Goal: Information Seeking & Learning: Check status

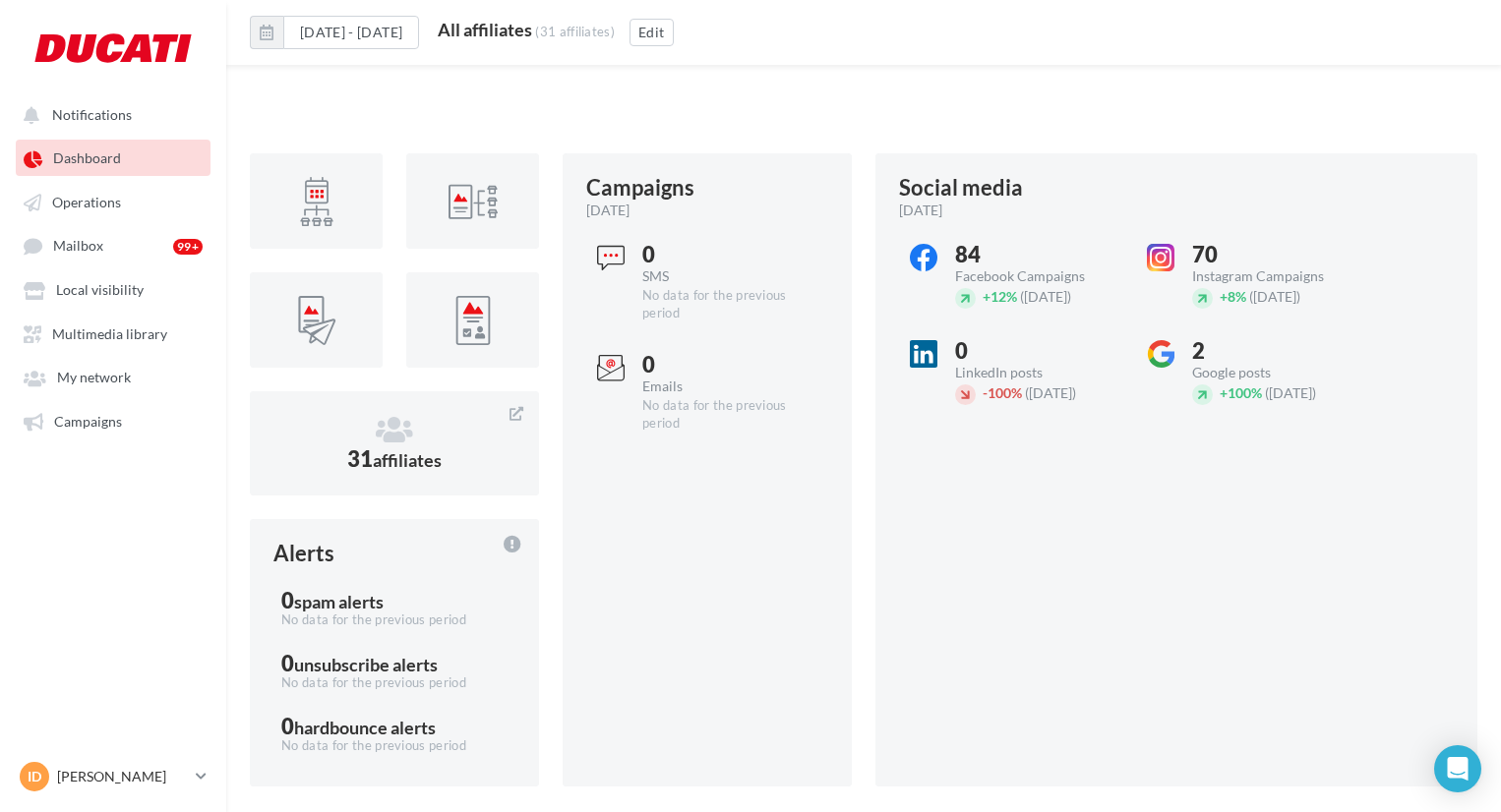
scroll to position [797, 0]
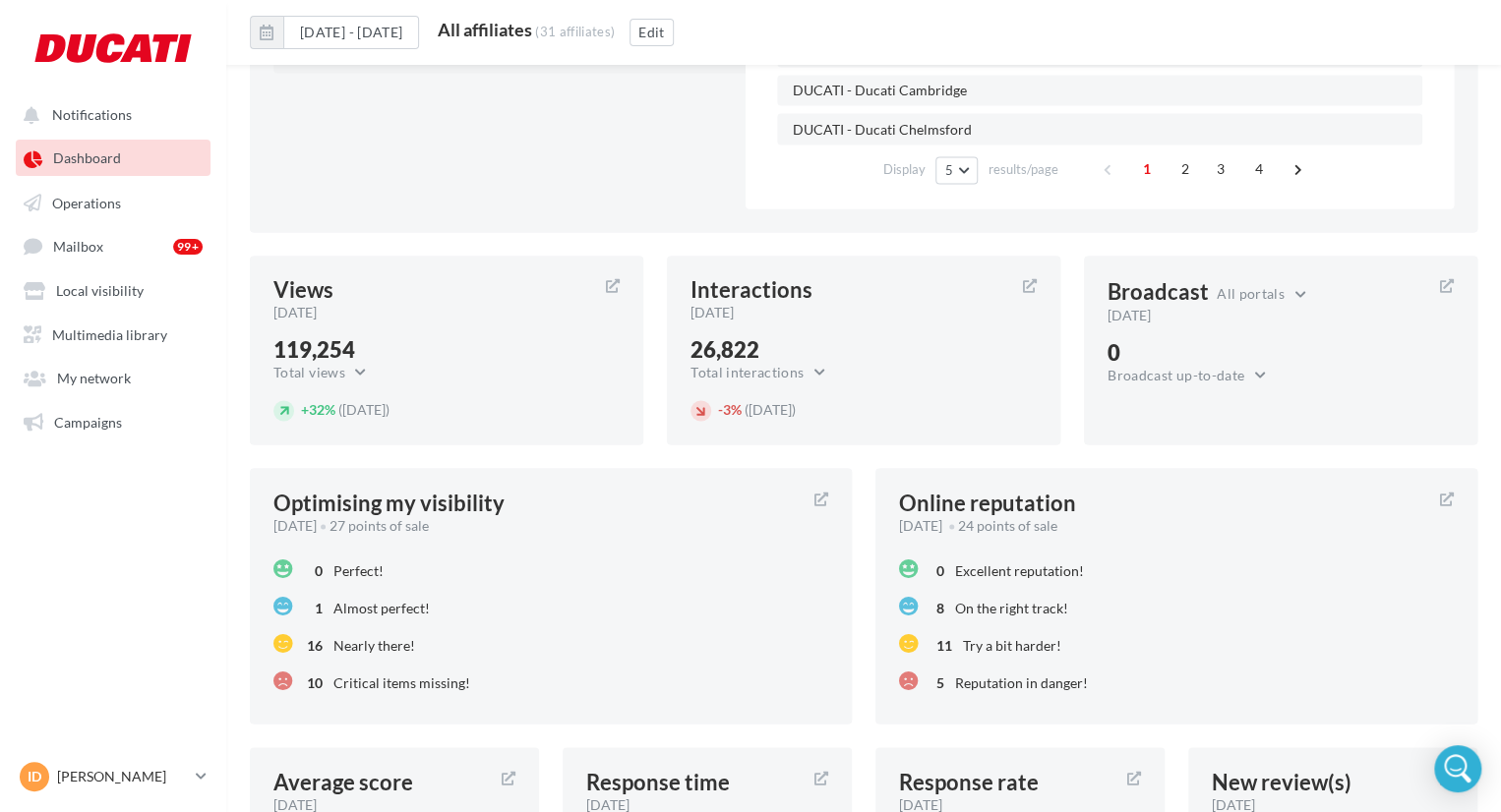
scroll to position [1529, 0]
click at [835, 304] on div "[DATE]" at bounding box center [849, 312] width 317 height 20
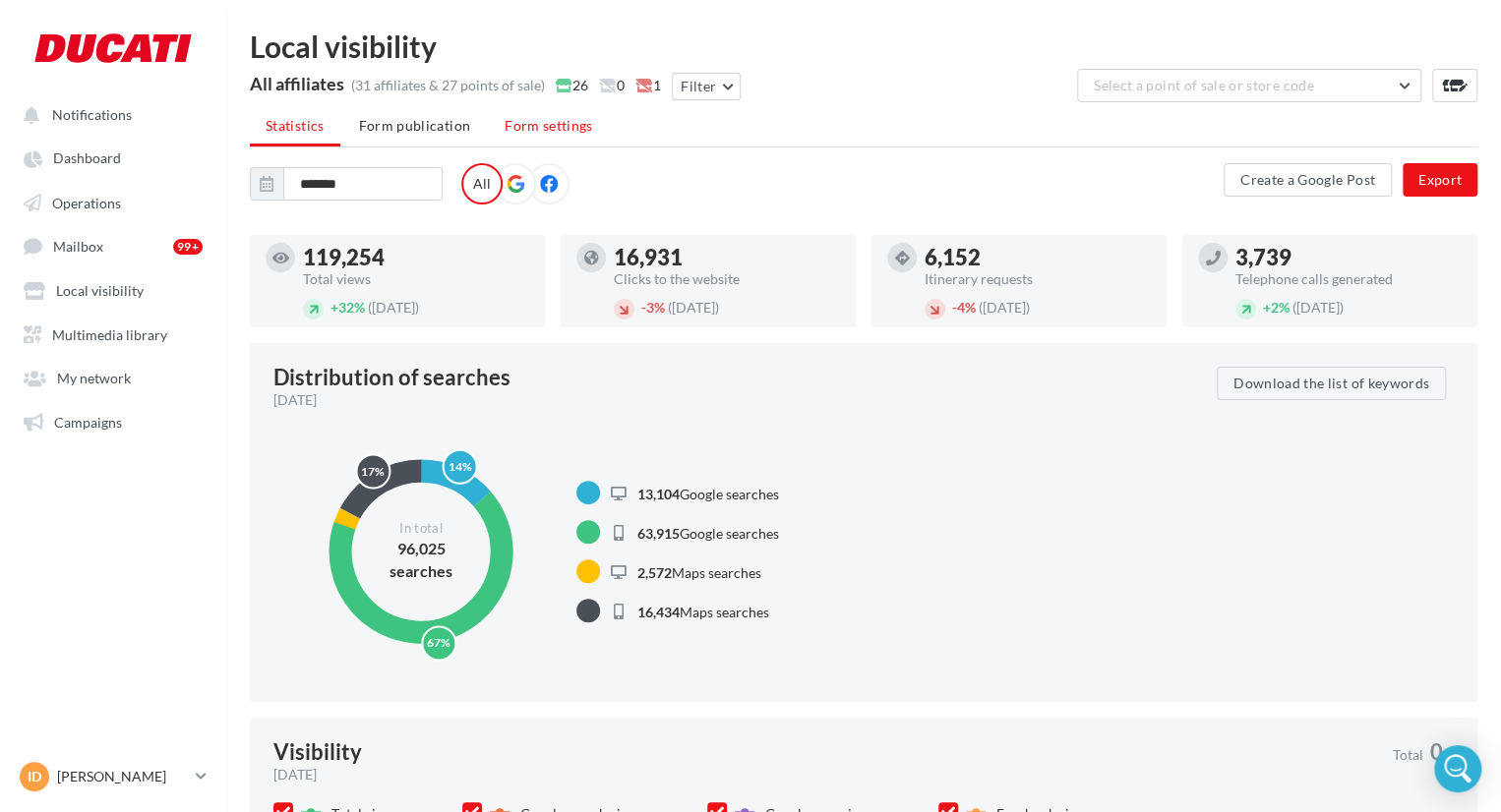
click at [546, 121] on span "Form settings" at bounding box center [548, 125] width 89 height 17
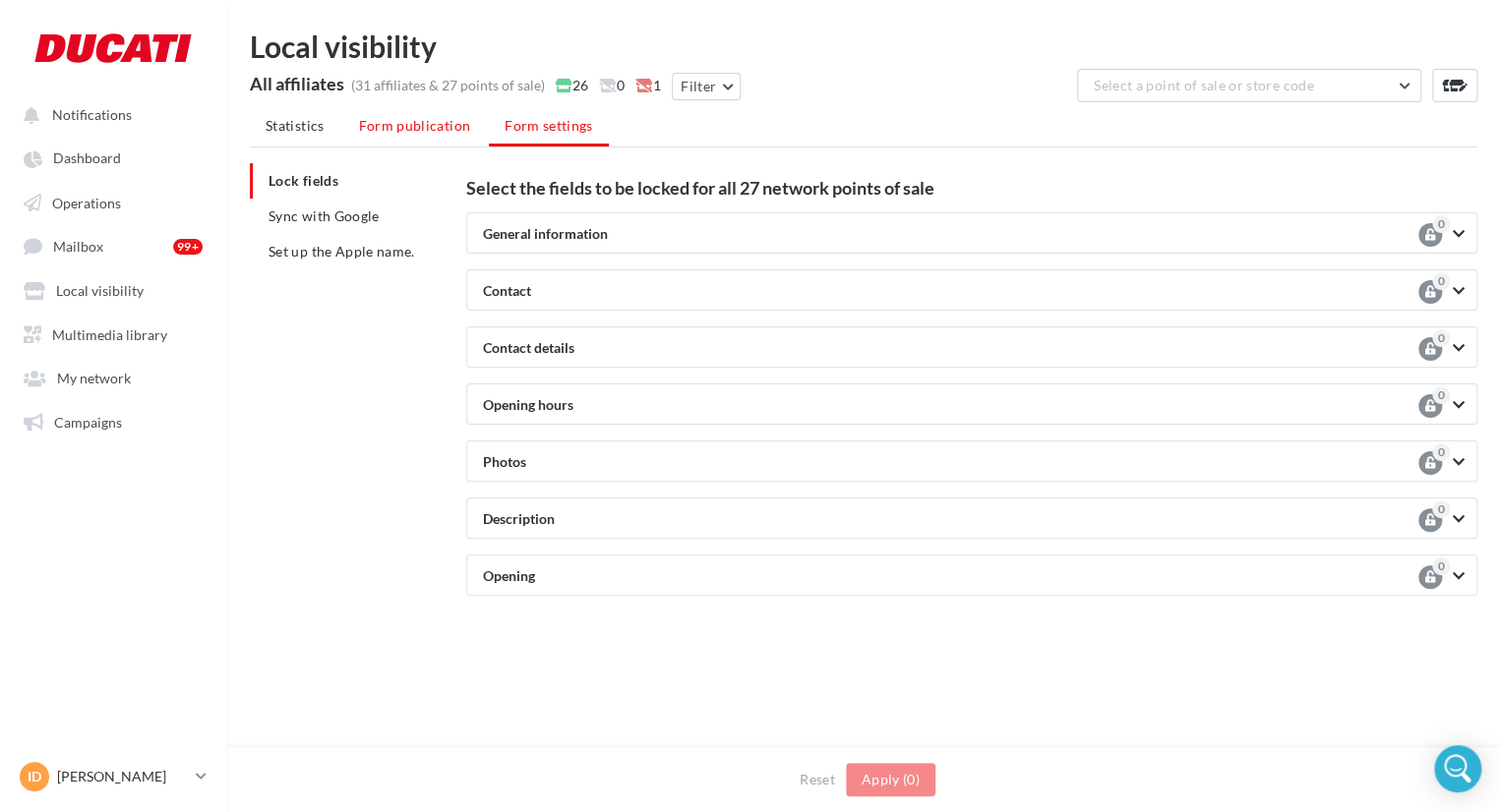
click at [419, 131] on span "Form publication" at bounding box center [415, 125] width 113 height 17
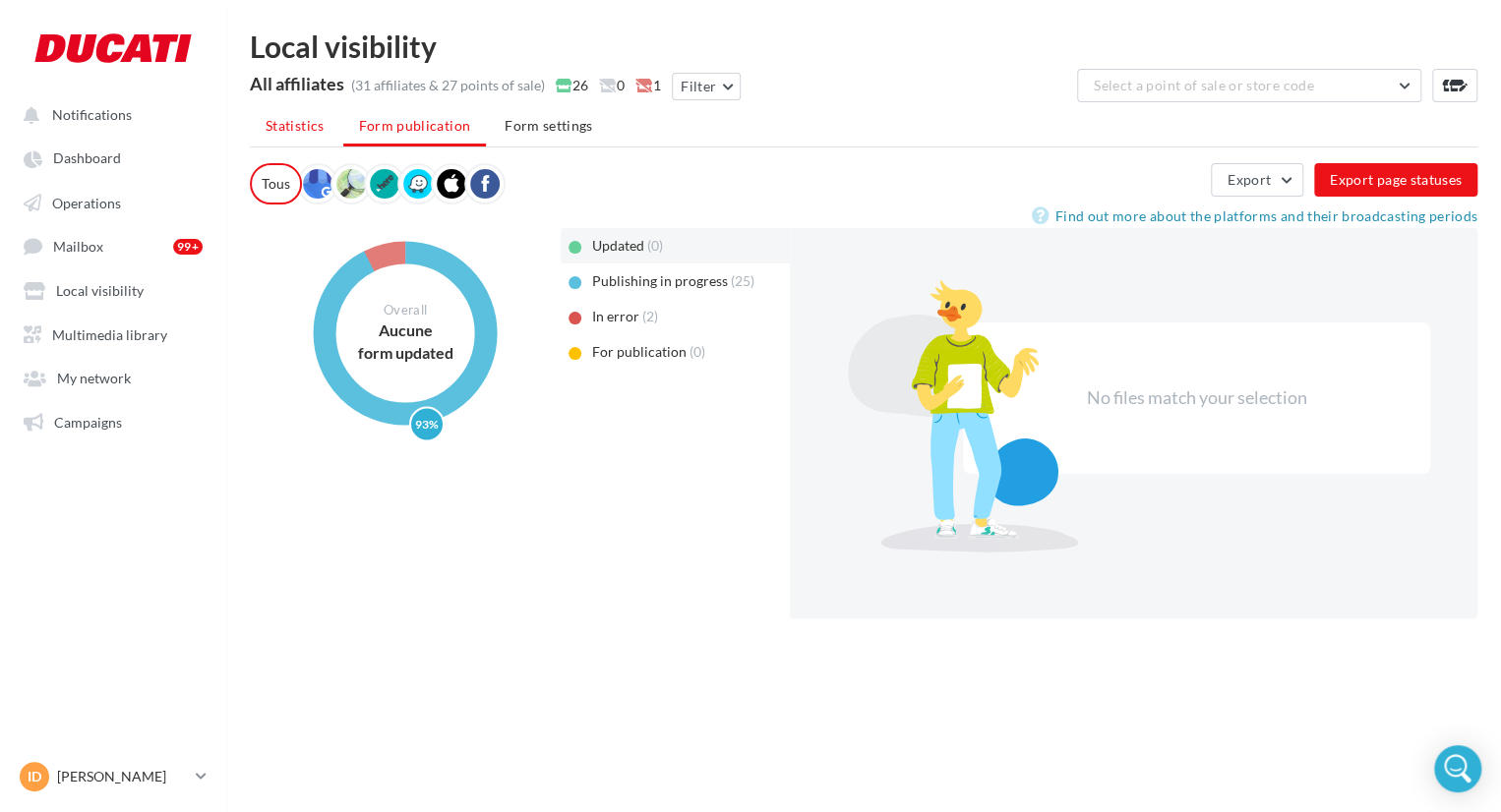
click at [307, 128] on span "Statistics" at bounding box center [294, 125] width 59 height 17
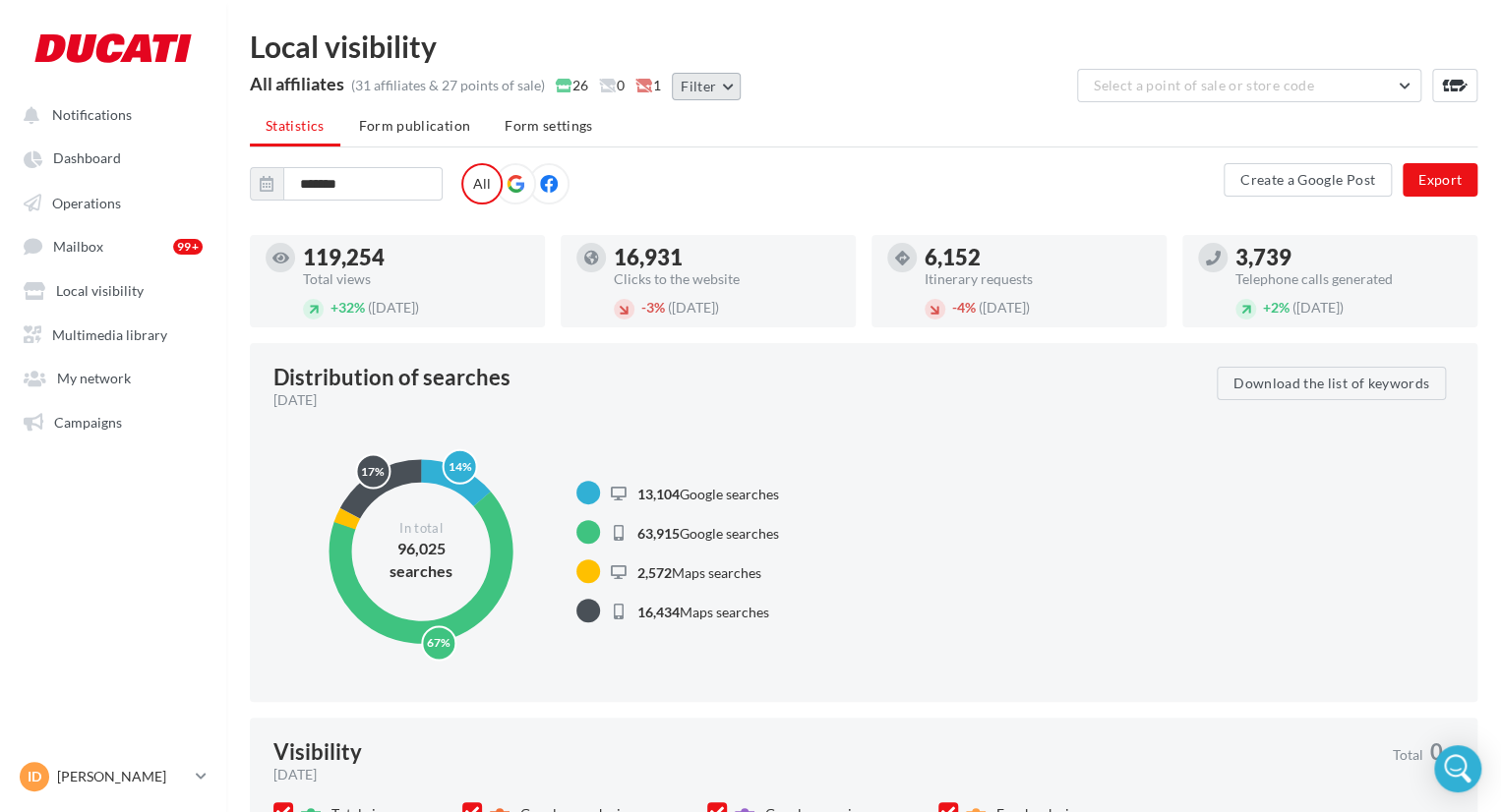
click at [711, 97] on button "Filter" at bounding box center [706, 87] width 69 height 28
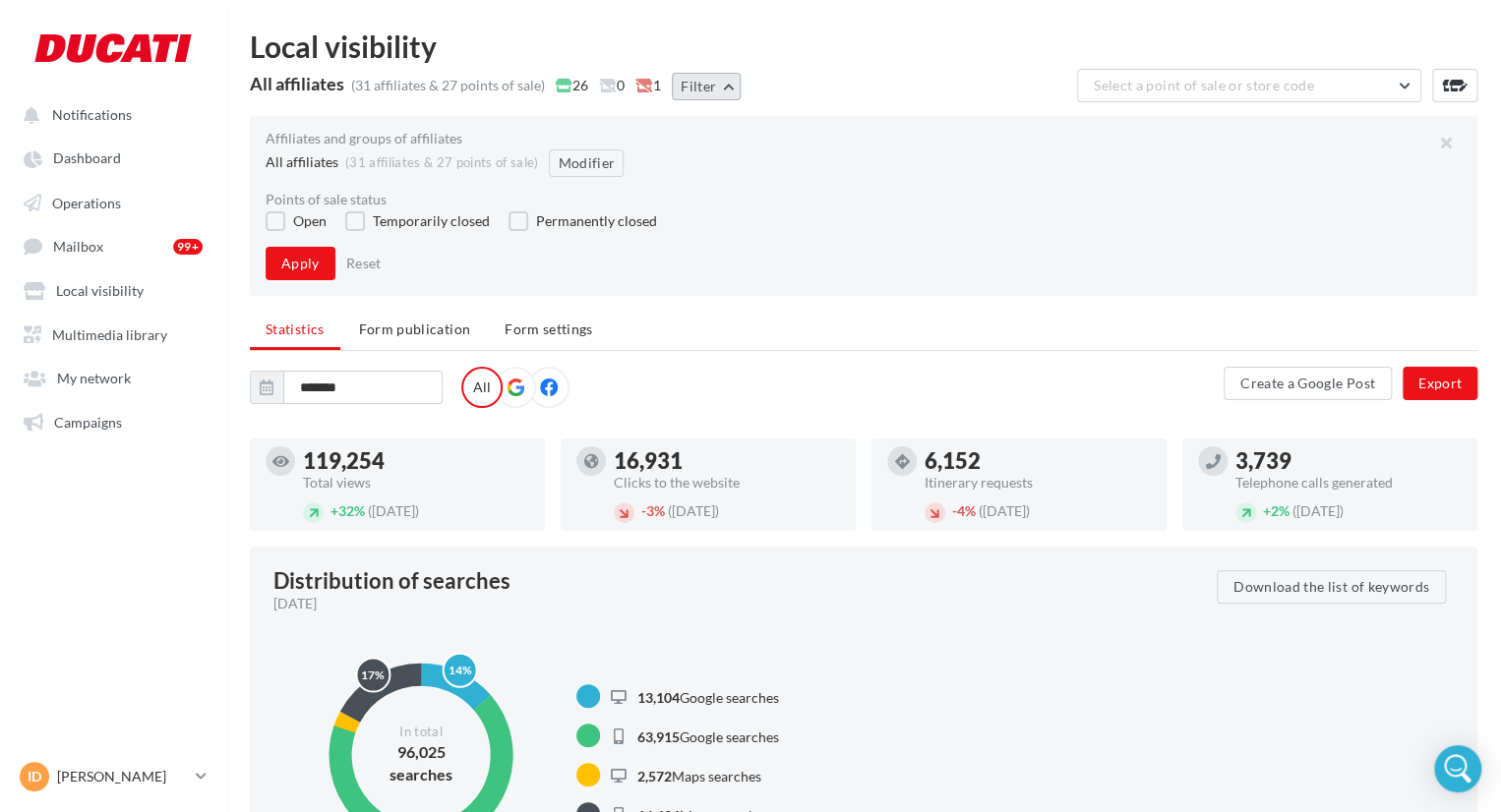
click at [718, 90] on button "Filter" at bounding box center [706, 87] width 69 height 28
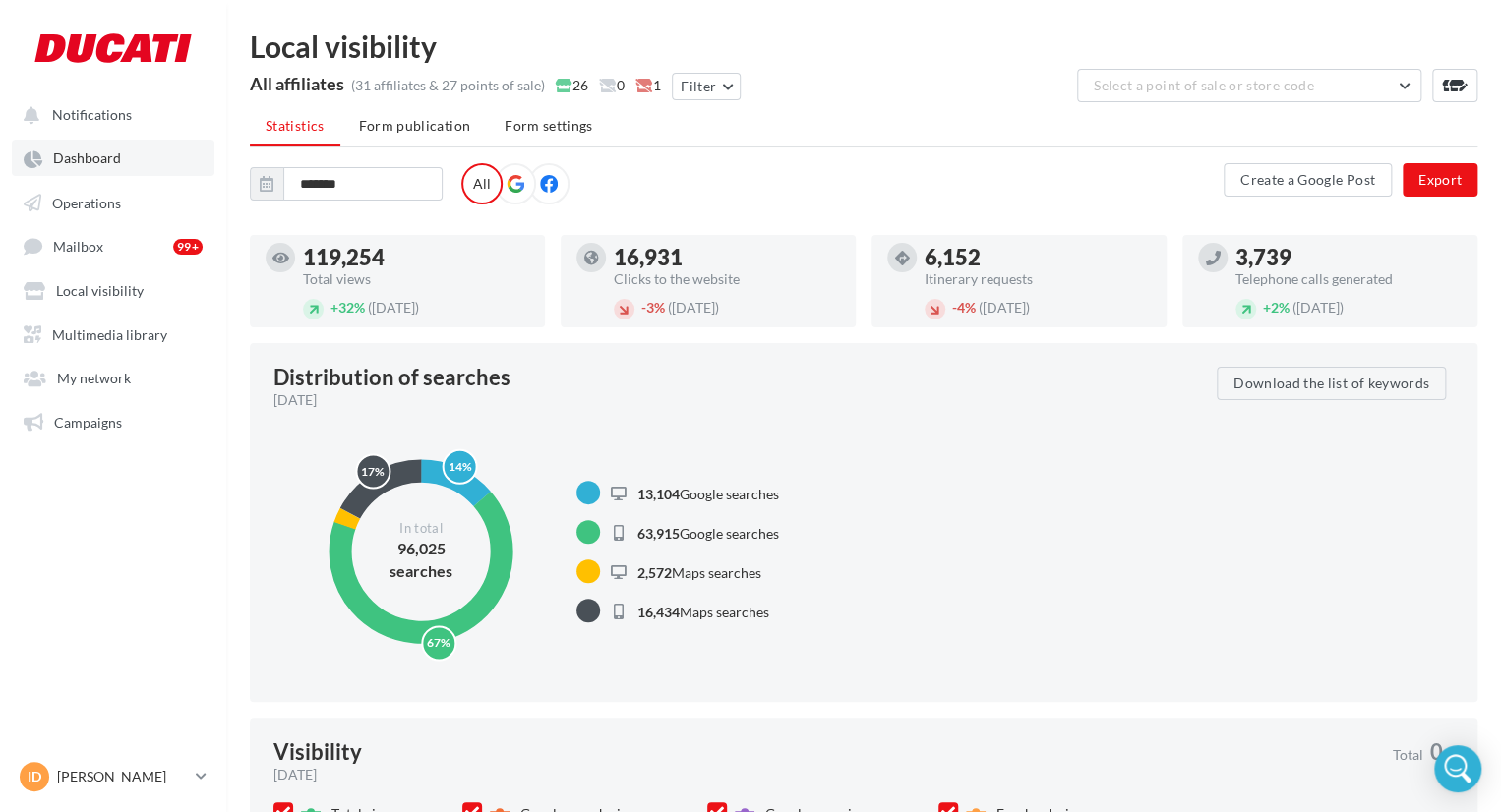
click at [90, 146] on link "Dashboard" at bounding box center [113, 157] width 202 height 36
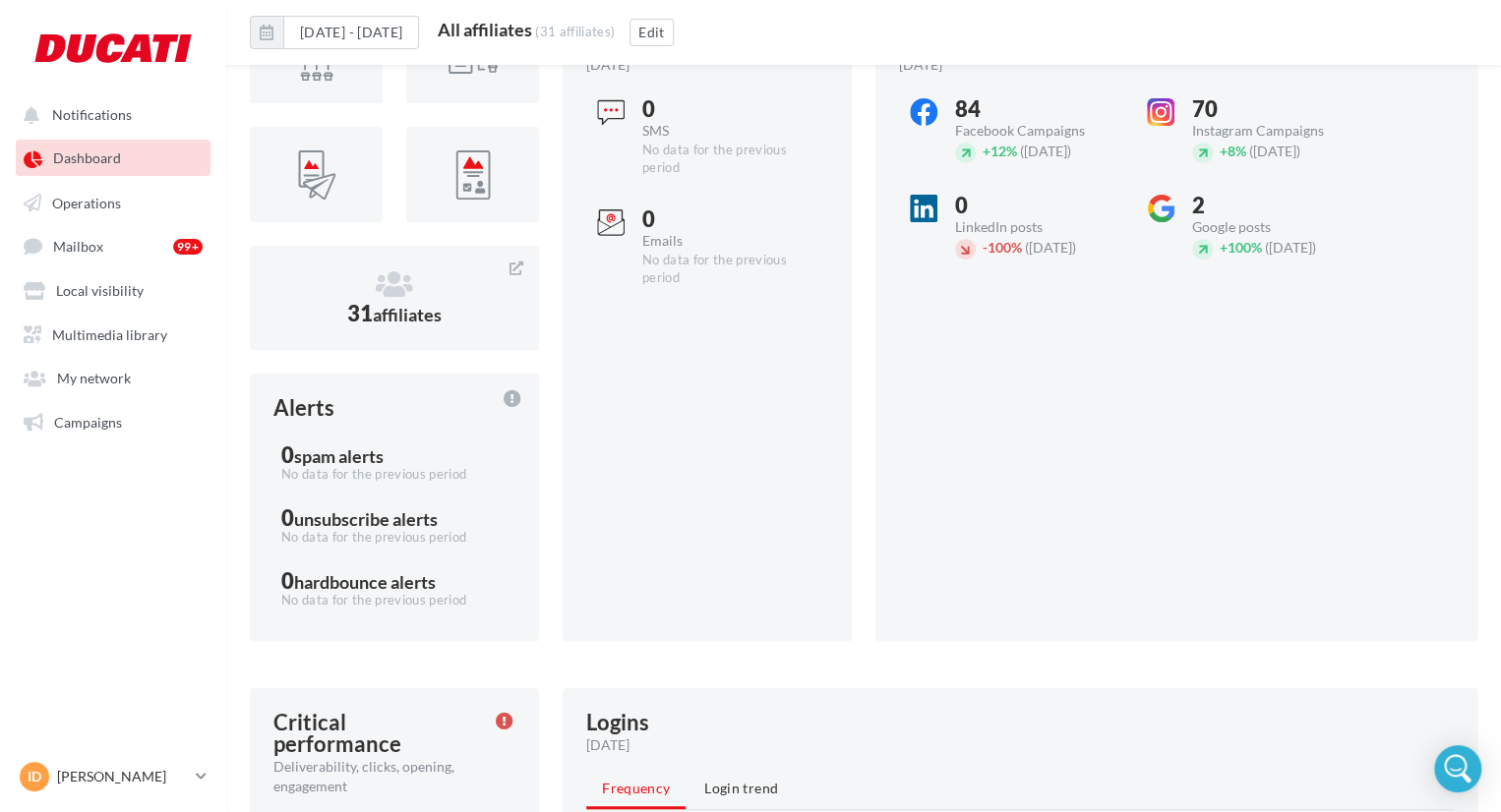
scroll to position [149, 0]
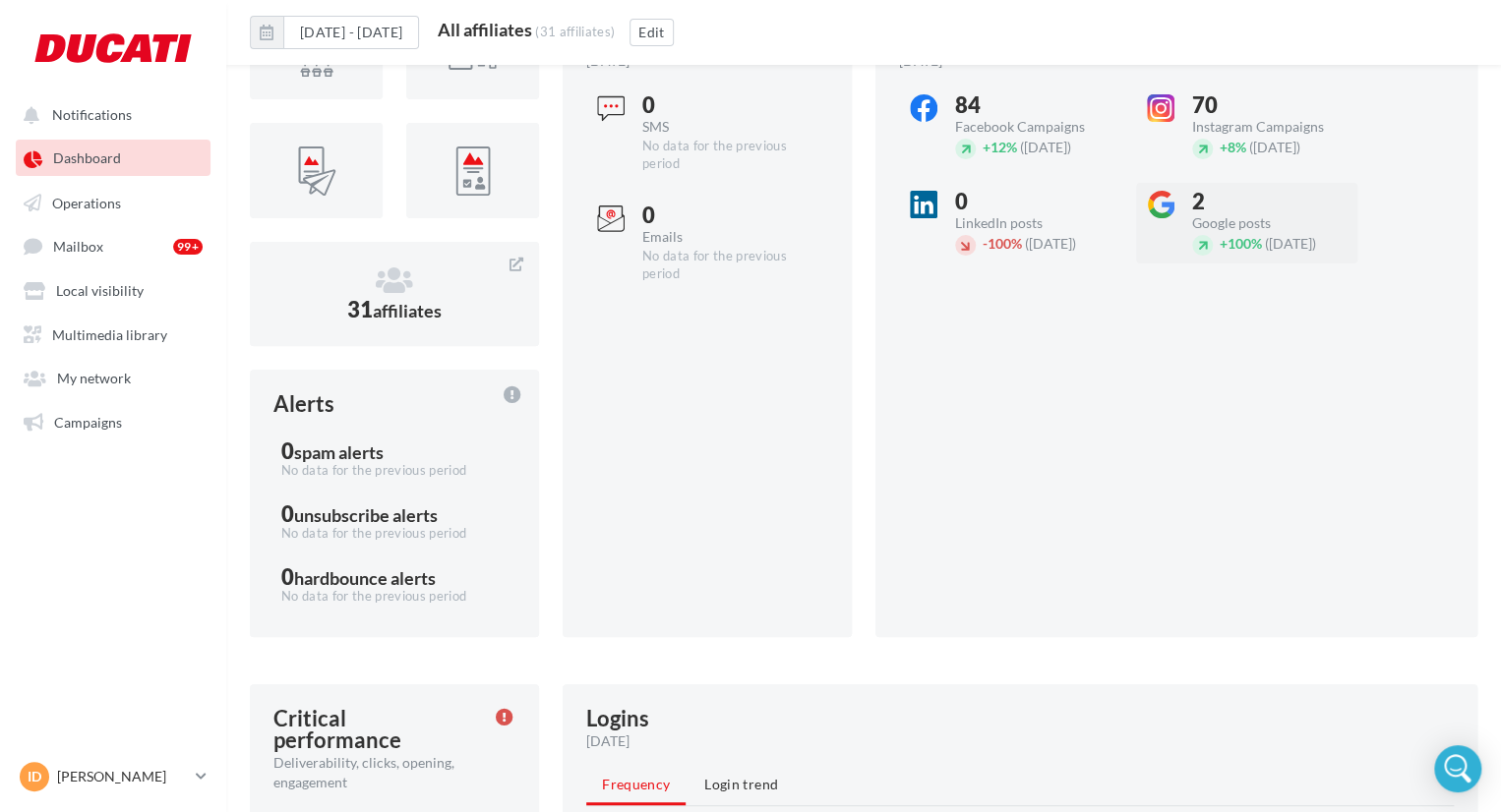
click at [1218, 216] on div "Google posts" at bounding box center [1274, 223] width 164 height 14
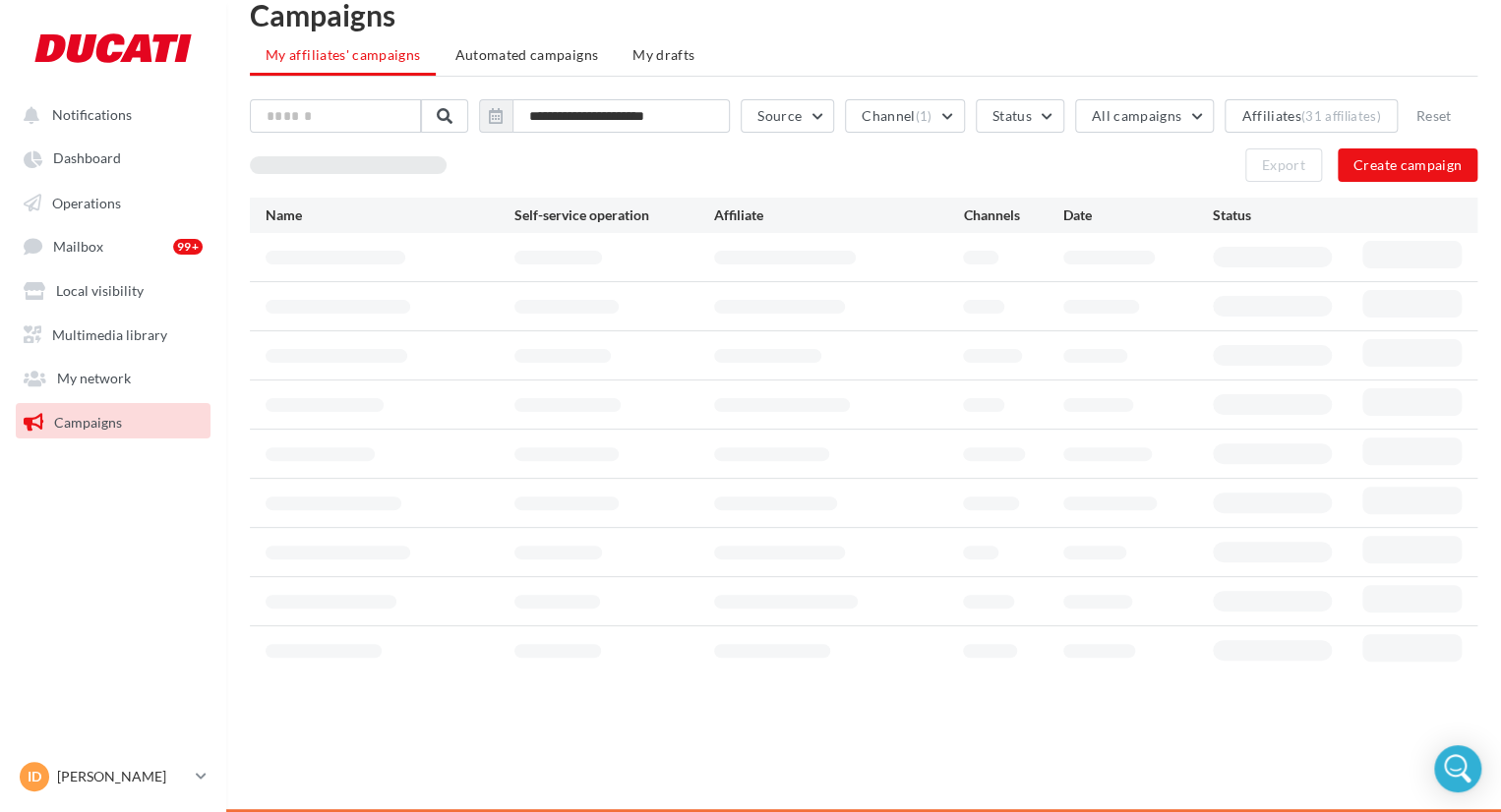
scroll to position [32, 0]
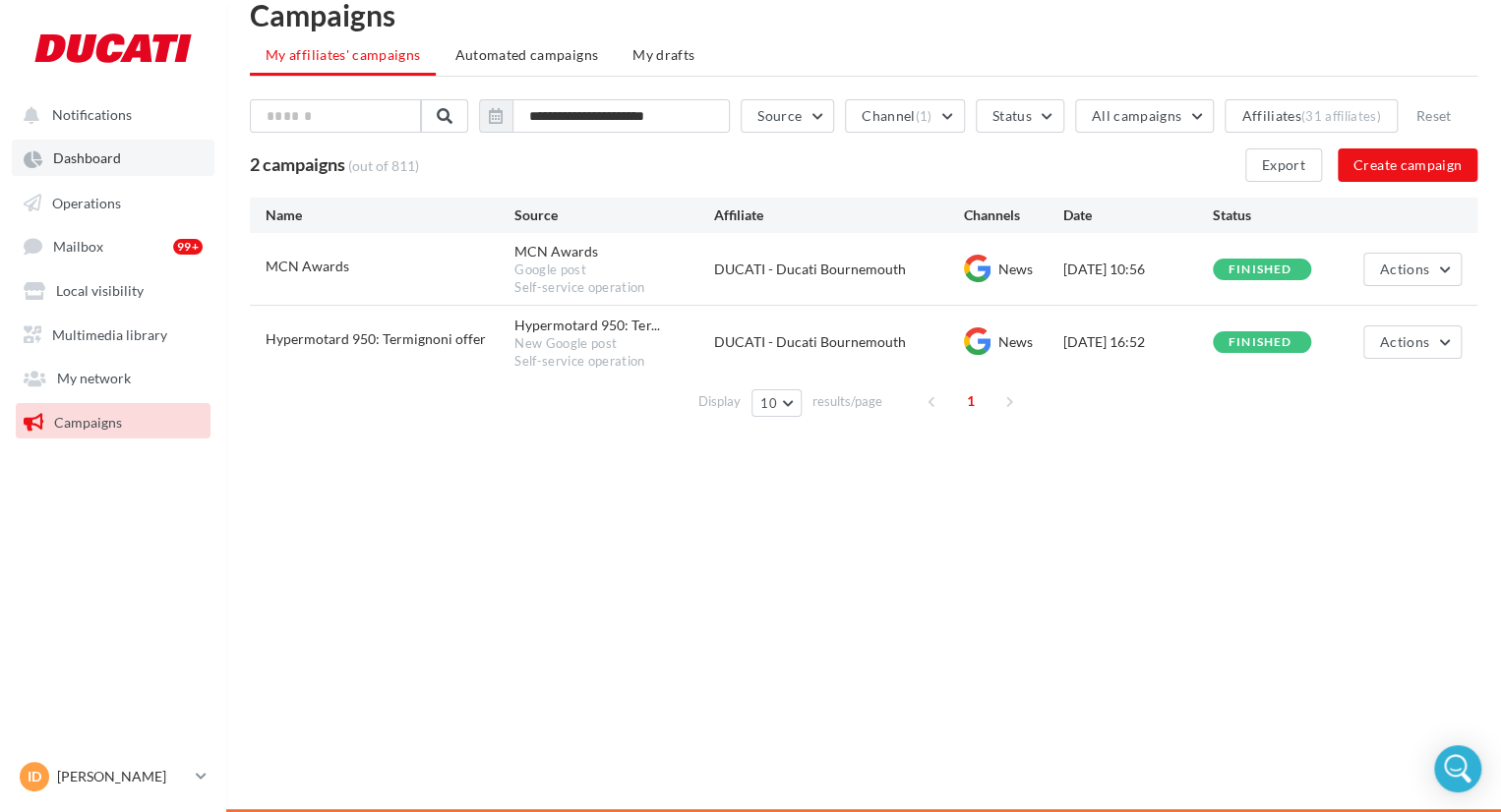
click at [111, 165] on span "Dashboard" at bounding box center [87, 158] width 68 height 17
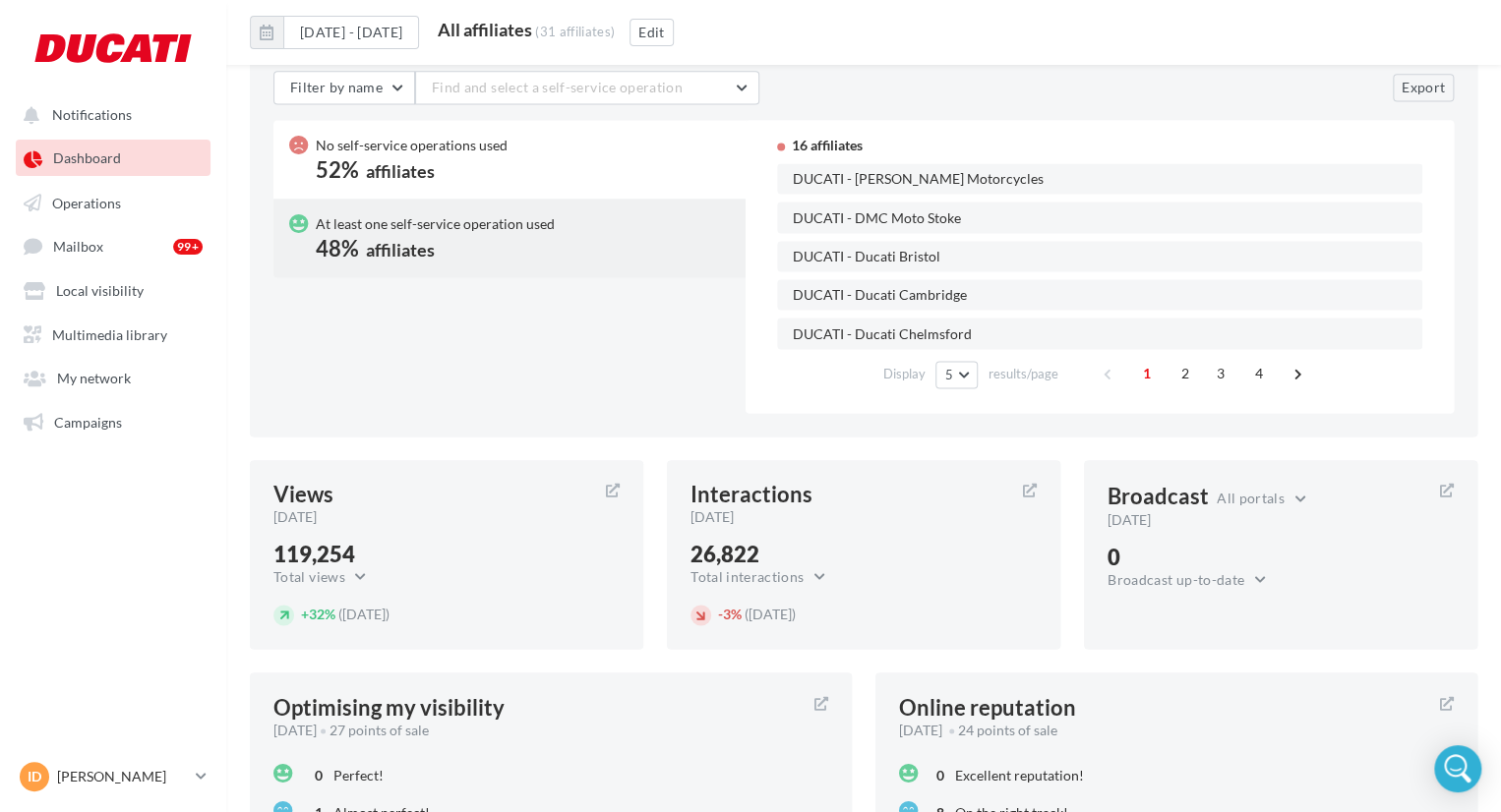
scroll to position [1361, 0]
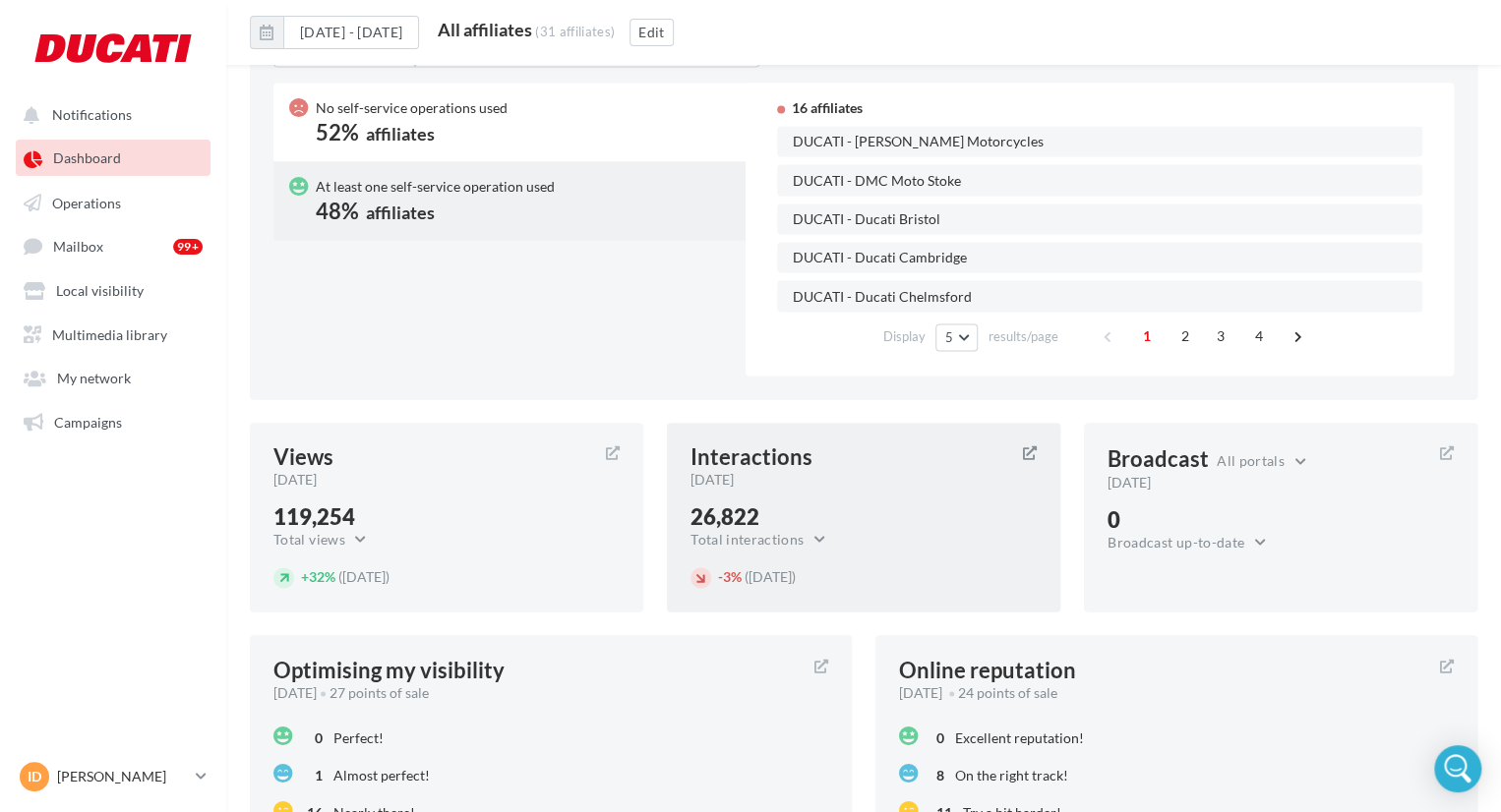
click at [792, 479] on div "[DATE]" at bounding box center [849, 480] width 317 height 20
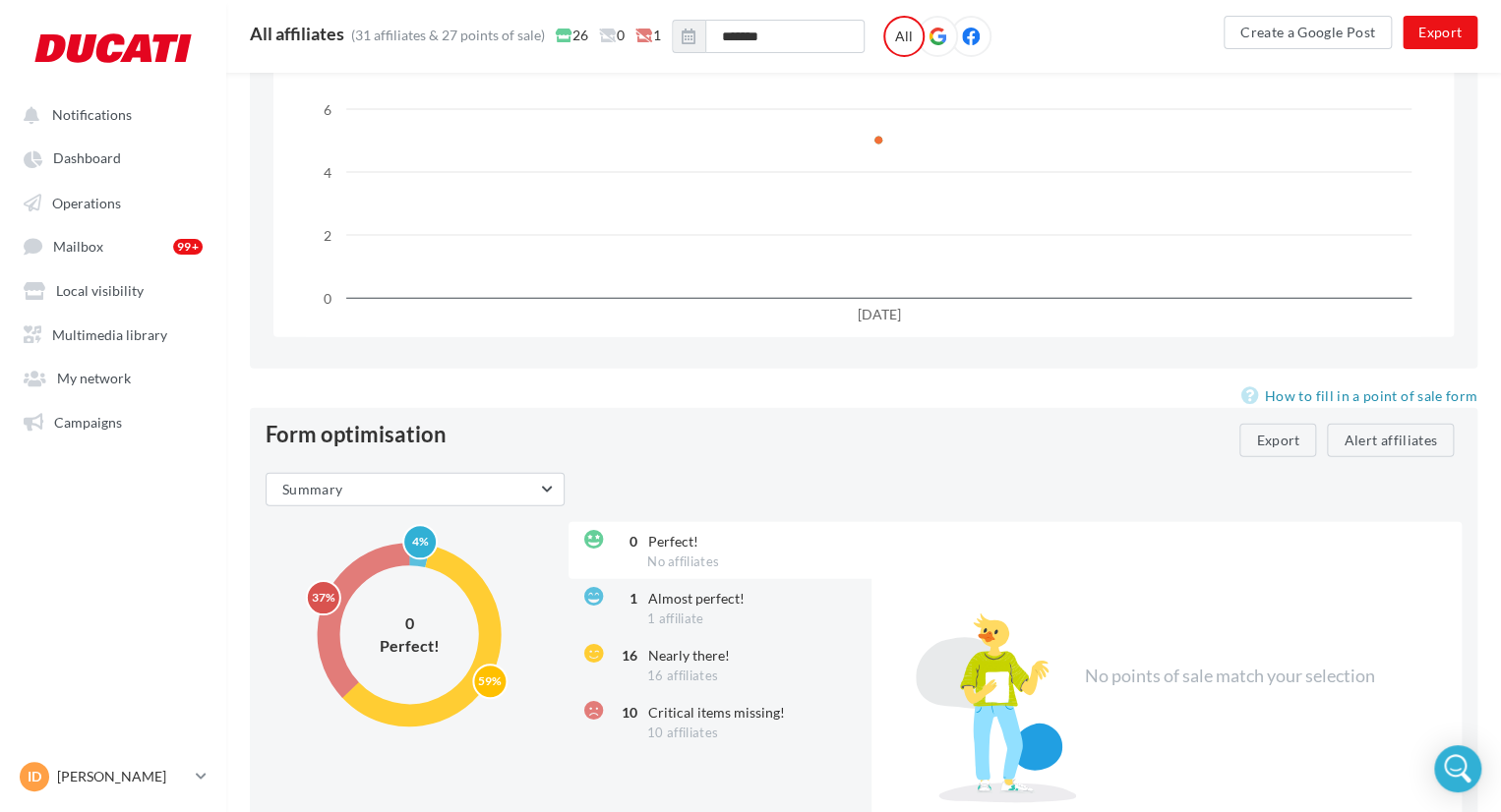
scroll to position [2098, 0]
click at [450, 504] on button "Summary" at bounding box center [415, 491] width 299 height 34
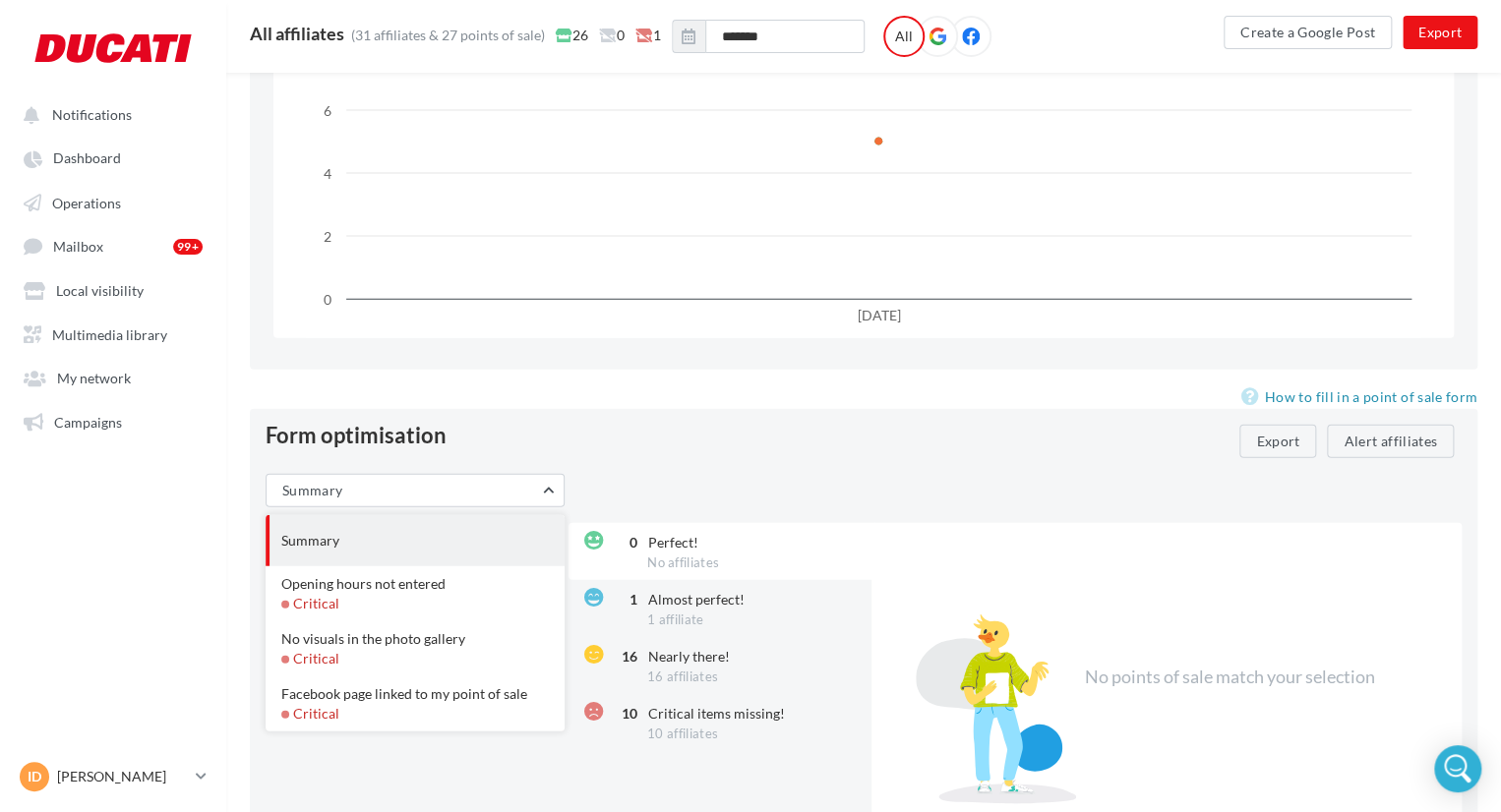
click at [810, 481] on div "Summary Summary Opening hours not entered Critical No visuals in the photo gall…" at bounding box center [863, 679] width 1196 height 411
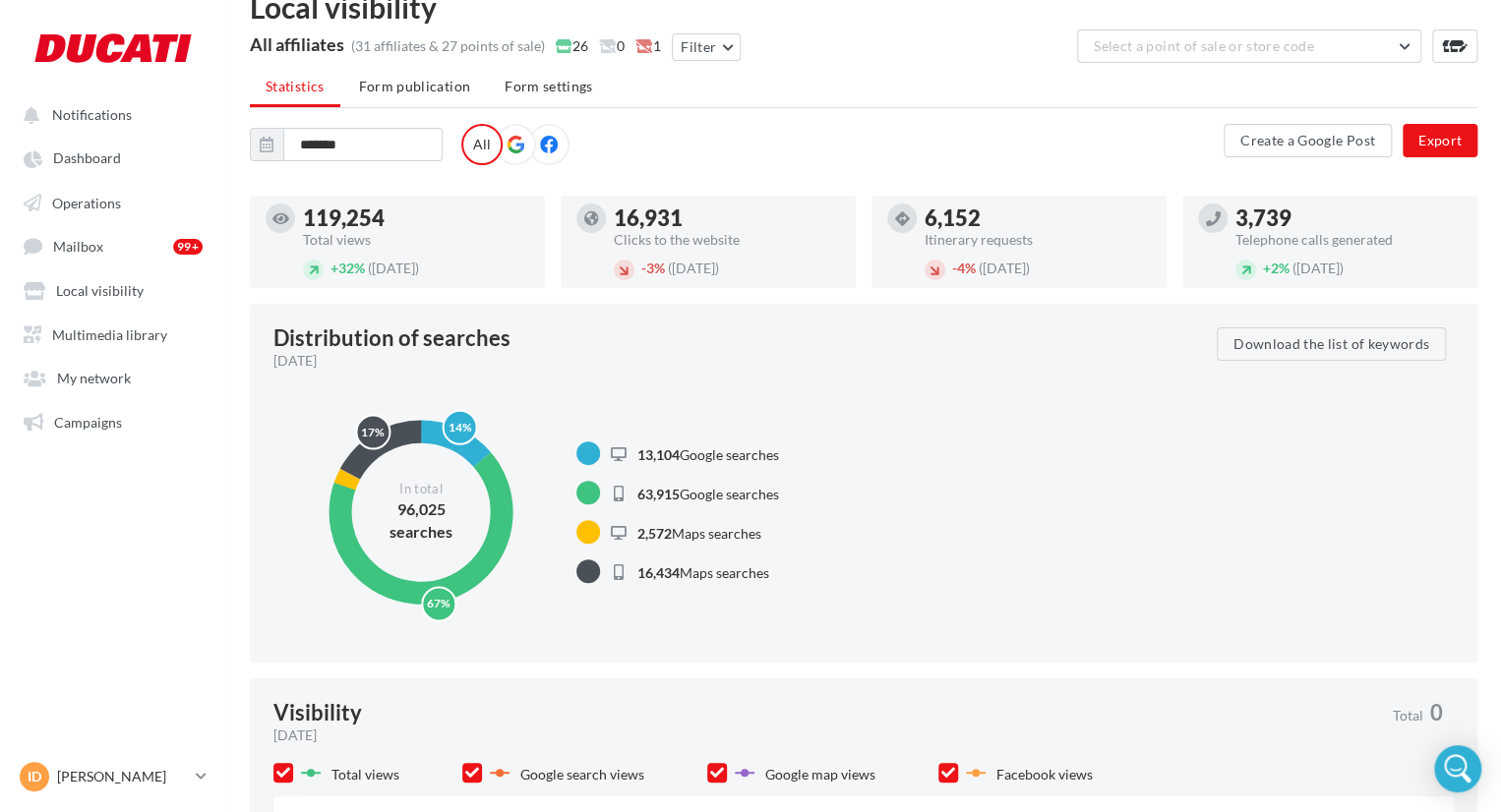
scroll to position [38, 0]
click at [681, 196] on div "16,931 Clicks to the website - 3% ([DATE])" at bounding box center [709, 242] width 295 height 93
click at [679, 198] on div "16,931 Clicks to the website - 3% ([DATE])" at bounding box center [709, 242] width 295 height 93
click at [633, 218] on div "16,931" at bounding box center [727, 219] width 226 height 22
click at [718, 225] on div "16,931" at bounding box center [727, 219] width 226 height 22
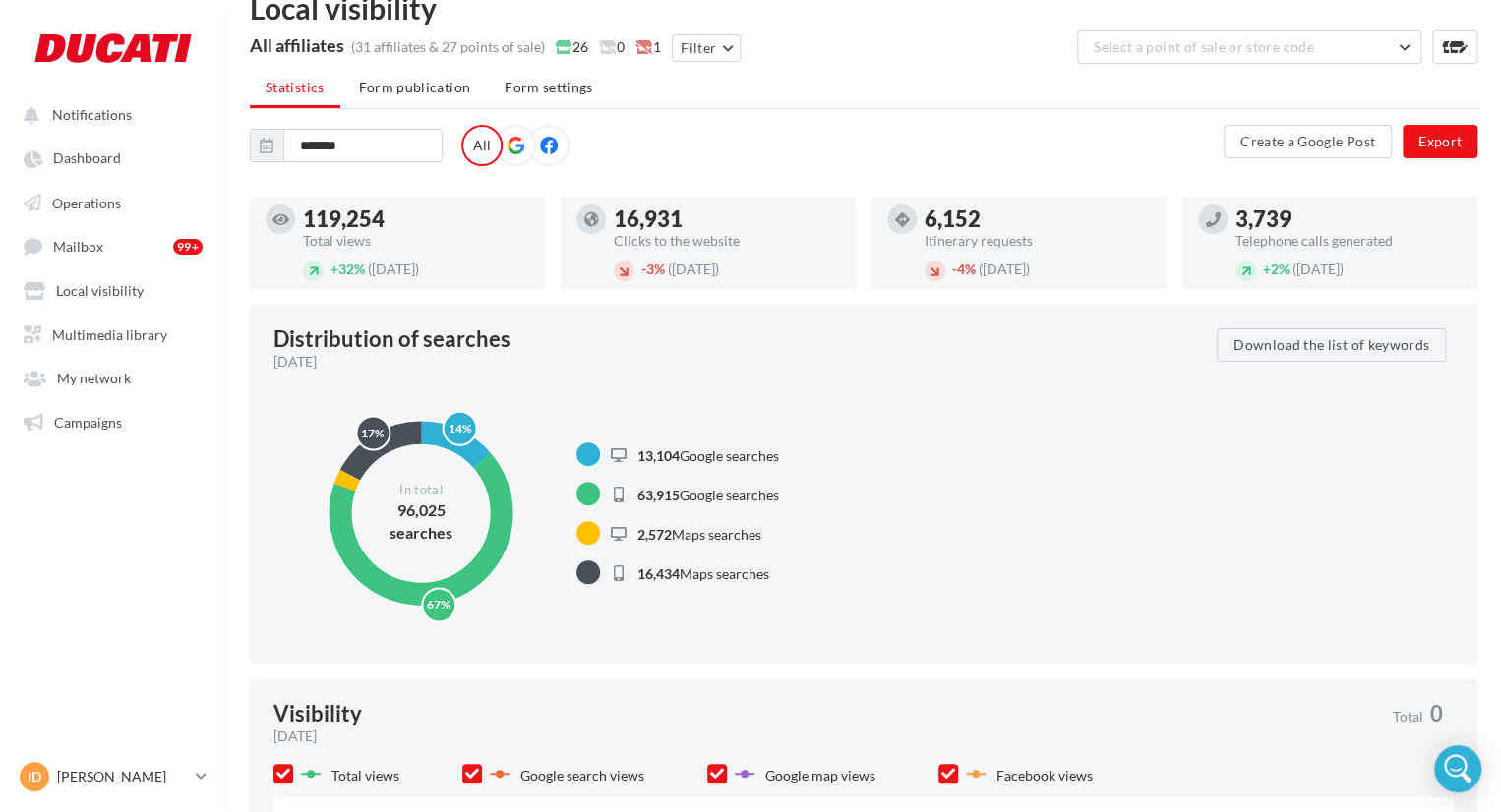
click at [717, 241] on div "Clicks to the website" at bounding box center [727, 241] width 226 height 14
click at [638, 266] on div "- 3% ([DATE])" at bounding box center [727, 271] width 226 height 22
click at [344, 268] on span "+ 32%" at bounding box center [348, 269] width 35 height 17
click at [358, 229] on div "119,254" at bounding box center [416, 219] width 226 height 22
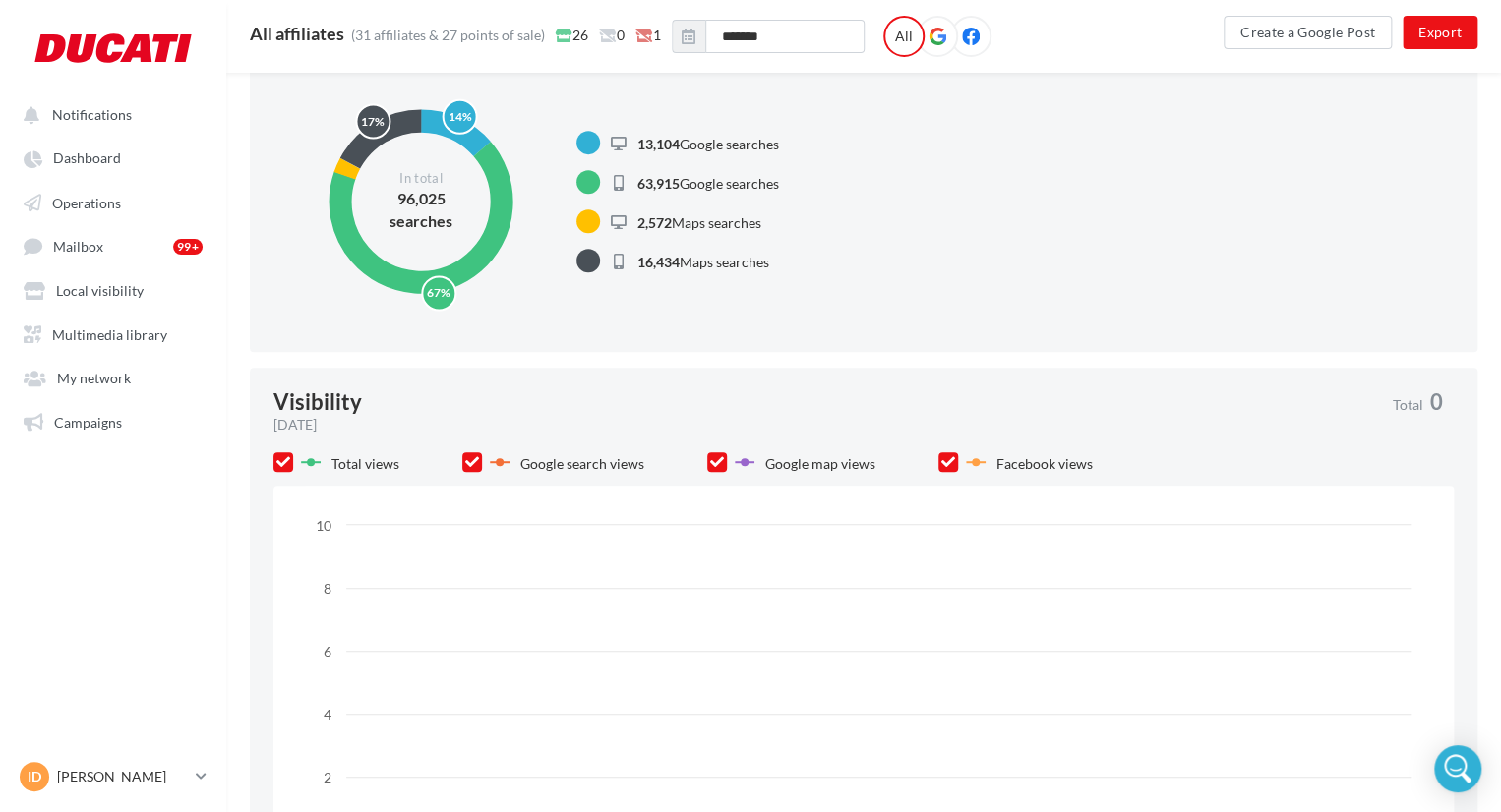
scroll to position [352, 0]
click at [578, 459] on span "Google search views" at bounding box center [582, 460] width 124 height 17
drag, startPoint x: 578, startPoint y: 459, endPoint x: 442, endPoint y: 470, distance: 136.4
click at [440, 470] on div "Total views Google search views Google map views Facebook views" at bounding box center [714, 462] width 882 height 28
click at [494, 451] on icon at bounding box center [500, 461] width 20 height 20
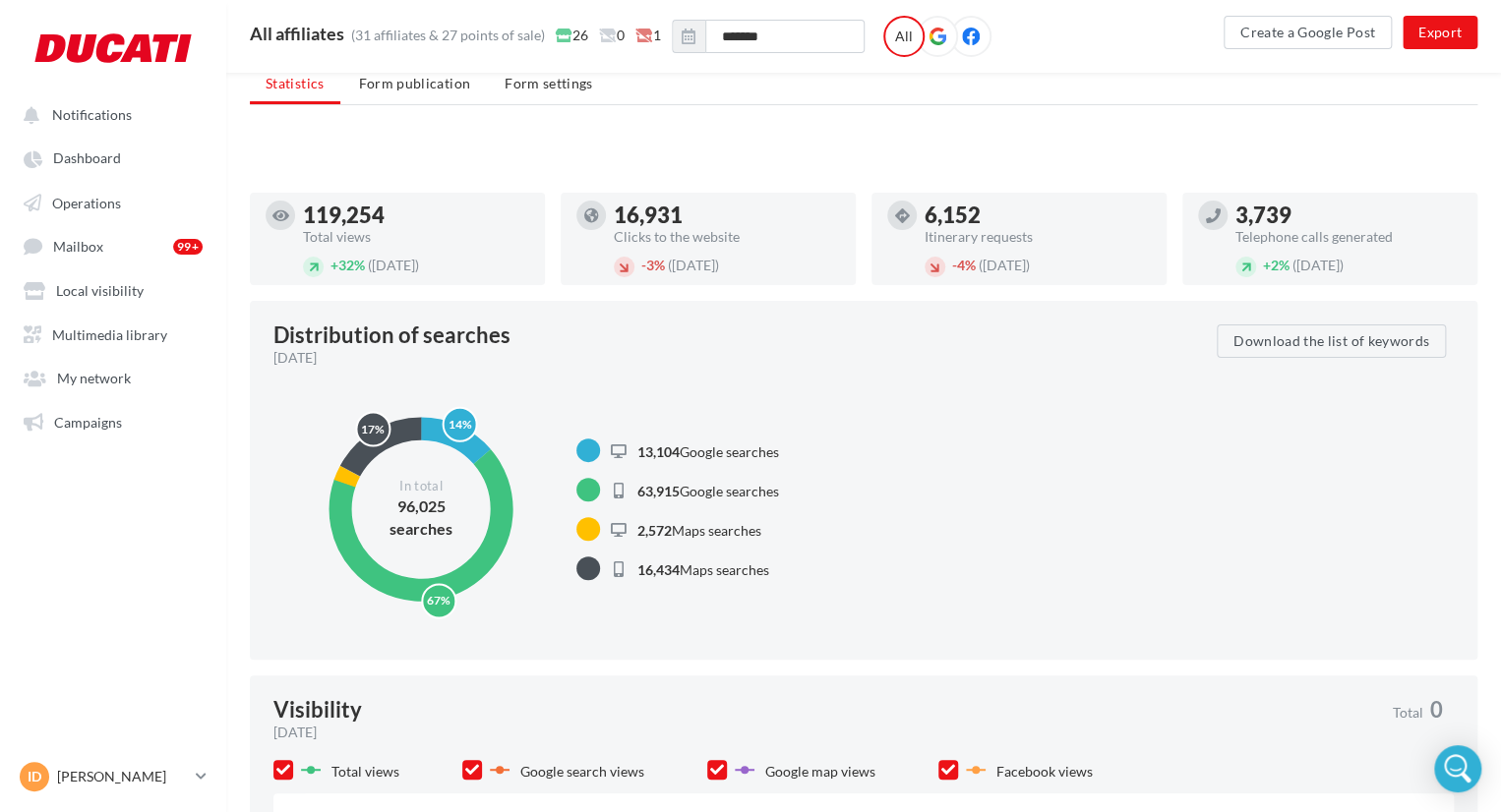
scroll to position [0, 0]
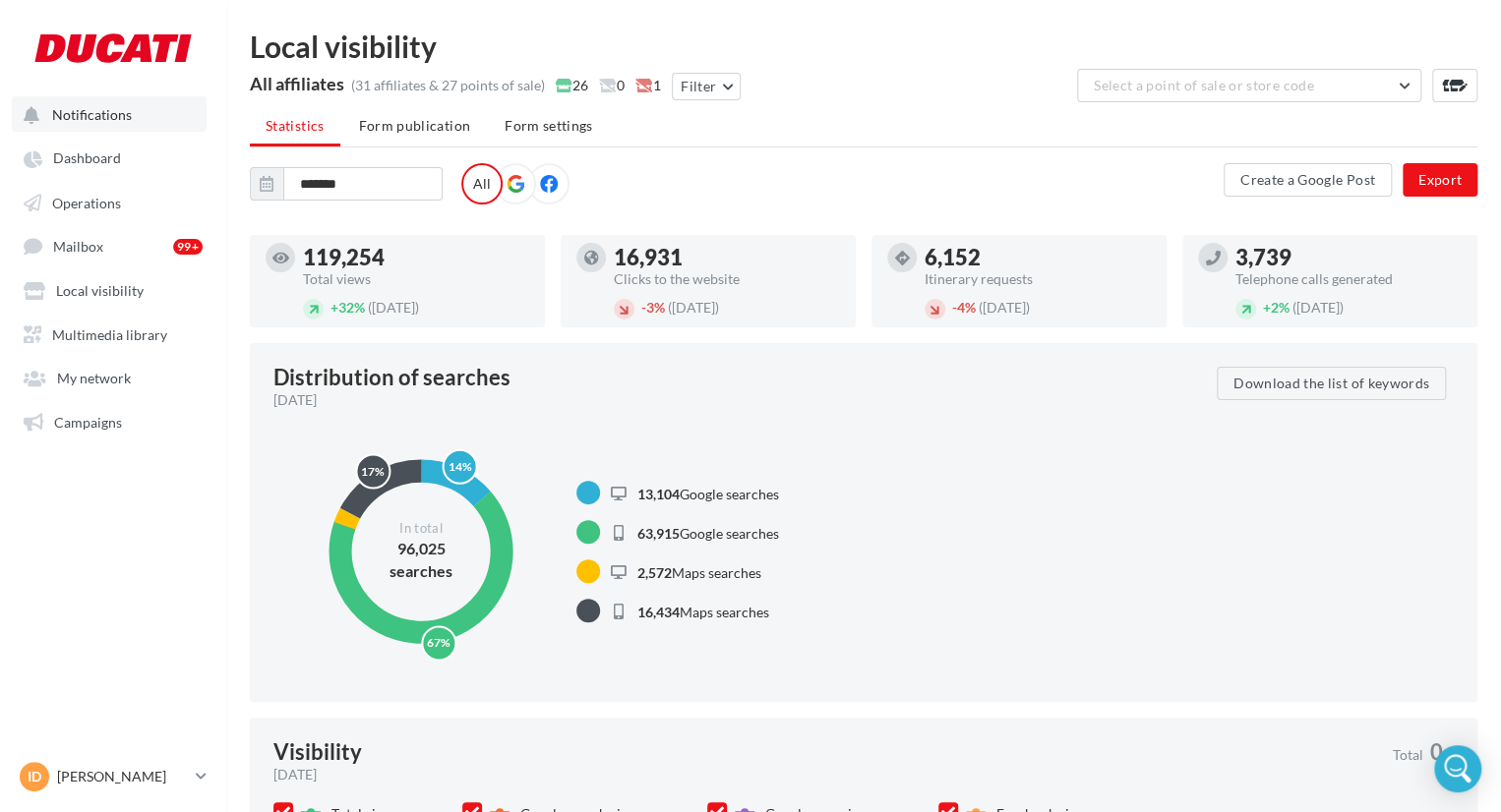
click at [73, 127] on button "Notifications" at bounding box center [109, 115] width 194 height 36
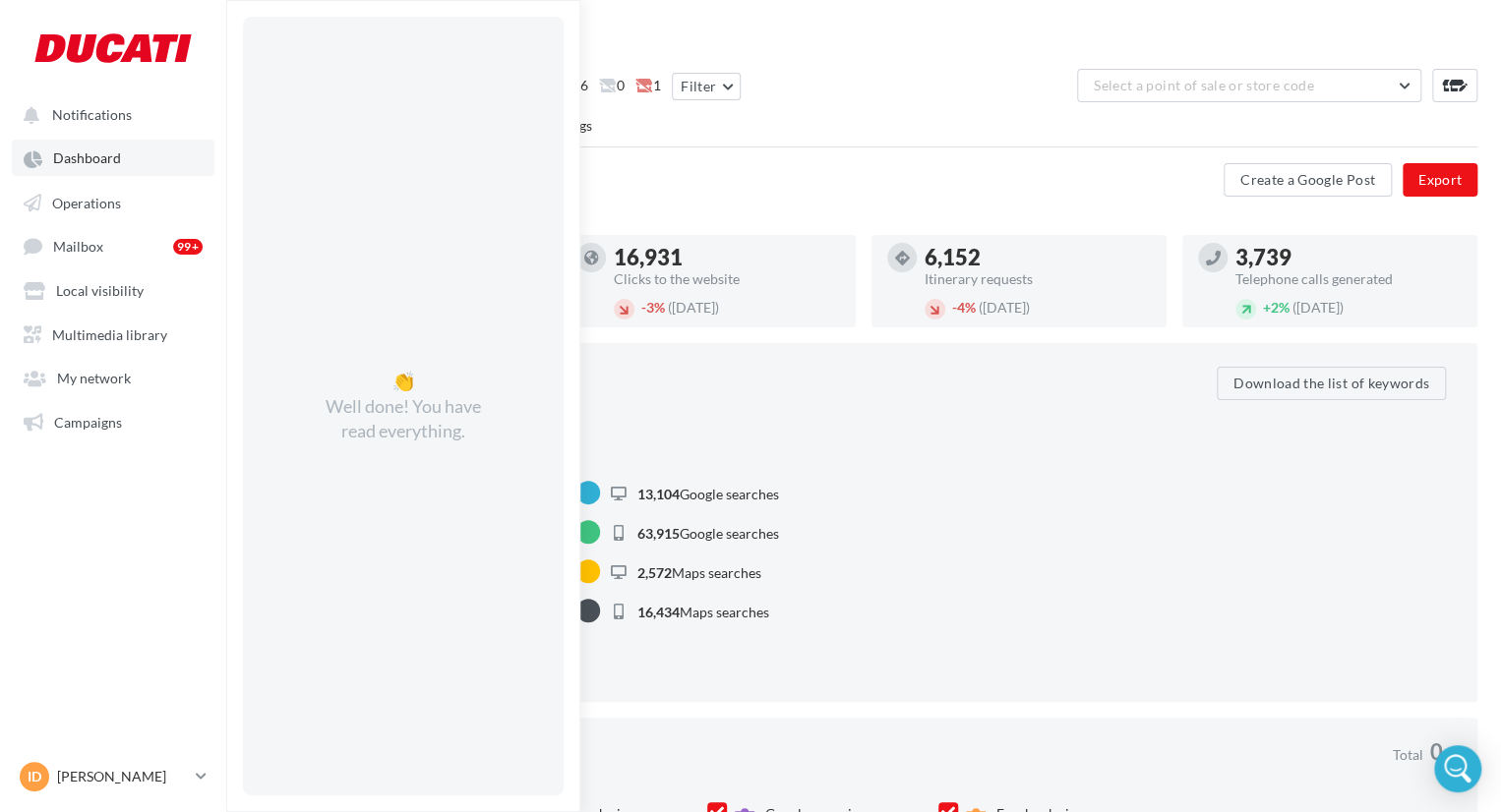
click at [108, 151] on span "Dashboard" at bounding box center [87, 158] width 68 height 17
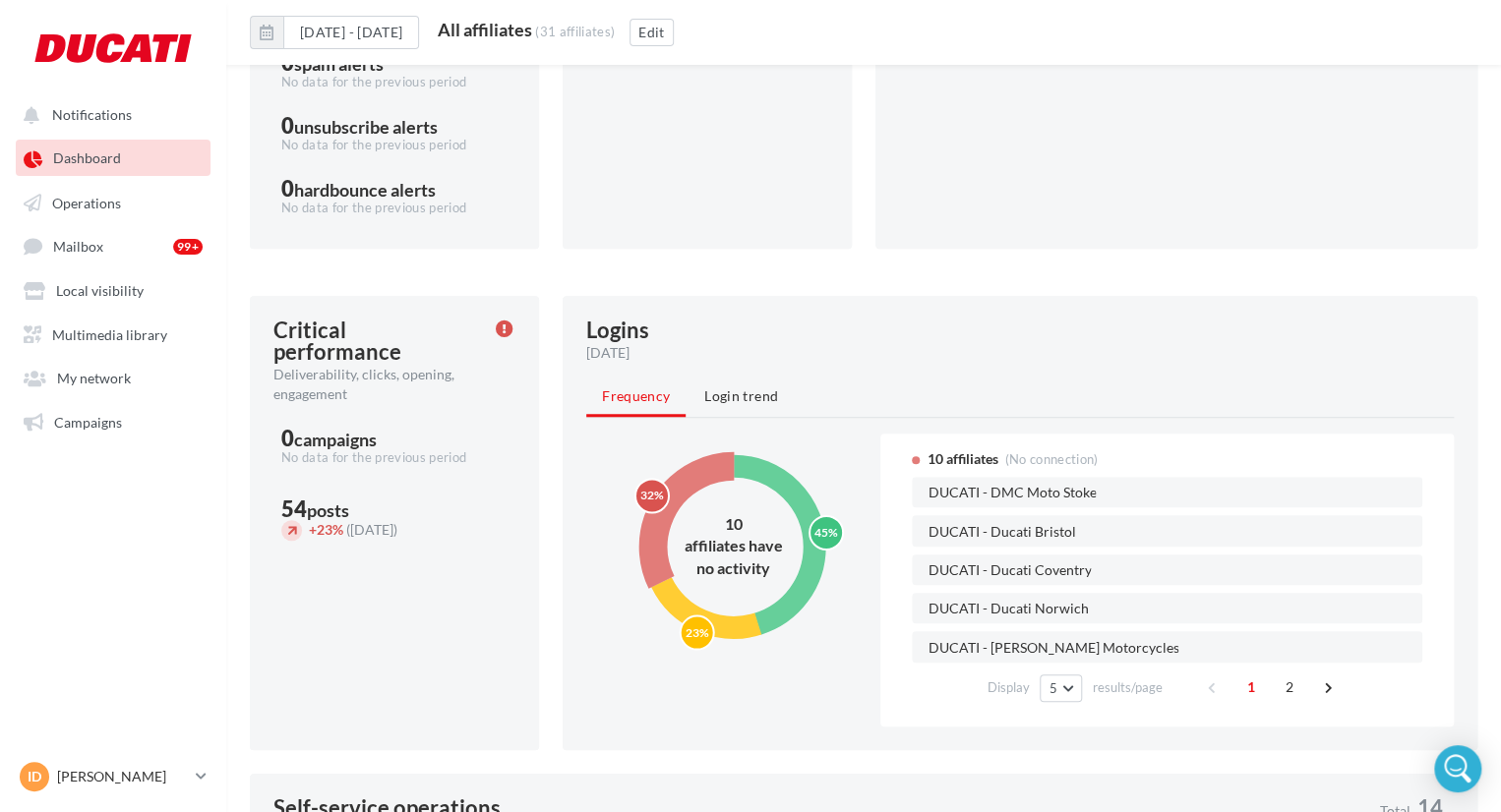
scroll to position [542, 0]
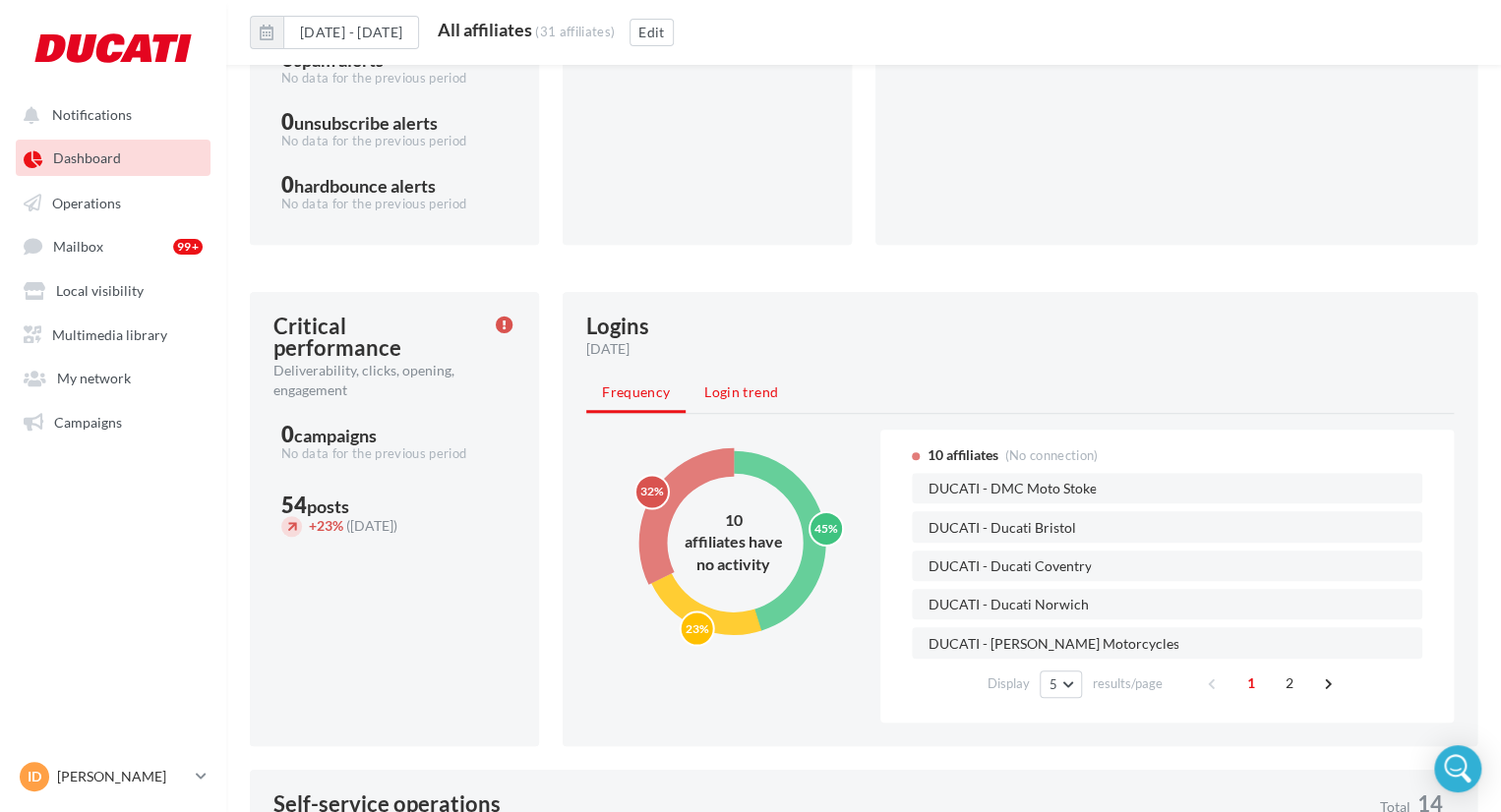
click at [750, 391] on span "Login trend" at bounding box center [742, 392] width 74 height 17
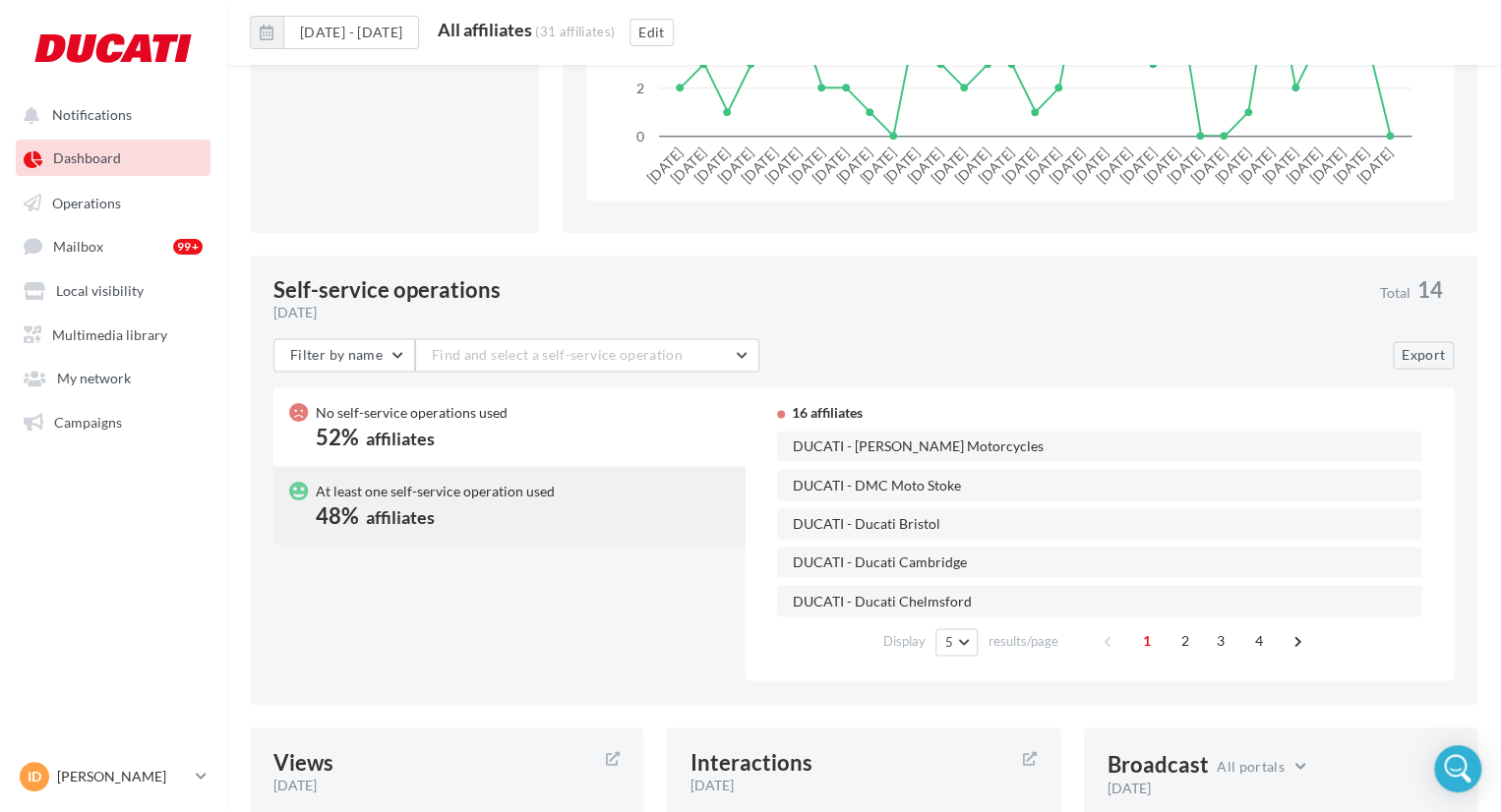
scroll to position [1207, 0]
click at [706, 353] on button "Find and select a self-service operation" at bounding box center [587, 355] width 344 height 34
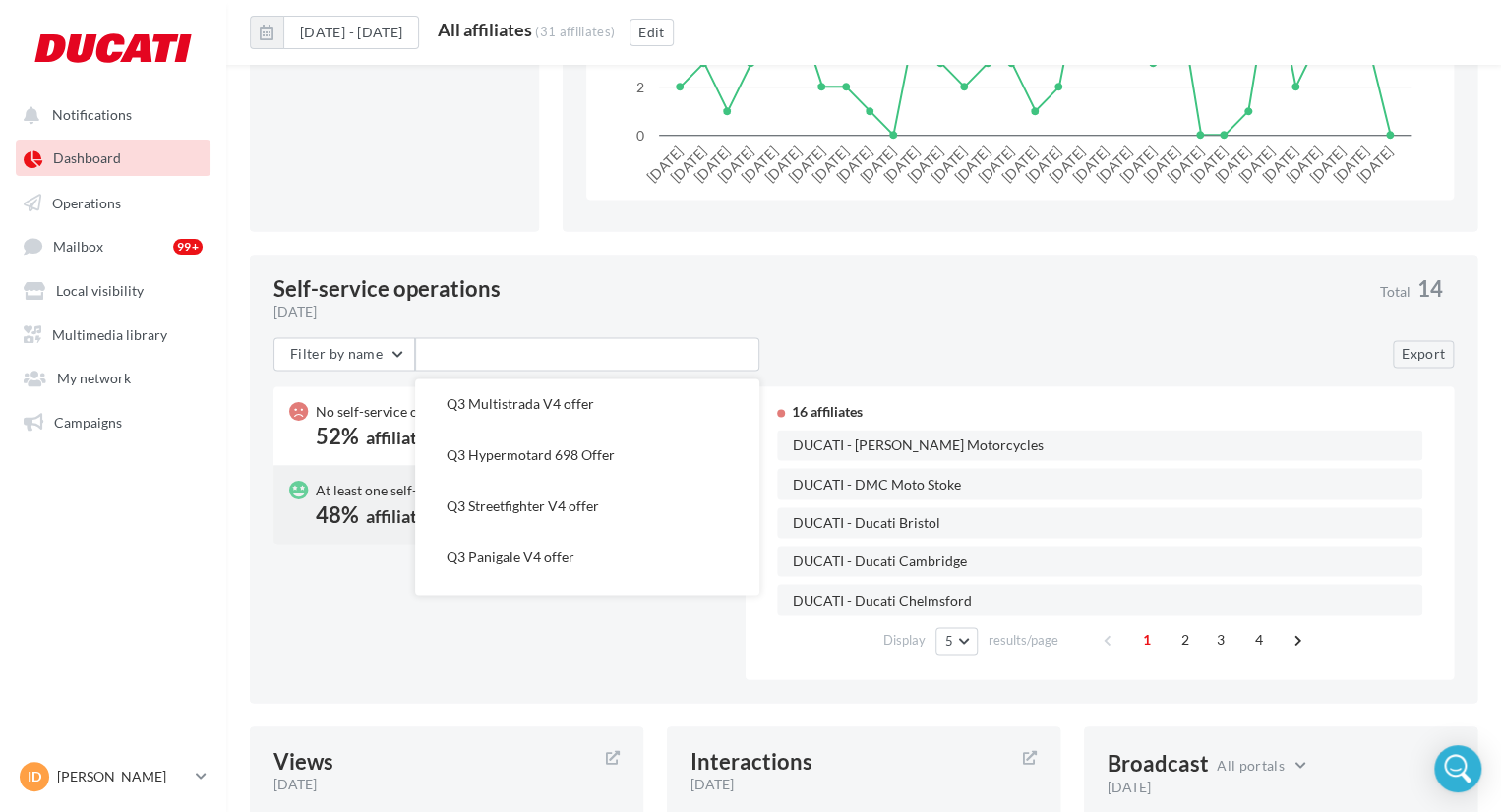
click at [644, 701] on div "Self-service operations [DATE] Total 14 Filter by name Filter by name Filter by…" at bounding box center [864, 479] width 1228 height 448
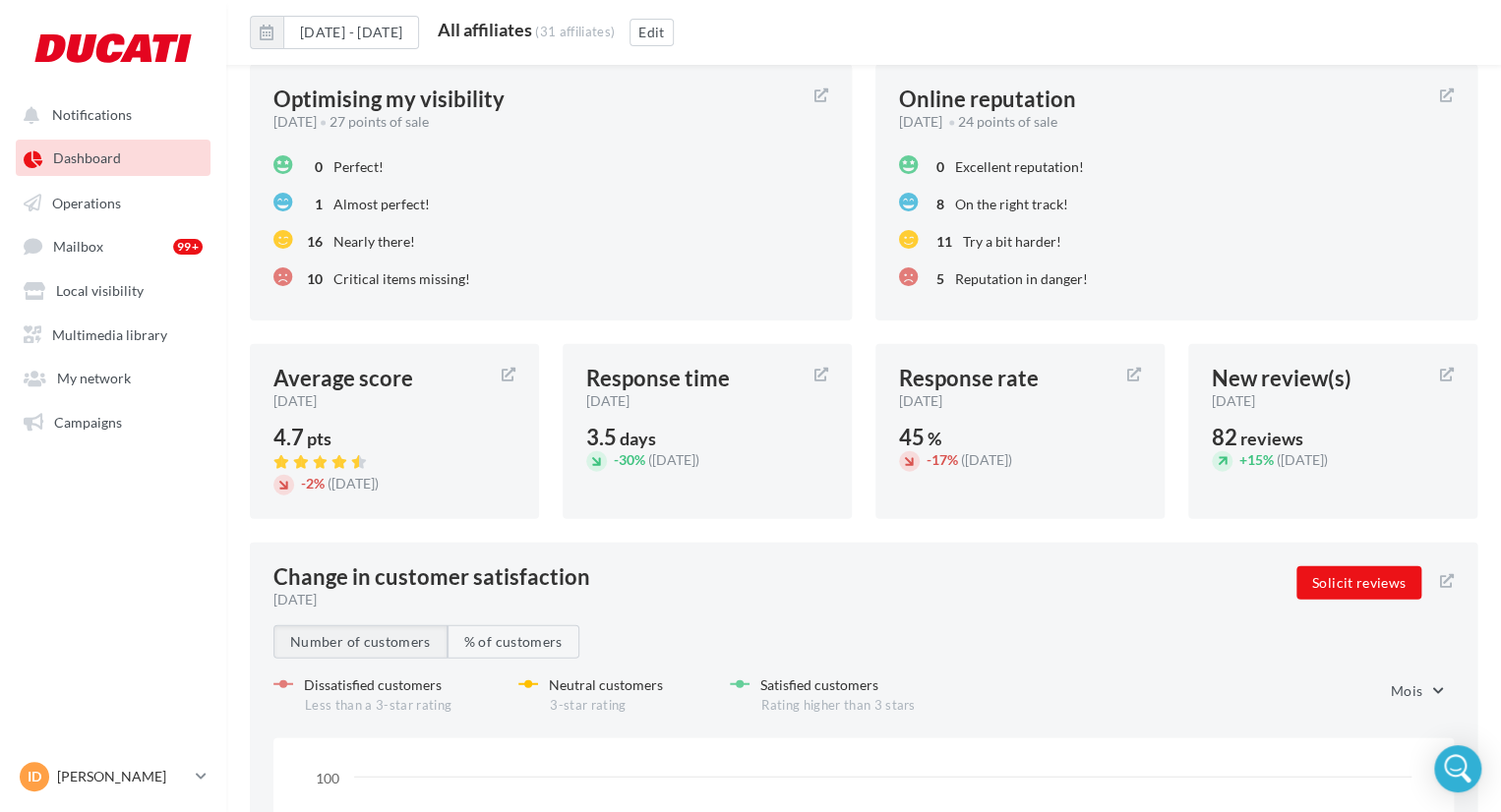
scroll to position [1959, 0]
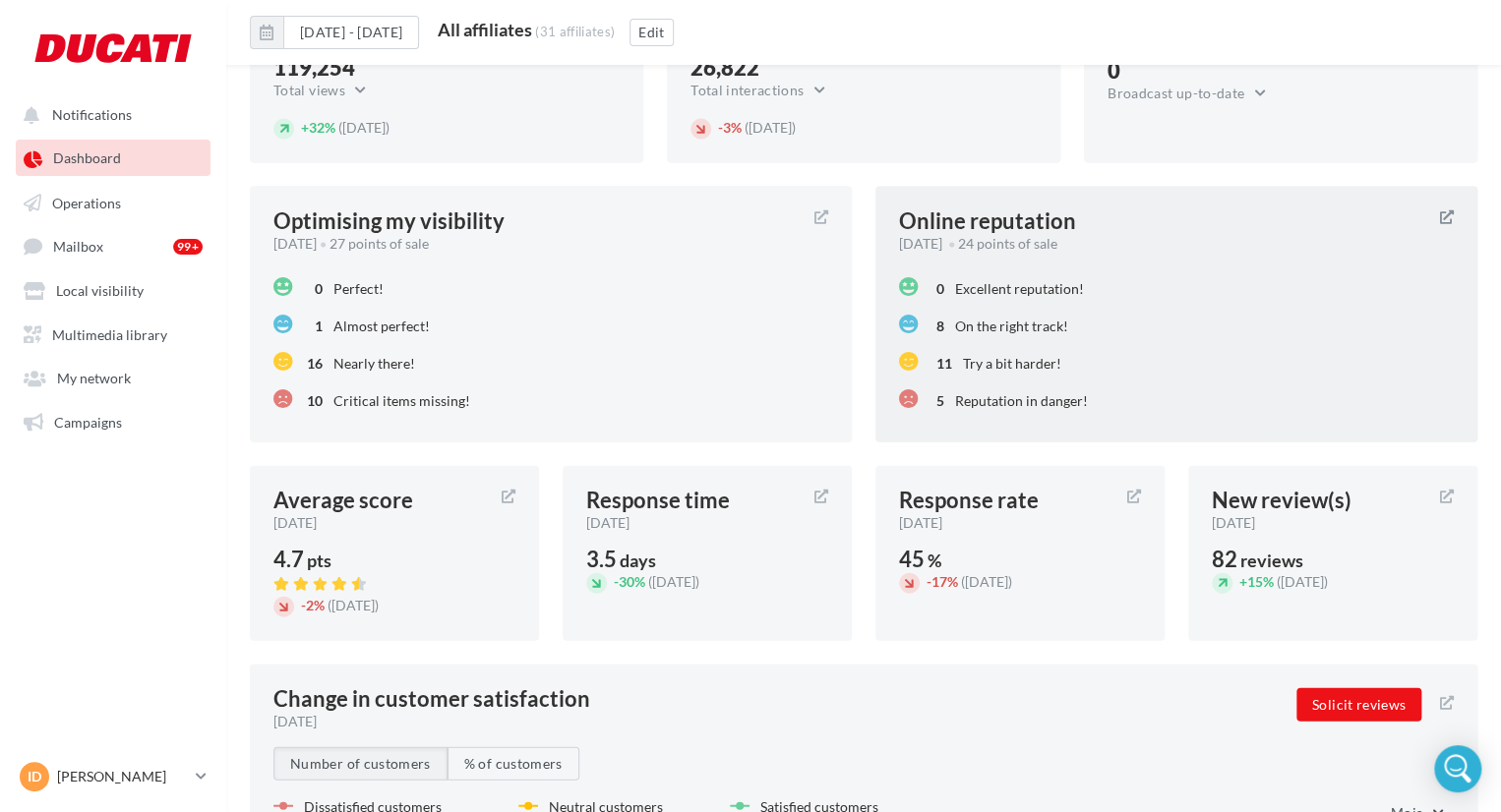
click at [943, 234] on span "[DATE]" at bounding box center [920, 244] width 43 height 20
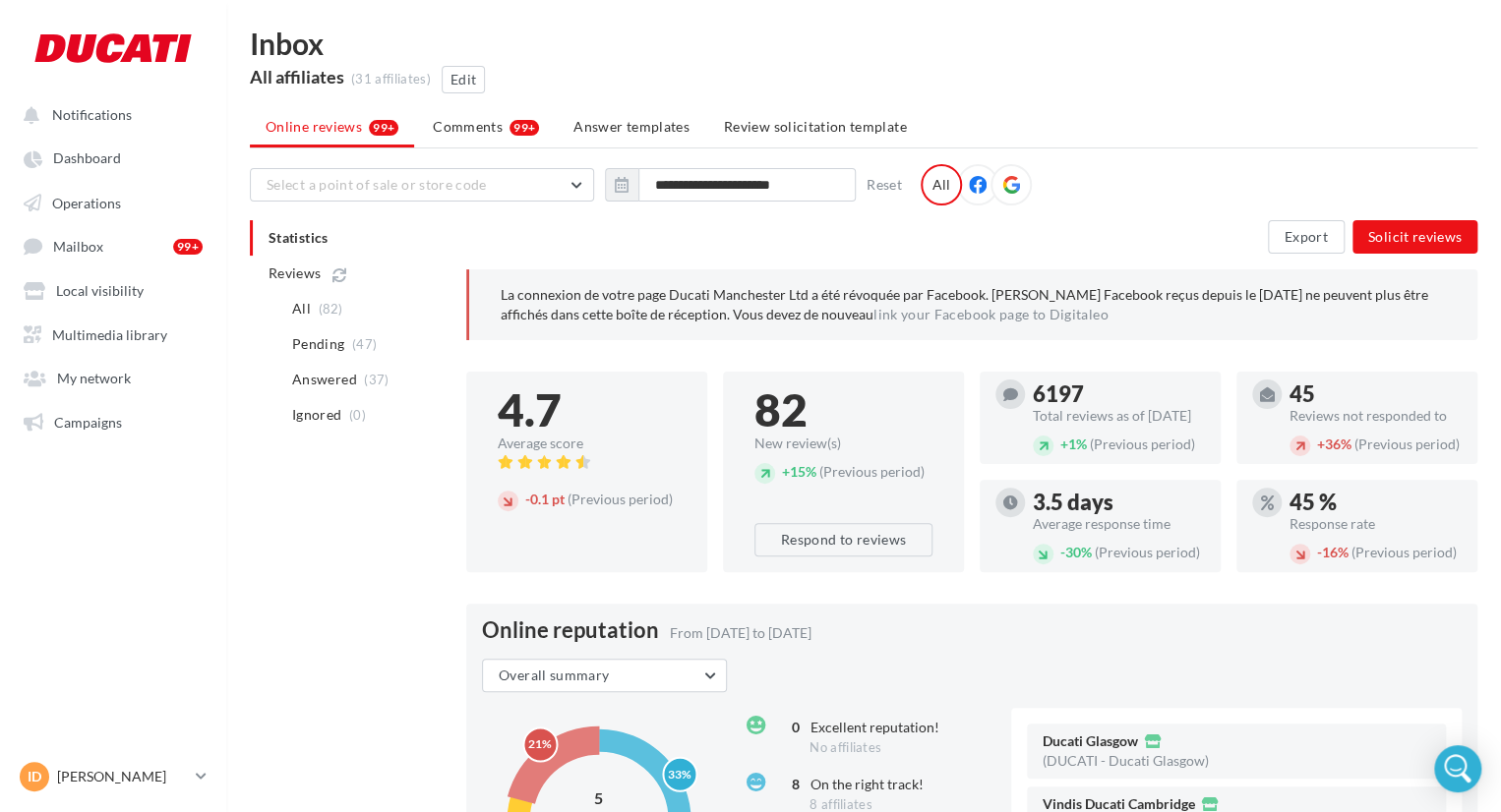
scroll to position [3, 0]
click at [469, 187] on span "Select a point of sale or store code" at bounding box center [376, 184] width 220 height 17
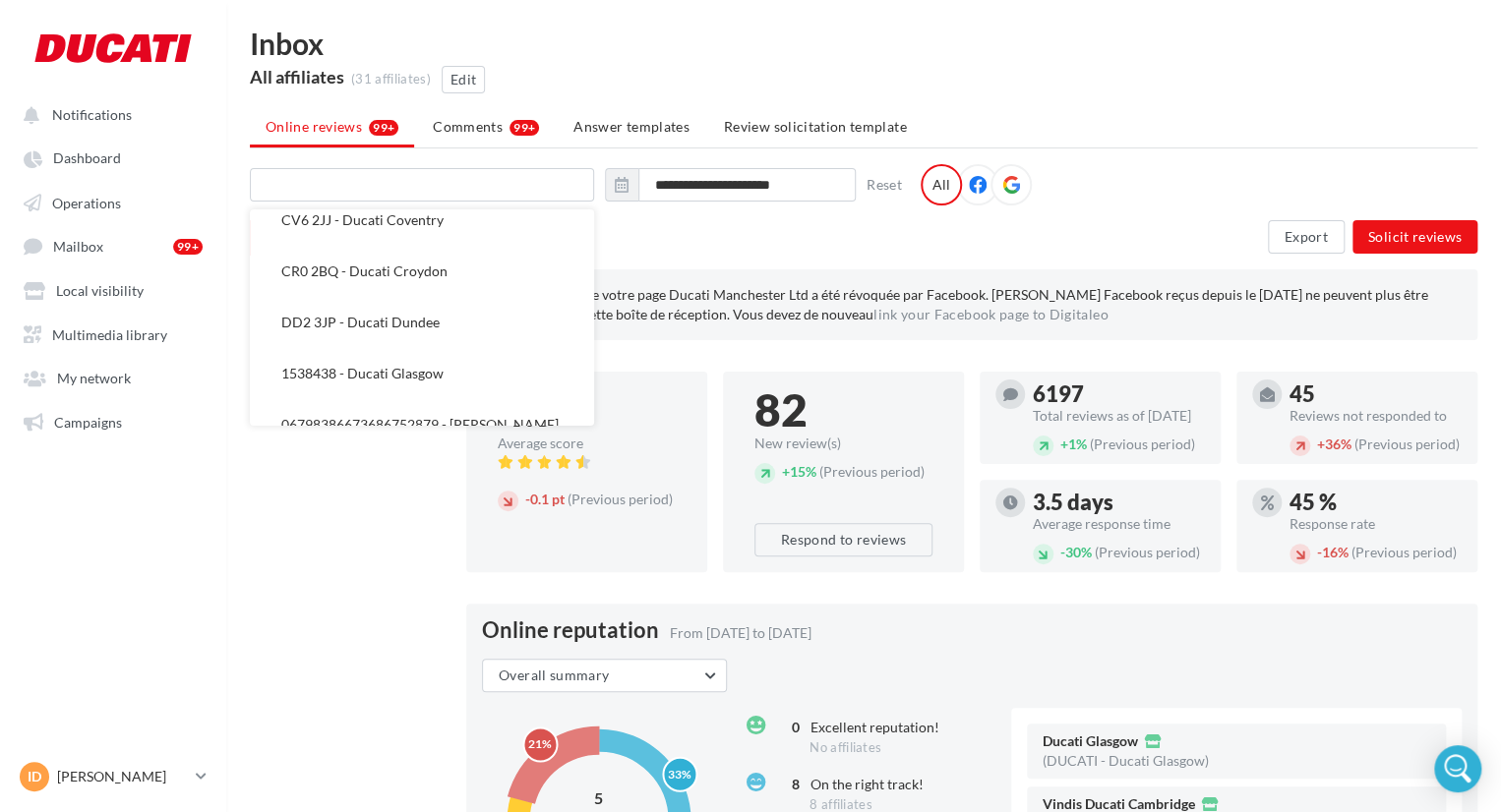
scroll to position [0, 0]
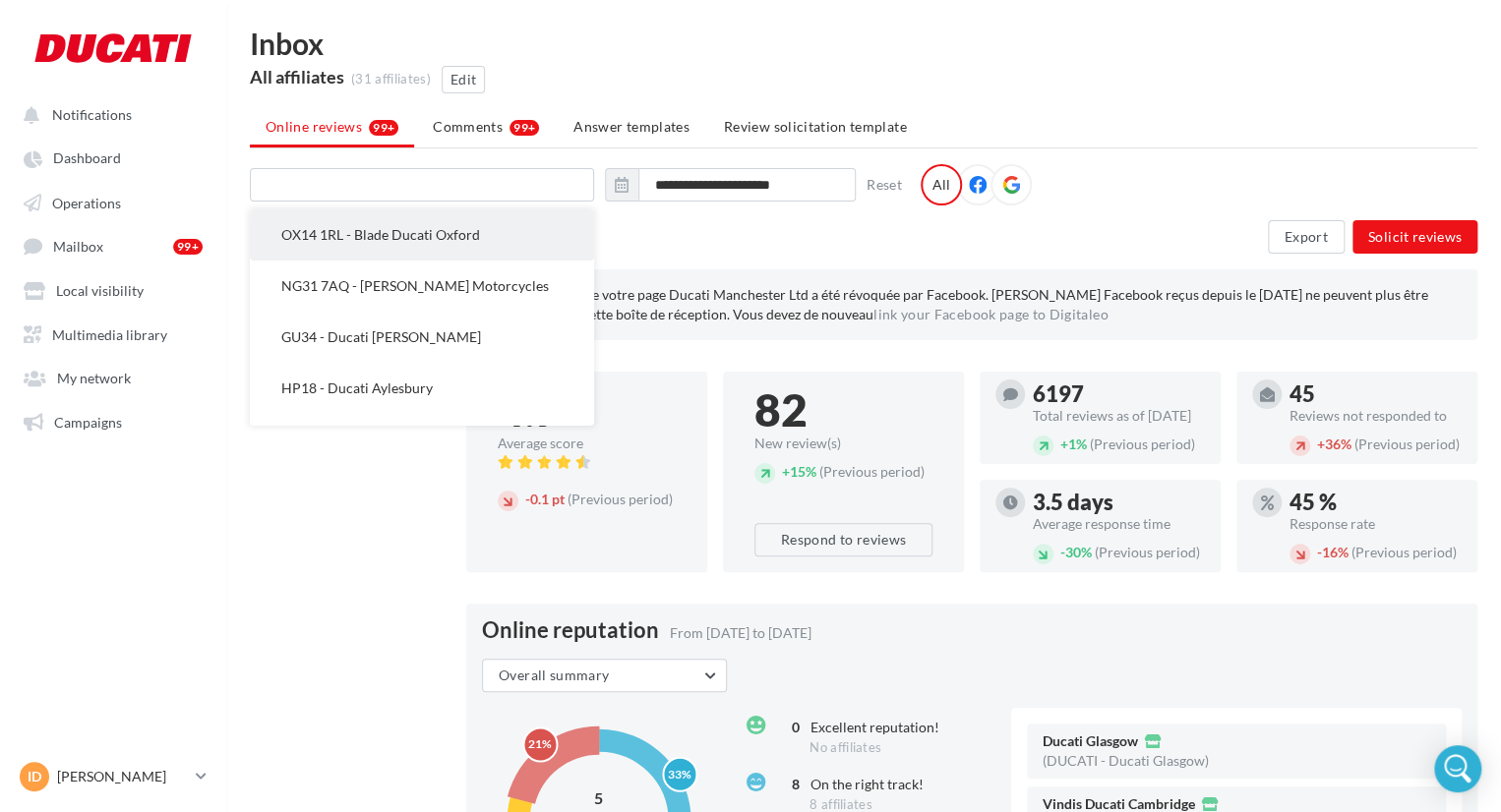
click at [411, 226] on span "OX14 1RL - Blade Ducati Oxford" at bounding box center [380, 234] width 198 height 17
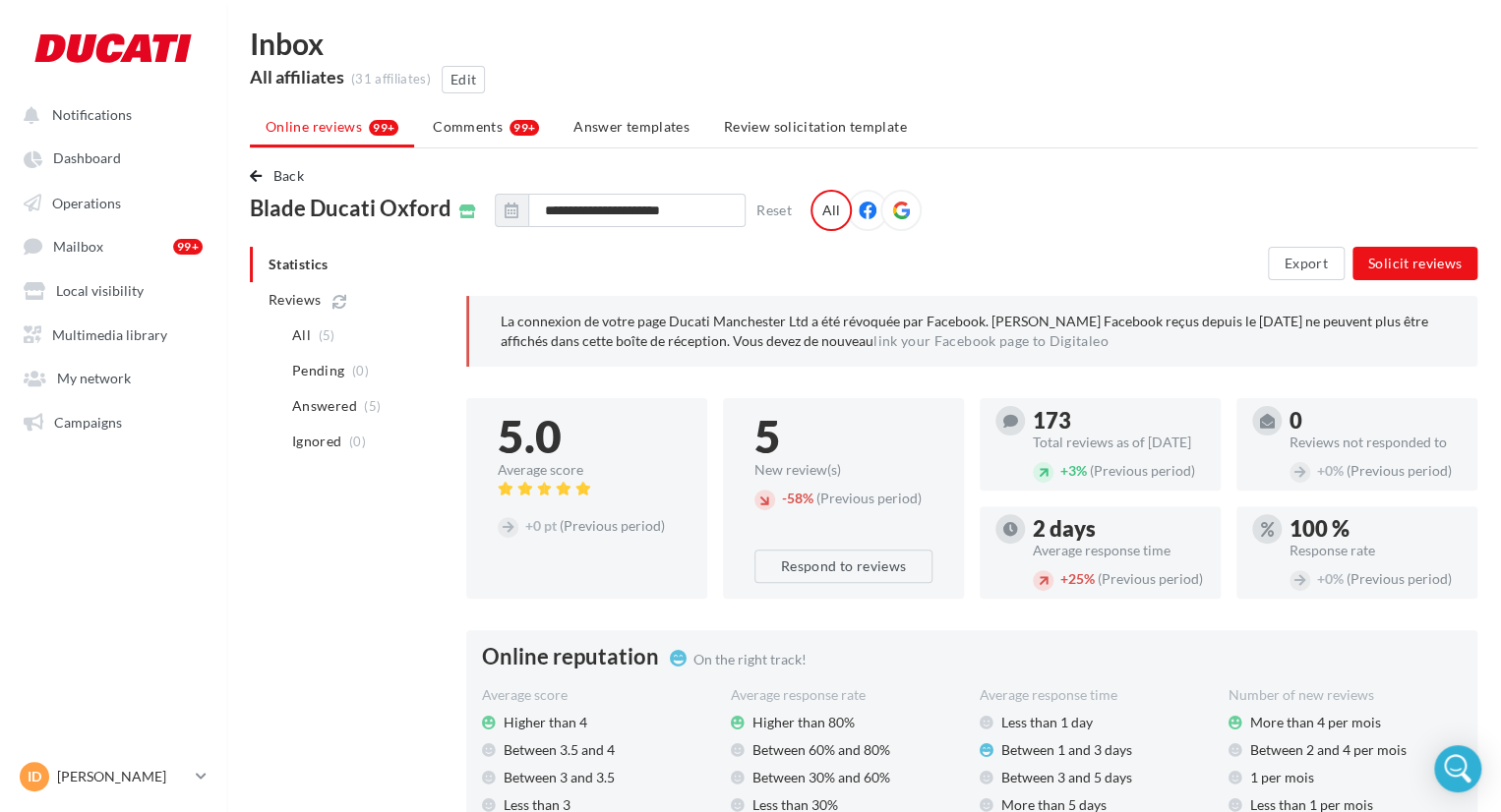
click at [537, 433] on div "5.0" at bounding box center [586, 436] width 178 height 45
click at [522, 464] on div "Average score" at bounding box center [586, 470] width 178 height 14
click at [539, 477] on div at bounding box center [586, 489] width 178 height 24
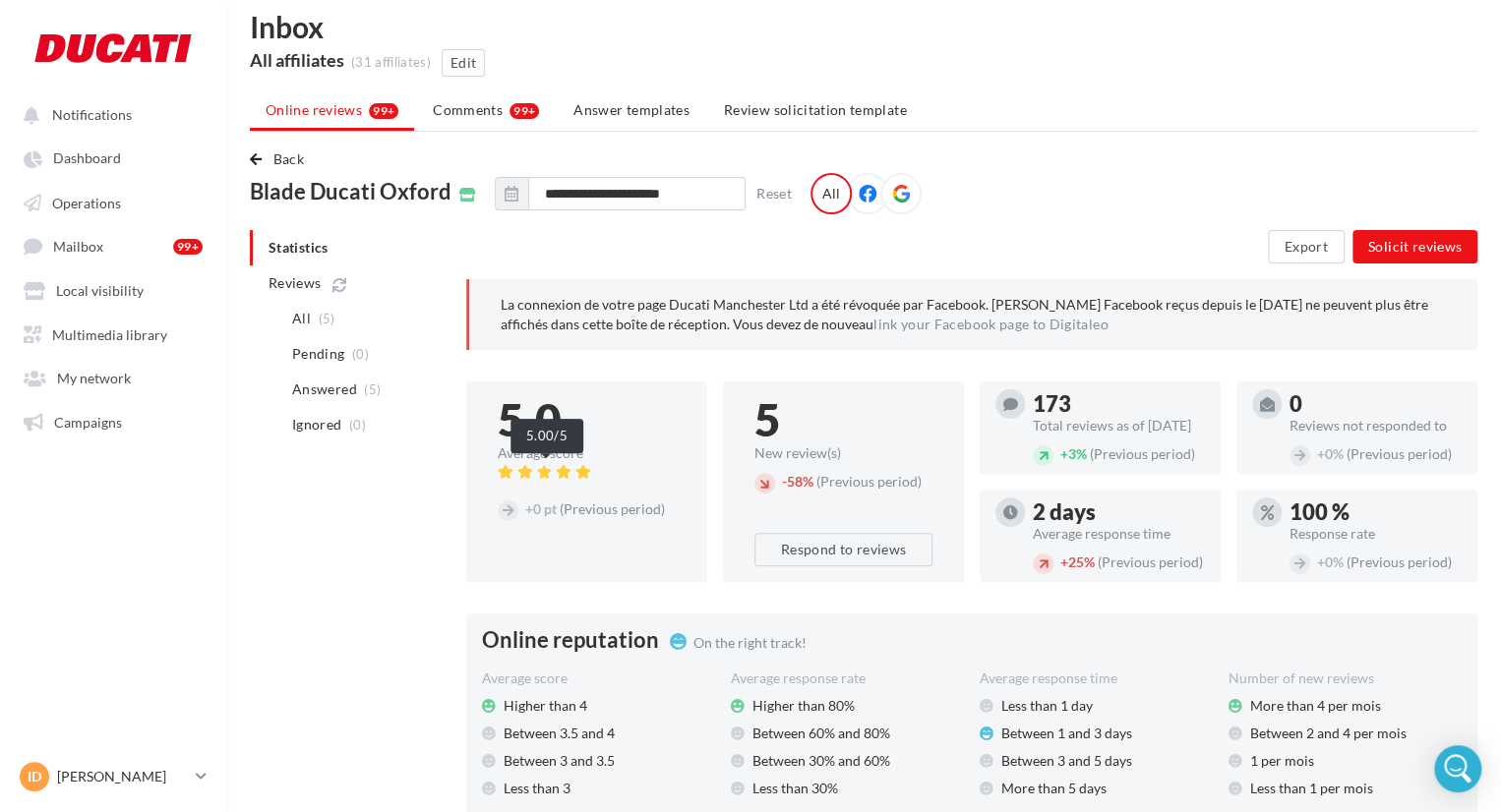
scroll to position [19, 0]
click at [311, 316] on li "All (5)" at bounding box center [366, 320] width 185 height 36
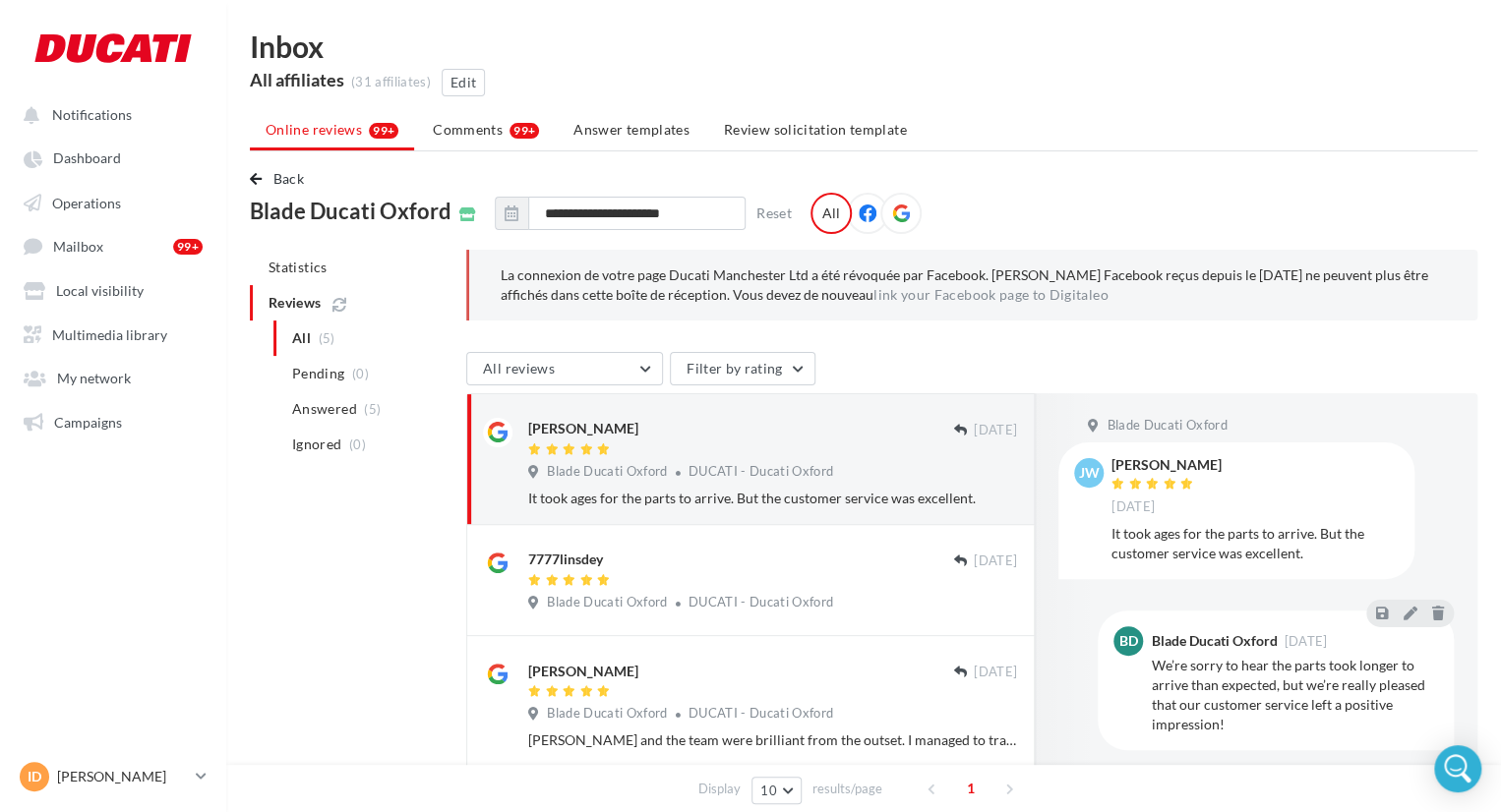
click at [276, 165] on div "**********" at bounding box center [863, 562] width 1275 height 1060
click at [279, 182] on span "Back" at bounding box center [288, 178] width 31 height 17
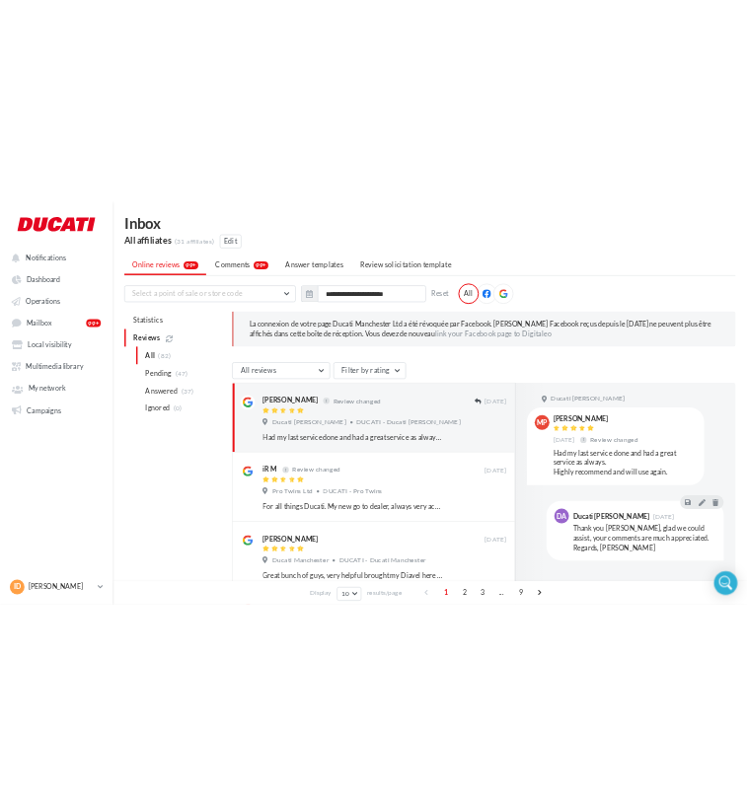
scroll to position [19, 0]
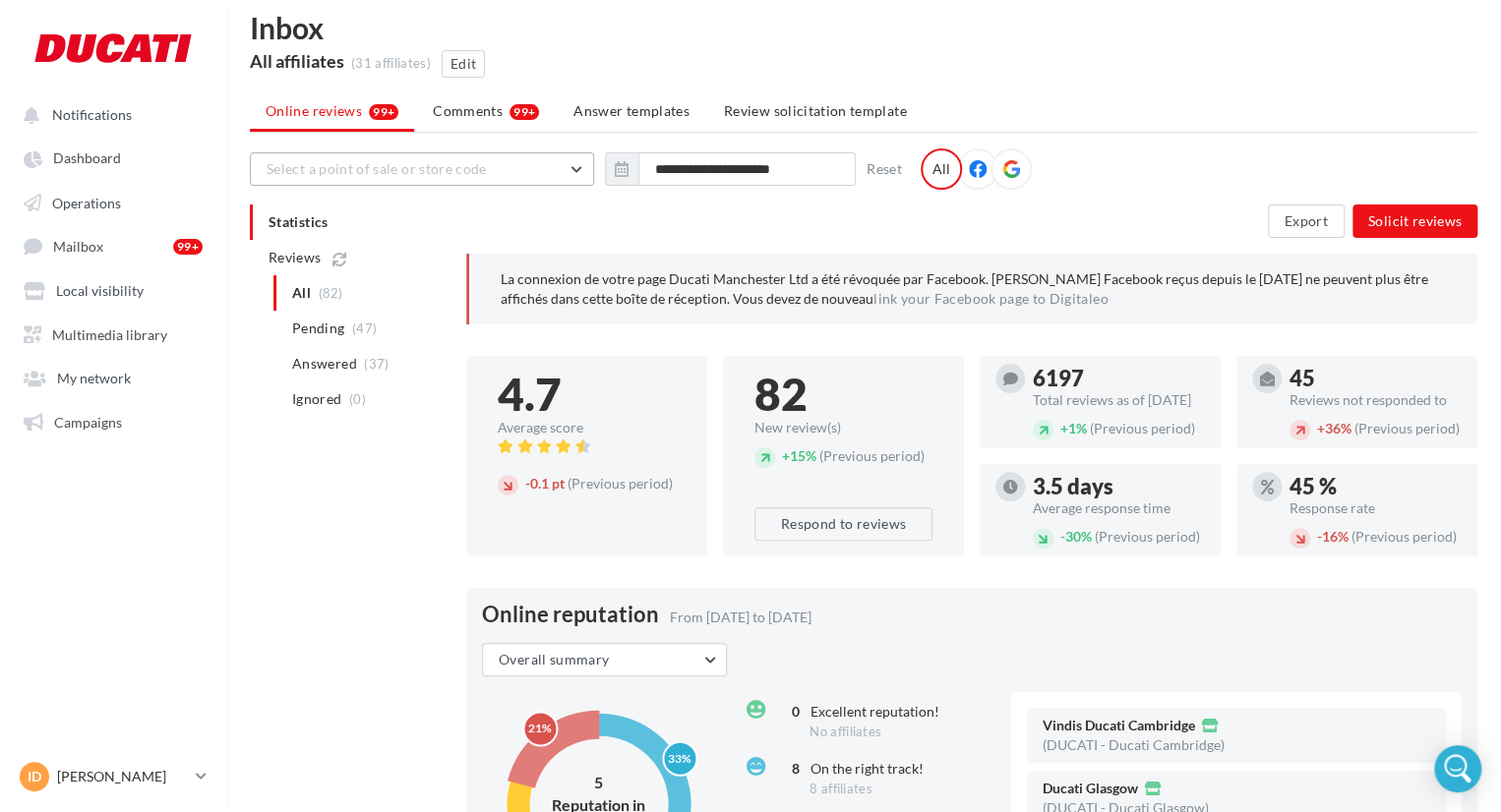
click at [522, 166] on button "Select a point of sale or store code" at bounding box center [422, 169] width 344 height 34
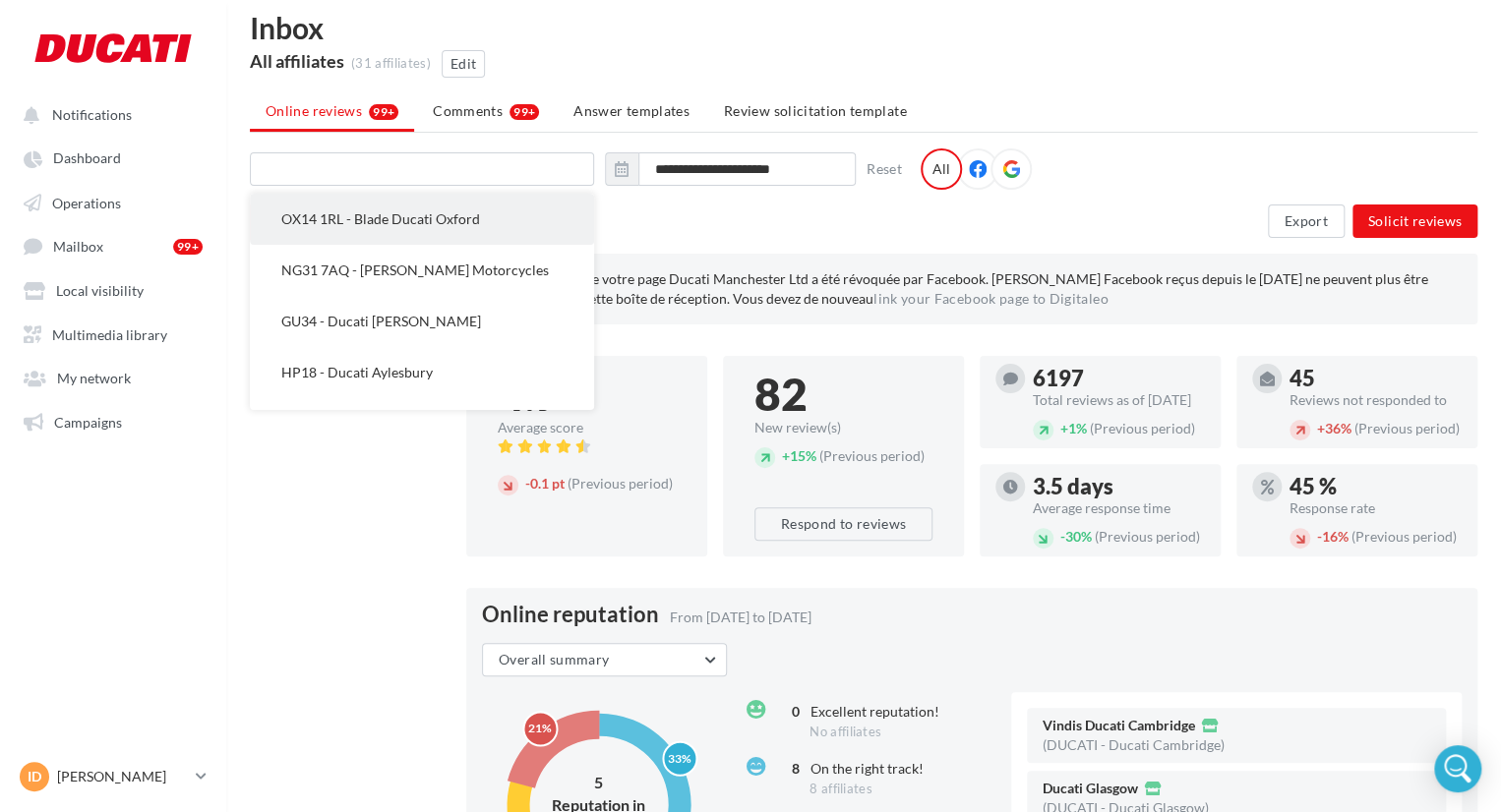
click at [473, 221] on span "OX14 1RL - Blade Ducati Oxford" at bounding box center [380, 218] width 198 height 17
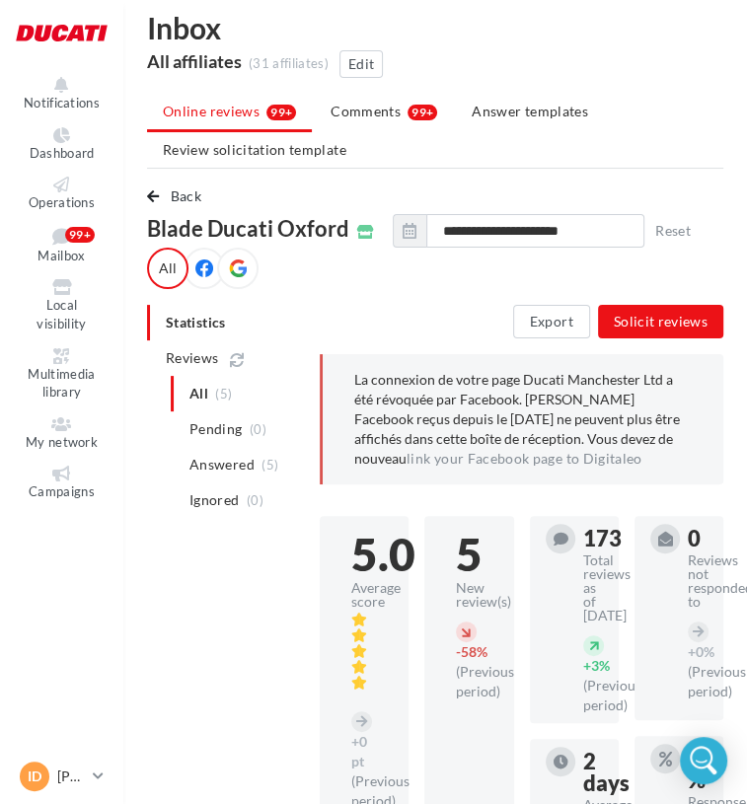
click at [363, 240] on span at bounding box center [365, 228] width 17 height 27
click at [363, 234] on icon at bounding box center [365, 232] width 17 height 14
click at [190, 208] on div "Back Blade Ducati Oxford" at bounding box center [260, 212] width 227 height 55
click at [192, 195] on span "Back" at bounding box center [186, 196] width 31 height 17
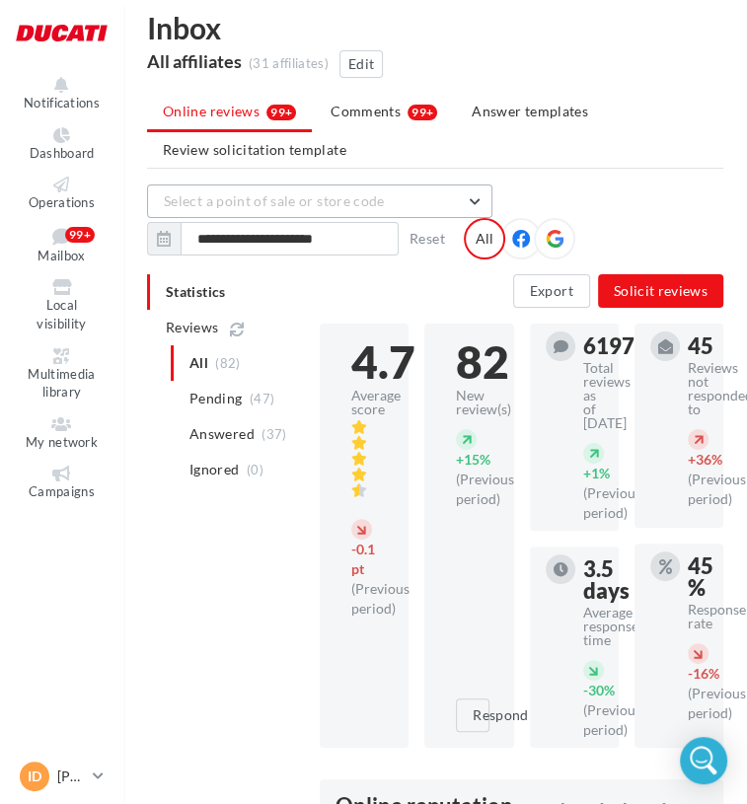
click at [308, 187] on button "Select a point of sale or store code" at bounding box center [319, 202] width 345 height 34
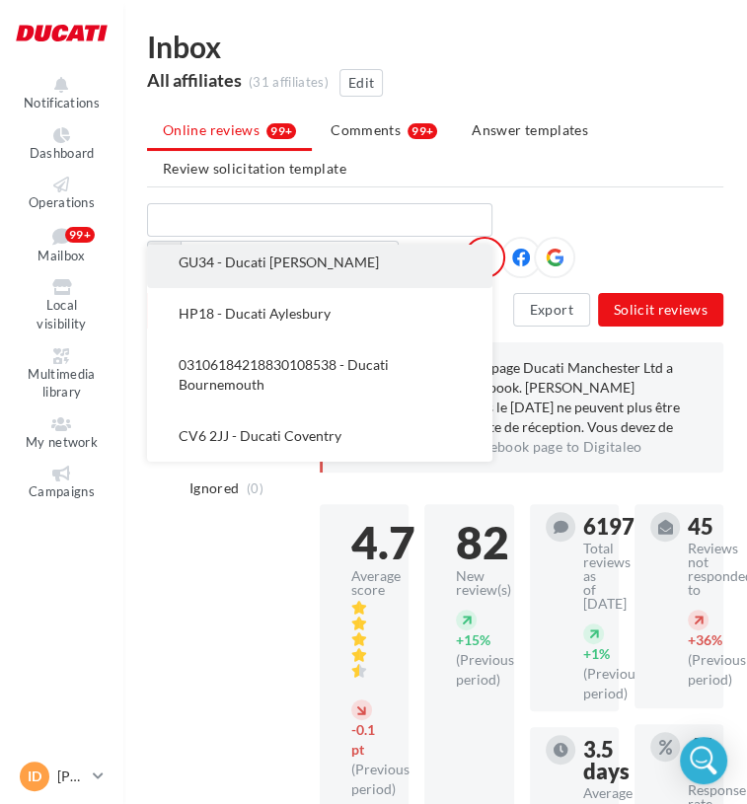
scroll to position [0, 0]
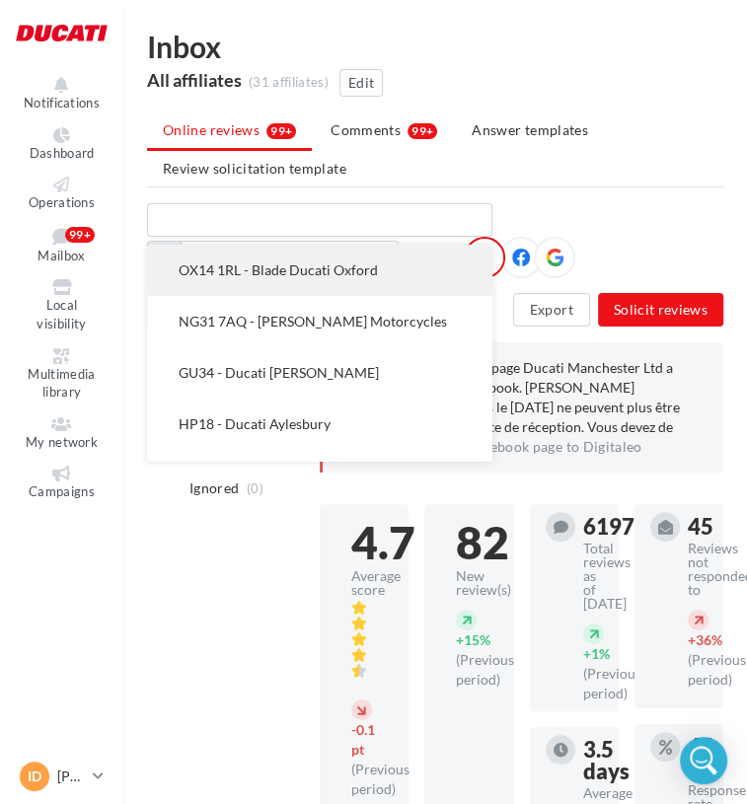
click at [297, 275] on span "OX14 1RL - Blade Ducati Oxford" at bounding box center [278, 270] width 199 height 17
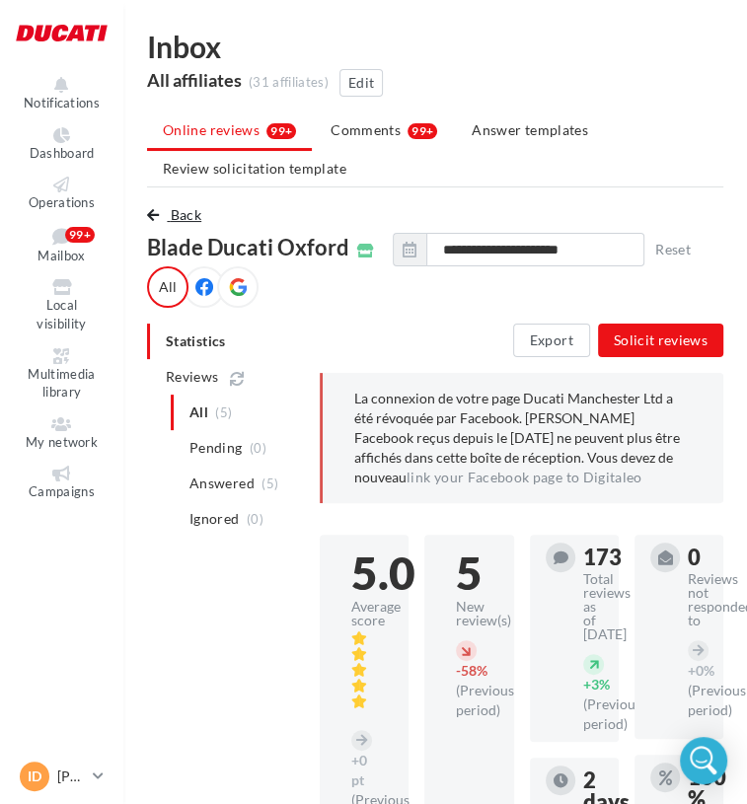
click at [171, 203] on button "Back" at bounding box center [178, 215] width 62 height 24
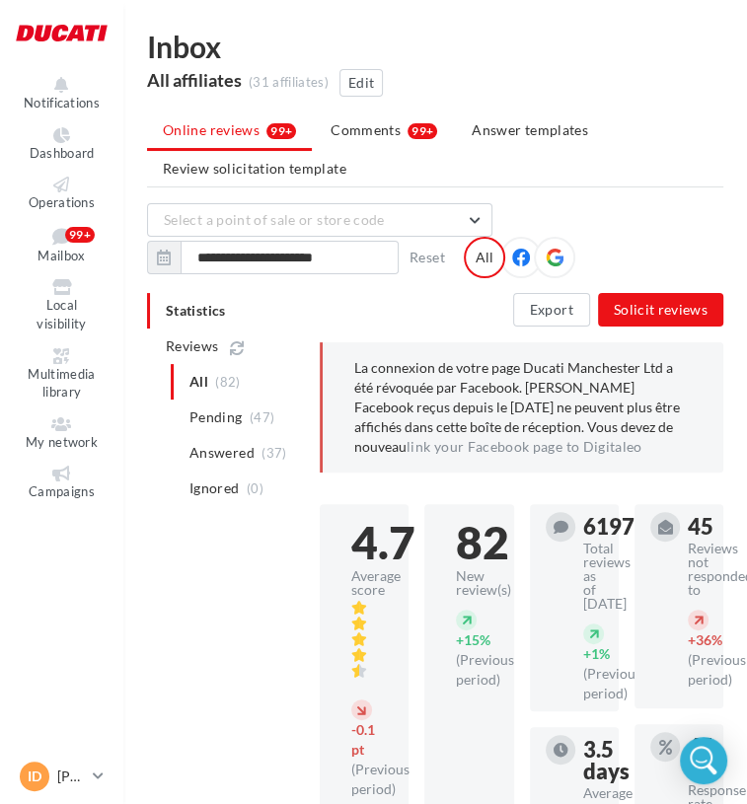
click at [303, 211] on span "Select a point of sale or store code" at bounding box center [274, 219] width 221 height 17
click at [276, 219] on span "Select a point of sale or store code" at bounding box center [274, 219] width 221 height 17
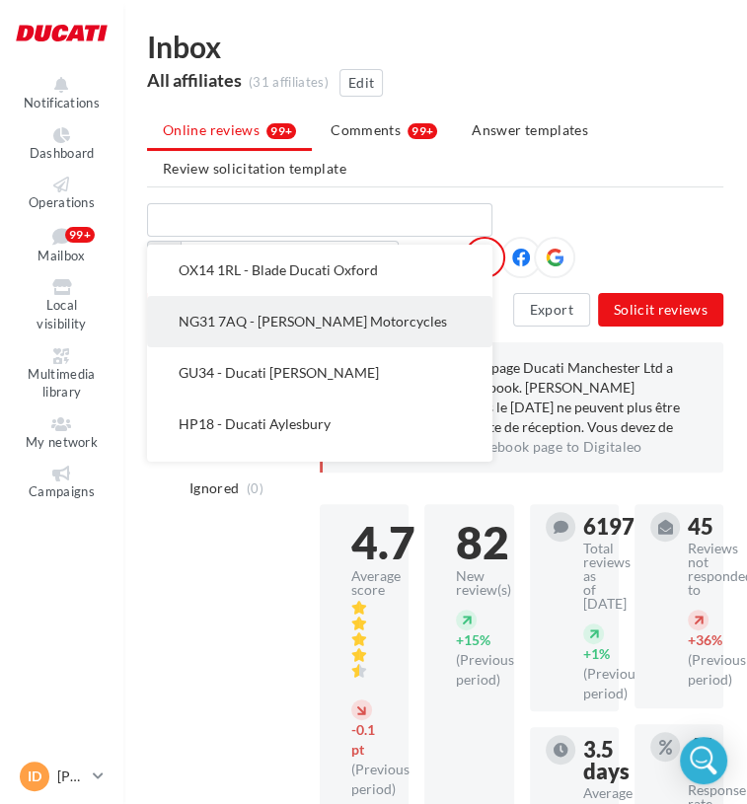
click at [291, 322] on span "NG31 7AQ - [PERSON_NAME] Motorcycles" at bounding box center [313, 321] width 268 height 17
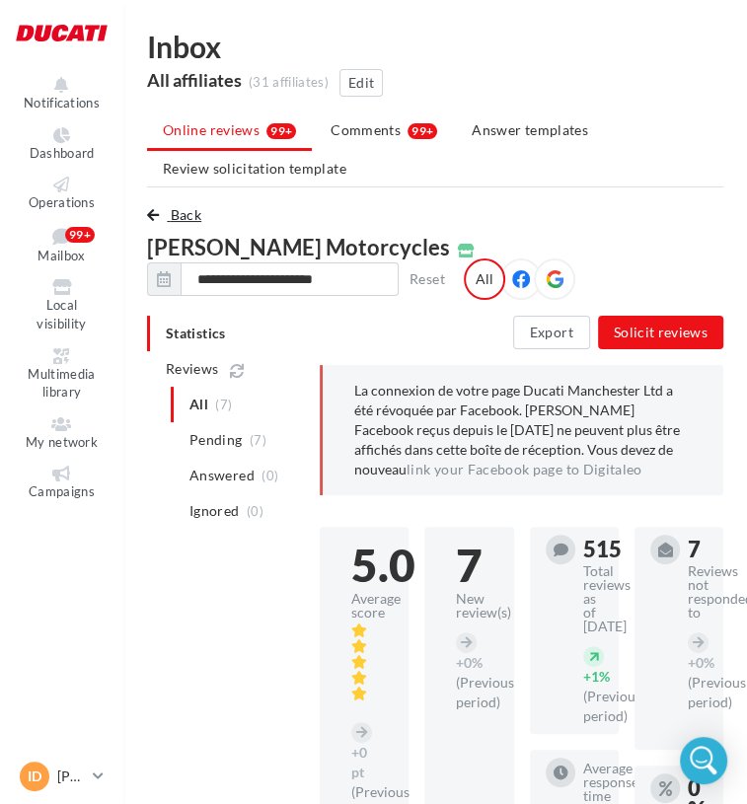
click at [158, 215] on span "button" at bounding box center [153, 215] width 12 height 14
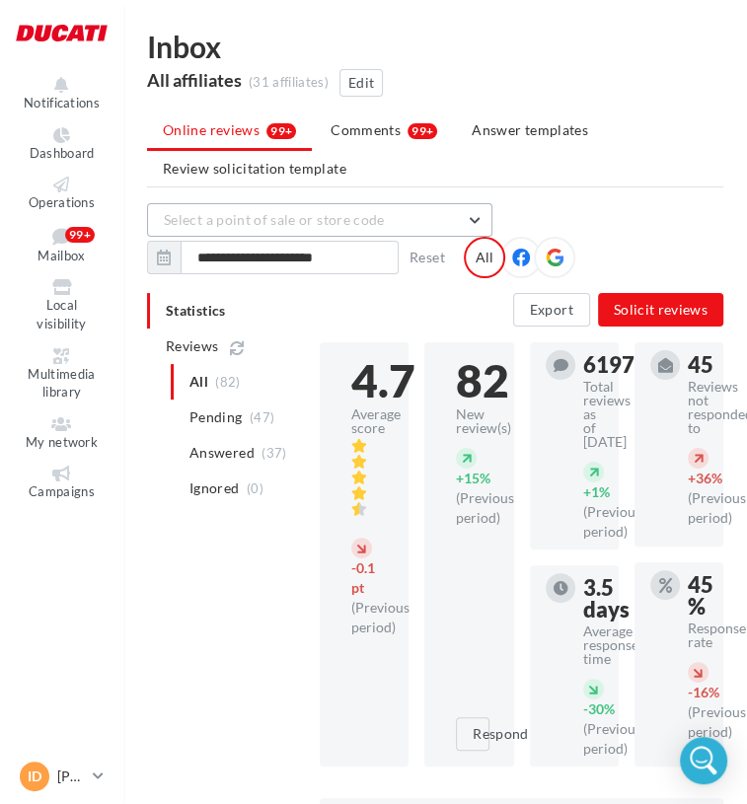
click at [314, 225] on span "Select a point of sale or store code" at bounding box center [274, 219] width 221 height 17
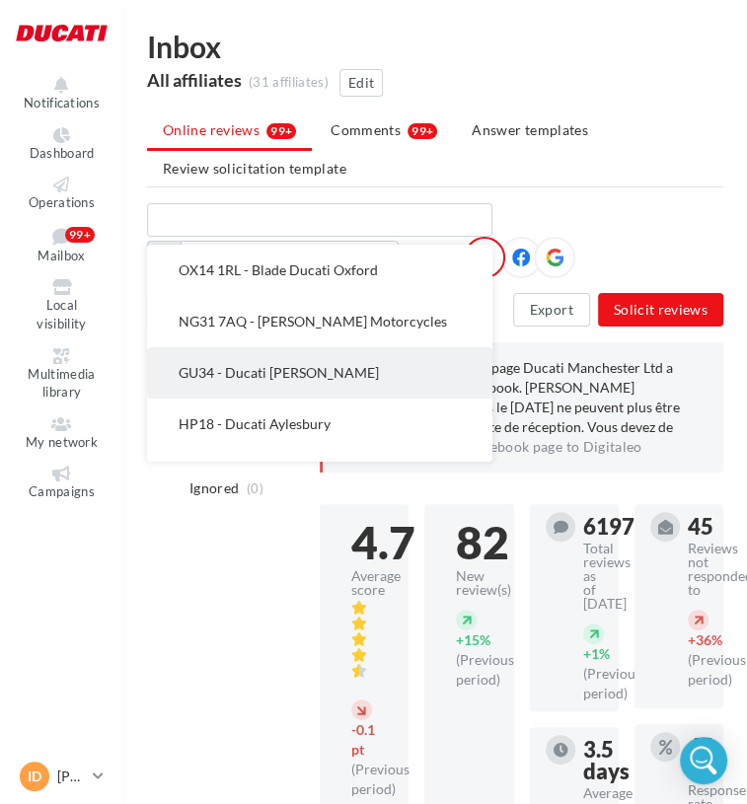
click at [286, 381] on button "GU34 - Ducati [PERSON_NAME]" at bounding box center [319, 372] width 345 height 51
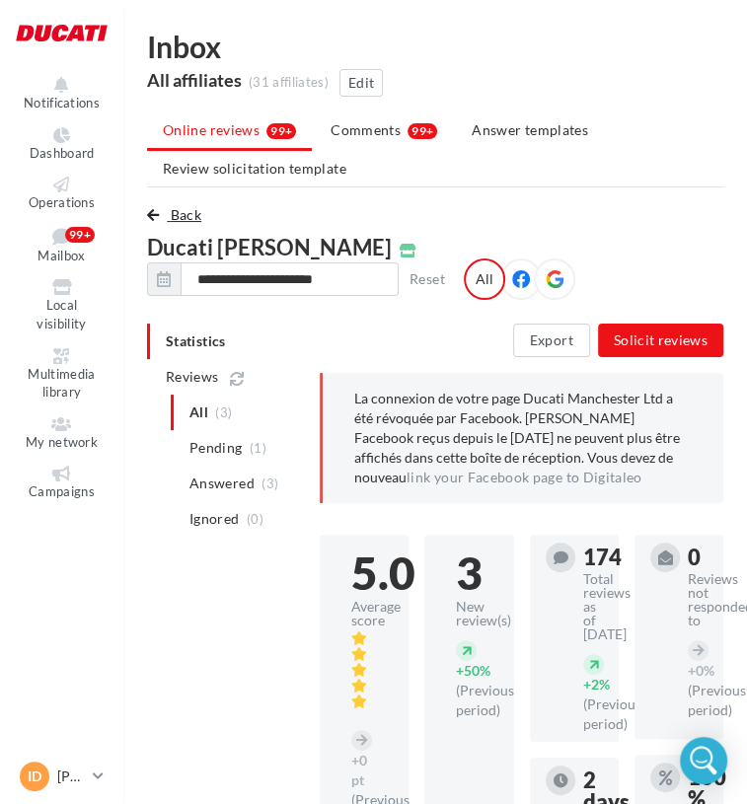
click at [174, 218] on span "Back" at bounding box center [186, 214] width 31 height 17
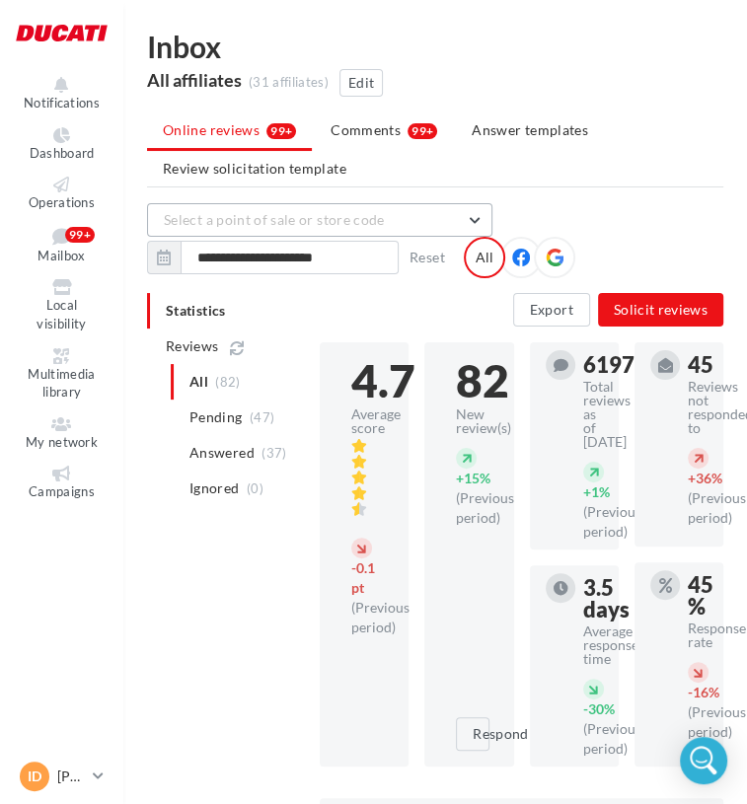
click at [372, 224] on span "Select a point of sale or store code" at bounding box center [274, 219] width 221 height 17
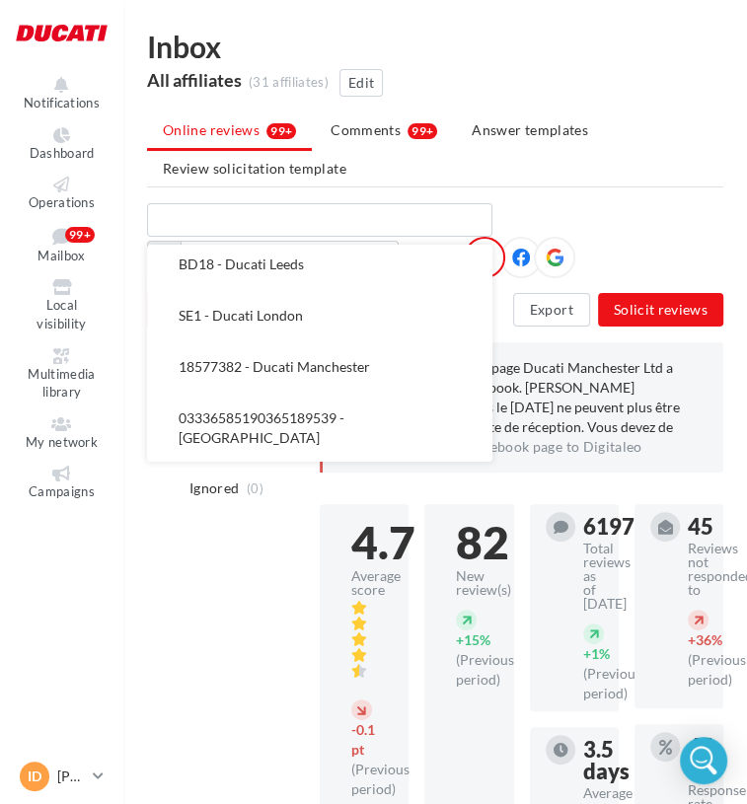
scroll to position [541, 0]
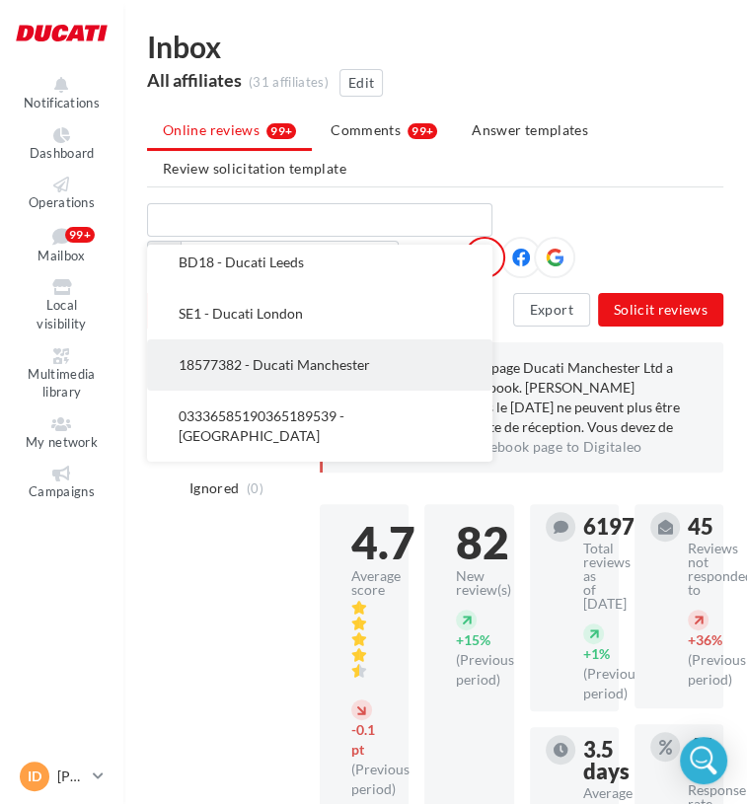
click at [308, 364] on span "18577382 - Ducati Manchester" at bounding box center [274, 364] width 191 height 17
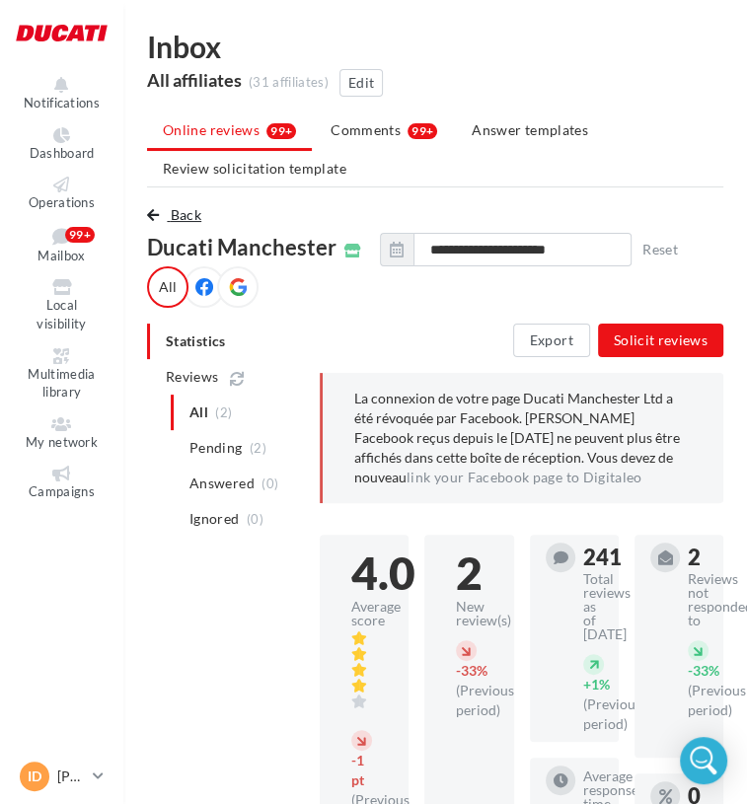
click at [171, 214] on span "Back" at bounding box center [186, 214] width 31 height 17
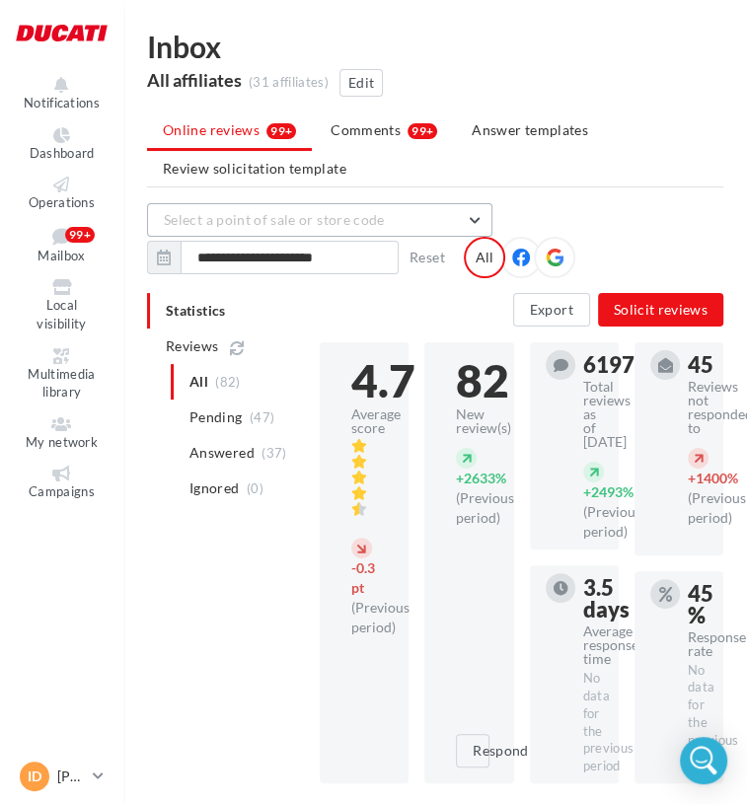
click at [308, 227] on button "Select a point of sale or store code" at bounding box center [319, 220] width 345 height 34
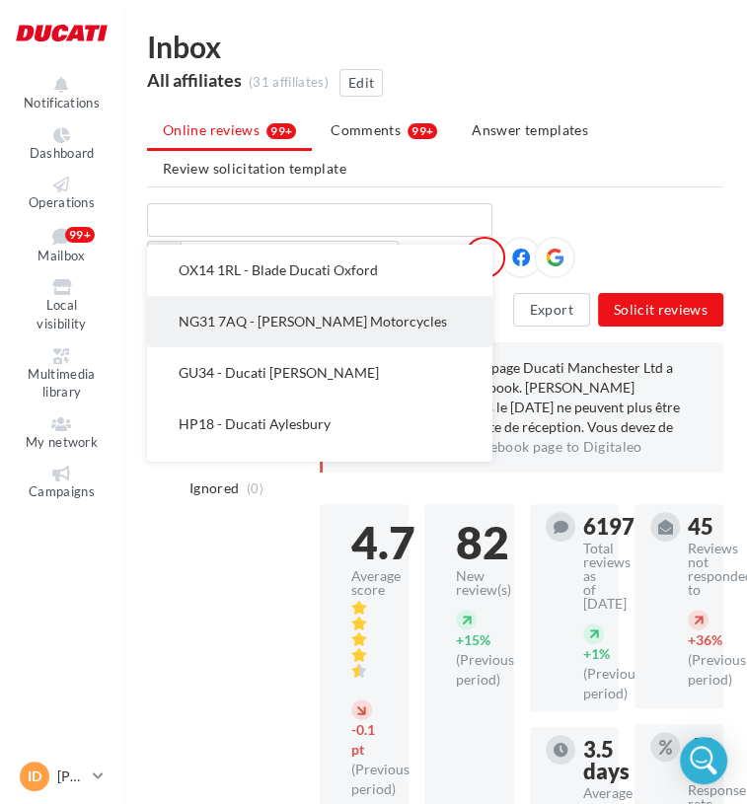
click at [288, 337] on button "NG31 7AQ - [PERSON_NAME] Motorcycles" at bounding box center [319, 321] width 345 height 51
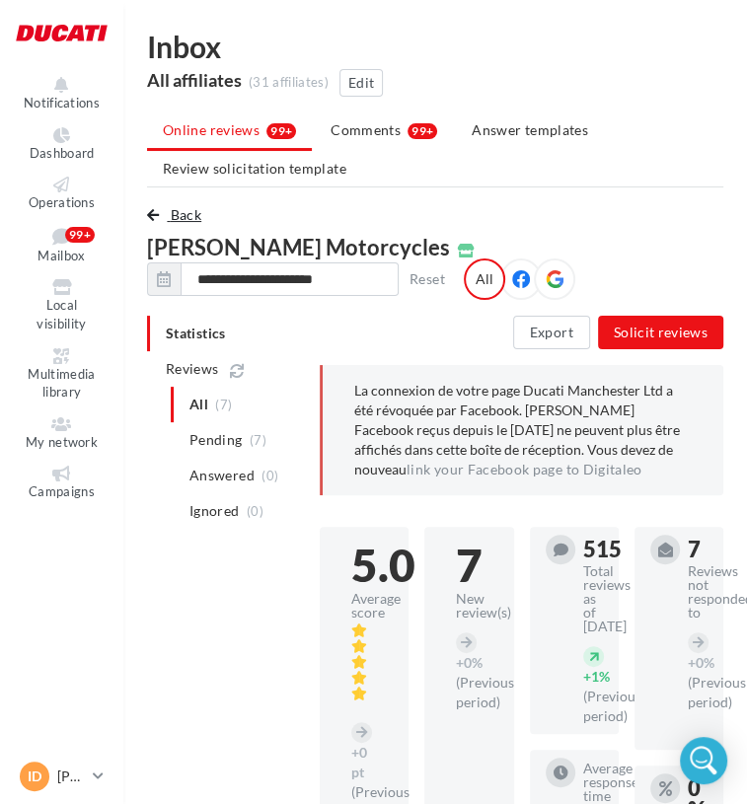
click at [172, 220] on span "Back" at bounding box center [186, 214] width 31 height 17
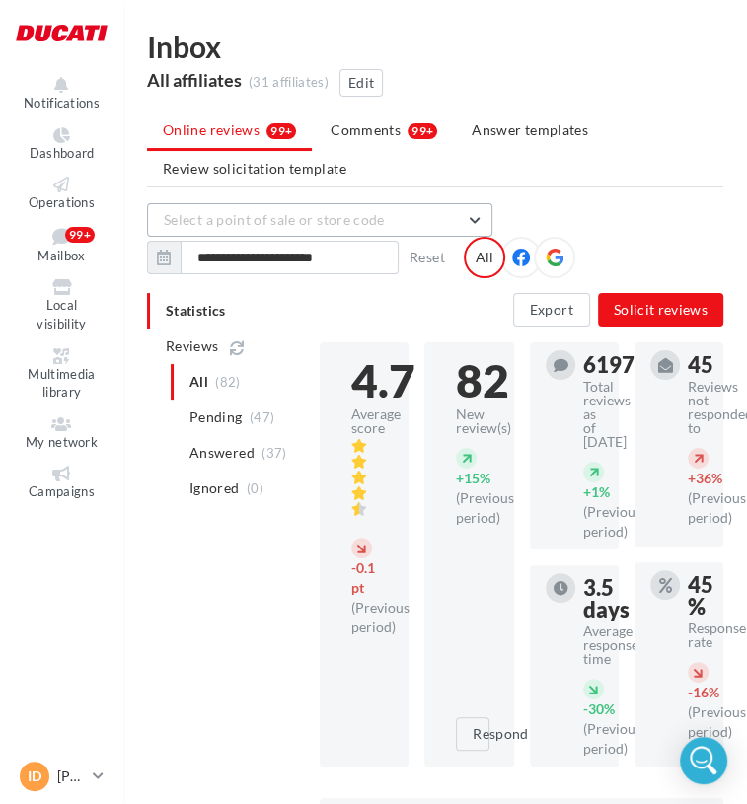
click at [285, 211] on span "Select a point of sale or store code" at bounding box center [274, 219] width 221 height 17
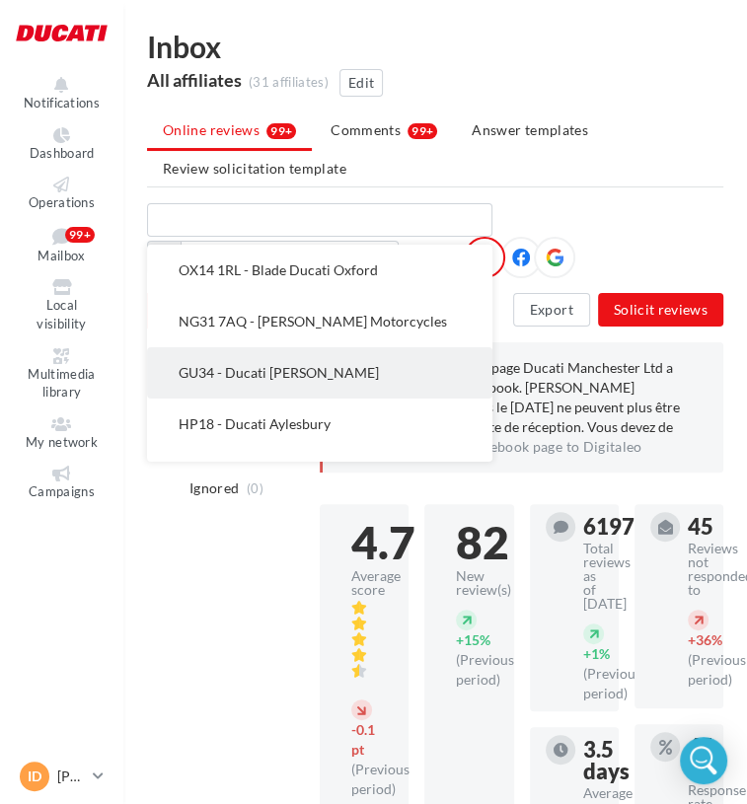
click at [273, 372] on span "GU34 - Ducati [PERSON_NAME]" at bounding box center [279, 372] width 200 height 17
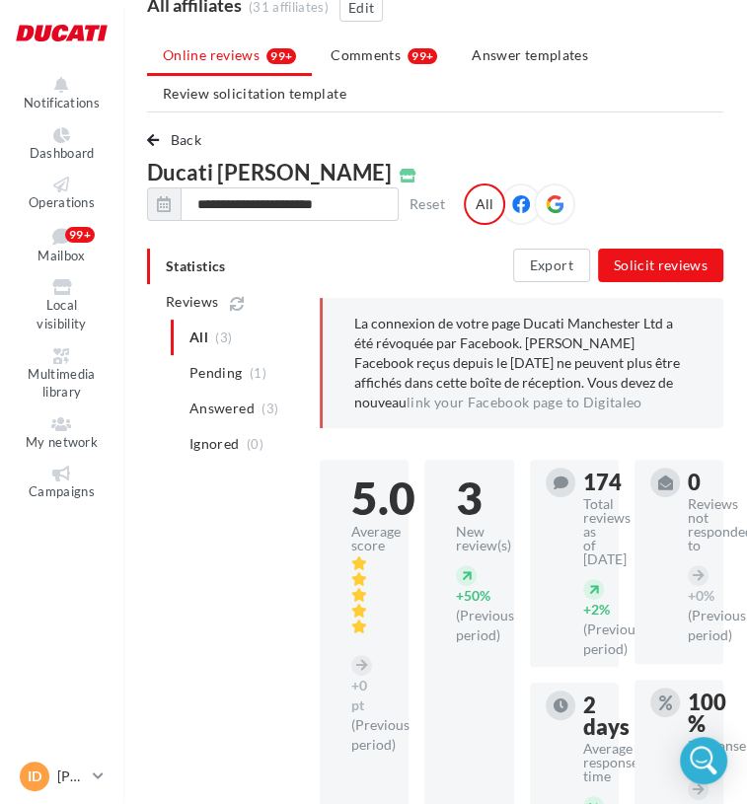
scroll to position [78, 0]
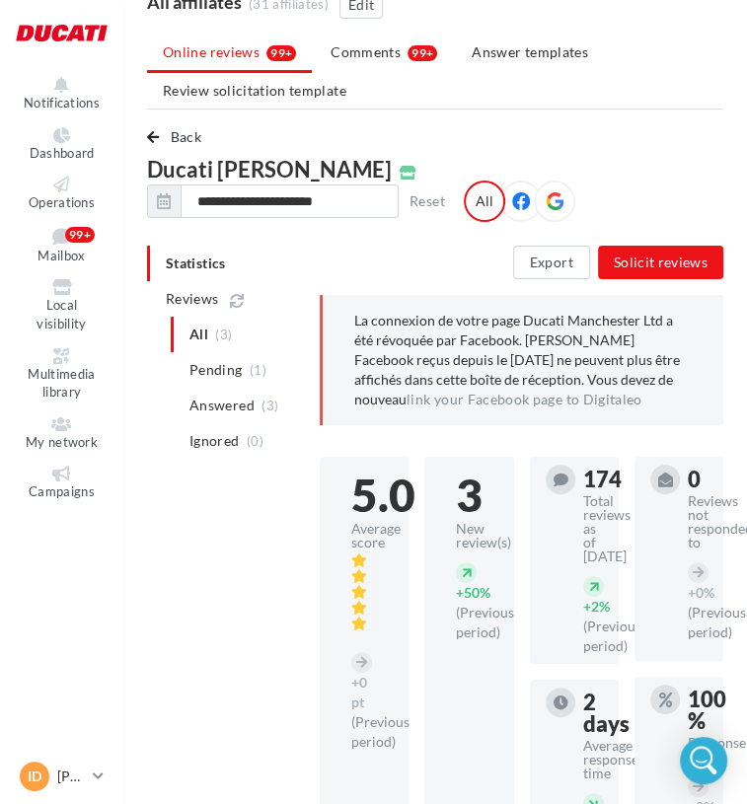
click at [546, 199] on icon at bounding box center [555, 201] width 18 height 18
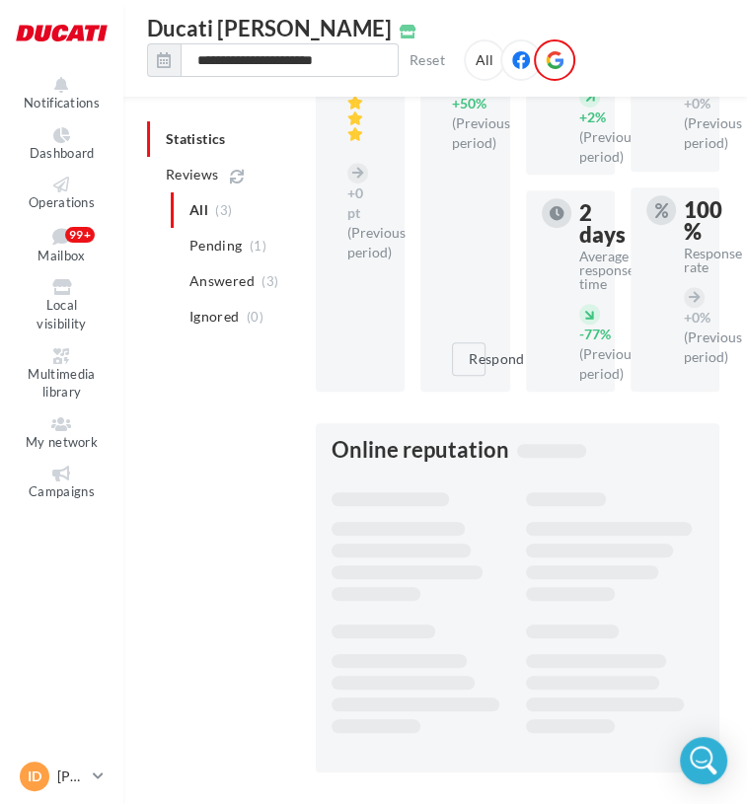
scroll to position [0, 4]
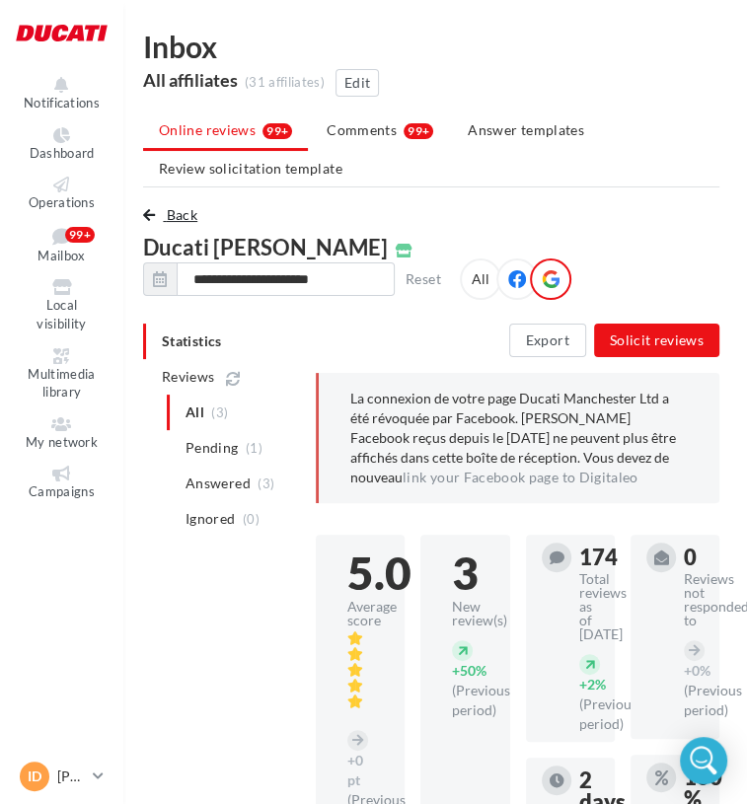
click at [175, 211] on span "Back" at bounding box center [182, 214] width 31 height 17
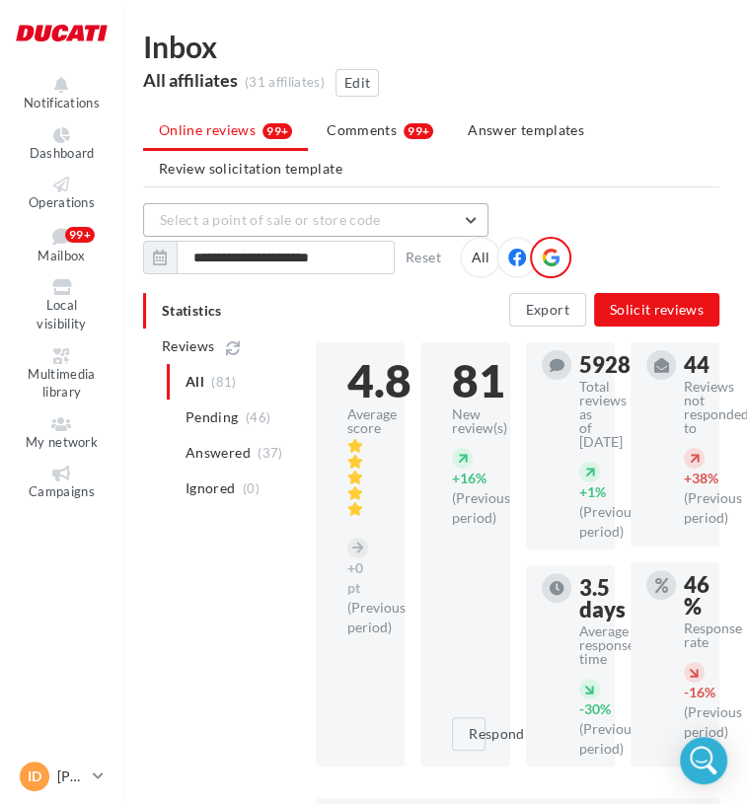
click at [335, 220] on span "Select a point of sale or store code" at bounding box center [270, 219] width 221 height 17
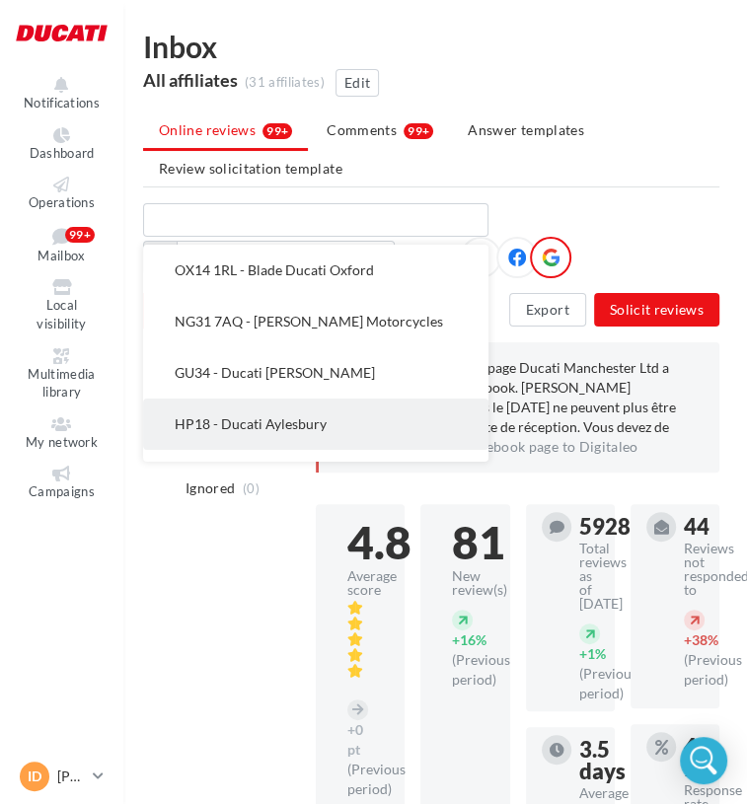
click at [293, 425] on span "HP18 - Ducati Aylesbury" at bounding box center [251, 424] width 152 height 17
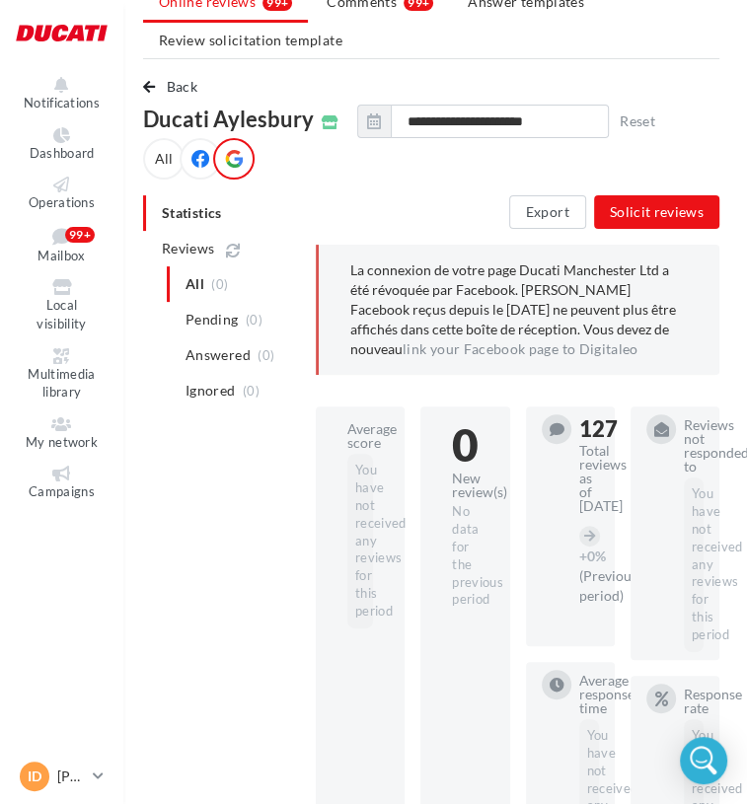
scroll to position [130, 4]
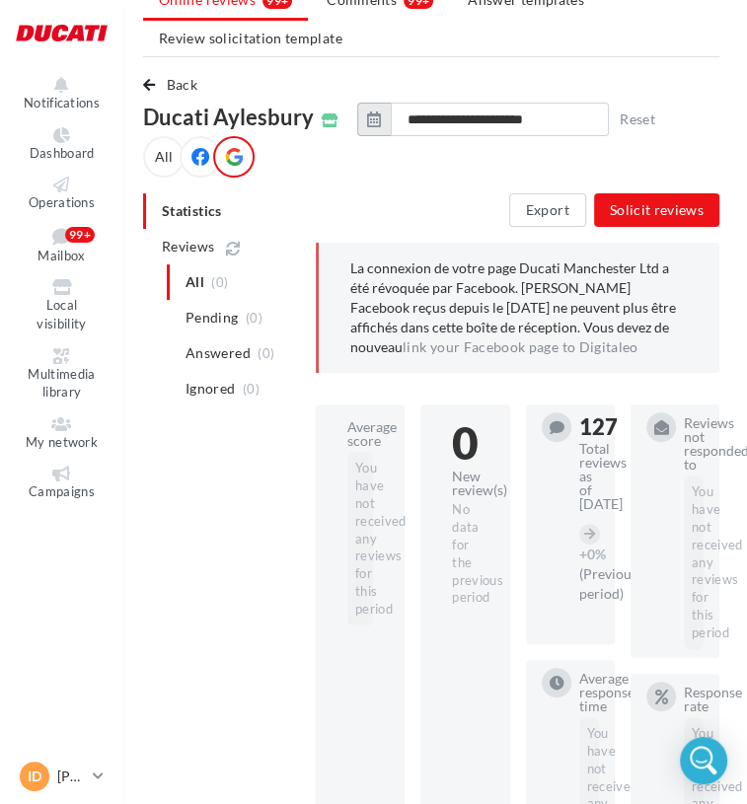
click at [367, 112] on icon "button" at bounding box center [374, 120] width 14 height 16
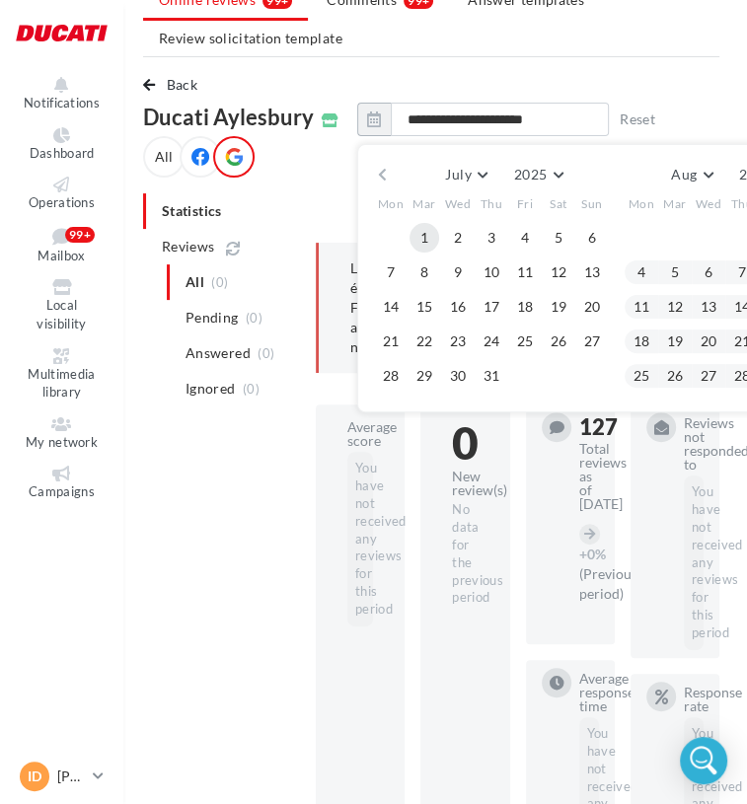
click at [417, 228] on button "1" at bounding box center [425, 238] width 30 height 30
click at [629, 119] on button "Reset" at bounding box center [637, 120] width 51 height 24
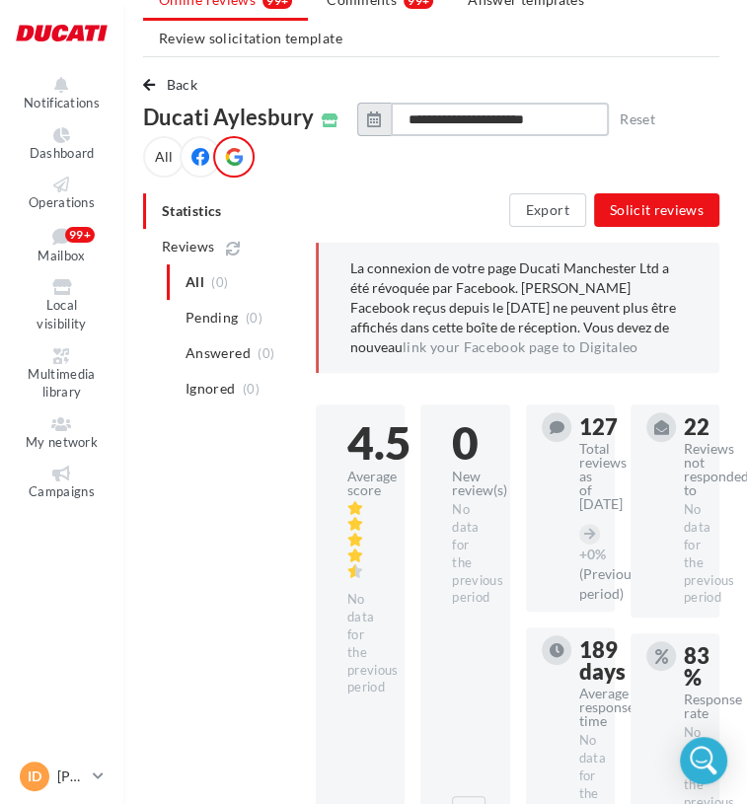
click at [518, 116] on input "**********" at bounding box center [500, 120] width 218 height 34
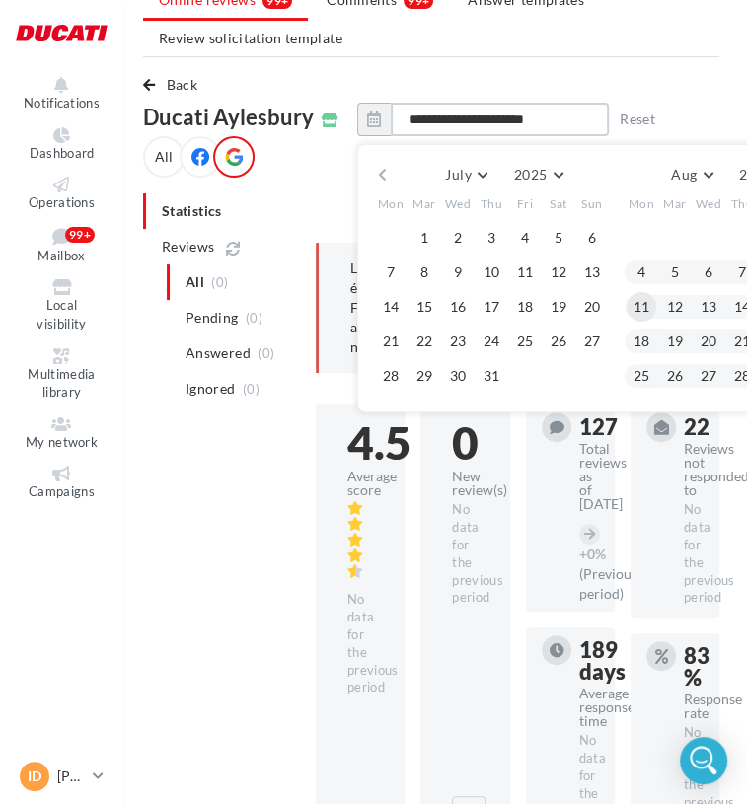
scroll to position [130, 128]
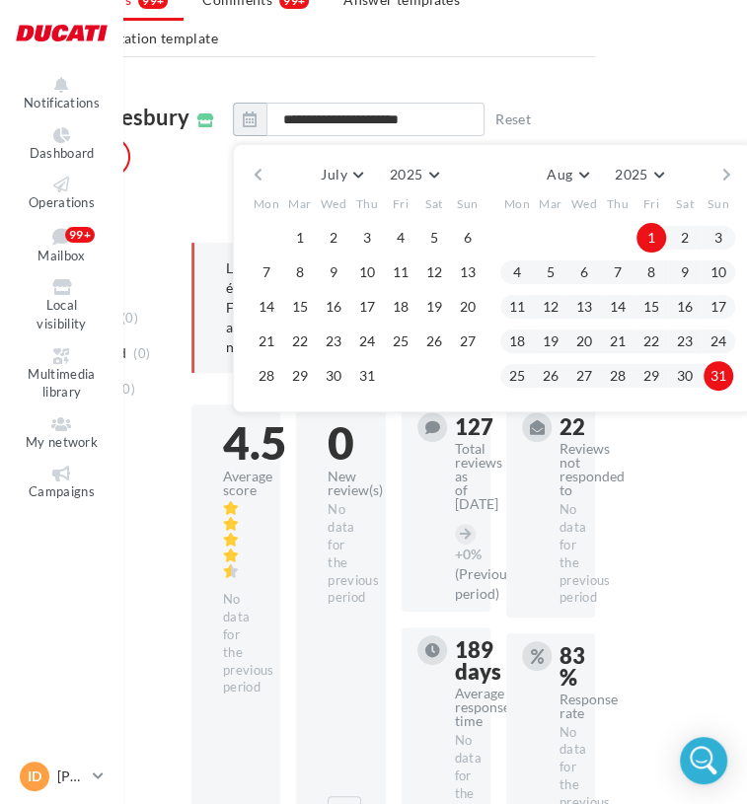
click at [711, 179] on div "July January February Mar April May June July Aug September October November [D…" at bounding box center [491, 175] width 451 height 28
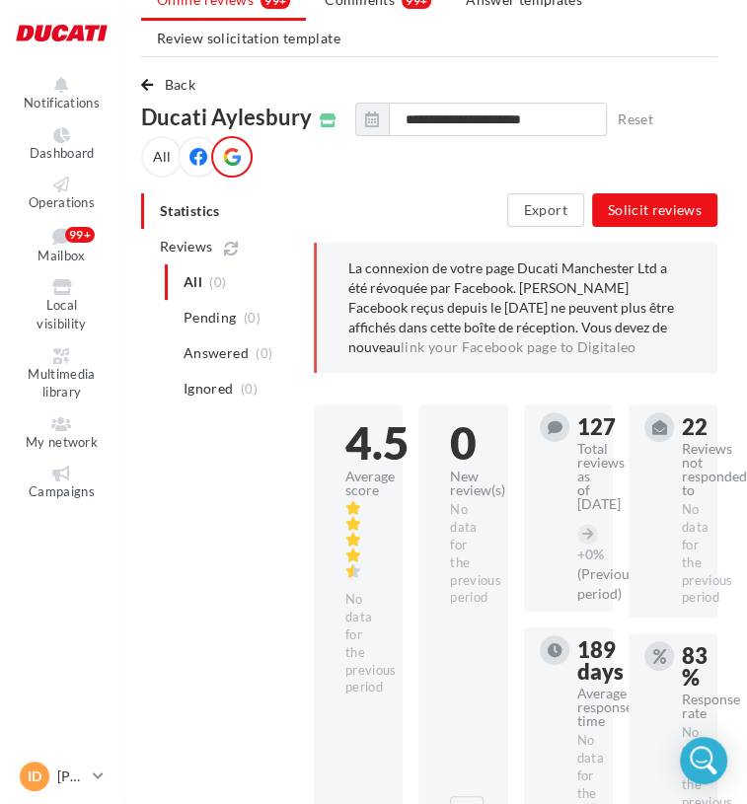
scroll to position [130, 4]
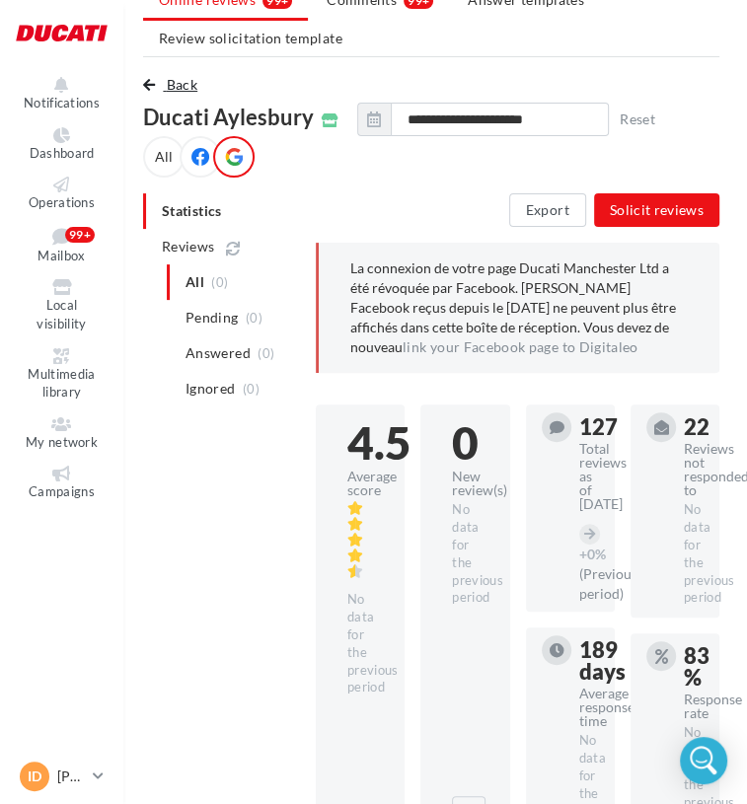
click at [170, 88] on span "Back" at bounding box center [182, 84] width 31 height 17
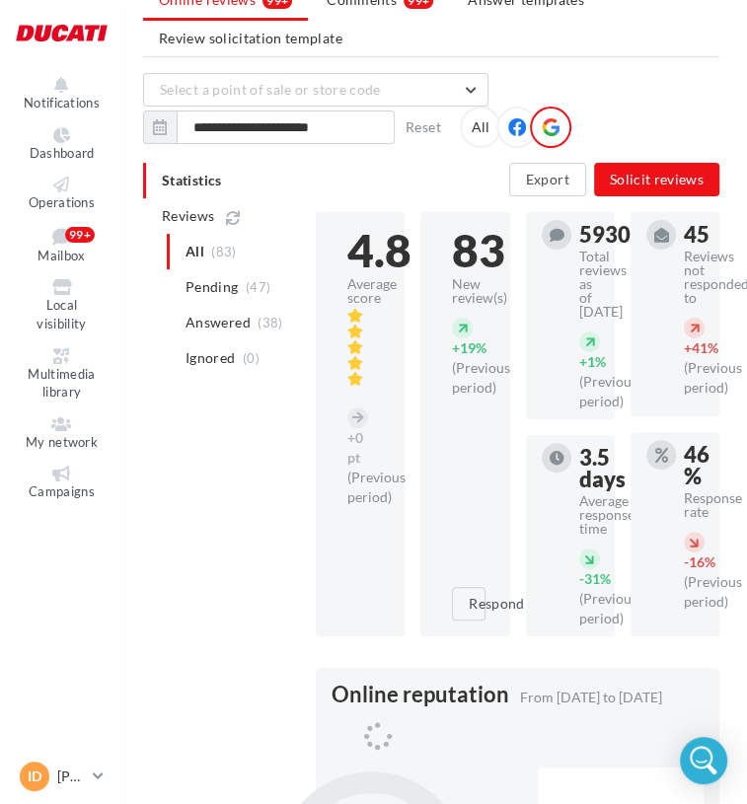
click at [356, 107] on div "**********" at bounding box center [431, 110] width 576 height 75
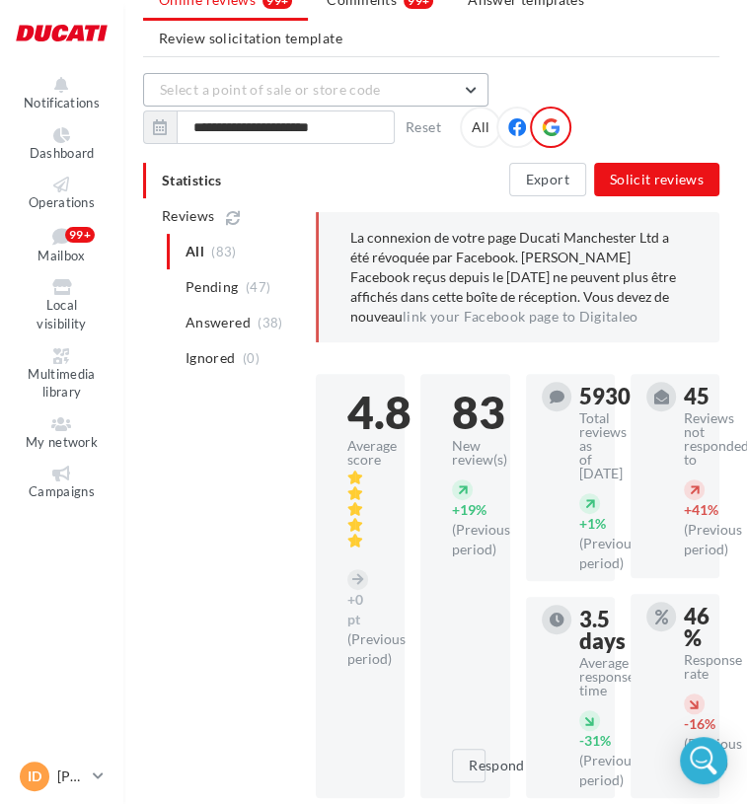
click at [371, 93] on span "Select a point of sale or store code" at bounding box center [270, 89] width 221 height 17
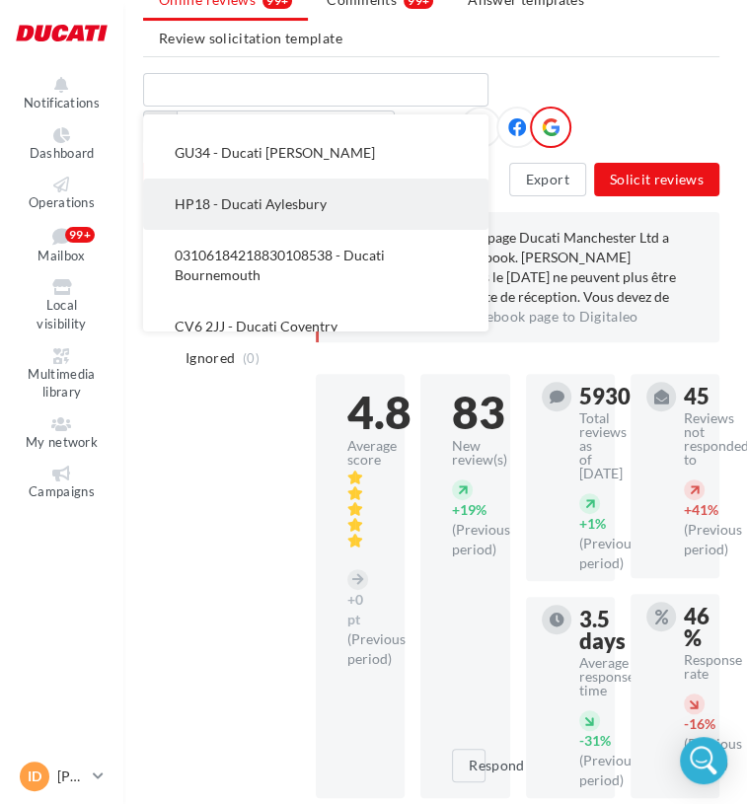
scroll to position [91, 0]
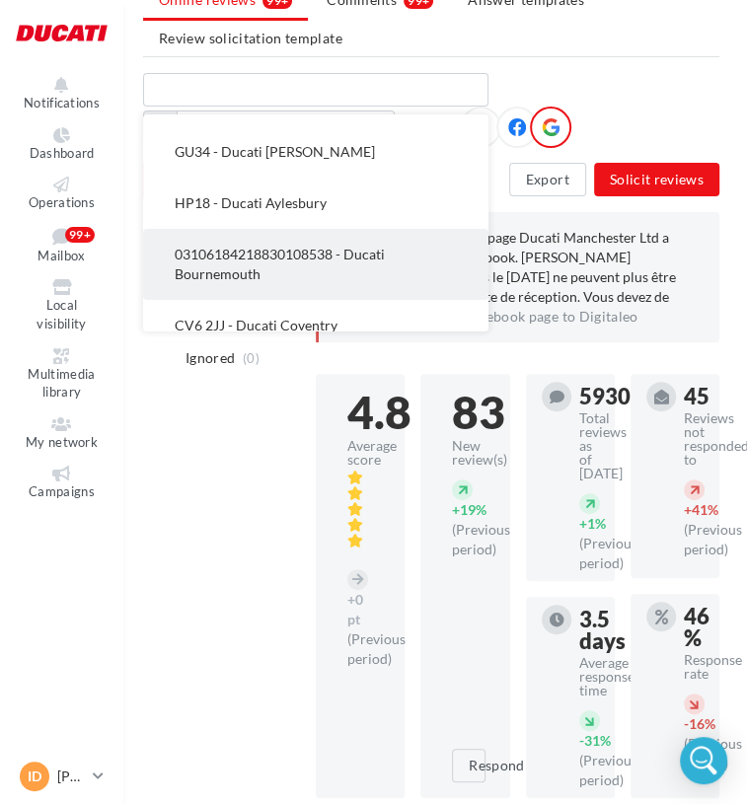
click at [315, 269] on button "03106184218830108538 - Ducati Bournemouth" at bounding box center [315, 264] width 345 height 71
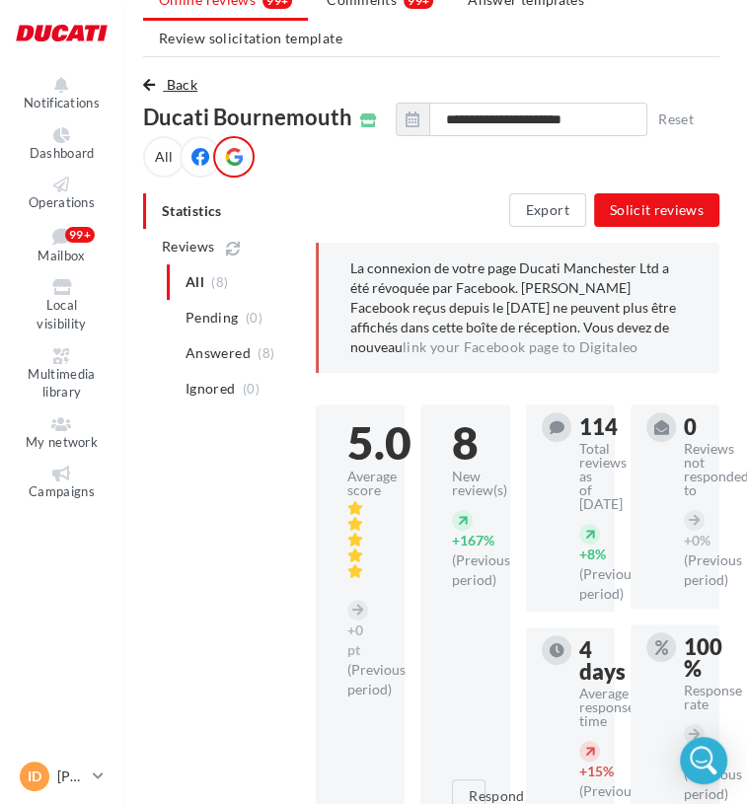
click at [183, 84] on span "Back" at bounding box center [182, 84] width 31 height 17
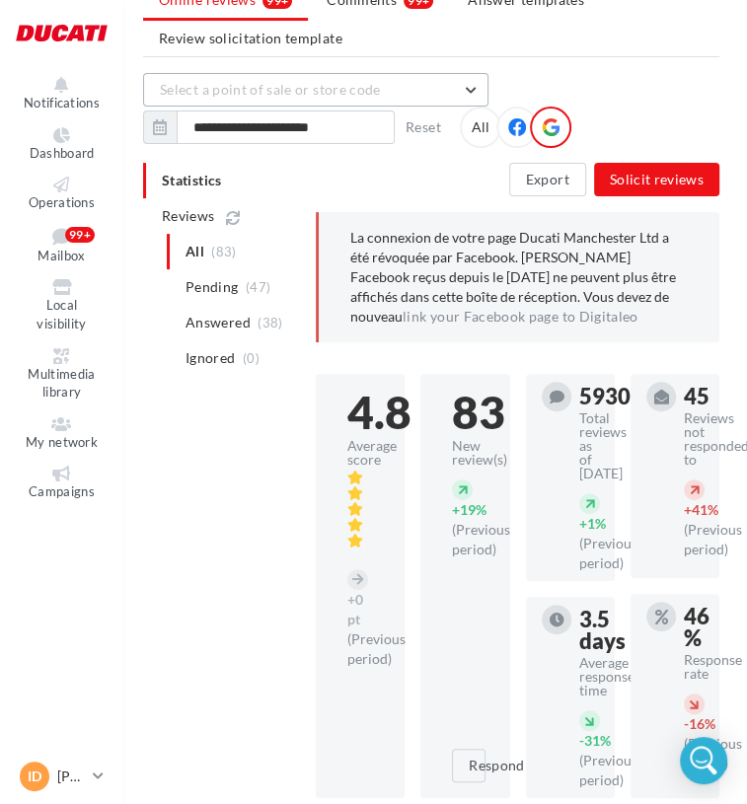
click at [265, 91] on span "Select a point of sale or store code" at bounding box center [270, 89] width 221 height 17
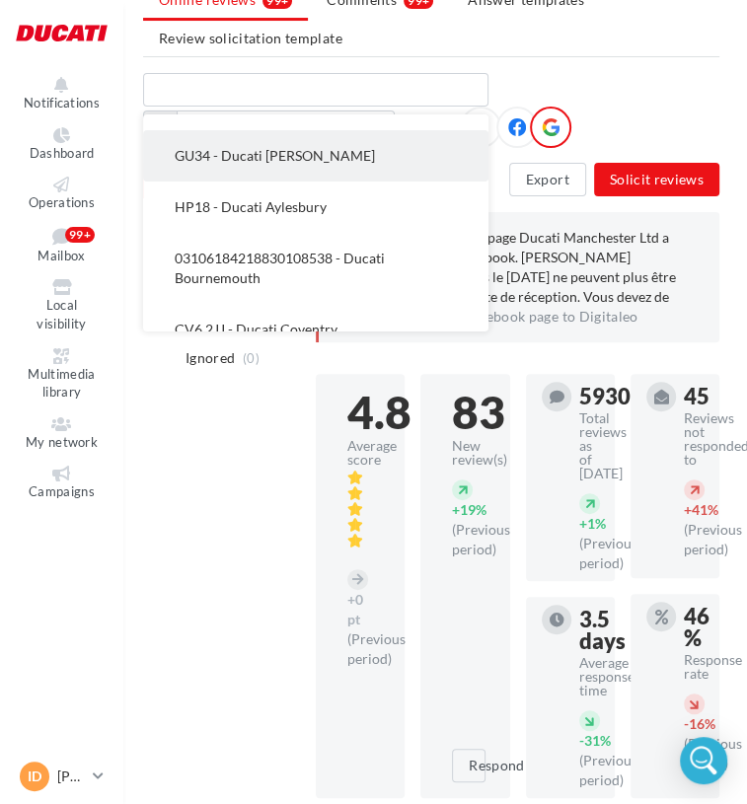
scroll to position [116, 0]
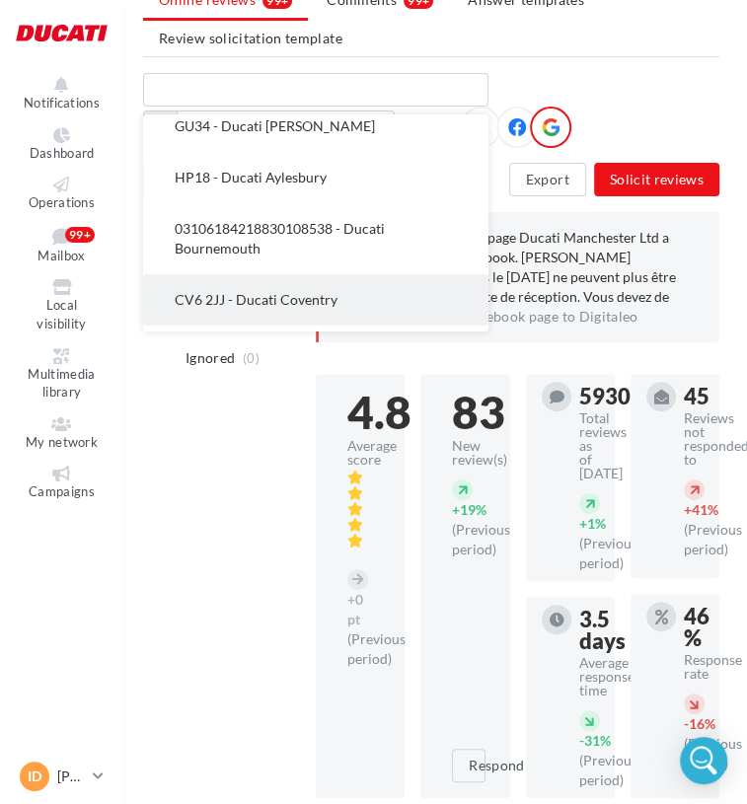
click at [271, 288] on button "CV6 2JJ - Ducati Coventry" at bounding box center [315, 299] width 345 height 51
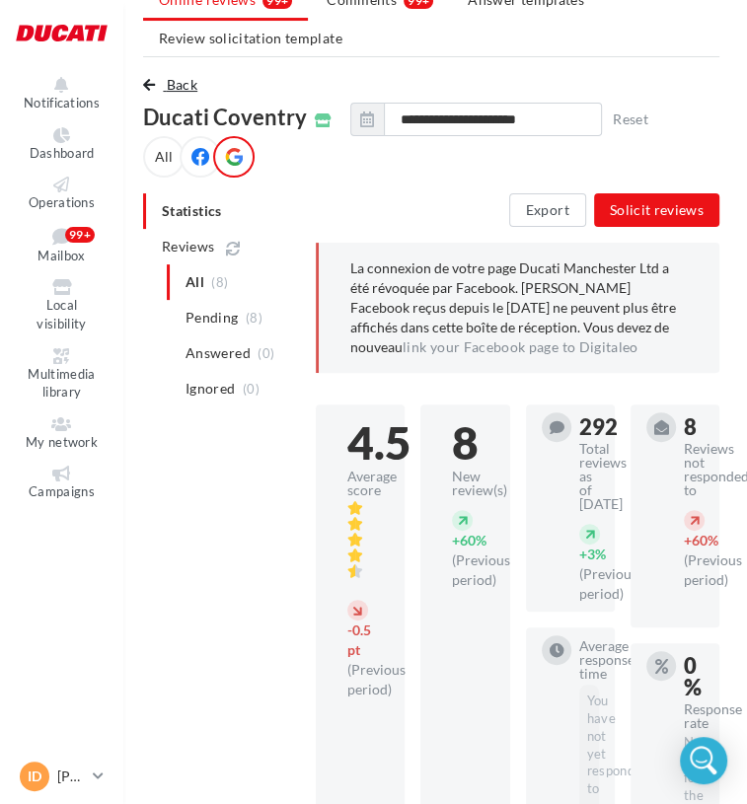
click at [173, 88] on span "Back" at bounding box center [182, 84] width 31 height 17
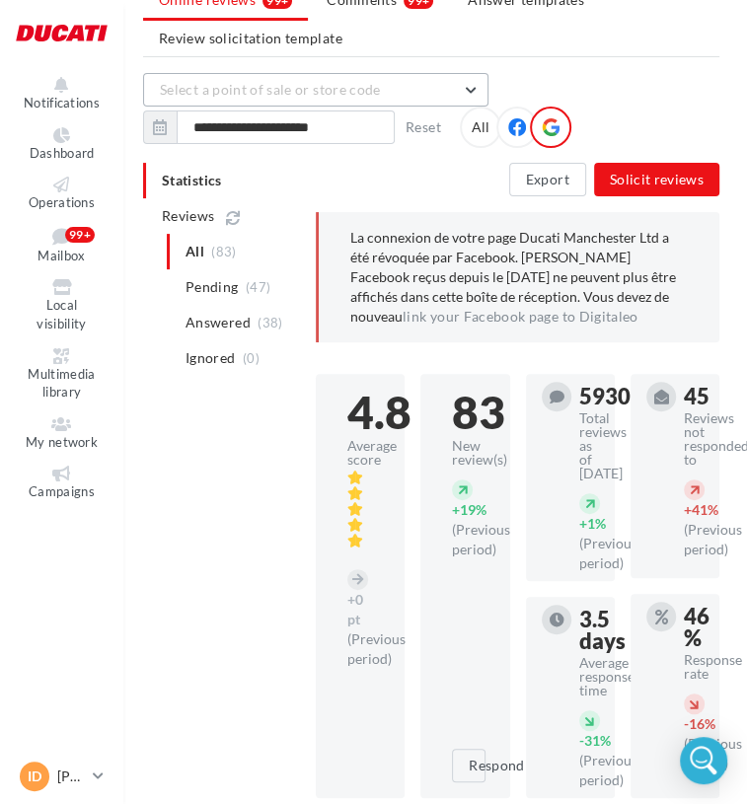
click at [381, 91] on button "Select a point of sale or store code" at bounding box center [315, 90] width 345 height 34
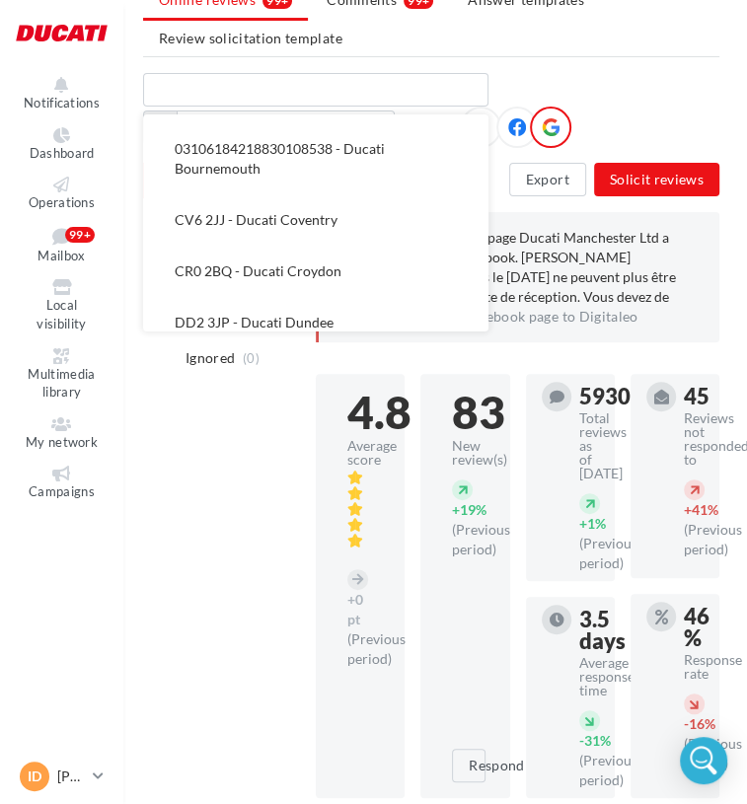
scroll to position [211, 0]
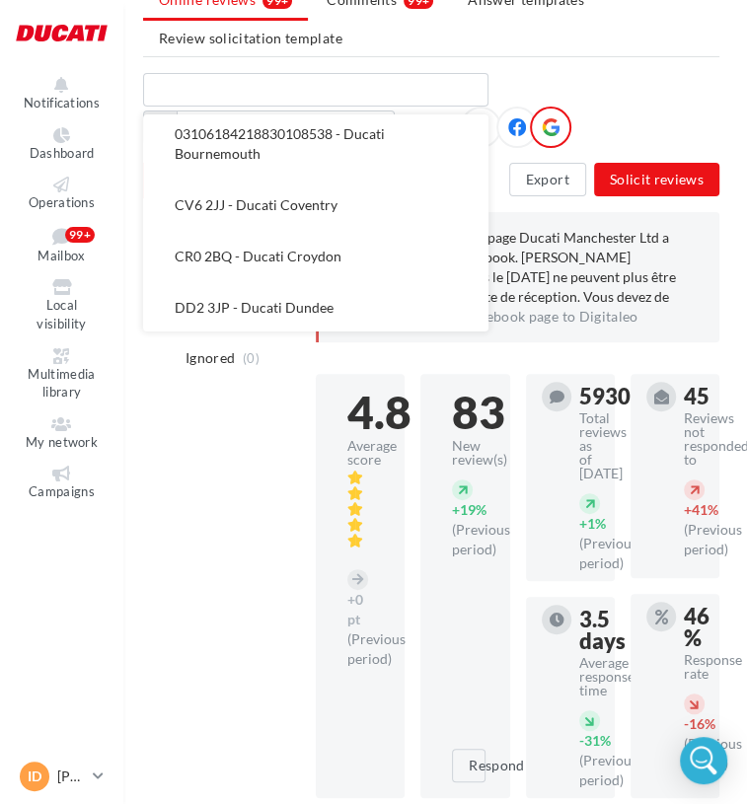
click at [308, 258] on span "CR0 2BQ - Ducati Croydon" at bounding box center [258, 256] width 167 height 17
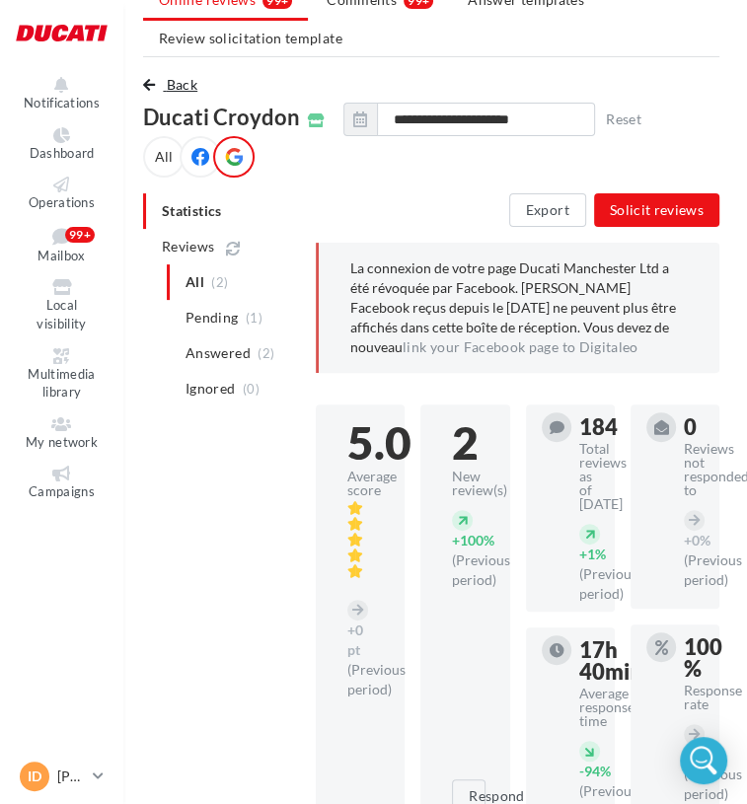
click at [167, 77] on span "Back" at bounding box center [182, 84] width 31 height 17
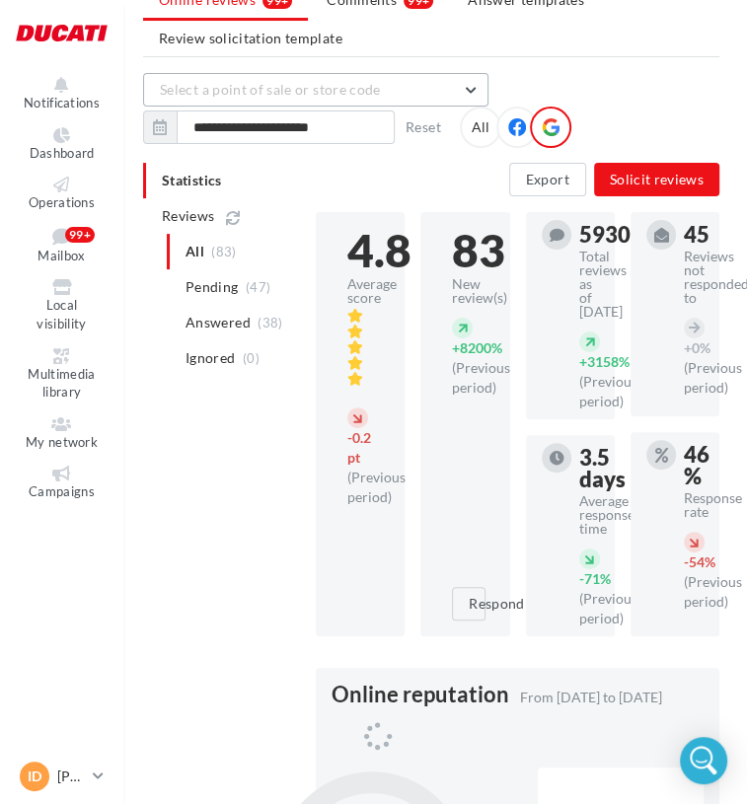
click at [389, 84] on button "Select a point of sale or store code" at bounding box center [315, 90] width 345 height 34
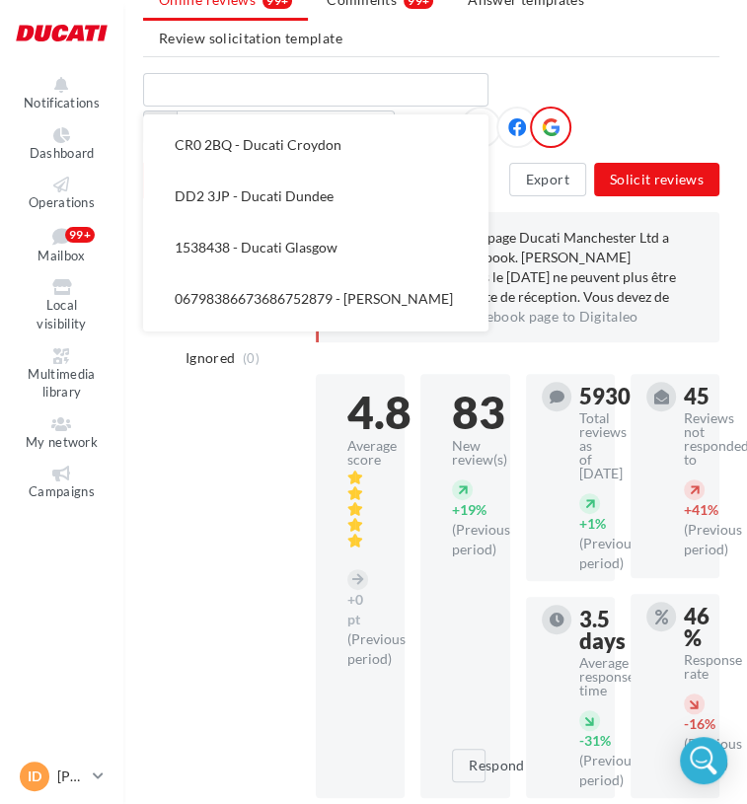
scroll to position [324, 0]
click at [350, 194] on button "DD2 3JP - Ducati Dundee" at bounding box center [315, 195] width 345 height 51
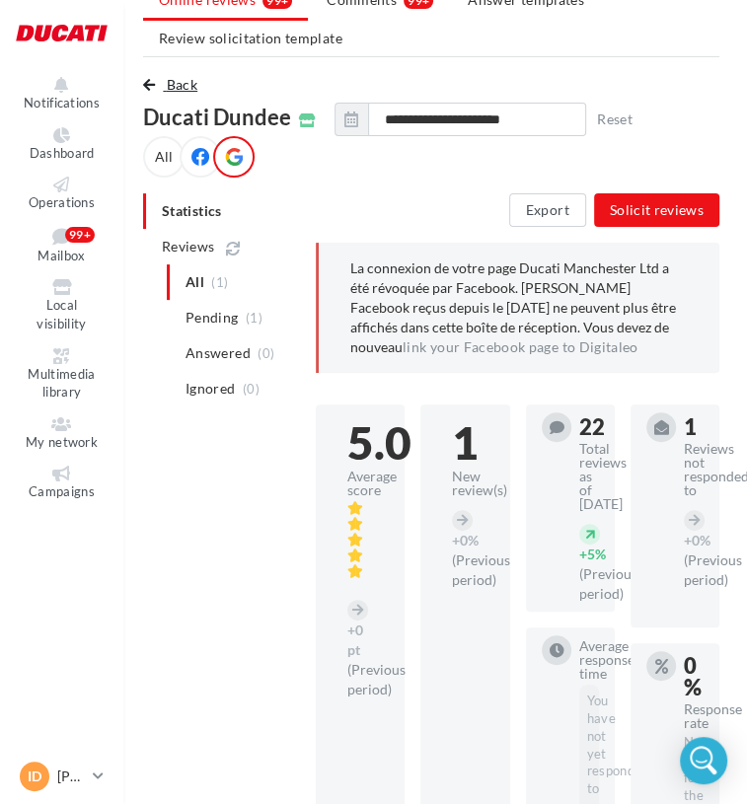
click at [186, 85] on span "Back" at bounding box center [182, 84] width 31 height 17
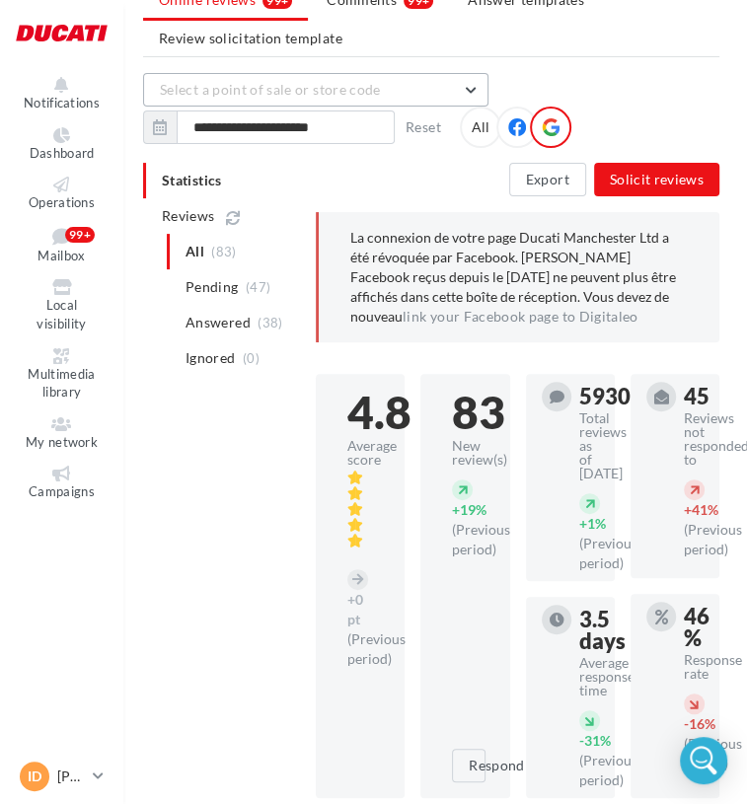
click at [363, 94] on span "Select a point of sale or store code" at bounding box center [270, 89] width 221 height 17
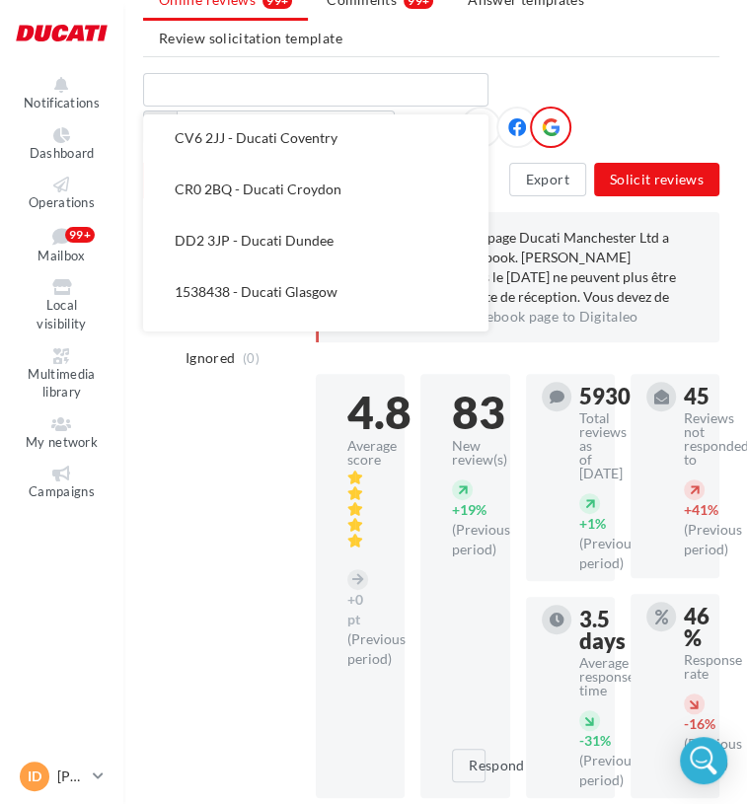
scroll to position [296, 0]
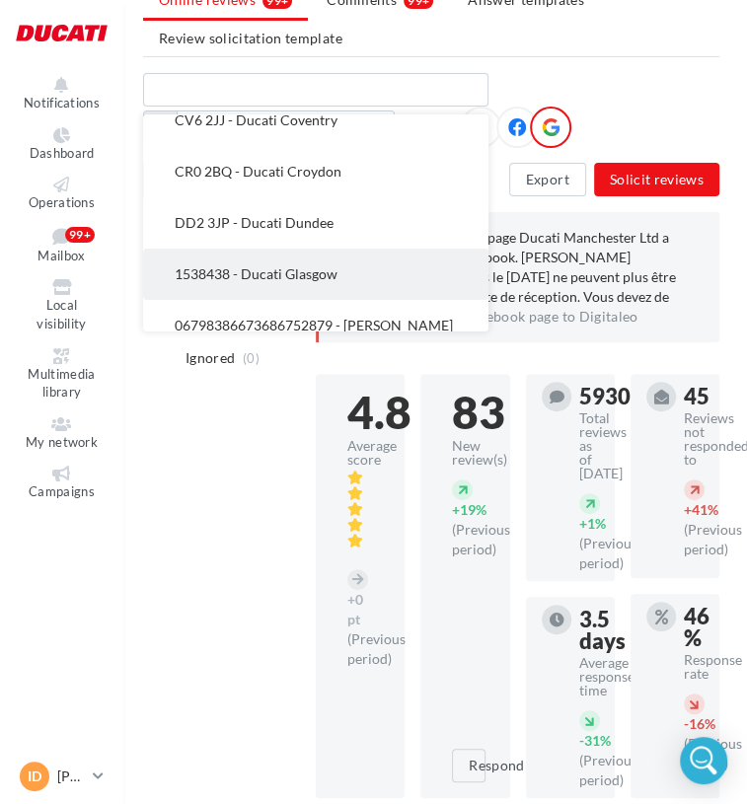
click at [337, 262] on button "1538438 - Ducati Glasgow" at bounding box center [315, 274] width 345 height 51
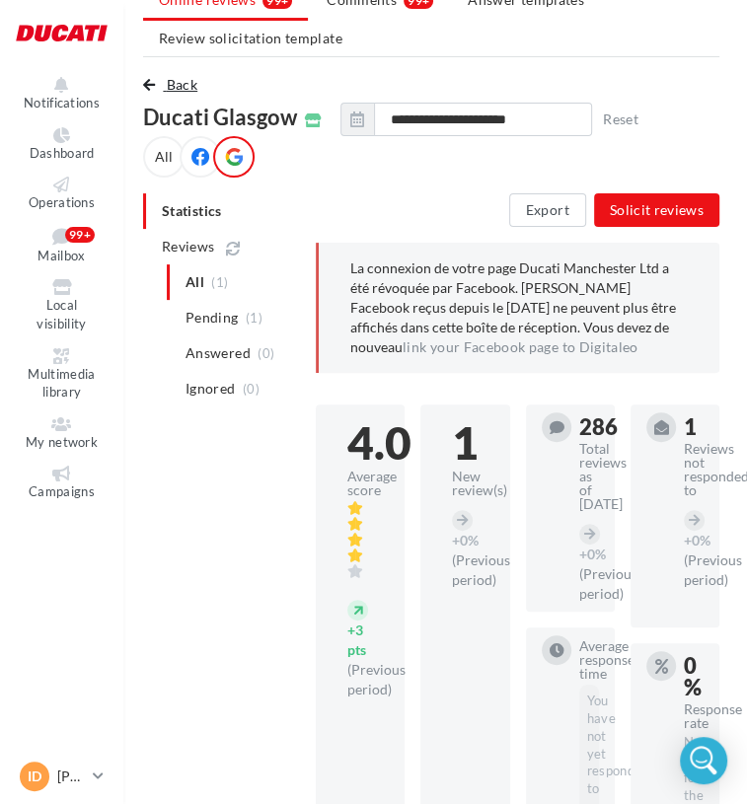
click at [196, 90] on span "Back" at bounding box center [182, 84] width 31 height 17
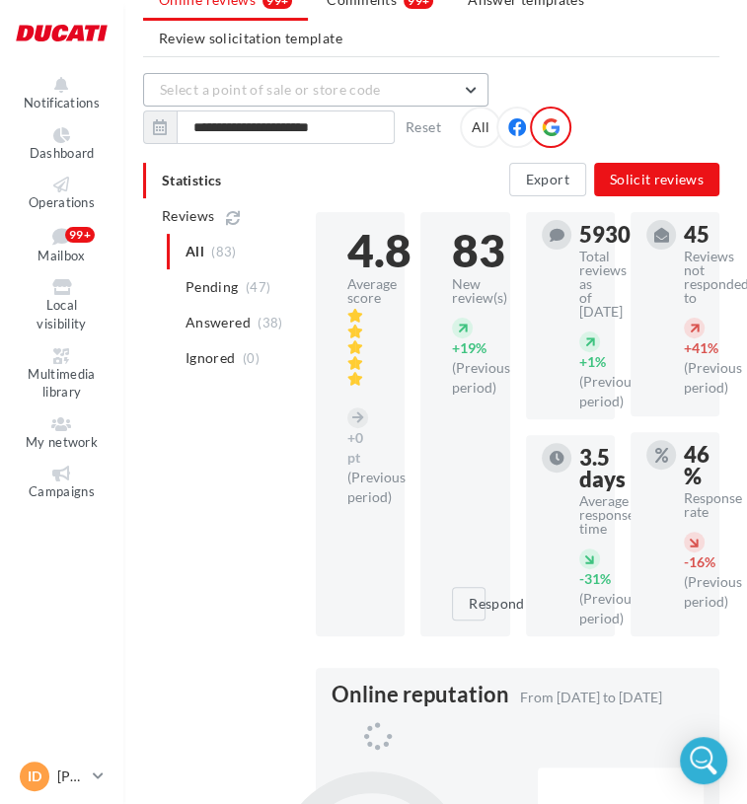
click at [312, 89] on span "Select a point of sale or store code" at bounding box center [270, 89] width 221 height 17
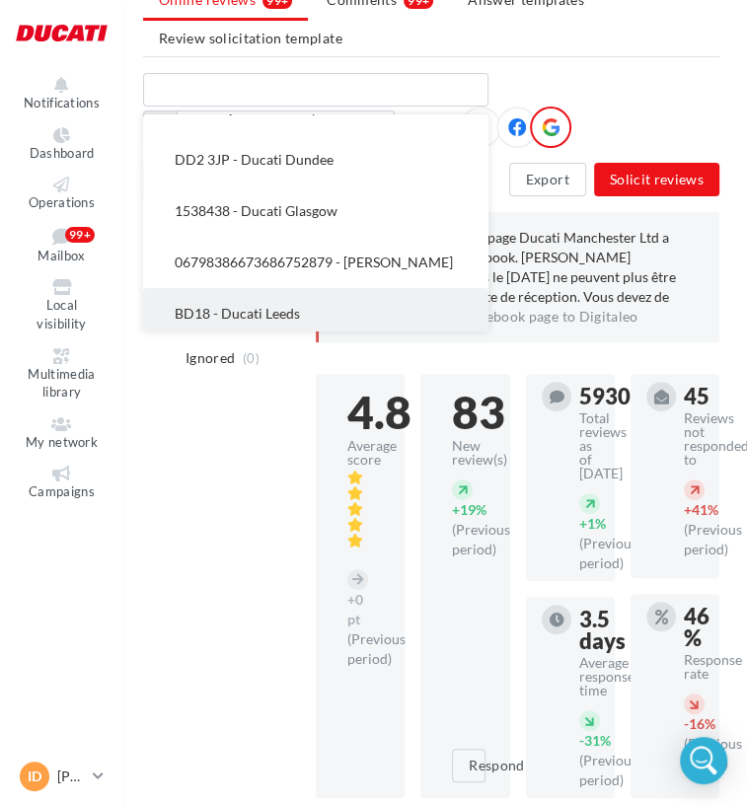
scroll to position [395, 0]
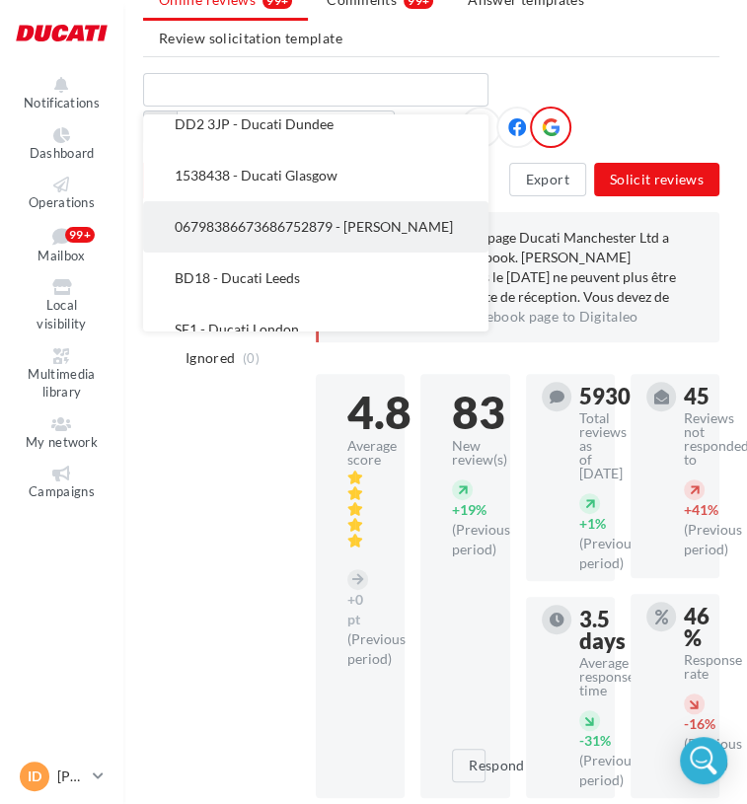
click at [321, 212] on button "06798386673686752879 - [PERSON_NAME]" at bounding box center [315, 226] width 345 height 51
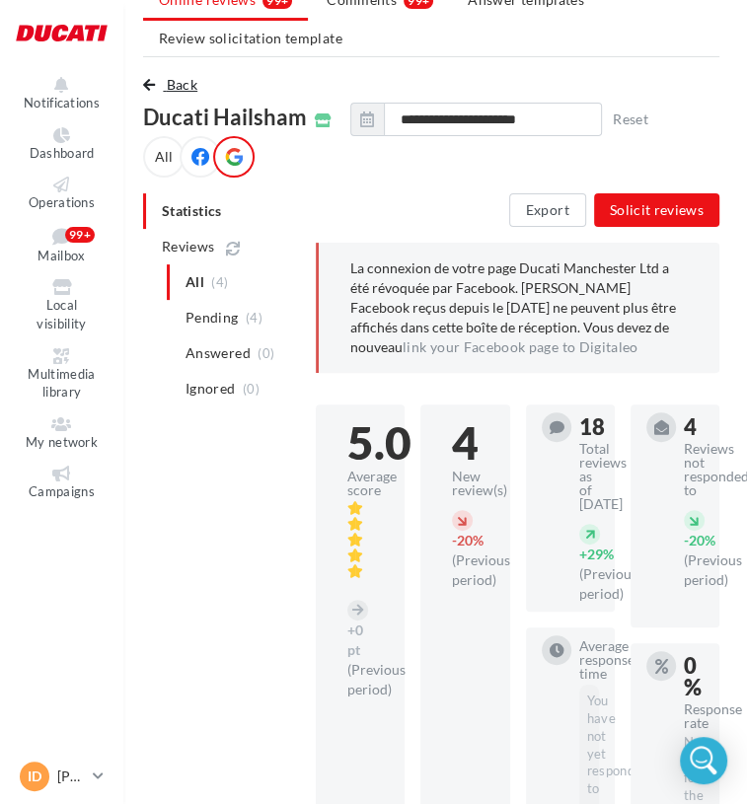
click at [174, 82] on span "Back" at bounding box center [182, 84] width 31 height 17
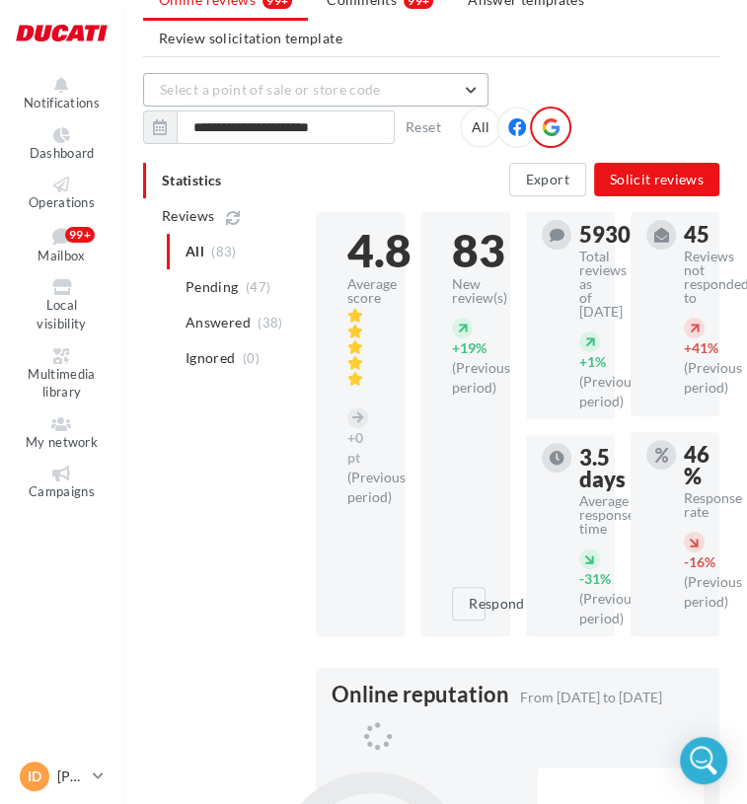
click at [362, 100] on button "Select a point of sale or store code" at bounding box center [315, 90] width 345 height 34
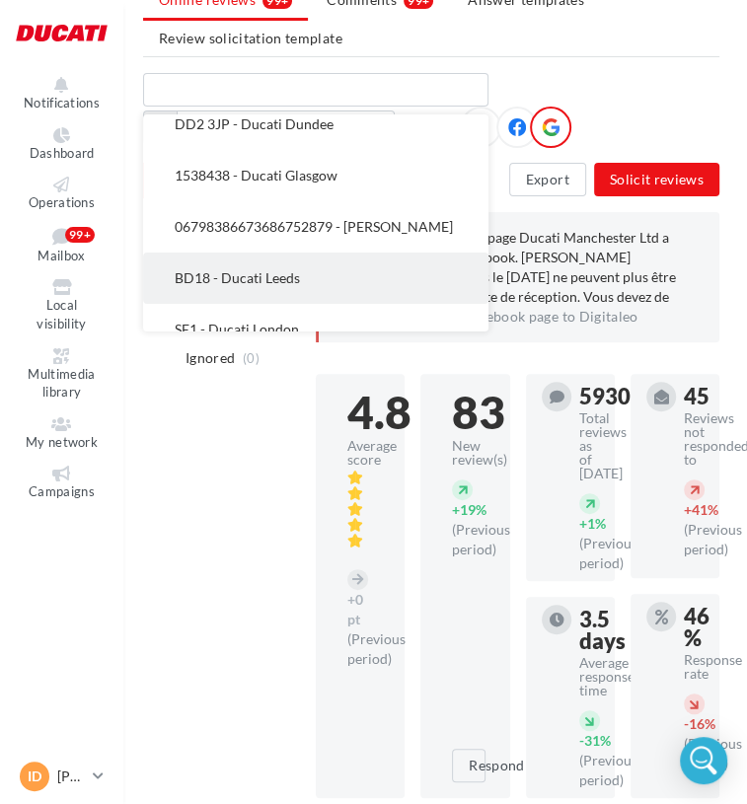
click at [303, 276] on button "BD18 - Ducati Leeds" at bounding box center [315, 278] width 345 height 51
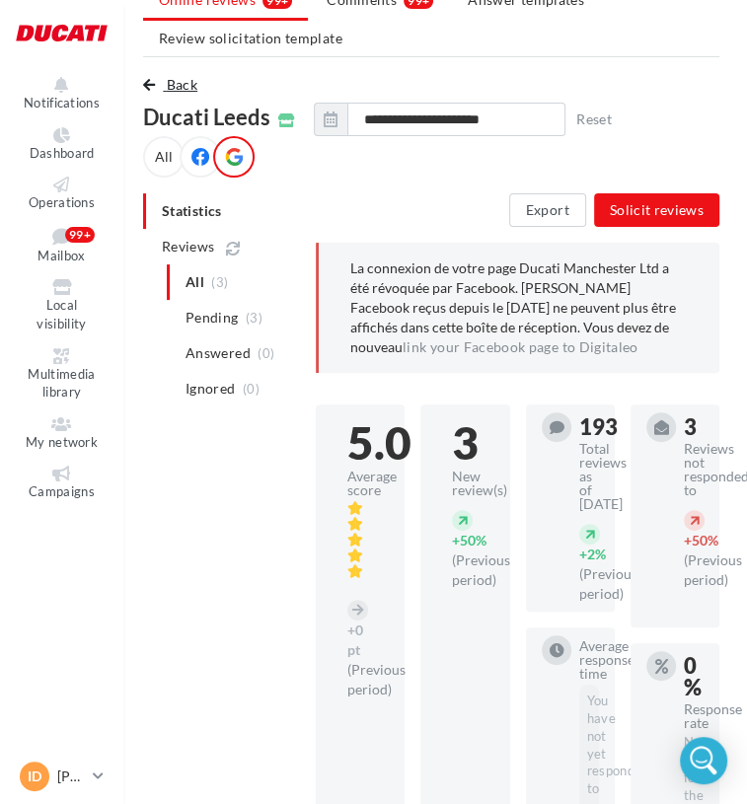
click at [182, 90] on span "Back" at bounding box center [182, 84] width 31 height 17
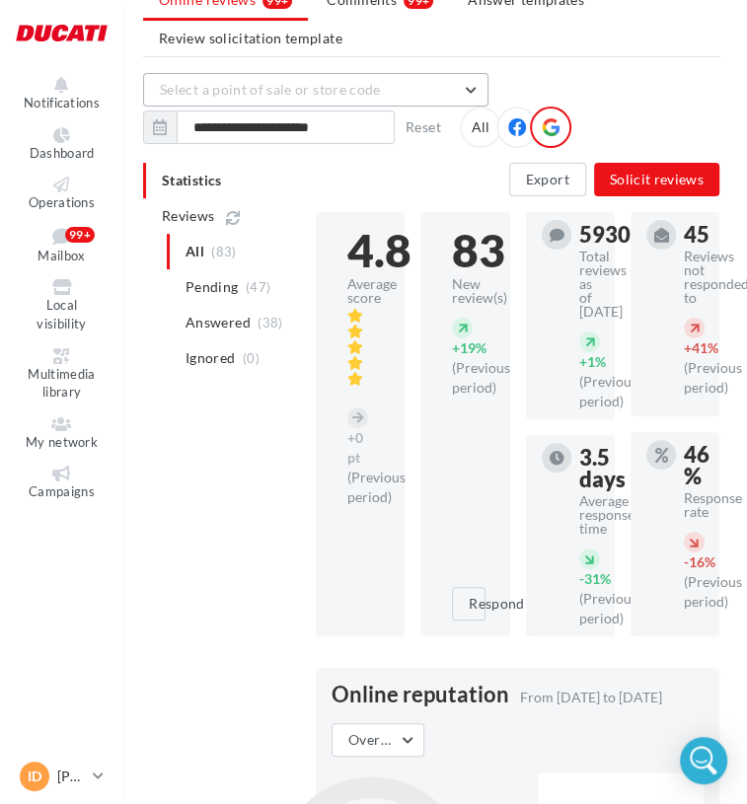
click at [352, 88] on span "Select a point of sale or store code" at bounding box center [270, 89] width 221 height 17
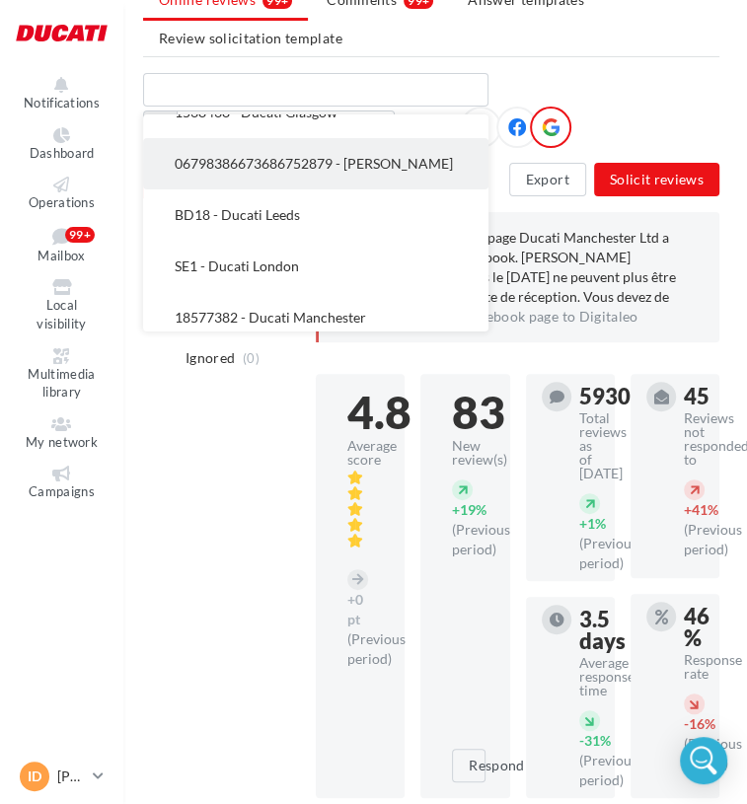
scroll to position [493, 0]
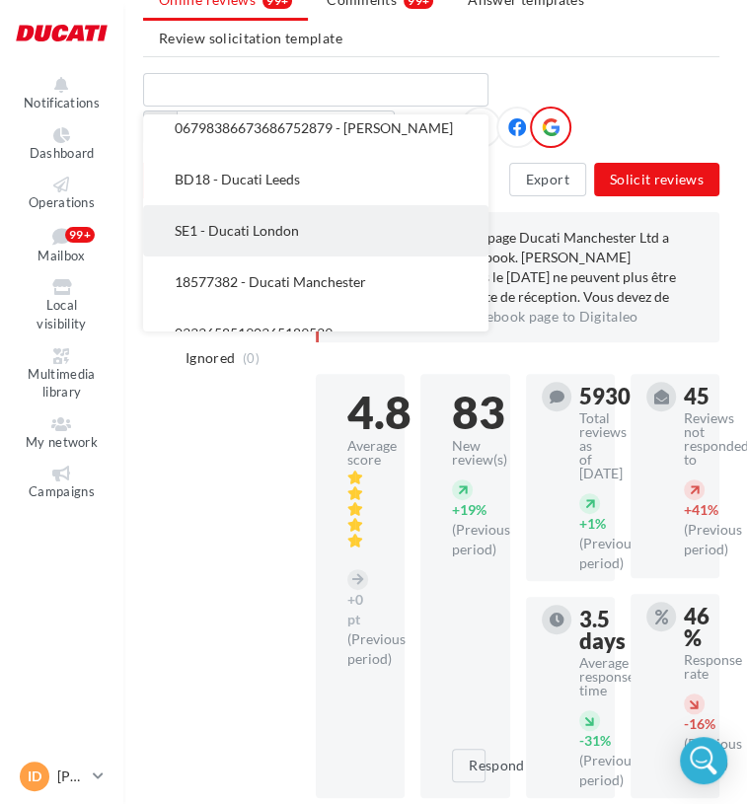
click at [316, 231] on button "SE1 - Ducati London" at bounding box center [315, 230] width 345 height 51
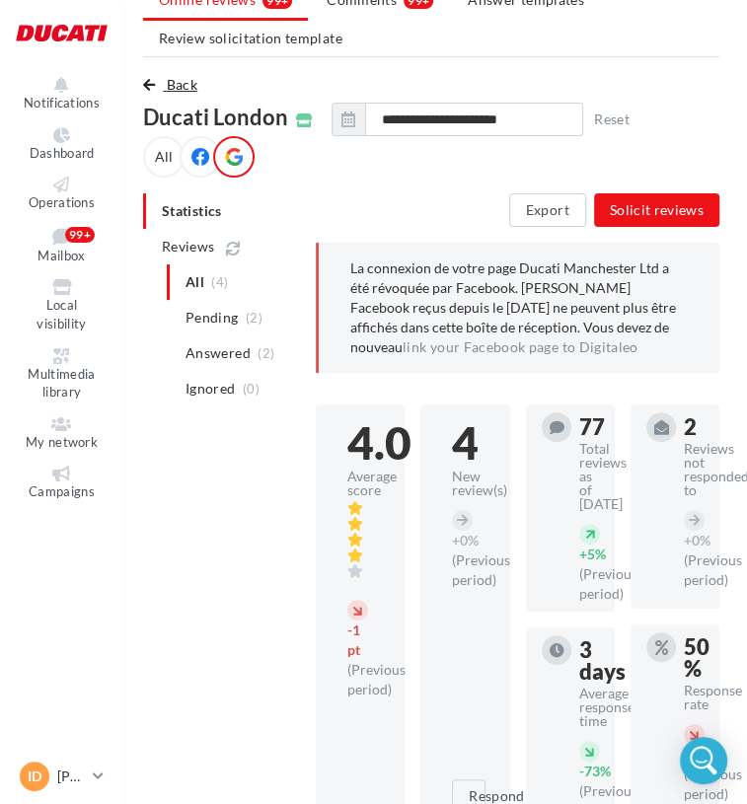
click at [162, 78] on button "Back" at bounding box center [174, 85] width 62 height 24
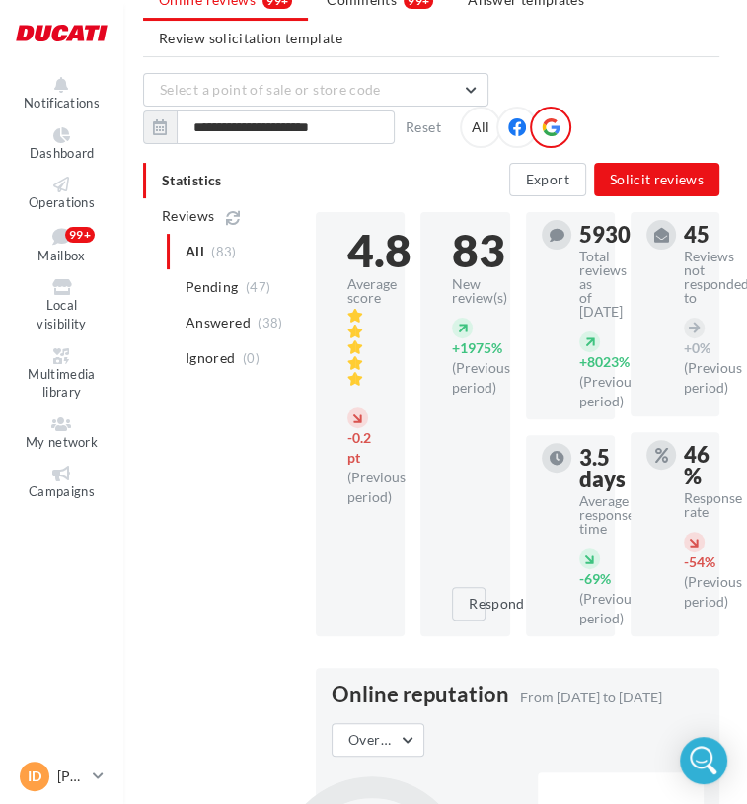
click at [303, 107] on div "**********" at bounding box center [431, 110] width 576 height 75
click at [308, 95] on span "Select a point of sale or store code" at bounding box center [270, 89] width 221 height 17
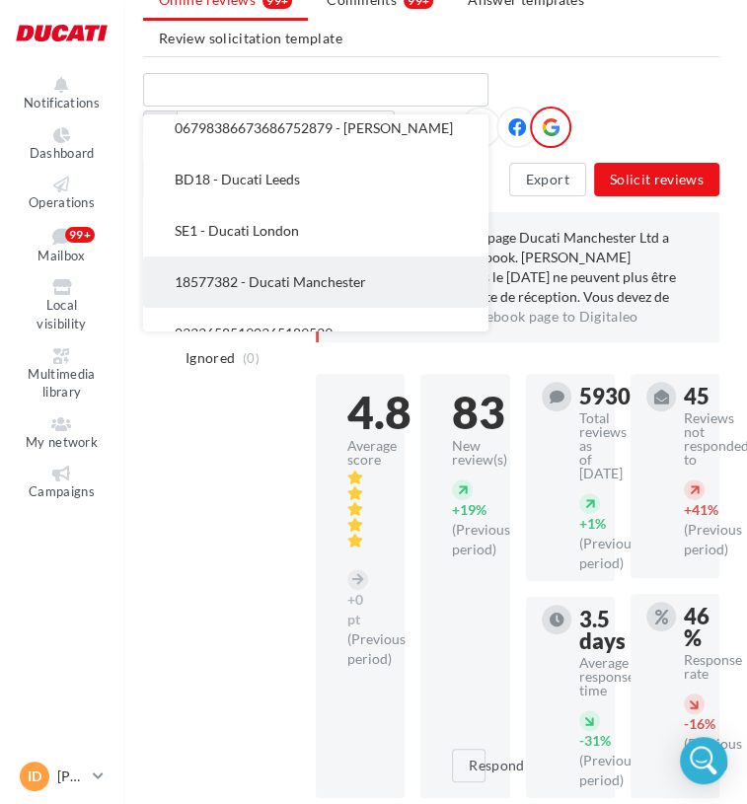
click at [298, 285] on span "18577382 - Ducati Manchester" at bounding box center [270, 281] width 191 height 17
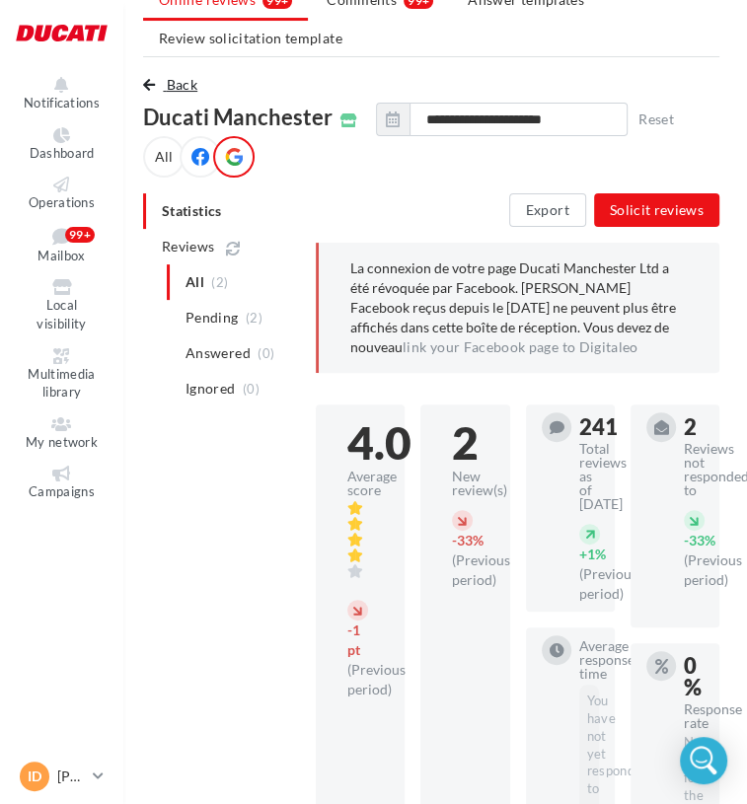
click at [160, 80] on button "Back" at bounding box center [174, 85] width 62 height 24
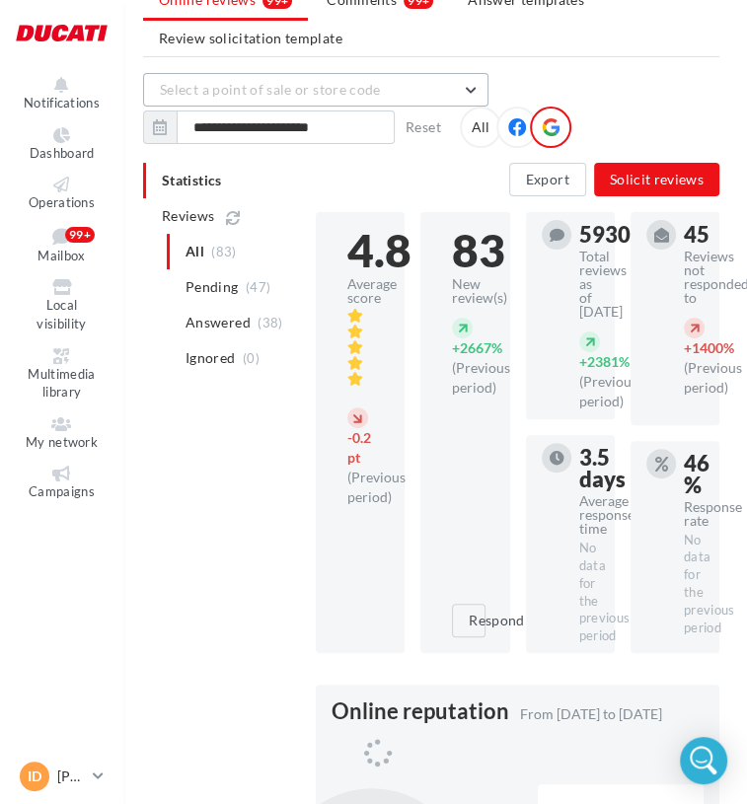
click at [338, 96] on span "Select a point of sale or store code" at bounding box center [270, 89] width 221 height 17
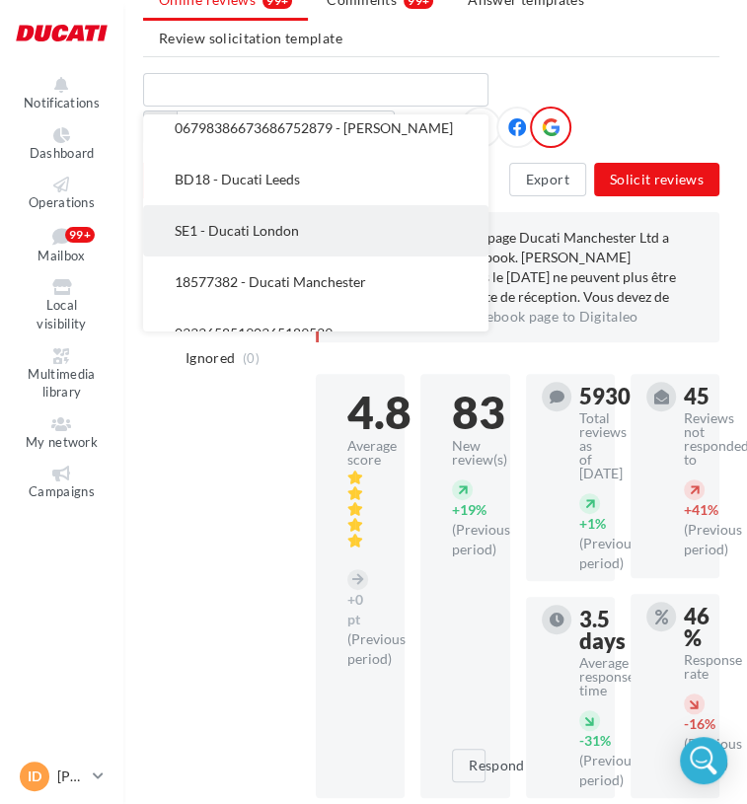
scroll to position [592, 0]
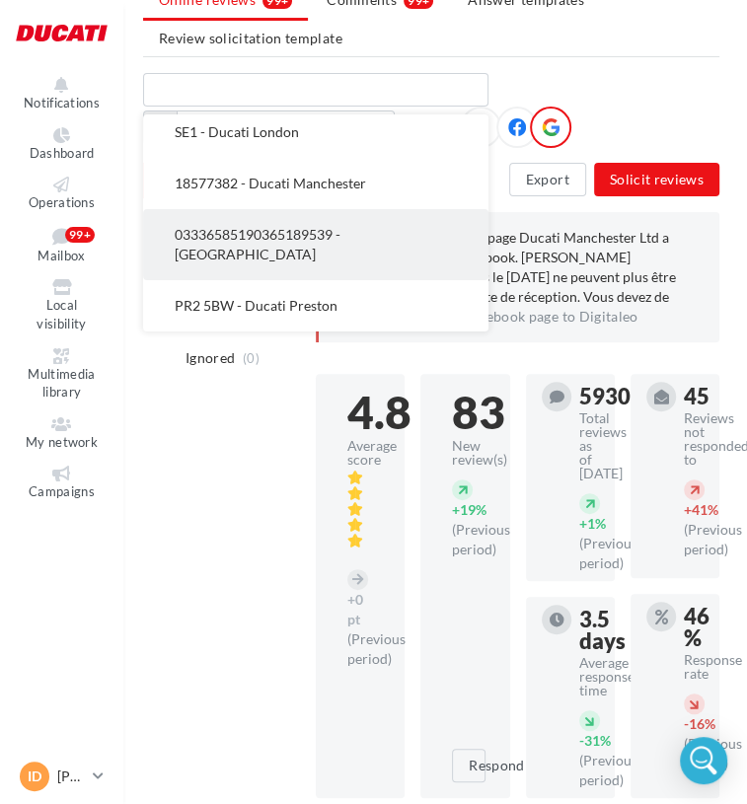
click at [295, 243] on button "03336585190365189539 - [GEOGRAPHIC_DATA]" at bounding box center [315, 244] width 345 height 71
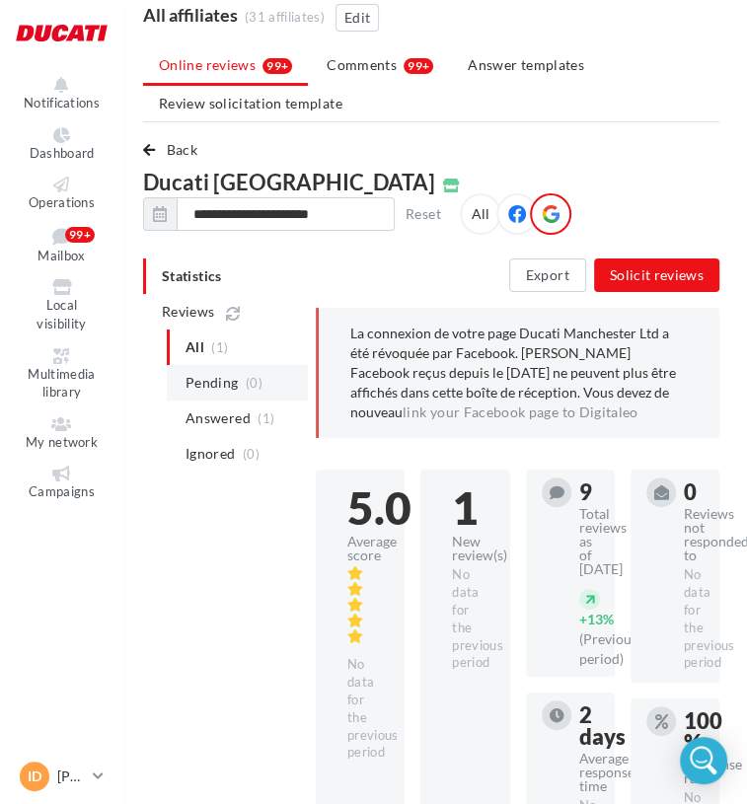
scroll to position [32, 4]
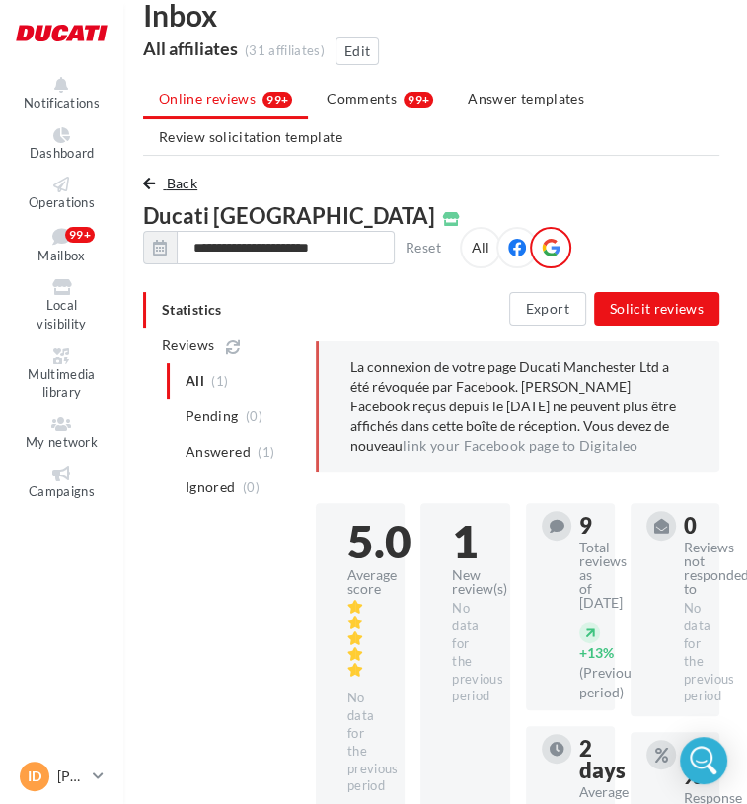
click at [180, 183] on span "Back" at bounding box center [182, 183] width 31 height 17
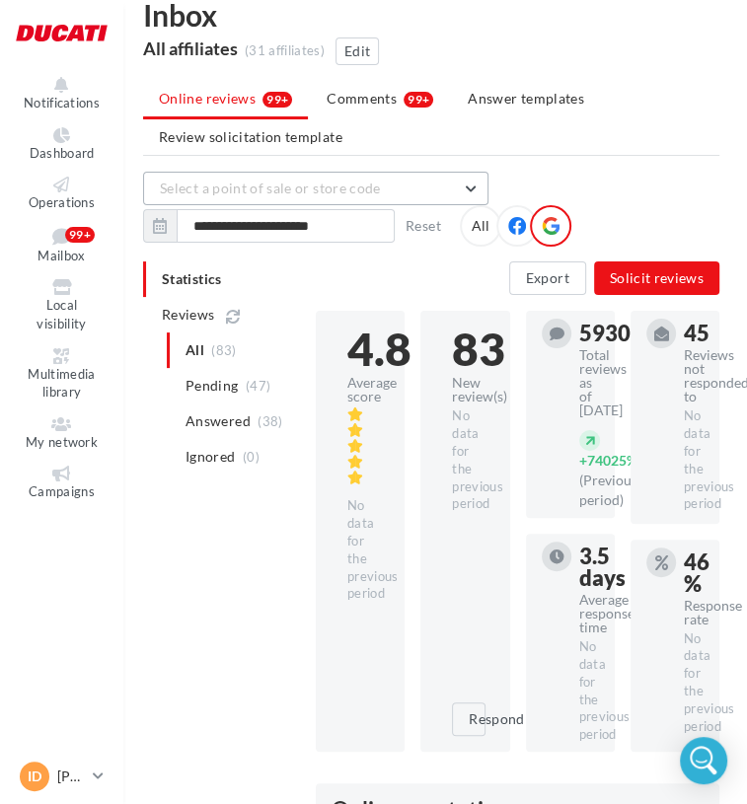
click at [337, 199] on button "Select a point of sale or store code" at bounding box center [315, 189] width 345 height 34
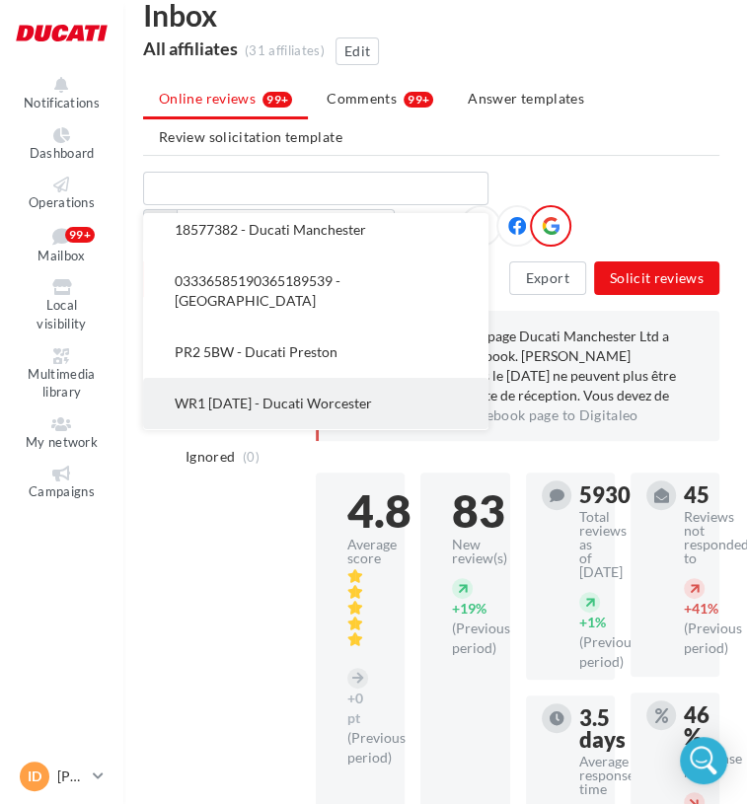
scroll to position [691, 0]
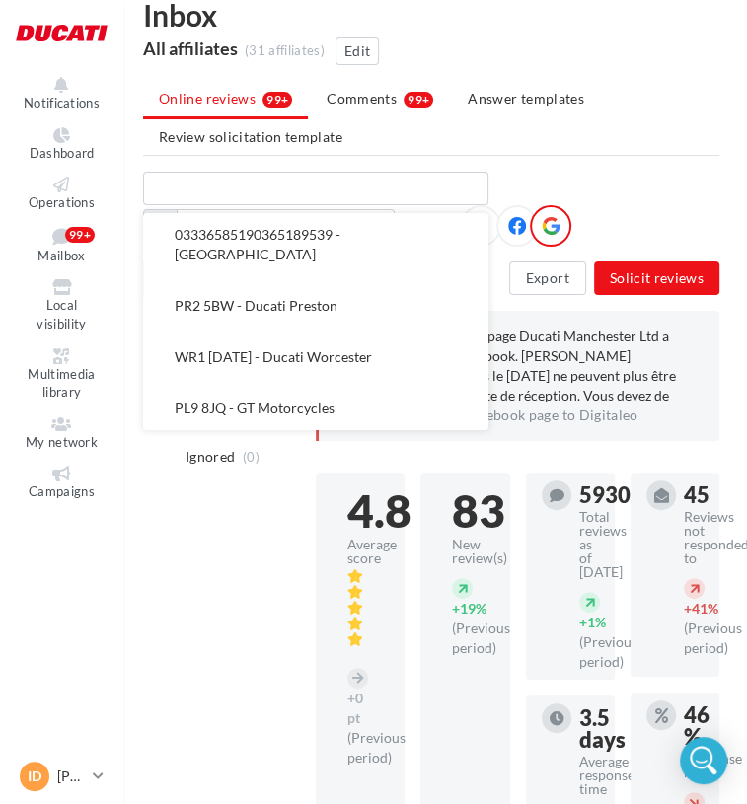
click at [299, 305] on span "PR2 5BW - Ducati Preston" at bounding box center [256, 305] width 163 height 17
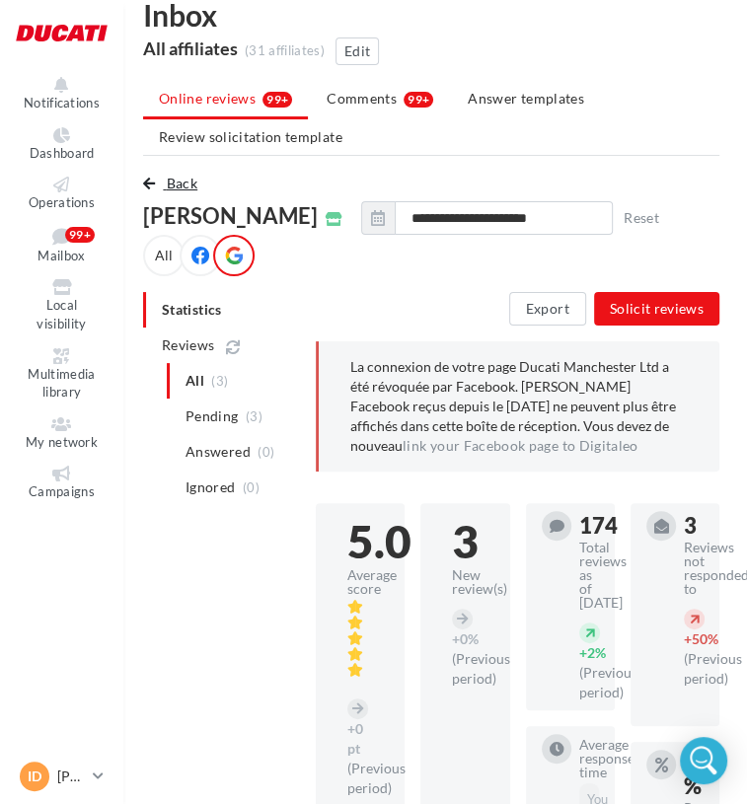
click at [172, 177] on span "Back" at bounding box center [182, 183] width 31 height 17
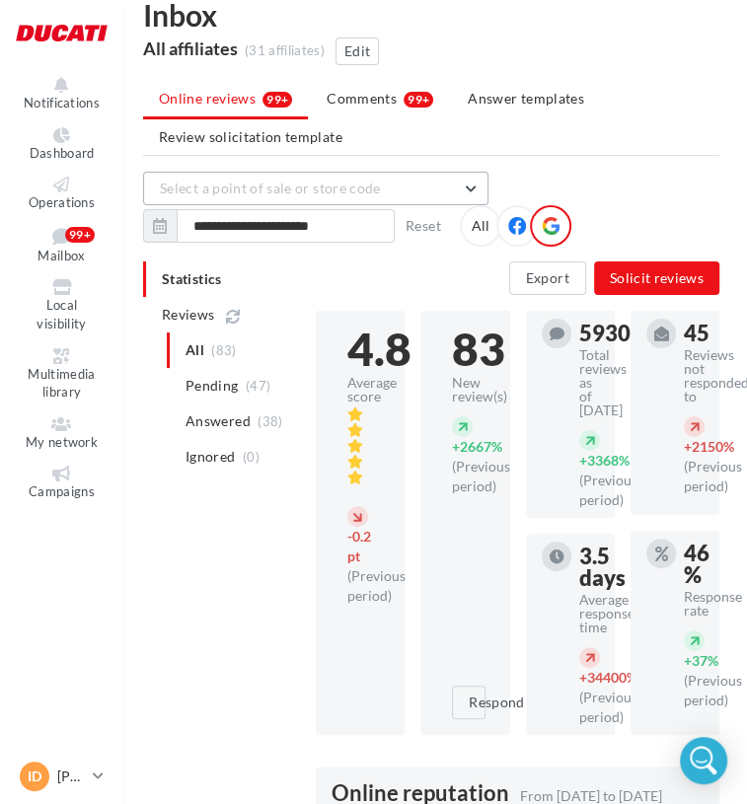
click at [419, 183] on button "Select a point of sale or store code" at bounding box center [315, 189] width 345 height 34
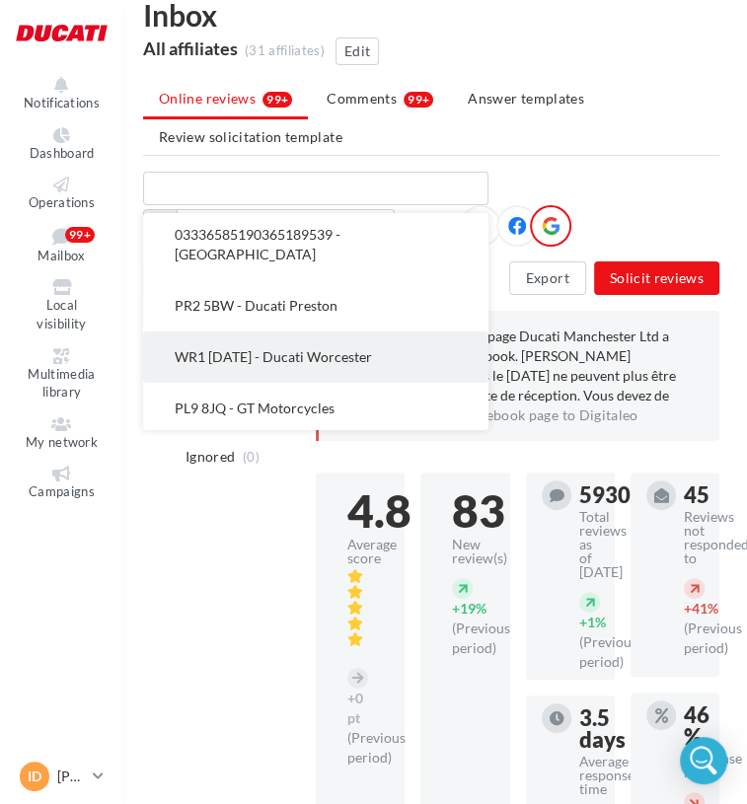
click at [320, 341] on button "WR1 [DATE] - Ducati Worcester" at bounding box center [315, 357] width 345 height 51
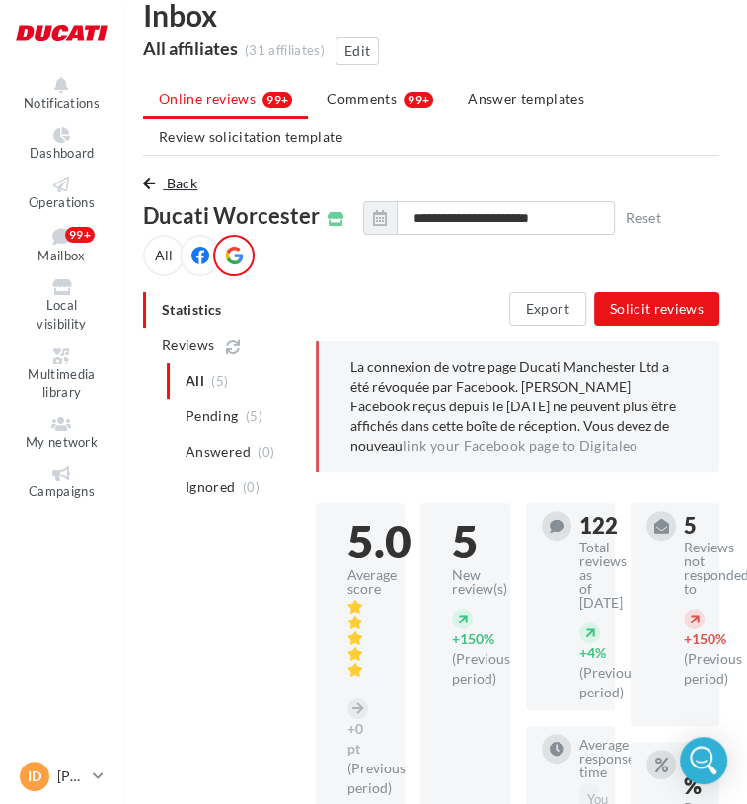
click at [179, 187] on span "Back" at bounding box center [182, 183] width 31 height 17
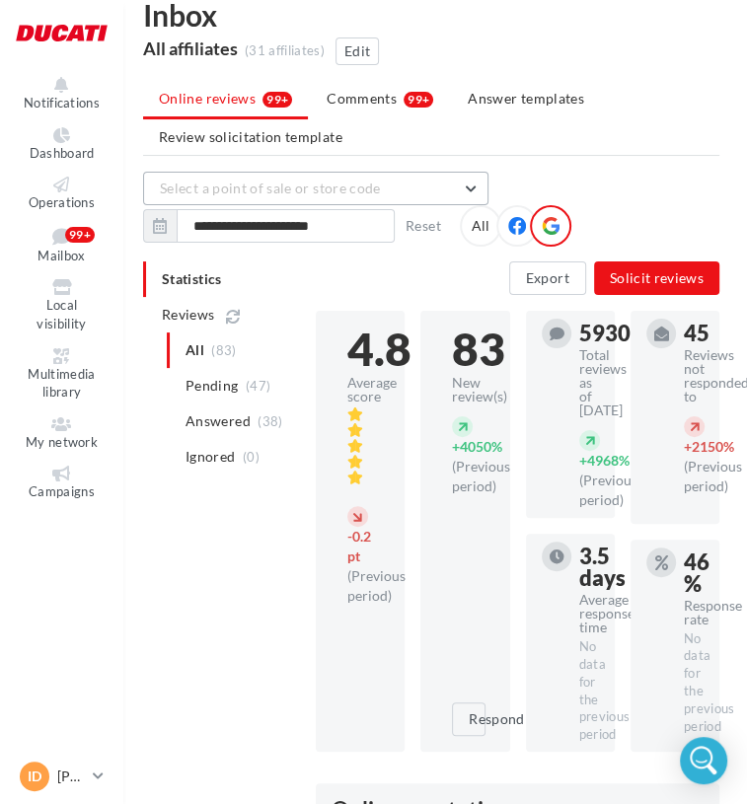
click at [330, 194] on span "Select a point of sale or store code" at bounding box center [270, 188] width 221 height 17
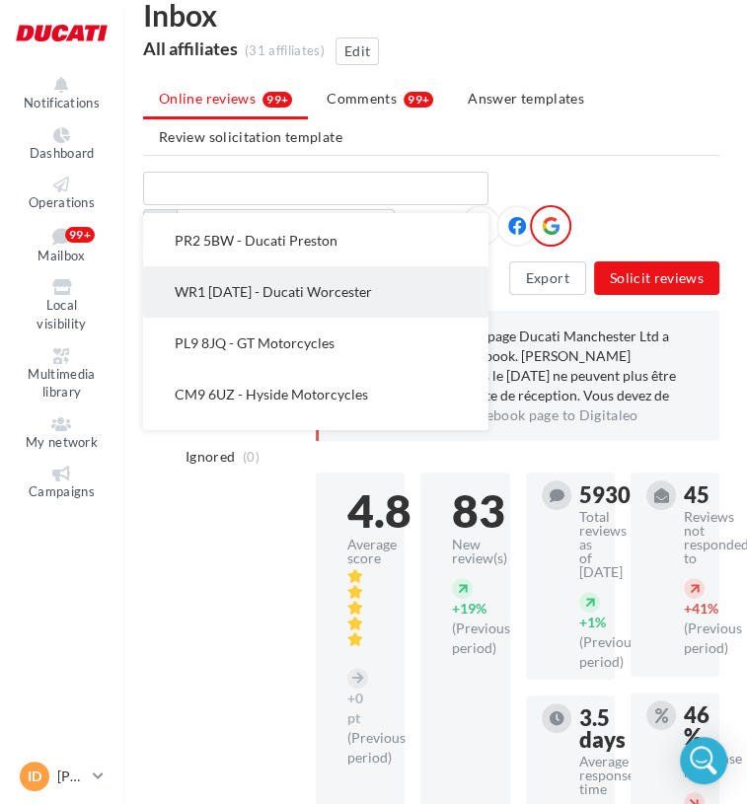
scroll to position [790, 0]
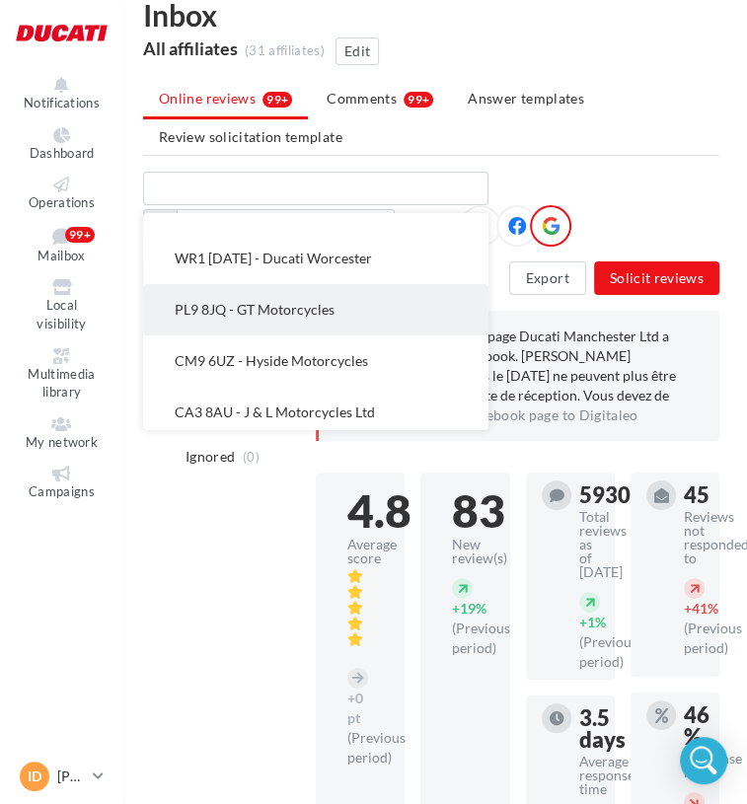
click at [284, 313] on span "PL9 8JQ - GT Motorcycles" at bounding box center [255, 309] width 160 height 17
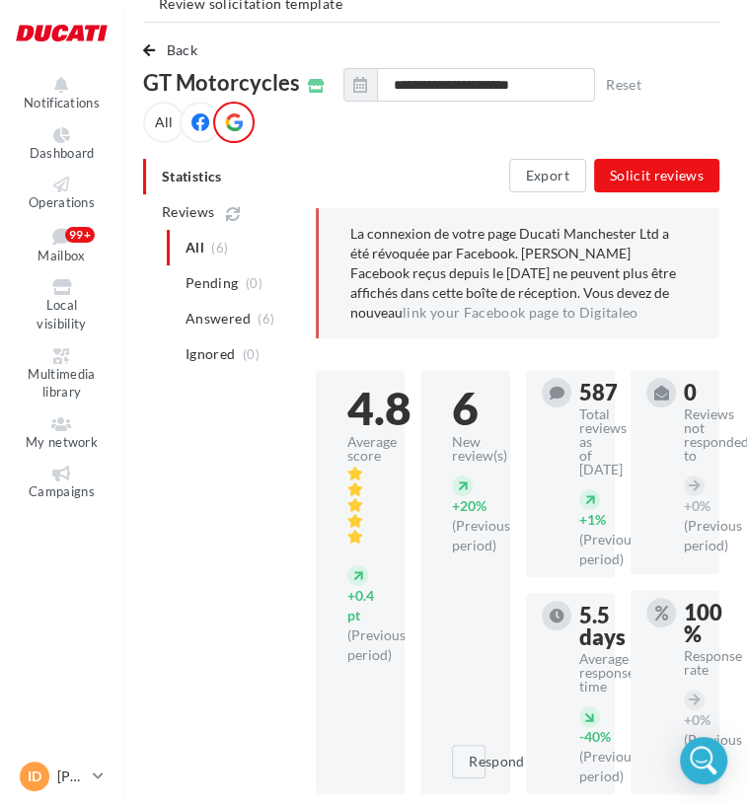
scroll to position [130, 4]
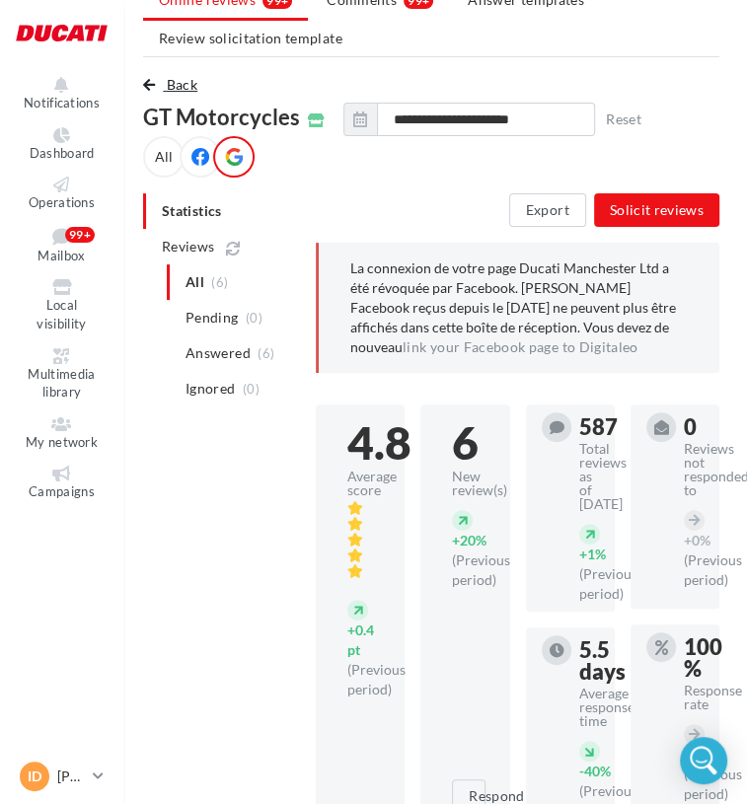
click at [154, 92] on button "Back" at bounding box center [174, 85] width 62 height 24
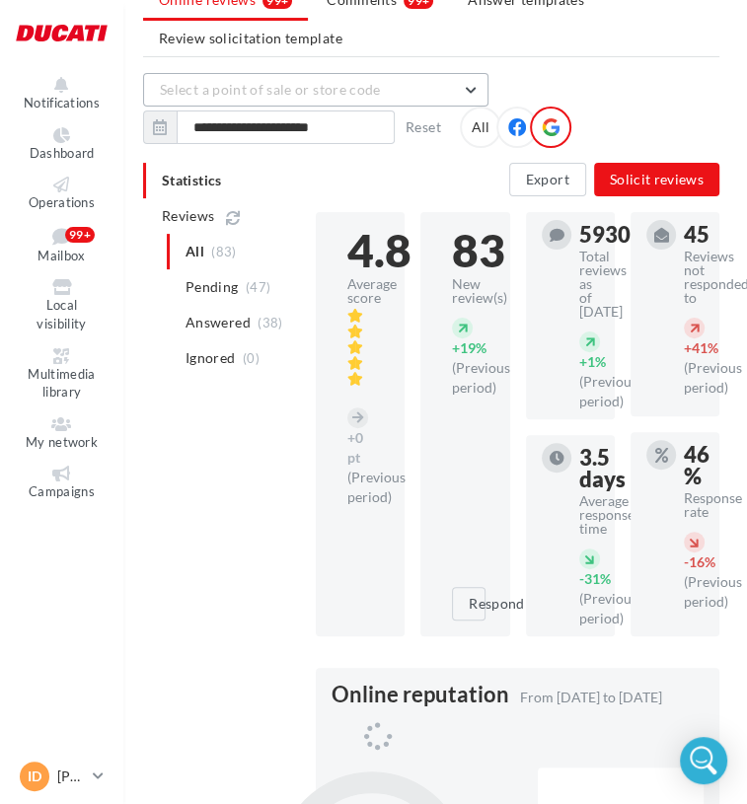
click at [359, 96] on span "Select a point of sale or store code" at bounding box center [270, 89] width 221 height 17
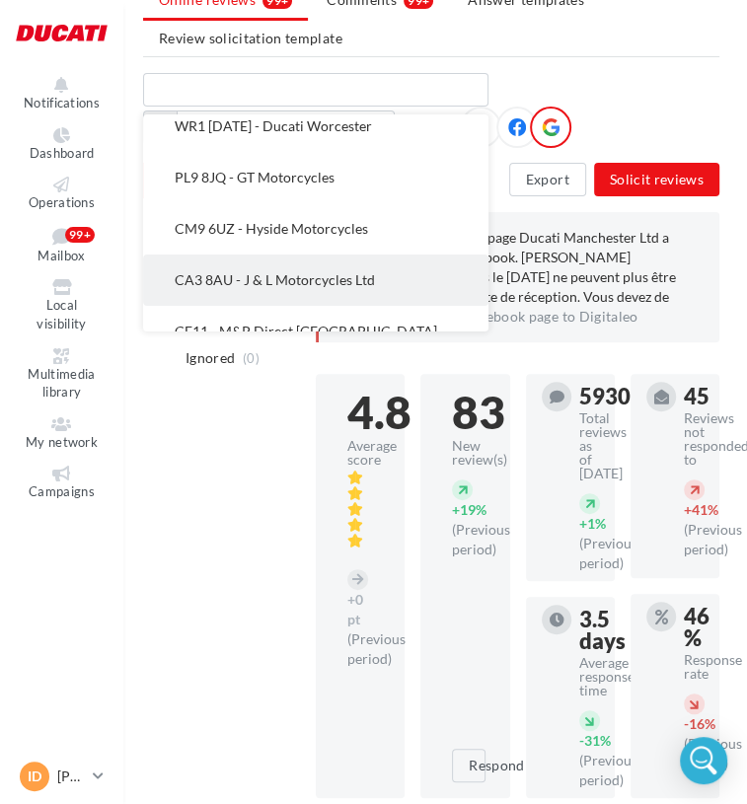
scroll to position [790, 0]
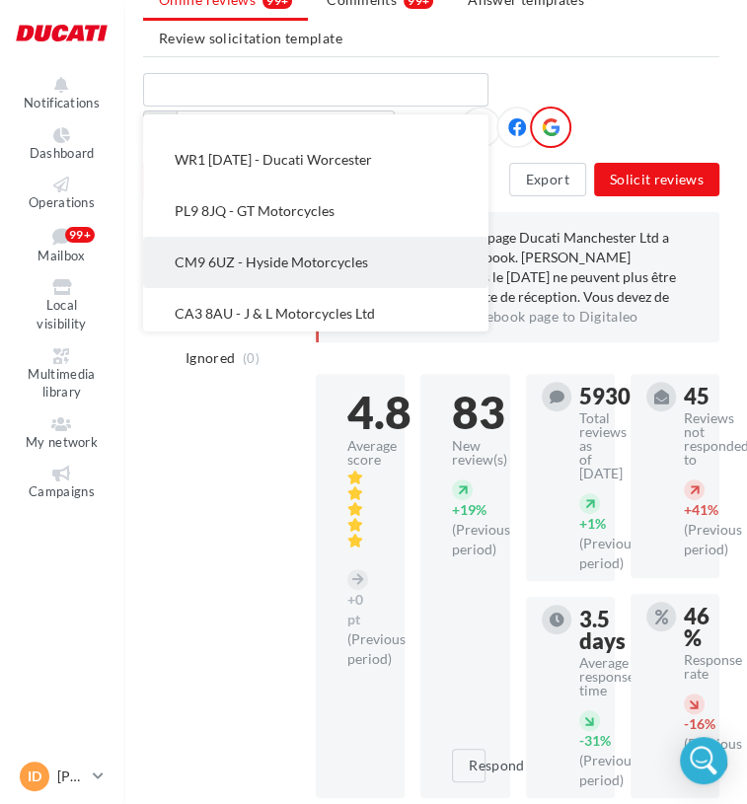
click at [341, 258] on span "CM9 6UZ - Hyside Motorcycles" at bounding box center [271, 262] width 193 height 17
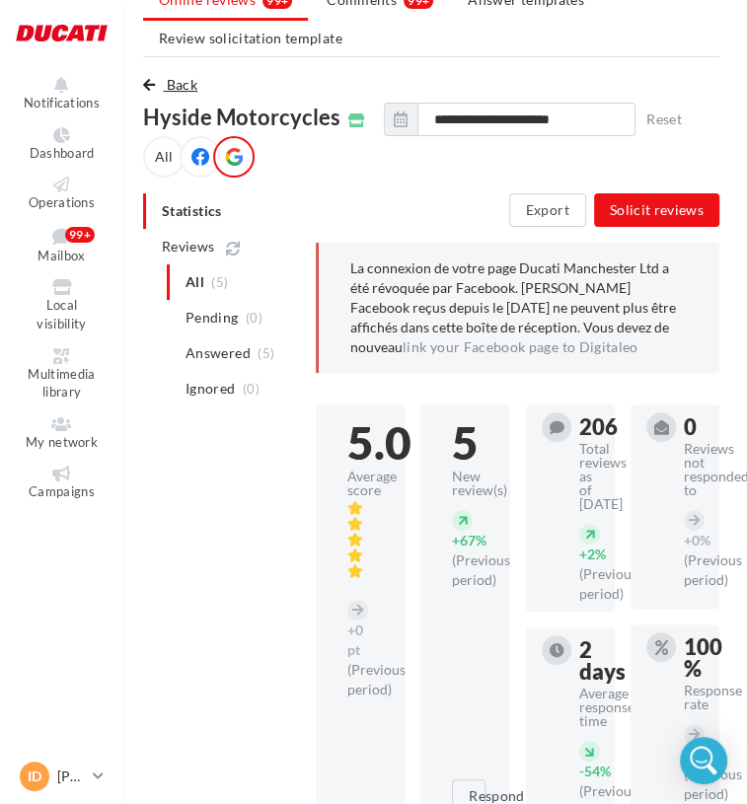
click at [177, 80] on span "Back" at bounding box center [182, 84] width 31 height 17
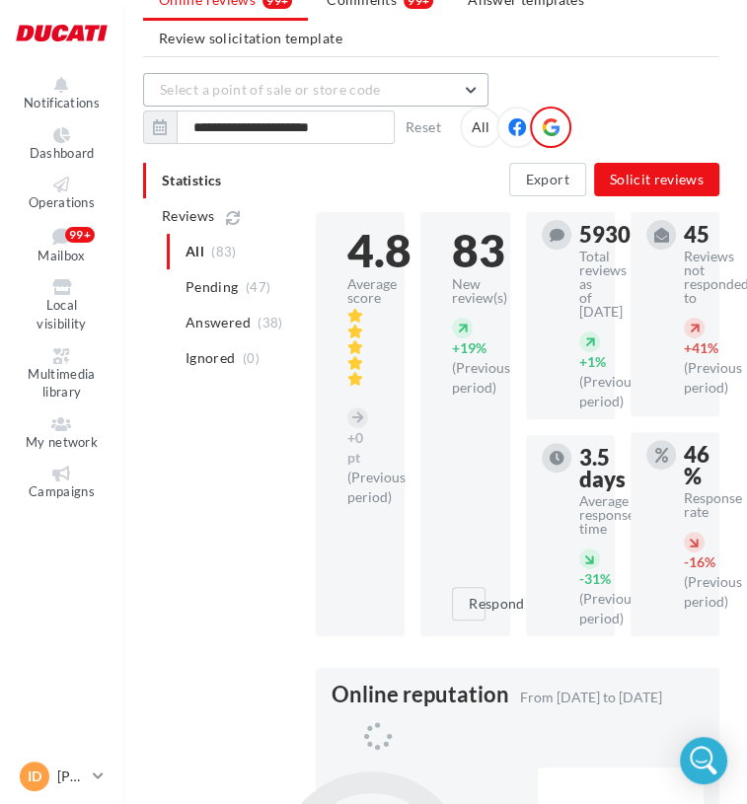
click at [255, 88] on span "Select a point of sale or store code" at bounding box center [270, 89] width 221 height 17
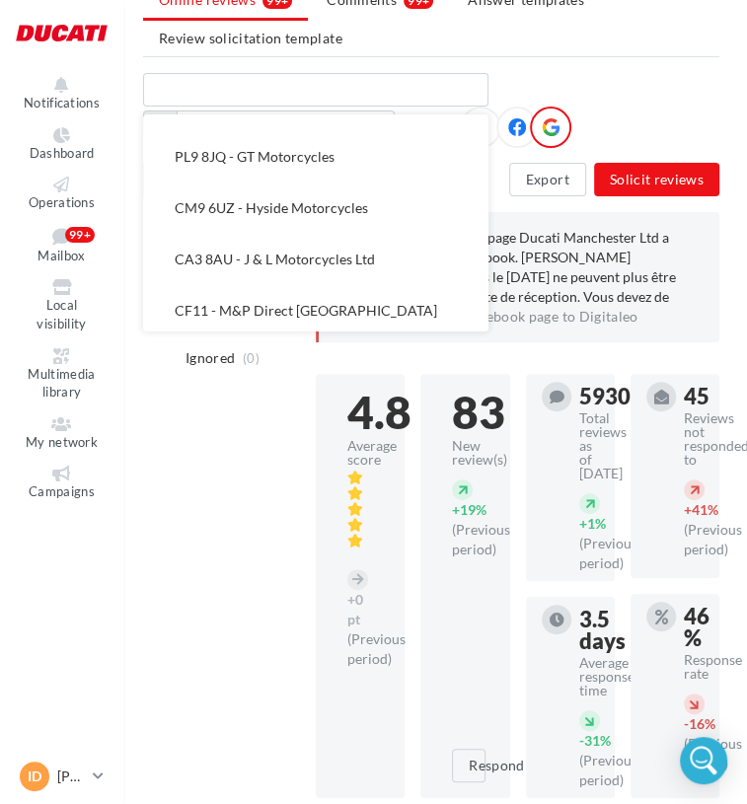
scroll to position [888, 0]
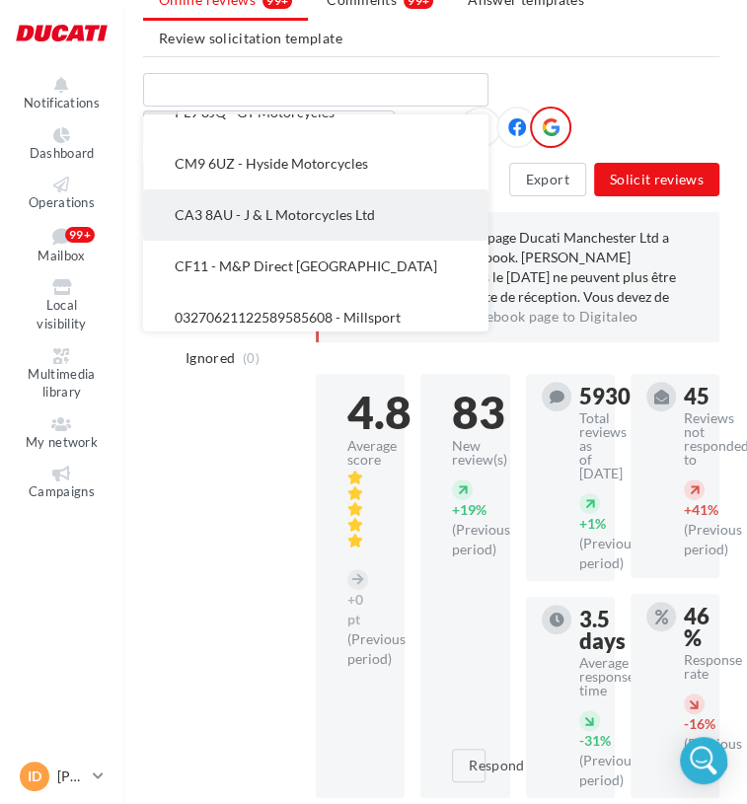
click at [255, 210] on span "CA3 8AU - J & L Motorcycles Ltd" at bounding box center [275, 214] width 200 height 17
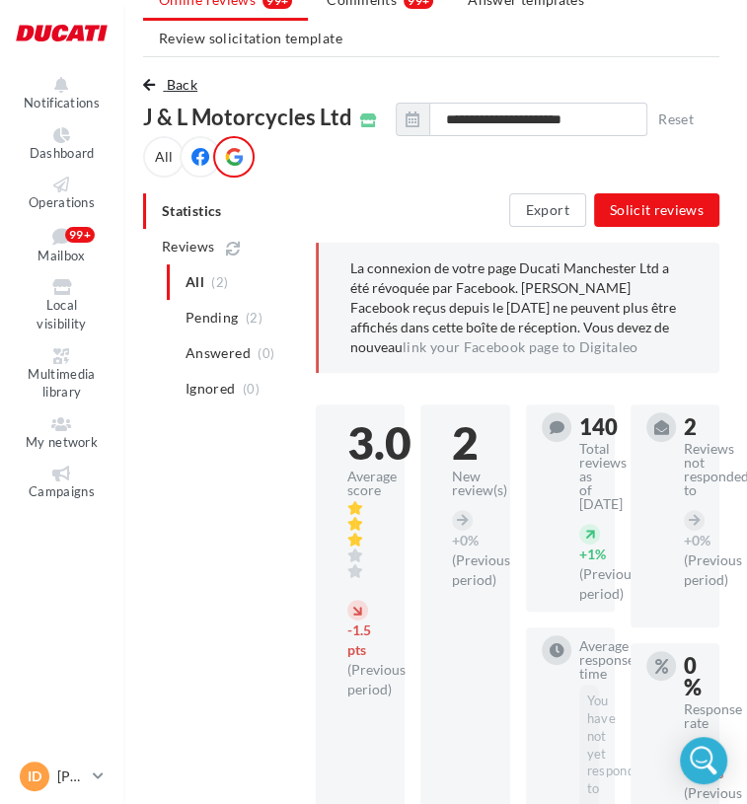
click at [192, 85] on span "Back" at bounding box center [182, 84] width 31 height 17
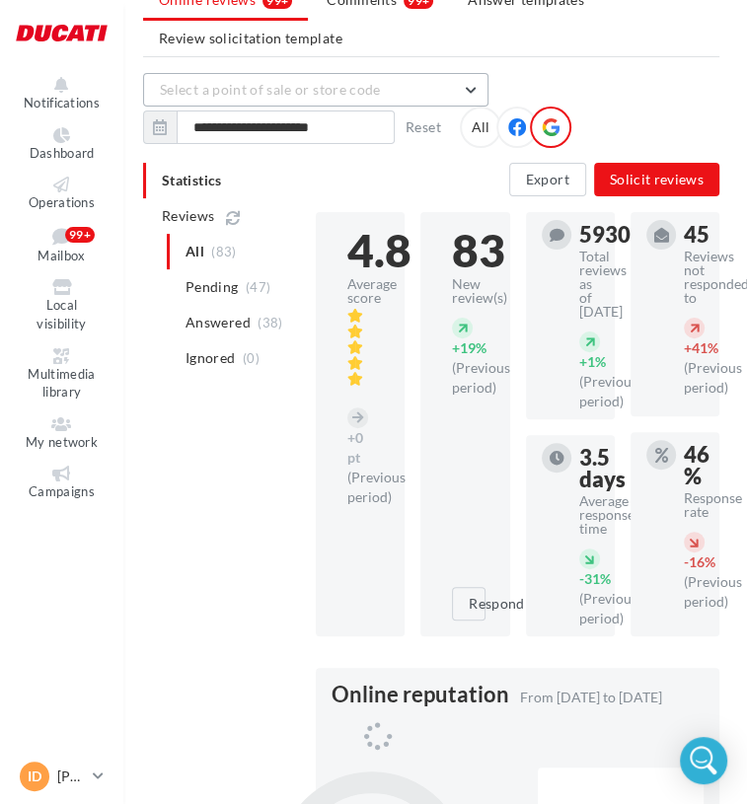
click at [288, 89] on span "Select a point of sale or store code" at bounding box center [270, 89] width 221 height 17
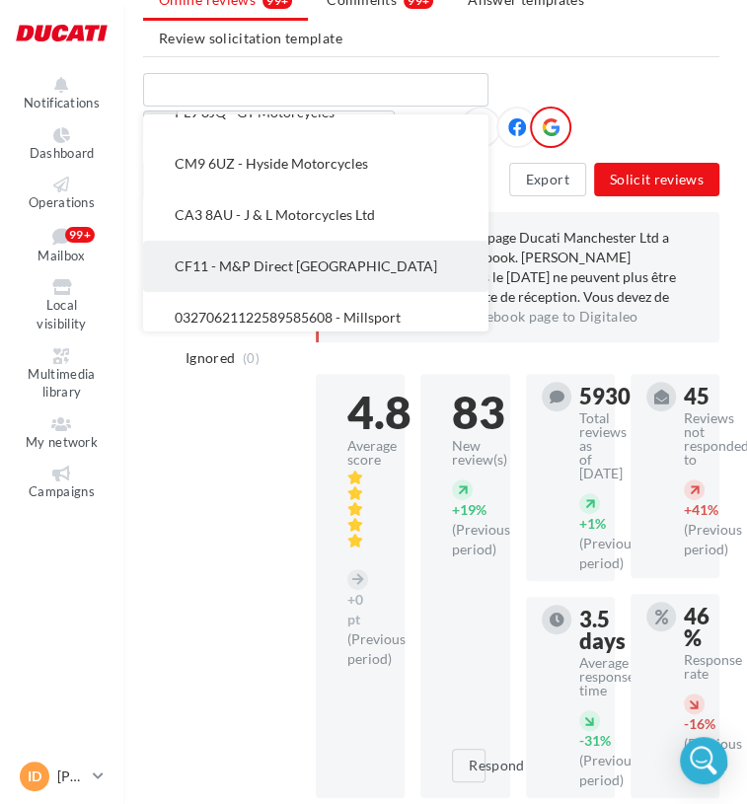
click at [290, 261] on span "CF11 - M&P Direct [GEOGRAPHIC_DATA]" at bounding box center [306, 266] width 263 height 17
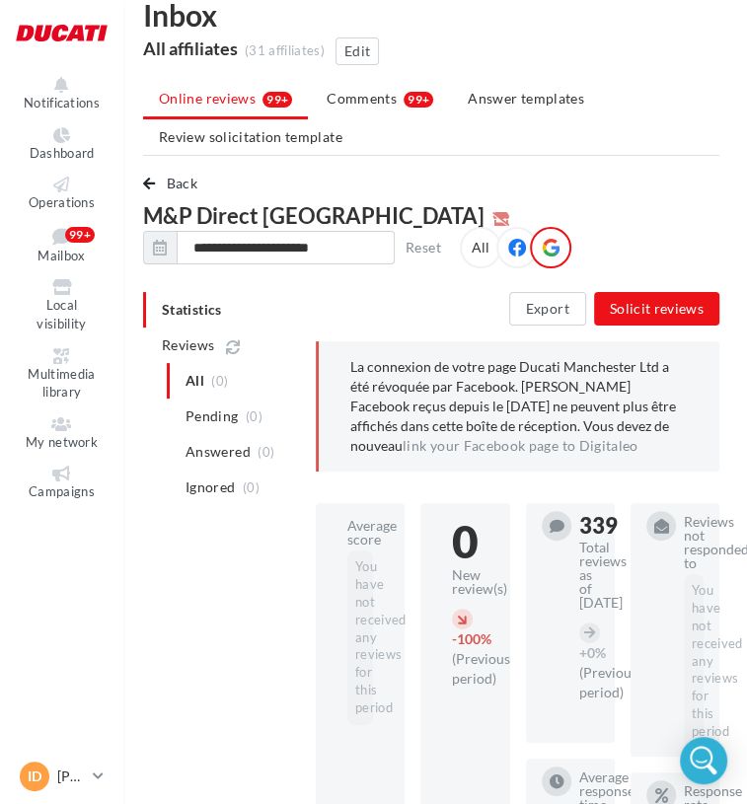
scroll to position [130, 4]
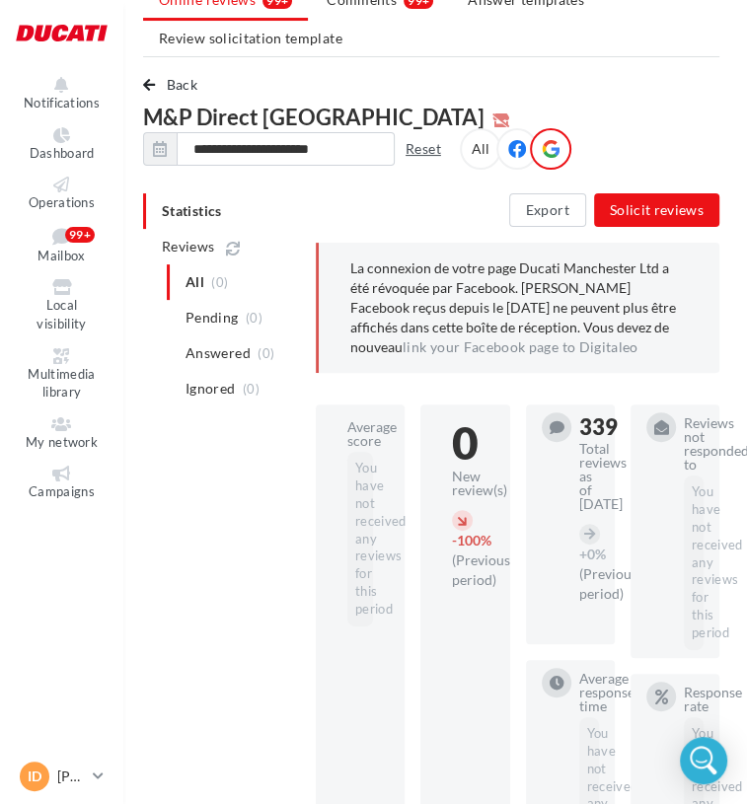
click at [449, 137] on button "Reset" at bounding box center [423, 149] width 51 height 24
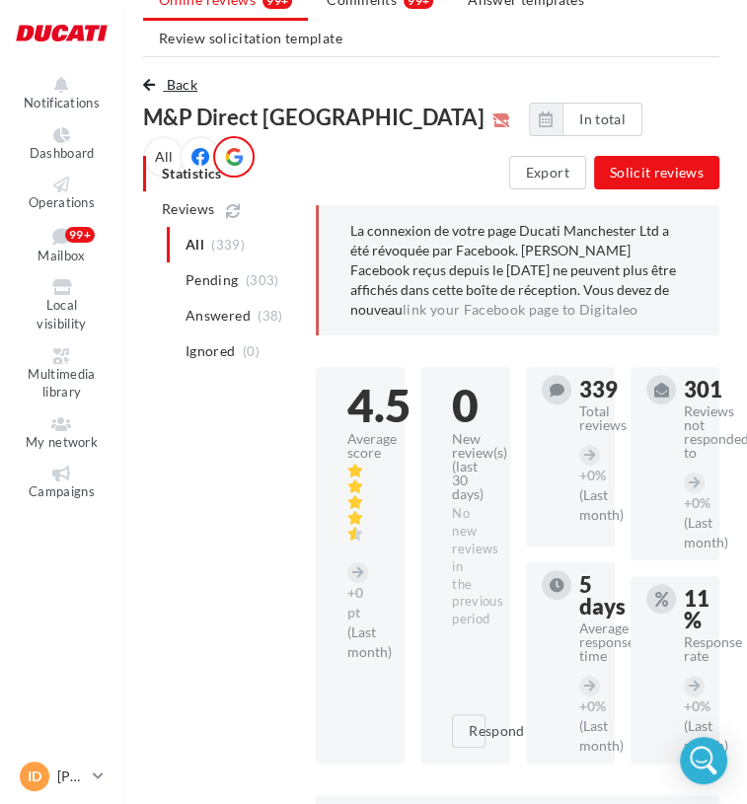
click at [162, 84] on button "Back" at bounding box center [174, 85] width 62 height 24
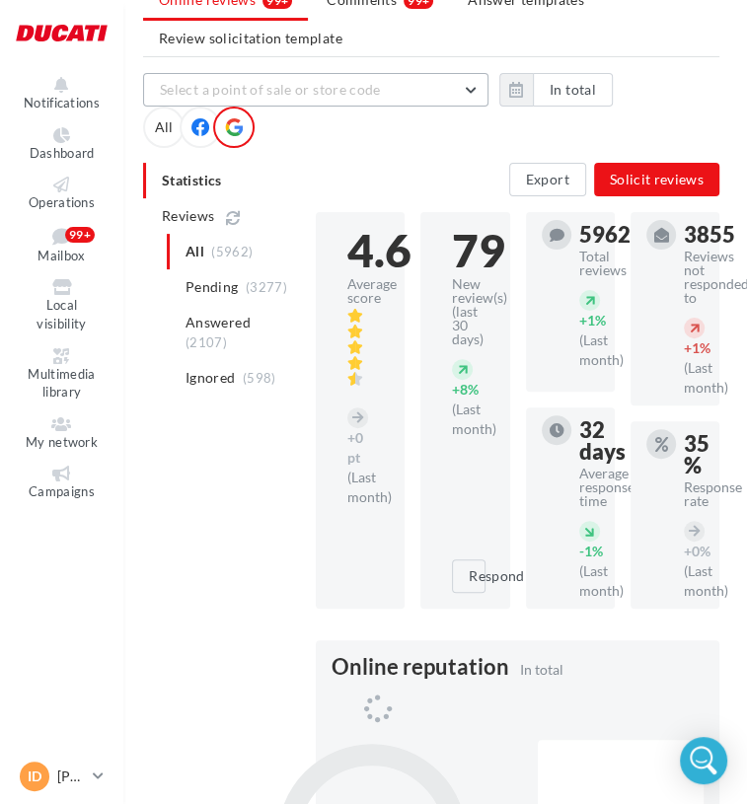
click at [265, 100] on button "Select a point of sale or store code" at bounding box center [315, 90] width 345 height 34
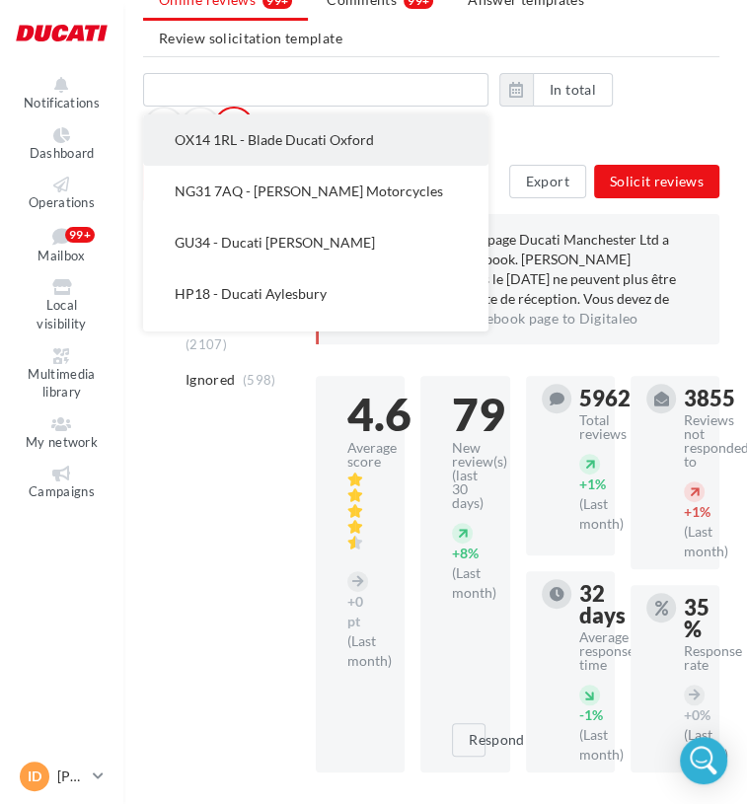
click at [275, 149] on button "OX14 1RL - Blade Ducati Oxford" at bounding box center [315, 139] width 345 height 51
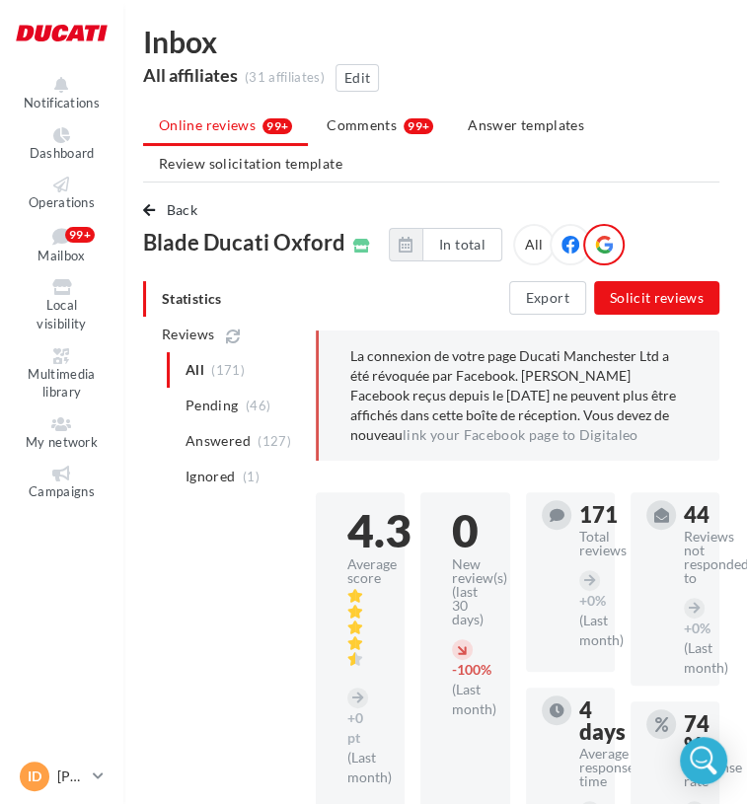
scroll to position [0, 4]
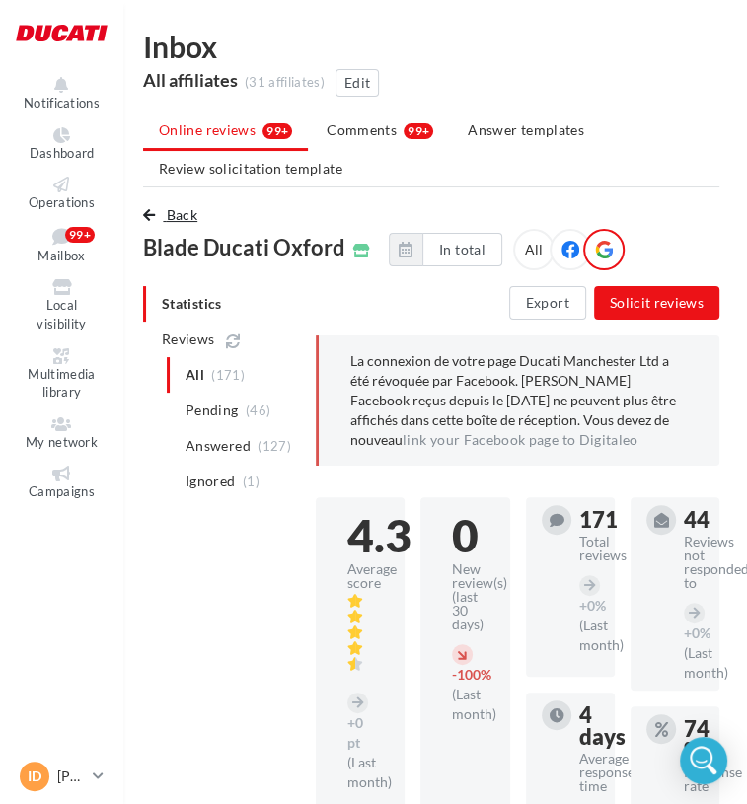
click at [178, 223] on button "Back" at bounding box center [174, 215] width 62 height 24
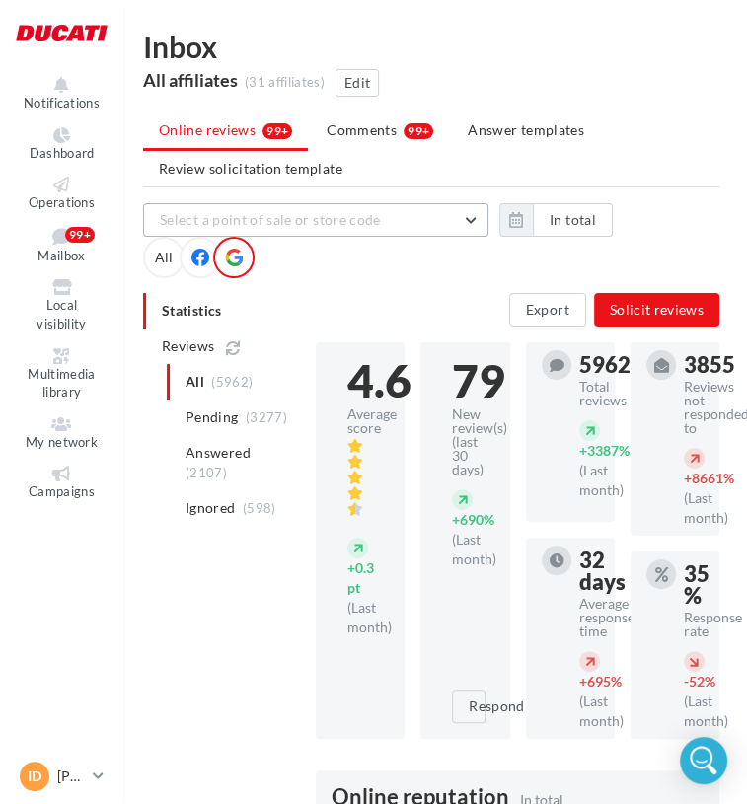
click at [286, 217] on span "Select a point of sale or store code" at bounding box center [270, 219] width 221 height 17
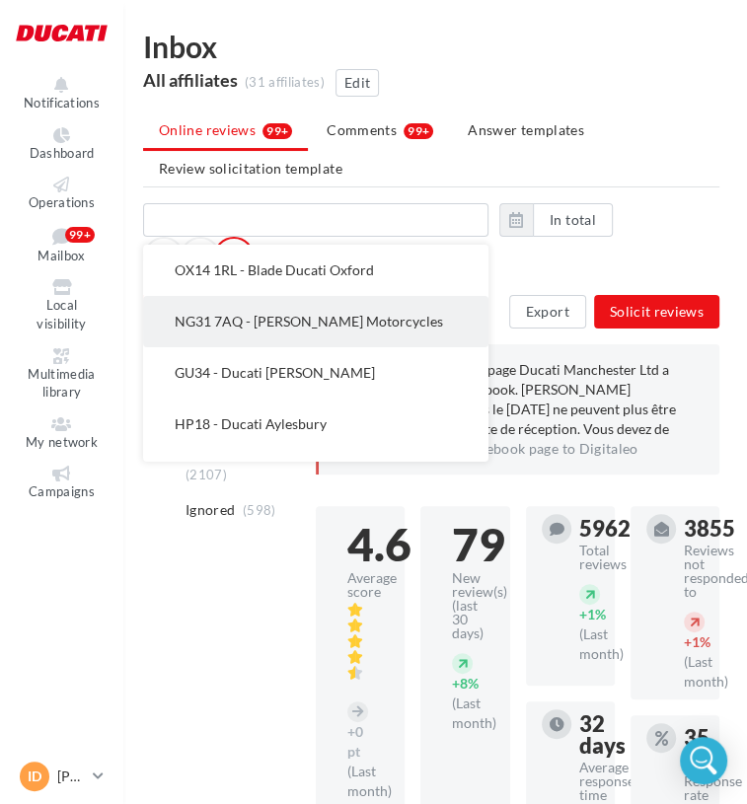
click at [251, 313] on span "NG31 7AQ - [PERSON_NAME] Motorcycles" at bounding box center [309, 321] width 268 height 17
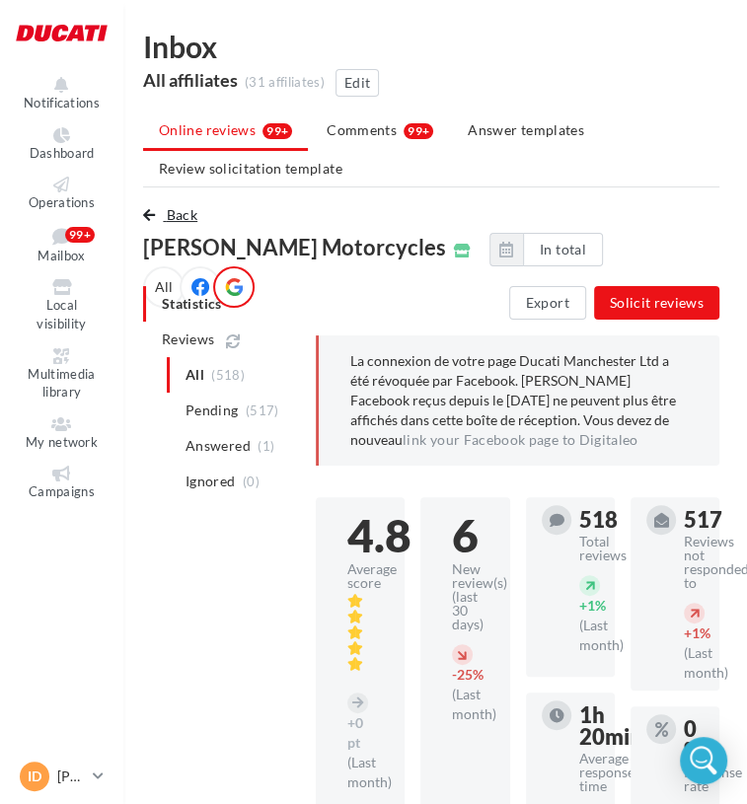
click at [168, 218] on span "Back" at bounding box center [182, 214] width 31 height 17
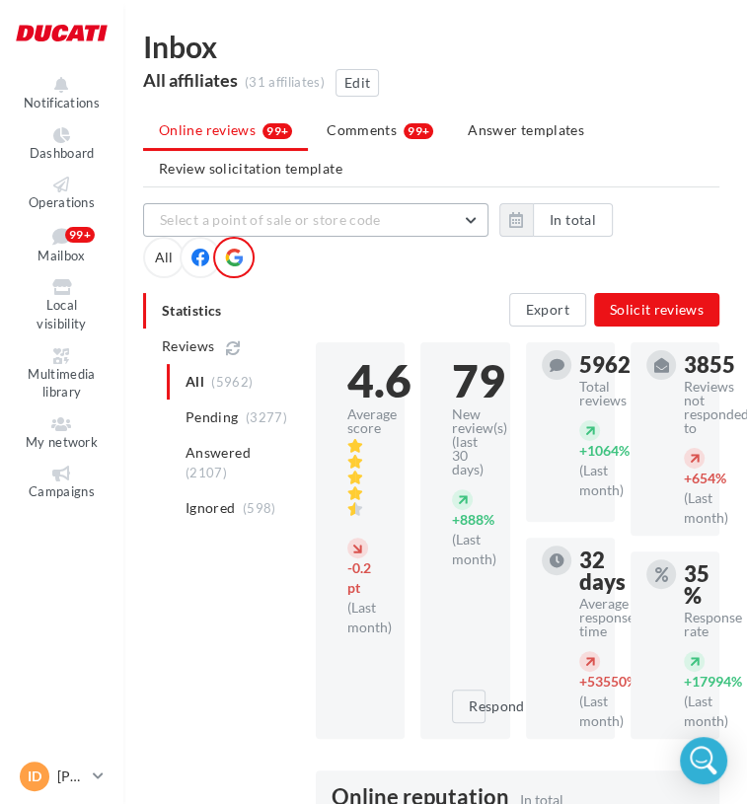
click at [269, 218] on span "Select a point of sale or store code" at bounding box center [270, 219] width 221 height 17
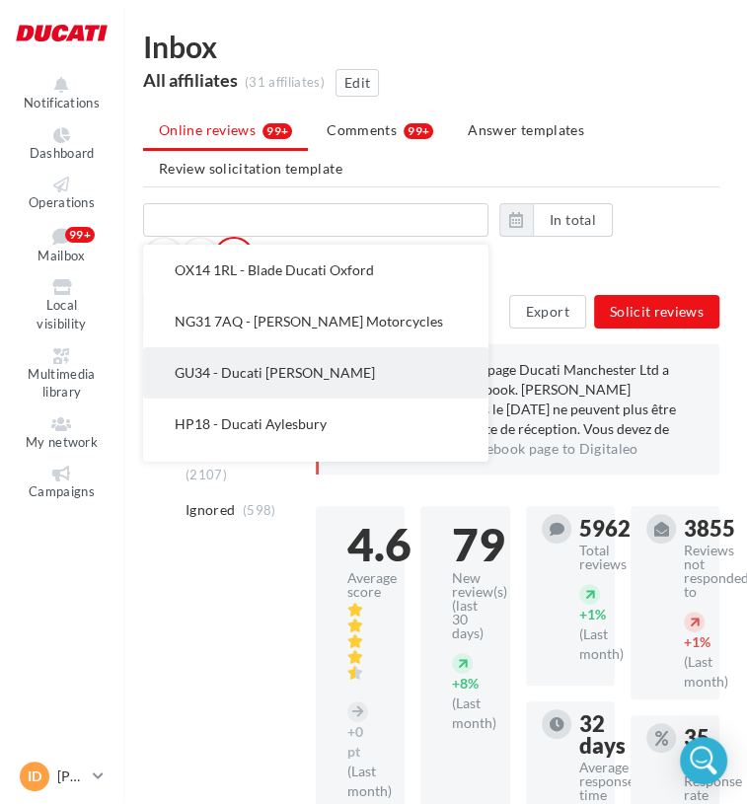
click at [280, 368] on span "GU34 - Ducati [PERSON_NAME]" at bounding box center [275, 372] width 200 height 17
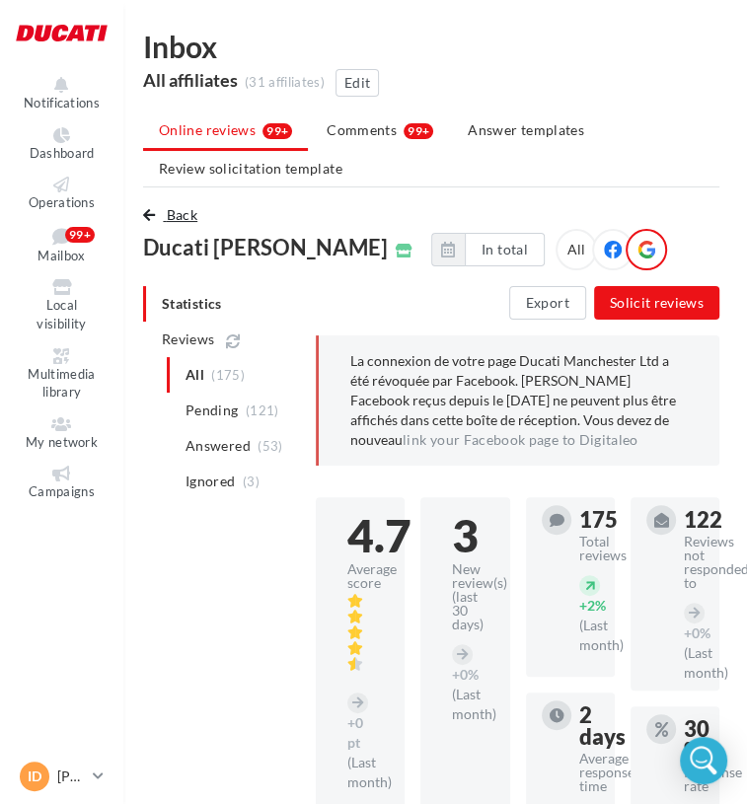
click at [178, 214] on span "Back" at bounding box center [182, 214] width 31 height 17
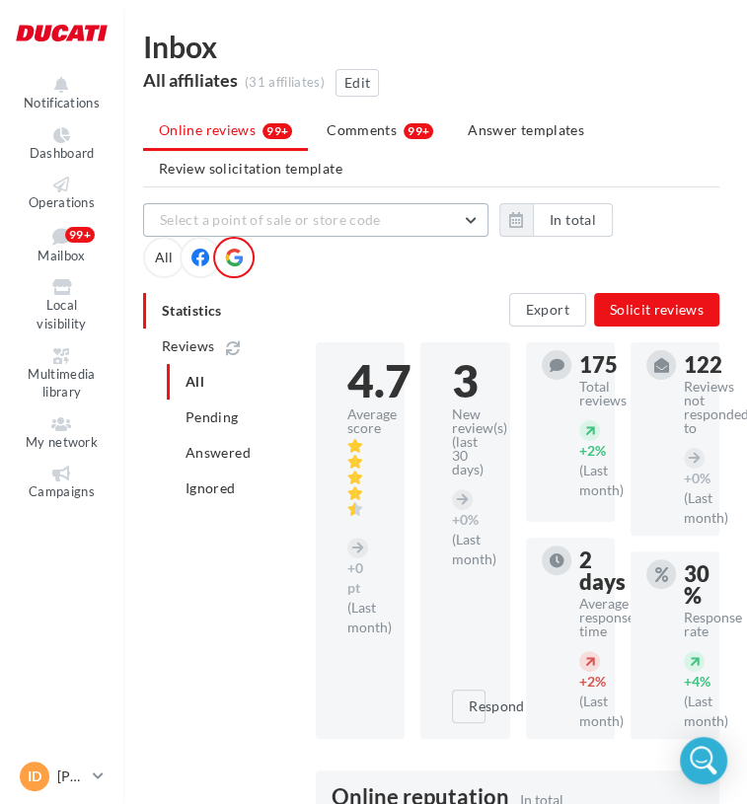
click at [241, 226] on span "Select a point of sale or store code" at bounding box center [270, 219] width 221 height 17
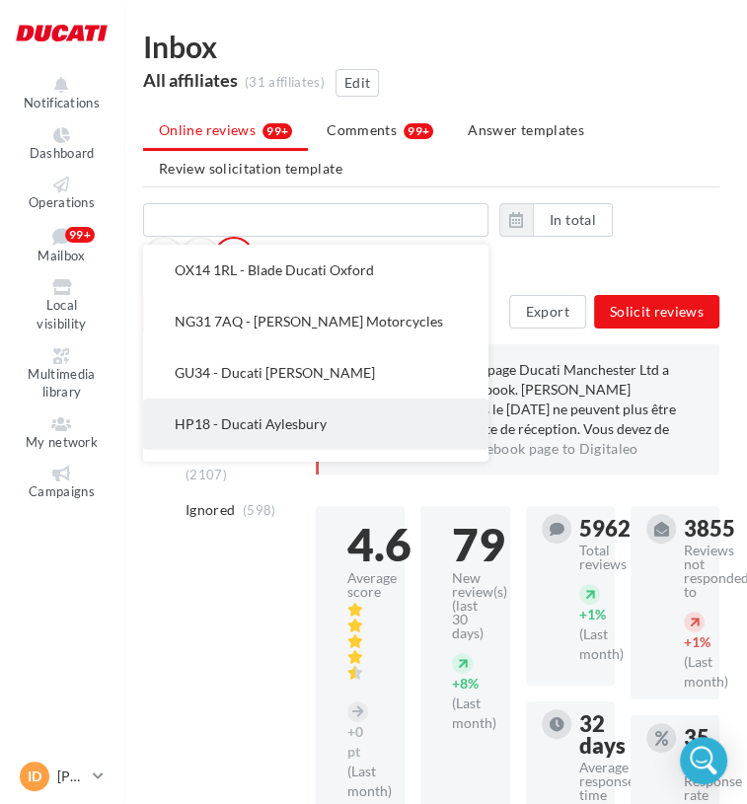
click at [245, 408] on button "HP18 - Ducati Aylesbury" at bounding box center [315, 424] width 345 height 51
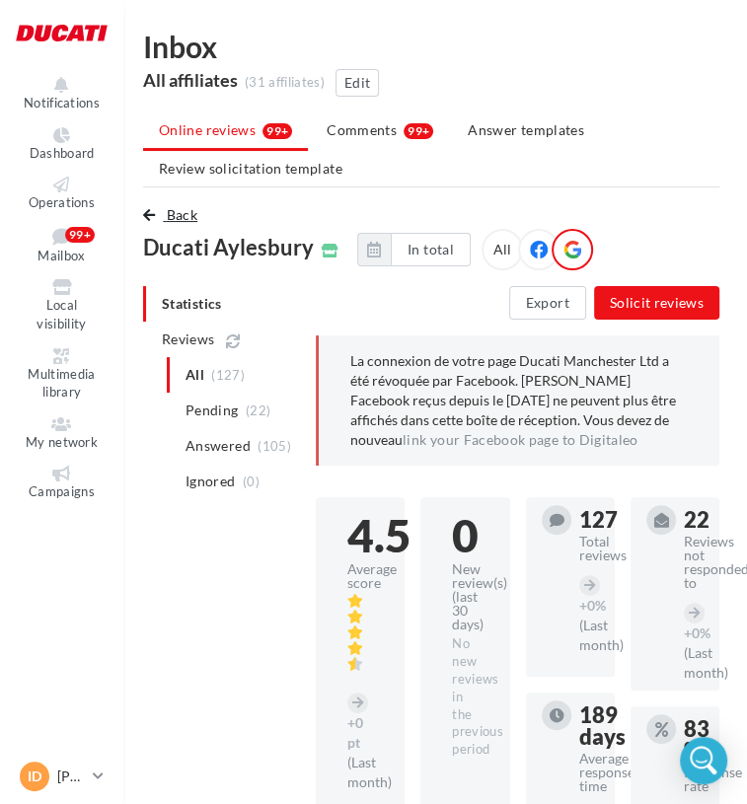
click at [161, 214] on button "Back" at bounding box center [174, 215] width 62 height 24
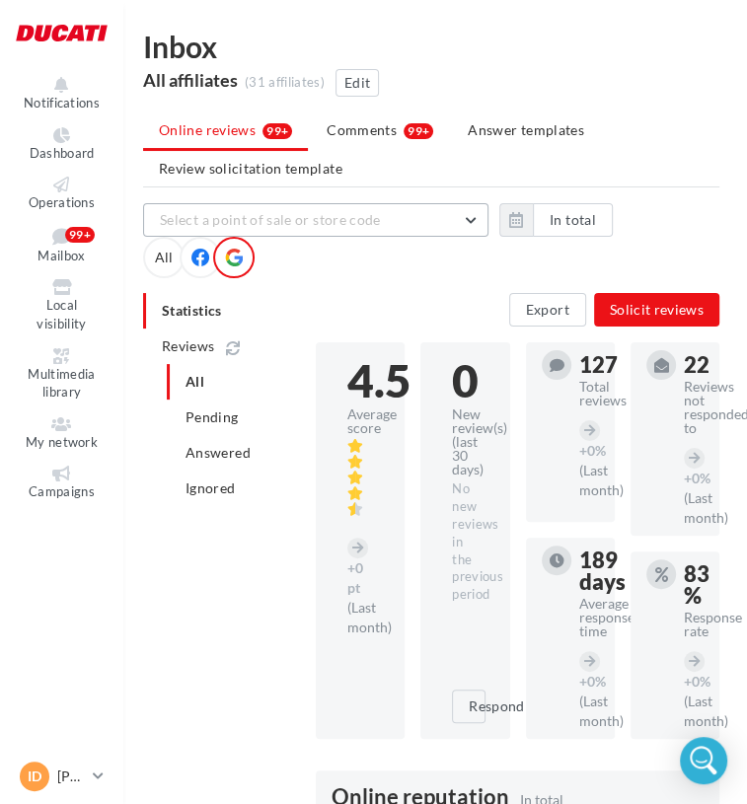
click at [276, 224] on span "Select a point of sale or store code" at bounding box center [270, 219] width 221 height 17
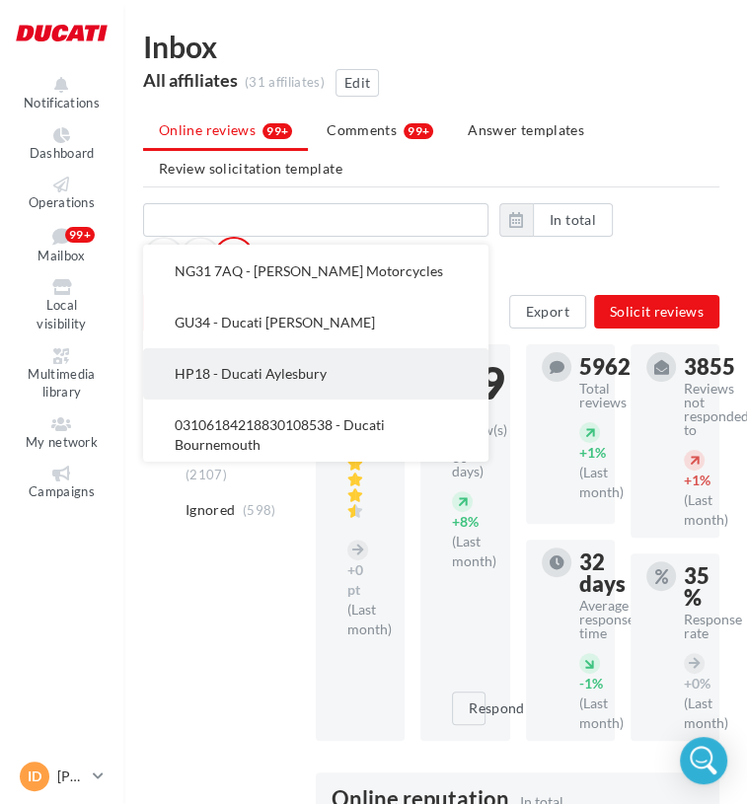
scroll to position [99, 0]
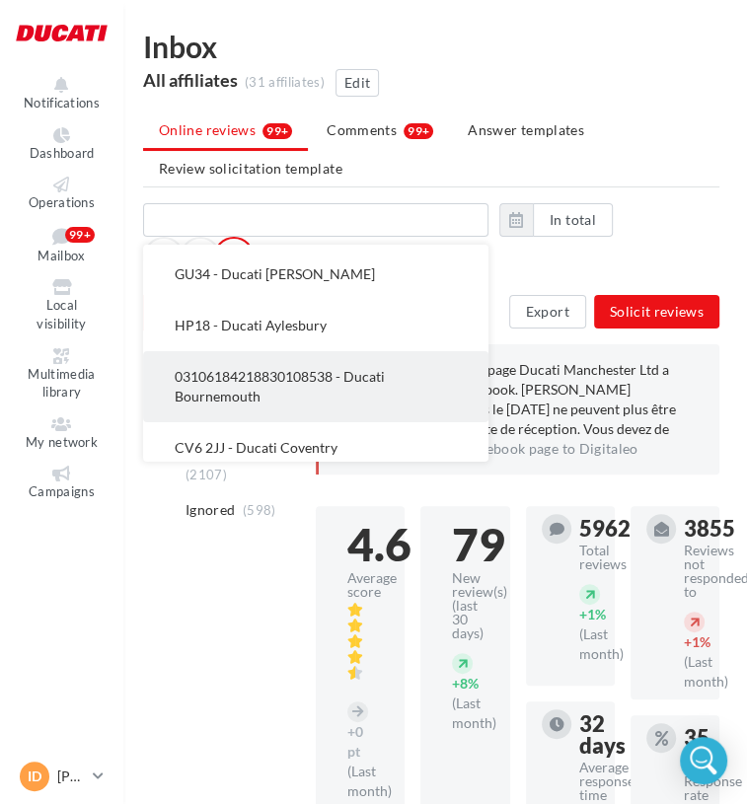
click at [274, 376] on span "03106184218830108538 - Ducati Bournemouth" at bounding box center [280, 386] width 210 height 37
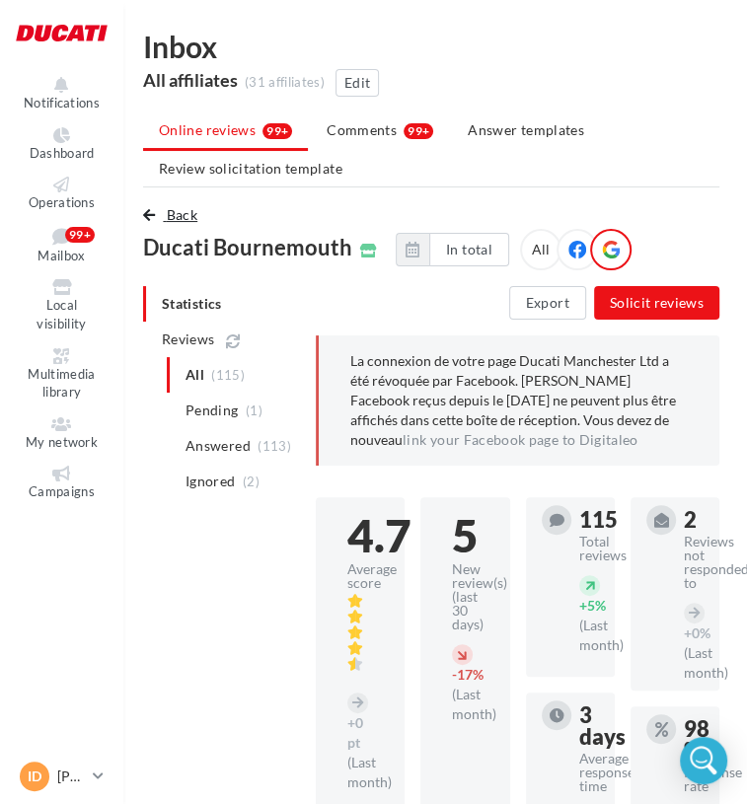
click at [190, 221] on span "Back" at bounding box center [182, 214] width 31 height 17
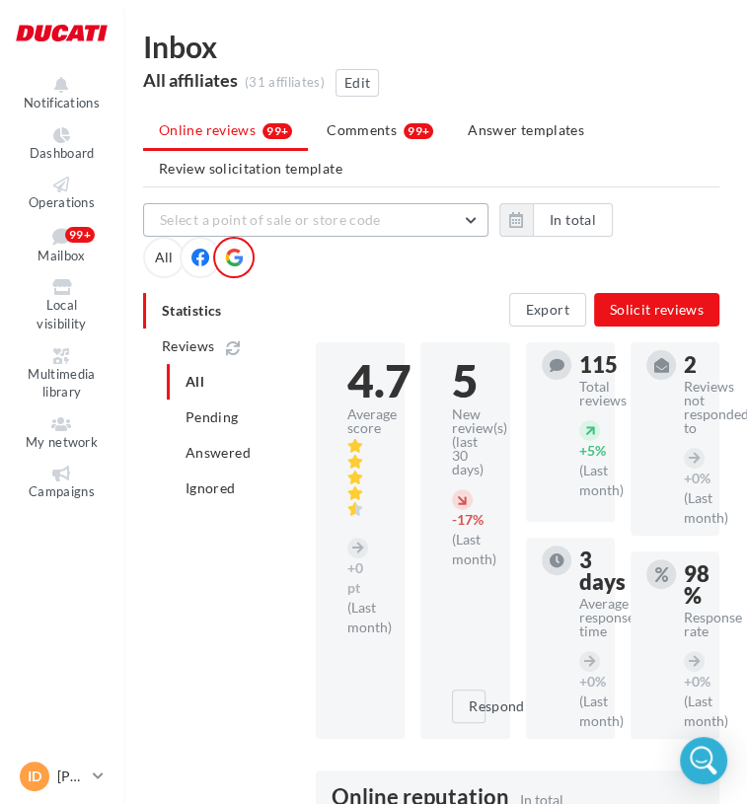
click at [333, 225] on span "Select a point of sale or store code" at bounding box center [270, 219] width 221 height 17
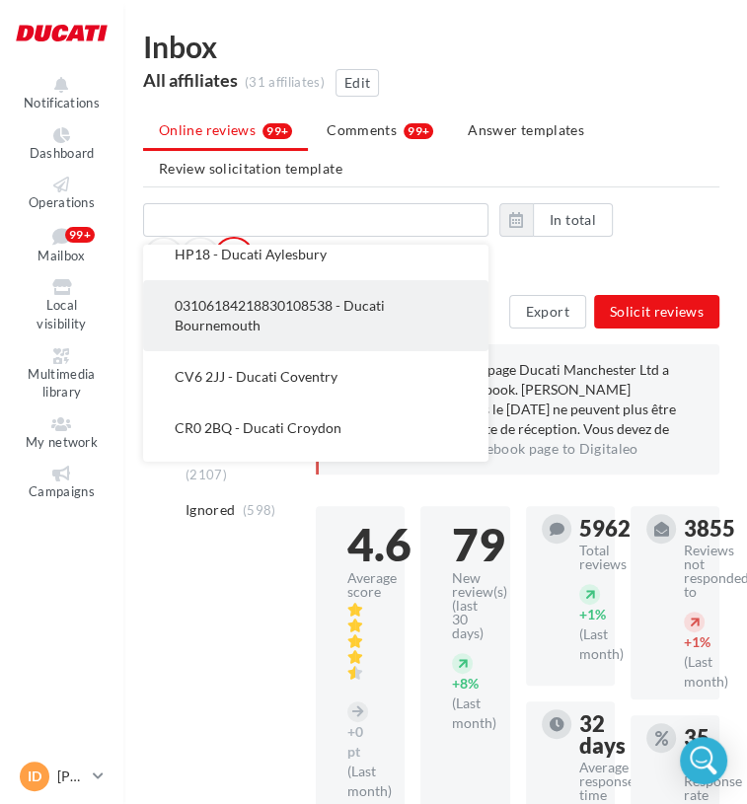
scroll to position [197, 0]
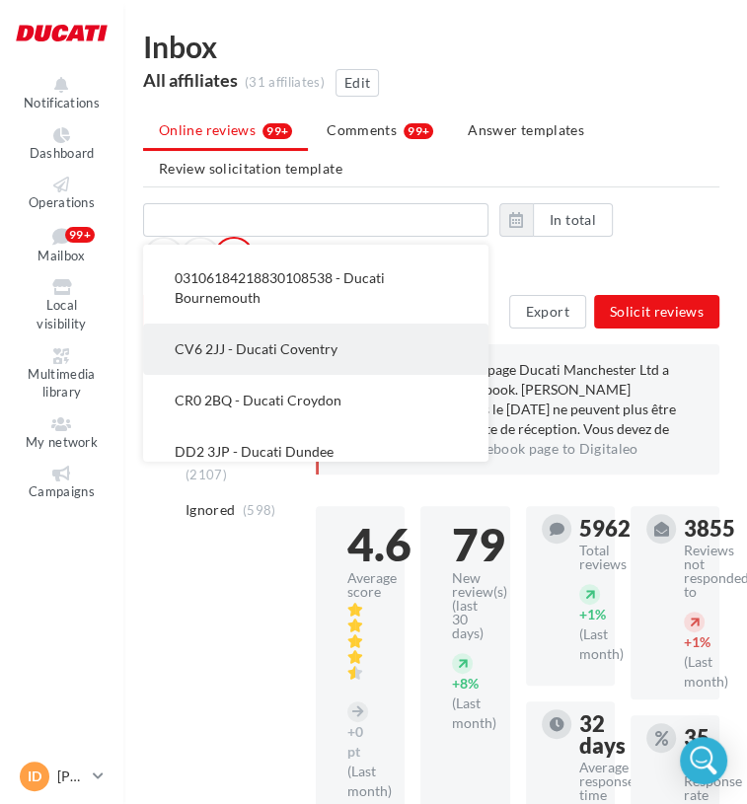
click at [295, 356] on button "CV6 2JJ - Ducati Coventry" at bounding box center [315, 349] width 345 height 51
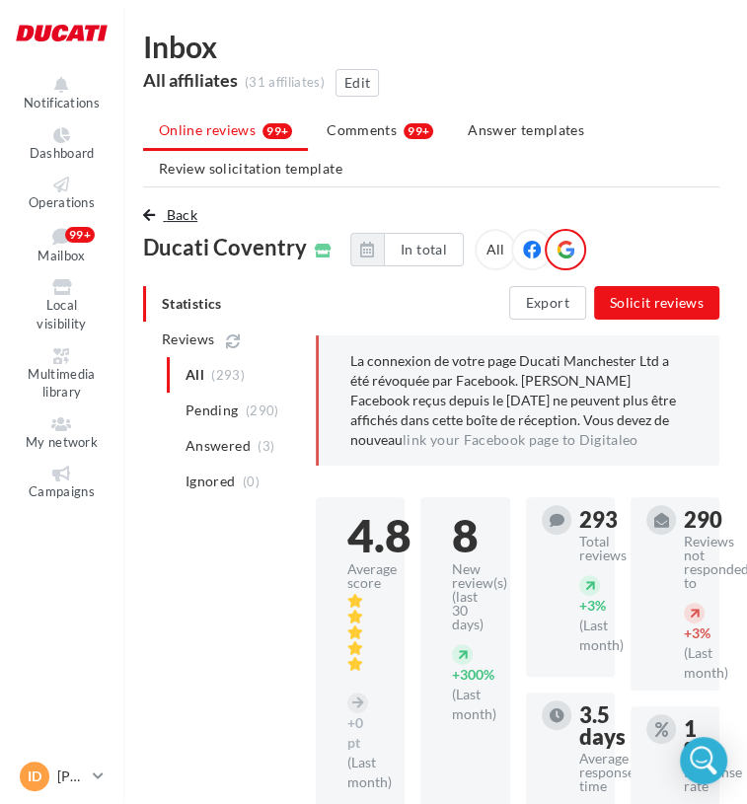
click at [191, 214] on span "Back" at bounding box center [182, 214] width 31 height 17
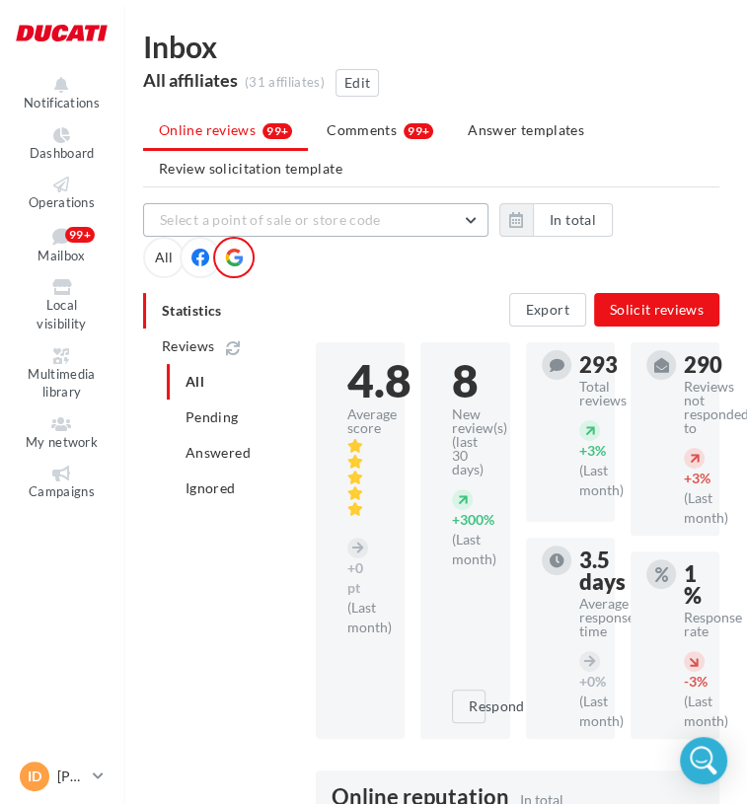
click at [290, 226] on span "Select a point of sale or store code" at bounding box center [270, 219] width 221 height 17
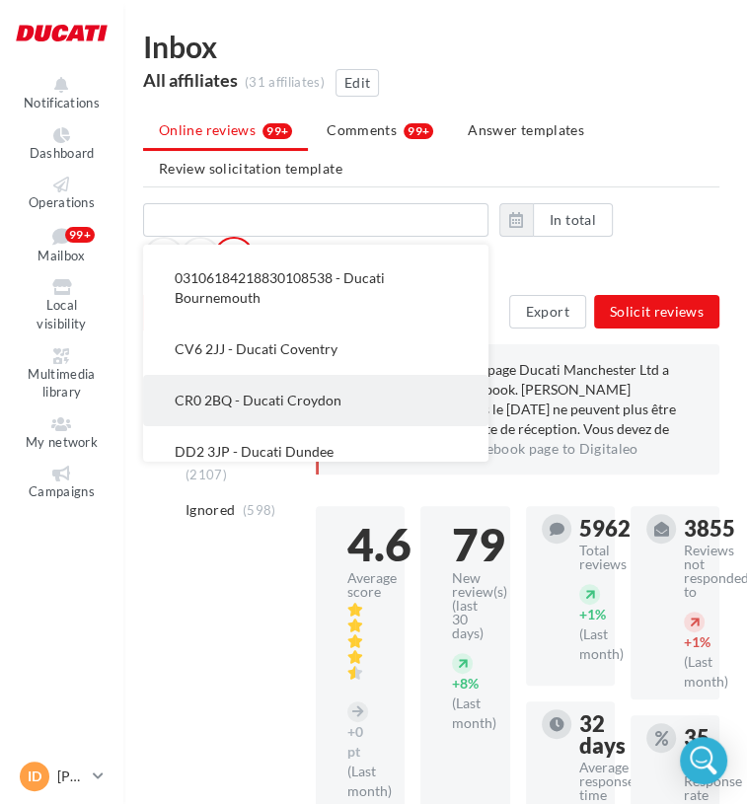
click at [314, 394] on span "CR0 2BQ - Ducati Croydon" at bounding box center [258, 400] width 167 height 17
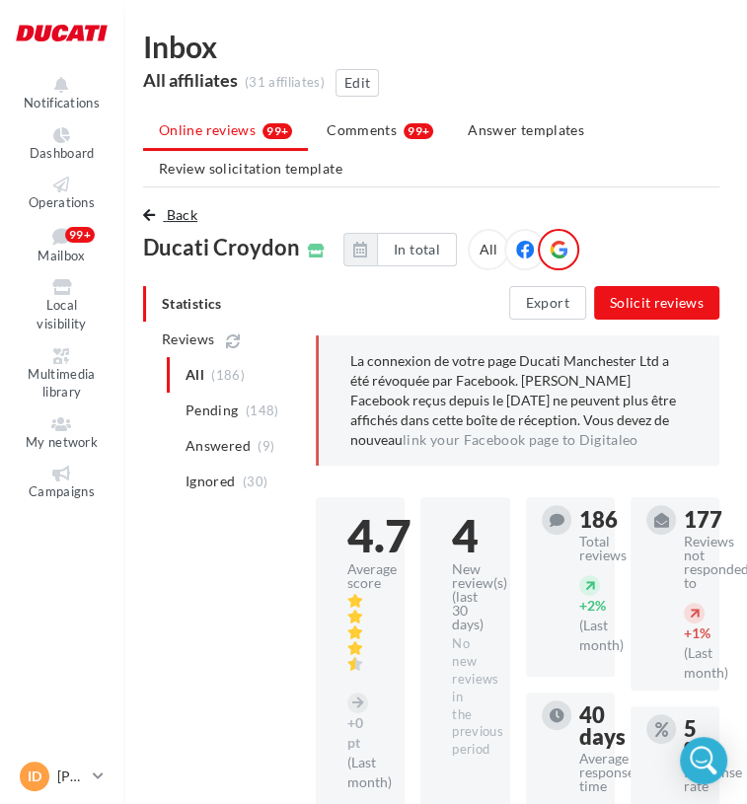
click at [182, 220] on span "Back" at bounding box center [182, 214] width 31 height 17
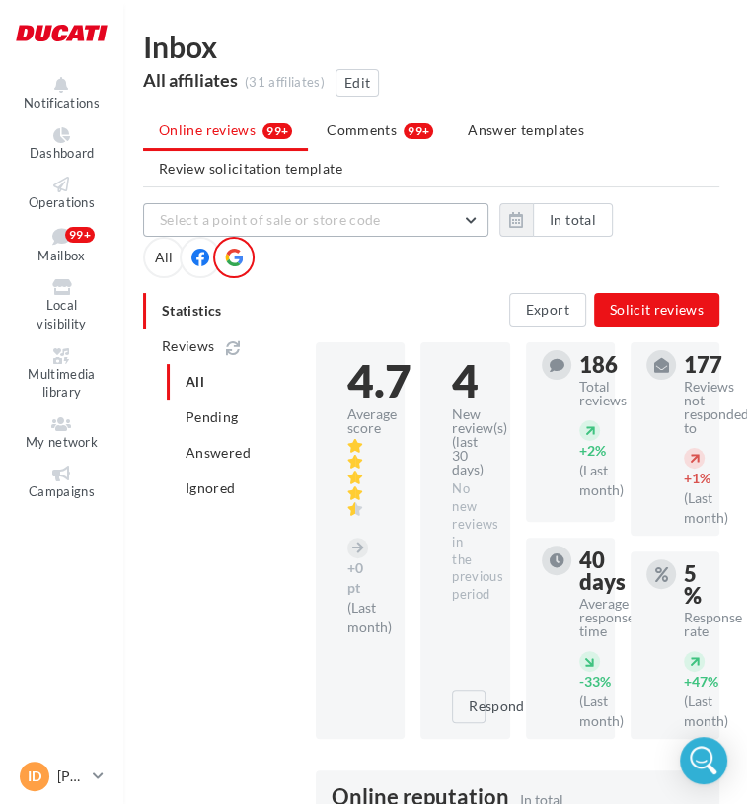
click at [336, 222] on span "Select a point of sale or store code" at bounding box center [270, 219] width 221 height 17
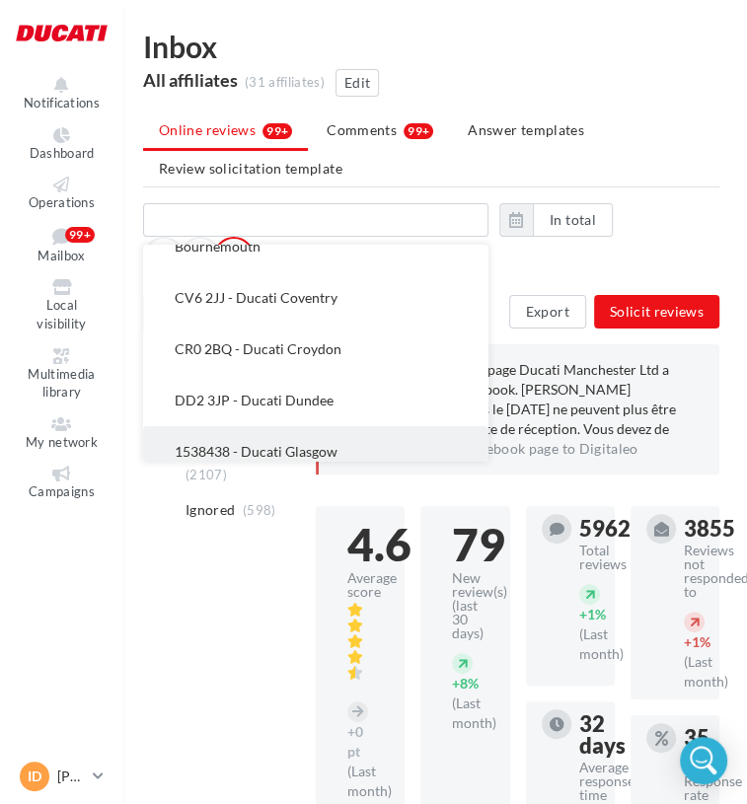
scroll to position [296, 0]
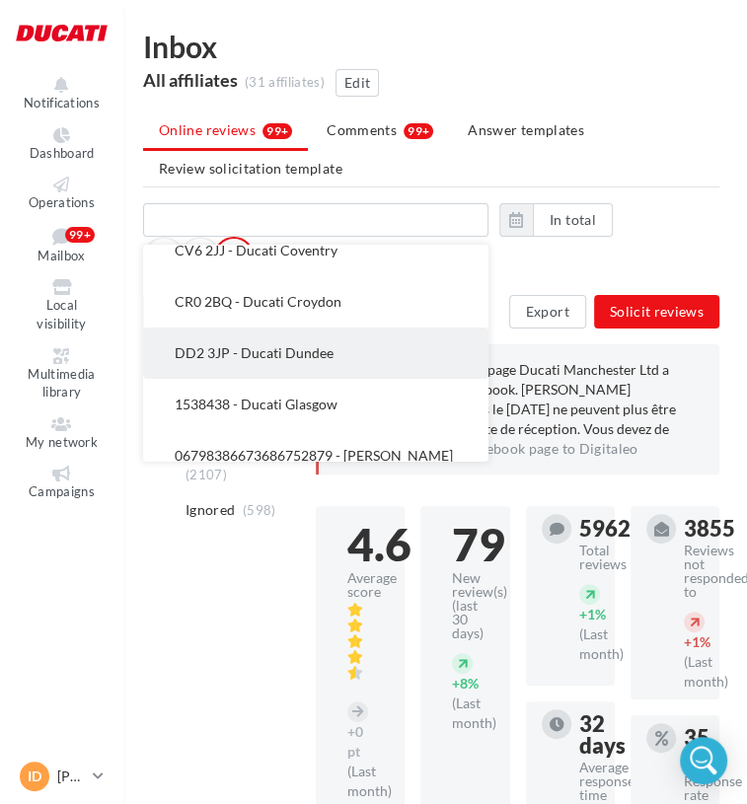
click at [295, 344] on span "DD2 3JP - Ducati Dundee" at bounding box center [254, 352] width 159 height 17
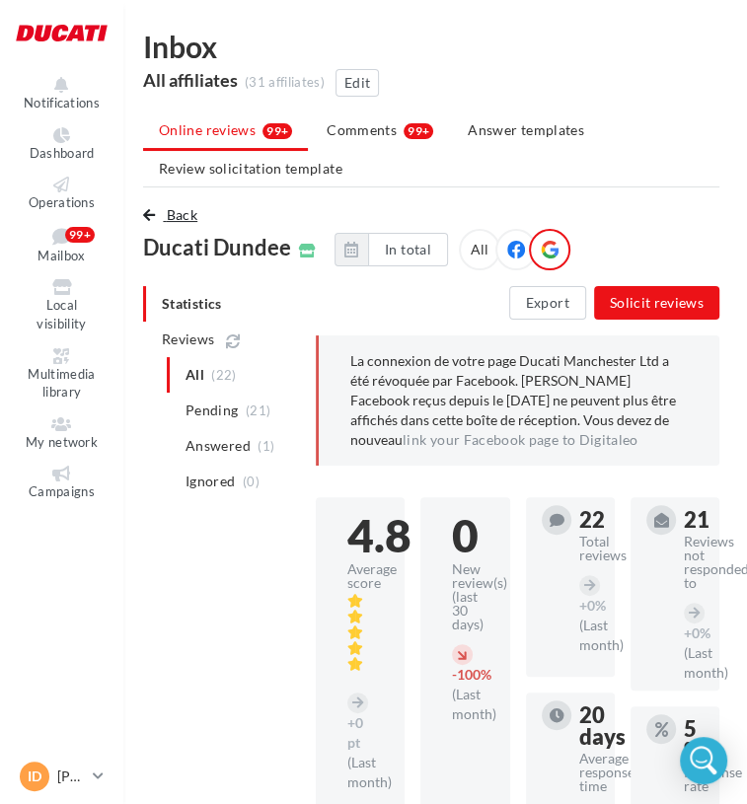
click at [193, 210] on span "Back" at bounding box center [182, 214] width 31 height 17
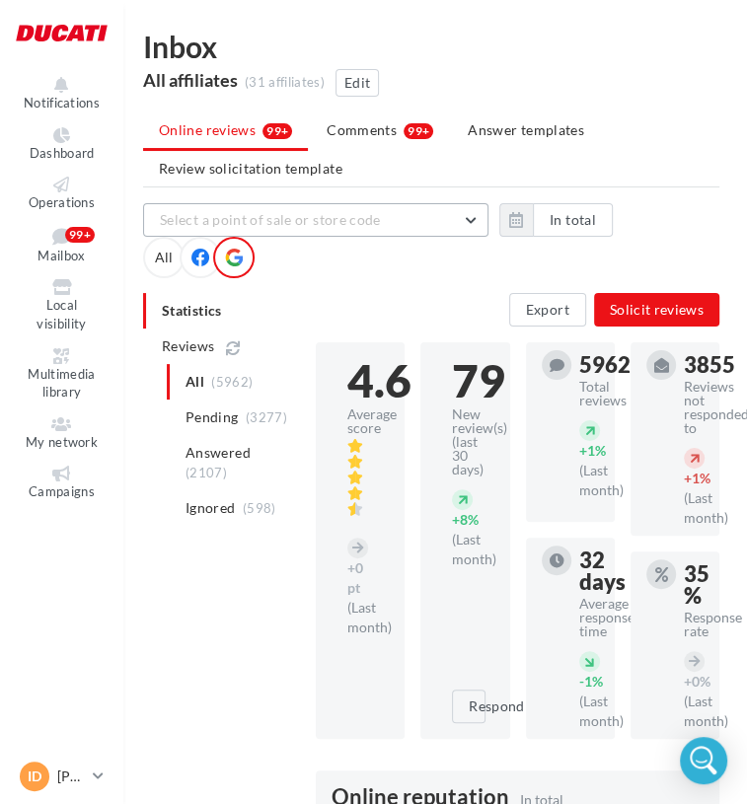
click at [266, 224] on span "Select a point of sale or store code" at bounding box center [270, 219] width 221 height 17
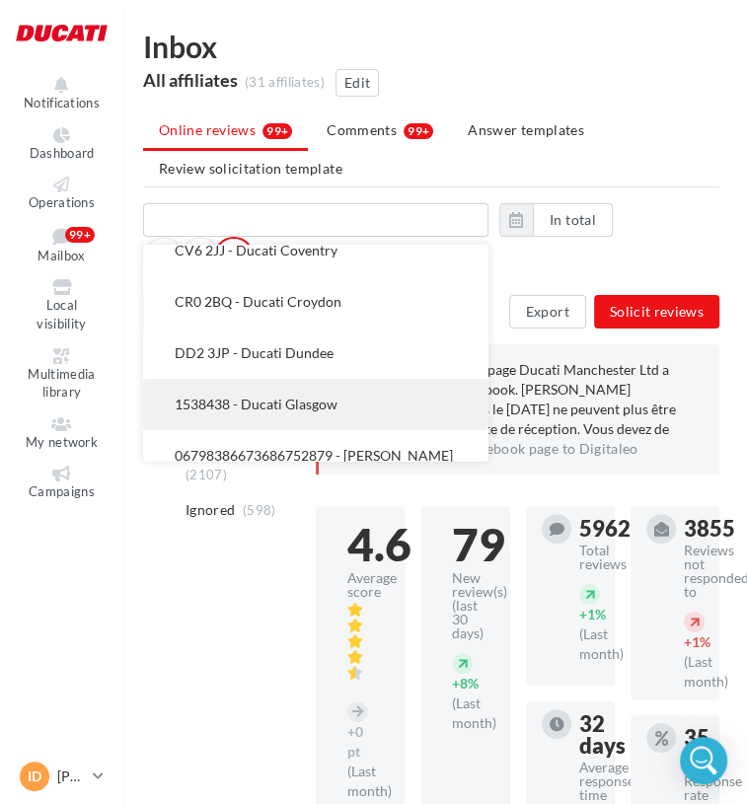
click at [312, 392] on button "1538438 - Ducati Glasgow" at bounding box center [315, 404] width 345 height 51
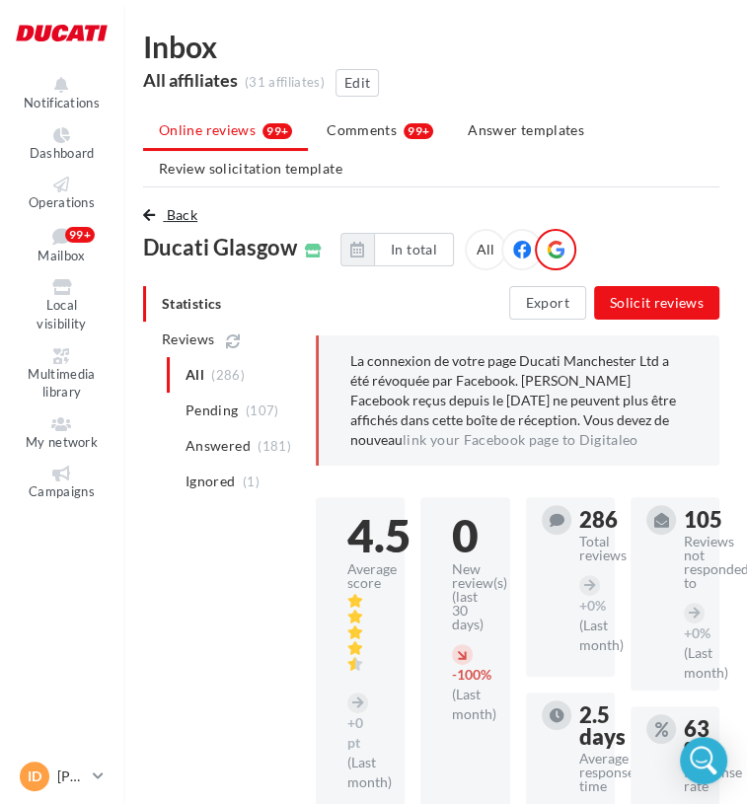
click at [191, 222] on span "Back" at bounding box center [182, 214] width 31 height 17
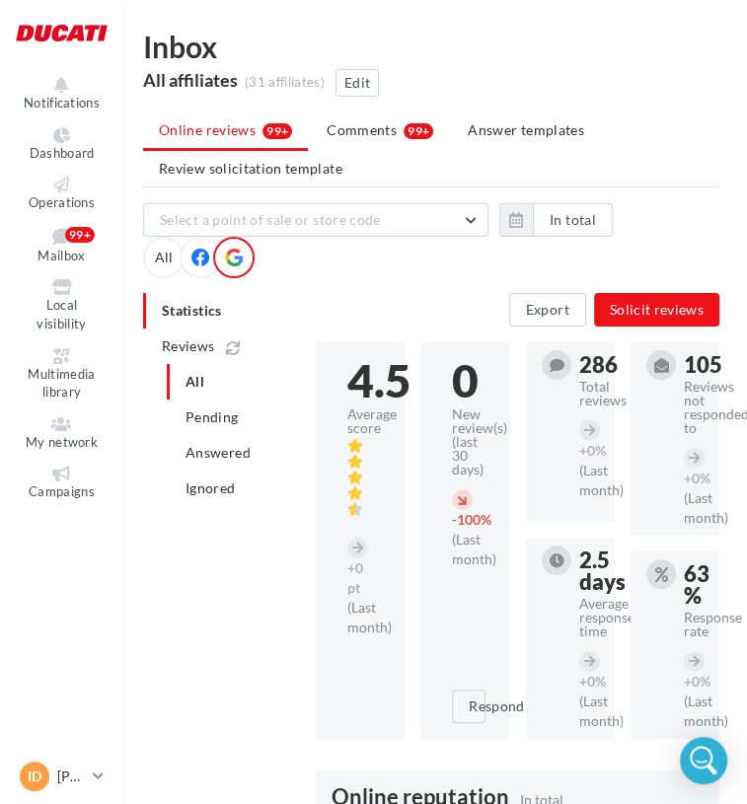
click at [274, 238] on div "Select a point of sale or store code OX14 1RL - Blade Ducati Oxford NG31 7AQ - …" at bounding box center [431, 240] width 576 height 75
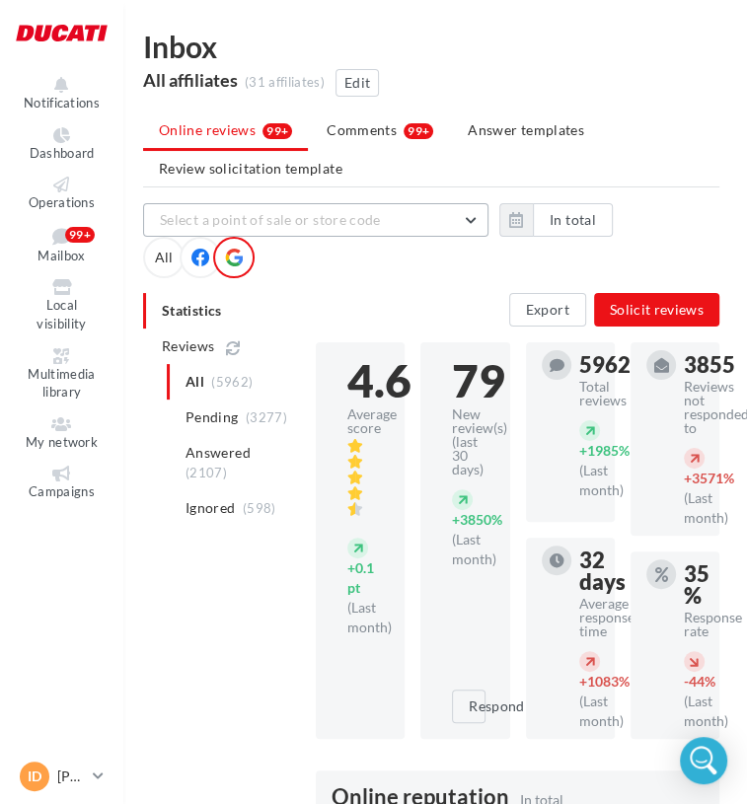
click at [276, 225] on span "Select a point of sale or store code" at bounding box center [270, 219] width 221 height 17
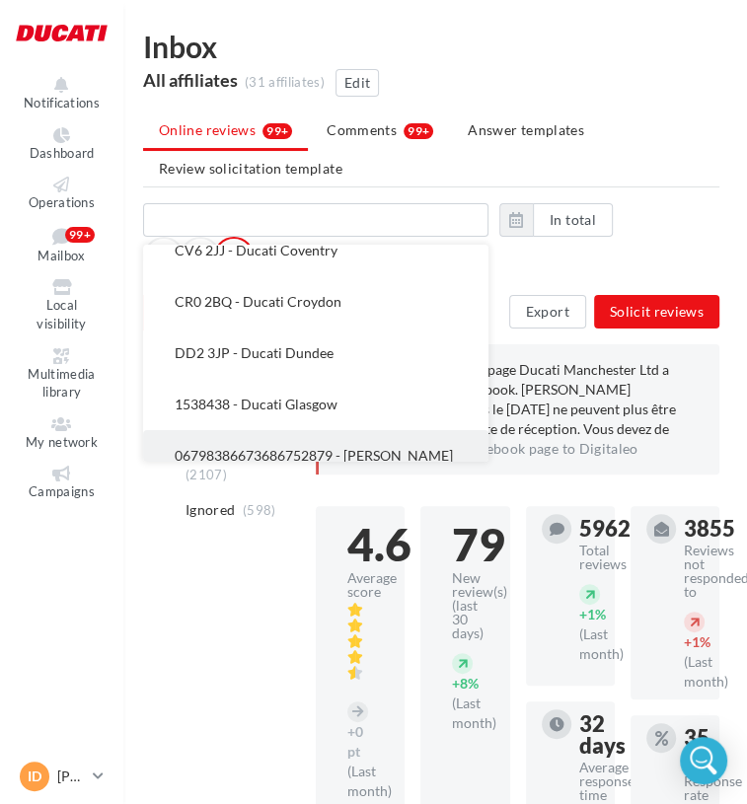
click at [371, 451] on span "06798386673686752879 - [PERSON_NAME]" at bounding box center [314, 455] width 278 height 17
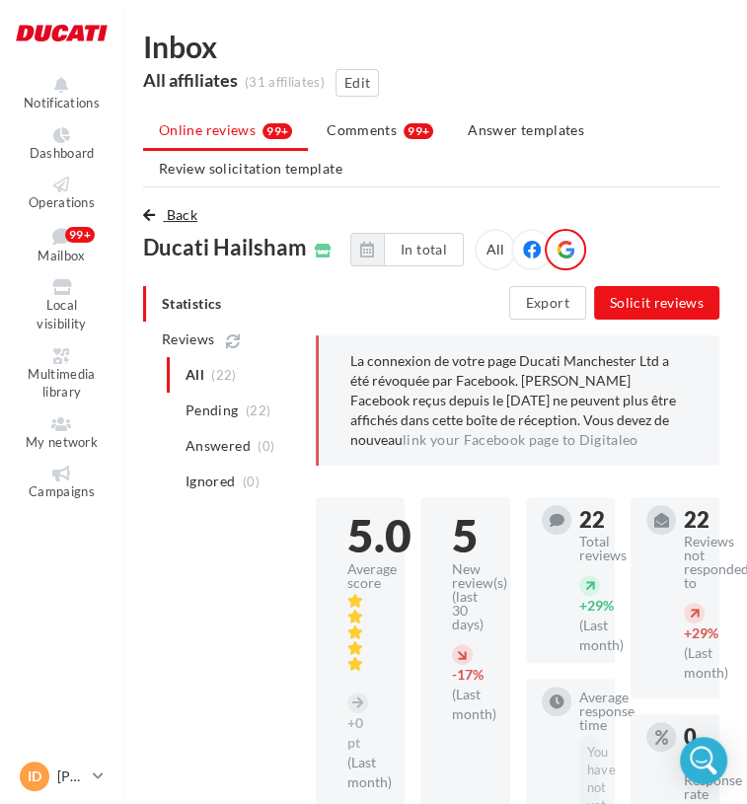
click at [161, 210] on button "Back" at bounding box center [174, 215] width 62 height 24
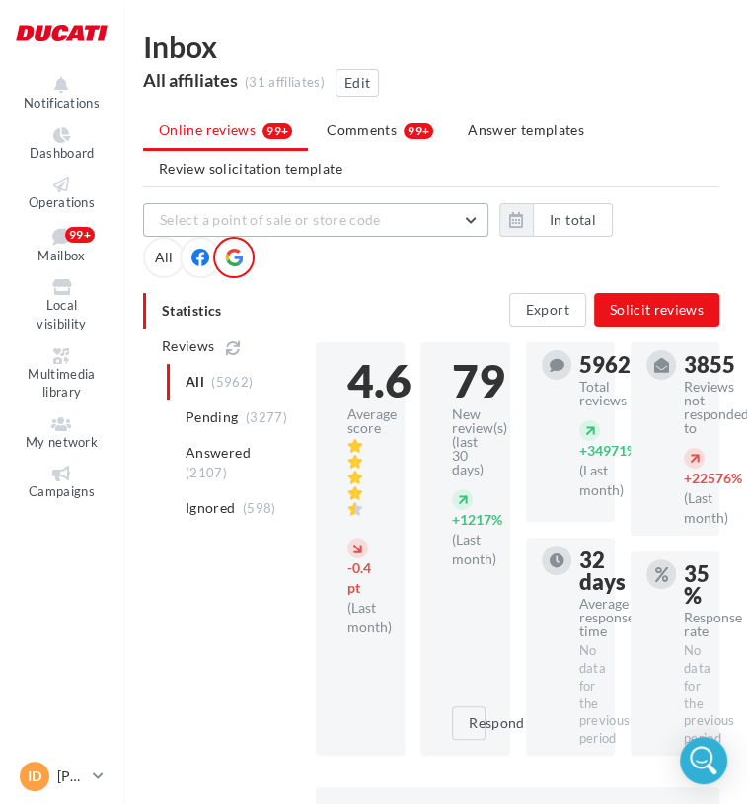
click at [340, 207] on button "Select a point of sale or store code" at bounding box center [315, 220] width 345 height 34
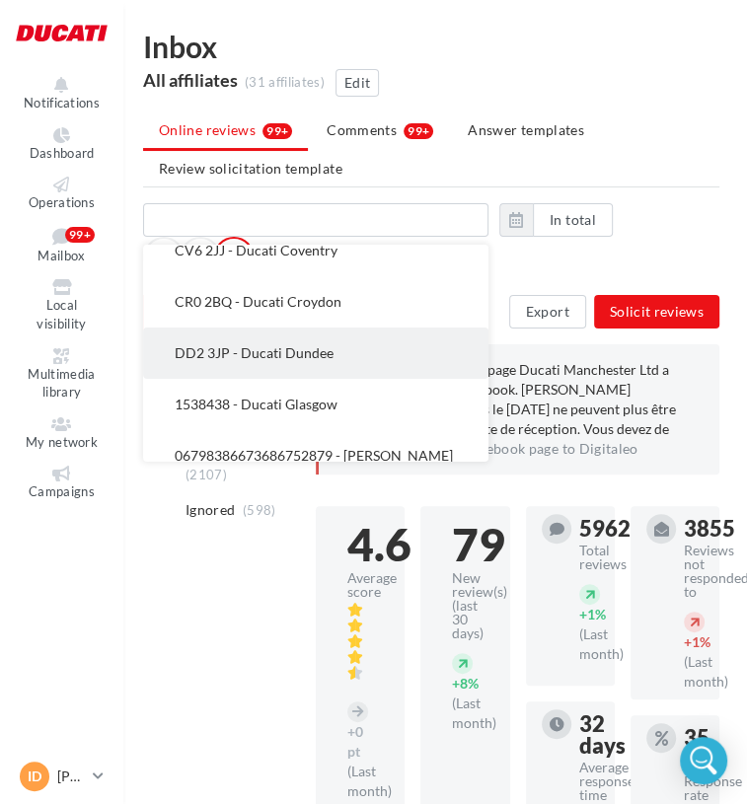
scroll to position [395, 0]
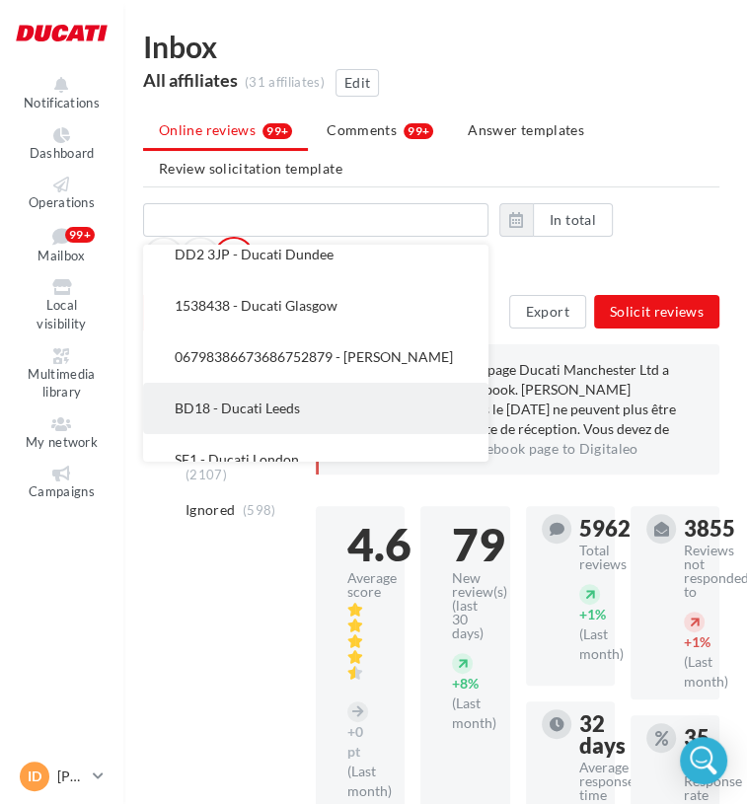
click at [304, 397] on button "BD18 - Ducati Leeds" at bounding box center [315, 408] width 345 height 51
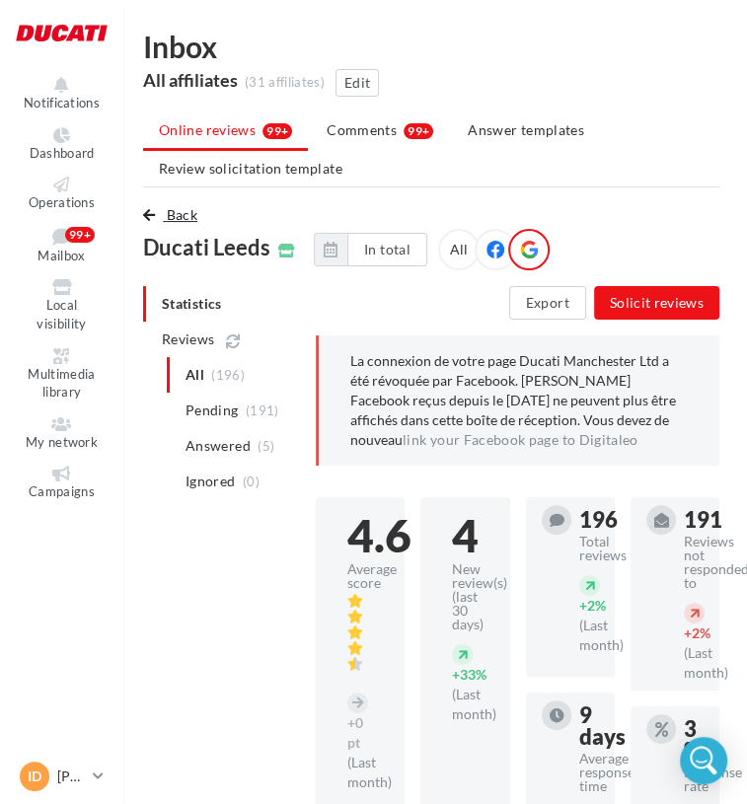
click at [182, 221] on span "Back" at bounding box center [182, 214] width 31 height 17
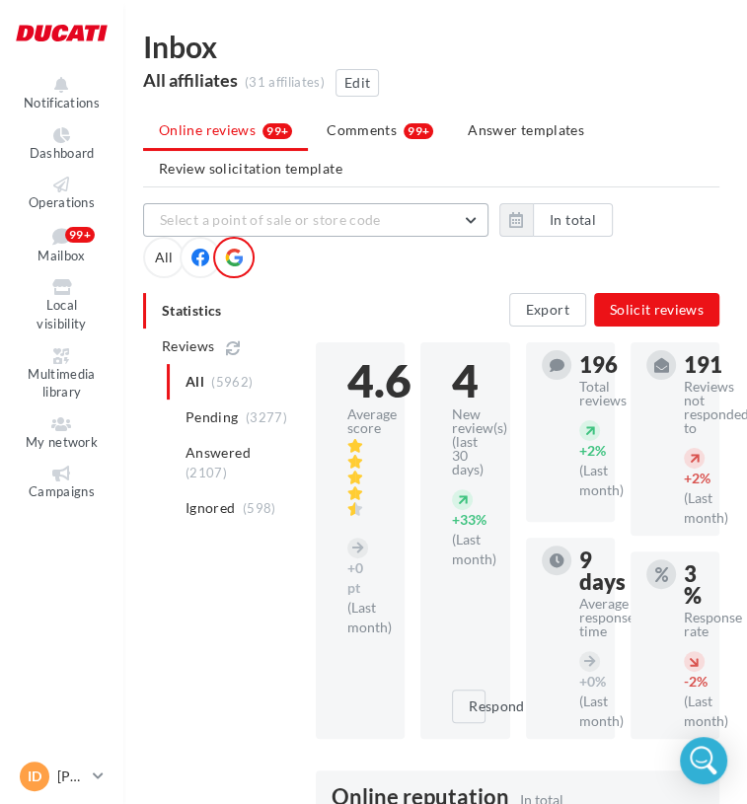
click at [366, 219] on span "Select a point of sale or store code" at bounding box center [270, 219] width 221 height 17
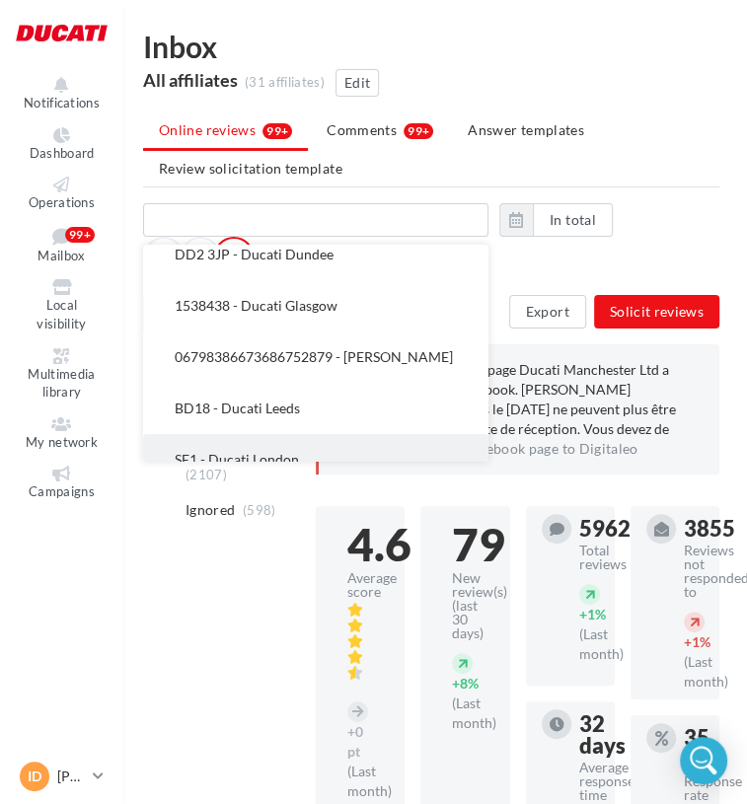
click at [313, 443] on button "SE1 - Ducati London" at bounding box center [315, 459] width 345 height 51
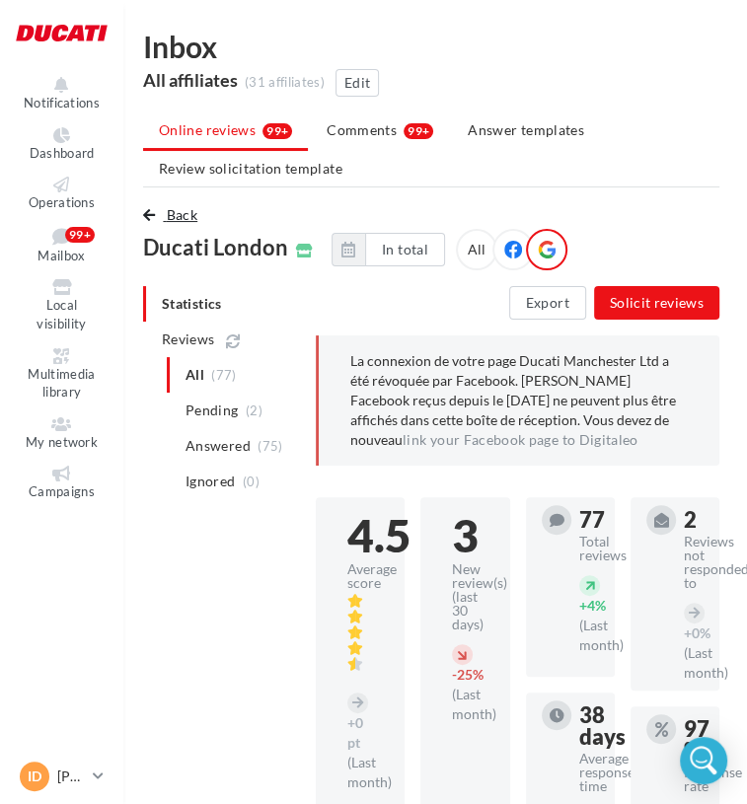
click at [170, 215] on span "Back" at bounding box center [182, 214] width 31 height 17
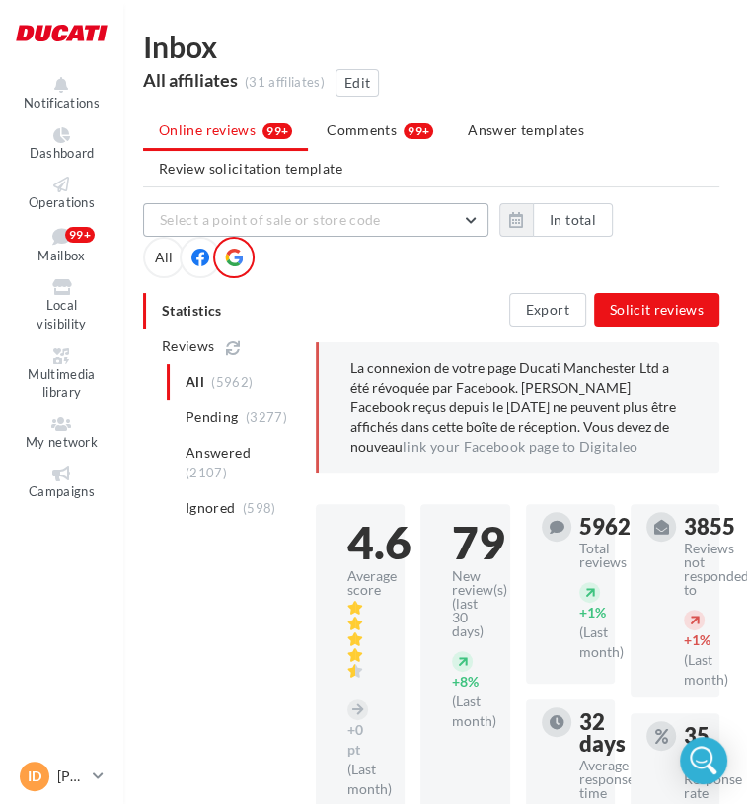
click at [308, 217] on span "Select a point of sale or store code" at bounding box center [270, 219] width 221 height 17
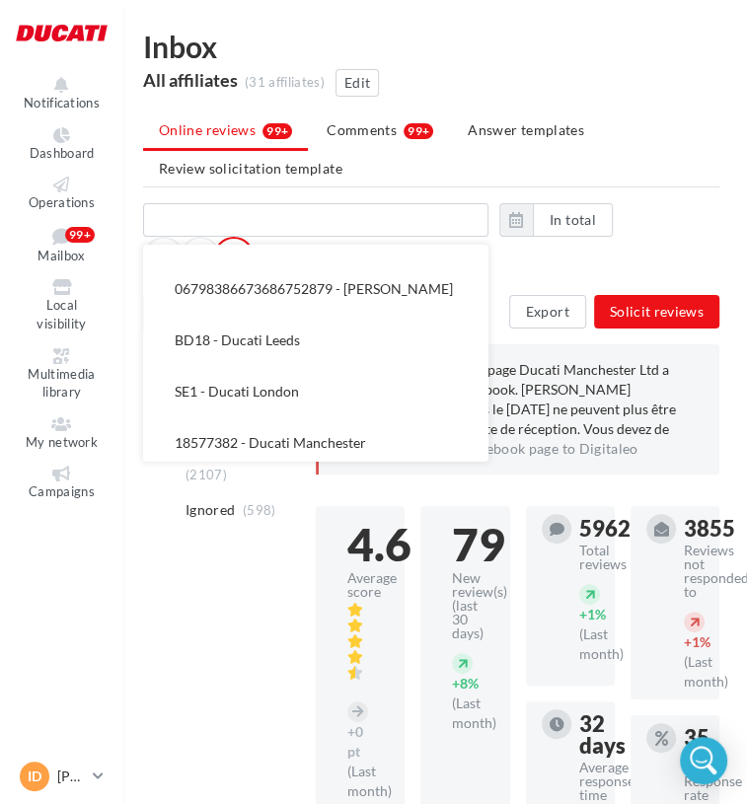
scroll to position [493, 0]
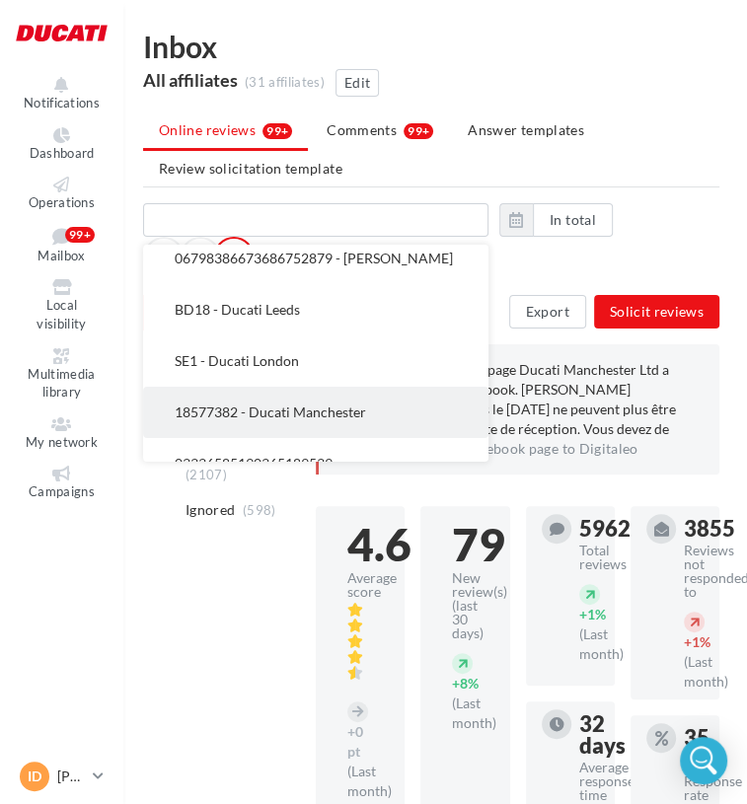
click at [328, 422] on button "18577382 - Ducati Manchester" at bounding box center [315, 412] width 345 height 51
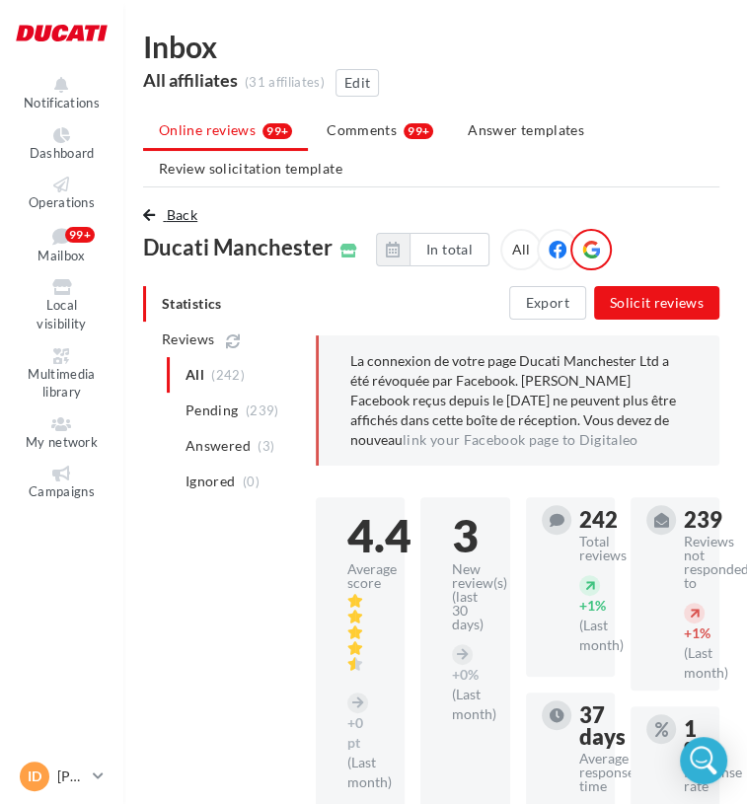
click at [178, 220] on span "Back" at bounding box center [182, 214] width 31 height 17
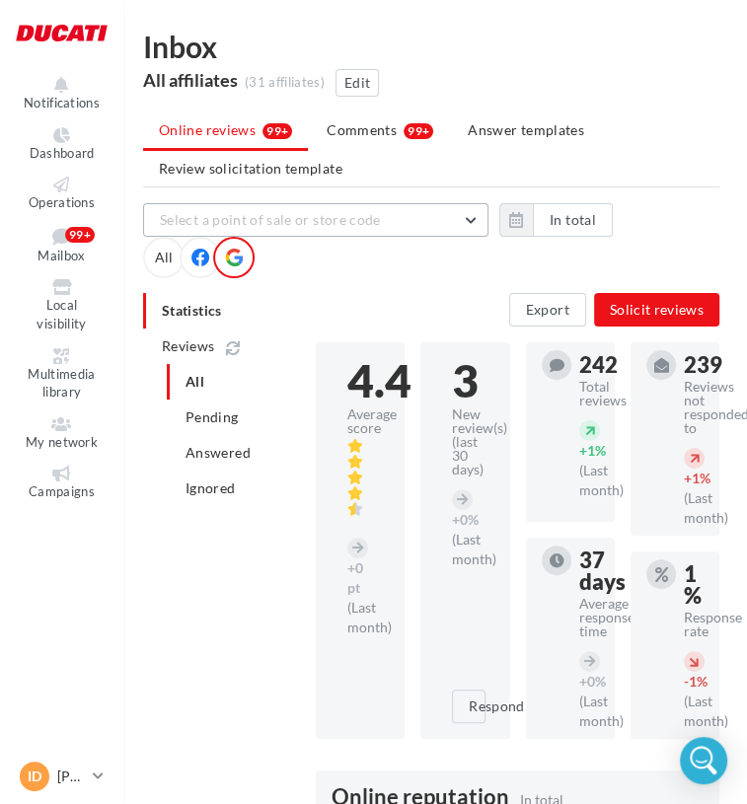
click at [297, 231] on button "Select a point of sale or store code" at bounding box center [315, 220] width 345 height 34
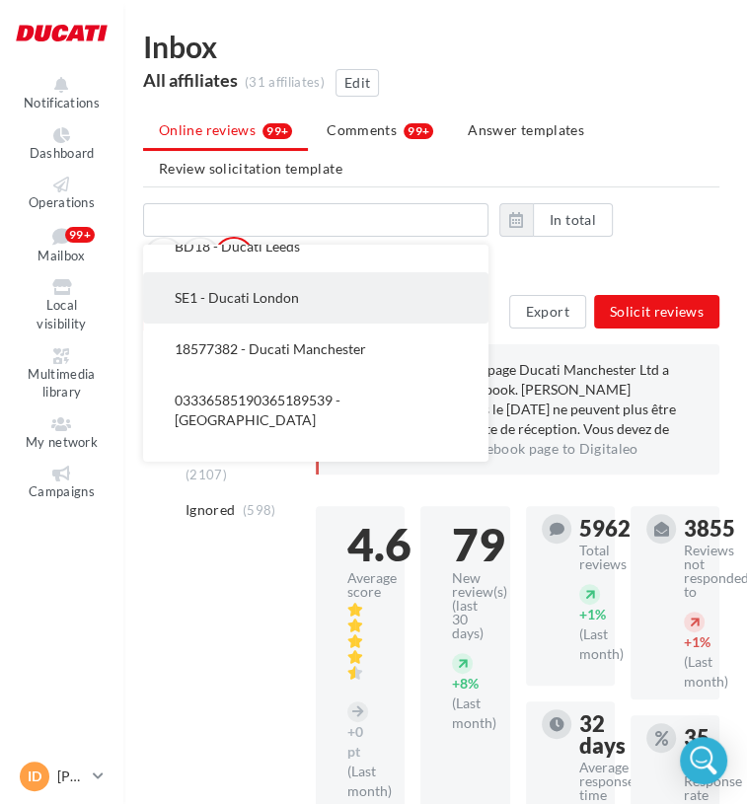
scroll to position [592, 0]
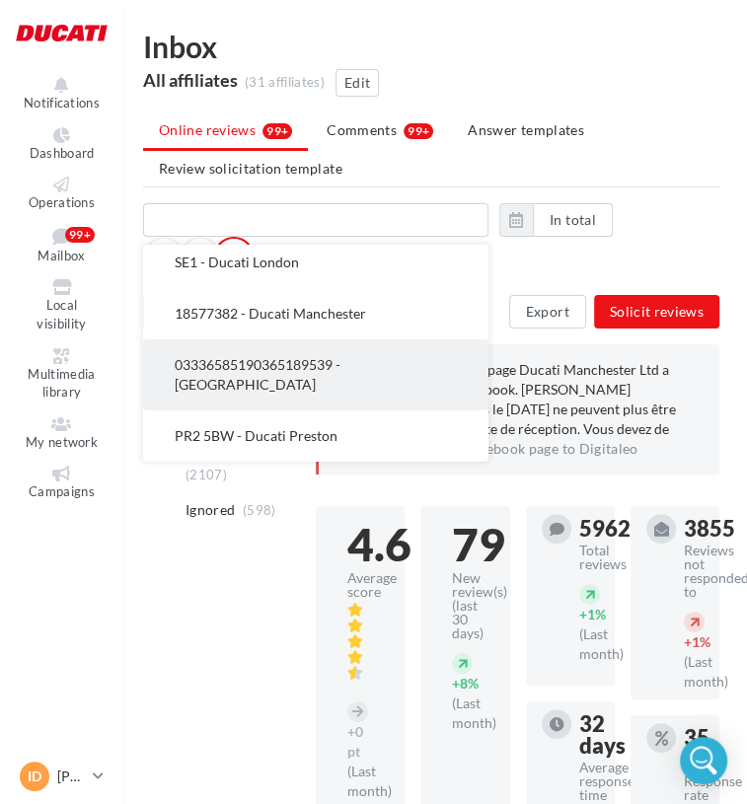
click at [332, 364] on span "03336585190365189539 - [GEOGRAPHIC_DATA]" at bounding box center [258, 374] width 166 height 37
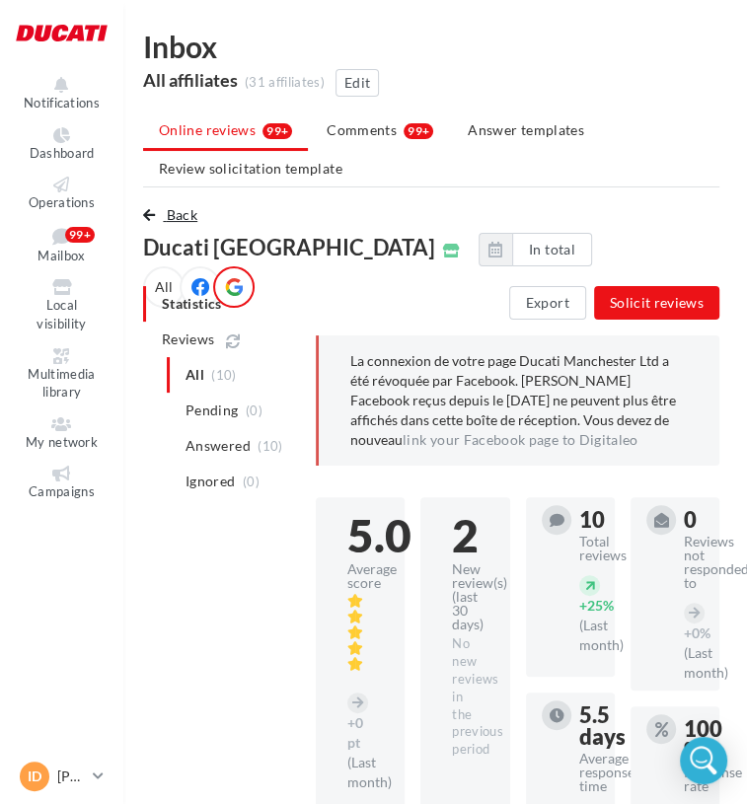
click at [158, 208] on button "Back" at bounding box center [174, 215] width 62 height 24
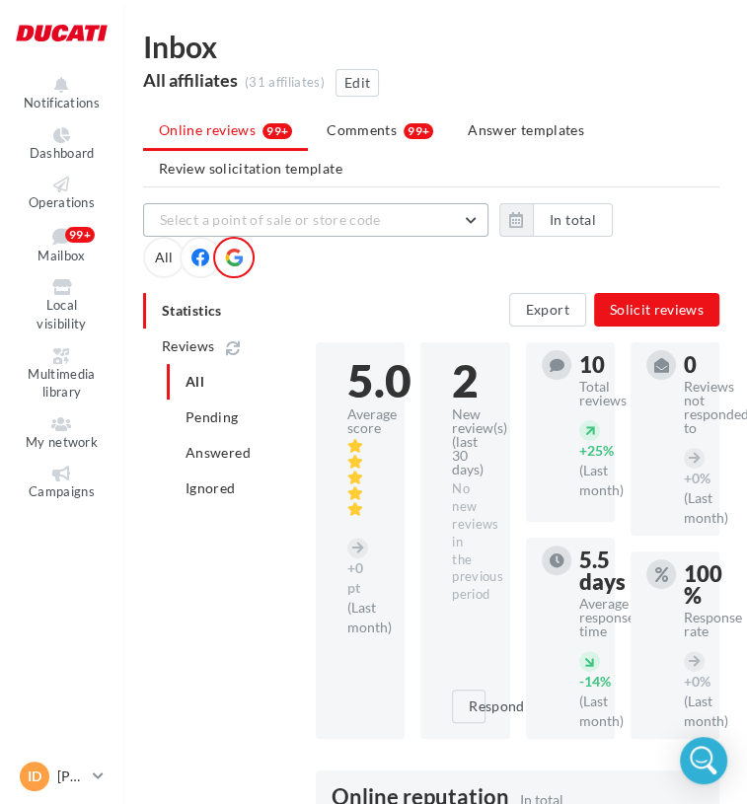
click at [281, 230] on button "Select a point of sale or store code" at bounding box center [315, 220] width 345 height 34
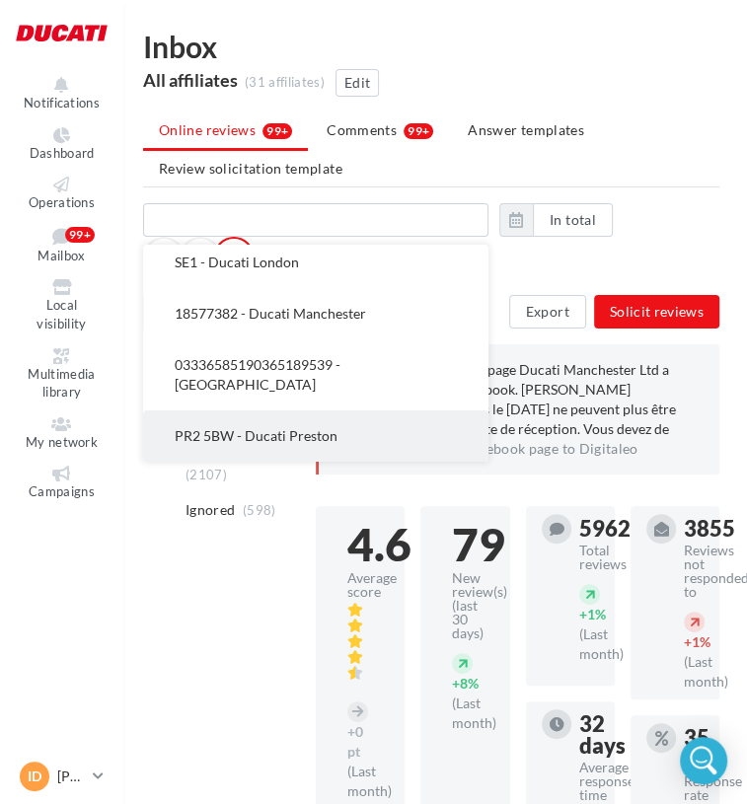
click at [311, 438] on span "PR2 5BW - Ducati Preston" at bounding box center [256, 435] width 163 height 17
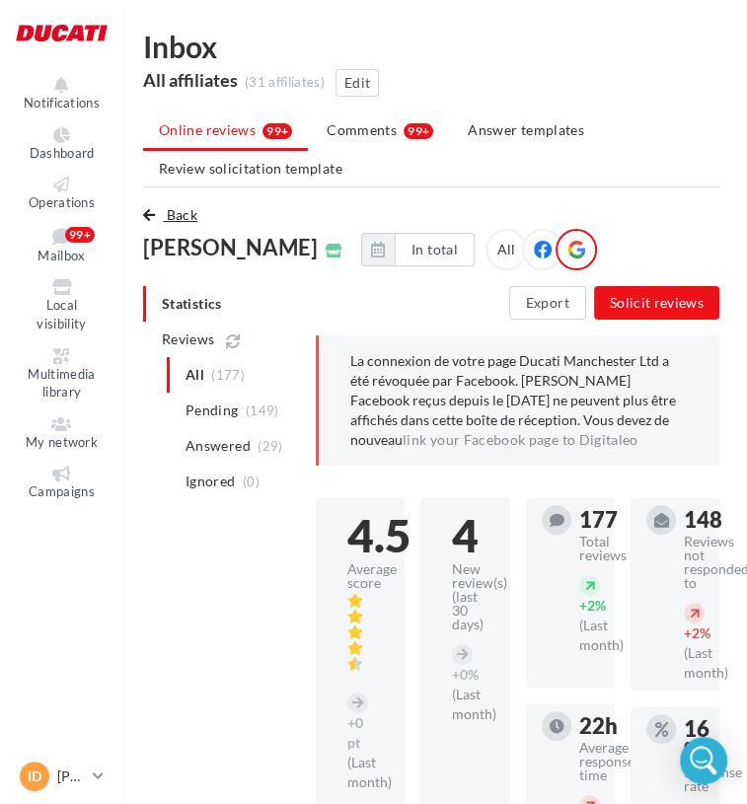
click at [187, 217] on span "Back" at bounding box center [182, 214] width 31 height 17
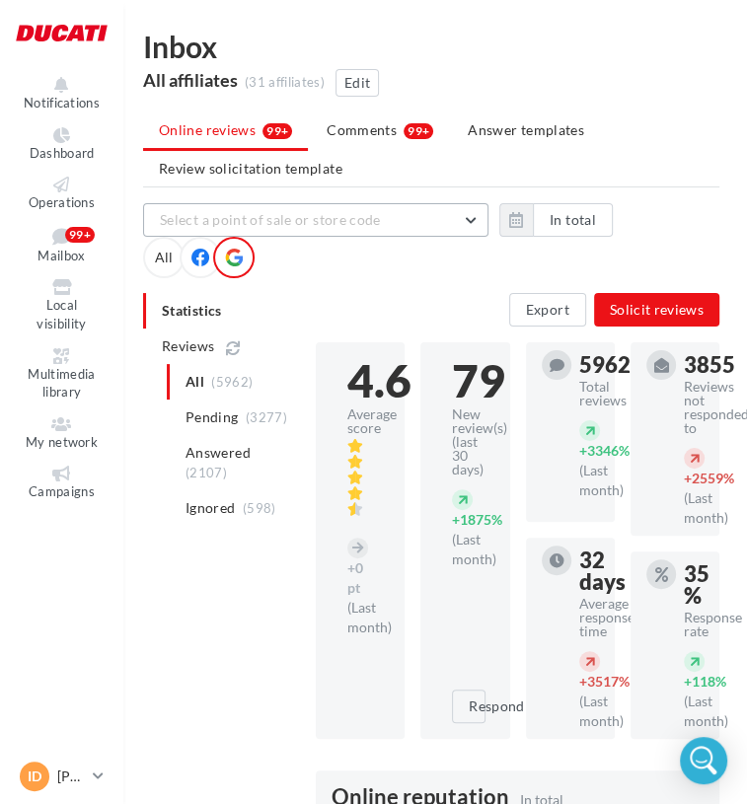
click at [262, 232] on button "Select a point of sale or store code" at bounding box center [315, 220] width 345 height 34
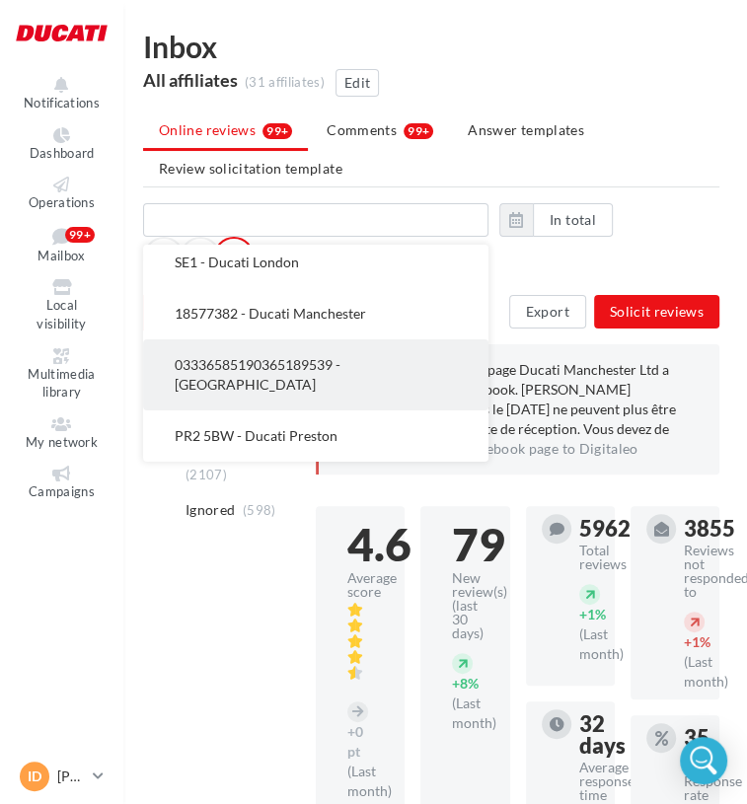
scroll to position [691, 0]
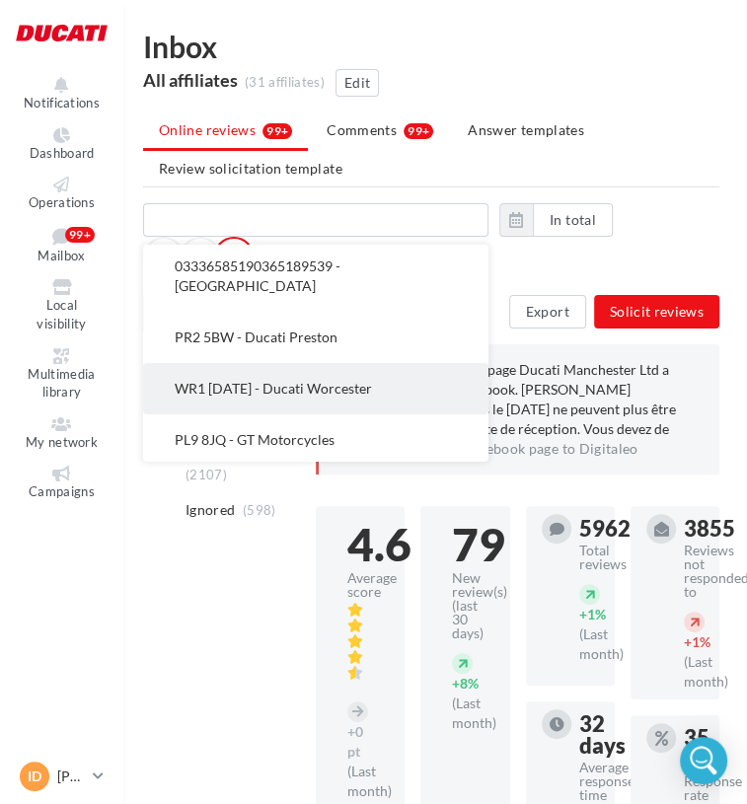
click at [308, 401] on button "WR1 [DATE] - Ducati Worcester" at bounding box center [315, 388] width 345 height 51
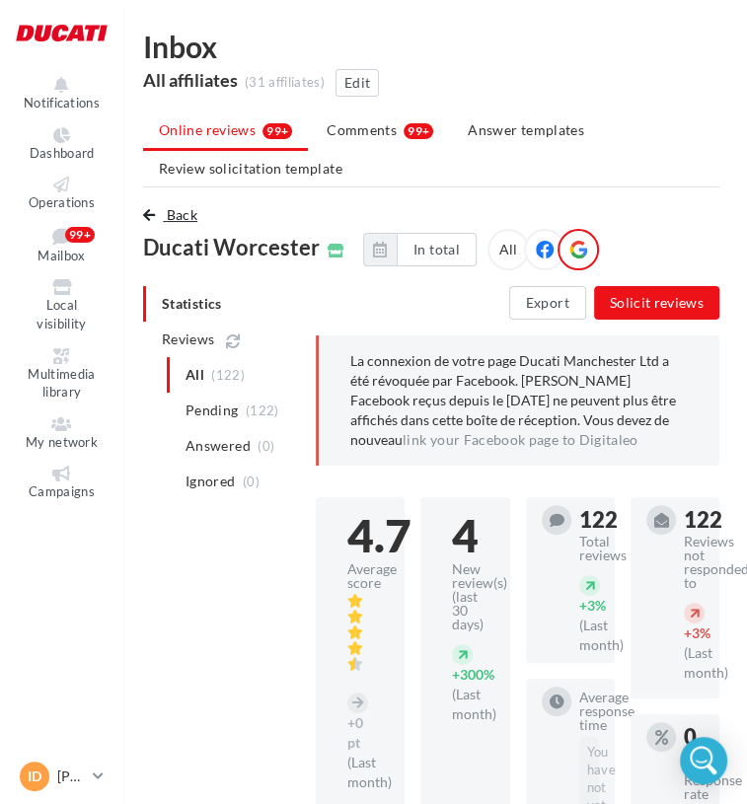
click at [182, 206] on span "Back" at bounding box center [182, 214] width 31 height 17
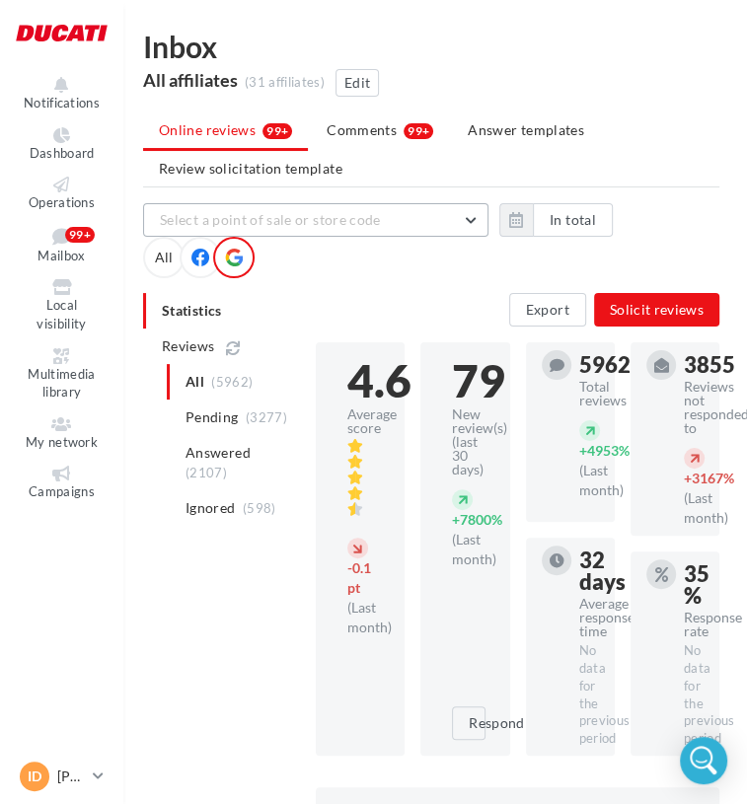
click at [258, 216] on span "Select a point of sale or store code" at bounding box center [270, 219] width 221 height 17
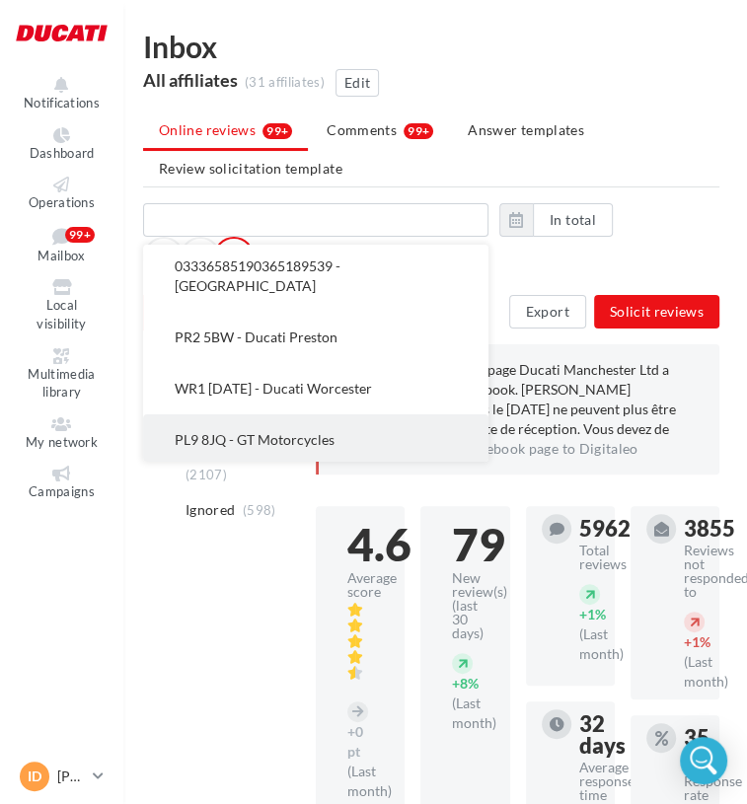
click at [323, 437] on span "PL9 8JQ - GT Motorcycles" at bounding box center [255, 439] width 160 height 17
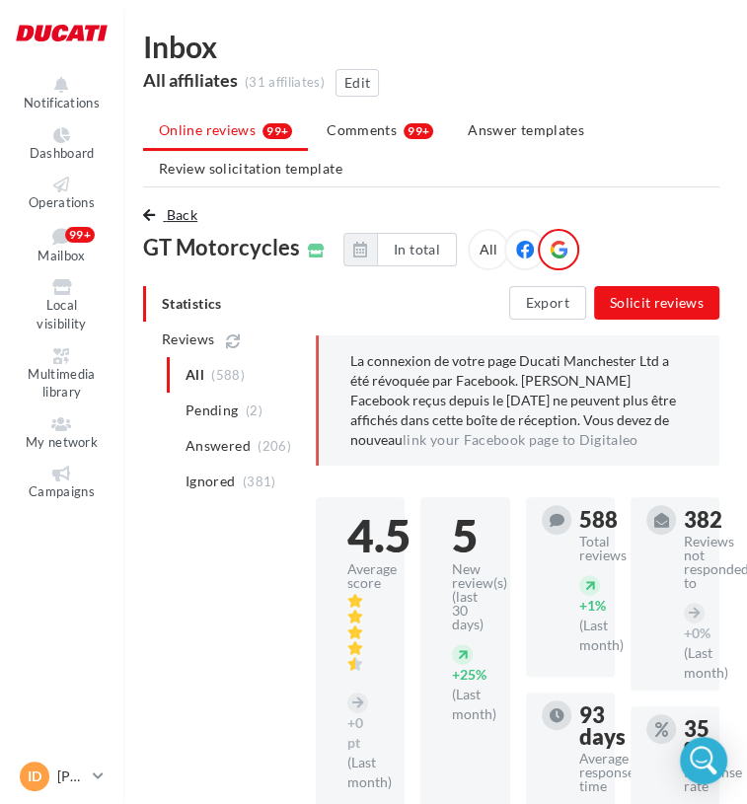
click at [167, 218] on span "Back" at bounding box center [182, 214] width 31 height 17
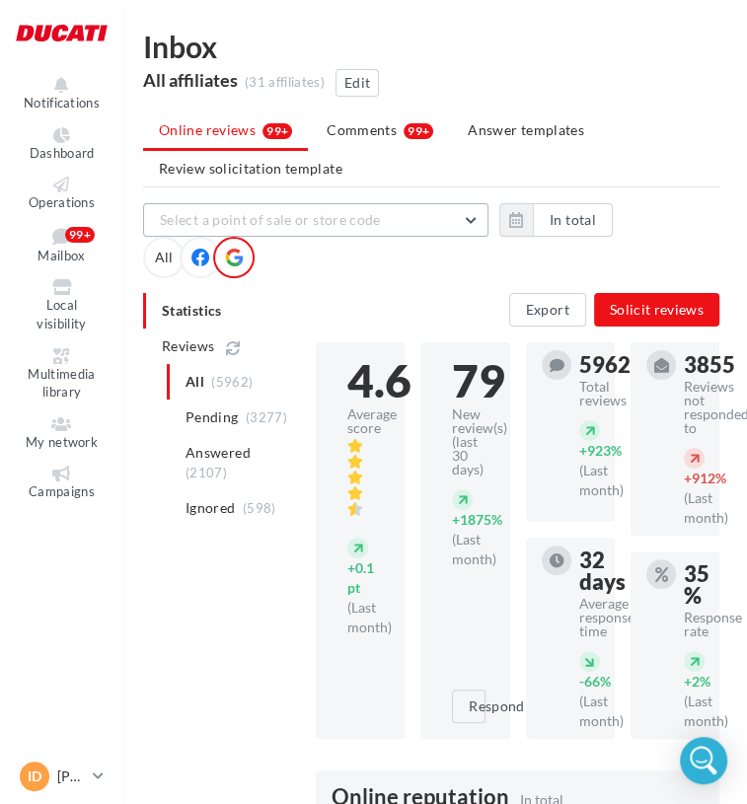
click at [257, 216] on span "Select a point of sale or store code" at bounding box center [270, 219] width 221 height 17
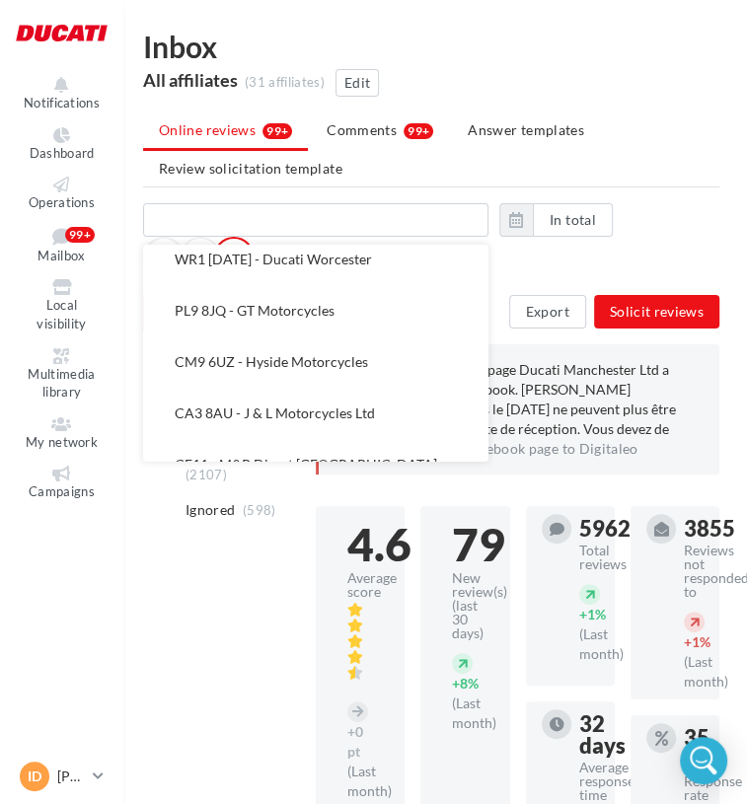
scroll to position [790, 0]
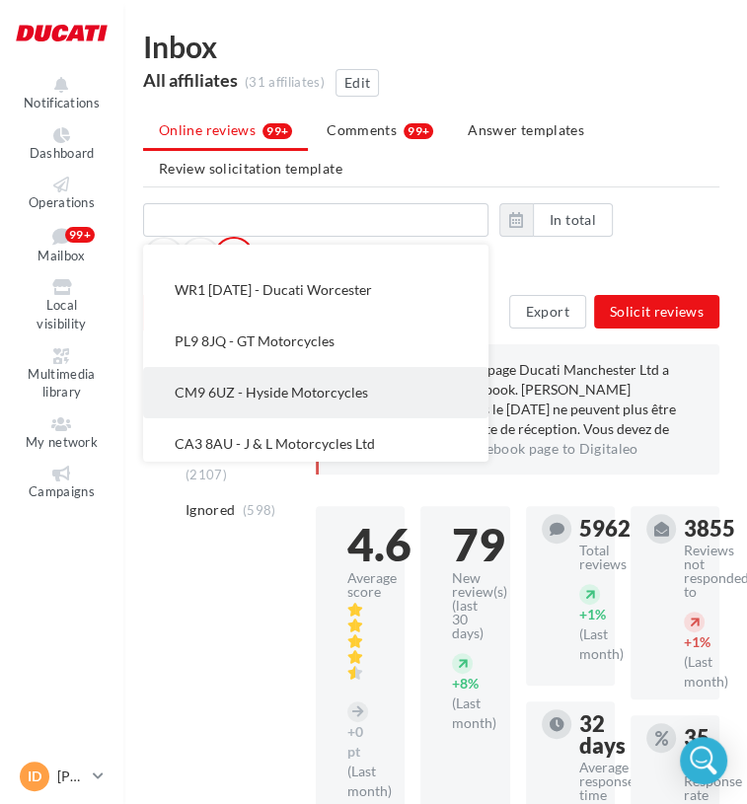
click at [290, 382] on button "CM9 6UZ - Hyside Motorcycles" at bounding box center [315, 392] width 345 height 51
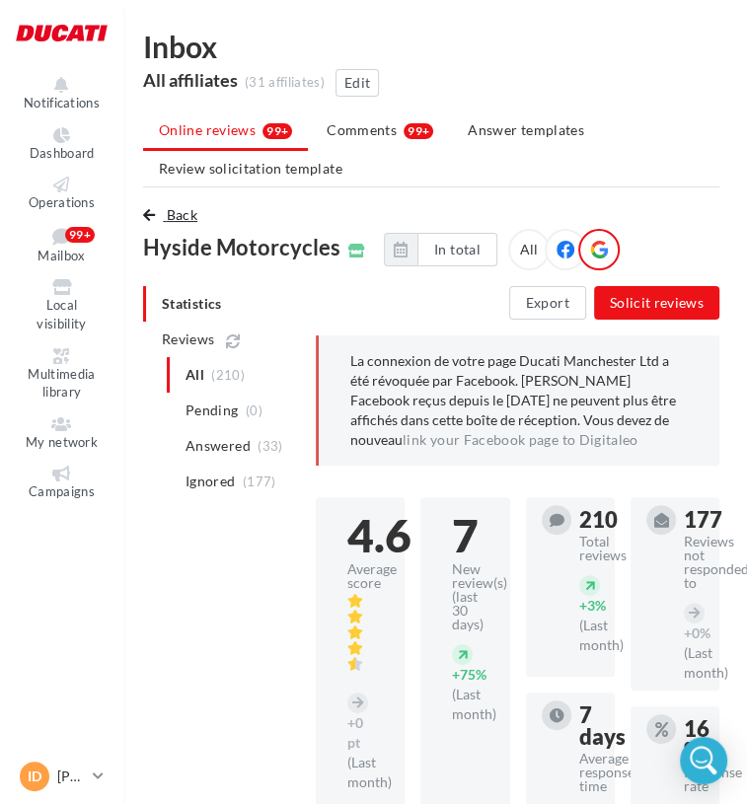
click at [170, 210] on span "Back" at bounding box center [182, 214] width 31 height 17
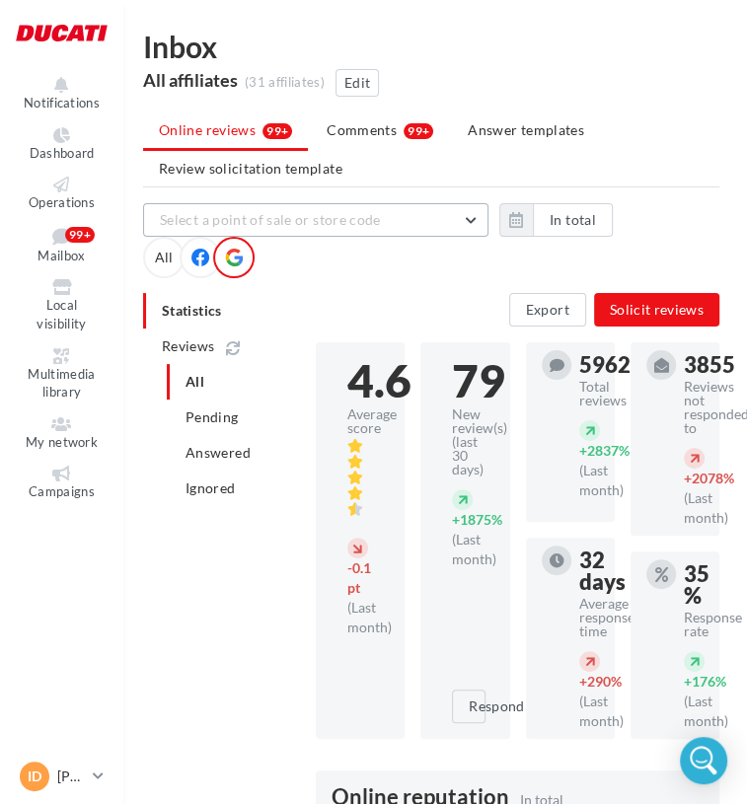
click at [399, 215] on button "Select a point of sale or store code" at bounding box center [315, 220] width 345 height 34
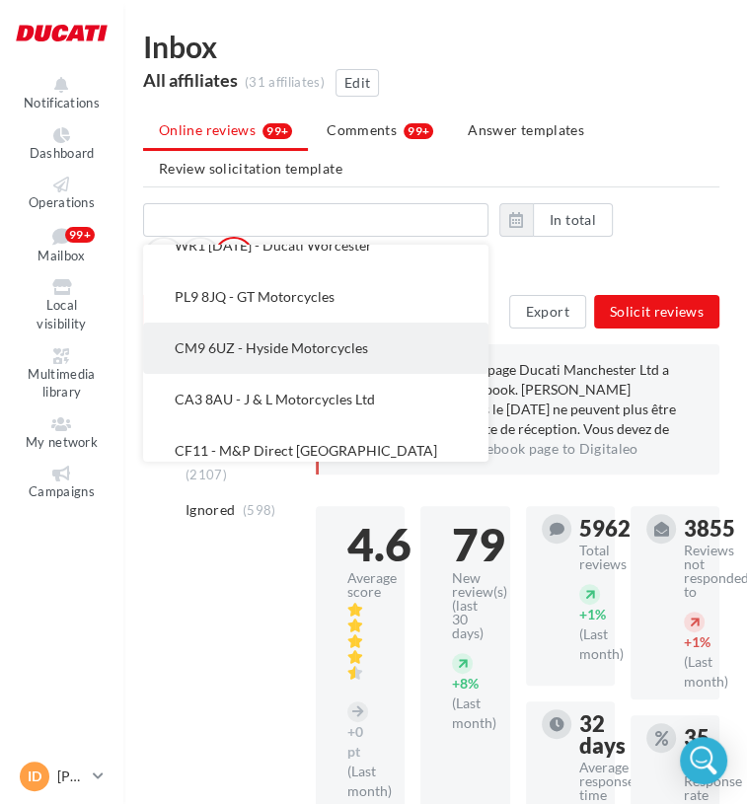
scroll to position [833, 0]
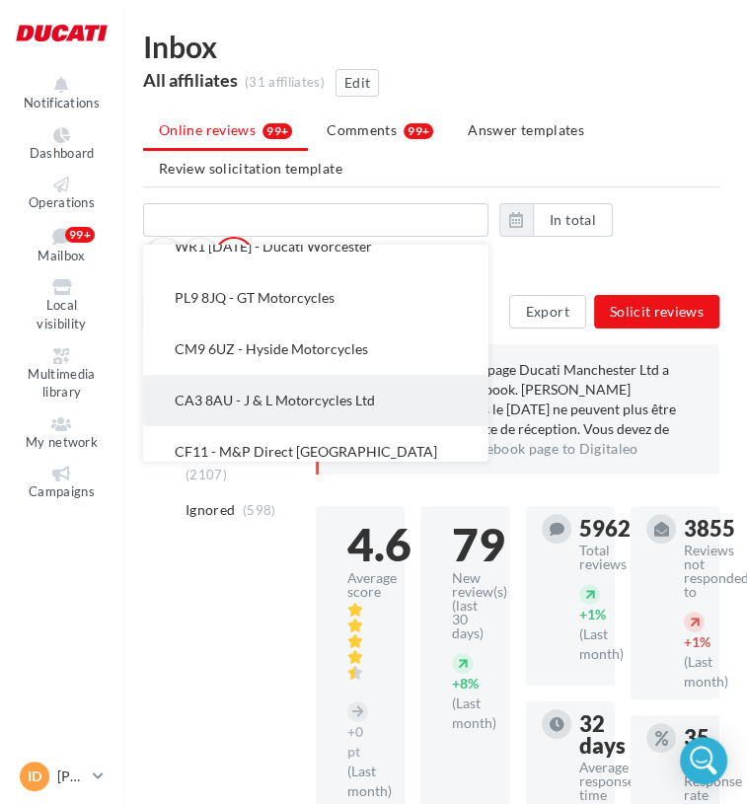
click at [348, 402] on span "CA3 8AU - J & L Motorcycles Ltd" at bounding box center [275, 400] width 200 height 17
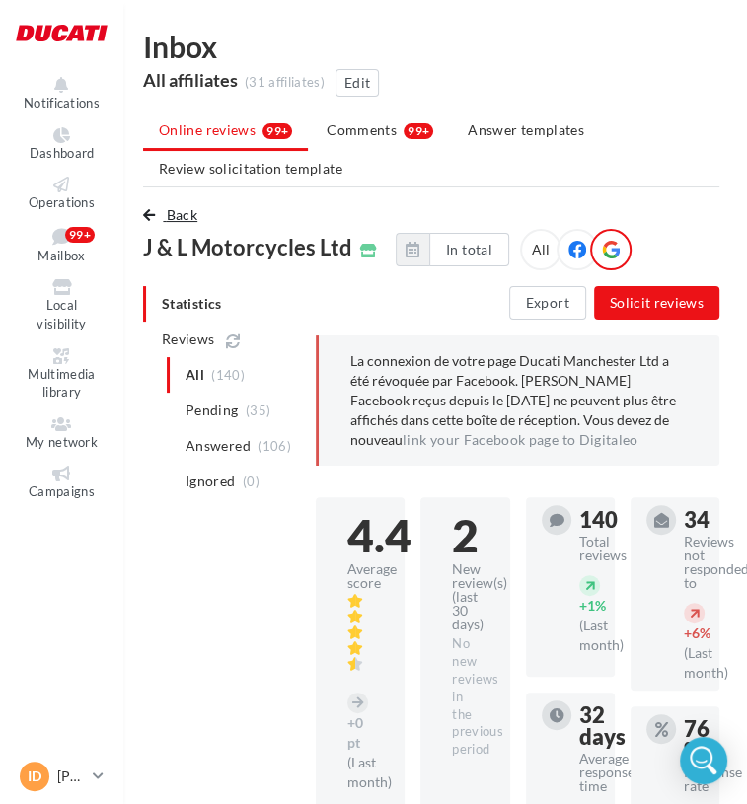
click at [190, 210] on span "Back" at bounding box center [182, 214] width 31 height 17
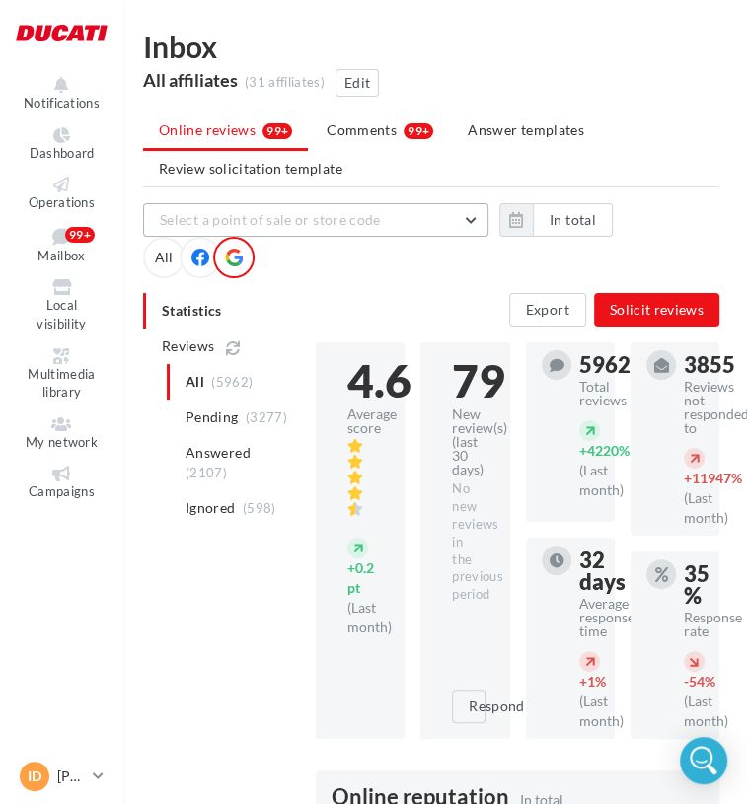
drag, startPoint x: 292, startPoint y: 229, endPoint x: 304, endPoint y: 240, distance: 16.1
click at [292, 229] on button "Select a point of sale or store code" at bounding box center [315, 220] width 345 height 34
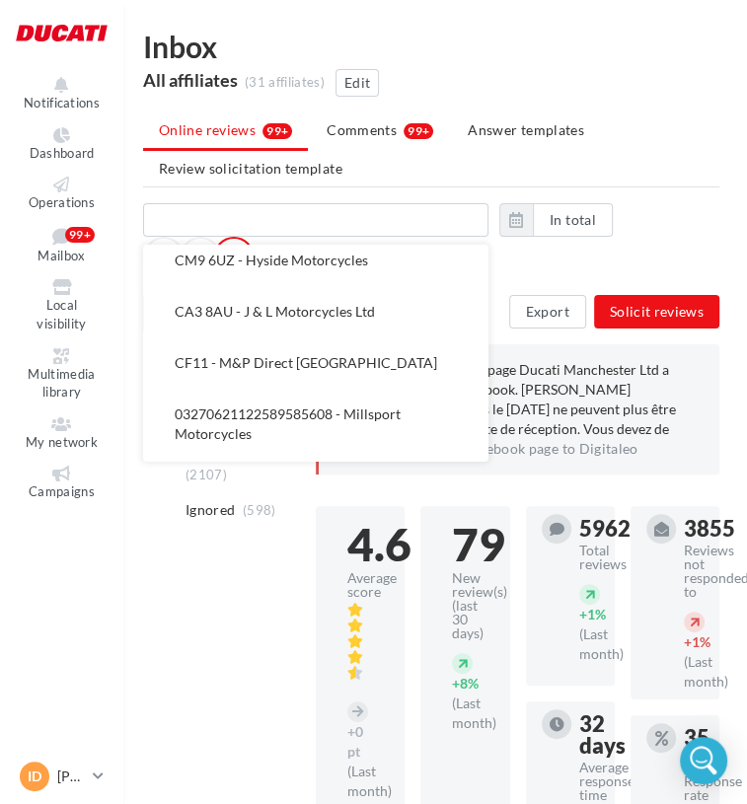
scroll to position [888, 0]
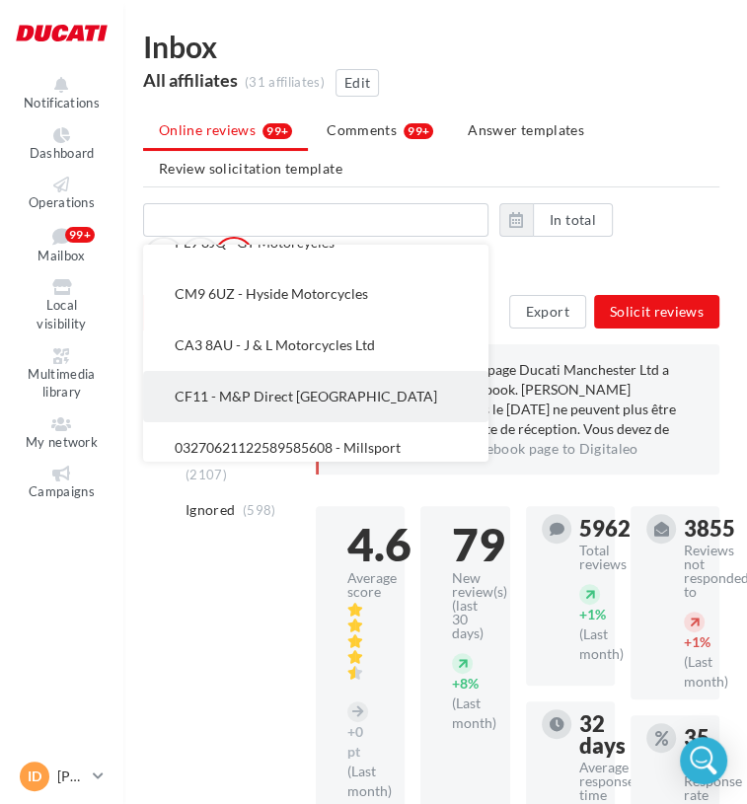
click at [308, 403] on span "CF11 - M&P Direct [GEOGRAPHIC_DATA]" at bounding box center [306, 396] width 263 height 17
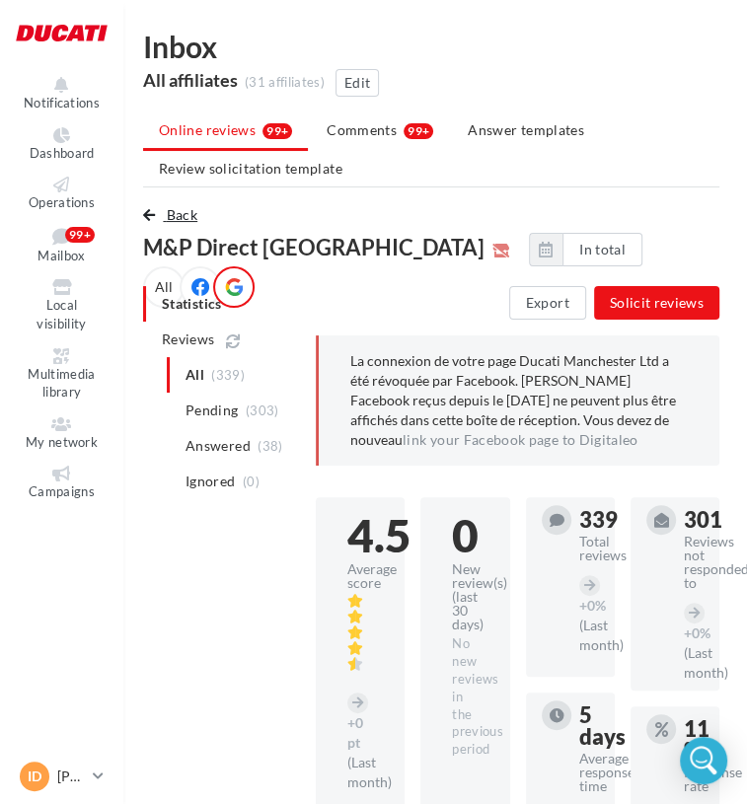
click at [179, 208] on span "Back" at bounding box center [182, 214] width 31 height 17
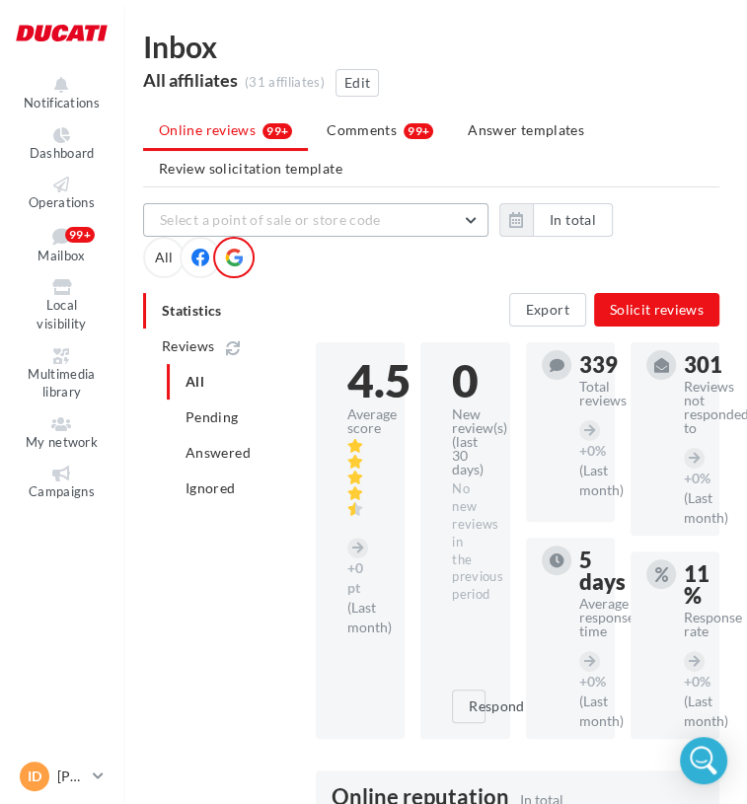
click at [242, 222] on span "Select a point of sale or store code" at bounding box center [270, 219] width 221 height 17
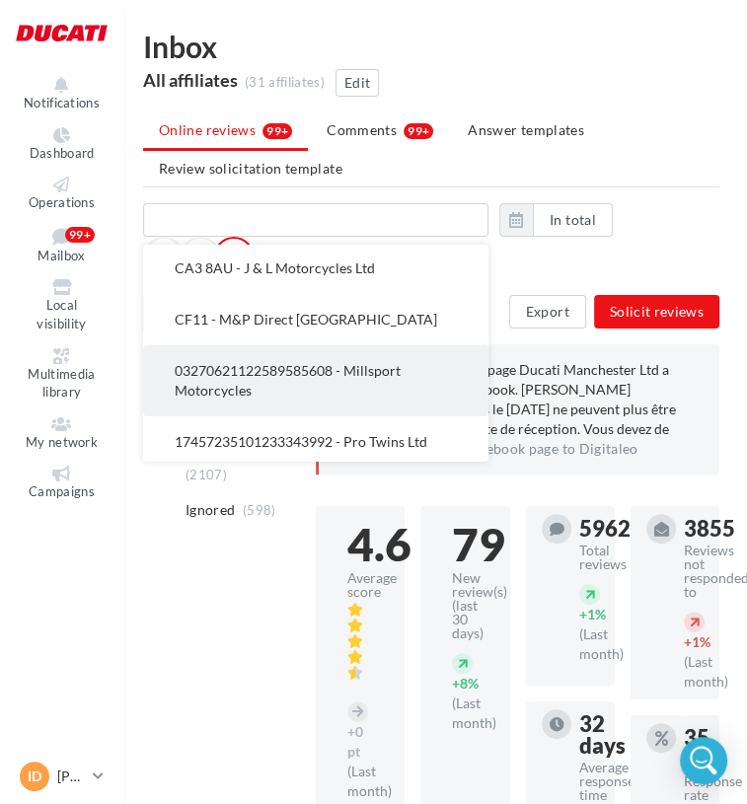
scroll to position [932, 0]
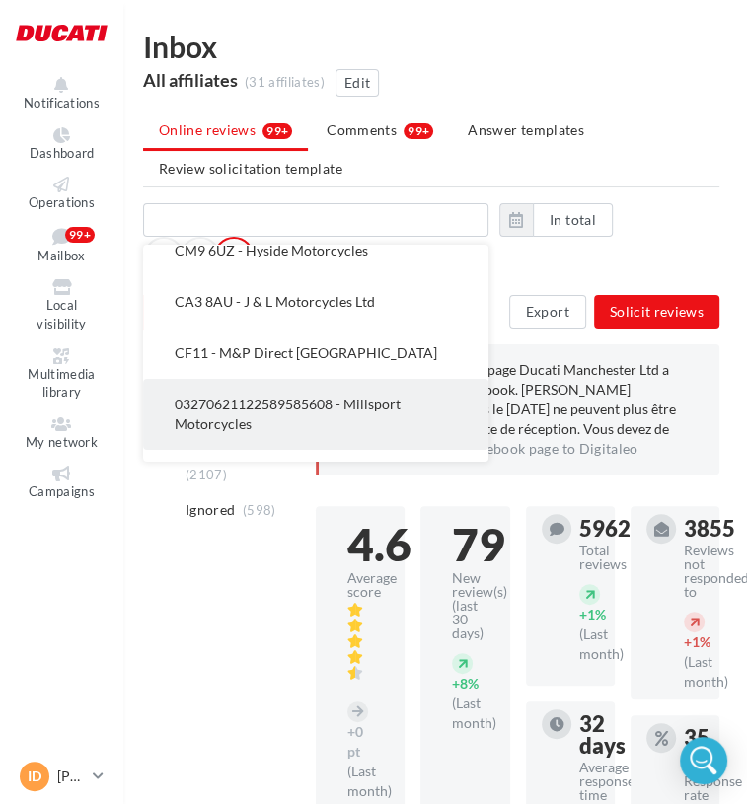
click at [324, 394] on button "03270621122589585608 - Millsport Motorcycles" at bounding box center [315, 414] width 345 height 71
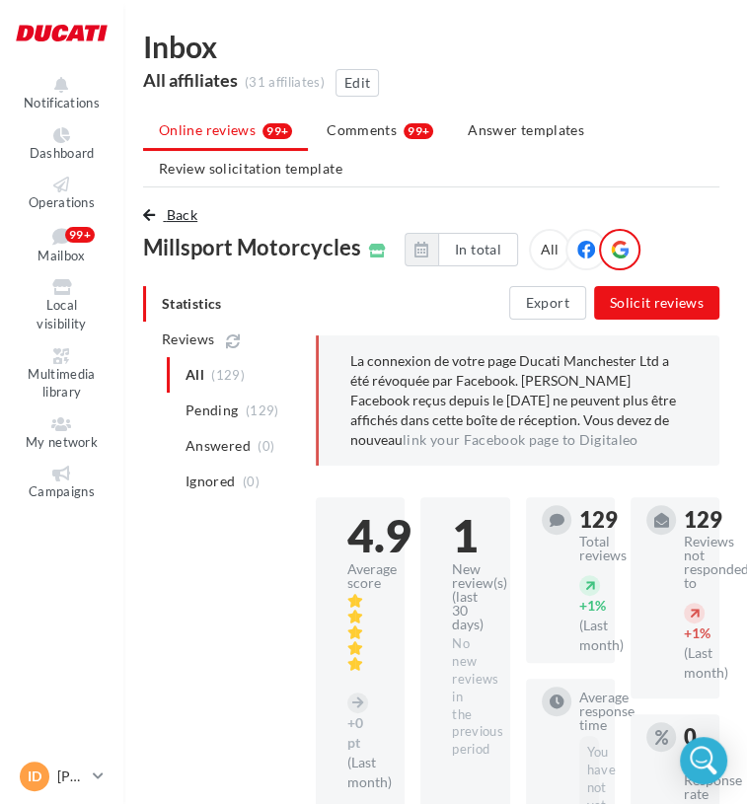
click at [179, 215] on span "Back" at bounding box center [182, 214] width 31 height 17
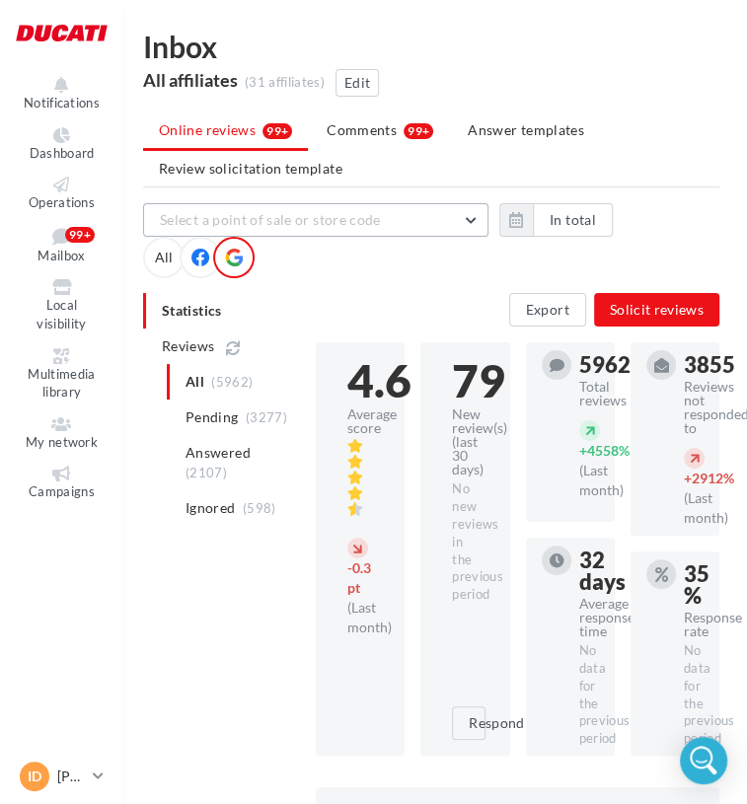
click at [293, 215] on span "Select a point of sale or store code" at bounding box center [270, 219] width 221 height 17
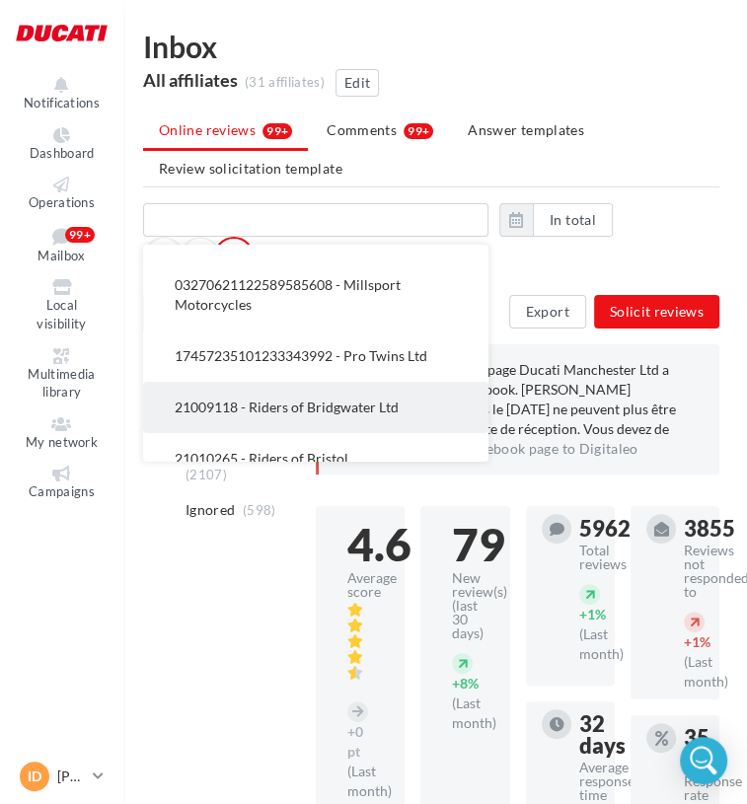
scroll to position [1086, 0]
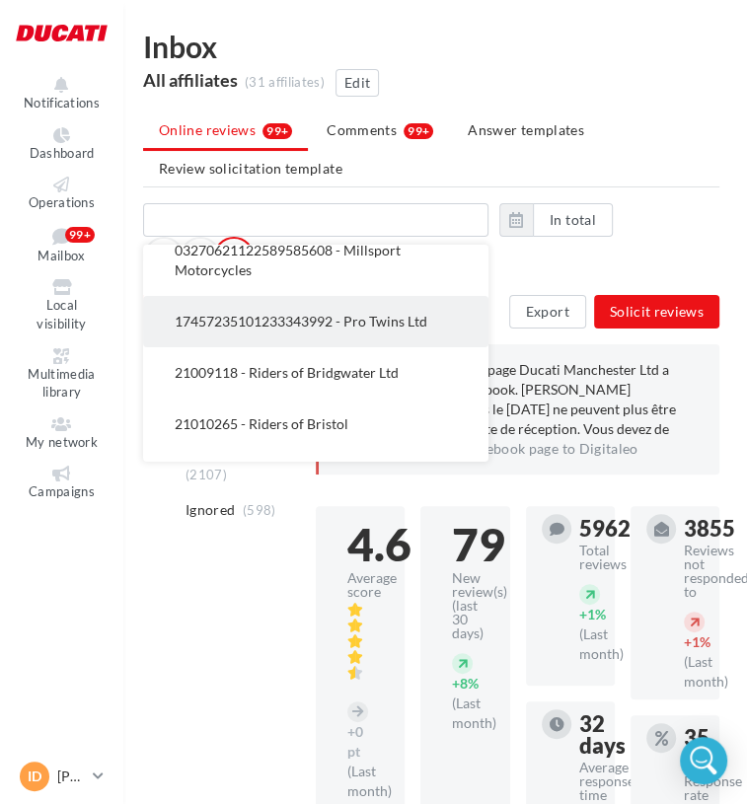
click at [312, 339] on button "17457235101233343992 - Pro Twins Ltd" at bounding box center [315, 321] width 345 height 51
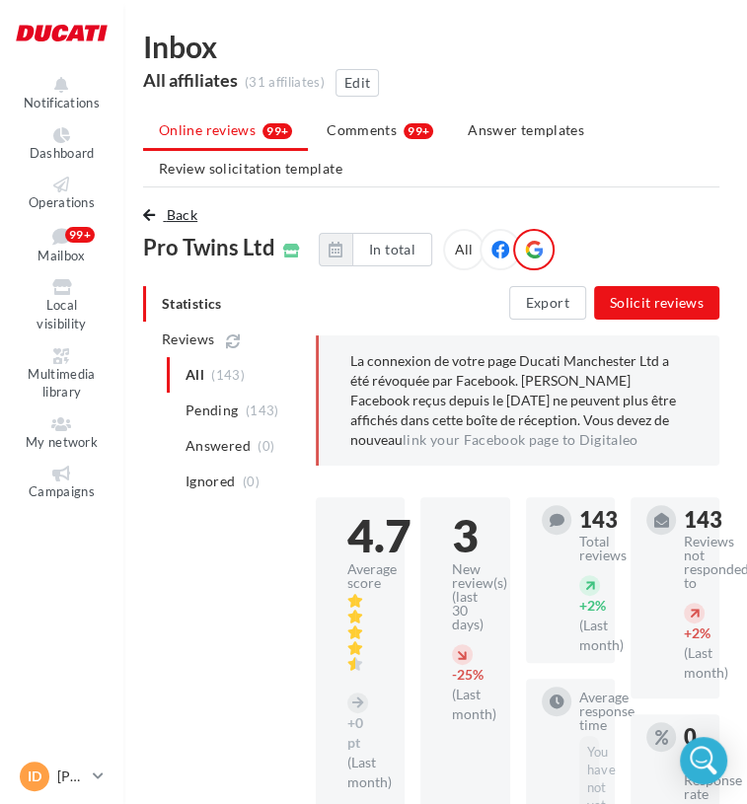
click at [184, 210] on span "Back" at bounding box center [182, 214] width 31 height 17
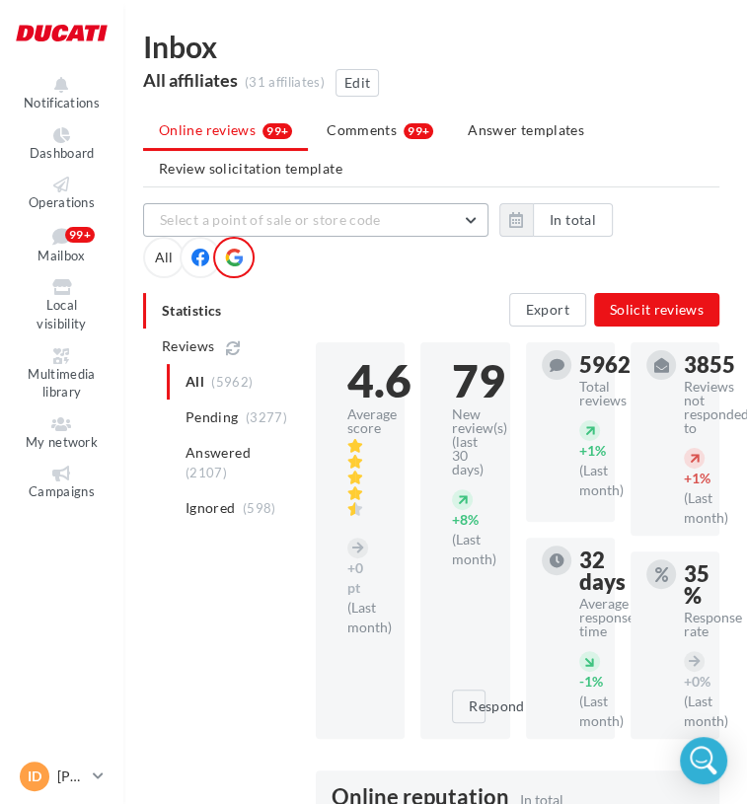
click at [285, 208] on button "Select a point of sale or store code" at bounding box center [315, 220] width 345 height 34
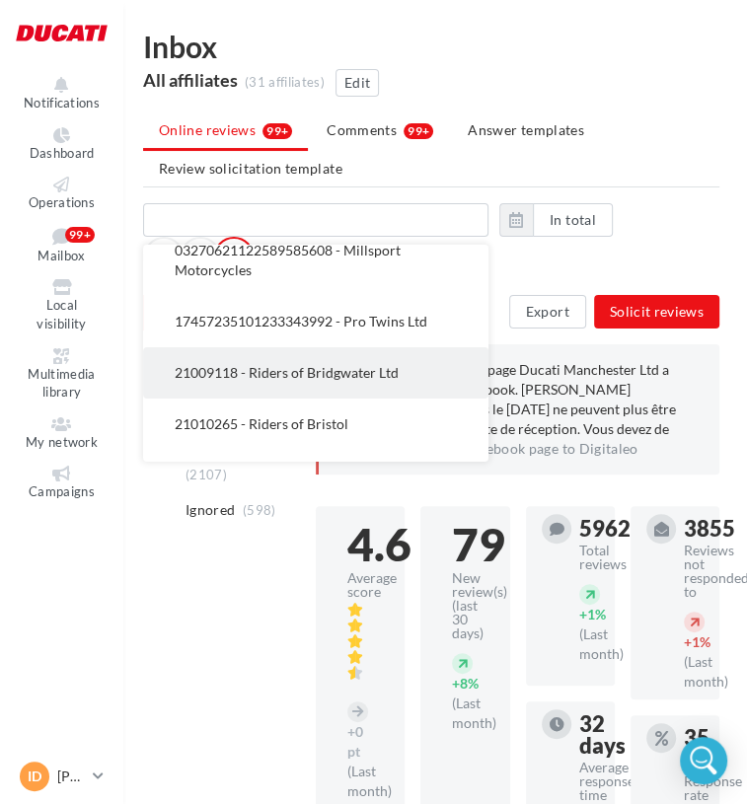
click at [307, 370] on span "21009118 - Riders of Bridgwater Ltd" at bounding box center [287, 372] width 224 height 17
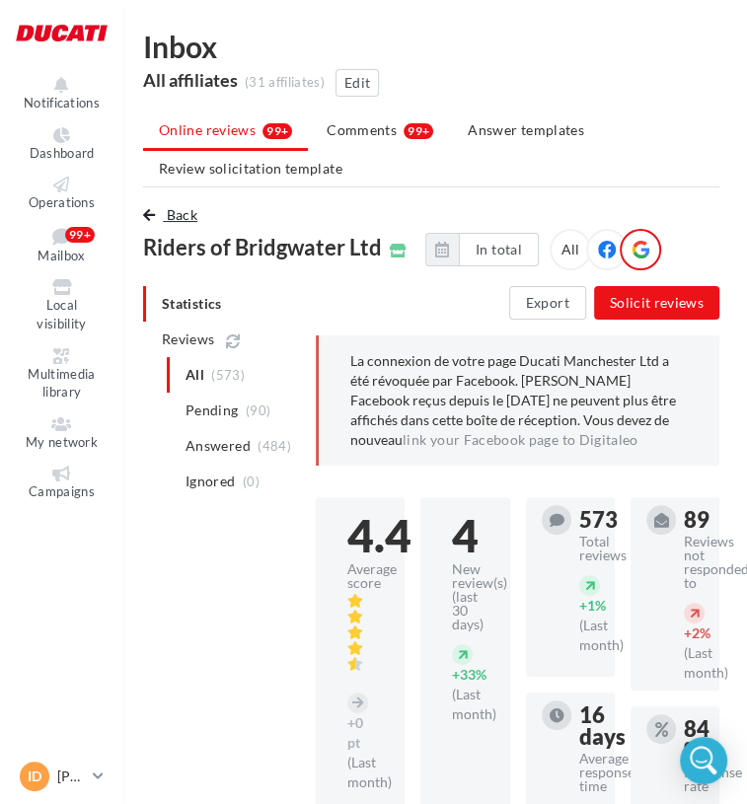
click at [182, 222] on span "Back" at bounding box center [182, 214] width 31 height 17
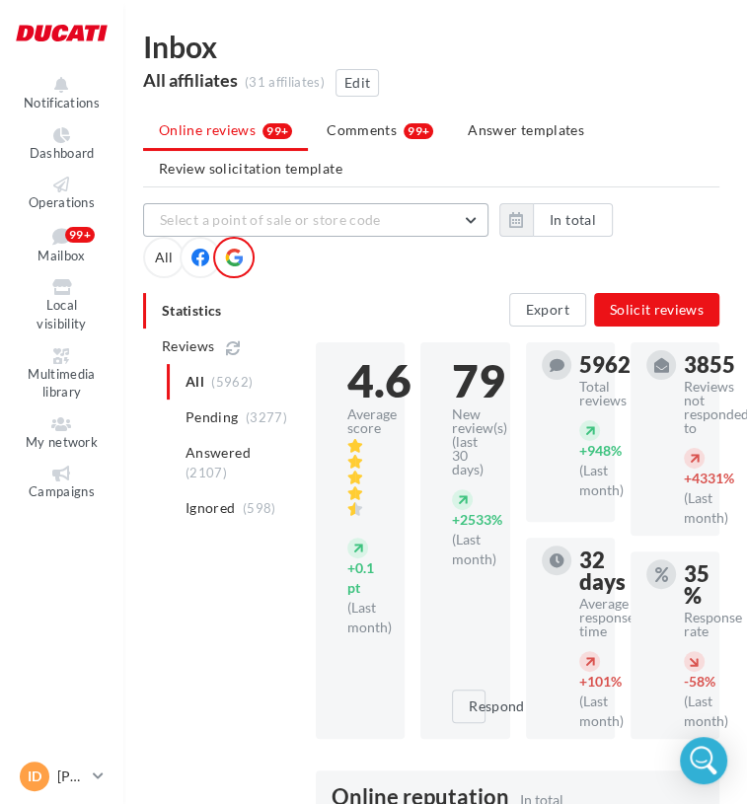
click at [268, 214] on span "Select a point of sale or store code" at bounding box center [270, 219] width 221 height 17
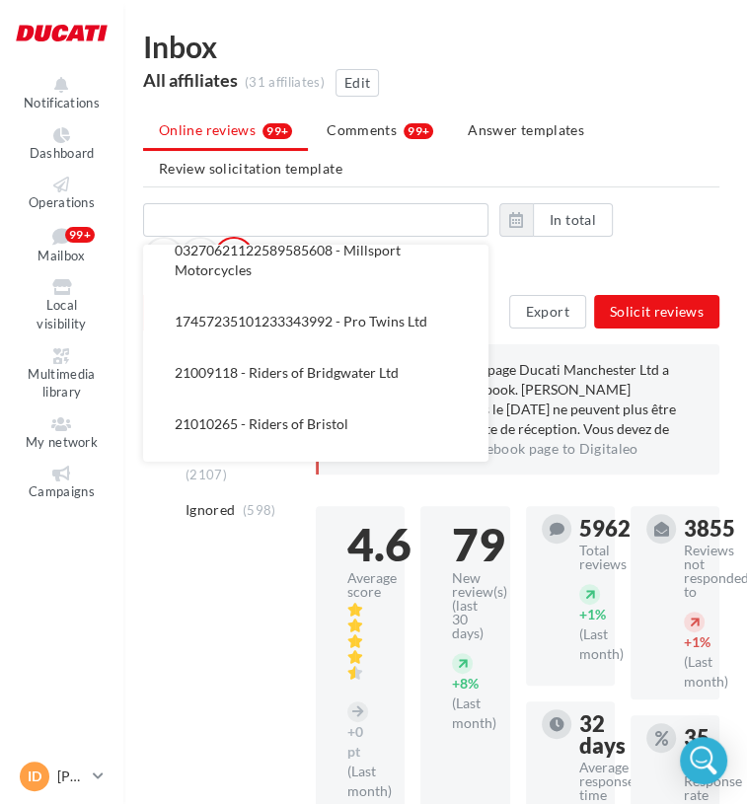
scroll to position [1184, 0]
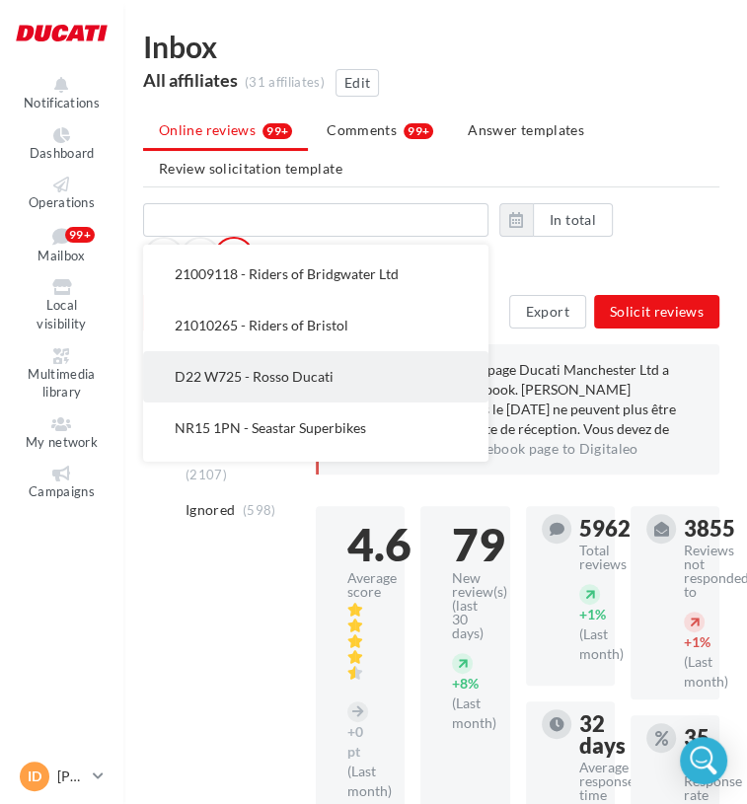
click at [312, 376] on span "D22 W725 - Rosso Ducati" at bounding box center [254, 376] width 159 height 17
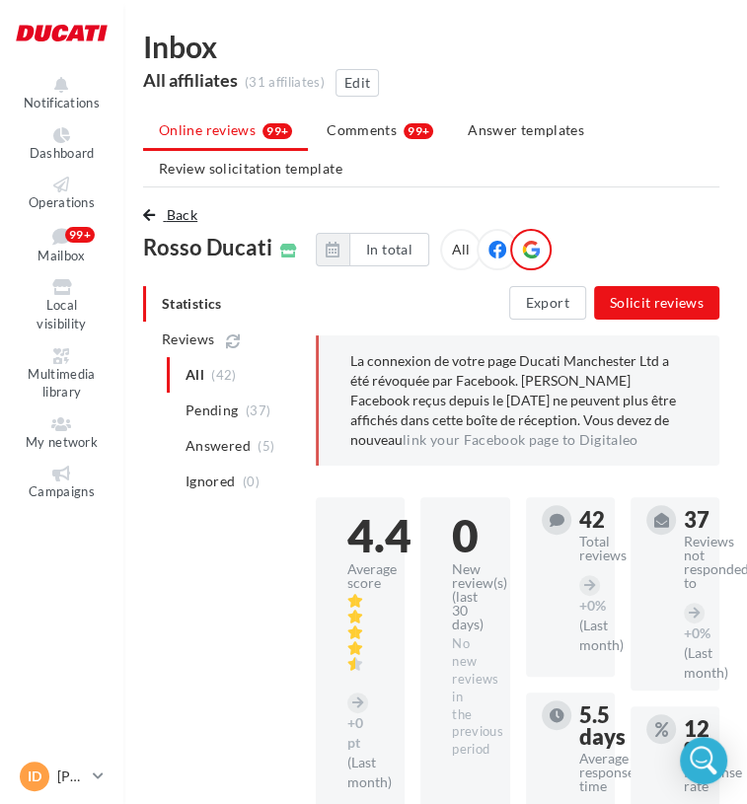
click at [174, 211] on span "Back" at bounding box center [182, 214] width 31 height 17
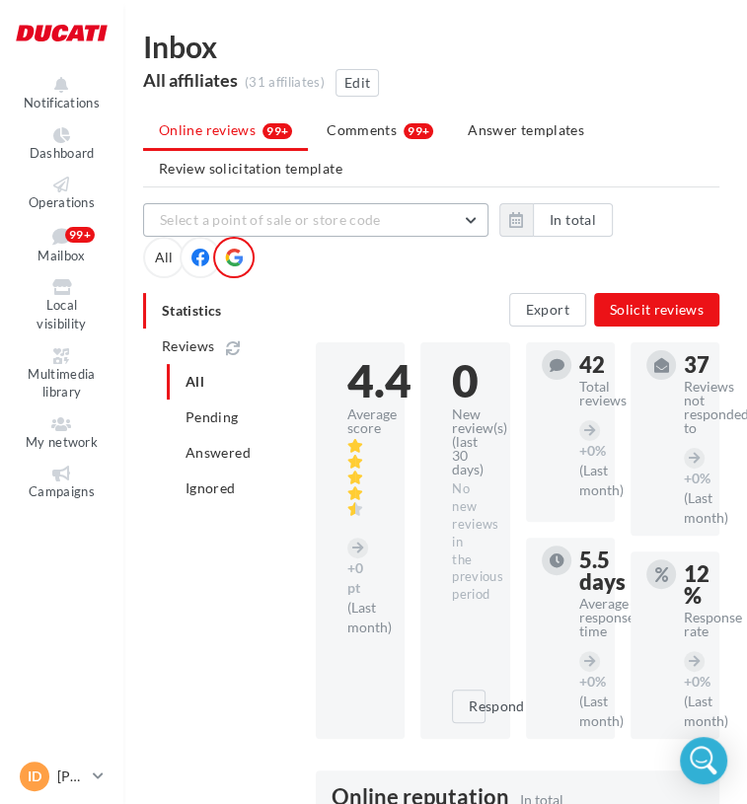
click at [227, 213] on span "Select a point of sale or store code" at bounding box center [270, 219] width 221 height 17
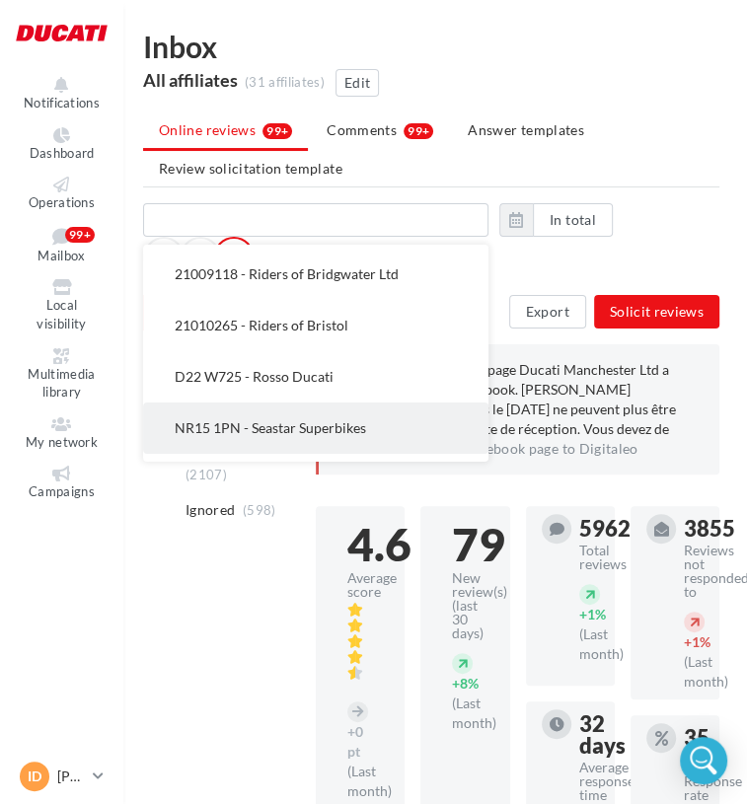
scroll to position [1228, 0]
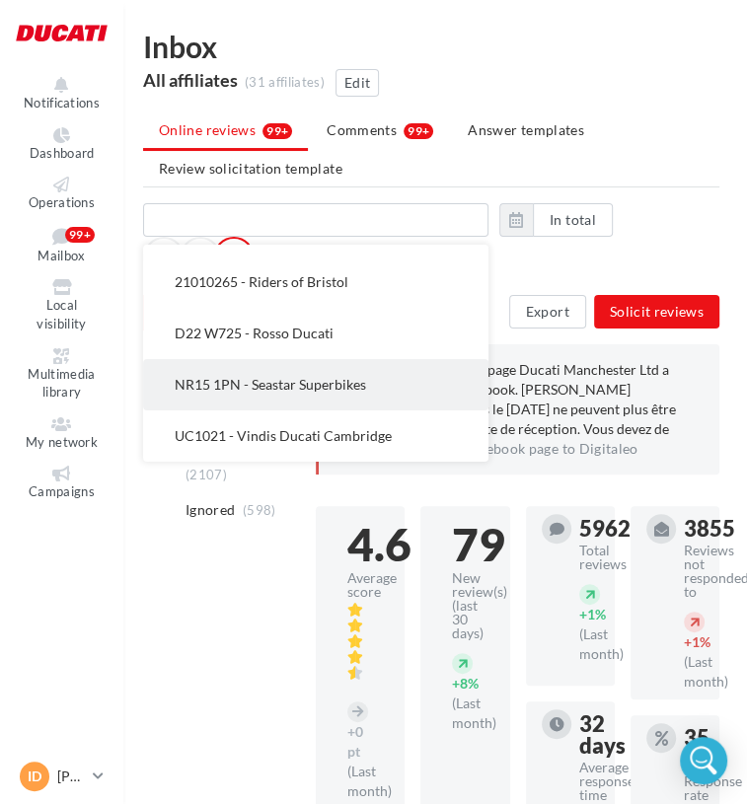
click at [279, 386] on span "NR15 1PN - Seastar Superbikes" at bounding box center [270, 384] width 191 height 17
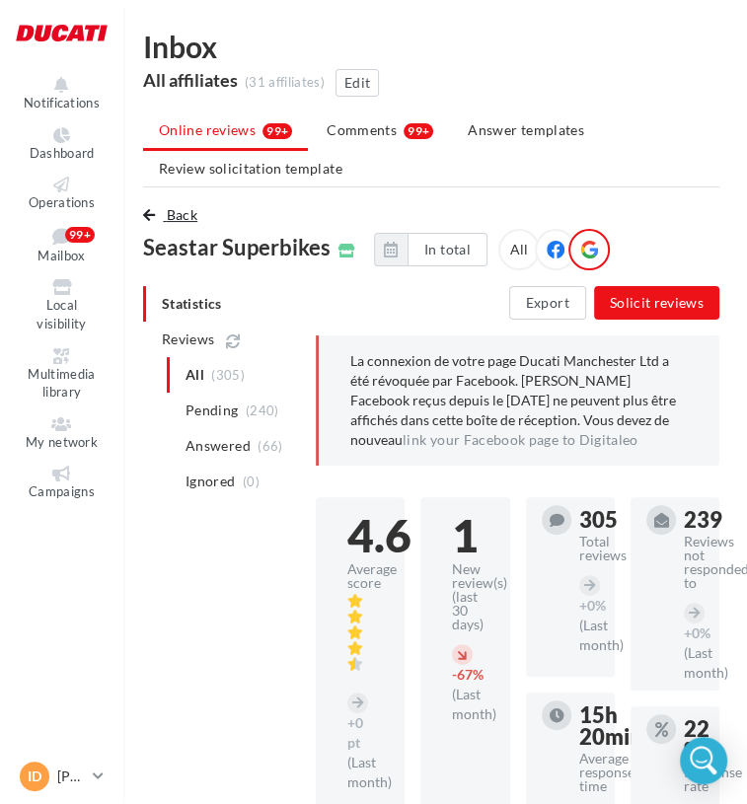
click at [163, 208] on button "Back" at bounding box center [174, 215] width 62 height 24
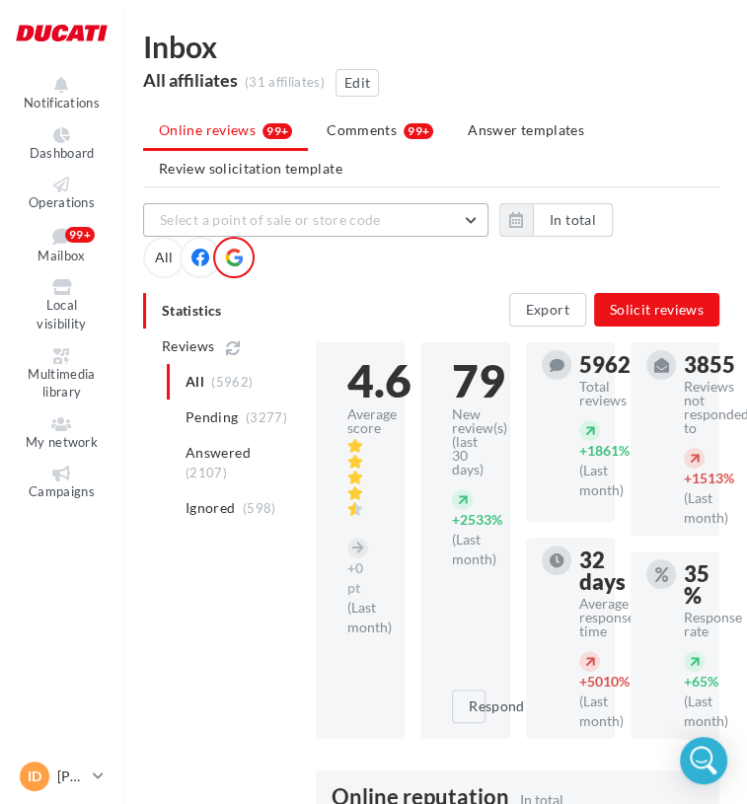
click at [271, 226] on span "Select a point of sale or store code" at bounding box center [270, 219] width 221 height 17
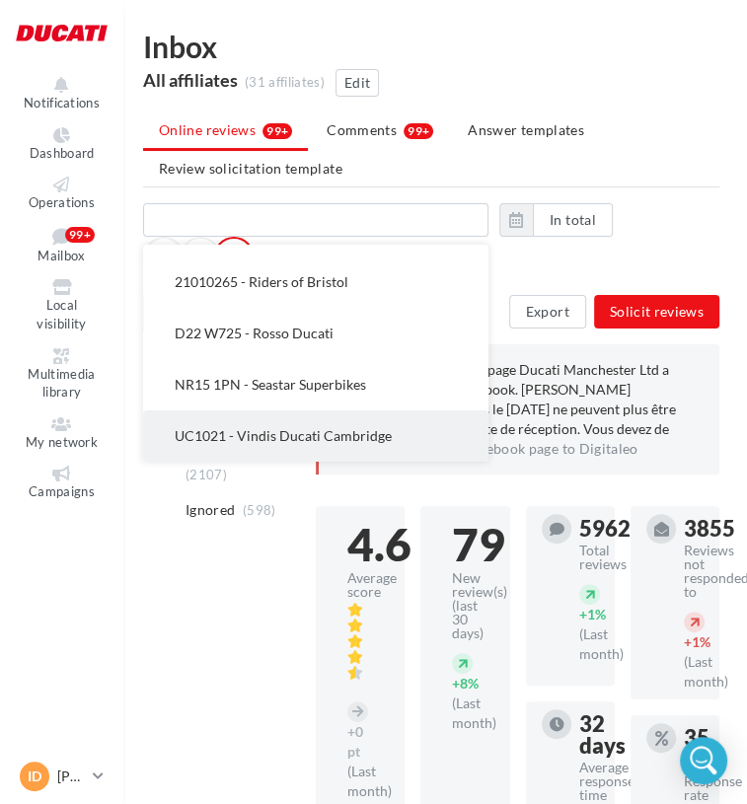
scroll to position [99, 4]
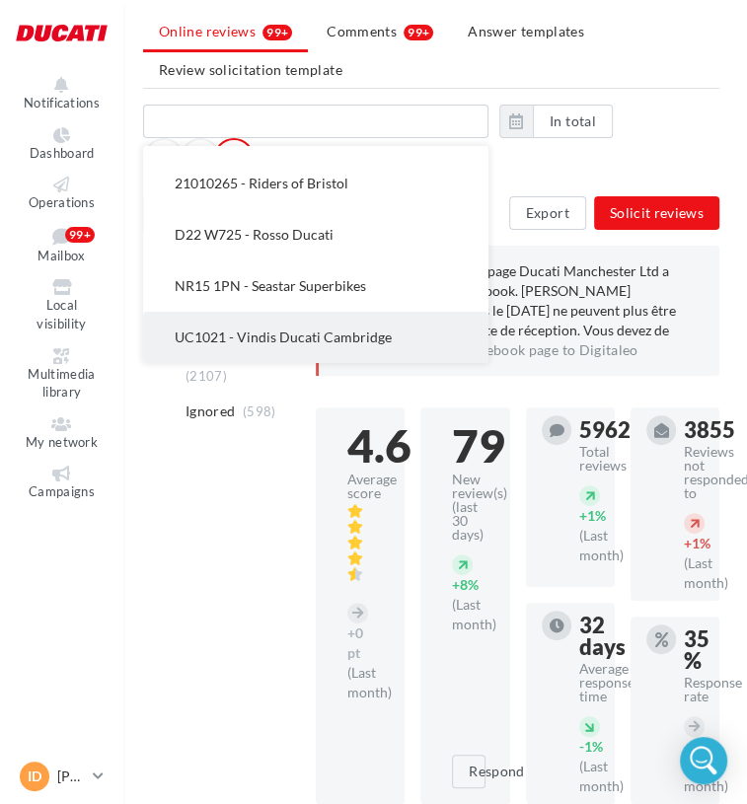
click at [339, 338] on span "UC1021 - Vindis Ducati Cambridge" at bounding box center [283, 337] width 217 height 17
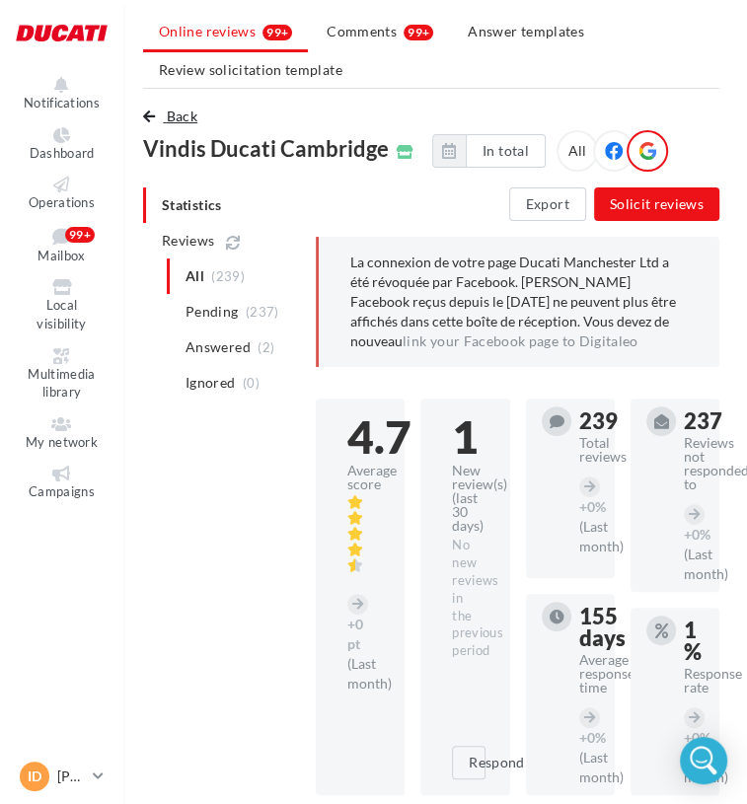
click at [182, 123] on span "Back" at bounding box center [182, 116] width 31 height 17
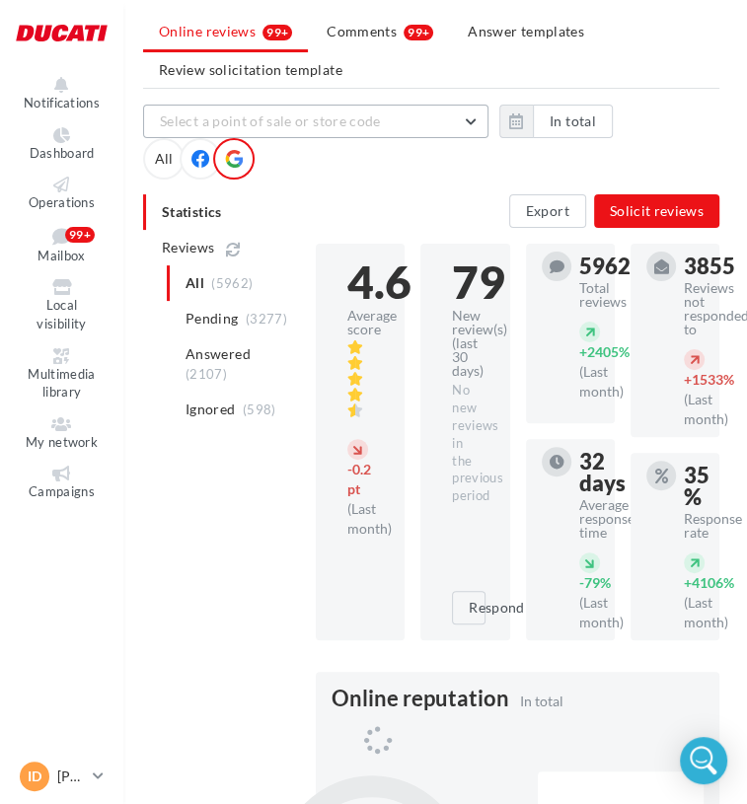
click at [263, 135] on button "Select a point of sale or store code" at bounding box center [315, 122] width 345 height 34
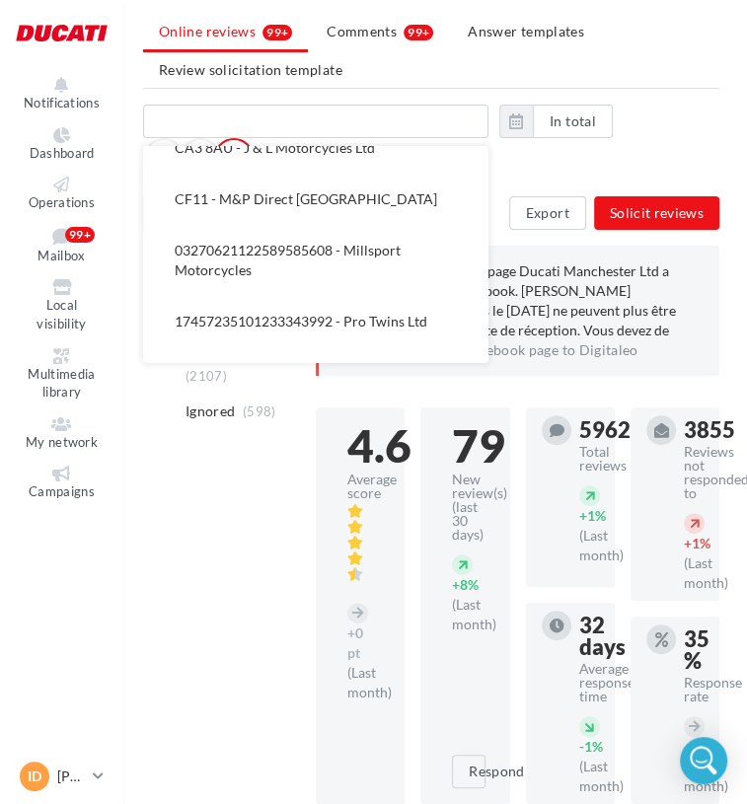
scroll to position [1228, 0]
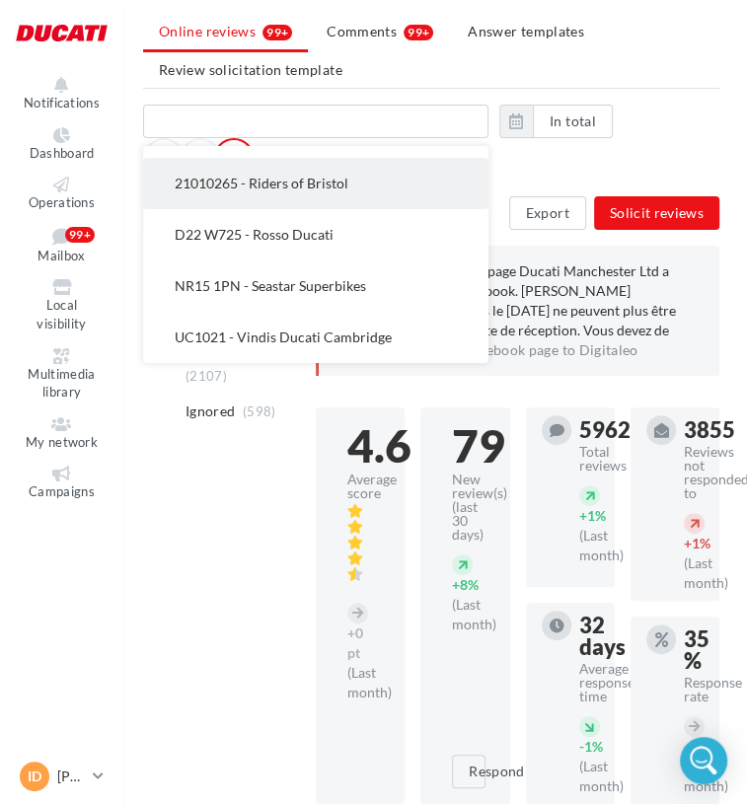
click at [321, 190] on button "21010265 - Riders of Bristol" at bounding box center [315, 183] width 345 height 51
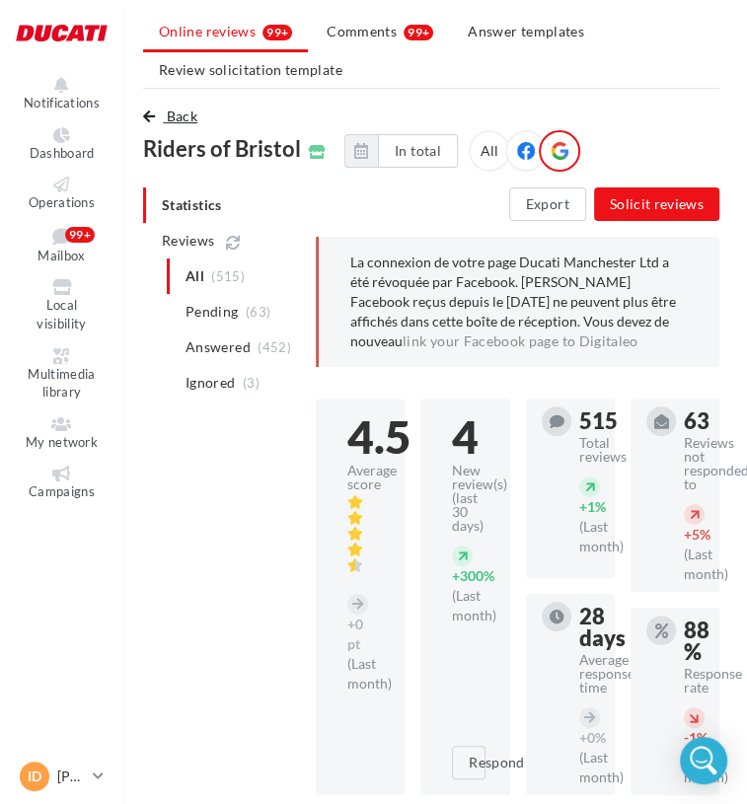
click at [182, 116] on span "Back" at bounding box center [182, 116] width 31 height 17
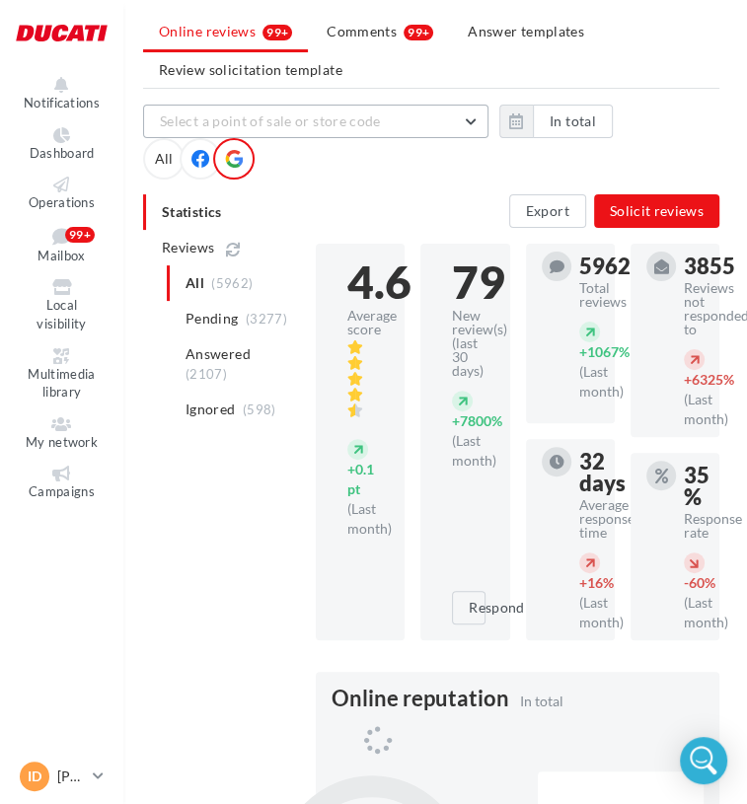
click at [277, 126] on span "Select a point of sale or store code" at bounding box center [270, 121] width 221 height 17
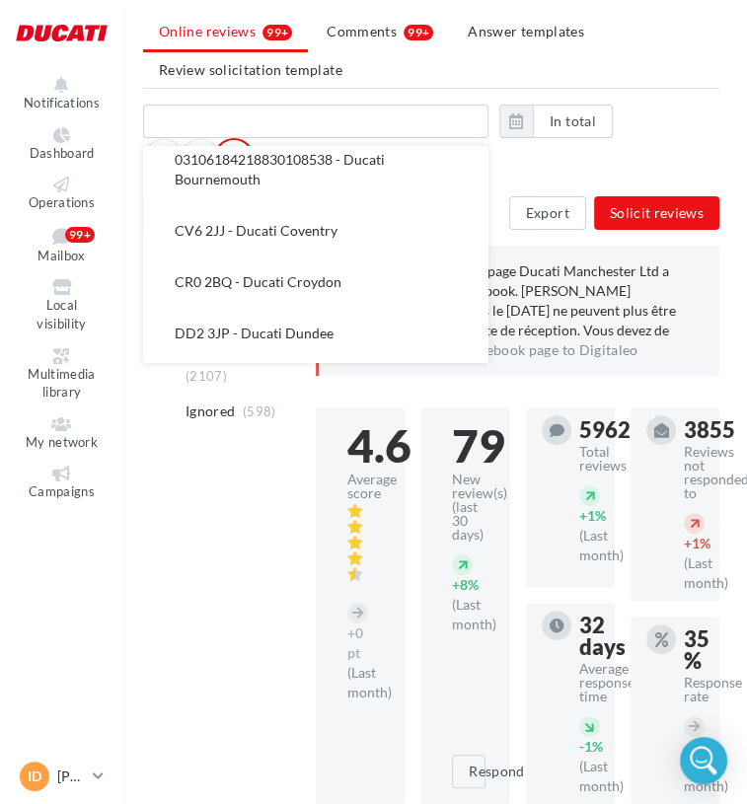
scroll to position [296, 0]
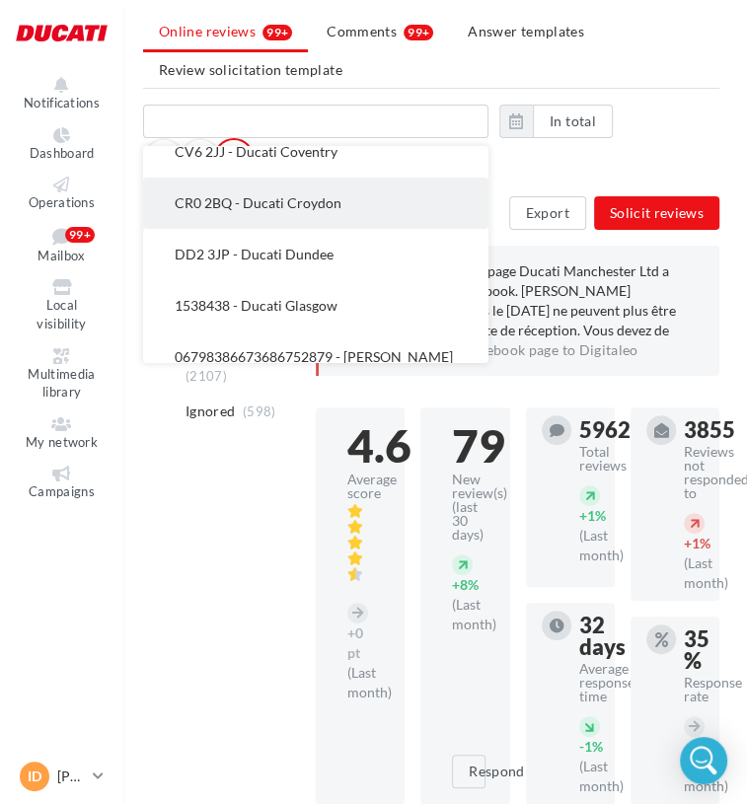
click at [288, 197] on span "CR0 2BQ - Ducati Croydon" at bounding box center [258, 202] width 167 height 17
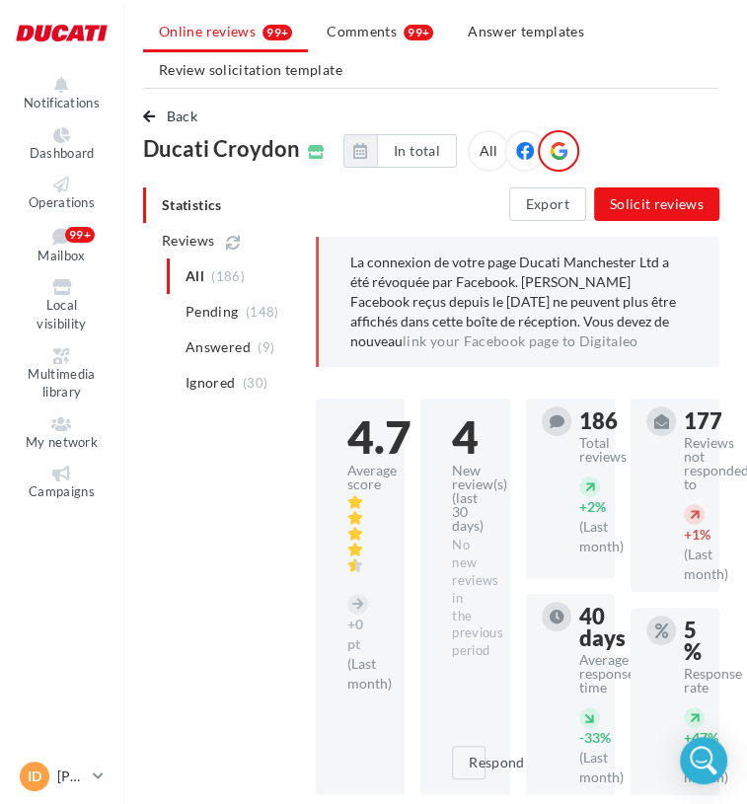
click at [182, 108] on span "Back" at bounding box center [182, 116] width 31 height 17
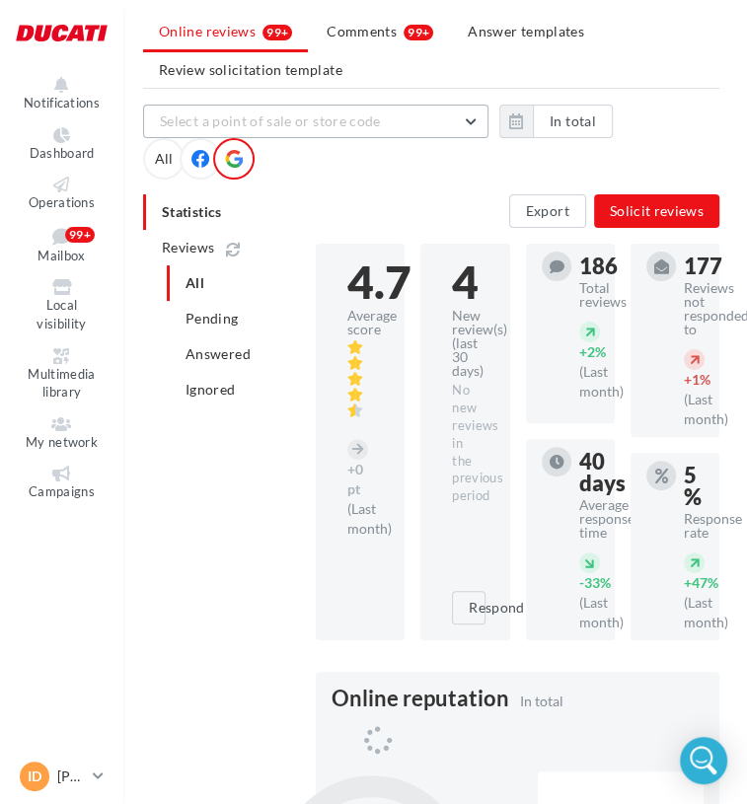
click at [266, 123] on span "Select a point of sale or store code" at bounding box center [270, 121] width 221 height 17
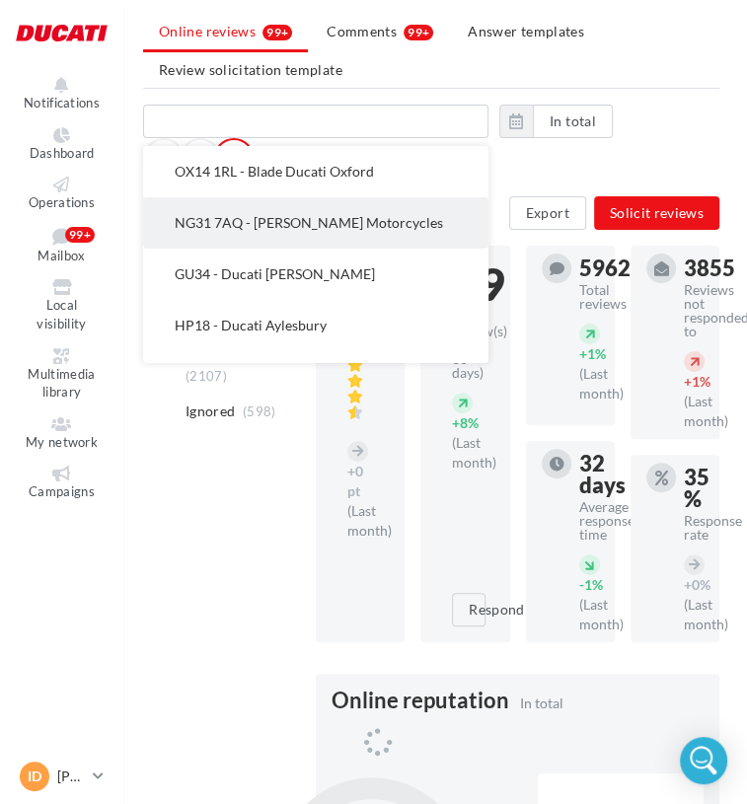
scroll to position [0, 4]
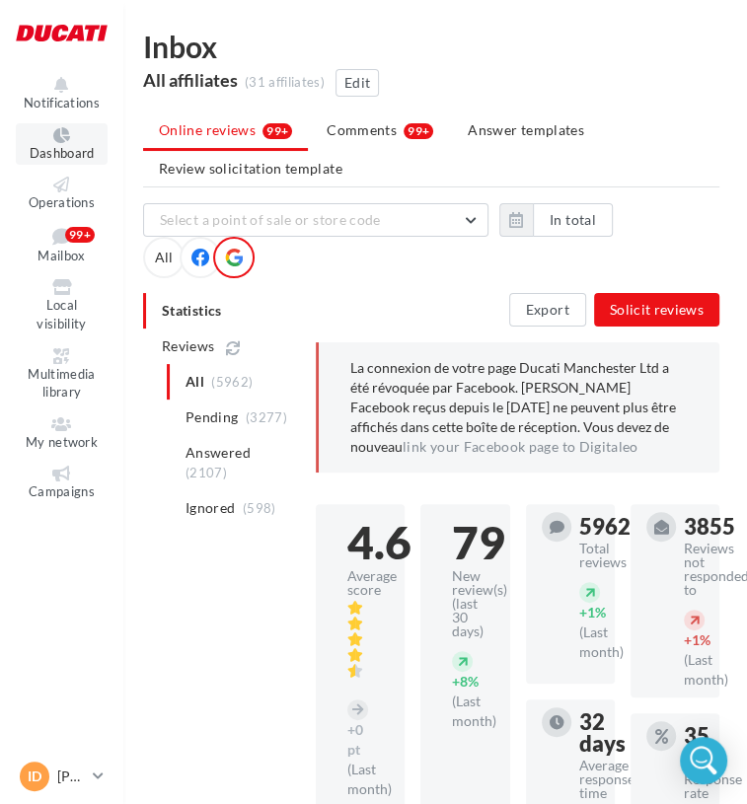
click at [56, 139] on icon at bounding box center [62, 135] width 80 height 16
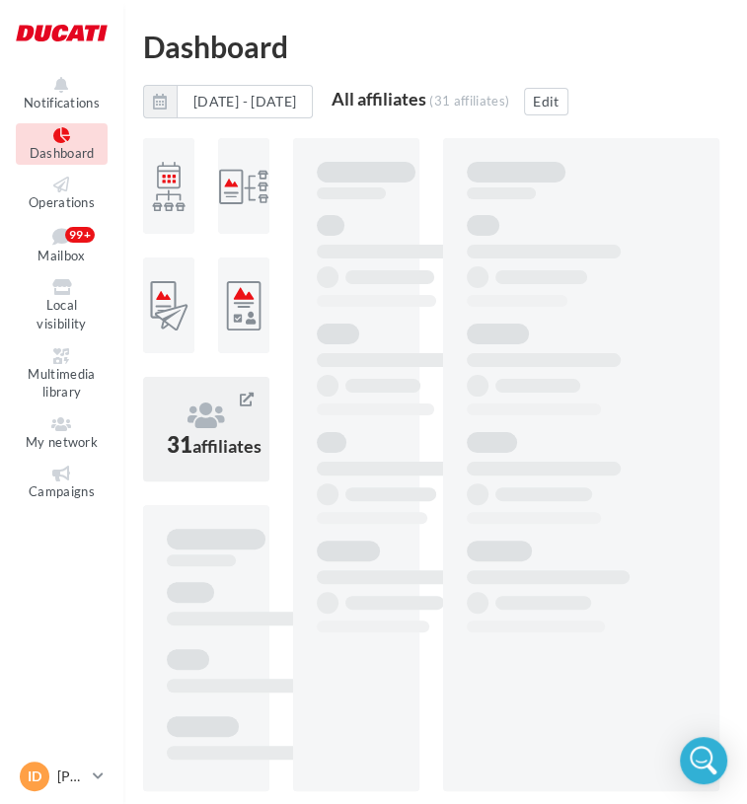
click at [198, 436] on span "31 affiliates" at bounding box center [214, 444] width 95 height 27
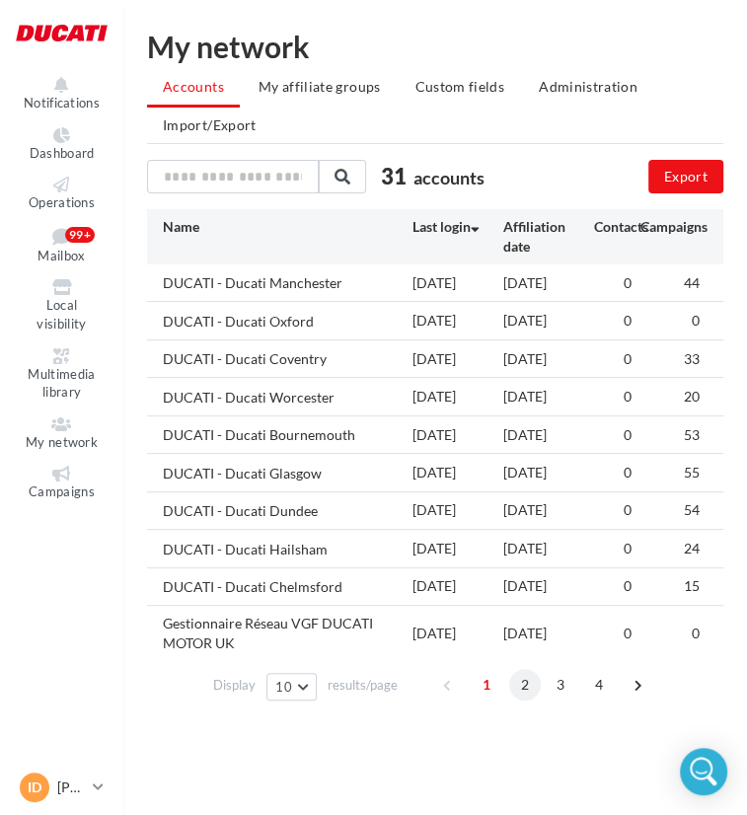
click at [534, 689] on span "2" at bounding box center [525, 685] width 32 height 32
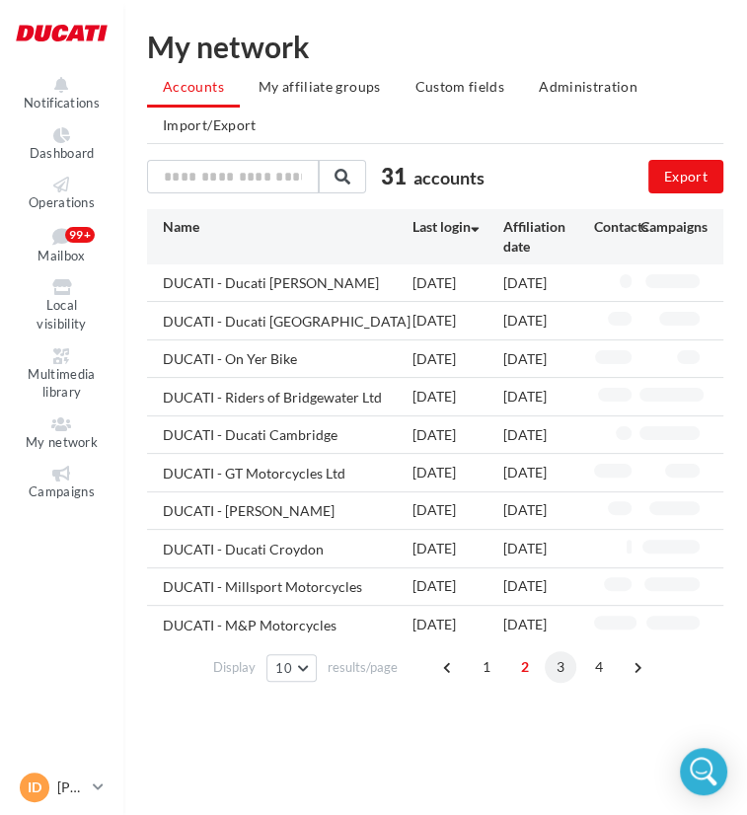
click at [551, 668] on span "3" at bounding box center [561, 667] width 32 height 32
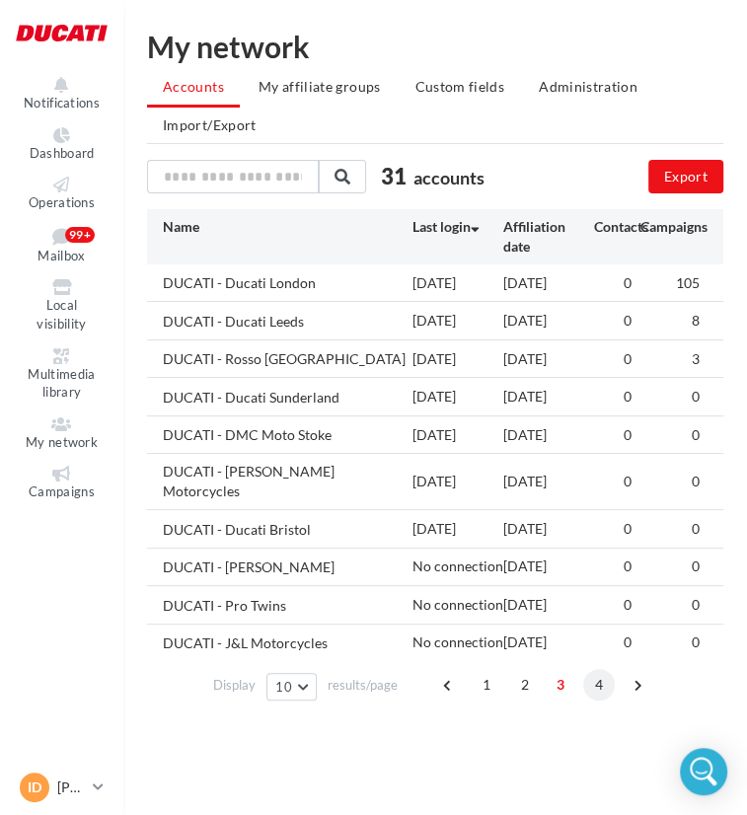
click at [604, 669] on span "4" at bounding box center [599, 685] width 32 height 32
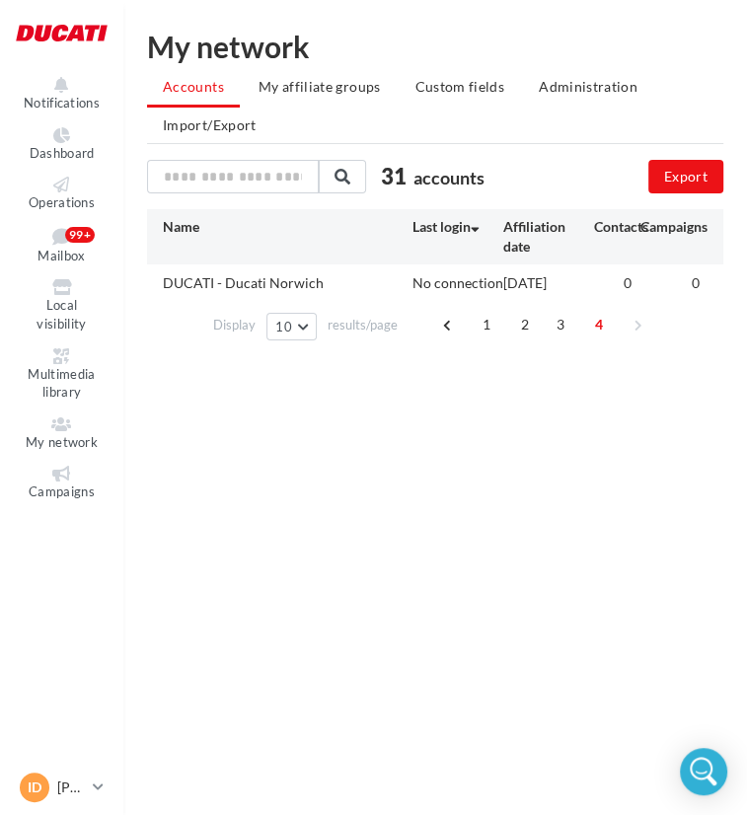
click at [284, 597] on div "Notifications Dashboard Operations Mailbox" at bounding box center [373, 439] width 747 height 815
click at [340, 99] on li "My affiliate groups" at bounding box center [320, 87] width 154 height 36
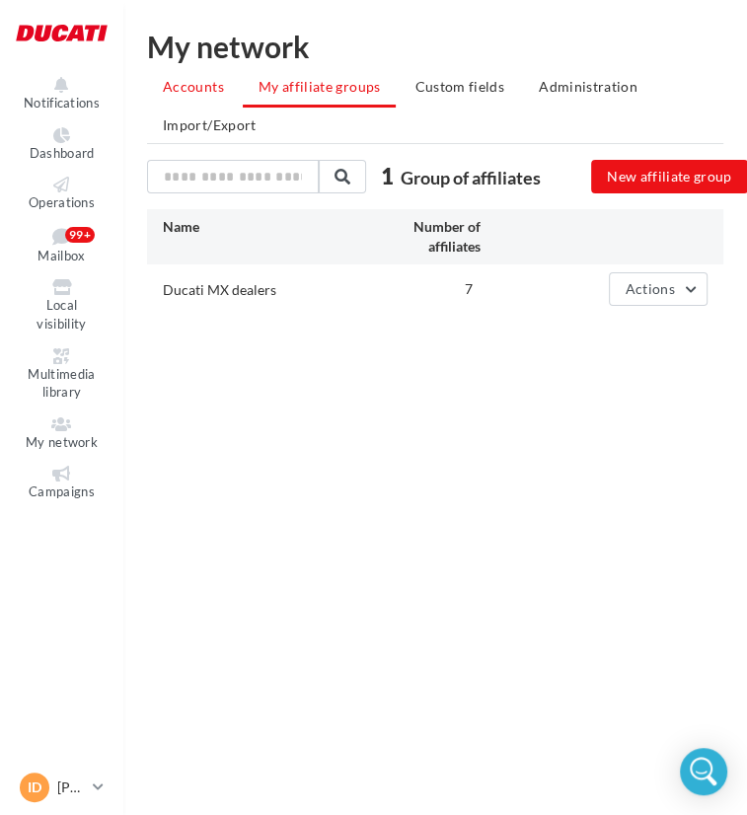
click at [190, 88] on span "Accounts" at bounding box center [193, 86] width 61 height 17
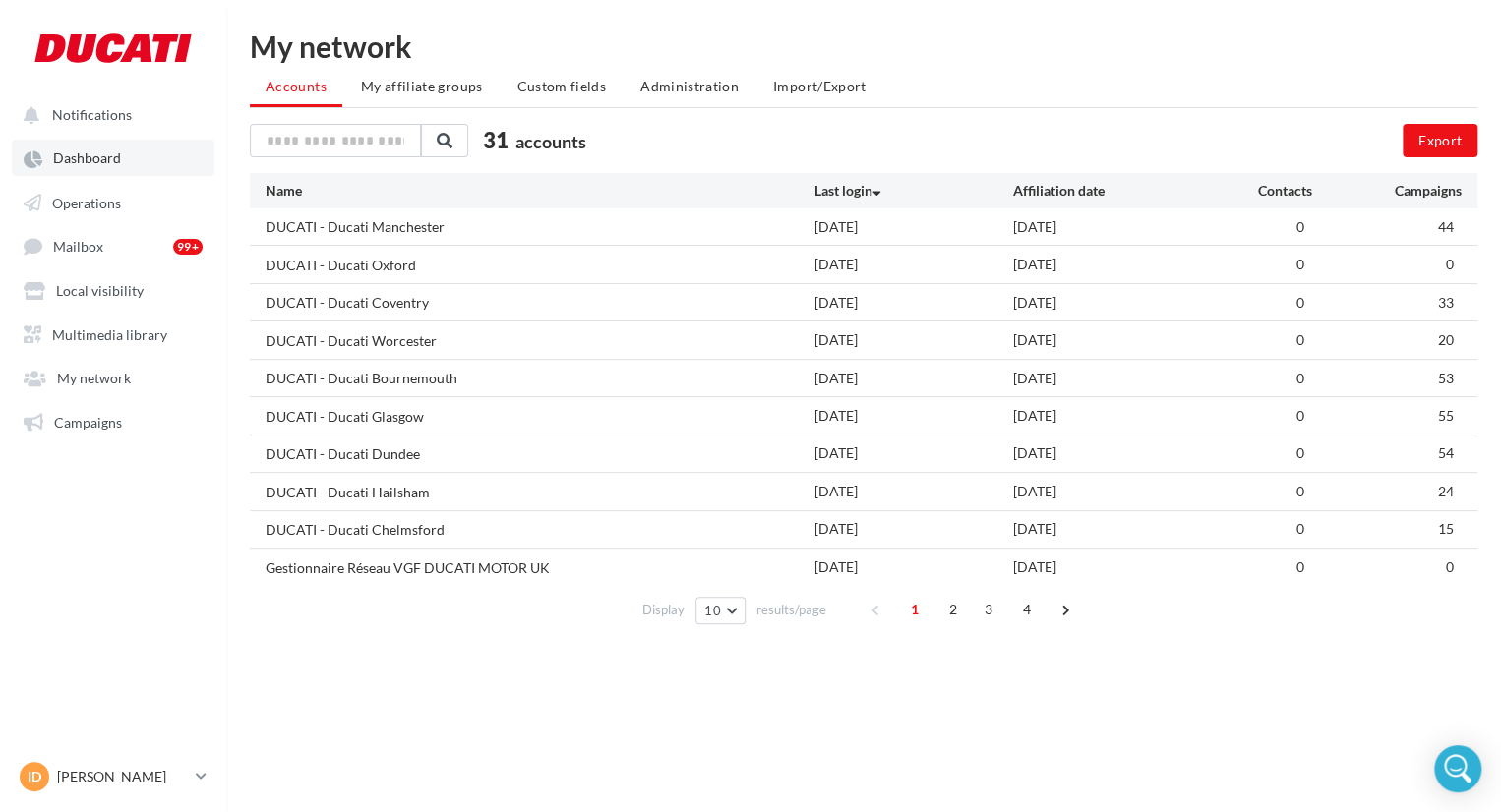
click at [104, 174] on link "Dashboard" at bounding box center [113, 157] width 202 height 36
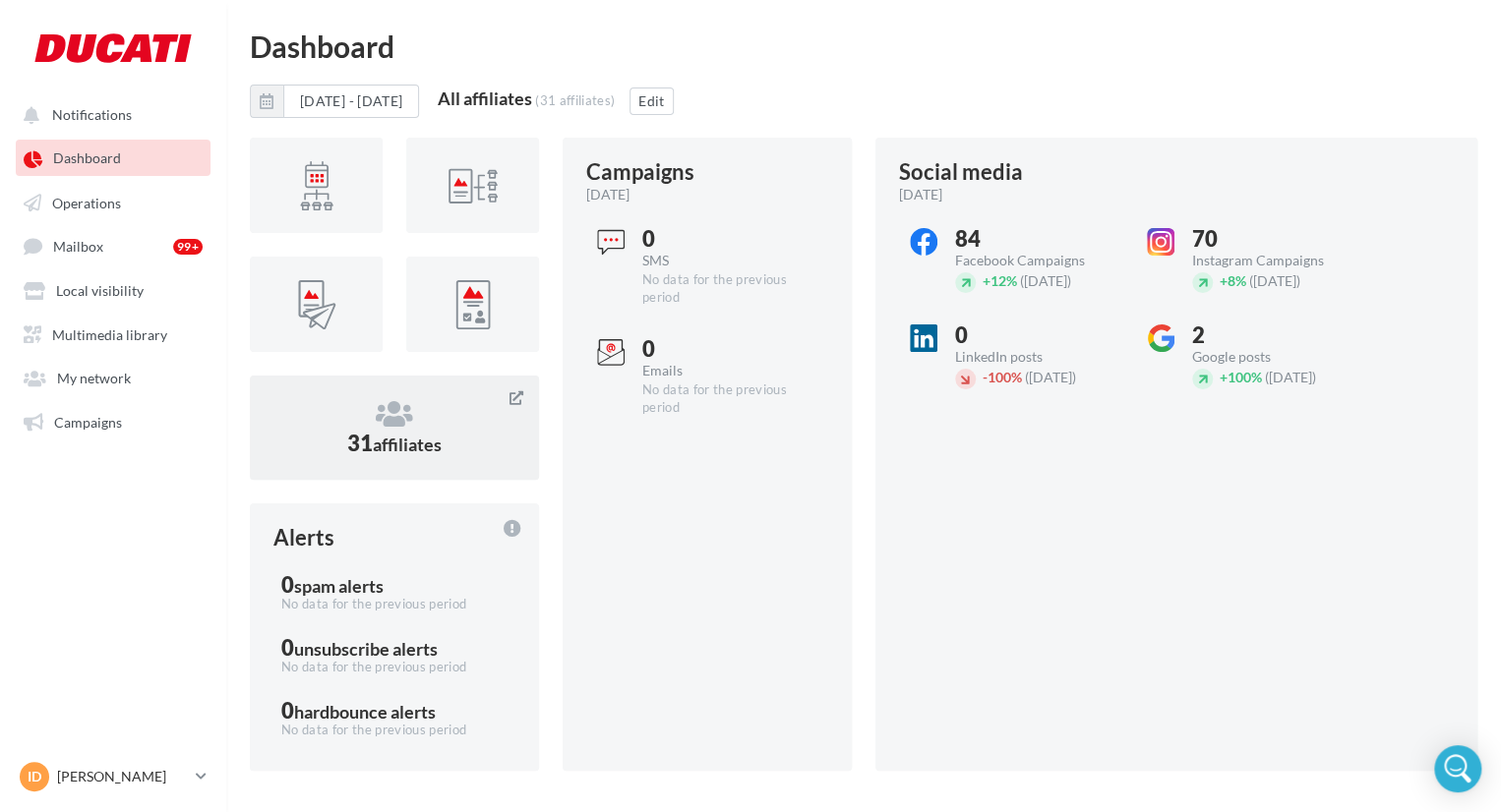
click at [386, 427] on icon at bounding box center [394, 414] width 242 height 30
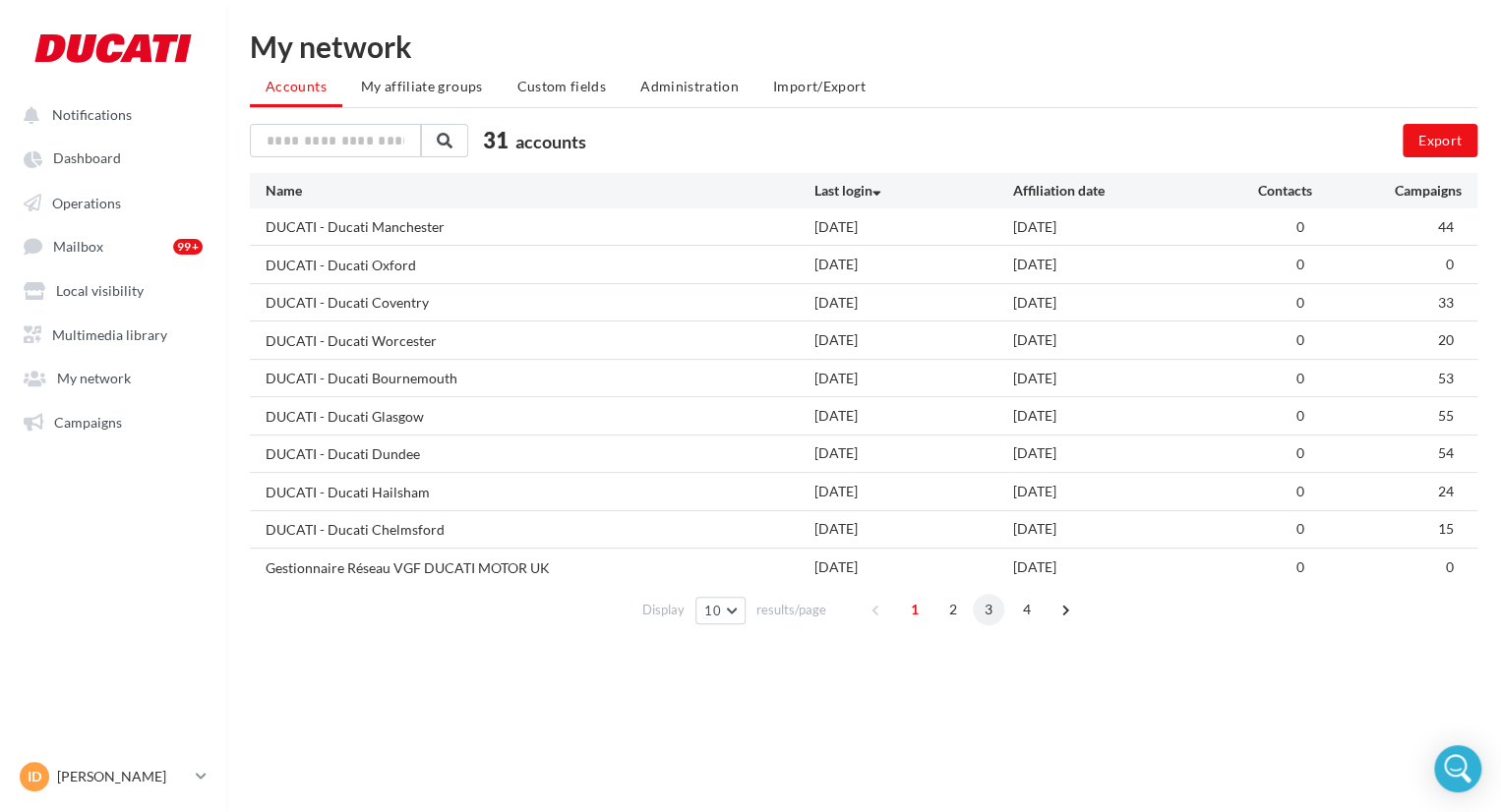
click at [992, 595] on span "3" at bounding box center [989, 610] width 32 height 32
click at [1020, 603] on span "4" at bounding box center [1028, 610] width 32 height 32
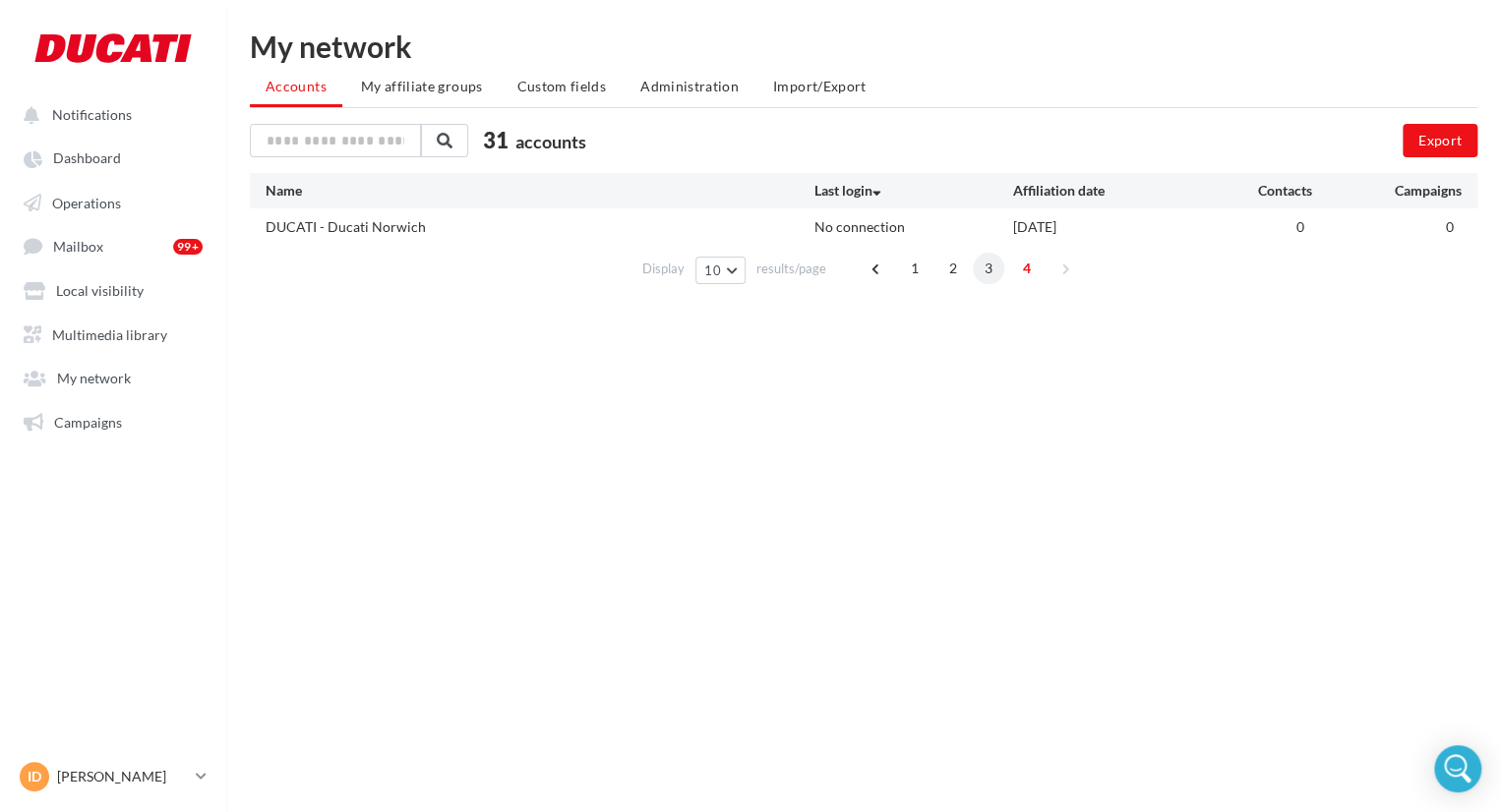
click at [991, 261] on span "3" at bounding box center [989, 269] width 32 height 32
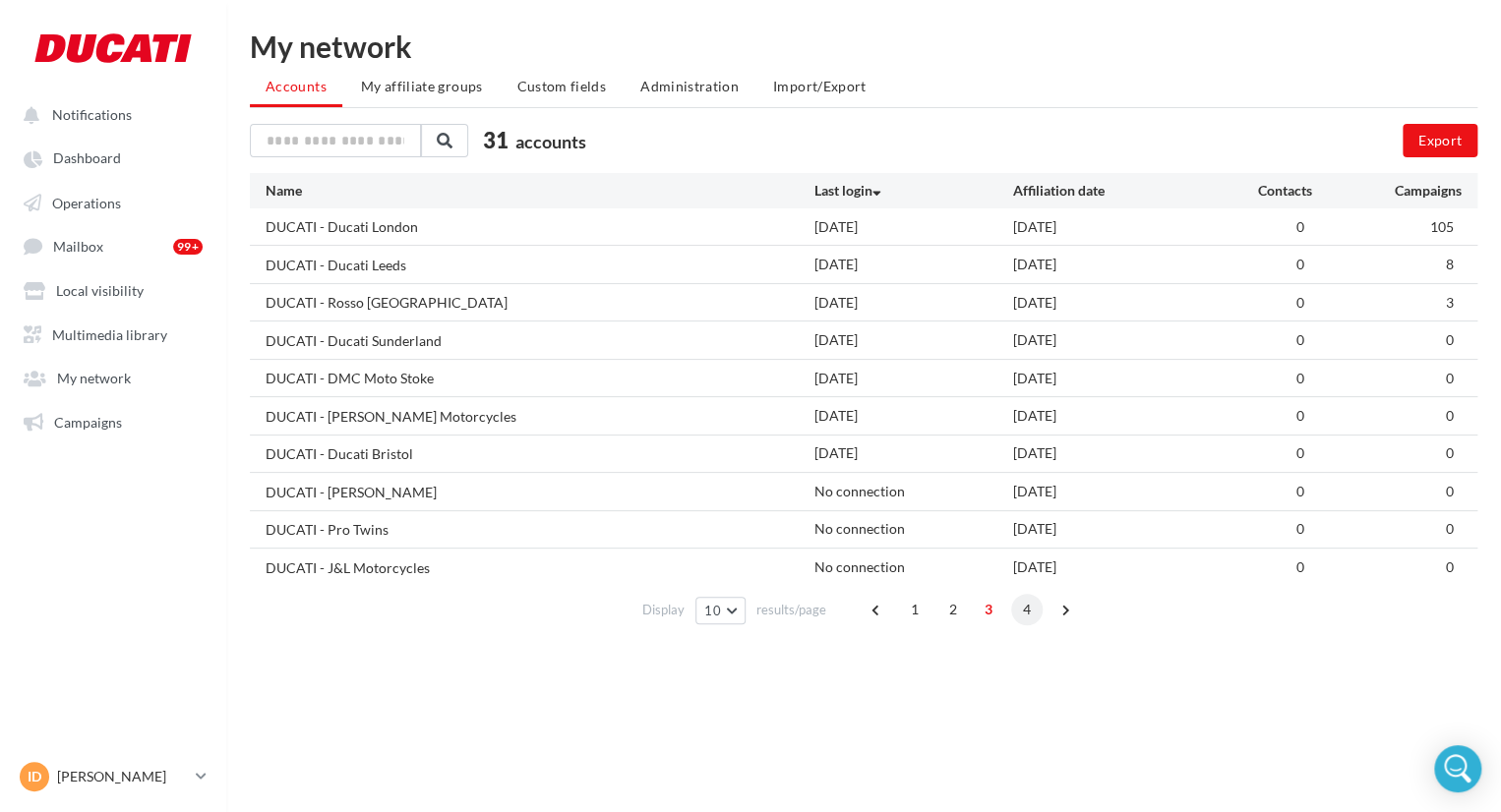
click at [1026, 619] on span "4" at bounding box center [1028, 610] width 32 height 32
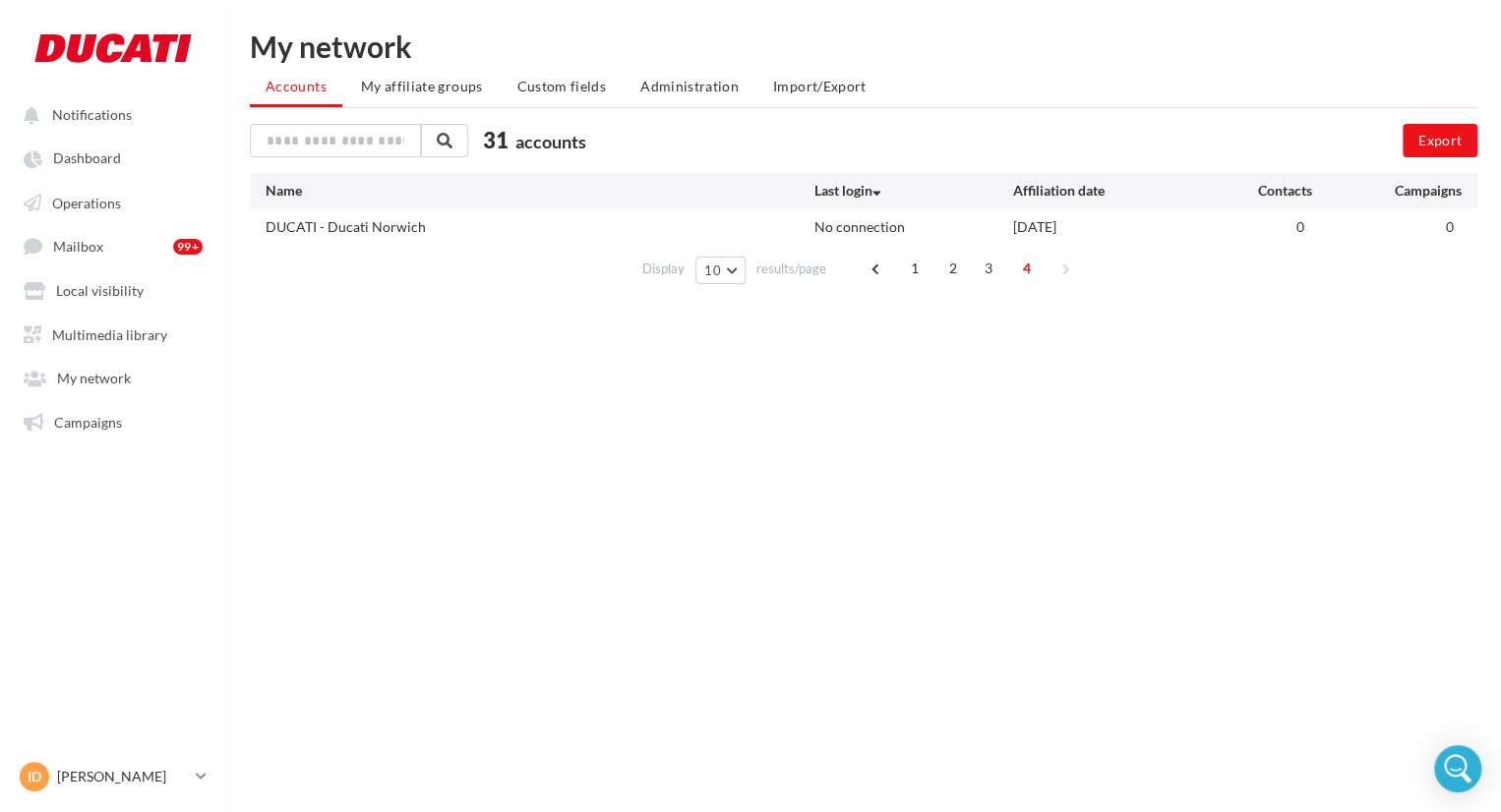
drag, startPoint x: 746, startPoint y: 580, endPoint x: 759, endPoint y: 540, distance: 42.1
click at [759, 540] on div "Notifications Dashboard Operations Mailbox" at bounding box center [750, 437] width 1501 height 812
click at [949, 261] on span "2" at bounding box center [954, 269] width 32 height 32
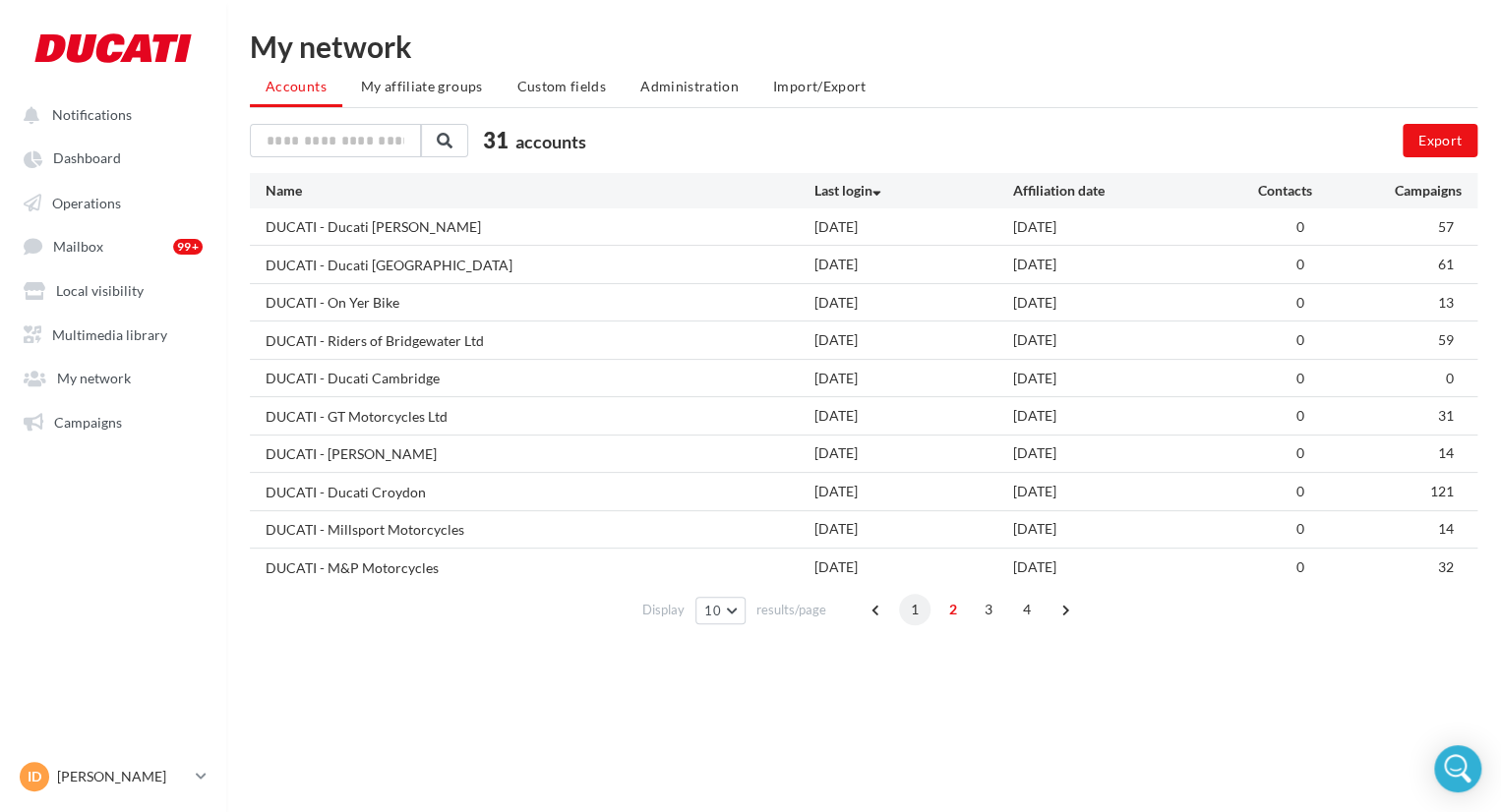
click at [922, 606] on span "1" at bounding box center [915, 610] width 32 height 32
click at [955, 607] on span "2" at bounding box center [954, 610] width 32 height 32
click at [1002, 613] on div "1 2 3 4" at bounding box center [973, 610] width 224 height 32
click at [979, 608] on span "3" at bounding box center [989, 610] width 32 height 32
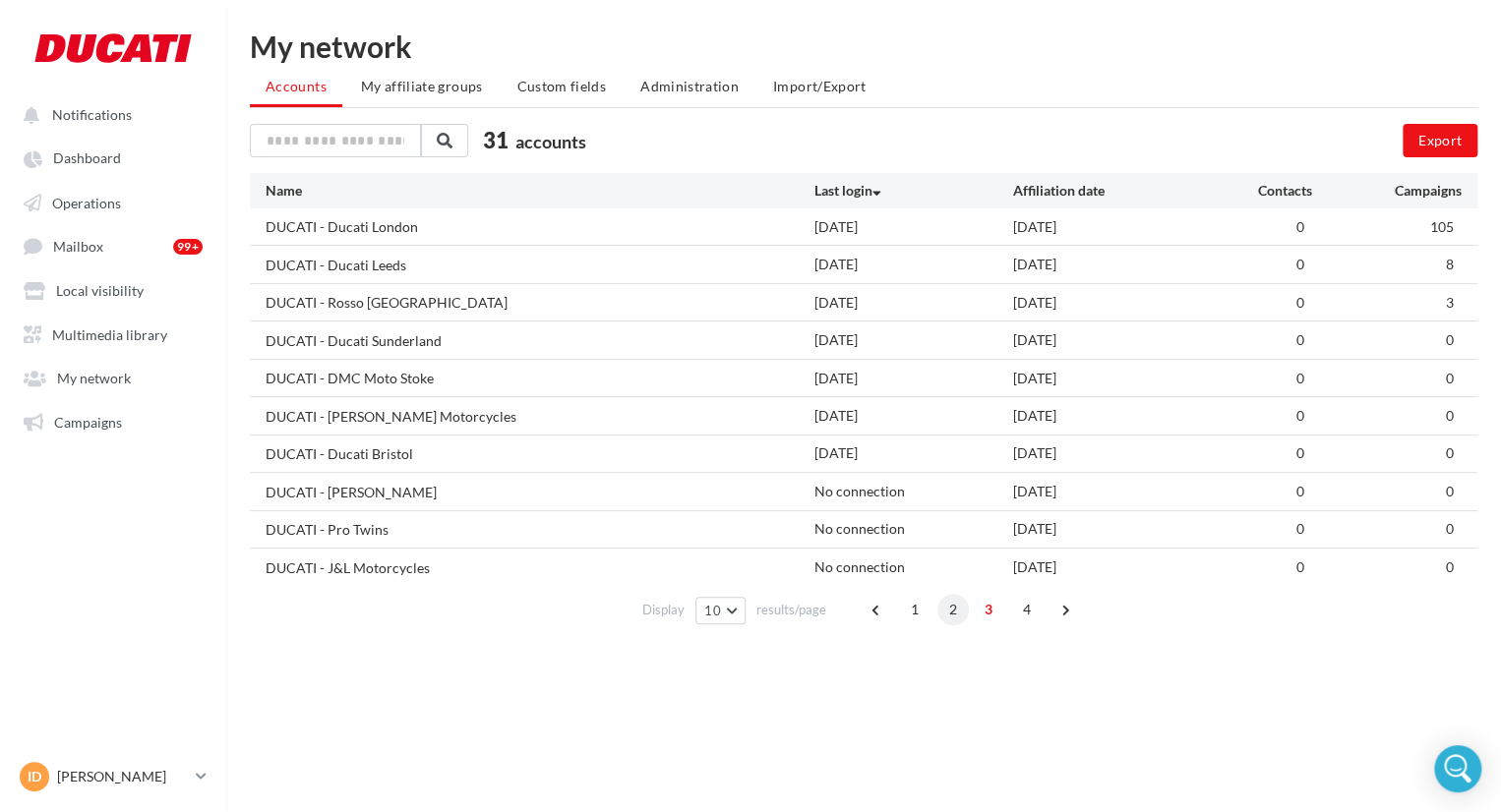
click at [954, 603] on span "2" at bounding box center [954, 610] width 32 height 32
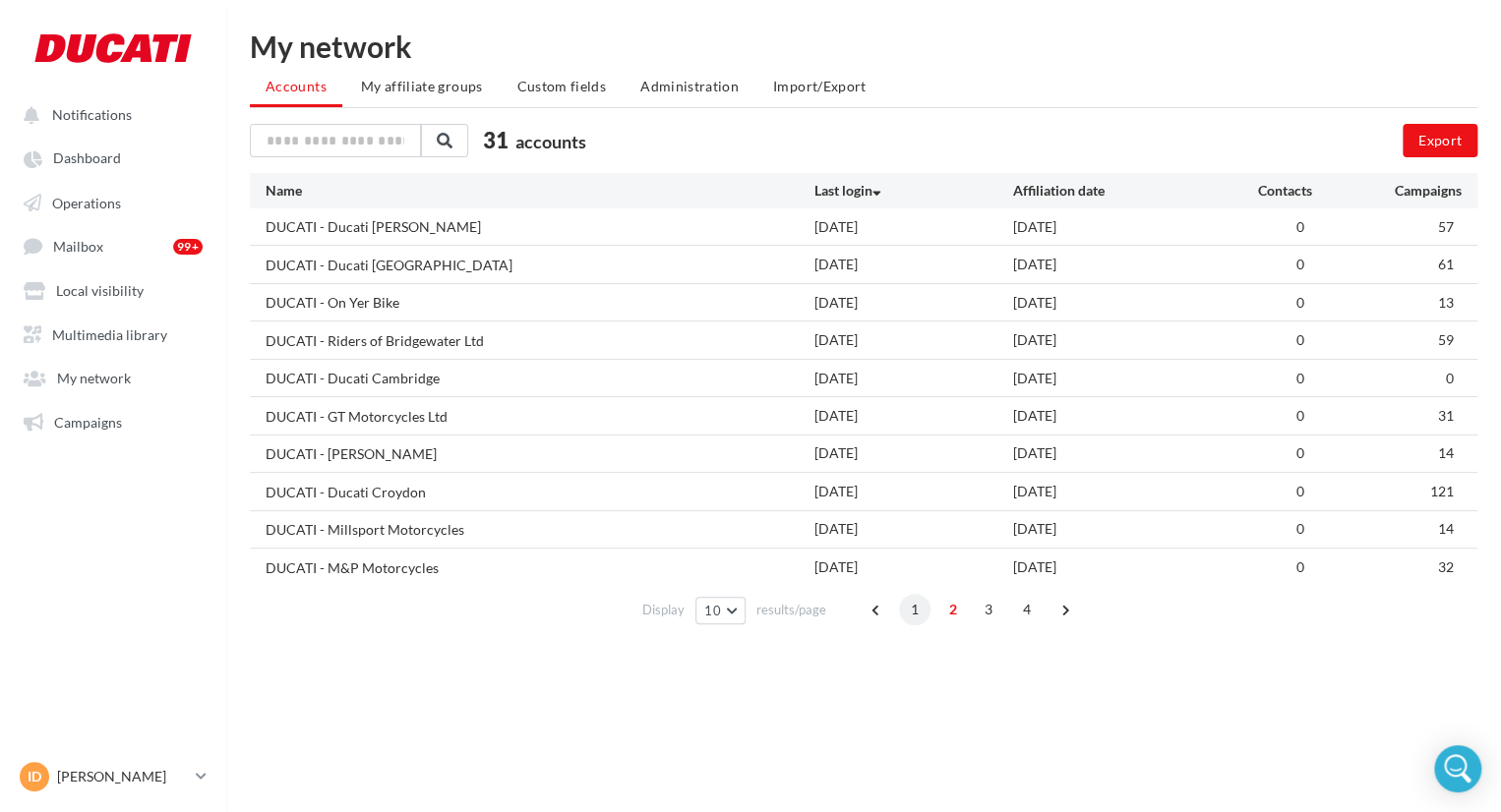
click at [920, 611] on span "1" at bounding box center [915, 610] width 32 height 32
click at [941, 610] on span "2" at bounding box center [954, 610] width 32 height 32
click at [978, 611] on span "3" at bounding box center [989, 610] width 32 height 32
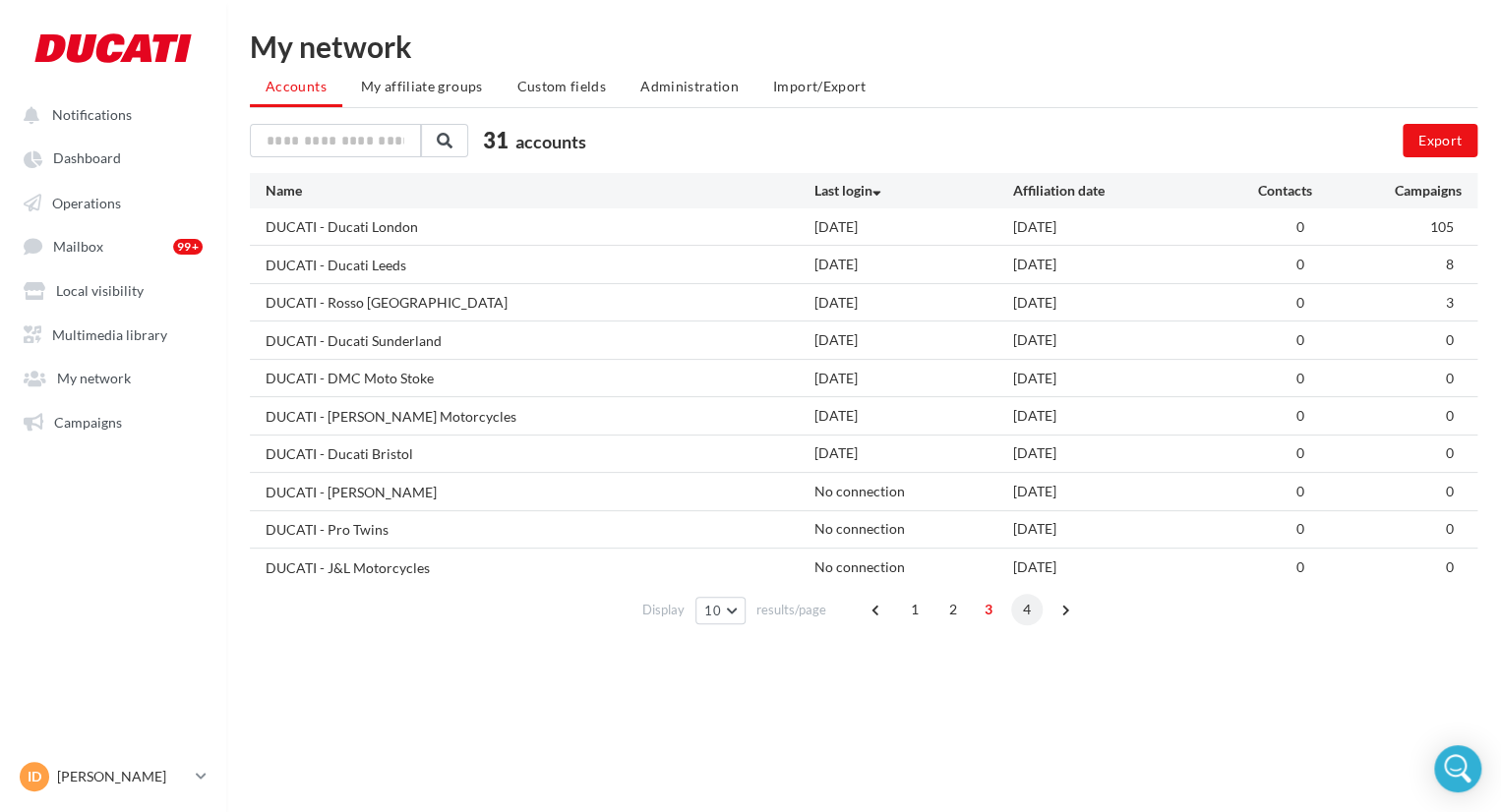
click at [1023, 611] on span "4" at bounding box center [1028, 610] width 32 height 32
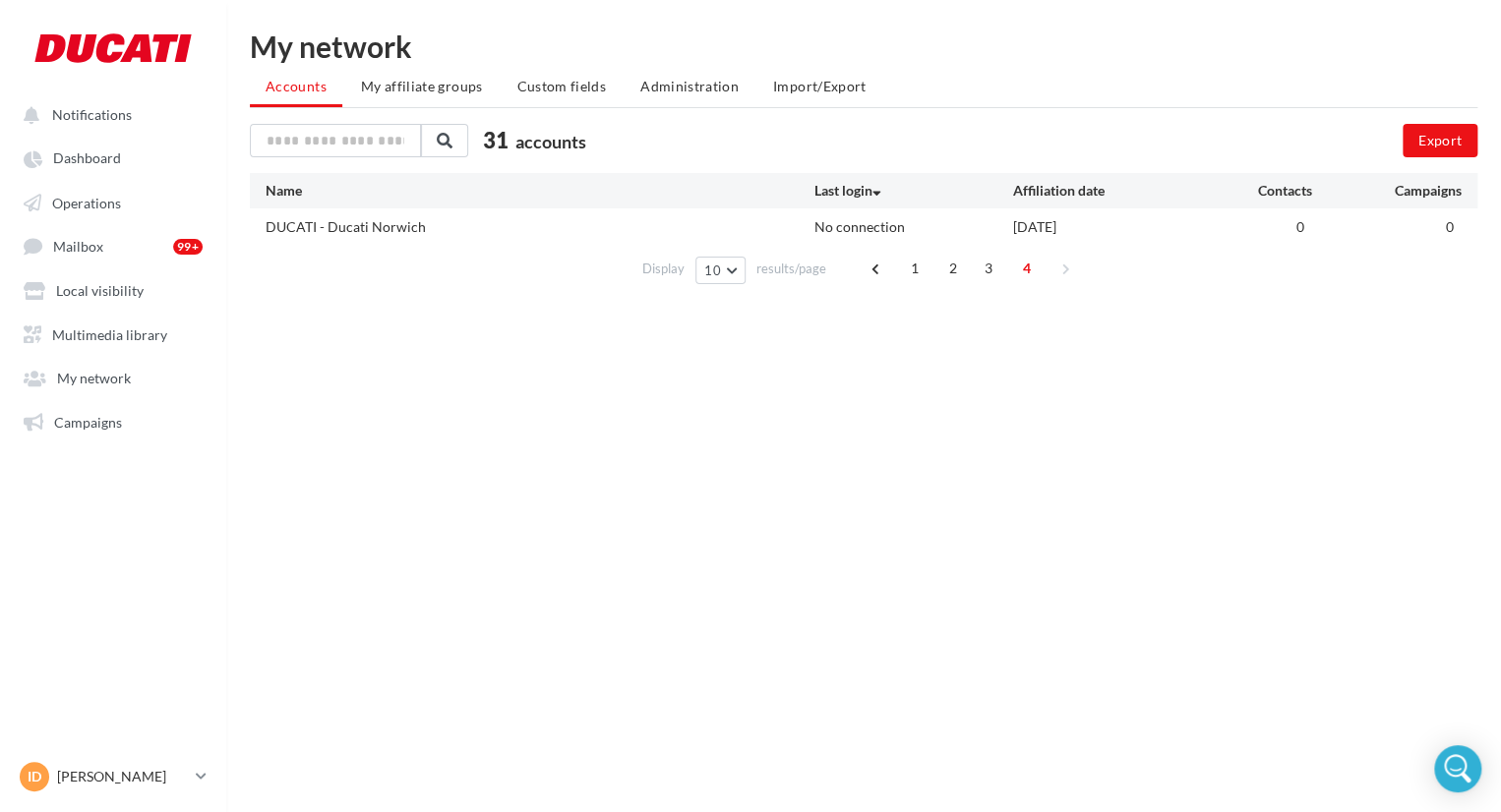
click at [310, 83] on ul "Accounts My affiliate groups Custom fields Administration Import/Export" at bounding box center [864, 88] width 1228 height 39
click at [271, 80] on ul "Accounts My affiliate groups Custom fields Administration Import/Export" at bounding box center [864, 88] width 1228 height 39
click at [63, 154] on span "Dashboard" at bounding box center [87, 158] width 68 height 17
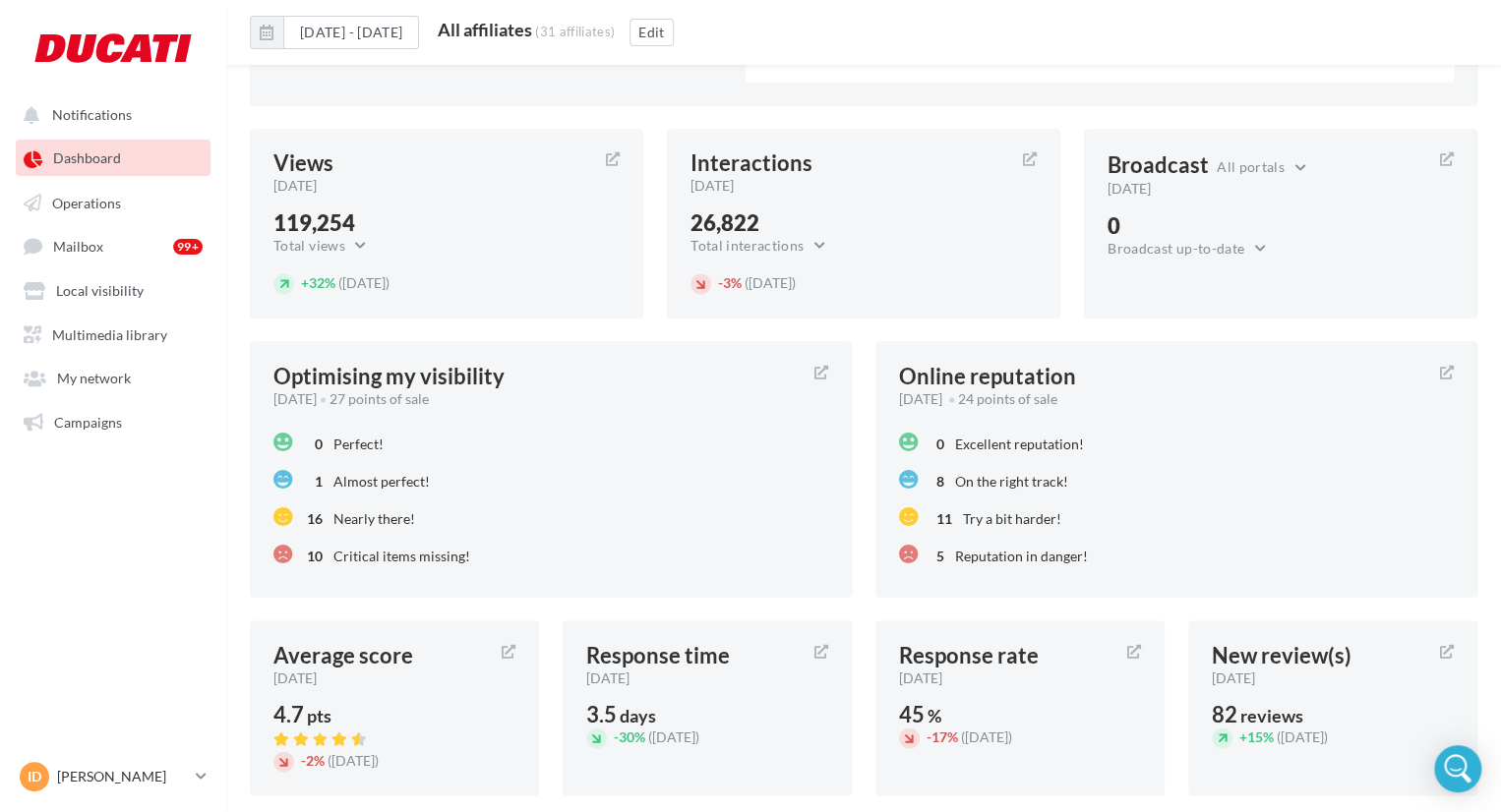
scroll to position [1688, 0]
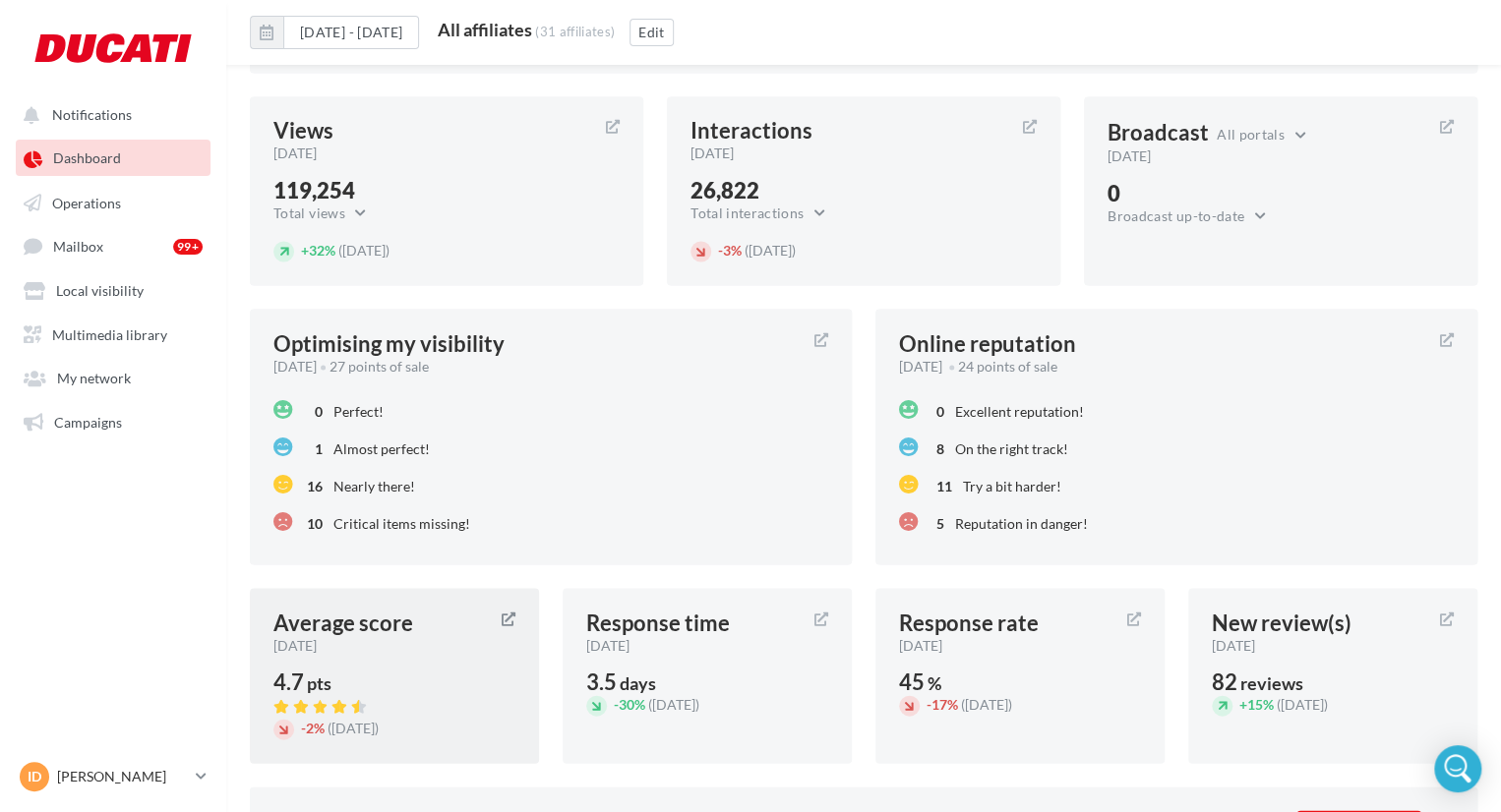
click at [383, 639] on div "[DATE]" at bounding box center [379, 646] width 212 height 20
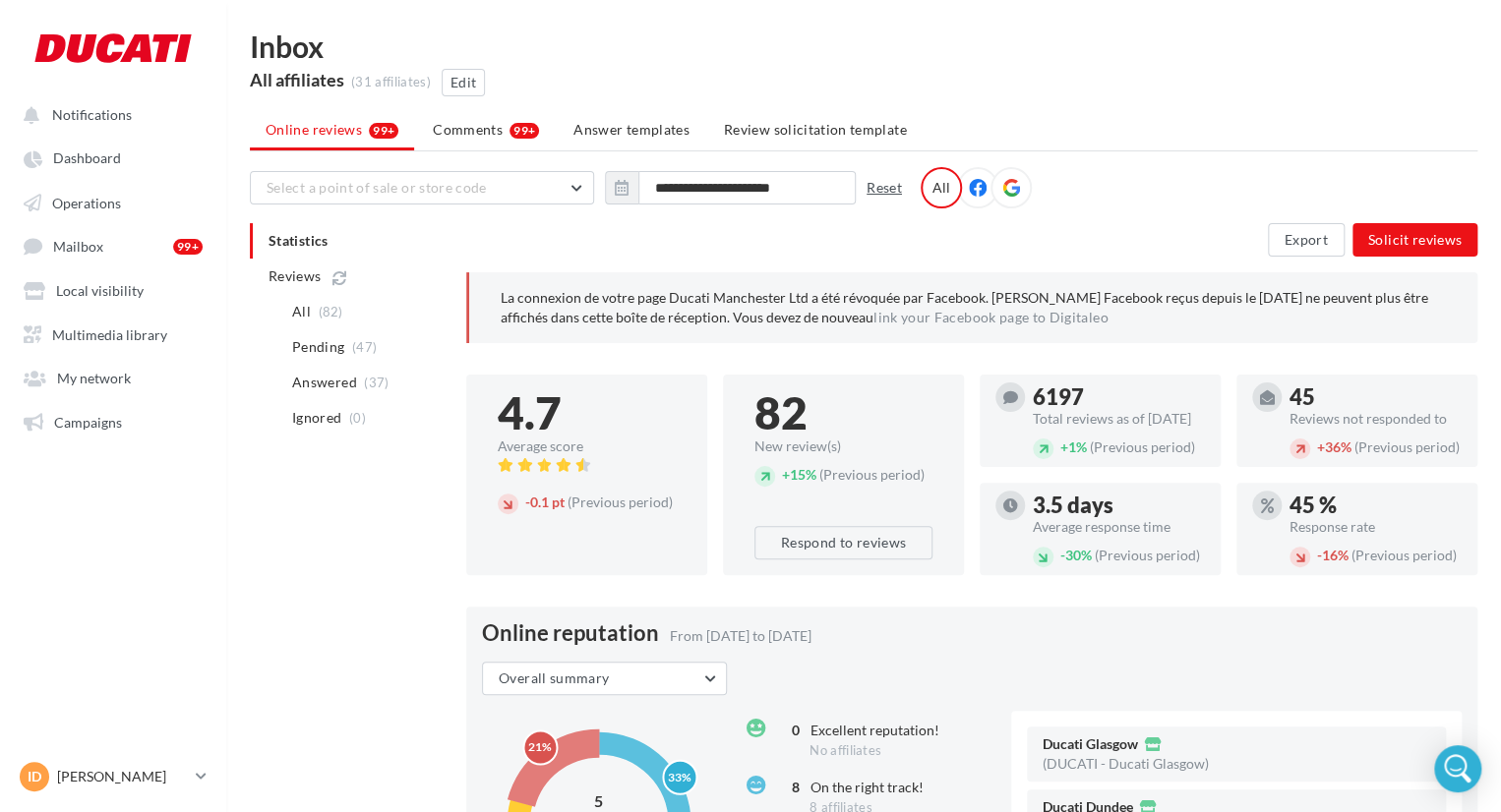
click at [884, 191] on button "Reset" at bounding box center [884, 188] width 51 height 24
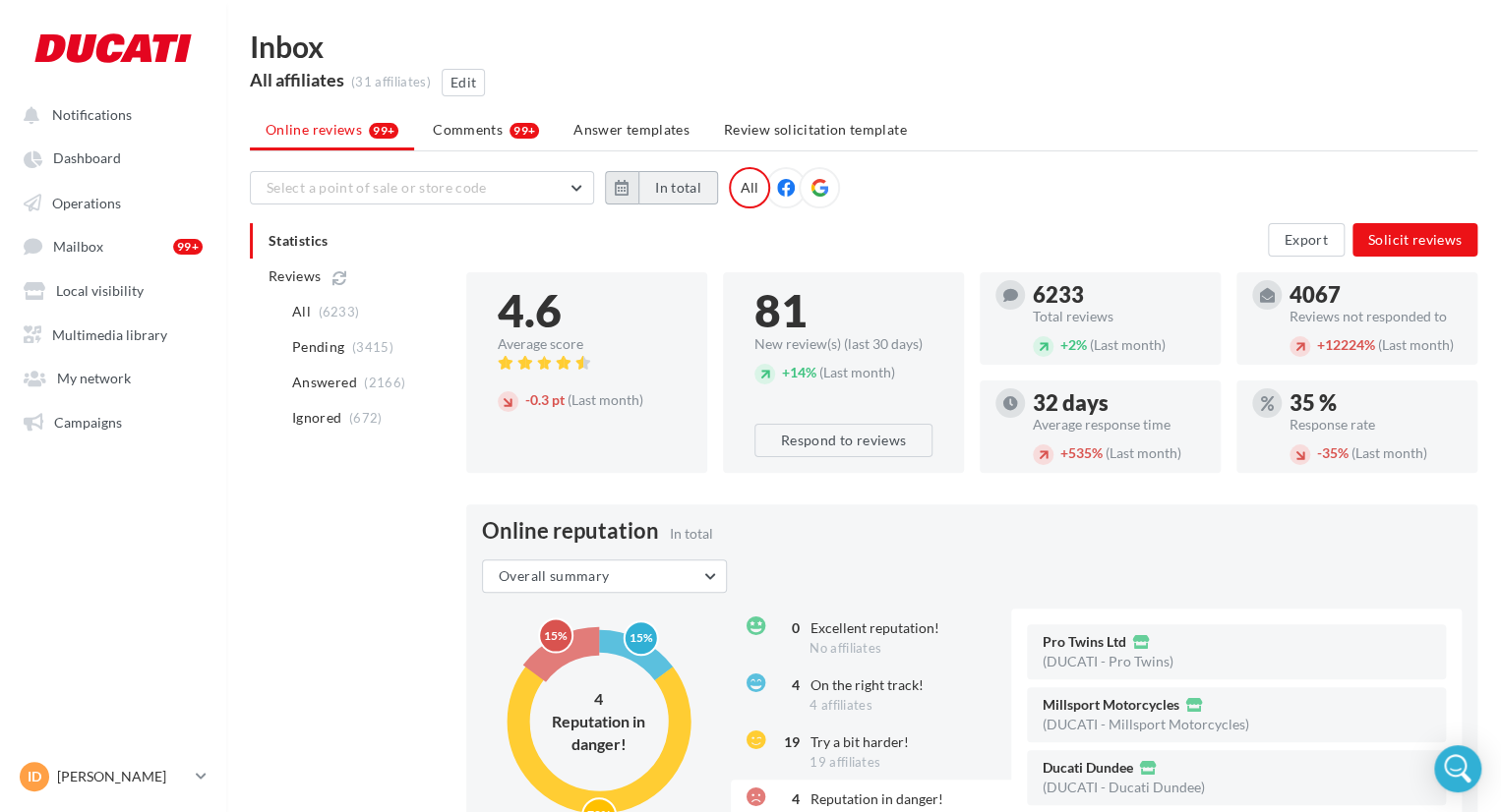
click at [661, 183] on button "In total" at bounding box center [679, 188] width 80 height 34
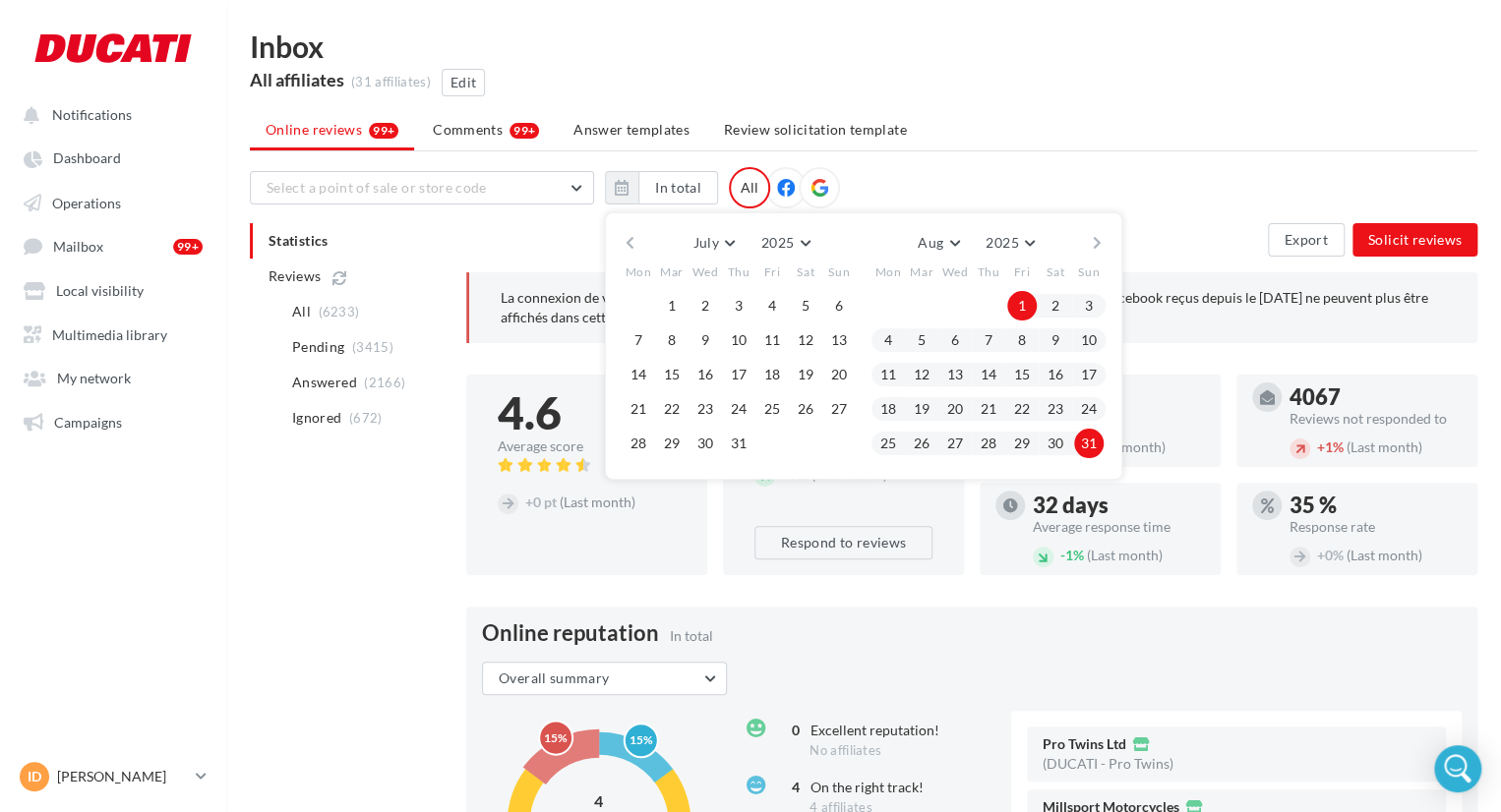
click at [1000, 197] on div "Select a point of sale or store code OX14 1RL - Blade Ducati Oxford NG31 7AQ - …" at bounding box center [864, 187] width 1228 height 41
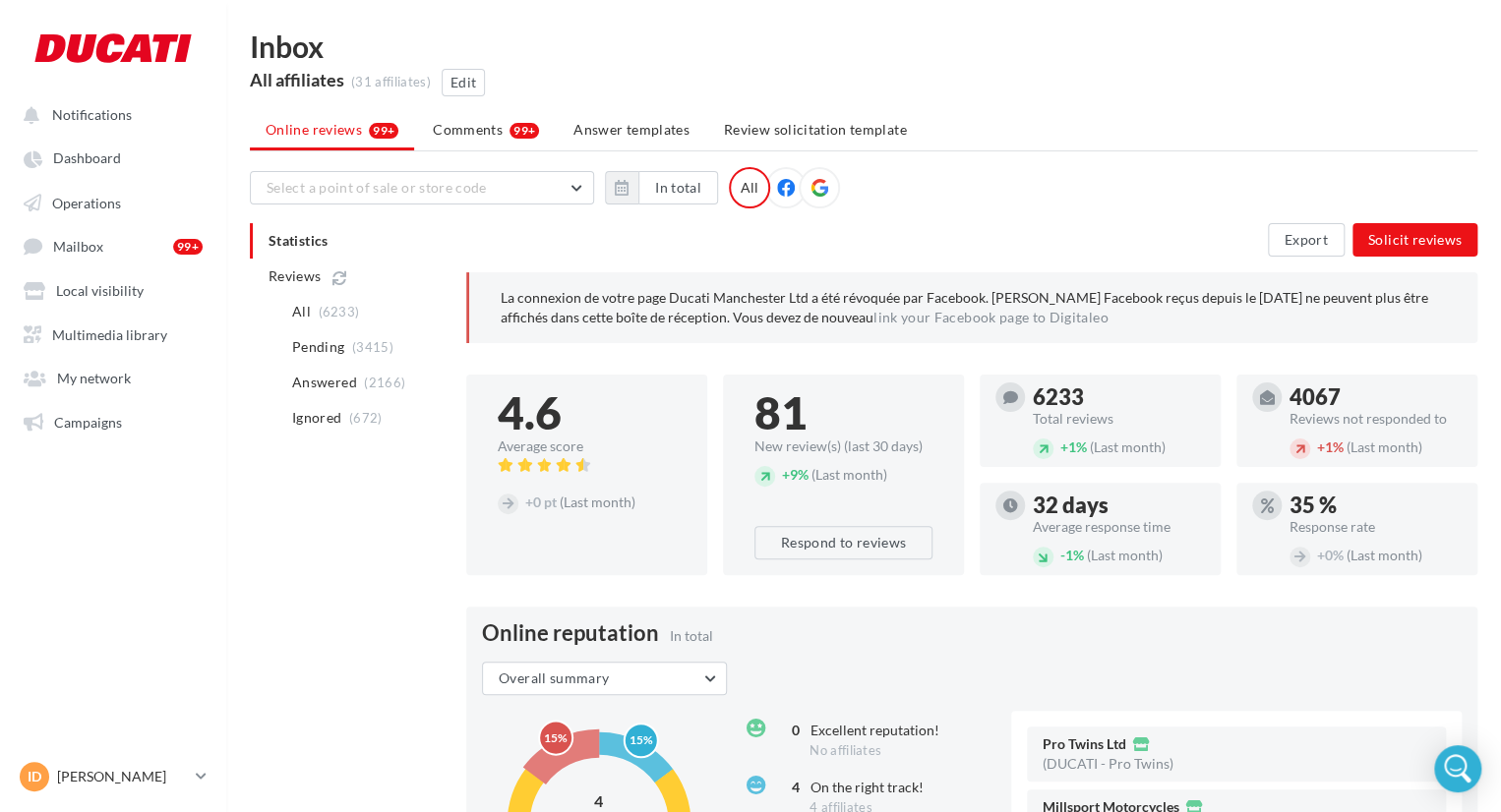
click at [798, 189] on div at bounding box center [818, 187] width 41 height 41
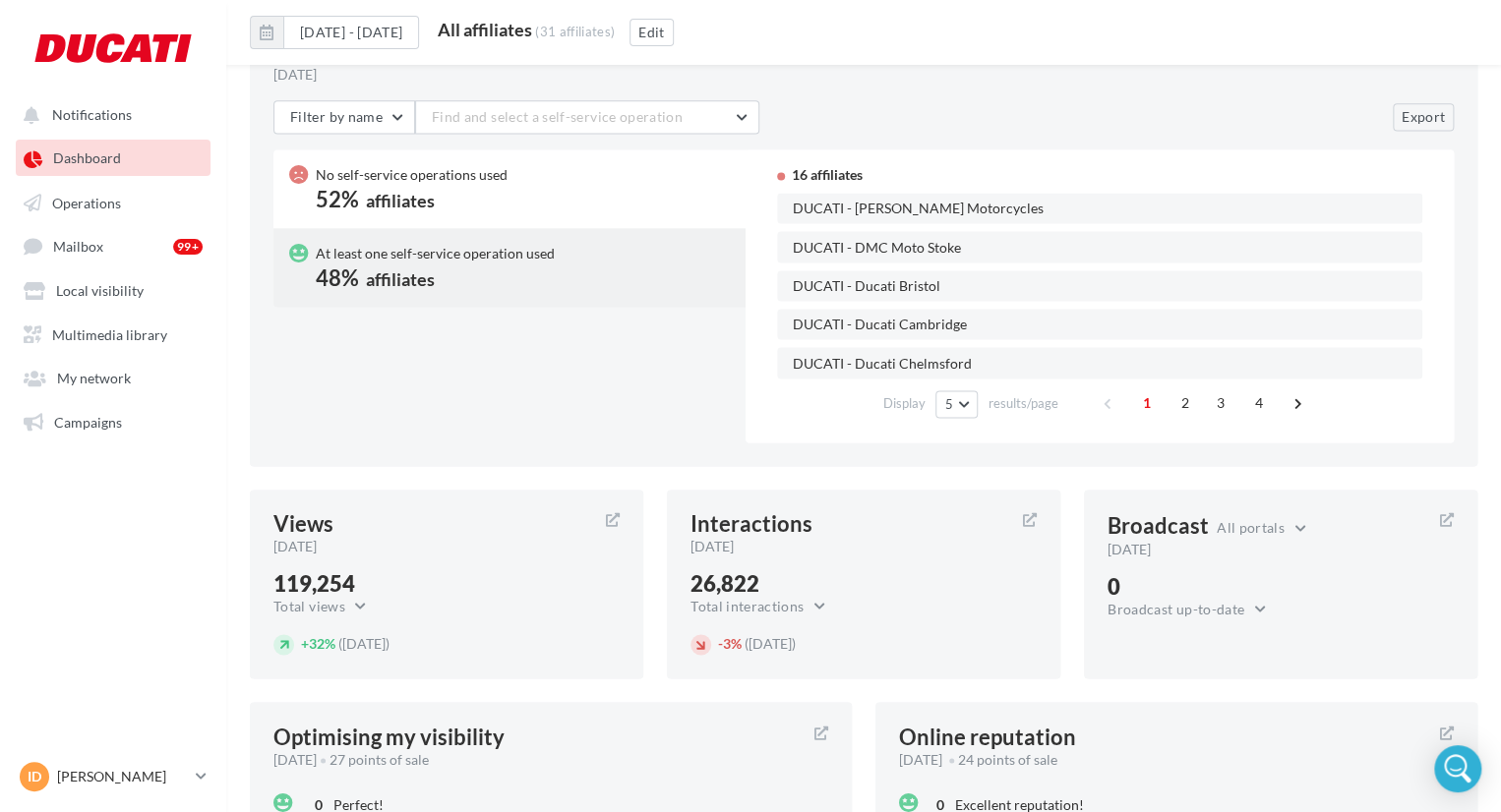
scroll to position [1688, 0]
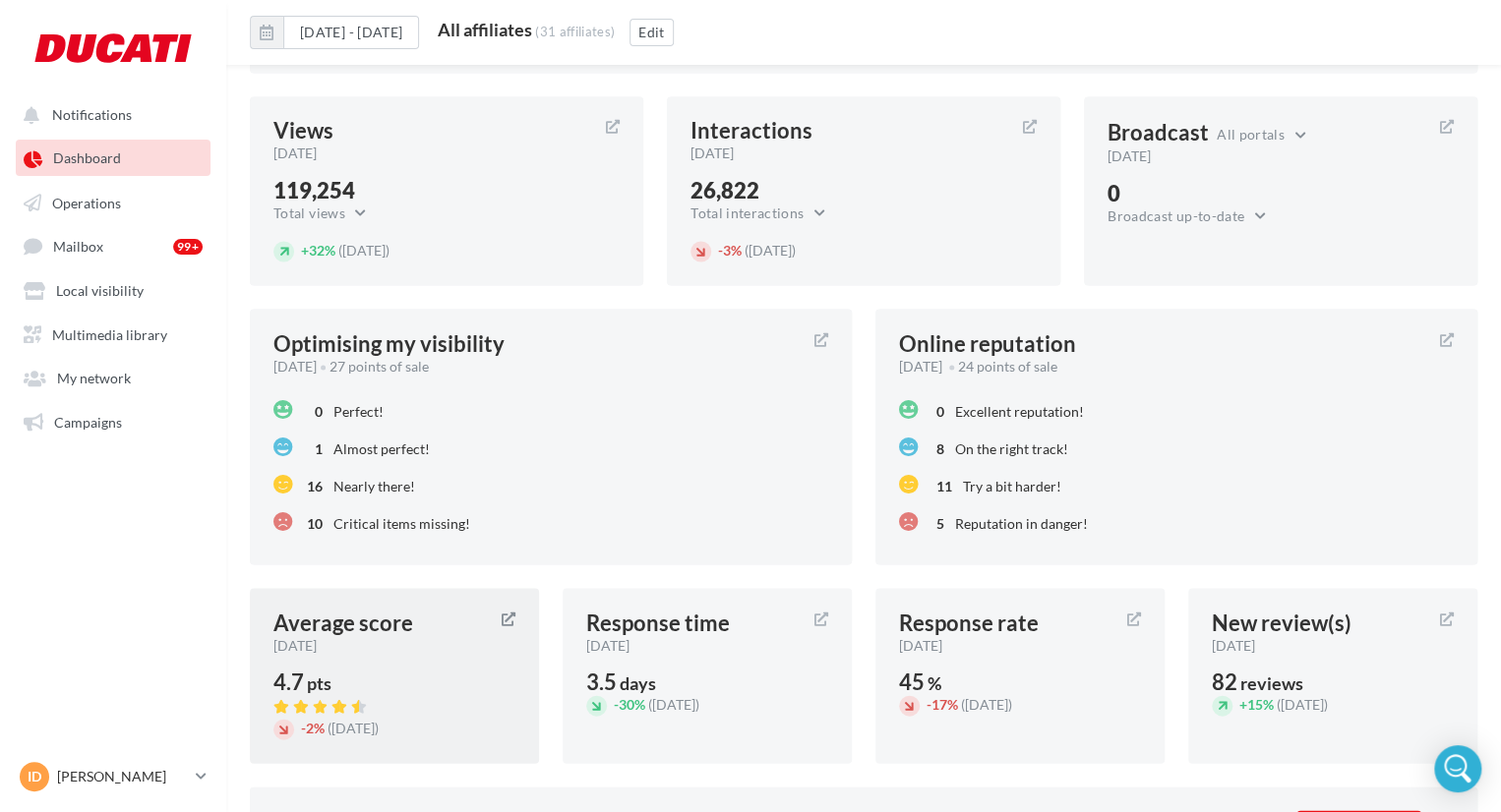
click at [349, 663] on div "Average score [DATE] 4.7 pts - 2% ([DATE])" at bounding box center [395, 676] width 289 height 175
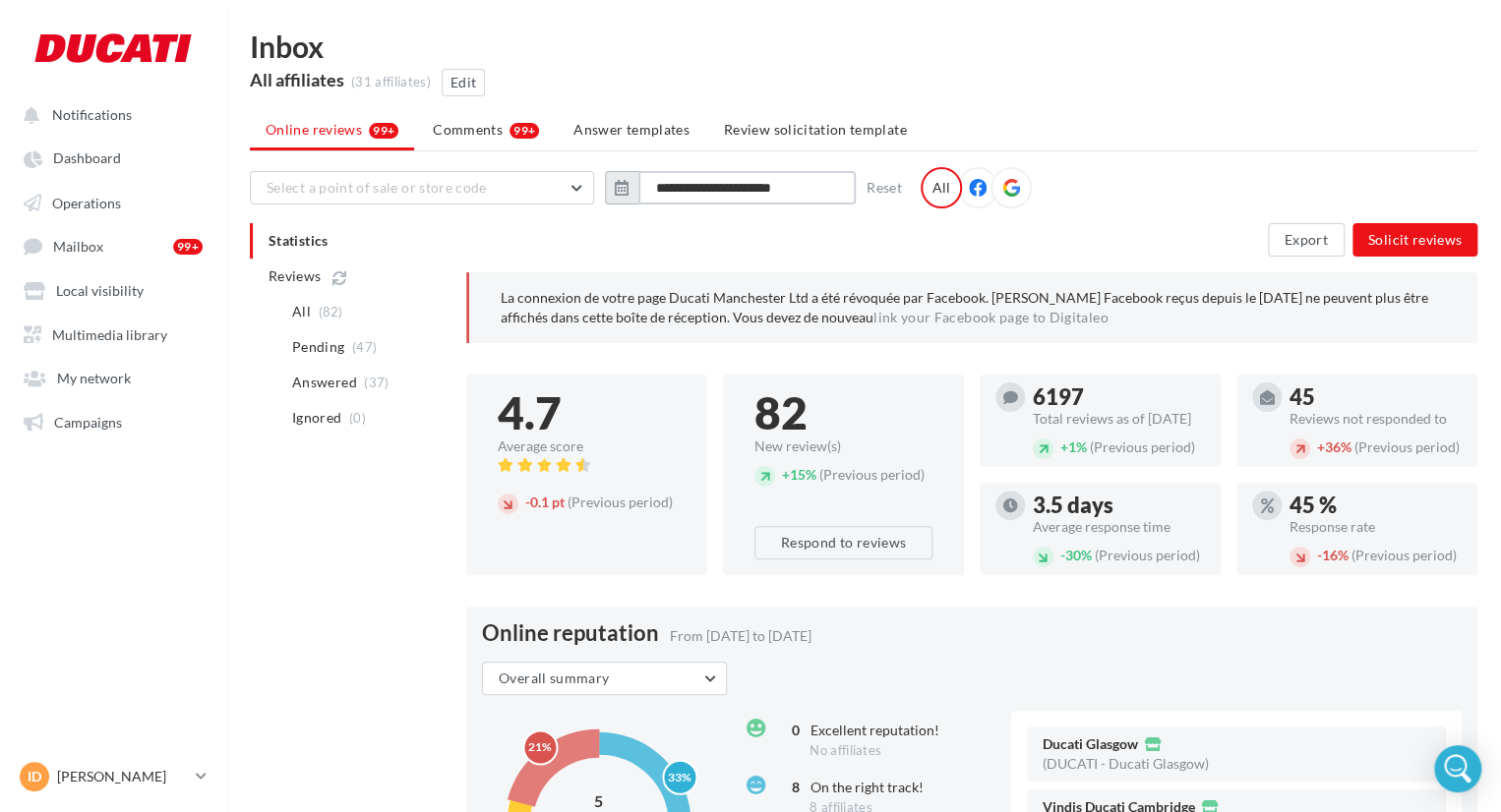
click at [767, 182] on input "**********" at bounding box center [748, 188] width 217 height 34
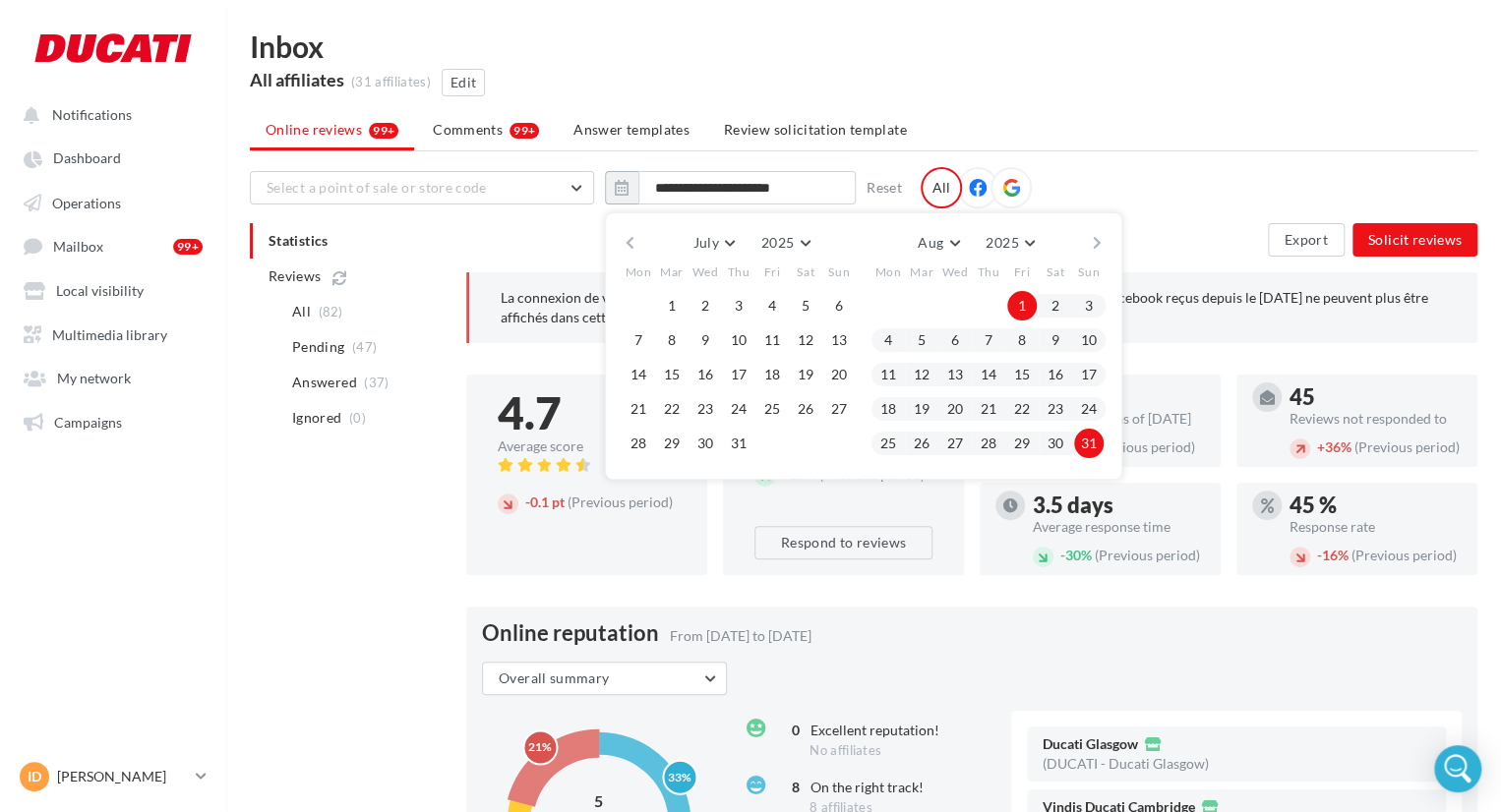
click at [1093, 241] on button "button" at bounding box center [1097, 243] width 17 height 28
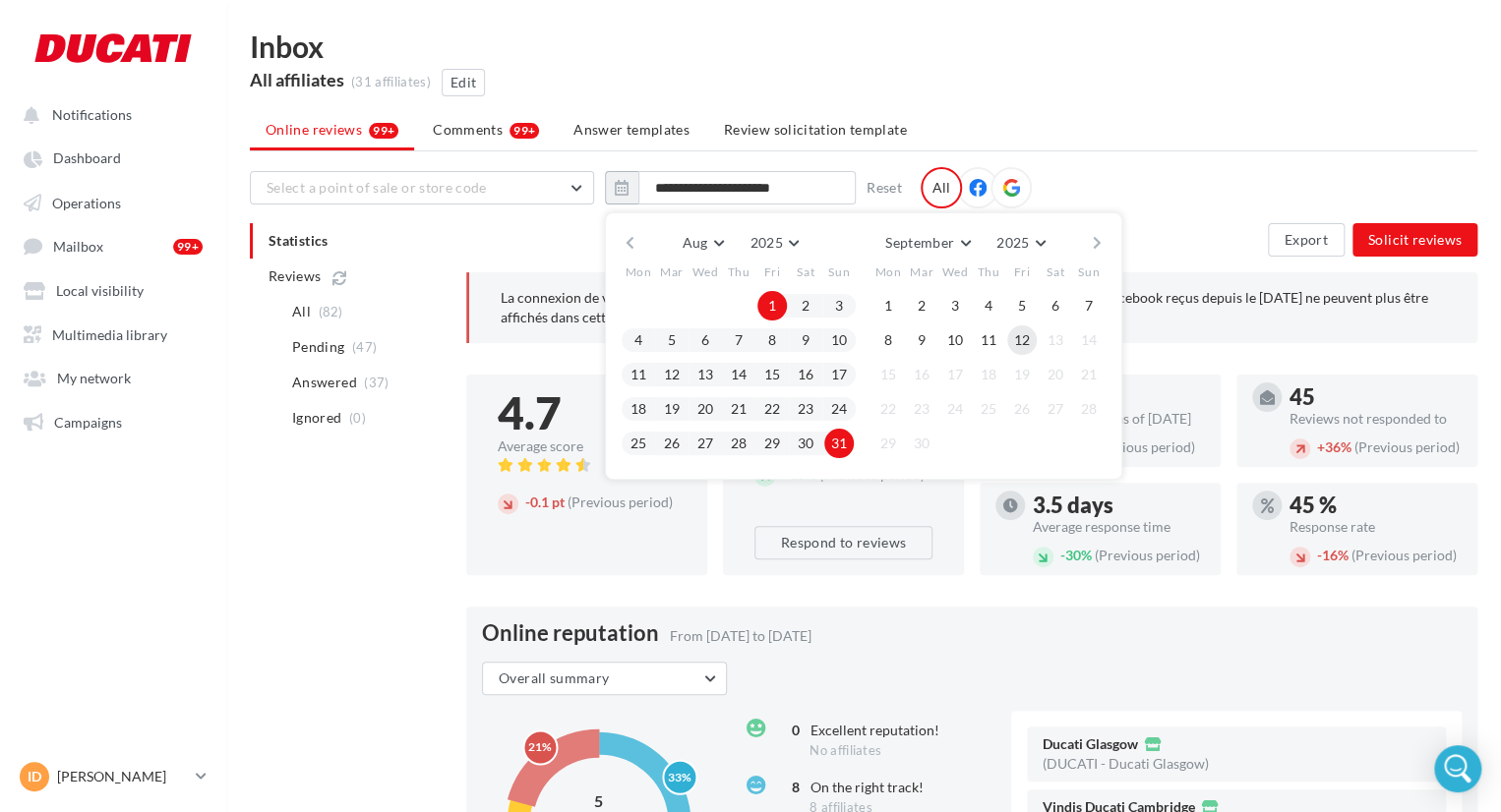
click at [1027, 340] on button "12" at bounding box center [1023, 341] width 30 height 30
click at [774, 304] on button "1" at bounding box center [772, 306] width 30 height 30
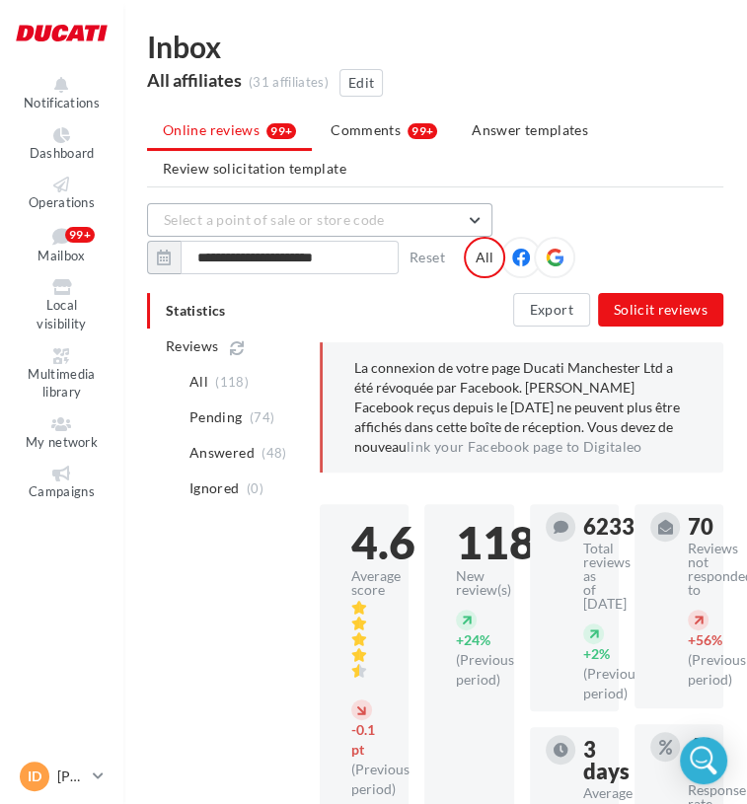
click at [332, 215] on span "Select a point of sale or store code" at bounding box center [274, 219] width 221 height 17
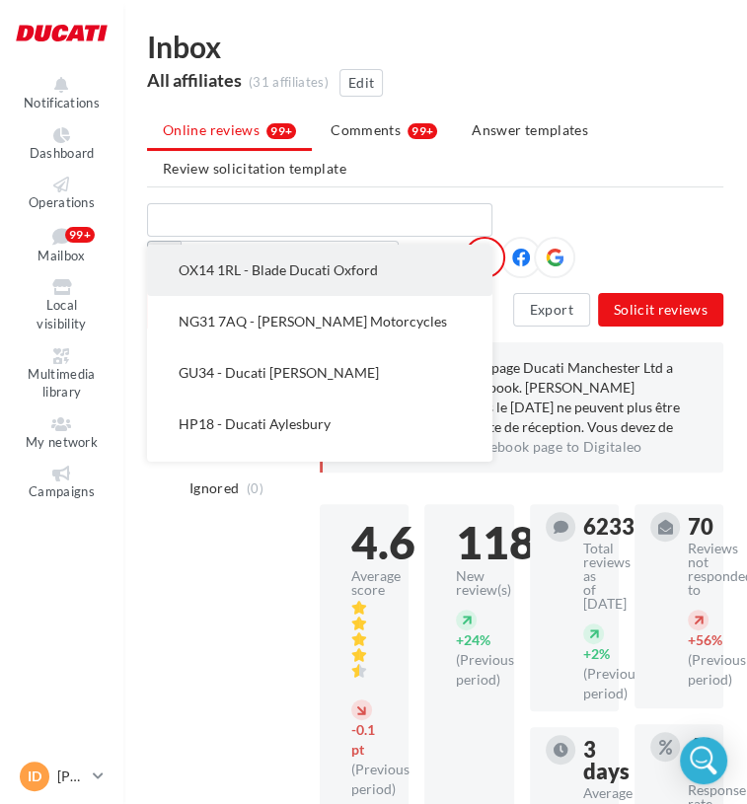
click at [349, 268] on span "OX14 1RL - Blade Ducati Oxford" at bounding box center [278, 270] width 199 height 17
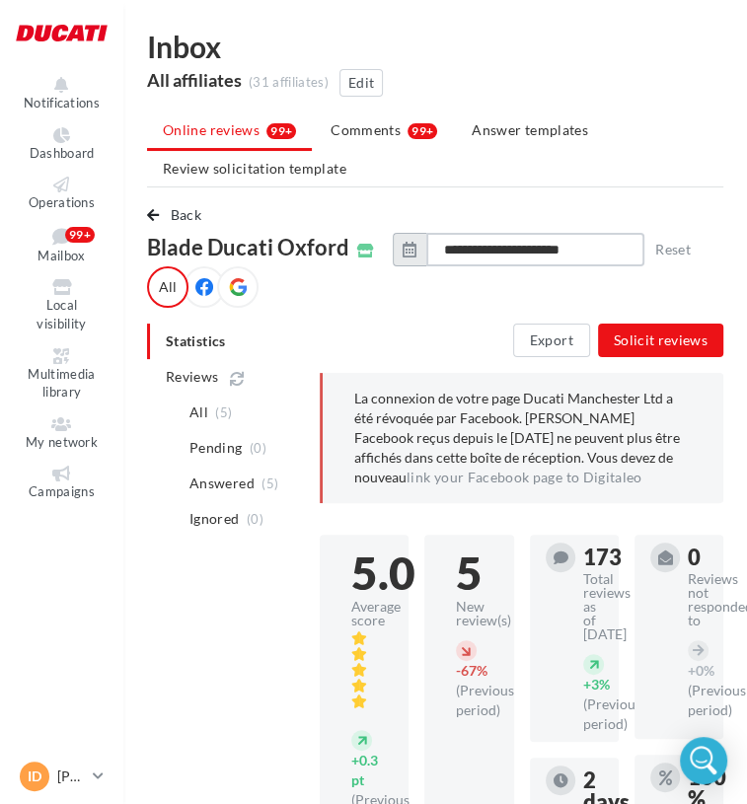
click at [533, 261] on input "**********" at bounding box center [535, 250] width 218 height 34
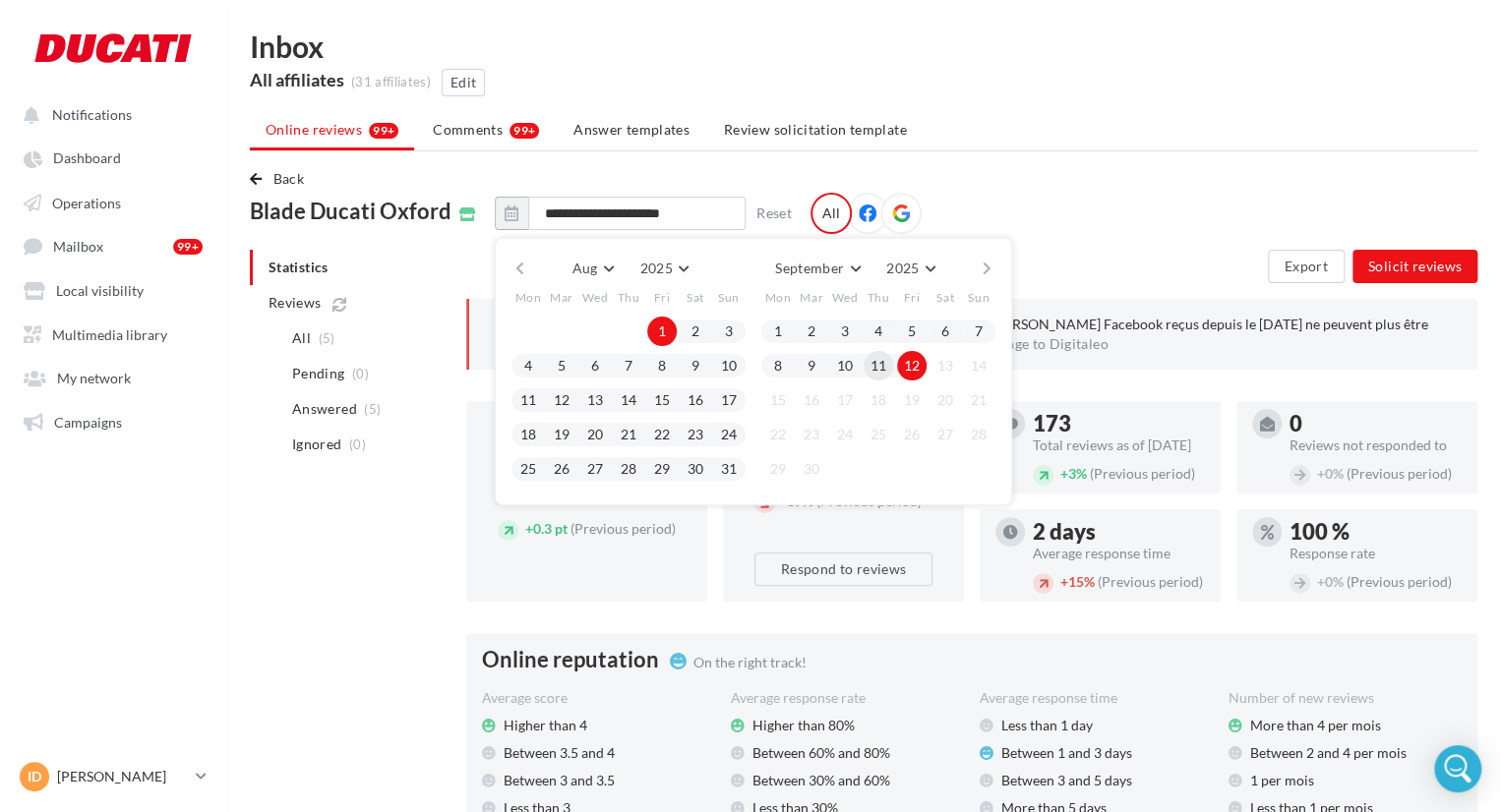
click at [886, 361] on button "11" at bounding box center [879, 366] width 30 height 30
click at [901, 363] on button "12" at bounding box center [912, 366] width 30 height 30
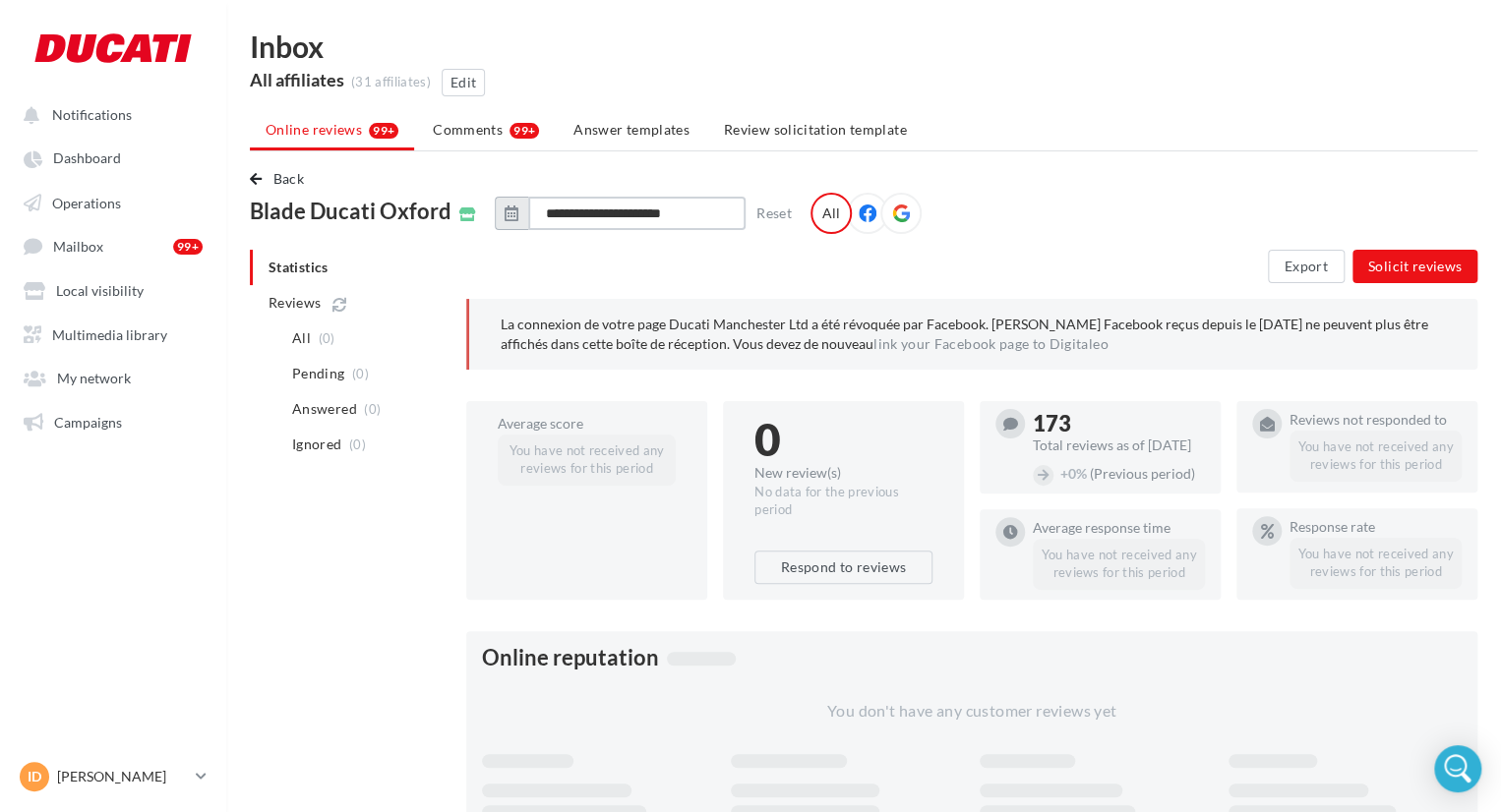
click at [684, 213] on input "**********" at bounding box center [637, 213] width 217 height 34
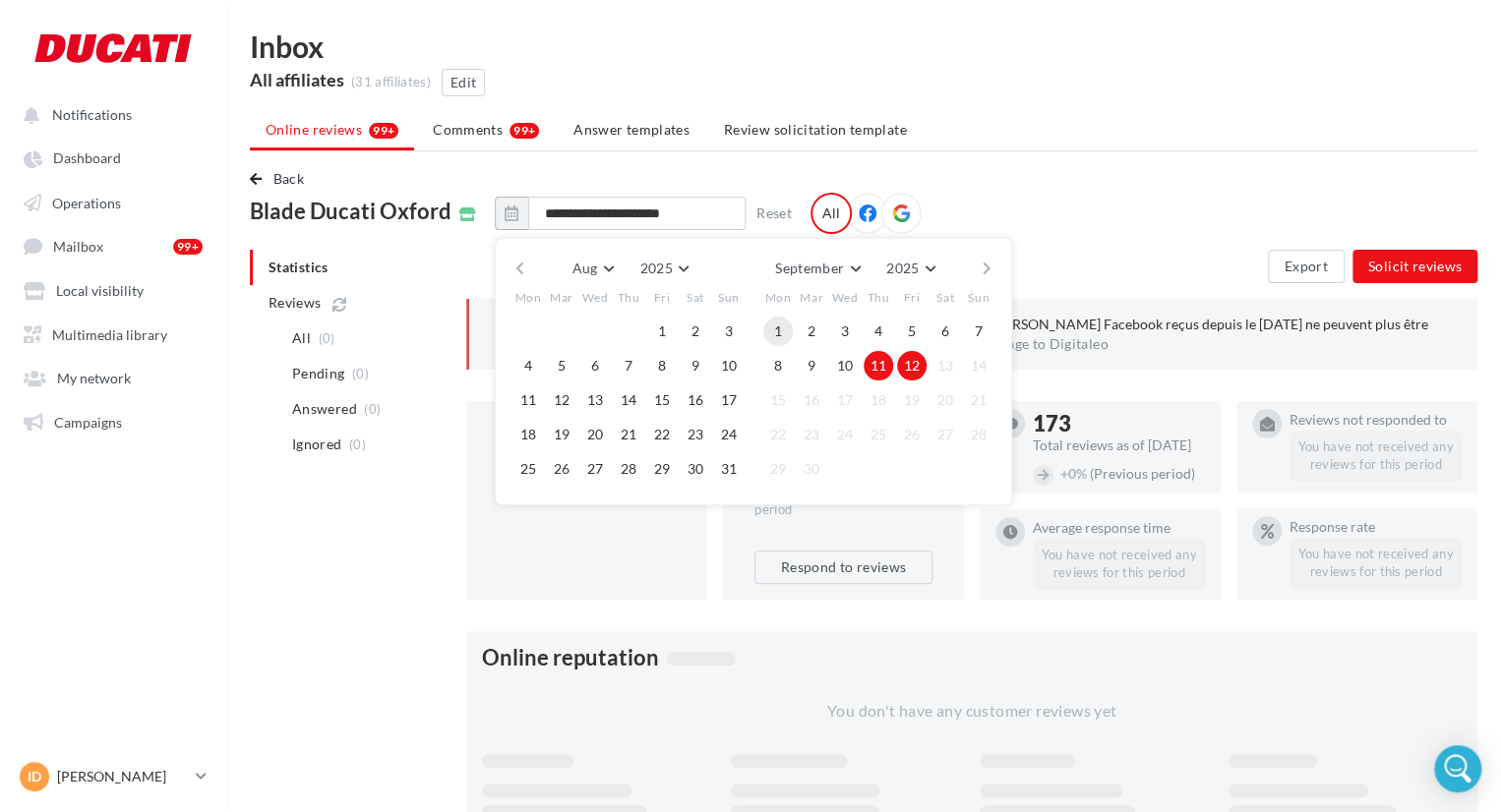
click at [785, 326] on button "1" at bounding box center [778, 332] width 30 height 30
click at [921, 364] on button "12" at bounding box center [912, 366] width 30 height 30
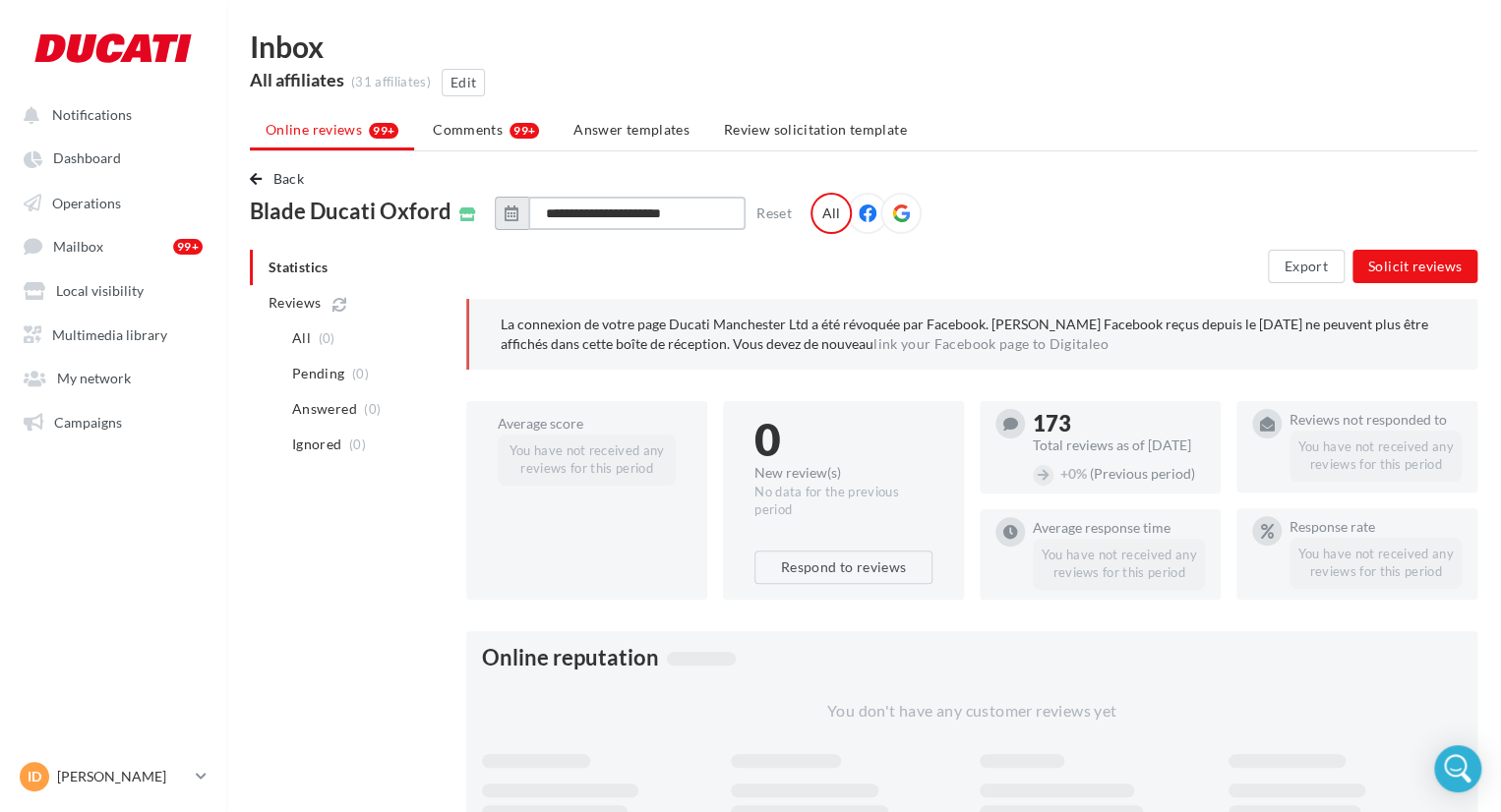
click at [624, 221] on input "**********" at bounding box center [637, 213] width 217 height 34
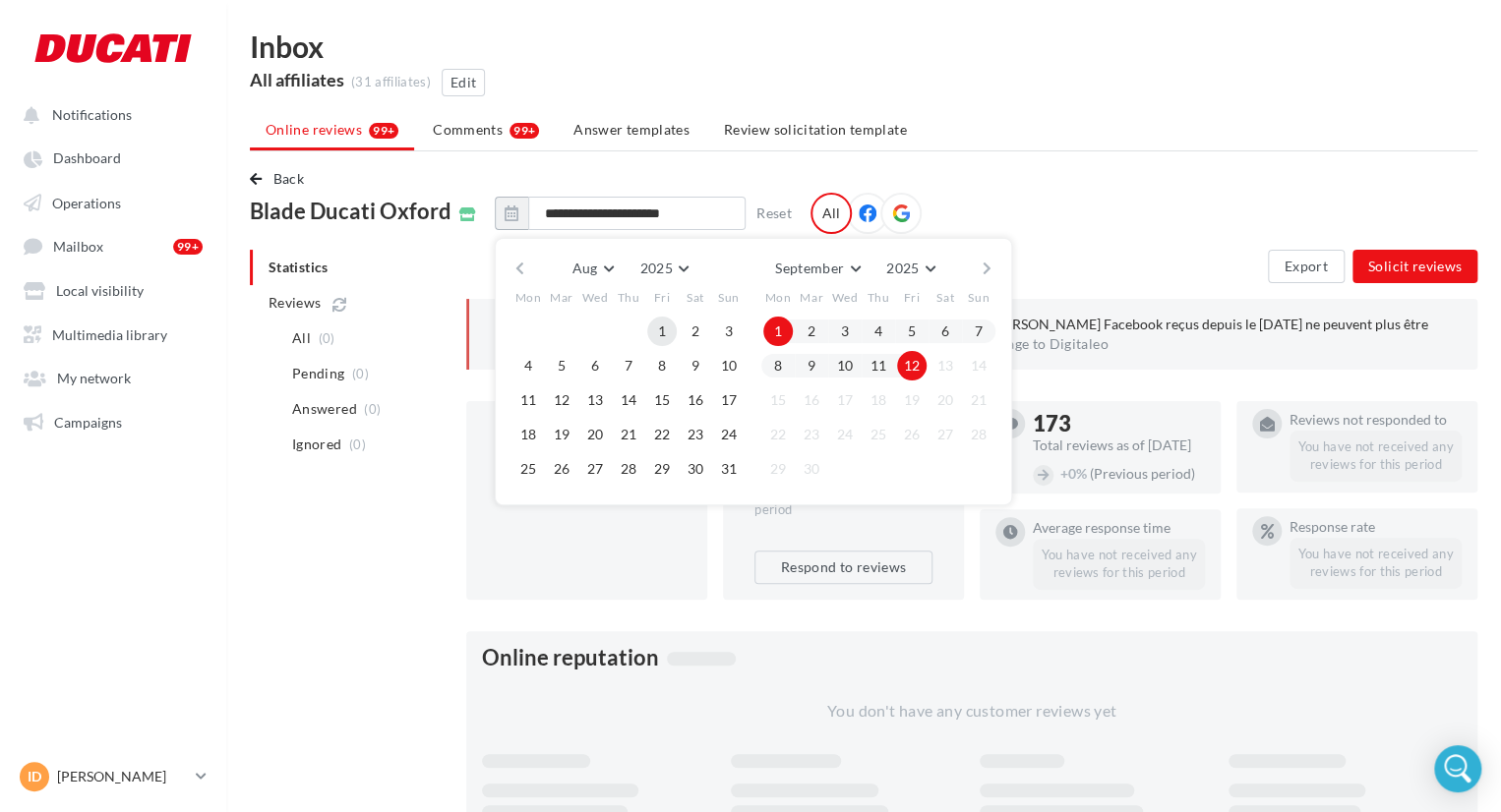
click at [649, 326] on button "1" at bounding box center [662, 332] width 30 height 30
click at [914, 363] on button "12" at bounding box center [912, 366] width 30 height 30
type input "**********"
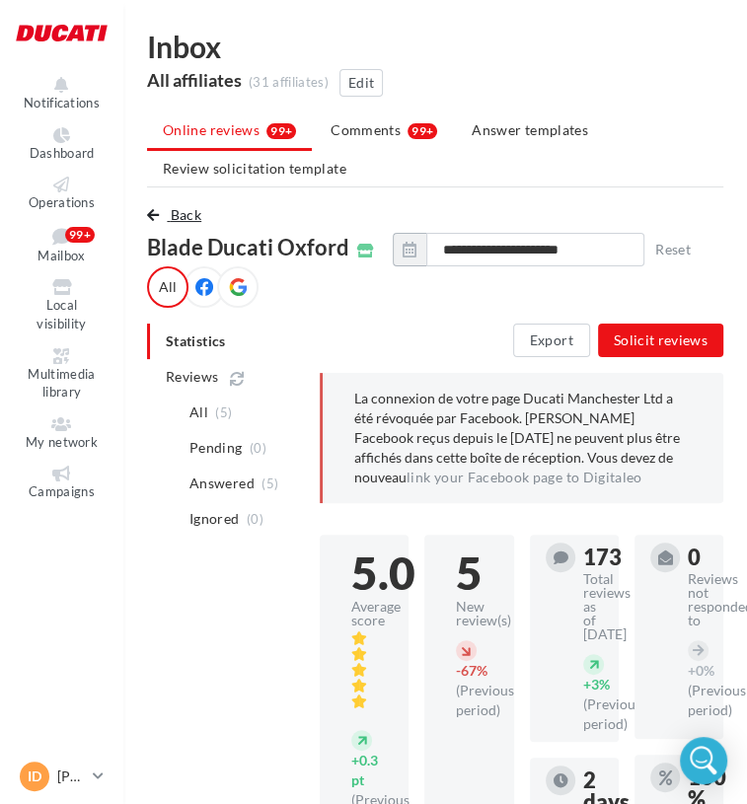
click at [188, 214] on span "Back" at bounding box center [186, 214] width 31 height 17
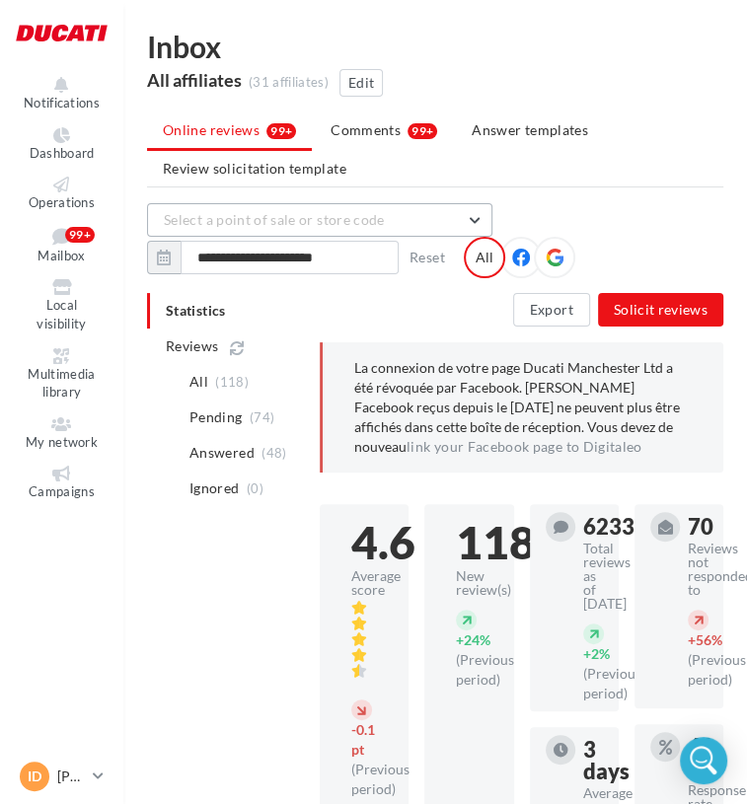
click at [391, 226] on button "Select a point of sale or store code" at bounding box center [319, 220] width 345 height 34
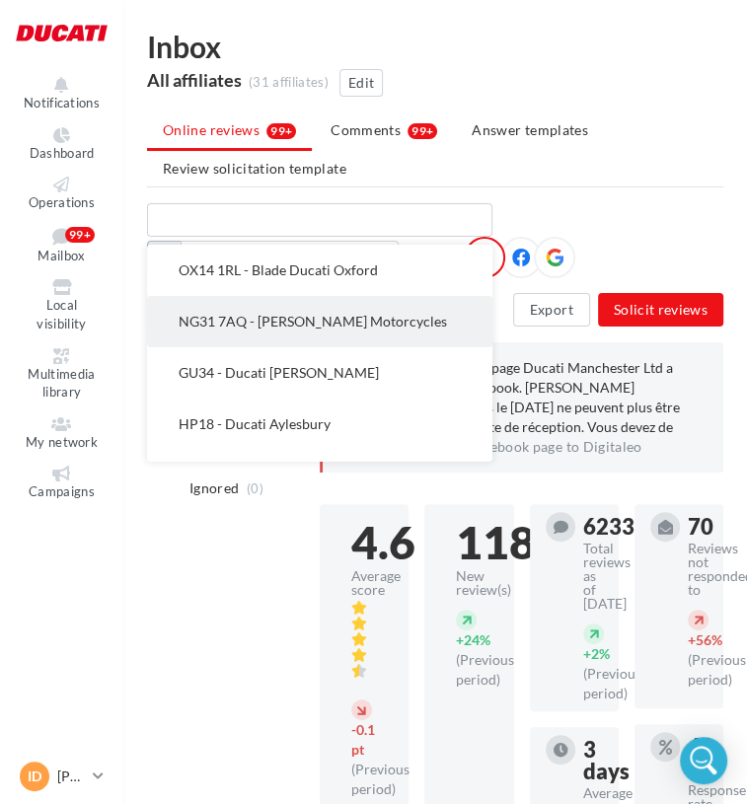
click at [364, 309] on button "NG31 7AQ - [PERSON_NAME] Motorcycles" at bounding box center [319, 321] width 345 height 51
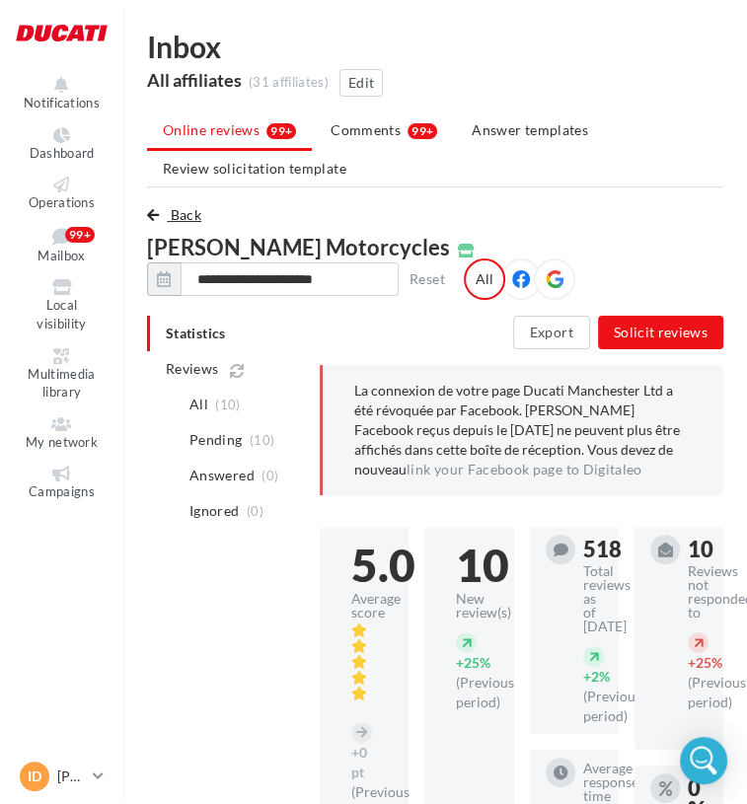
click at [161, 212] on button "Back" at bounding box center [178, 215] width 62 height 24
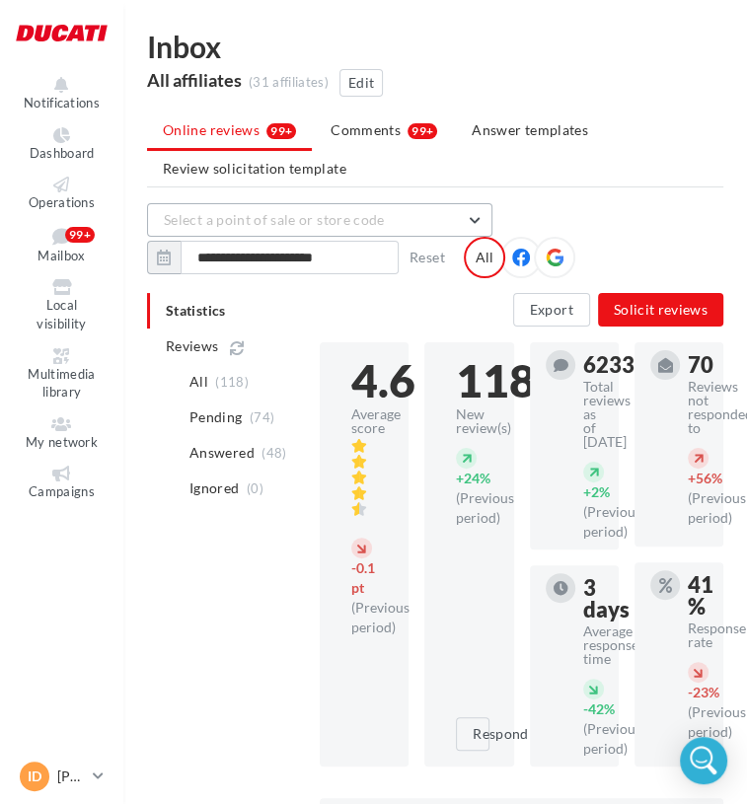
click at [425, 226] on button "Select a point of sale or store code" at bounding box center [319, 220] width 345 height 34
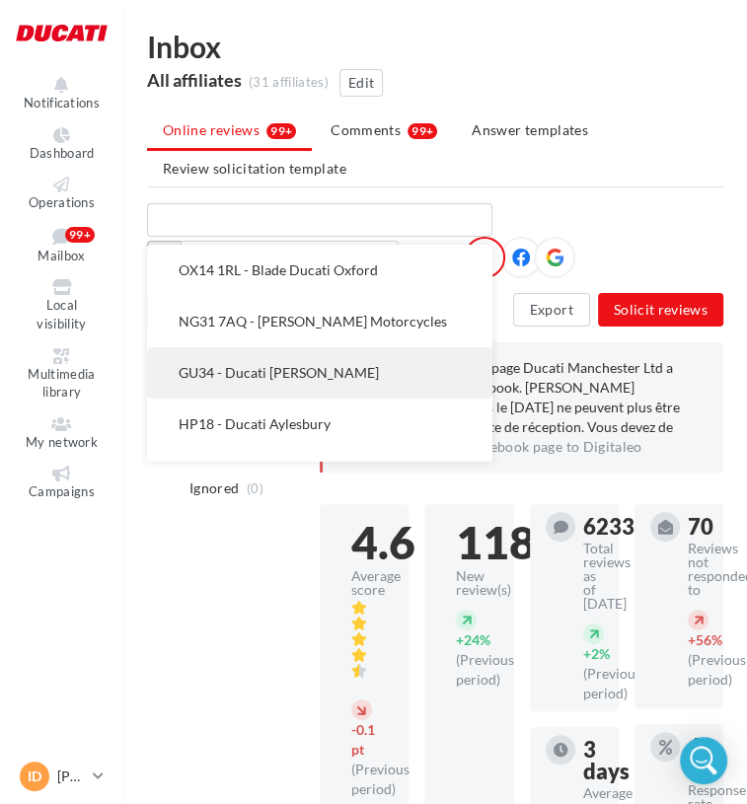
click at [340, 350] on button "GU34 - Ducati [PERSON_NAME]" at bounding box center [319, 372] width 345 height 51
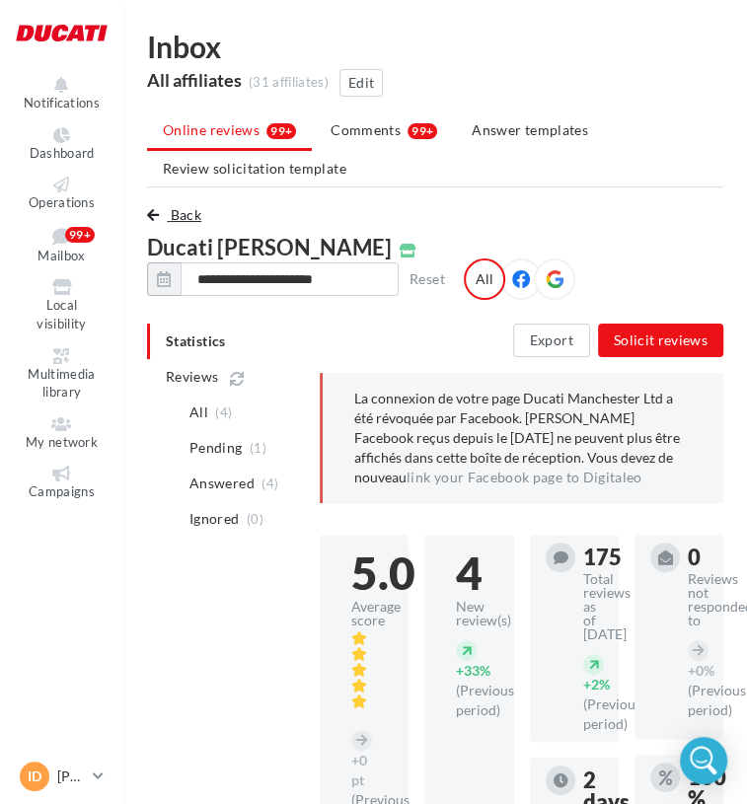
click at [174, 206] on span "Back" at bounding box center [186, 214] width 31 height 17
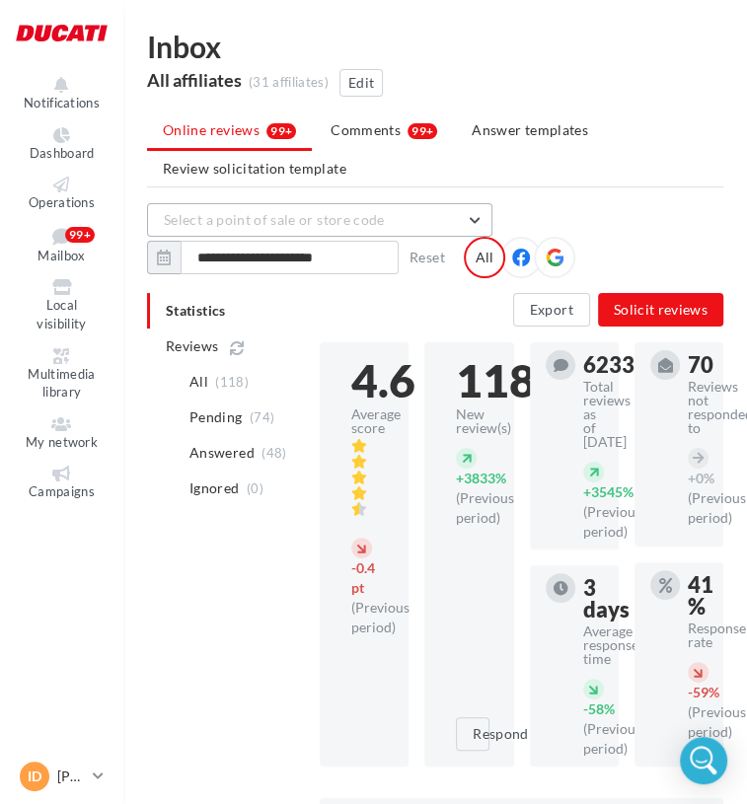
click at [297, 232] on button "Select a point of sale or store code" at bounding box center [319, 220] width 345 height 34
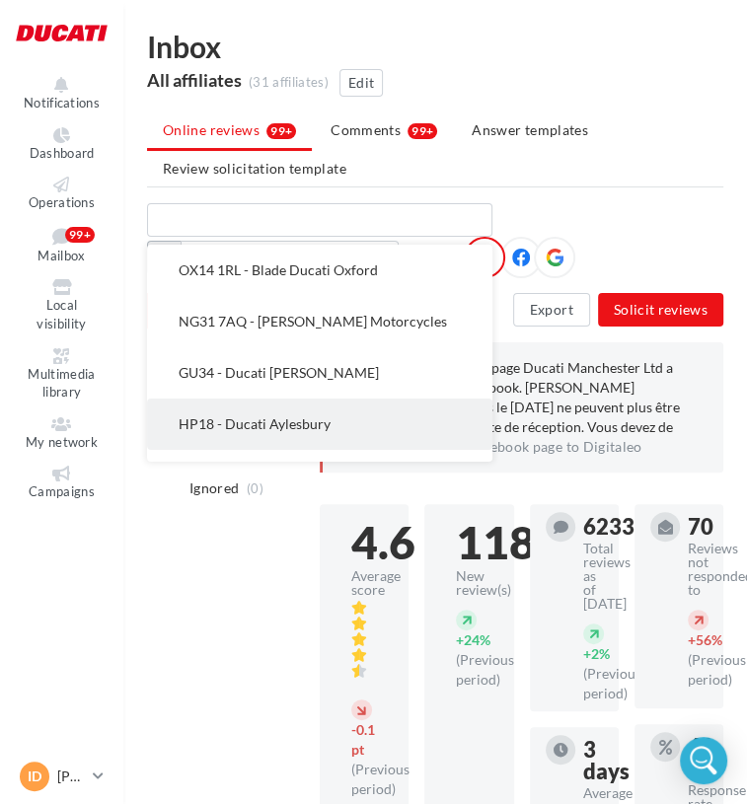
click at [276, 413] on button "HP18 - Ducati Aylesbury" at bounding box center [319, 424] width 345 height 51
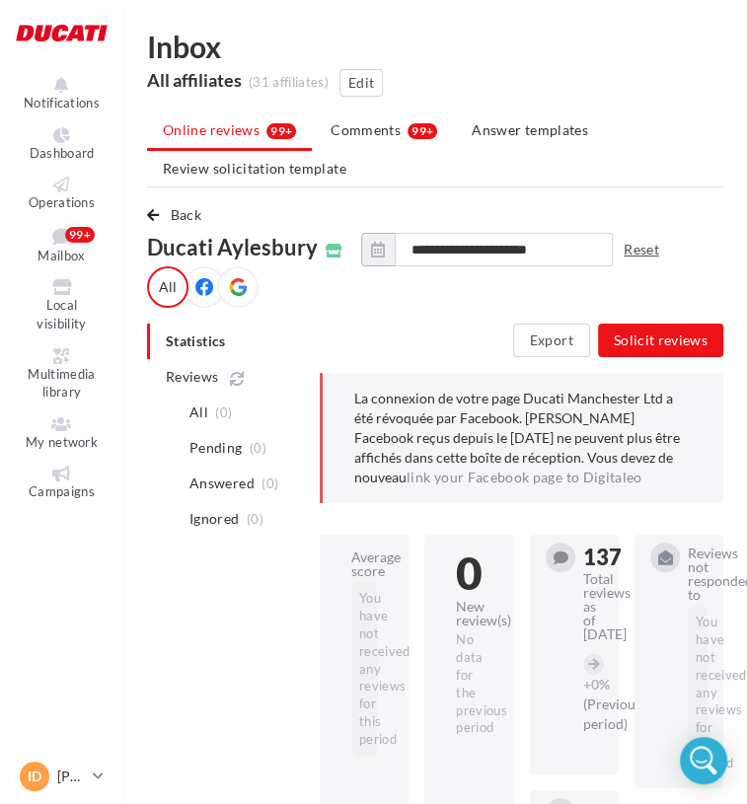
click at [640, 248] on button "Reset" at bounding box center [641, 250] width 51 height 24
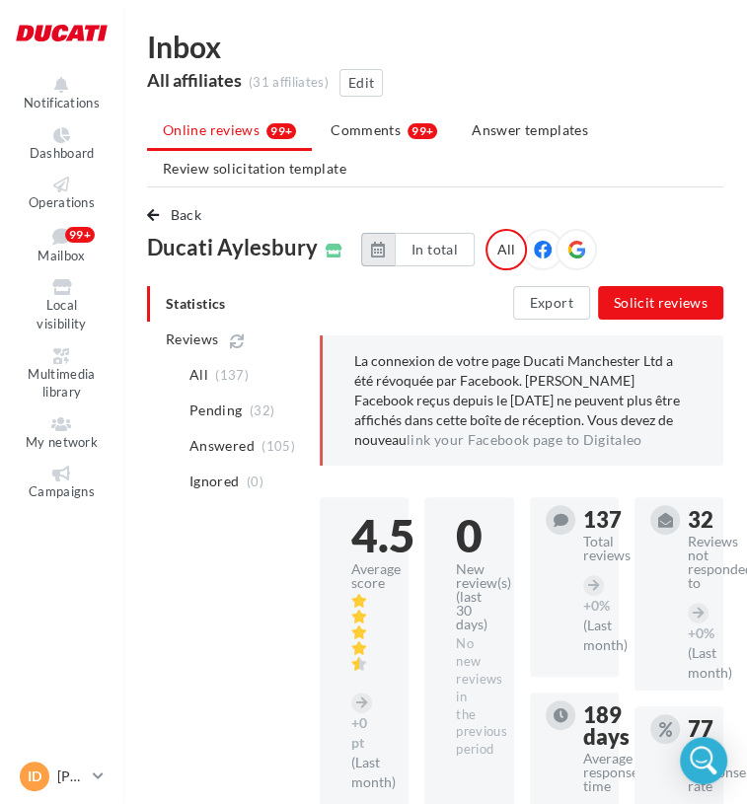
click at [363, 244] on button "button" at bounding box center [378, 250] width 34 height 34
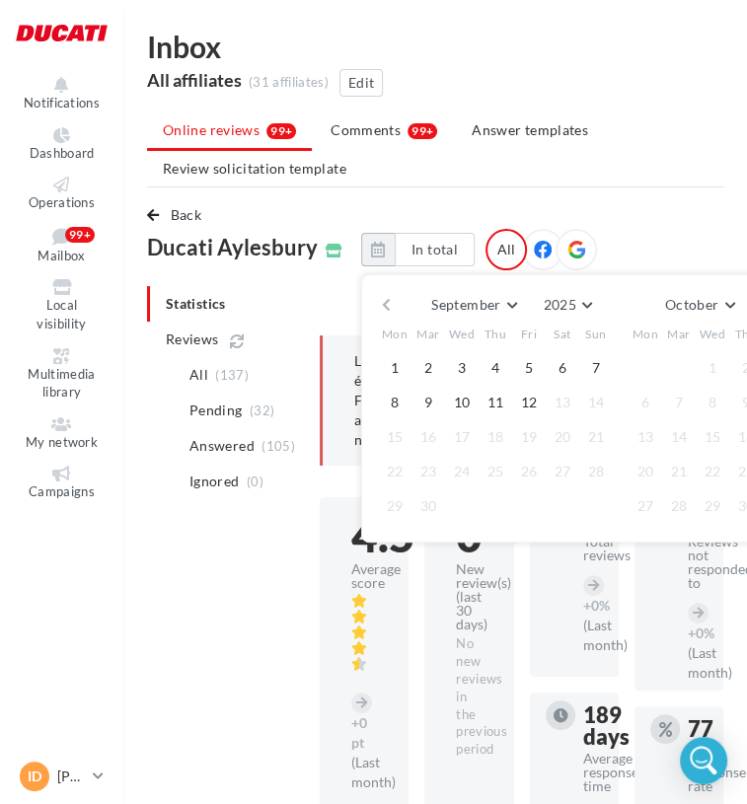
click at [378, 299] on button "button" at bounding box center [386, 305] width 17 height 28
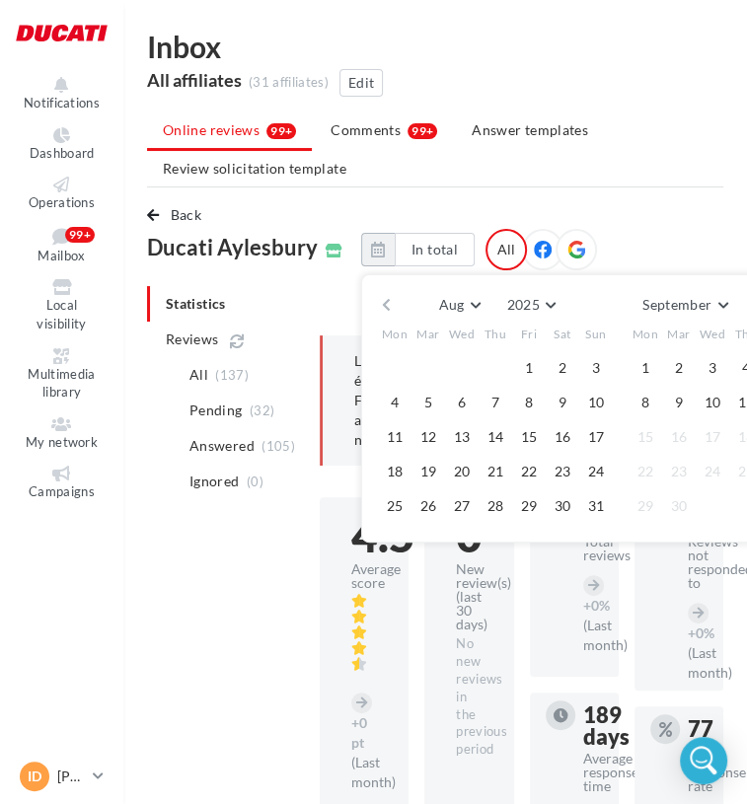
click at [395, 310] on div "Aug January February Mar April May June July Aug September October November [DA…" at bounding box center [620, 305] width 451 height 28
click at [383, 308] on button "button" at bounding box center [386, 305] width 17 height 28
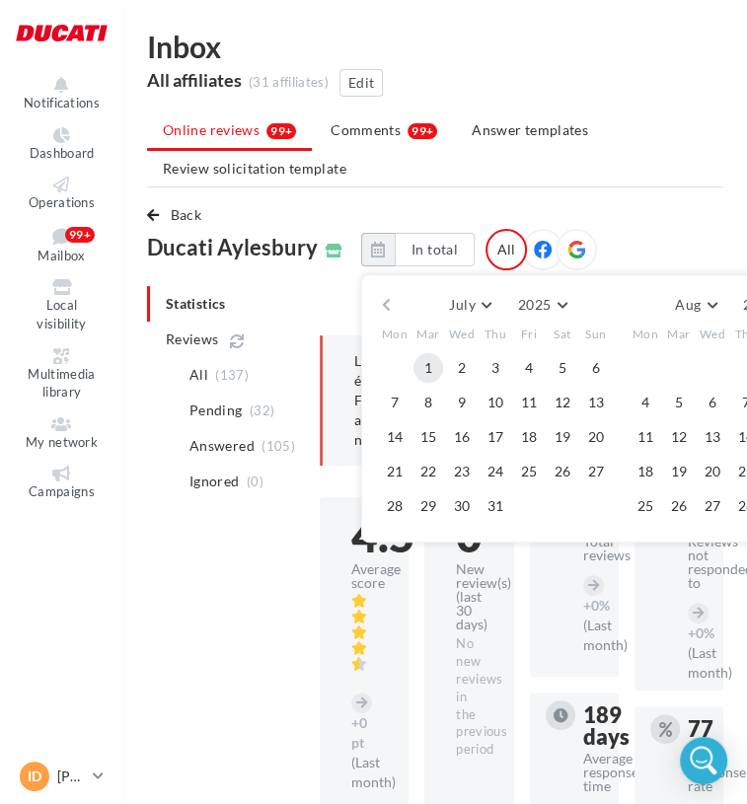
click at [415, 360] on button "1" at bounding box center [429, 368] width 30 height 30
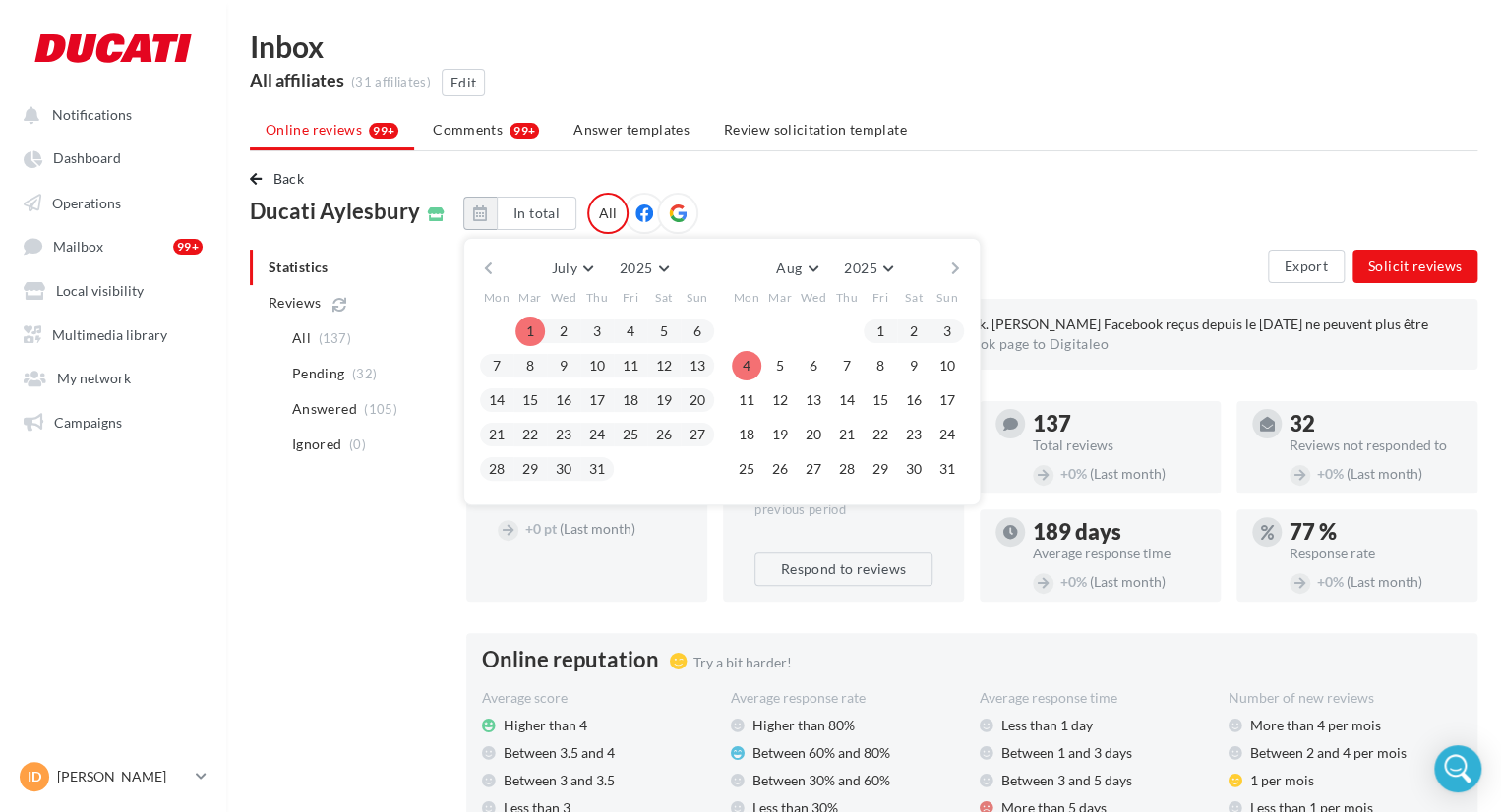
click at [947, 262] on button "button" at bounding box center [955, 269] width 17 height 28
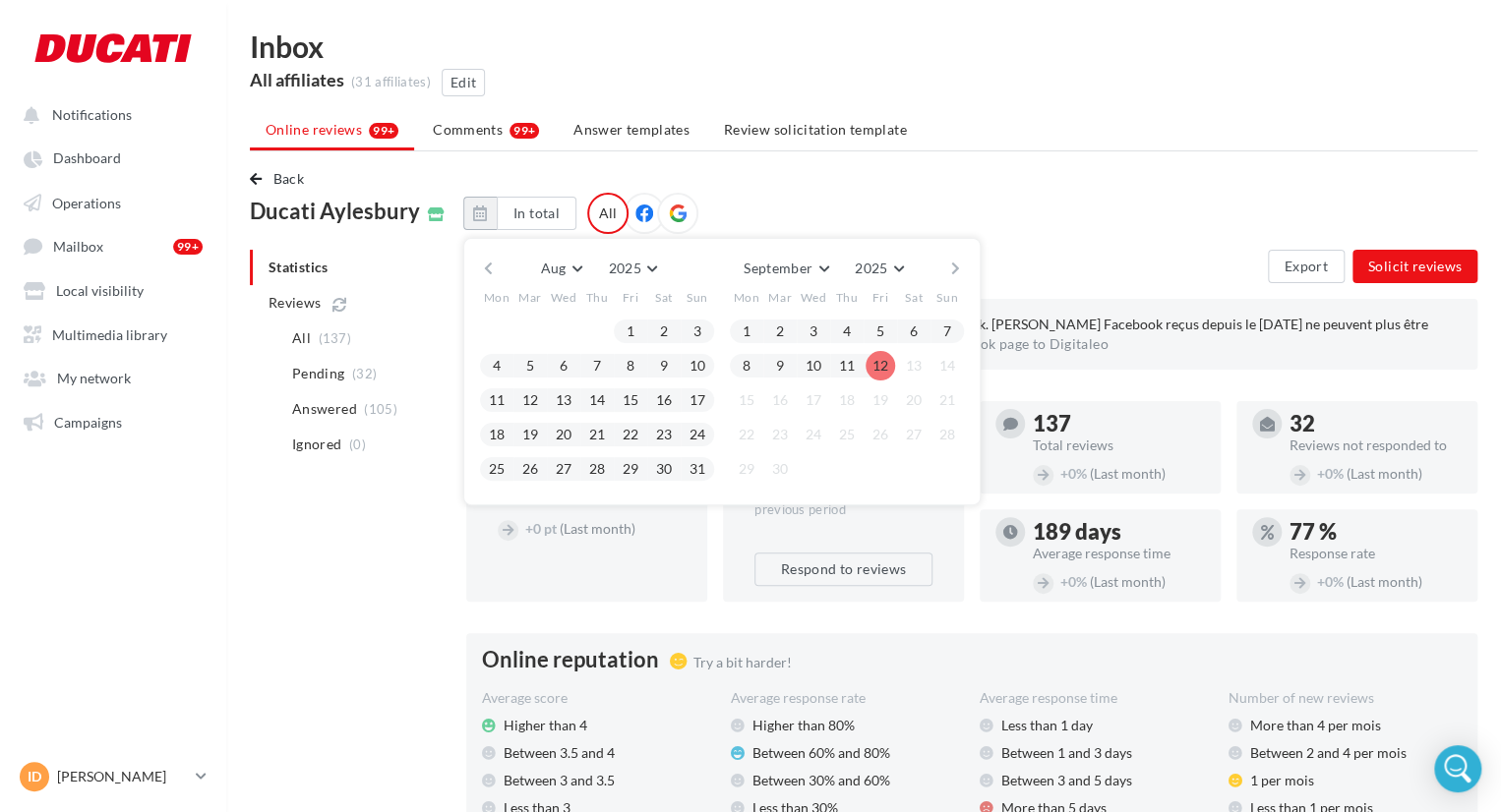
click at [870, 371] on button "12" at bounding box center [881, 366] width 30 height 30
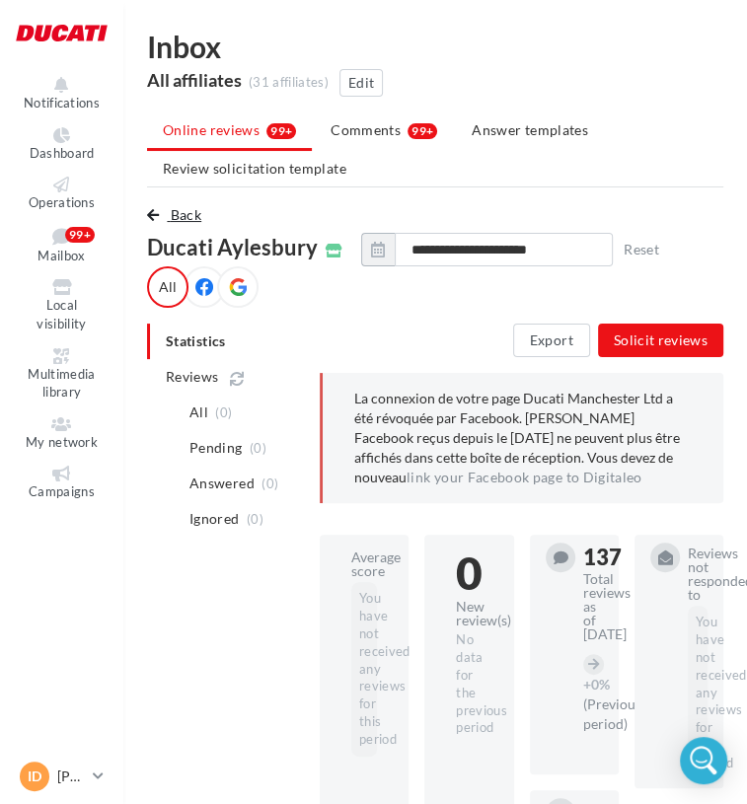
click at [166, 205] on button "Back" at bounding box center [178, 215] width 62 height 24
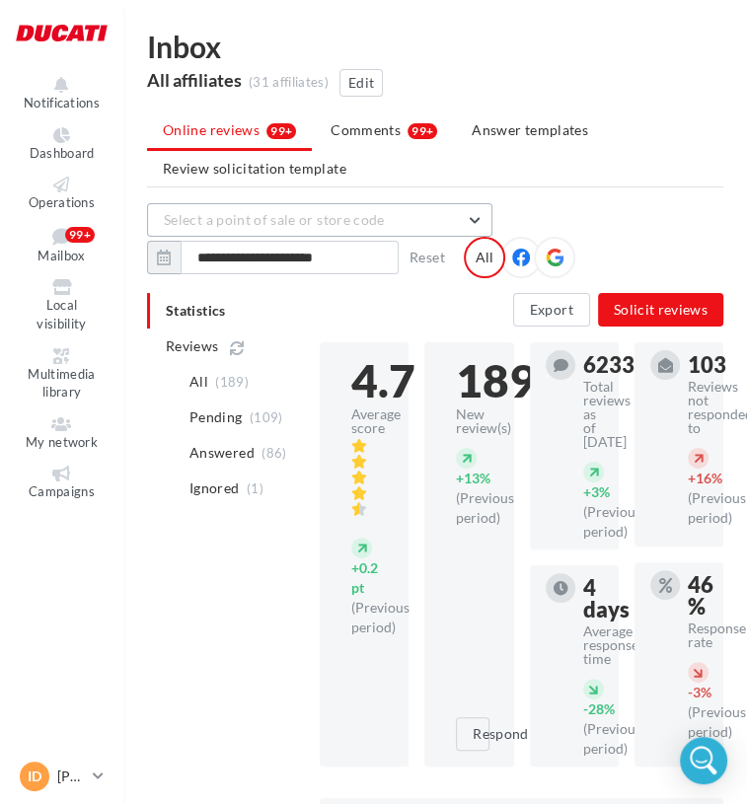
click at [401, 226] on button "Select a point of sale or store code" at bounding box center [319, 220] width 345 height 34
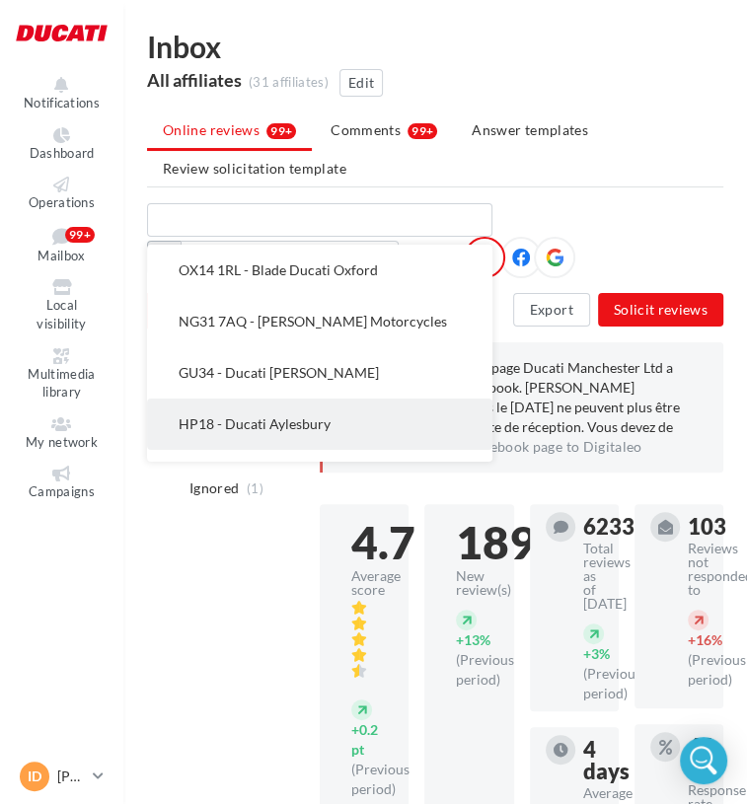
click at [333, 427] on button "HP18 - Ducati Aylesbury" at bounding box center [319, 424] width 345 height 51
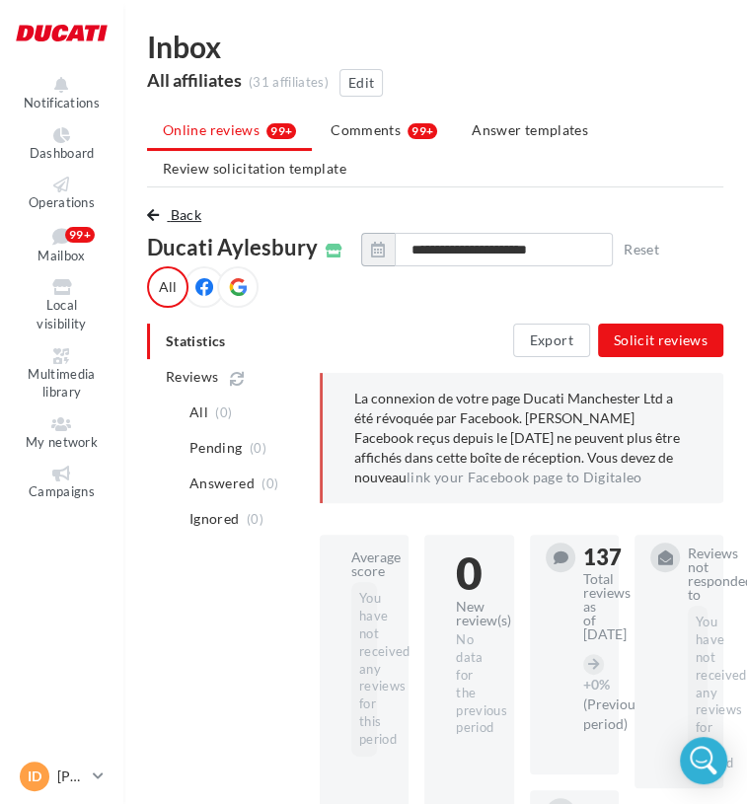
click at [201, 218] on span "Back" at bounding box center [186, 214] width 31 height 17
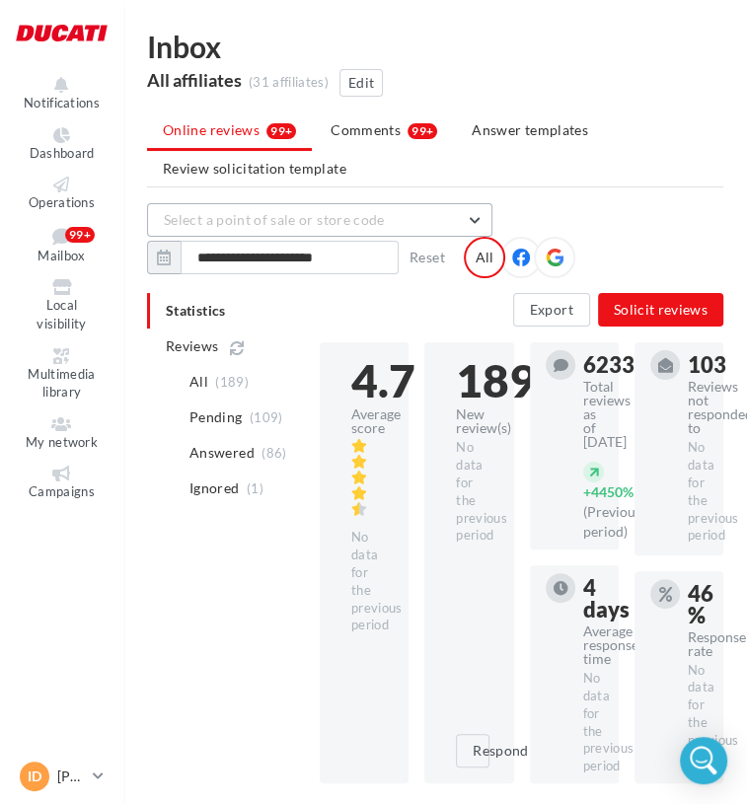
click at [371, 224] on span "Select a point of sale or store code" at bounding box center [274, 219] width 221 height 17
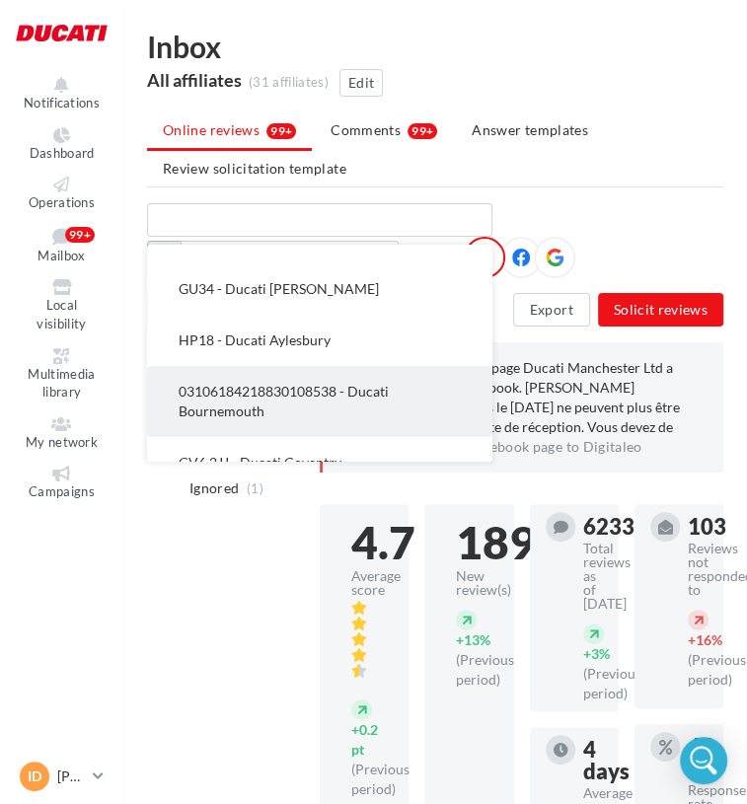
scroll to position [99, 0]
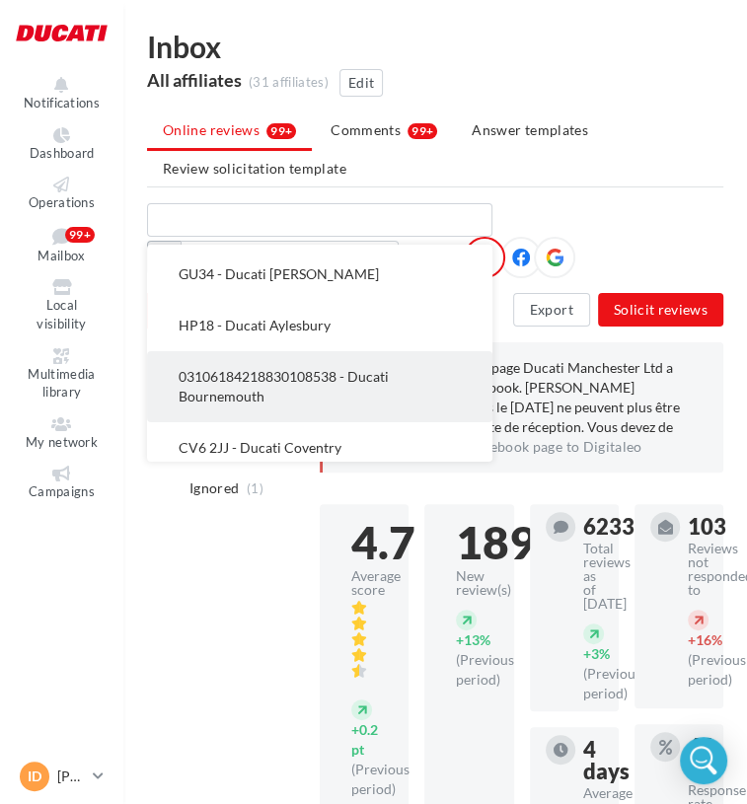
click at [323, 370] on span "03106184218830108538 - Ducati Bournemouth" at bounding box center [284, 386] width 210 height 37
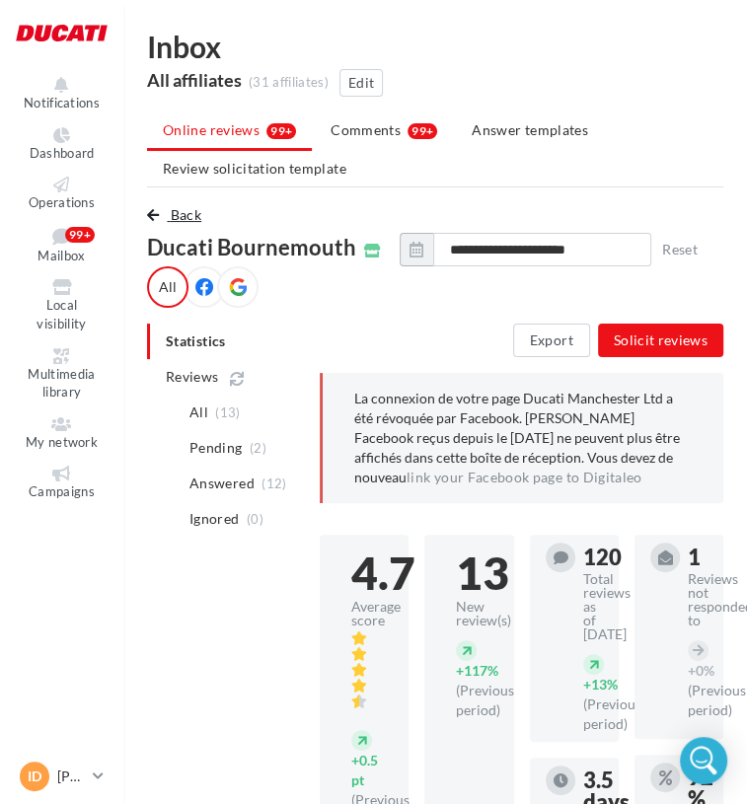
click at [177, 217] on span "Back" at bounding box center [186, 214] width 31 height 17
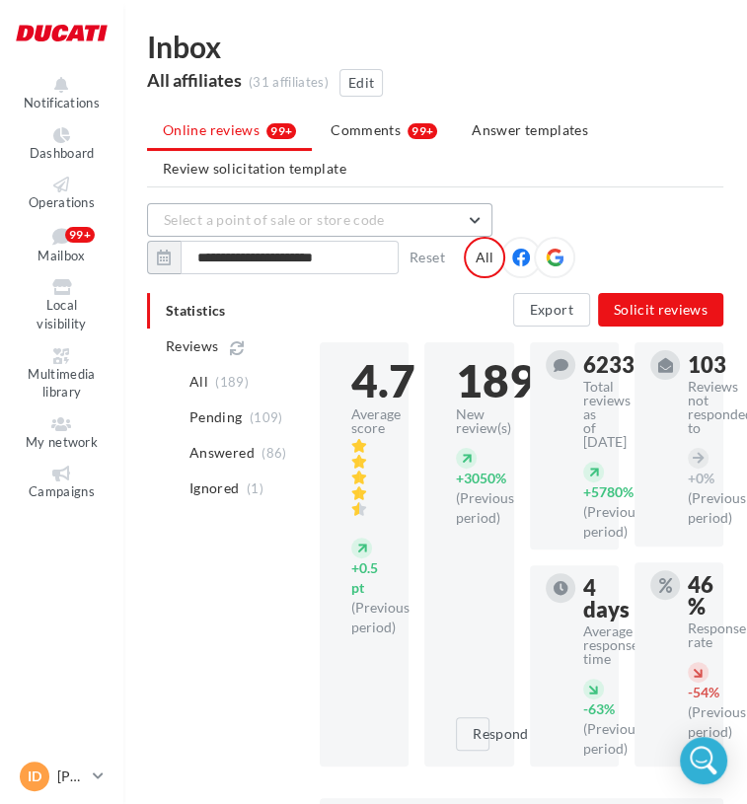
click at [352, 229] on button "Select a point of sale or store code" at bounding box center [319, 220] width 345 height 34
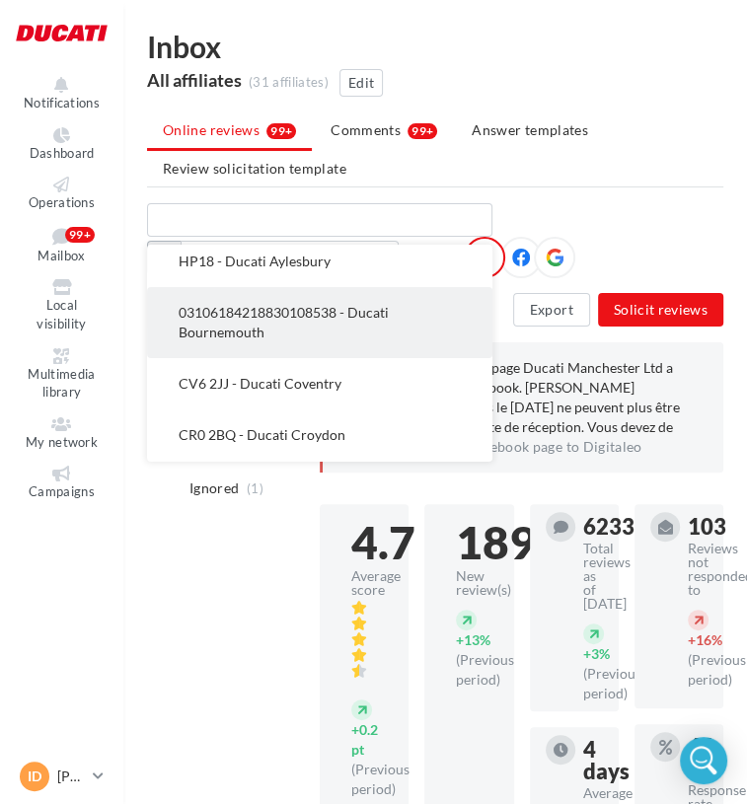
scroll to position [197, 0]
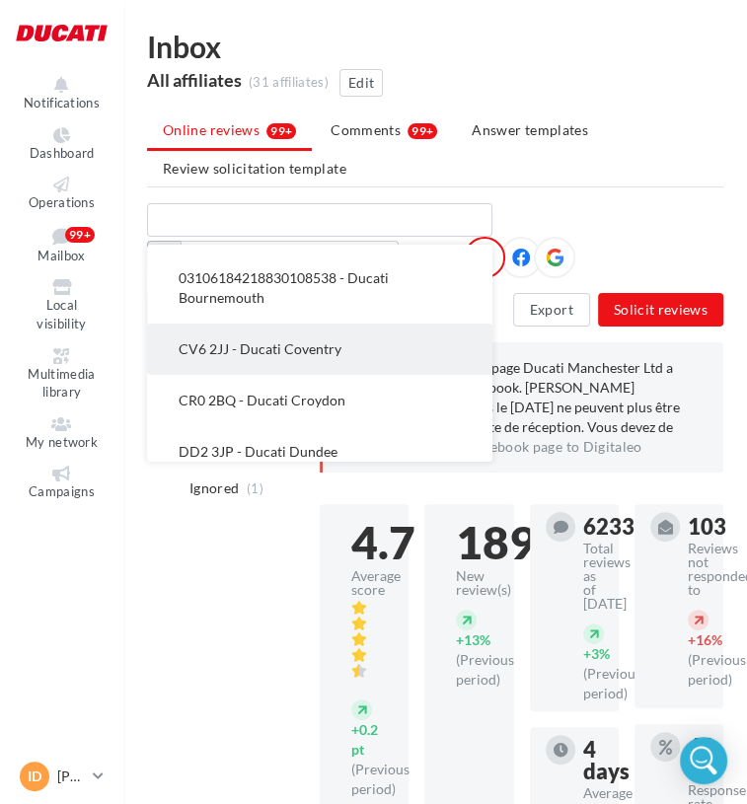
click at [345, 337] on button "CV6 2JJ - Ducati Coventry" at bounding box center [319, 349] width 345 height 51
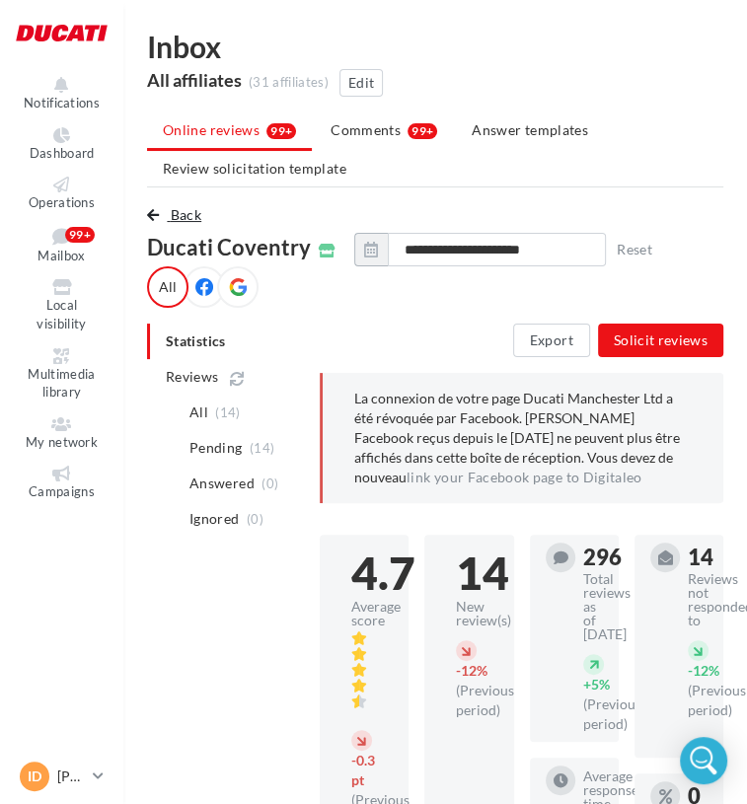
click at [174, 214] on span "Back" at bounding box center [186, 214] width 31 height 17
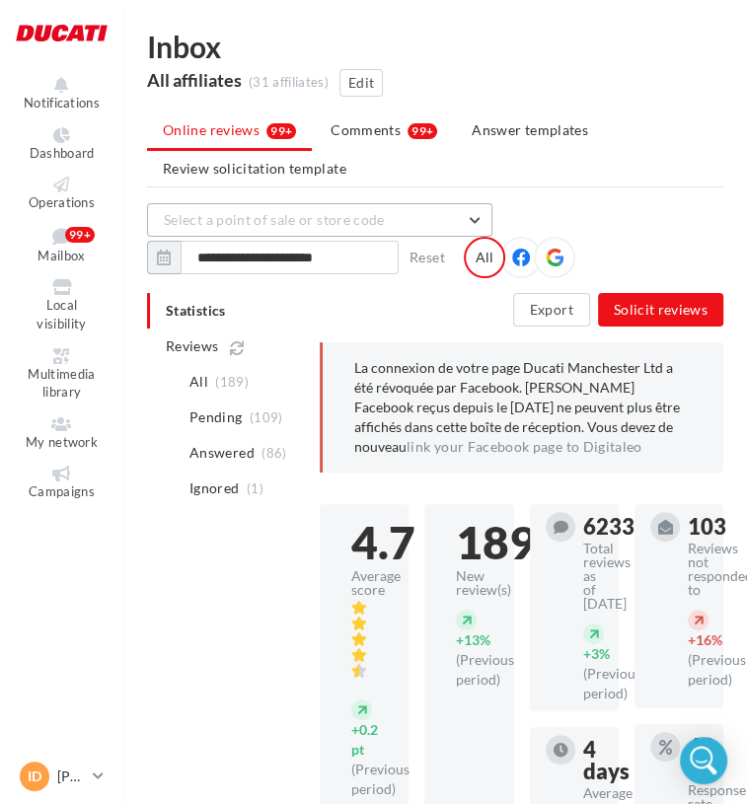
click at [394, 229] on button "Select a point of sale or store code" at bounding box center [319, 220] width 345 height 34
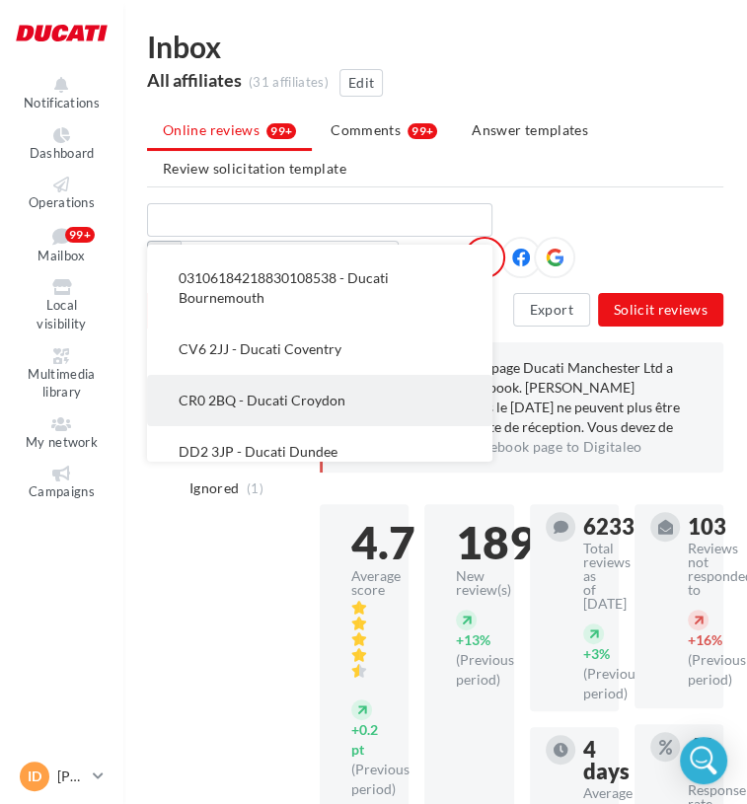
click at [332, 395] on span "CR0 2BQ - Ducati Croydon" at bounding box center [262, 400] width 167 height 17
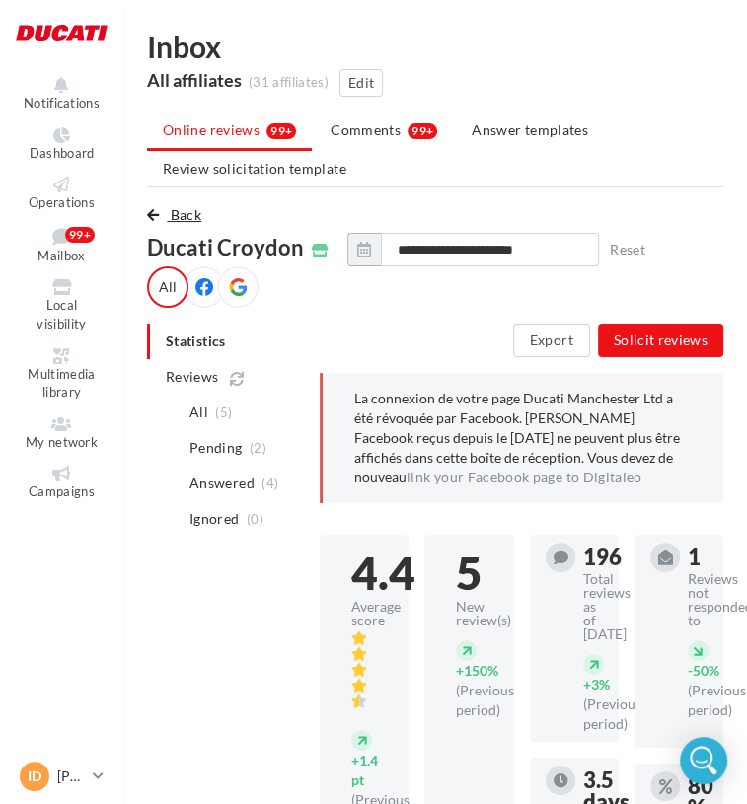
click at [174, 214] on span "Back" at bounding box center [186, 214] width 31 height 17
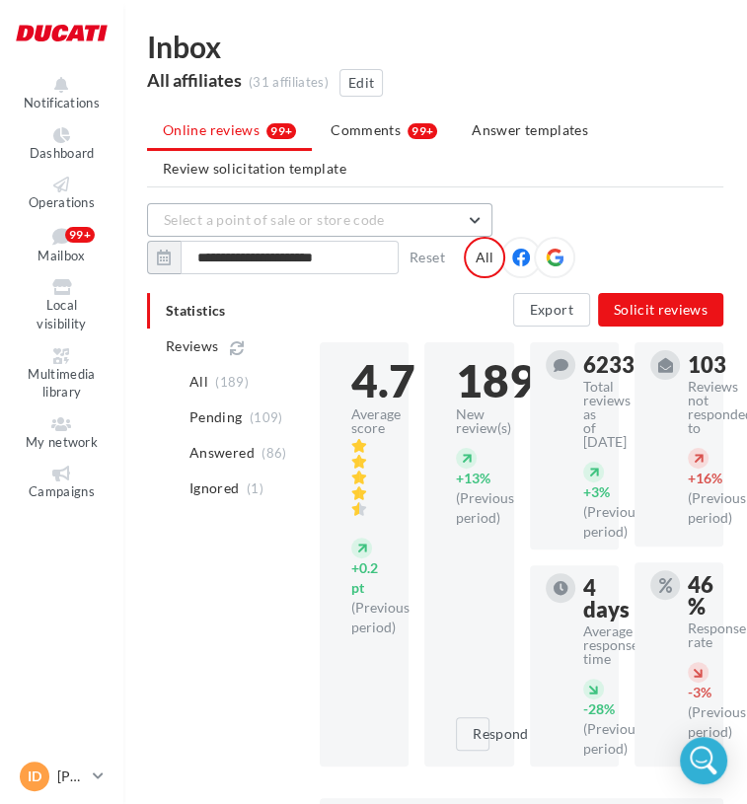
click at [359, 223] on span "Select a point of sale or store code" at bounding box center [274, 219] width 221 height 17
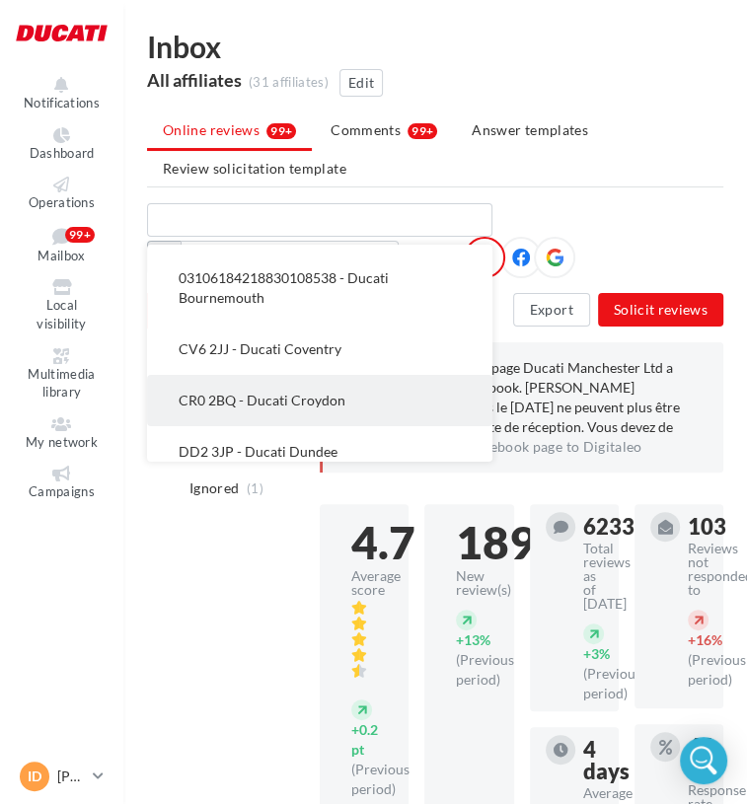
scroll to position [296, 0]
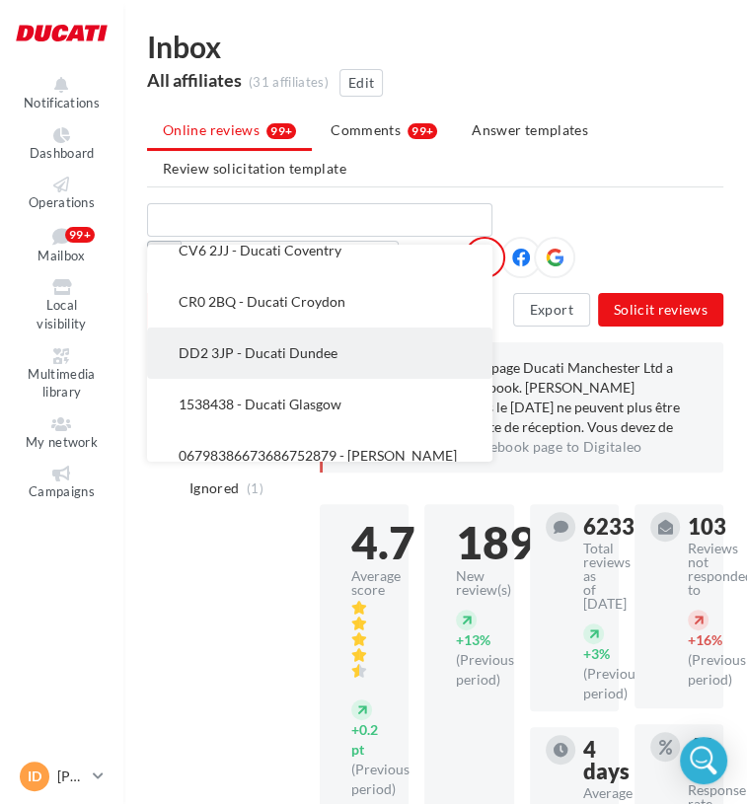
click at [330, 333] on button "DD2 3JP - Ducati Dundee" at bounding box center [319, 353] width 345 height 51
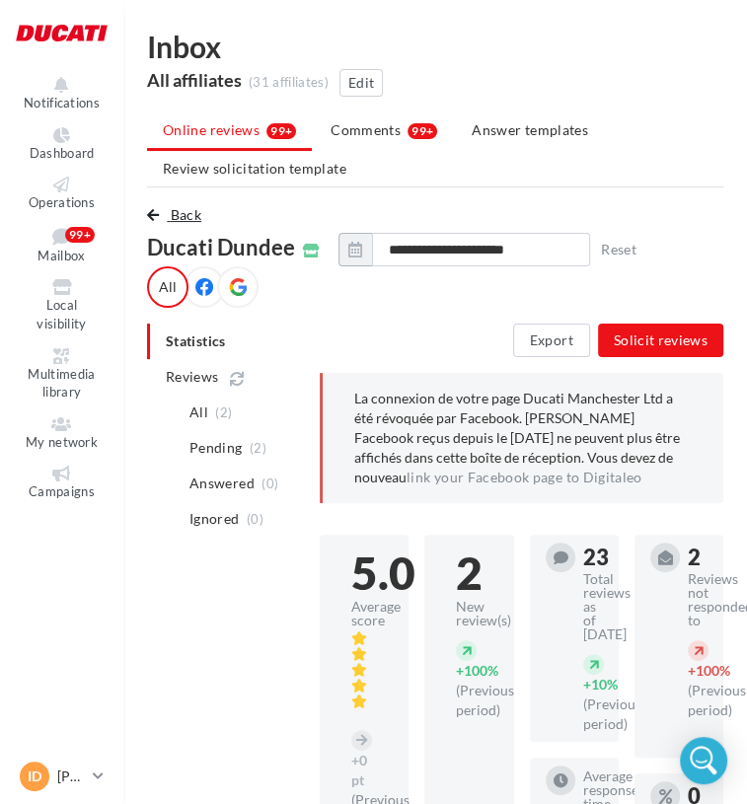
click at [164, 208] on button "Back" at bounding box center [178, 215] width 62 height 24
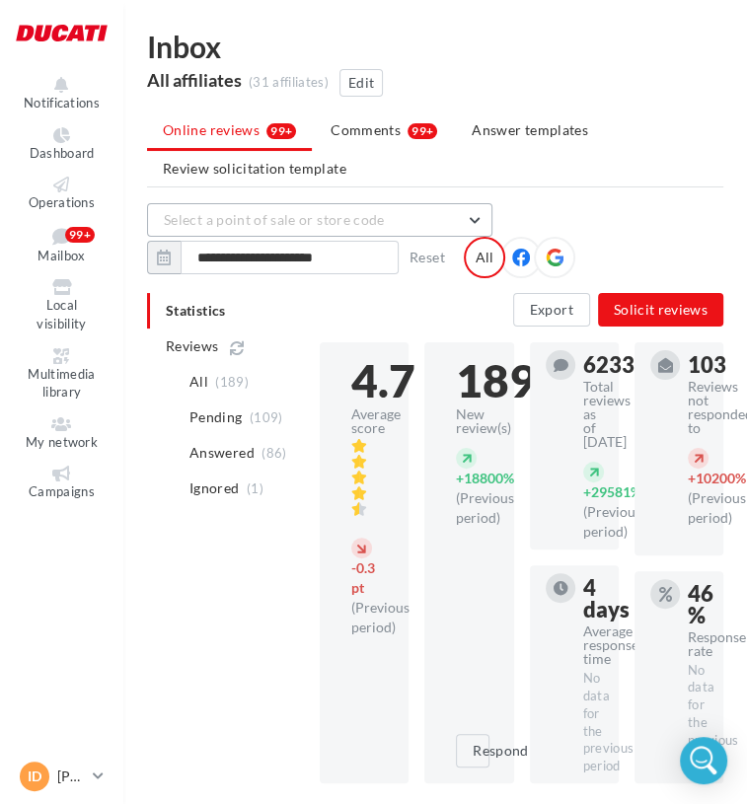
click at [328, 230] on button "Select a point of sale or store code" at bounding box center [319, 220] width 345 height 34
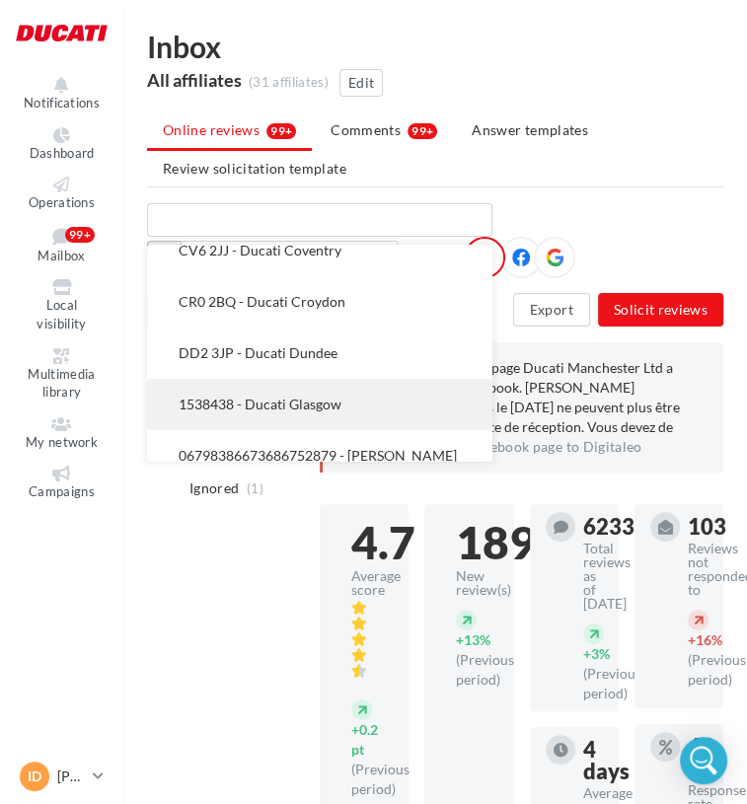
click at [363, 400] on button "1538438 - Ducati Glasgow" at bounding box center [319, 404] width 345 height 51
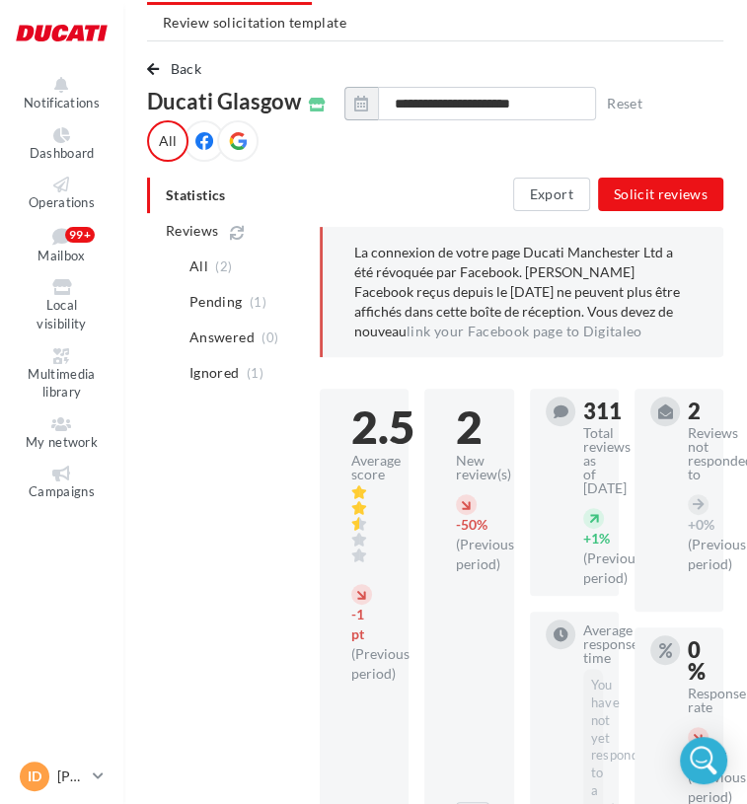
scroll to position [99, 0]
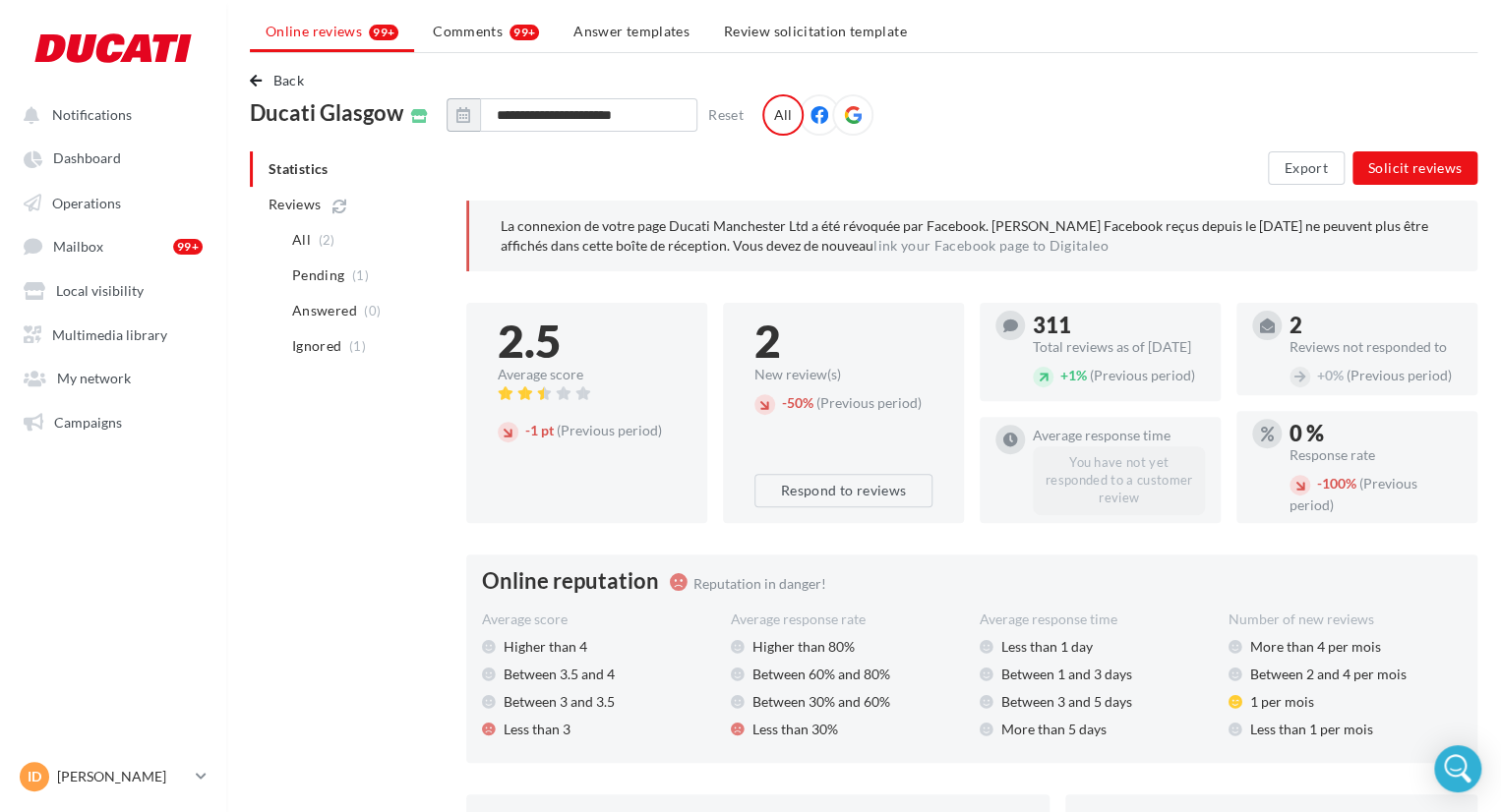
click at [532, 344] on div "2.5" at bounding box center [586, 341] width 178 height 45
click at [547, 388] on icon at bounding box center [544, 394] width 16 height 14
click at [559, 343] on div "2.5" at bounding box center [586, 341] width 178 height 45
click at [530, 341] on div "2.5" at bounding box center [586, 341] width 178 height 45
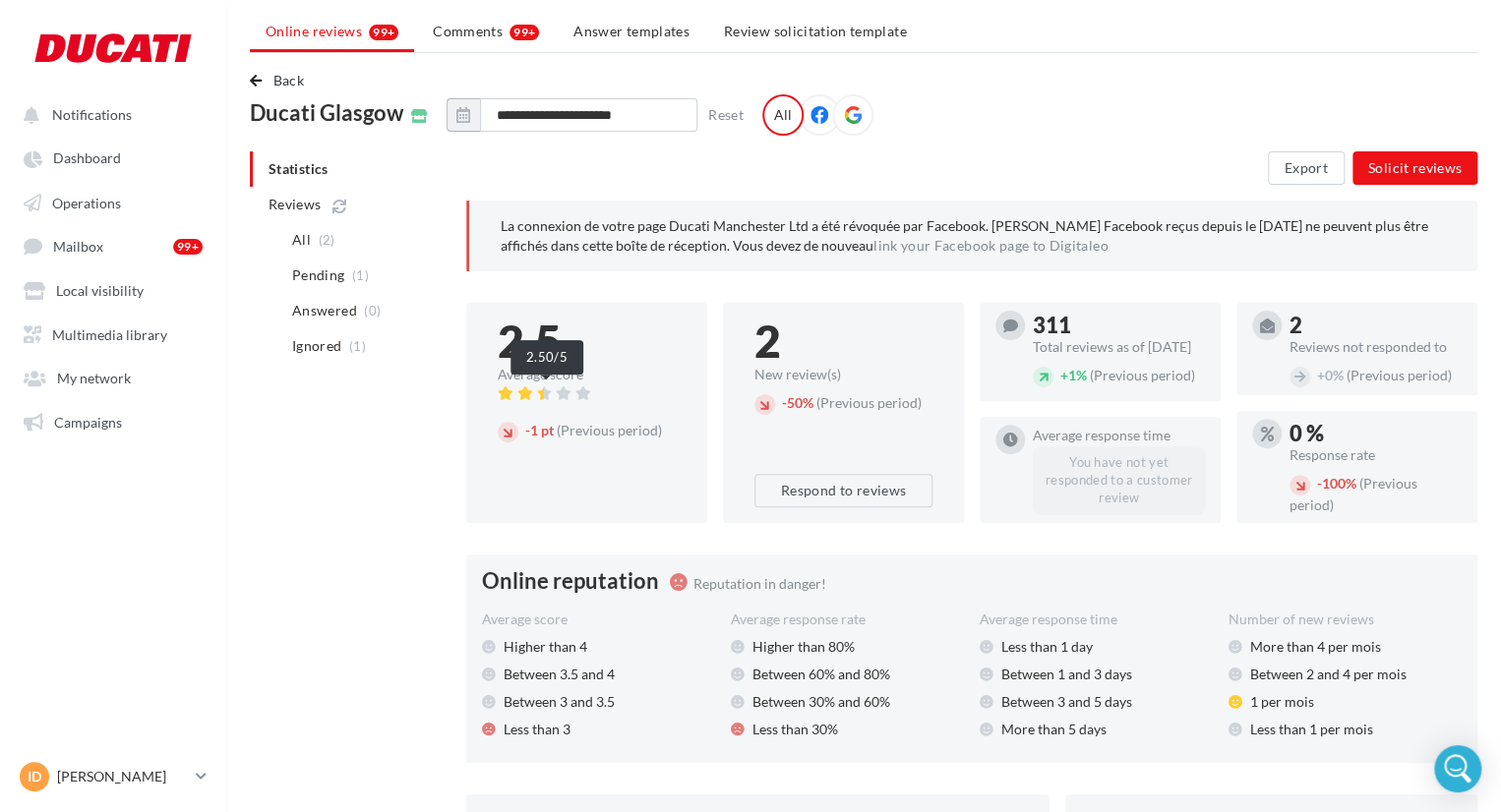
click at [574, 391] on div at bounding box center [546, 395] width 98 height 16
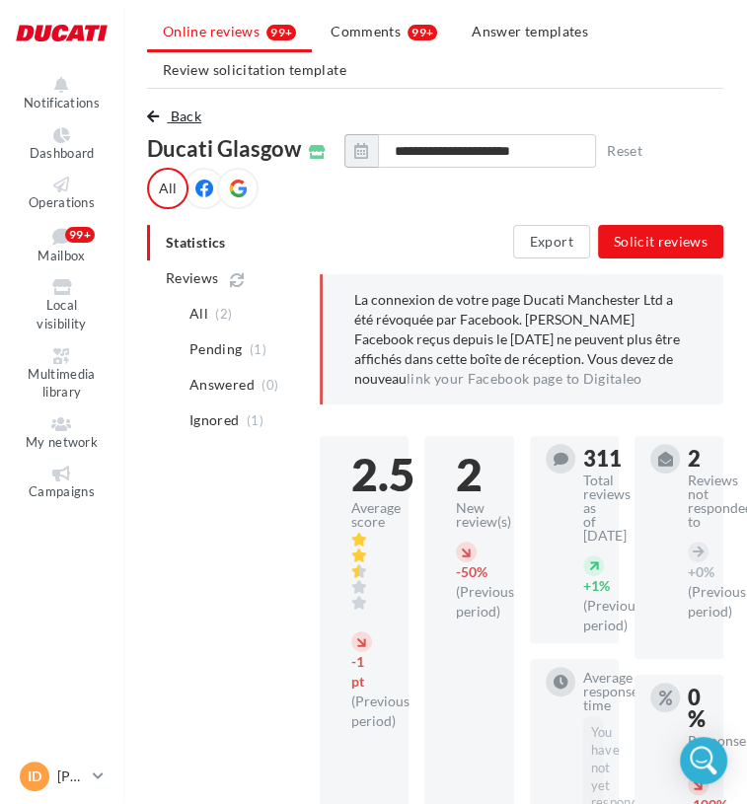
click at [168, 108] on button "Back" at bounding box center [178, 117] width 62 height 24
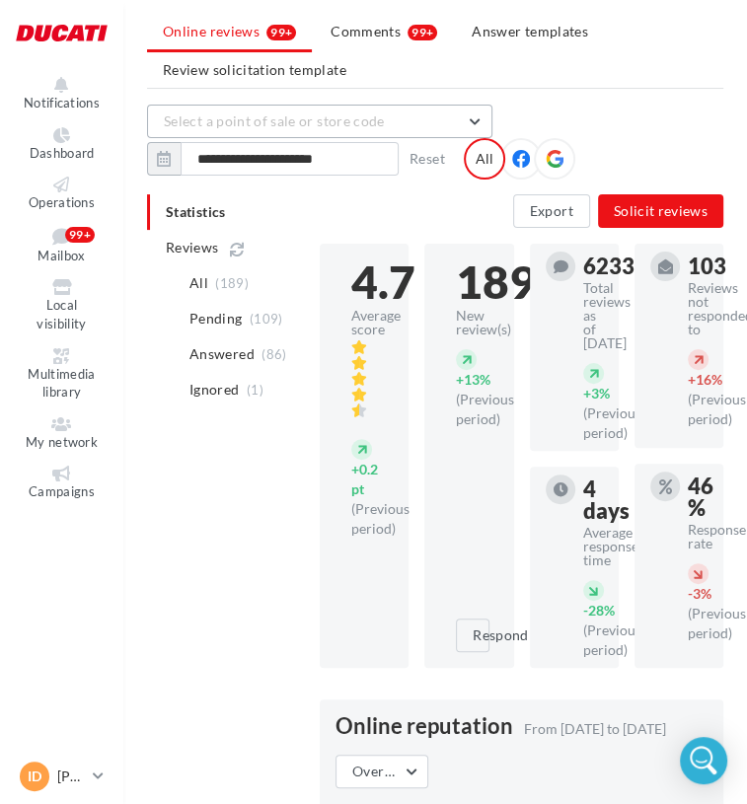
click at [304, 127] on span "Select a point of sale or store code" at bounding box center [274, 121] width 221 height 17
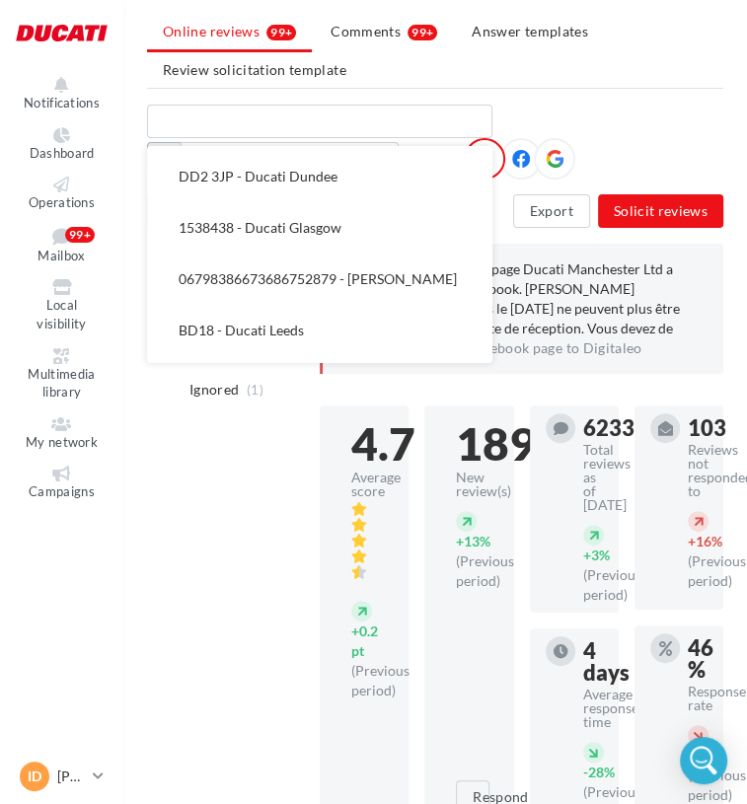
scroll to position [395, 0]
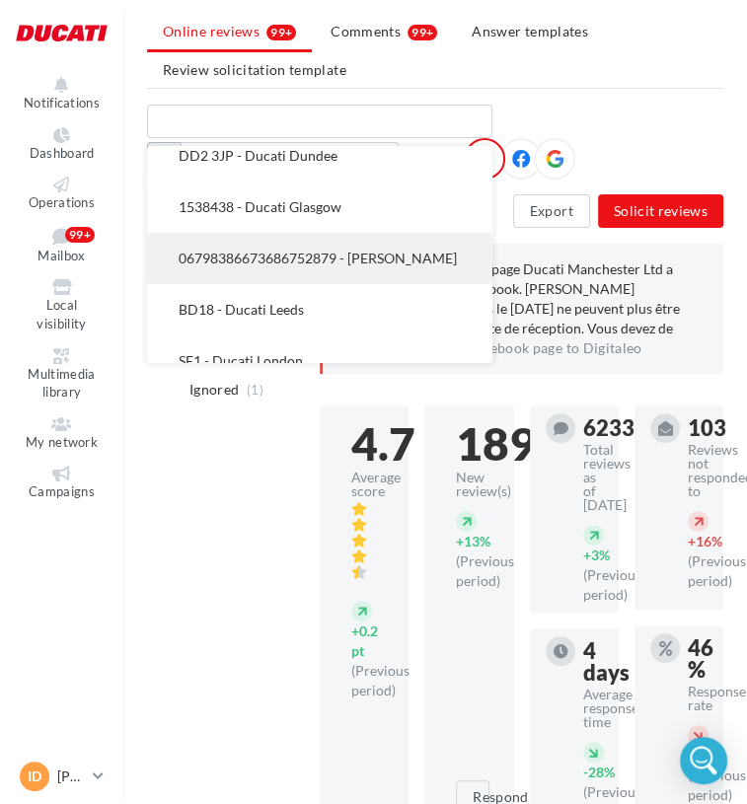
click at [314, 247] on button "06798386673686752879 - [PERSON_NAME]" at bounding box center [319, 258] width 345 height 51
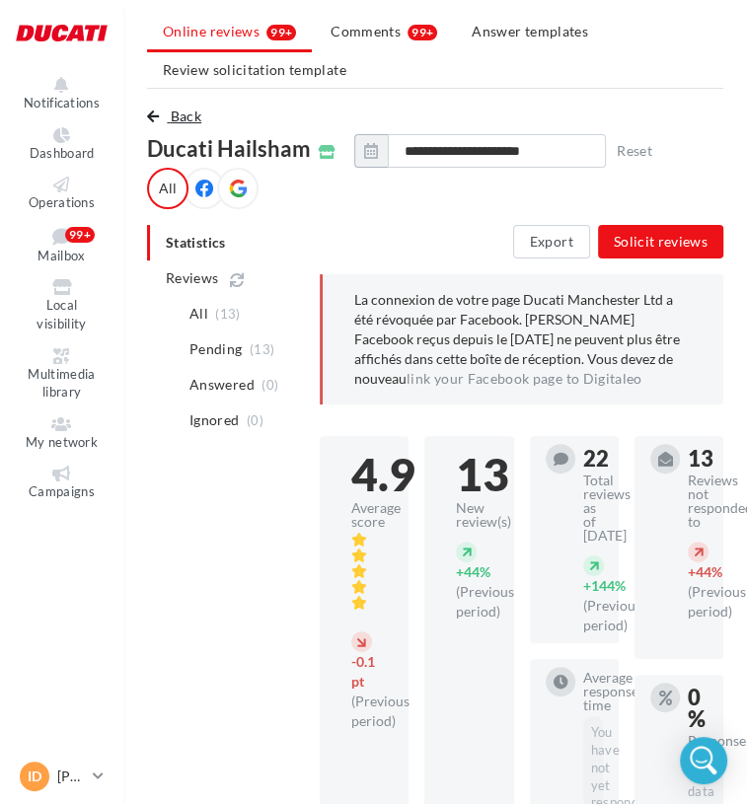
click at [167, 110] on button "Back" at bounding box center [178, 117] width 62 height 24
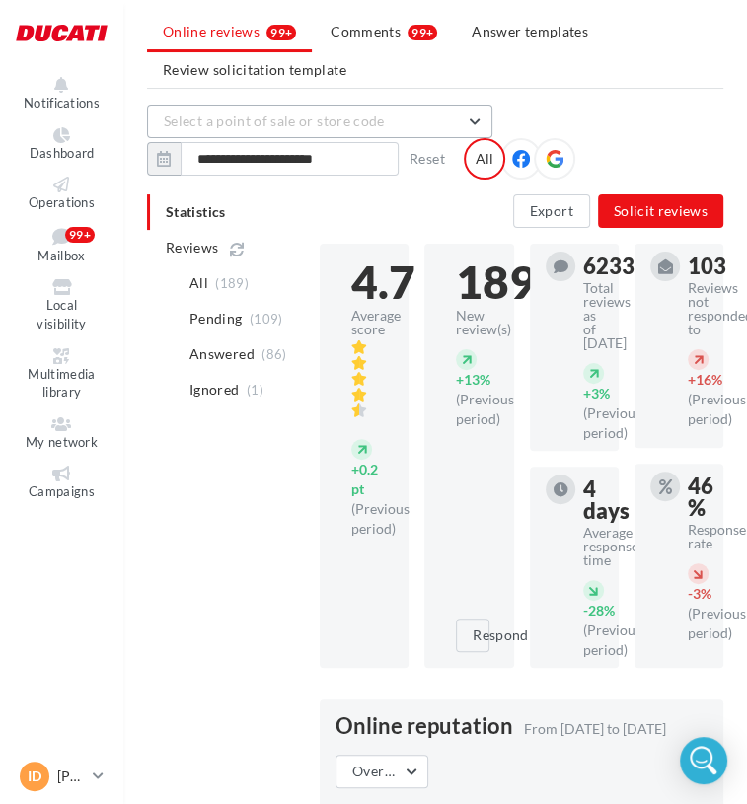
click at [332, 123] on span "Select a point of sale or store code" at bounding box center [274, 121] width 221 height 17
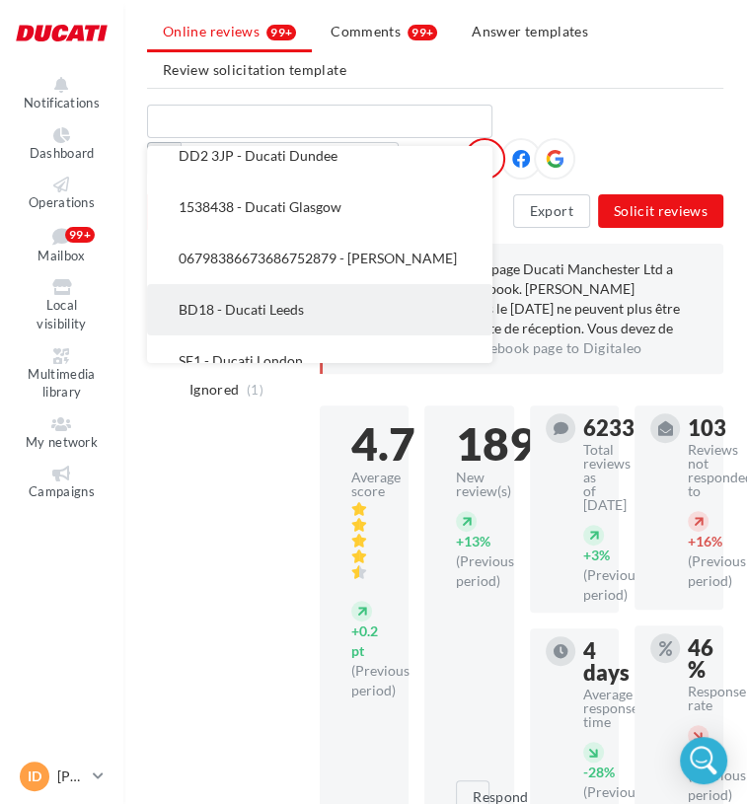
click at [328, 301] on button "BD18 - Ducati Leeds" at bounding box center [319, 309] width 345 height 51
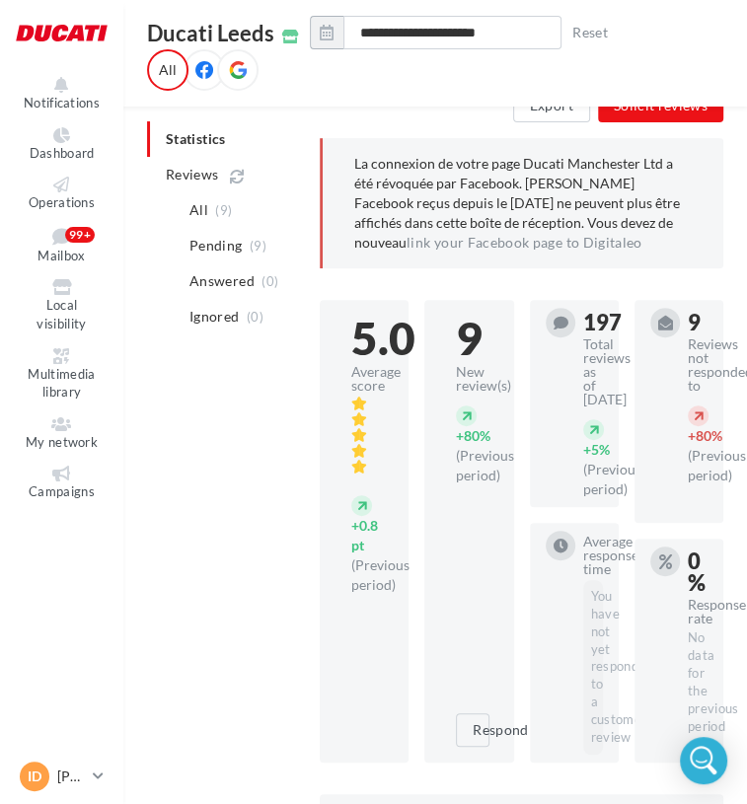
scroll to position [99, 0]
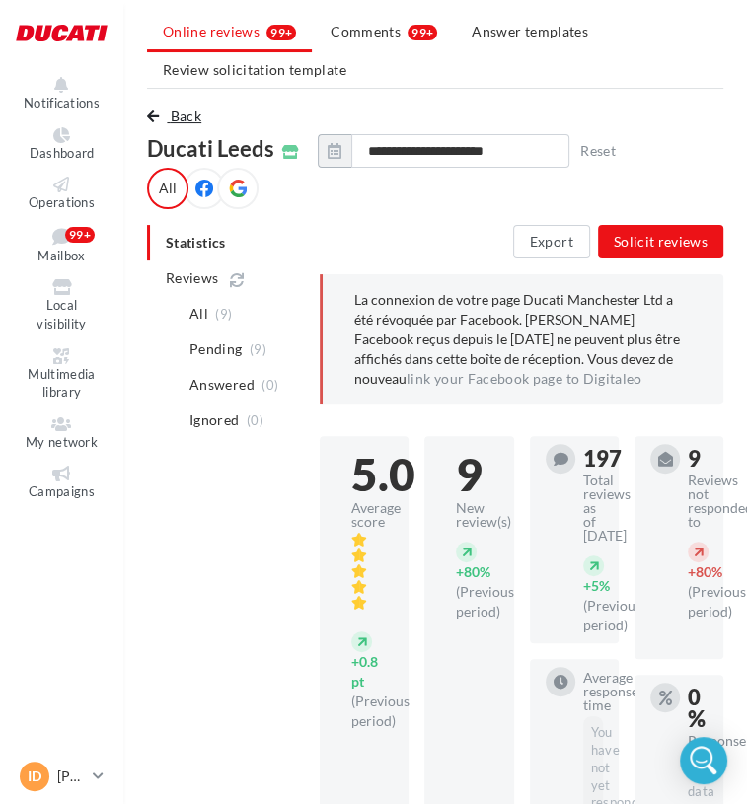
click at [186, 111] on span "Back" at bounding box center [186, 116] width 31 height 17
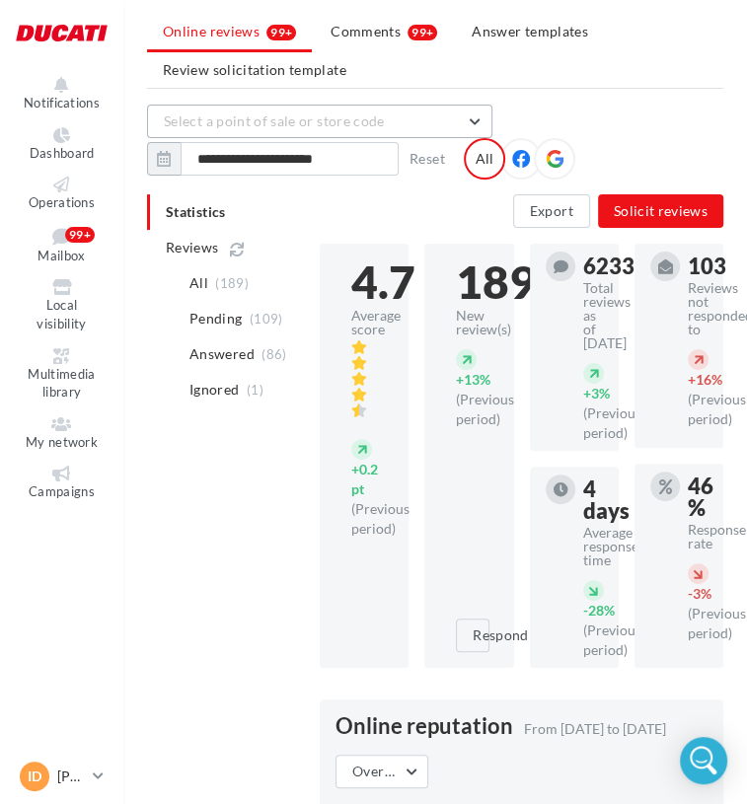
click at [308, 123] on span "Select a point of sale or store code" at bounding box center [274, 121] width 221 height 17
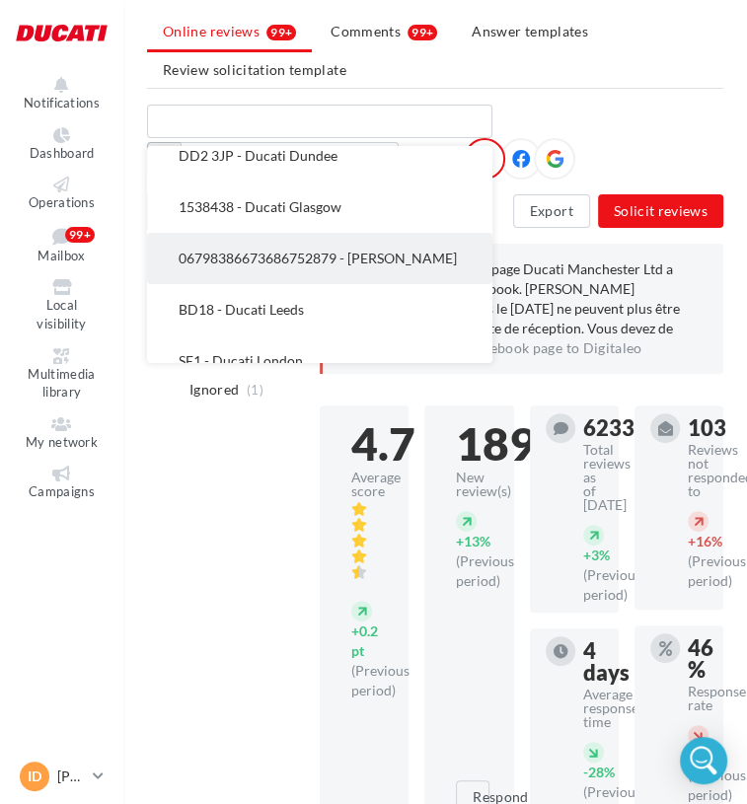
scroll to position [493, 0]
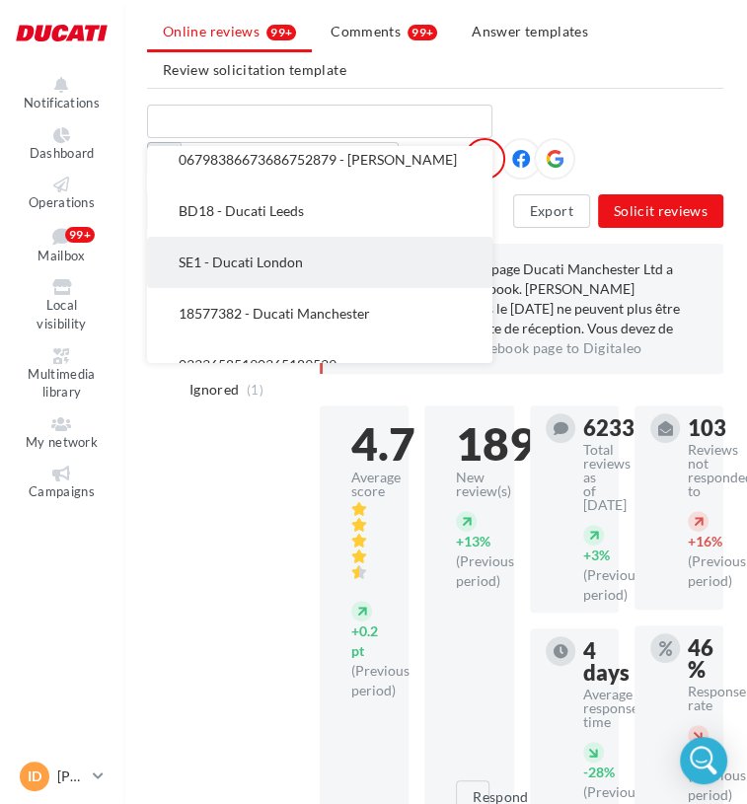
click at [292, 269] on span "SE1 - Ducati London" at bounding box center [241, 262] width 124 height 17
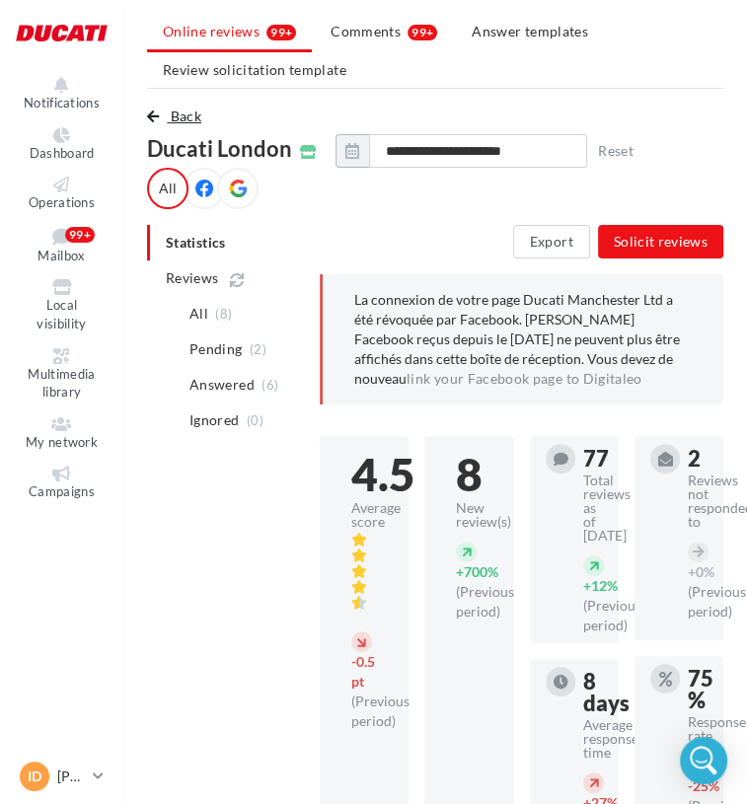
click at [194, 122] on span "Back" at bounding box center [186, 116] width 31 height 17
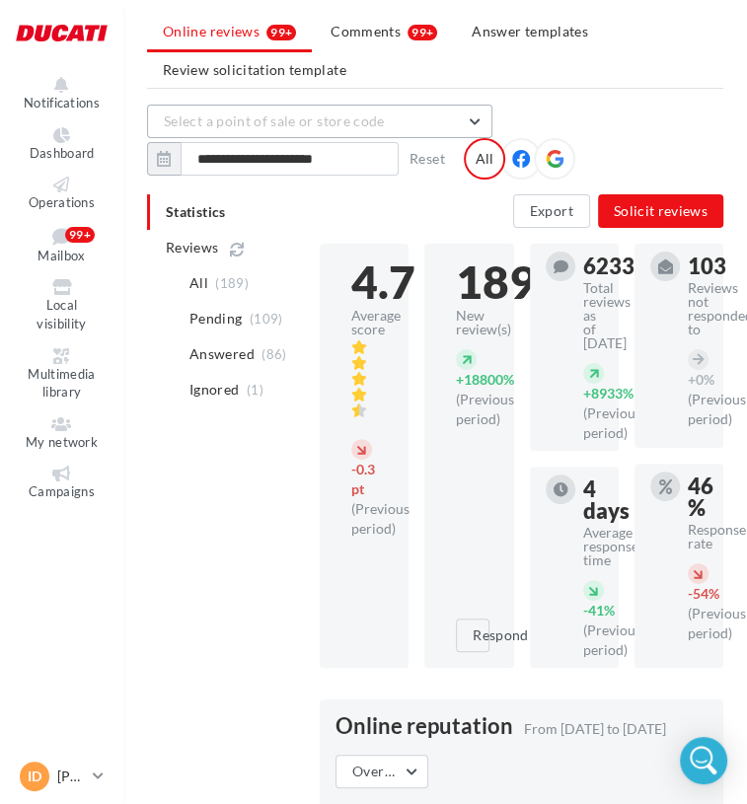
click at [288, 127] on span "Select a point of sale or store code" at bounding box center [274, 121] width 221 height 17
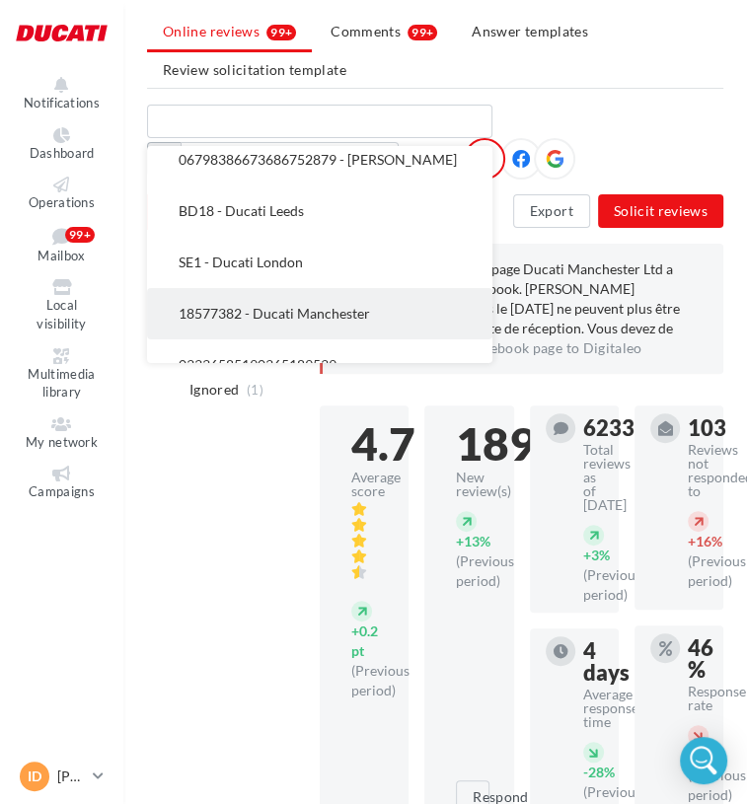
click at [300, 299] on button "18577382 - Ducati Manchester" at bounding box center [319, 313] width 345 height 51
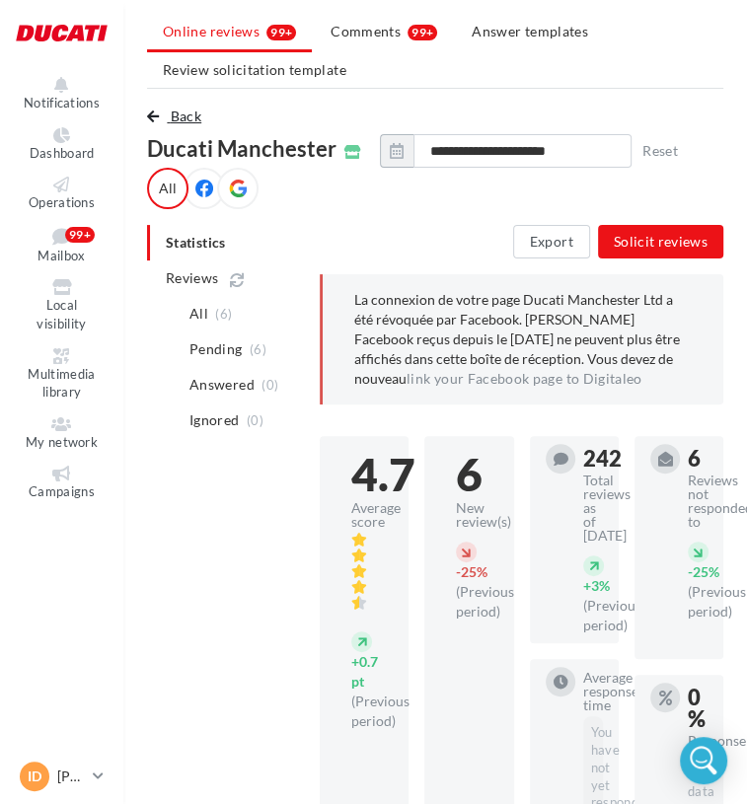
click at [164, 118] on button "Back" at bounding box center [178, 117] width 62 height 24
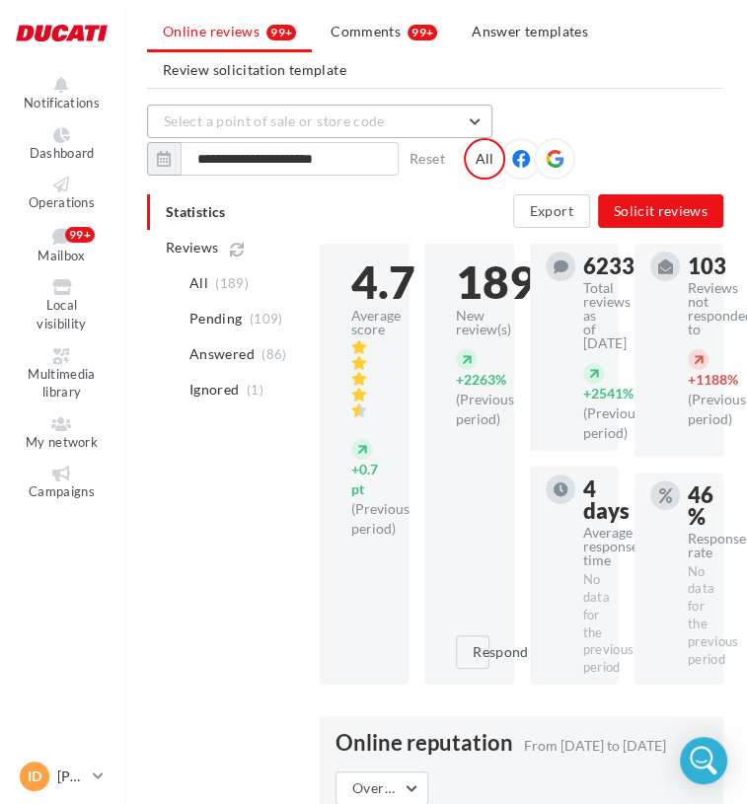
click at [282, 123] on span "Select a point of sale or store code" at bounding box center [274, 121] width 221 height 17
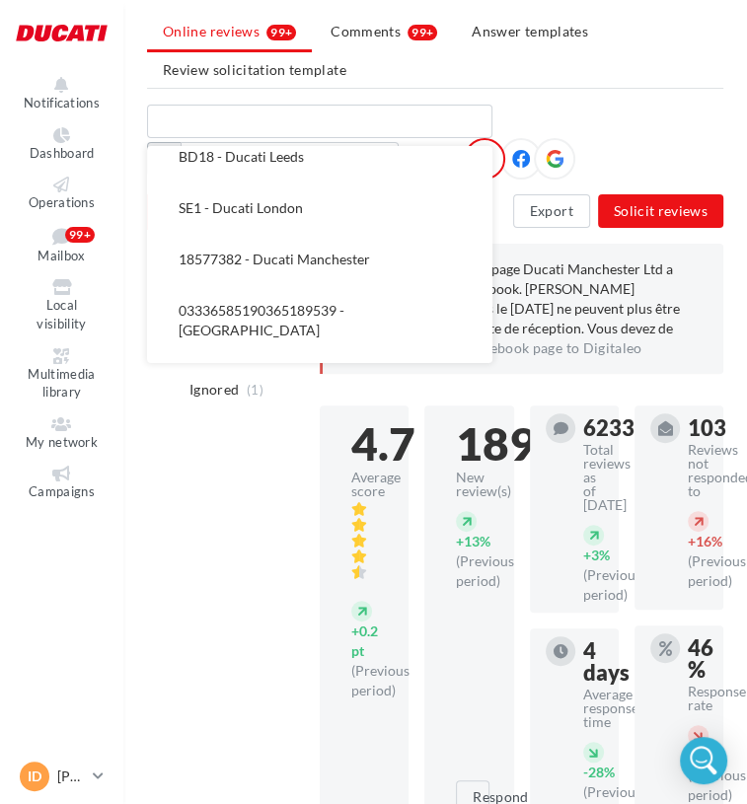
scroll to position [592, 0]
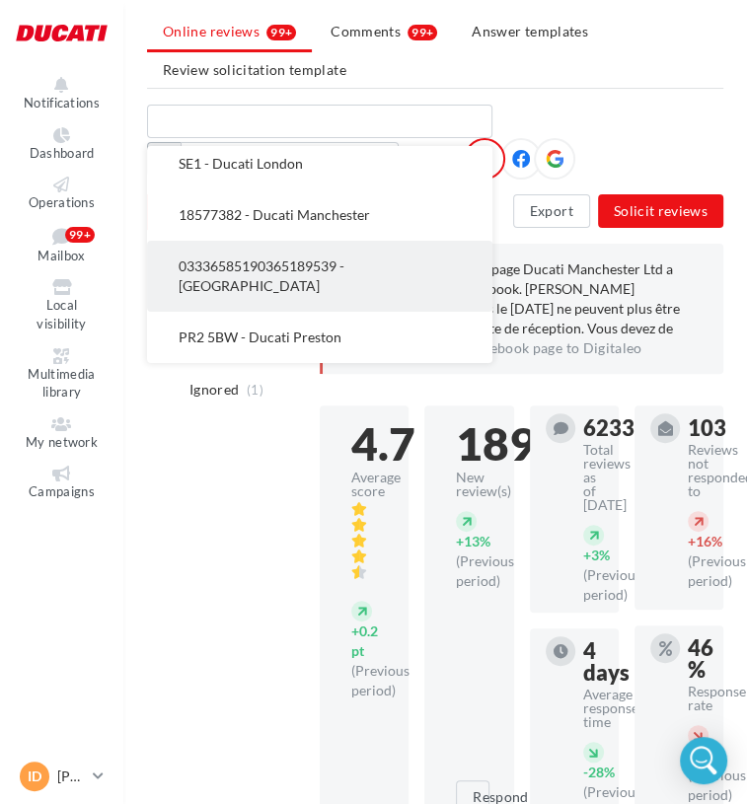
click at [268, 263] on span "03336585190365189539 - [GEOGRAPHIC_DATA]" at bounding box center [262, 276] width 166 height 37
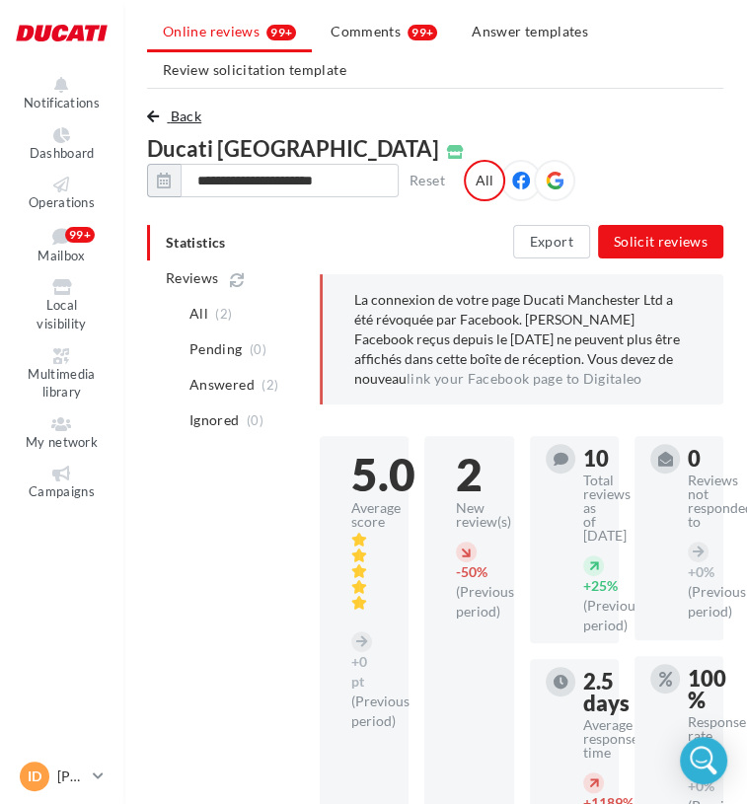
click at [176, 121] on span "Back" at bounding box center [186, 116] width 31 height 17
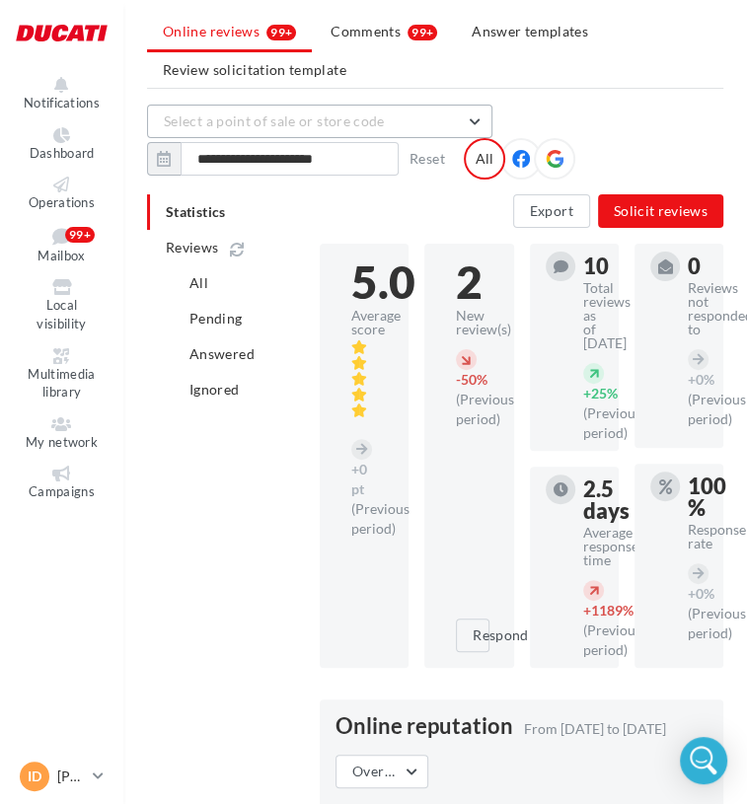
click at [284, 129] on button "Select a point of sale or store code" at bounding box center [319, 122] width 345 height 34
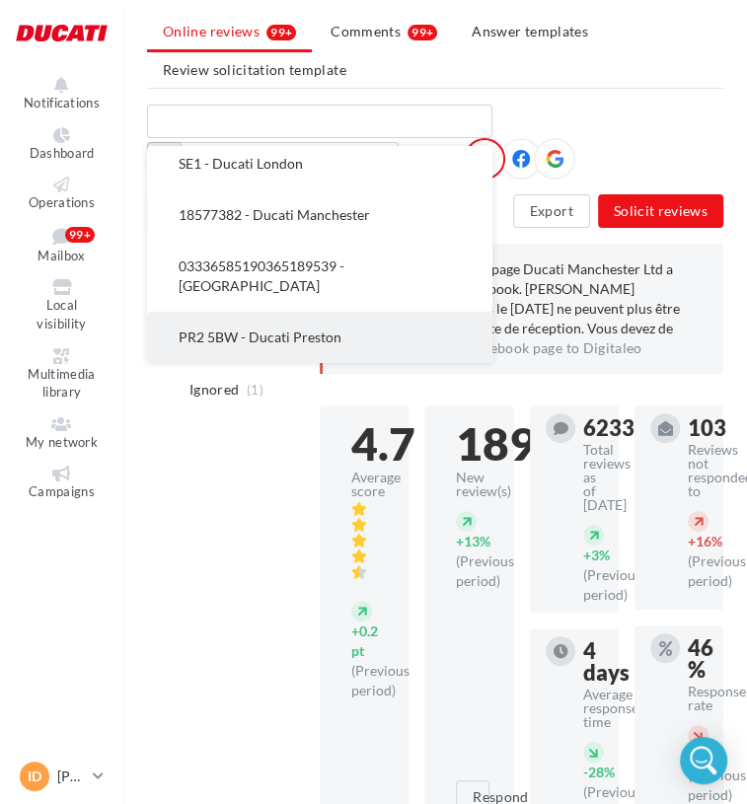
click at [284, 321] on button "PR2 5BW - Ducati Preston" at bounding box center [319, 337] width 345 height 51
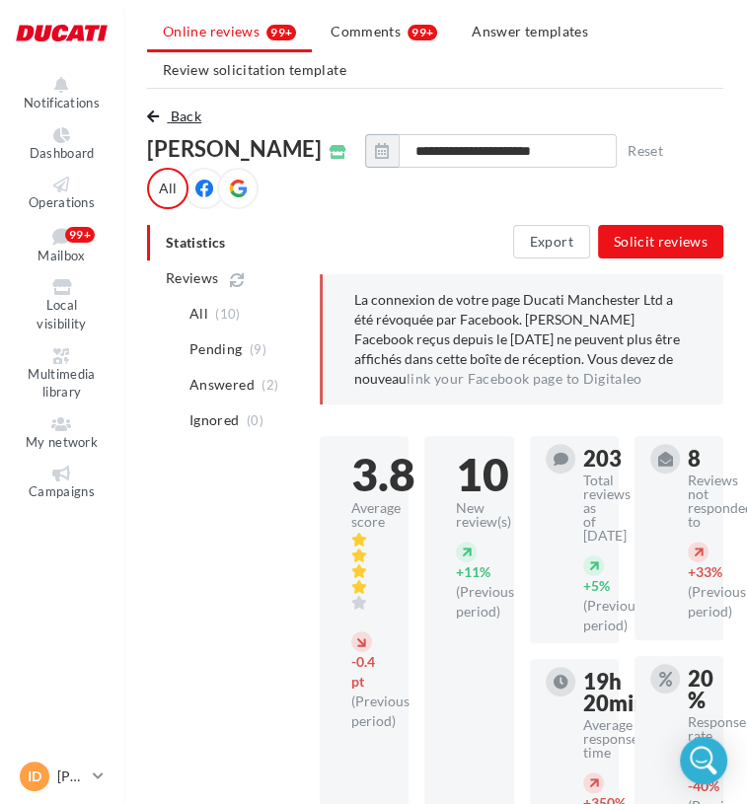
click at [189, 113] on span "Back" at bounding box center [186, 116] width 31 height 17
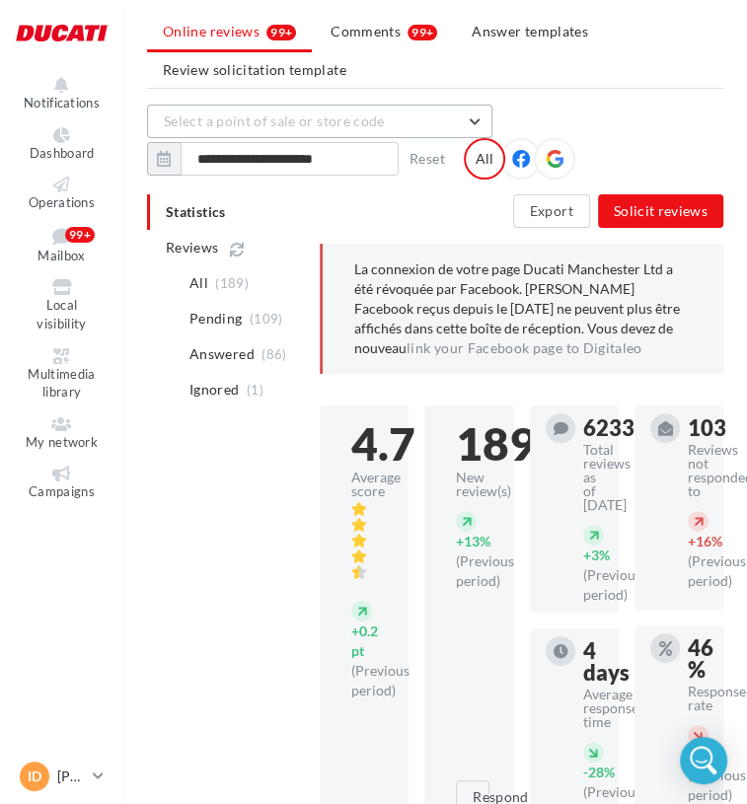
click at [396, 126] on button "Select a point of sale or store code" at bounding box center [319, 122] width 345 height 34
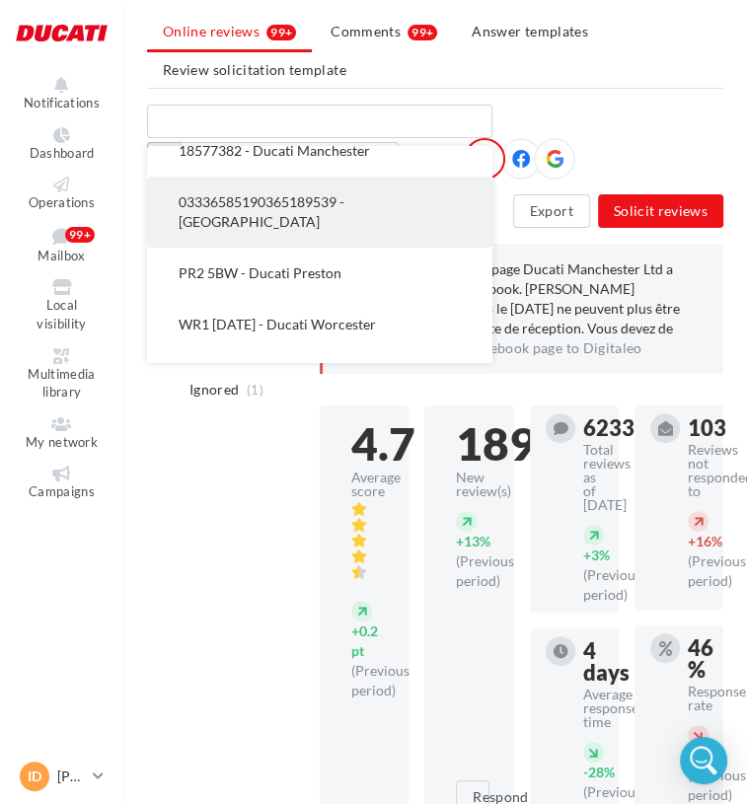
scroll to position [691, 0]
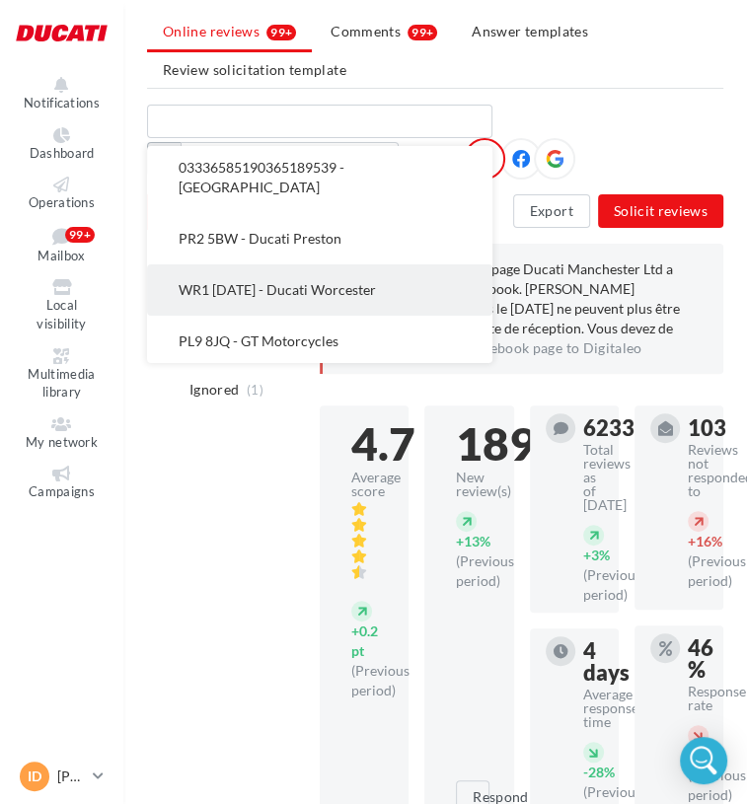
click at [333, 296] on span "WR1 [DATE] - Ducati Worcester" at bounding box center [277, 289] width 197 height 17
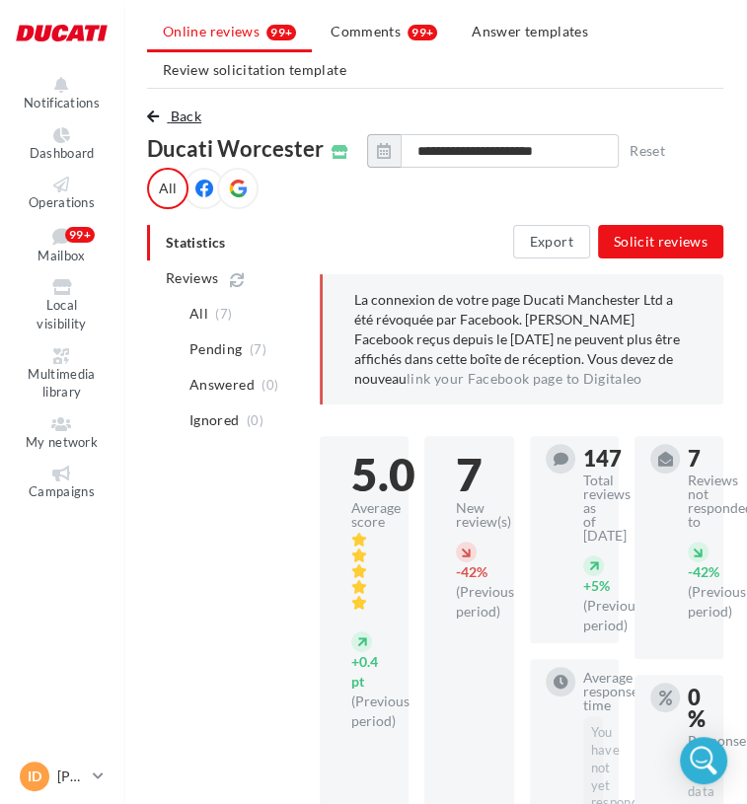
click at [192, 123] on span "Back" at bounding box center [186, 116] width 31 height 17
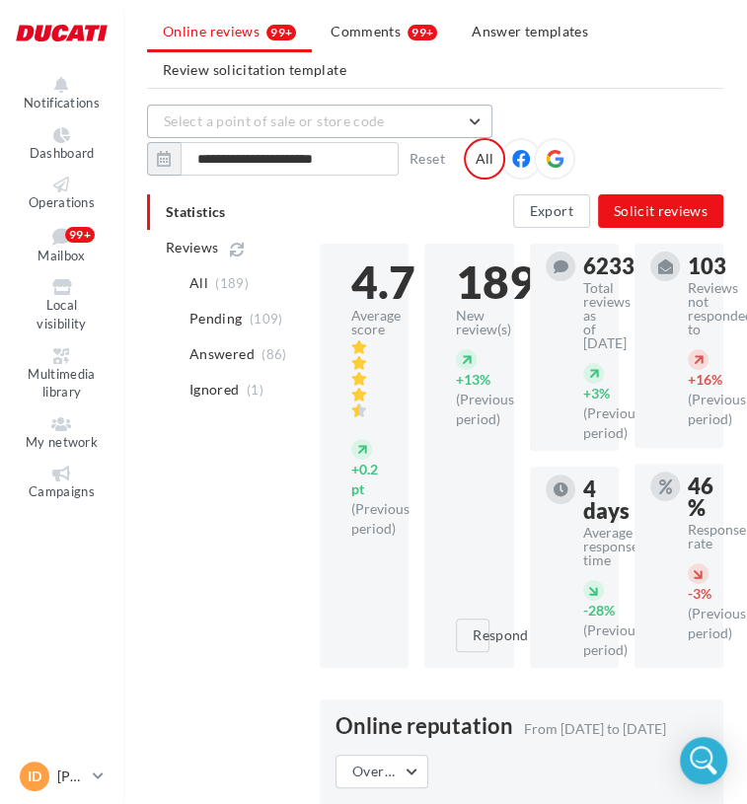
click at [437, 127] on button "Select a point of sale or store code" at bounding box center [319, 122] width 345 height 34
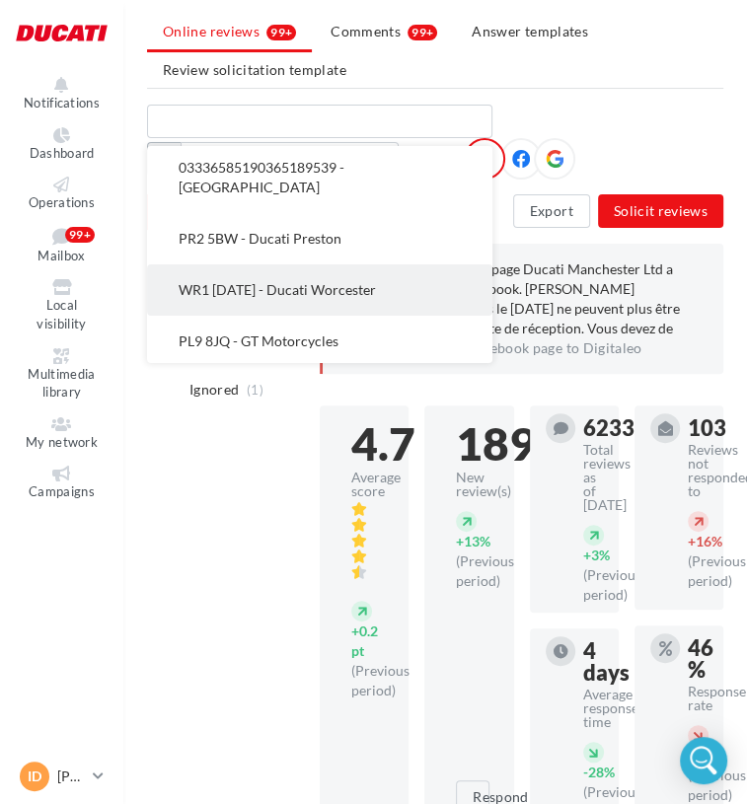
scroll to position [790, 0]
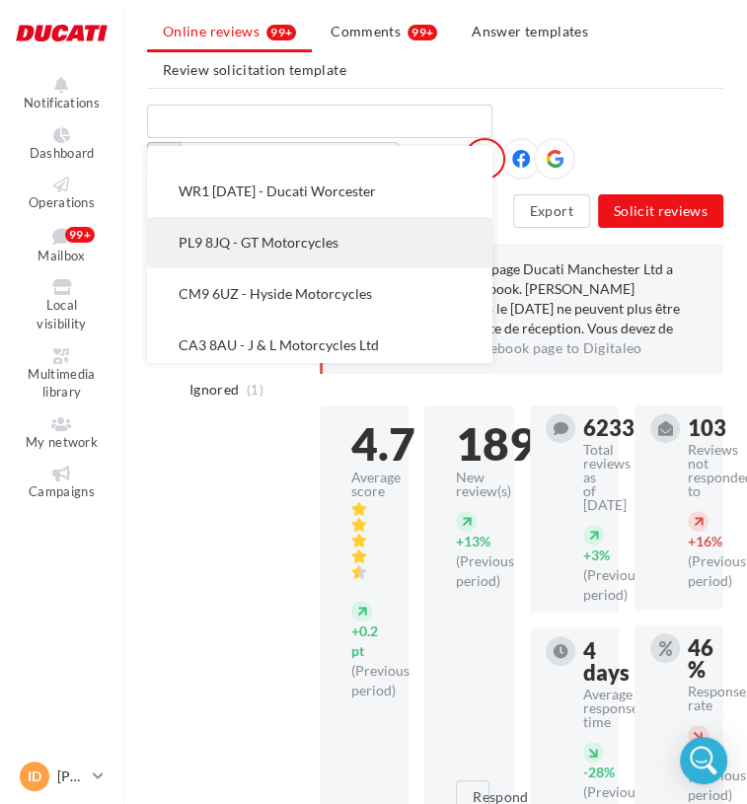
click at [371, 230] on button "PL9 8JQ - GT Motorcycles" at bounding box center [319, 242] width 345 height 51
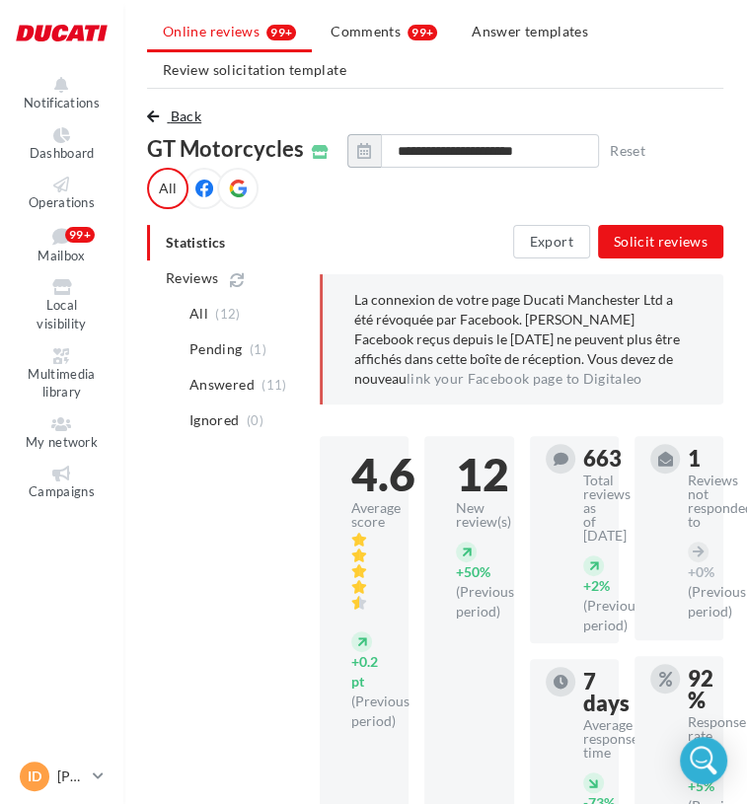
click at [186, 114] on span "Back" at bounding box center [186, 116] width 31 height 17
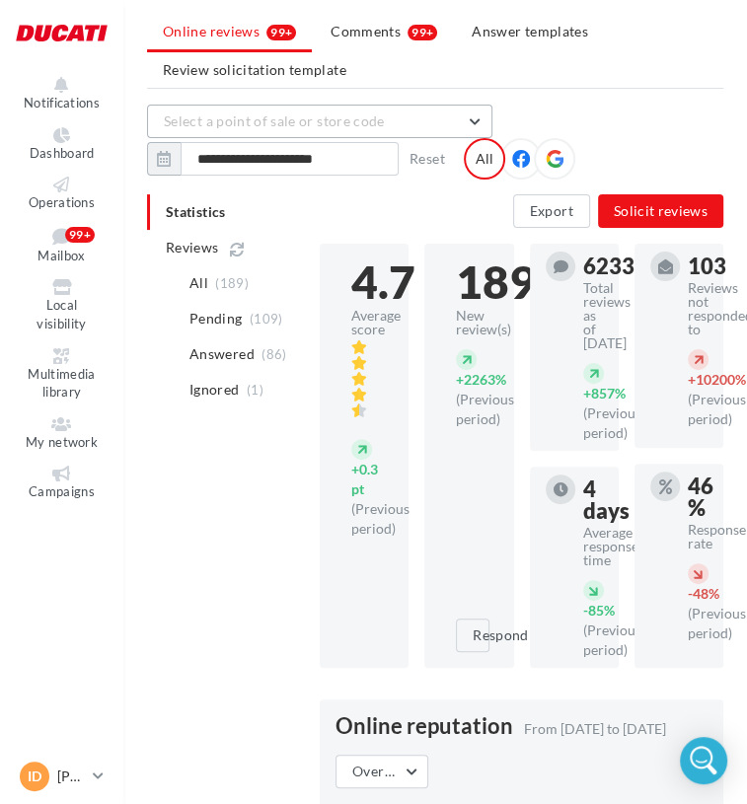
click at [282, 128] on button "Select a point of sale or store code" at bounding box center [319, 122] width 345 height 34
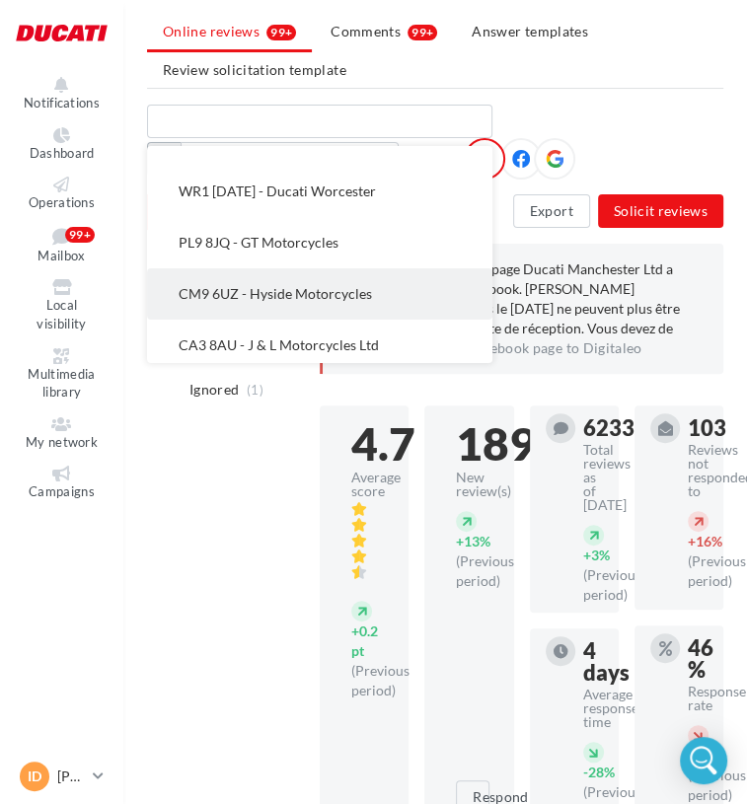
click at [330, 285] on span "CM9 6UZ - Hyside Motorcycles" at bounding box center [275, 293] width 193 height 17
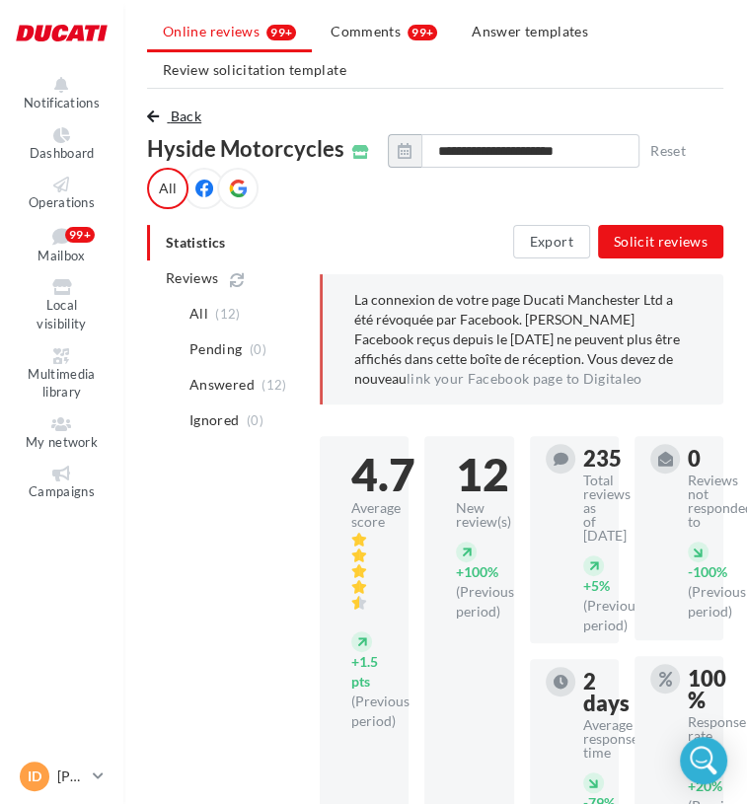
click at [163, 112] on button "Back" at bounding box center [178, 117] width 62 height 24
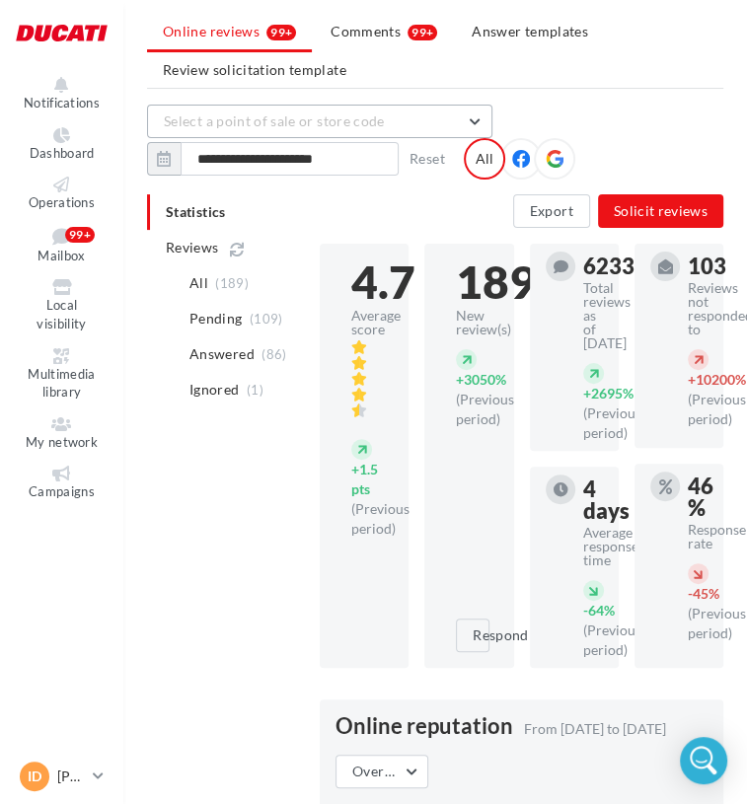
click at [328, 126] on span "Select a point of sale or store code" at bounding box center [274, 121] width 221 height 17
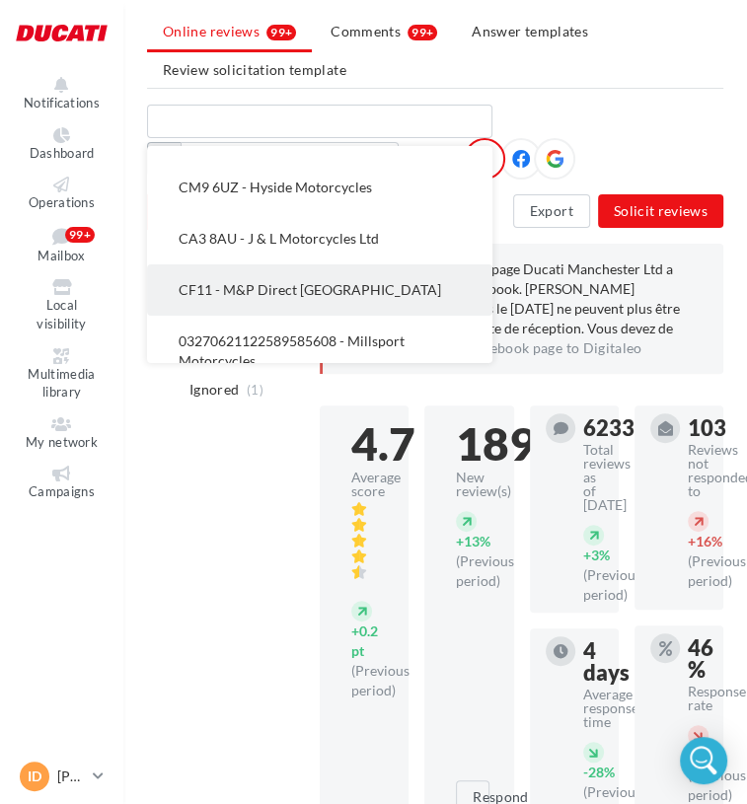
scroll to position [888, 0]
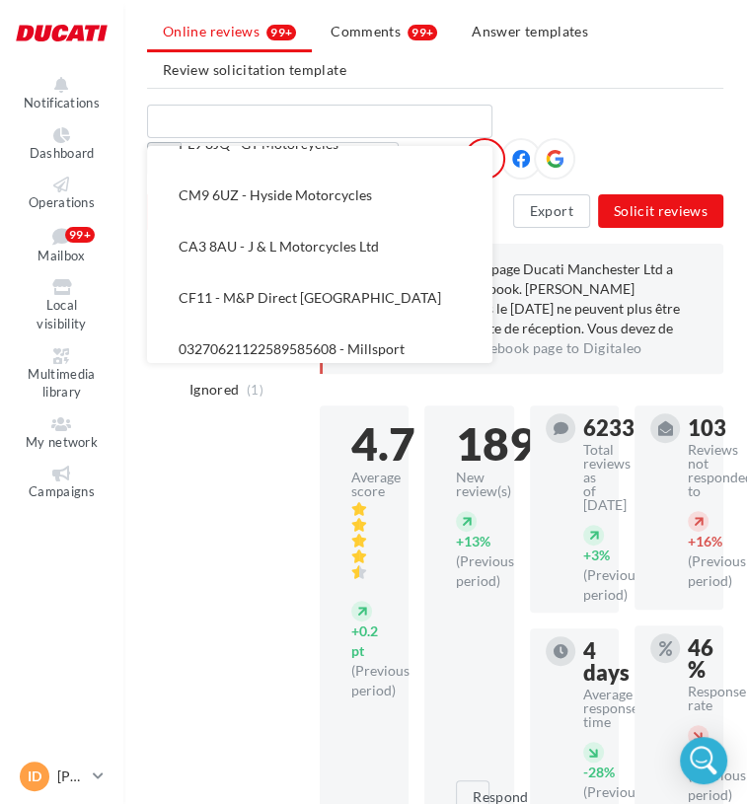
click at [318, 243] on span "CA3 8AU - J & L Motorcycles Ltd" at bounding box center [279, 246] width 200 height 17
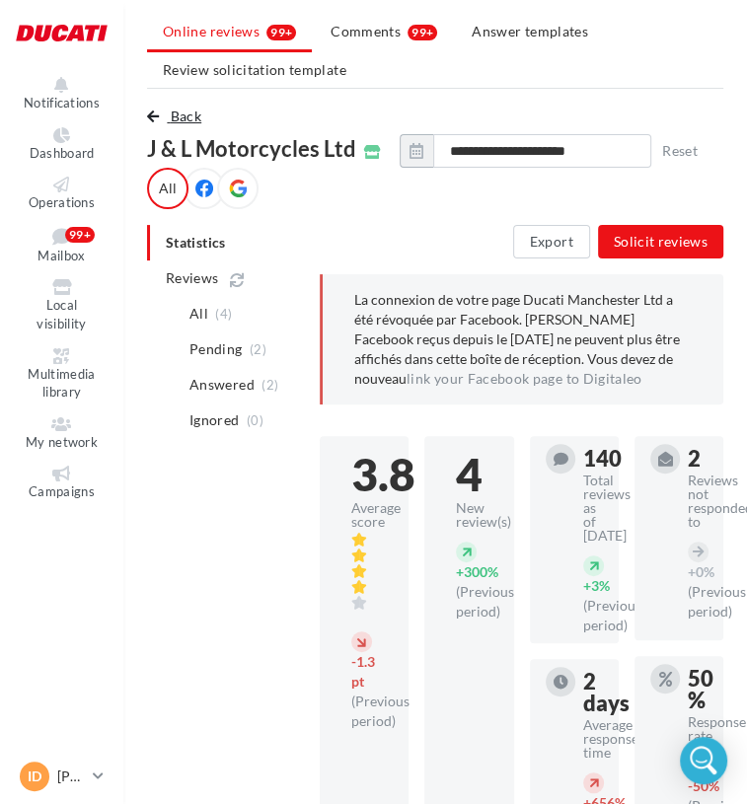
click at [180, 113] on span "Back" at bounding box center [186, 116] width 31 height 17
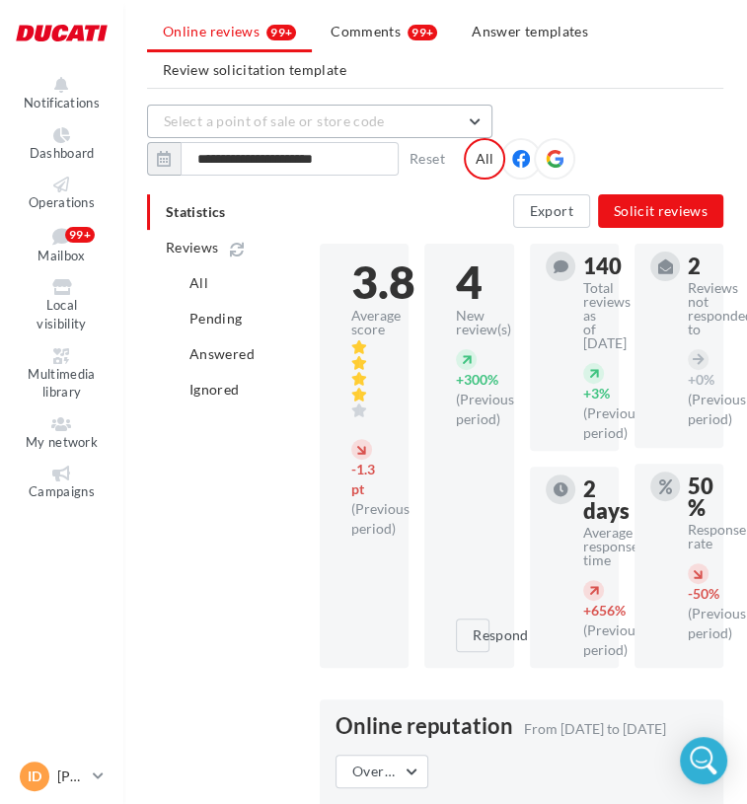
click at [274, 131] on button "Select a point of sale or store code" at bounding box center [319, 122] width 345 height 34
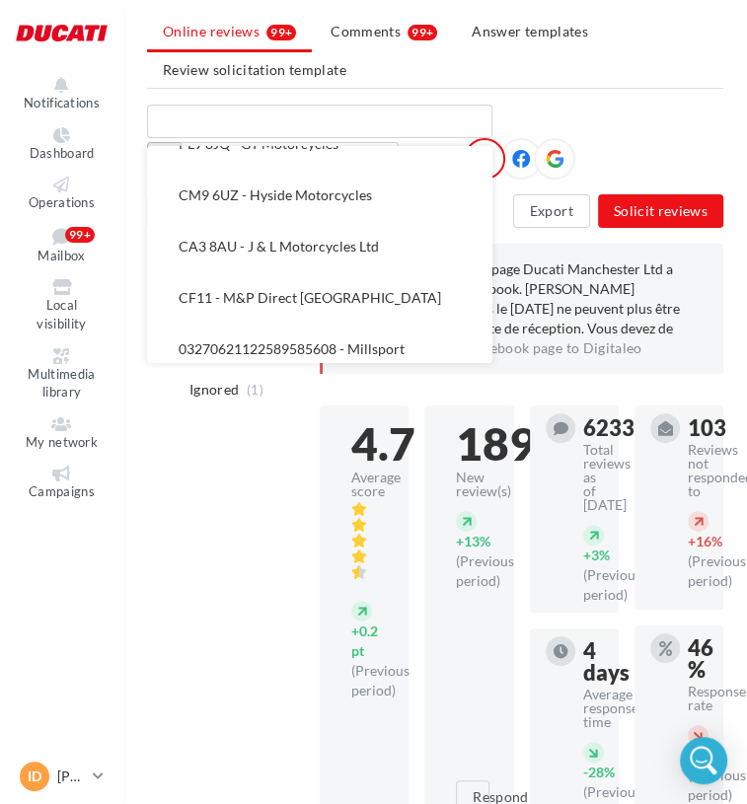
click at [285, 281] on button "CF11 - M&P Direct [GEOGRAPHIC_DATA]" at bounding box center [319, 297] width 345 height 51
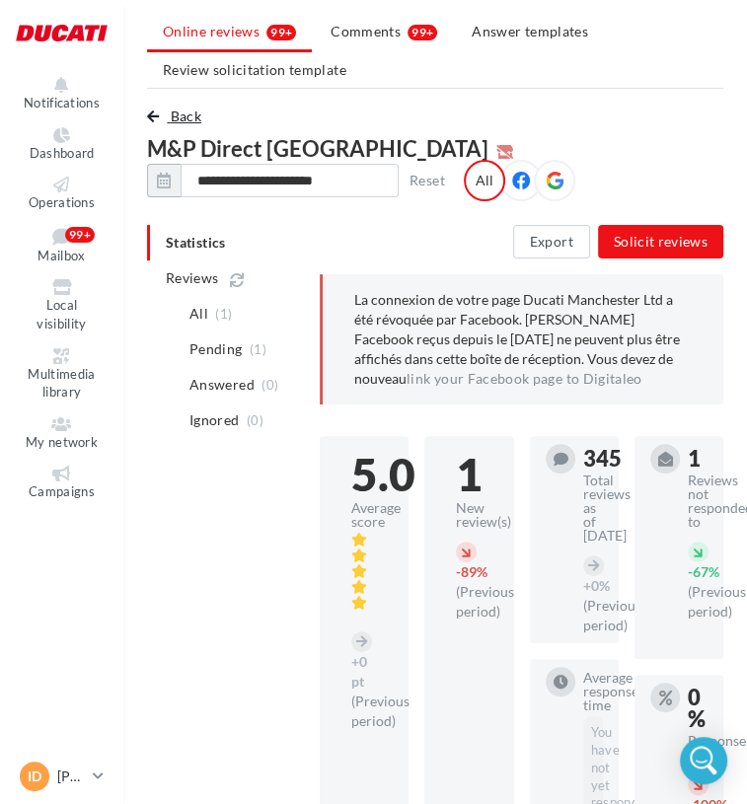
click at [195, 109] on span "Back" at bounding box center [186, 116] width 31 height 17
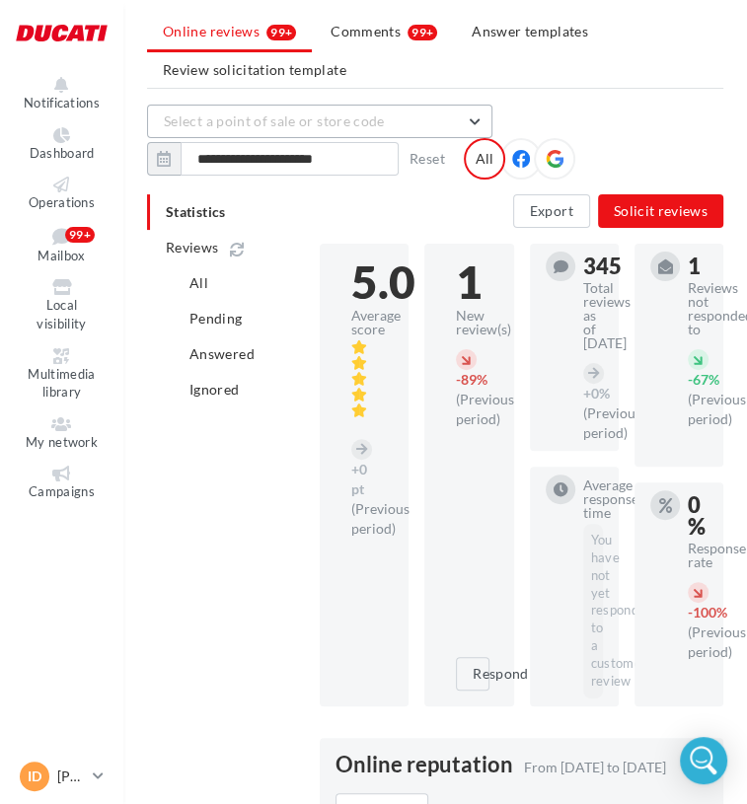
click at [285, 119] on span "Select a point of sale or store code" at bounding box center [274, 121] width 221 height 17
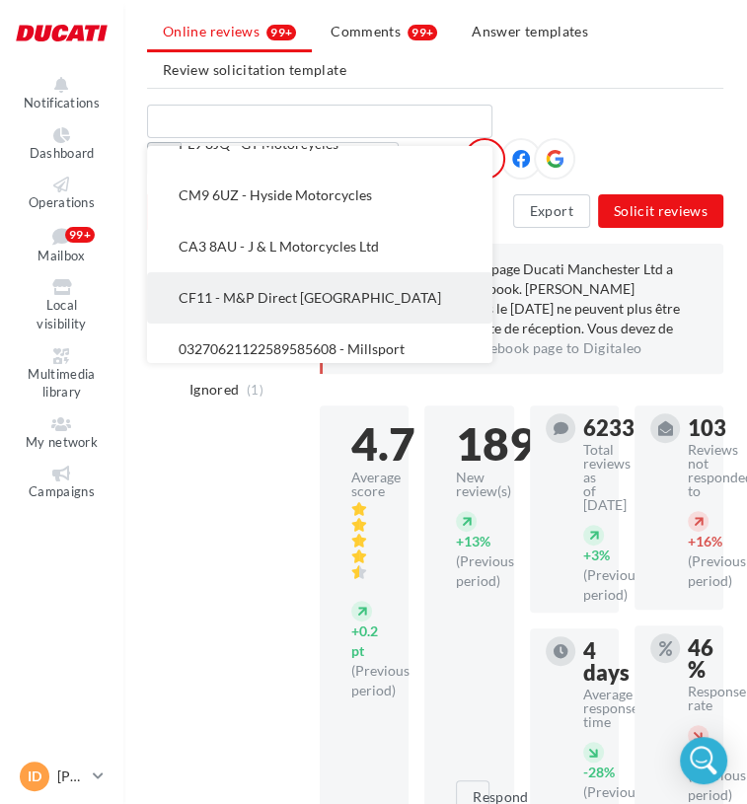
scroll to position [987, 0]
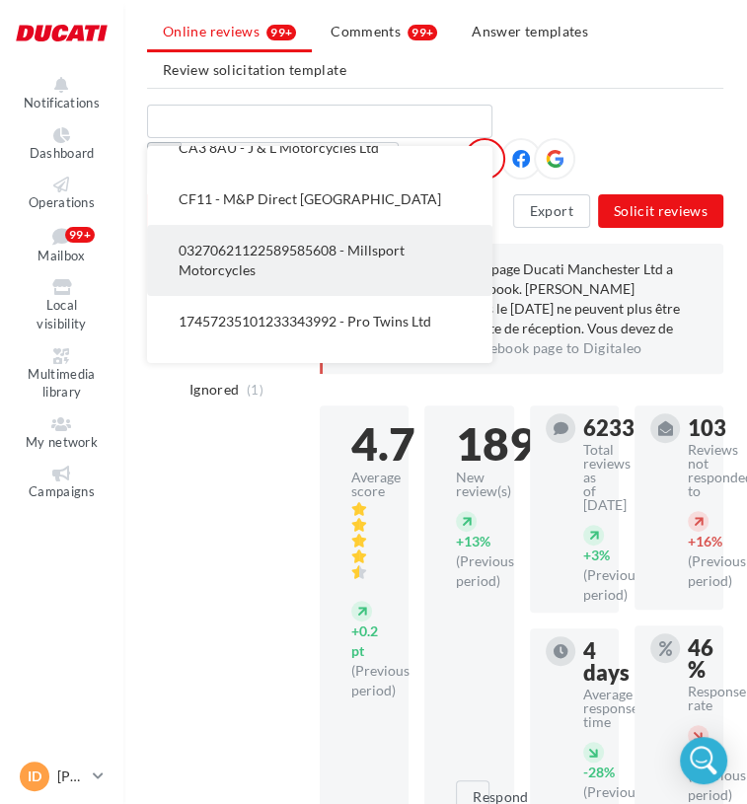
click at [350, 253] on span "03270621122589585608 - Millsport Motorcycles" at bounding box center [292, 260] width 226 height 37
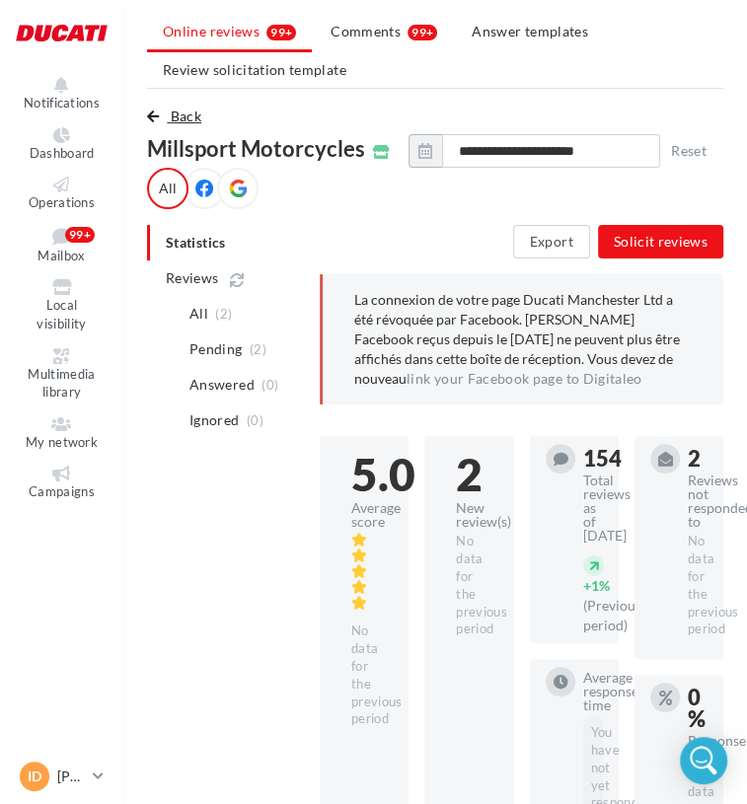
click at [189, 113] on span "Back" at bounding box center [186, 116] width 31 height 17
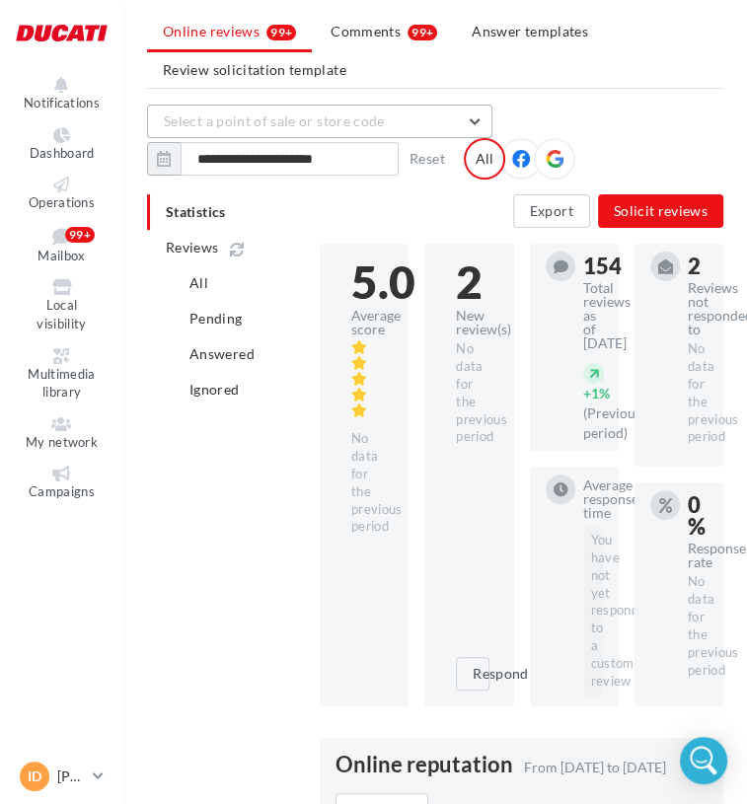
click at [265, 124] on span "Select a point of sale or store code" at bounding box center [274, 121] width 221 height 17
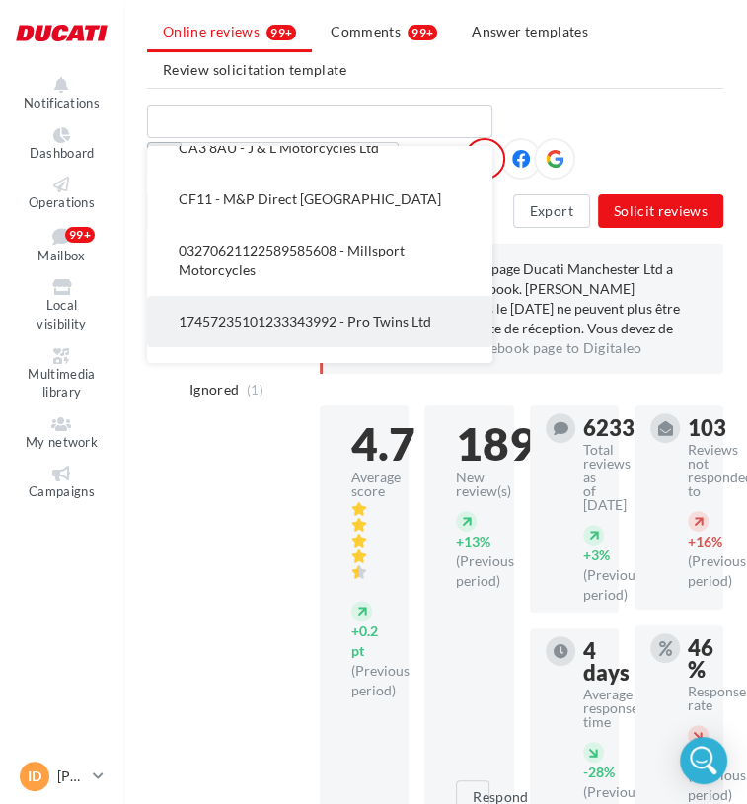
click at [334, 308] on button "17457235101233343992 - Pro Twins Ltd" at bounding box center [319, 321] width 345 height 51
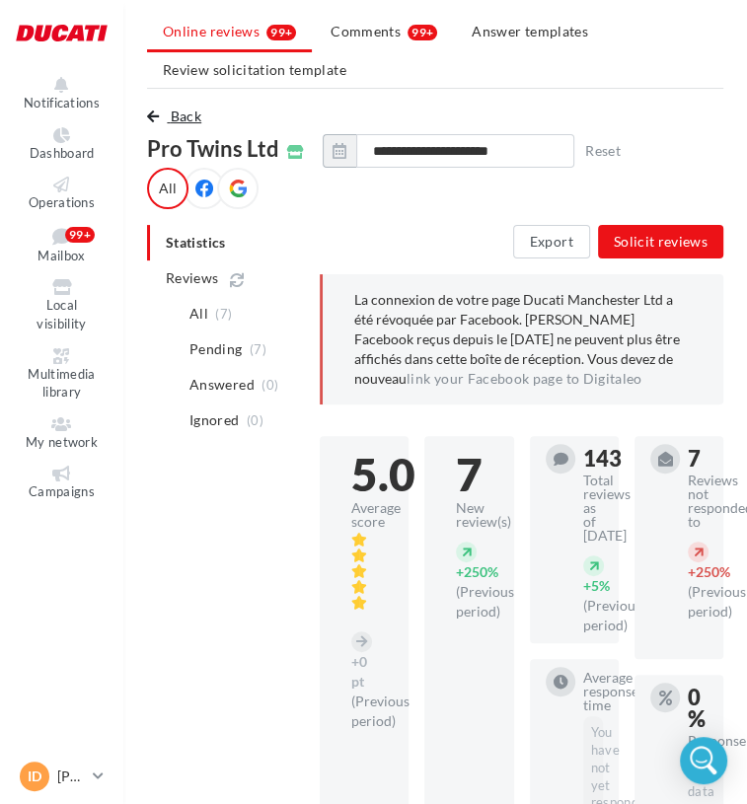
click at [192, 119] on span "Back" at bounding box center [186, 116] width 31 height 17
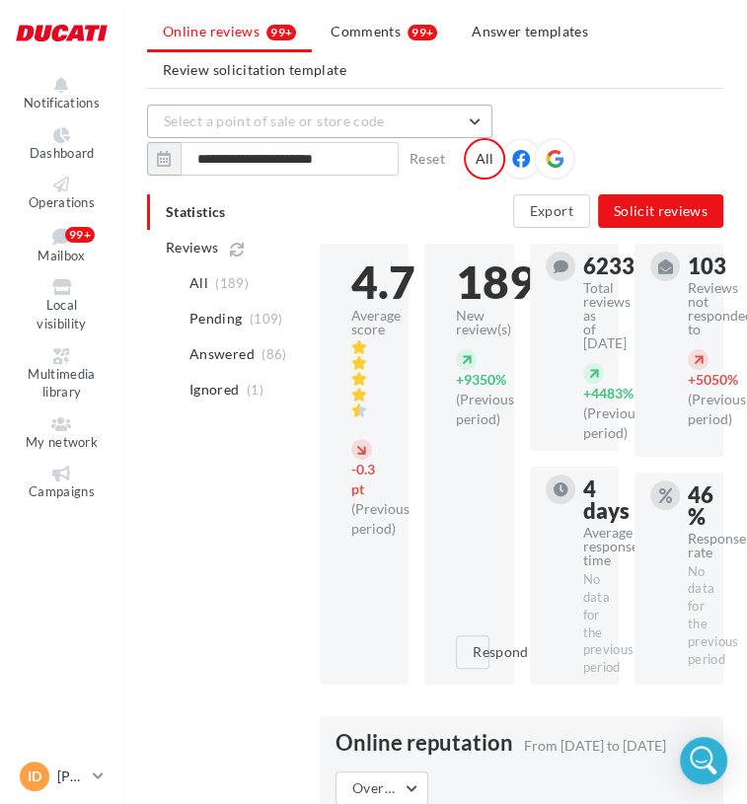
click at [382, 119] on button "Select a point of sale or store code" at bounding box center [319, 122] width 345 height 34
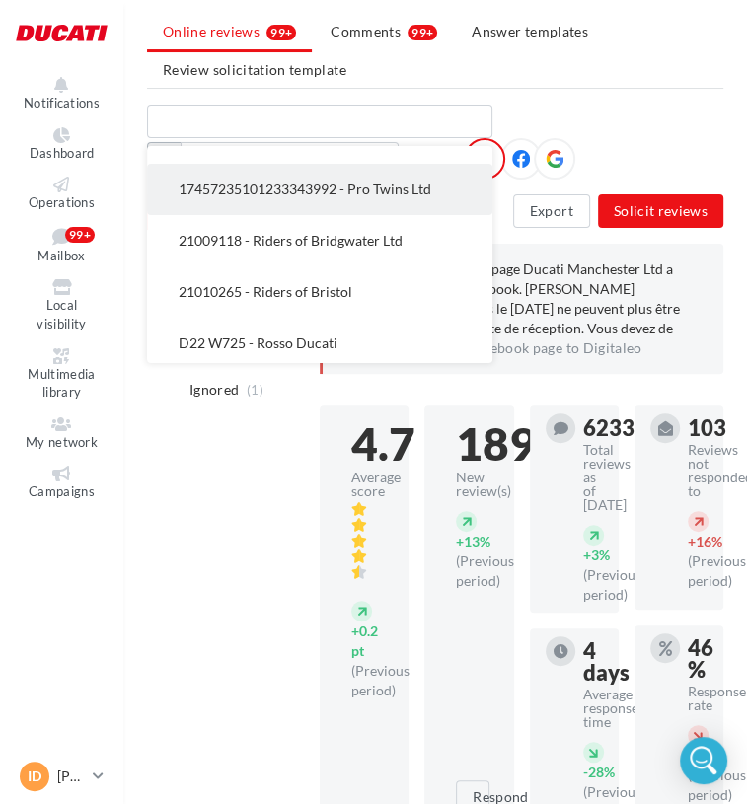
scroll to position [1086, 0]
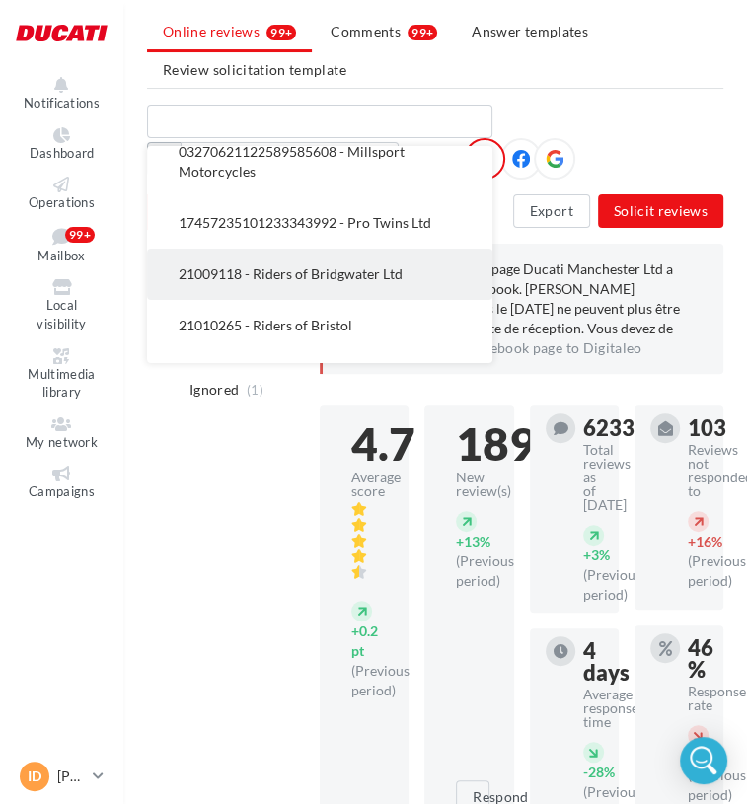
click at [379, 260] on button "21009118 - Riders of Bridgwater Ltd" at bounding box center [319, 274] width 345 height 51
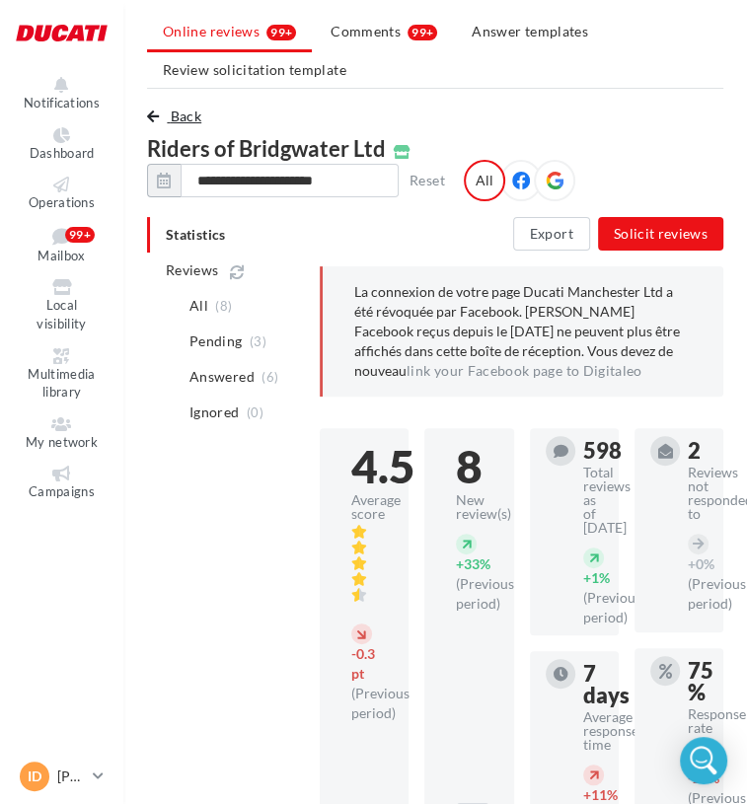
click at [175, 109] on span "Back" at bounding box center [186, 116] width 31 height 17
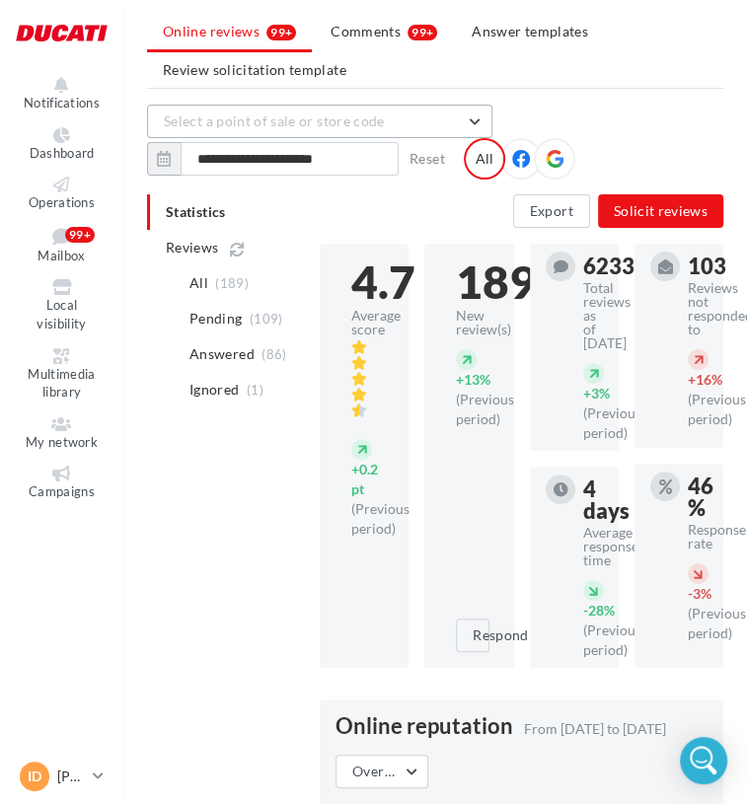
click at [344, 124] on span "Select a point of sale or store code" at bounding box center [274, 121] width 221 height 17
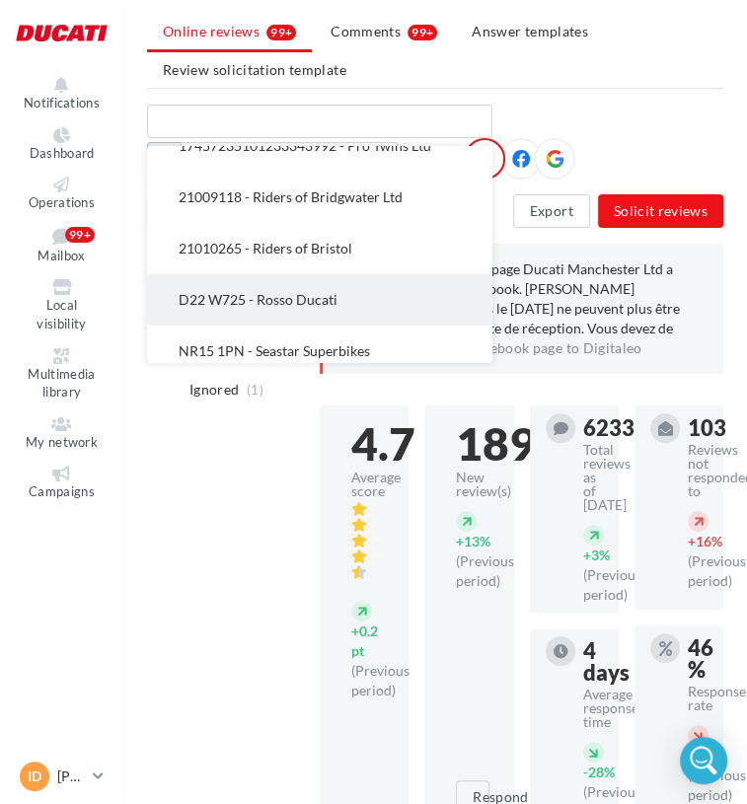
scroll to position [1184, 0]
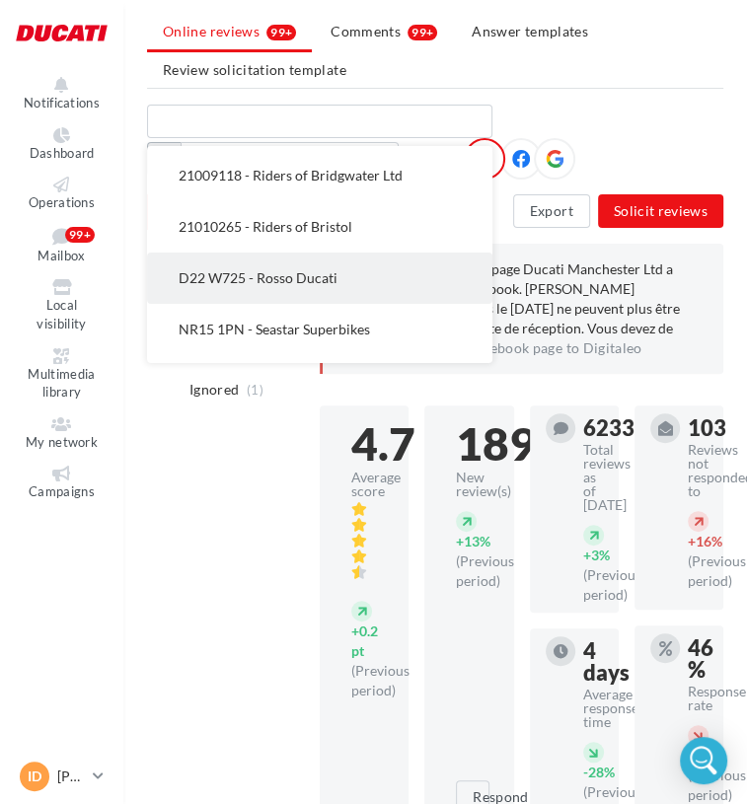
click at [347, 278] on button "D22 W725 - Rosso Ducati" at bounding box center [319, 278] width 345 height 51
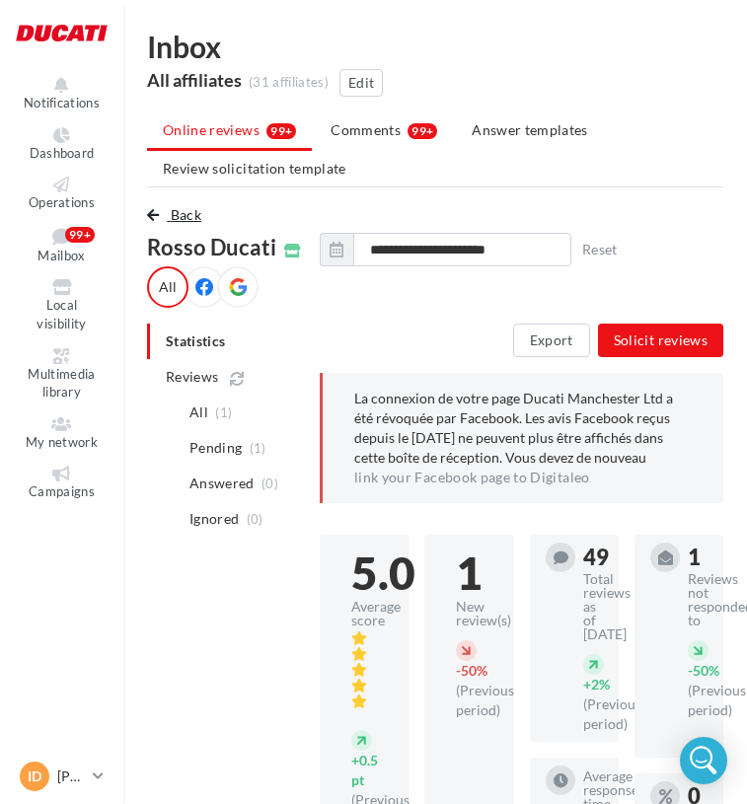
click at [168, 203] on button "Back" at bounding box center [178, 215] width 62 height 24
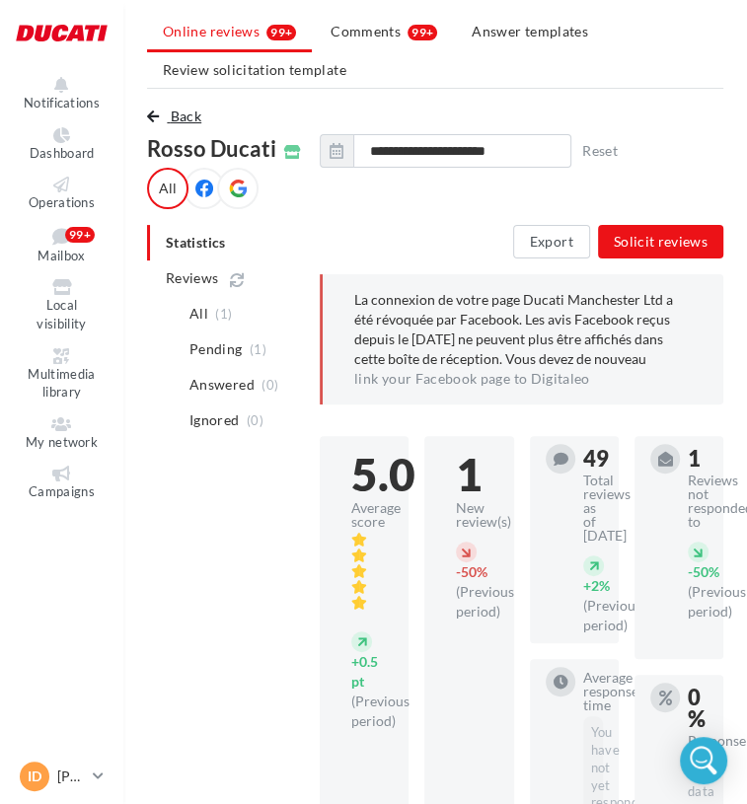
scroll to position [99, 0]
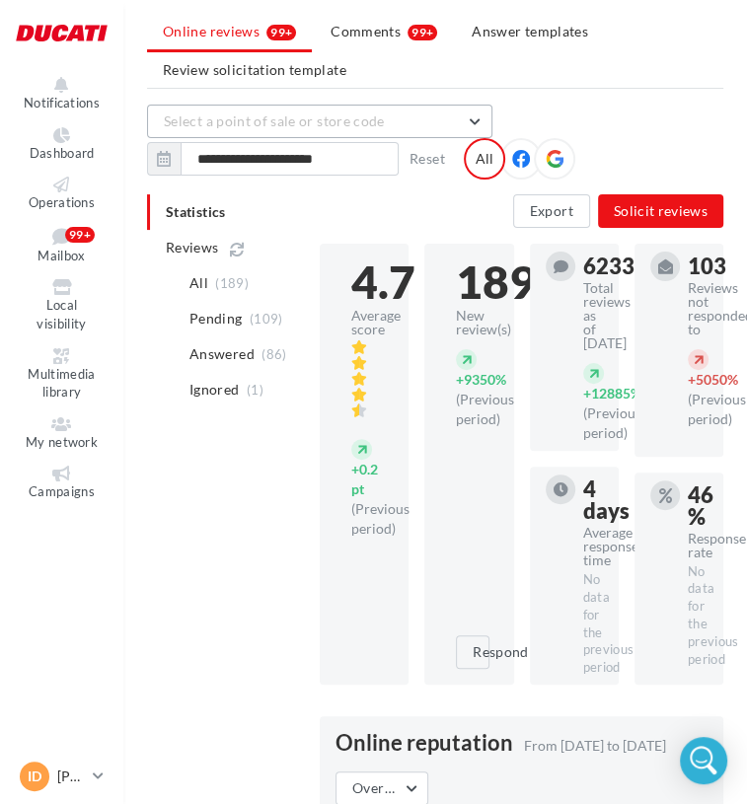
click at [291, 127] on span "Select a point of sale or store code" at bounding box center [274, 121] width 221 height 17
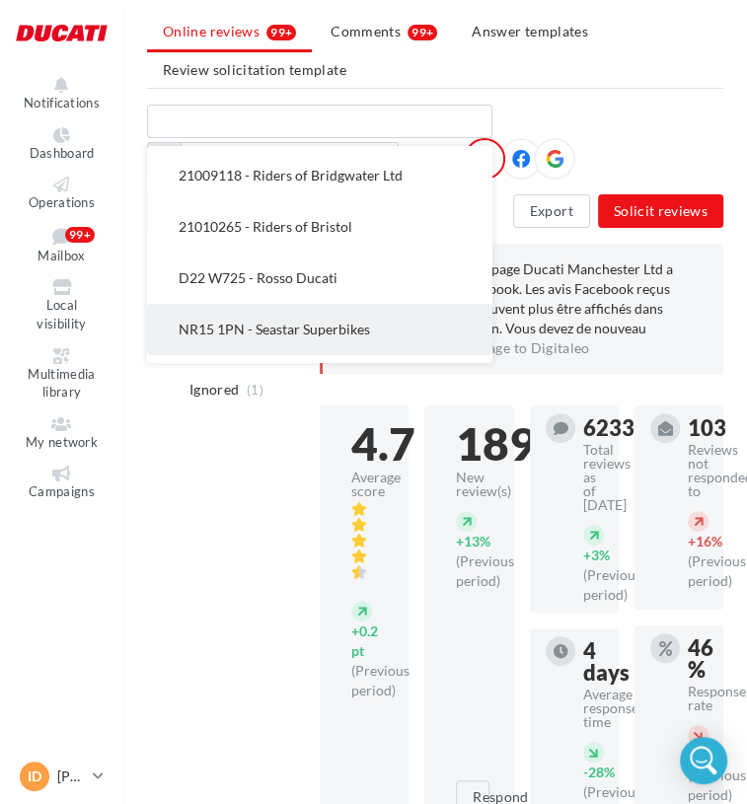
scroll to position [1228, 0]
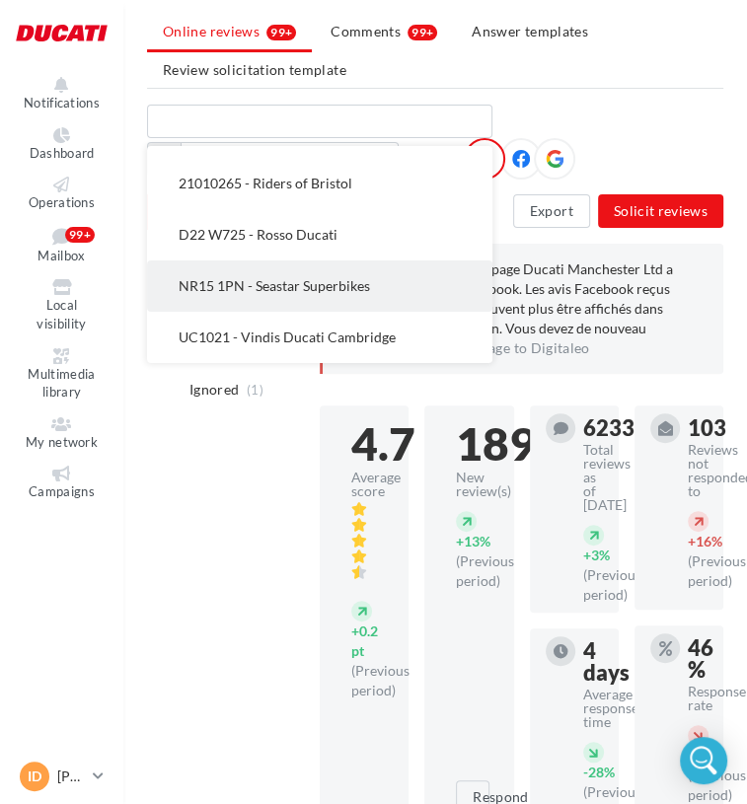
click at [316, 281] on span "NR15 1PN - Seastar Superbikes" at bounding box center [274, 285] width 191 height 17
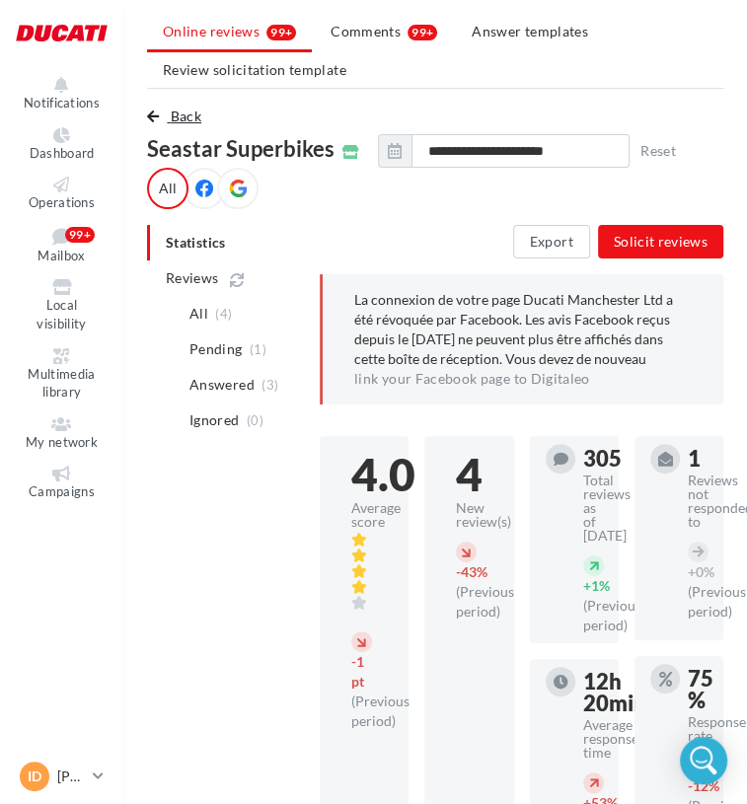
click at [174, 118] on span "Back" at bounding box center [186, 116] width 31 height 17
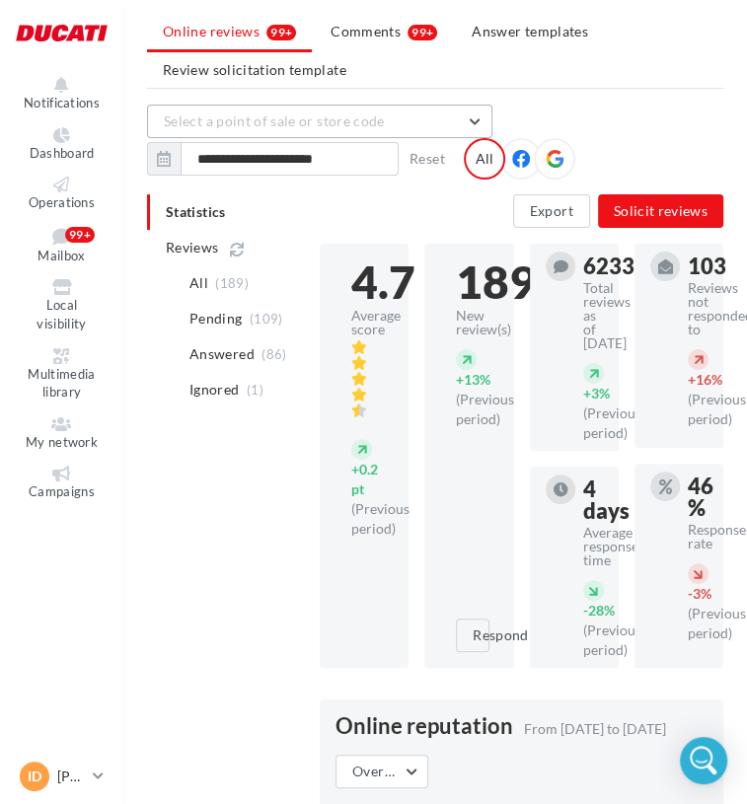
click at [324, 127] on span "Select a point of sale or store code" at bounding box center [274, 121] width 221 height 17
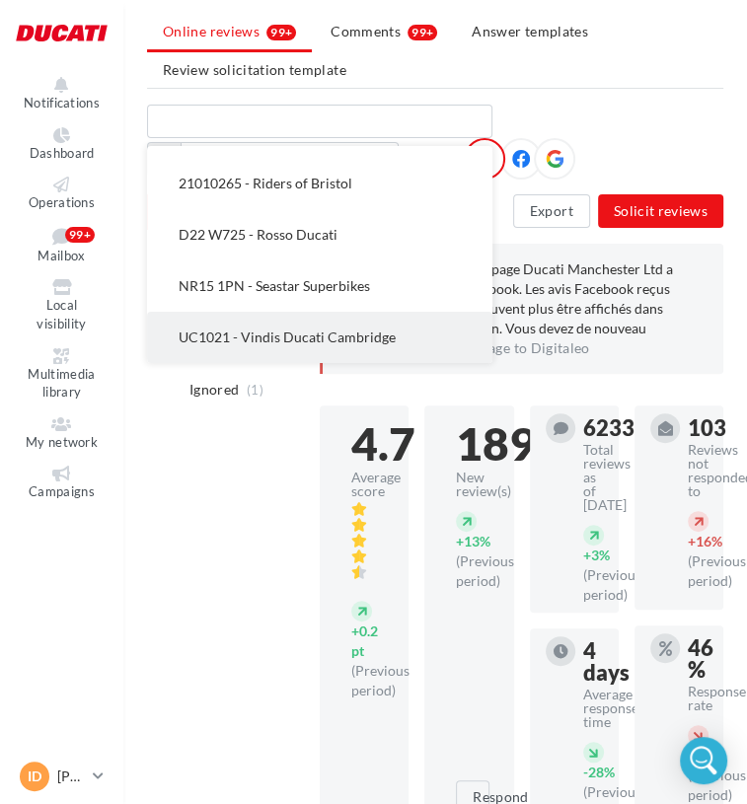
click at [353, 321] on button "UC1021 - Vindis Ducati Cambridge" at bounding box center [319, 337] width 345 height 51
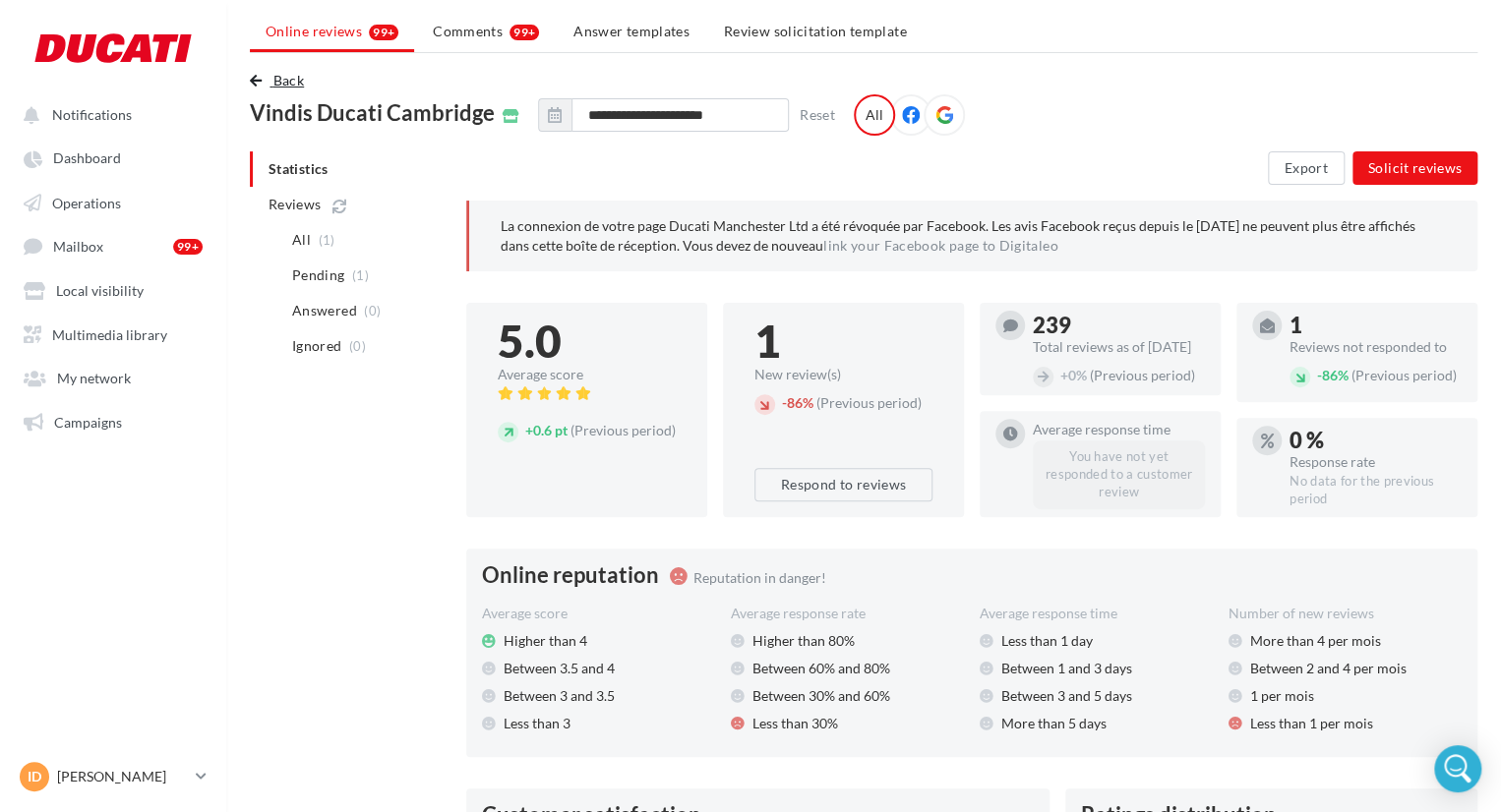
click at [291, 73] on span "Back" at bounding box center [288, 80] width 31 height 17
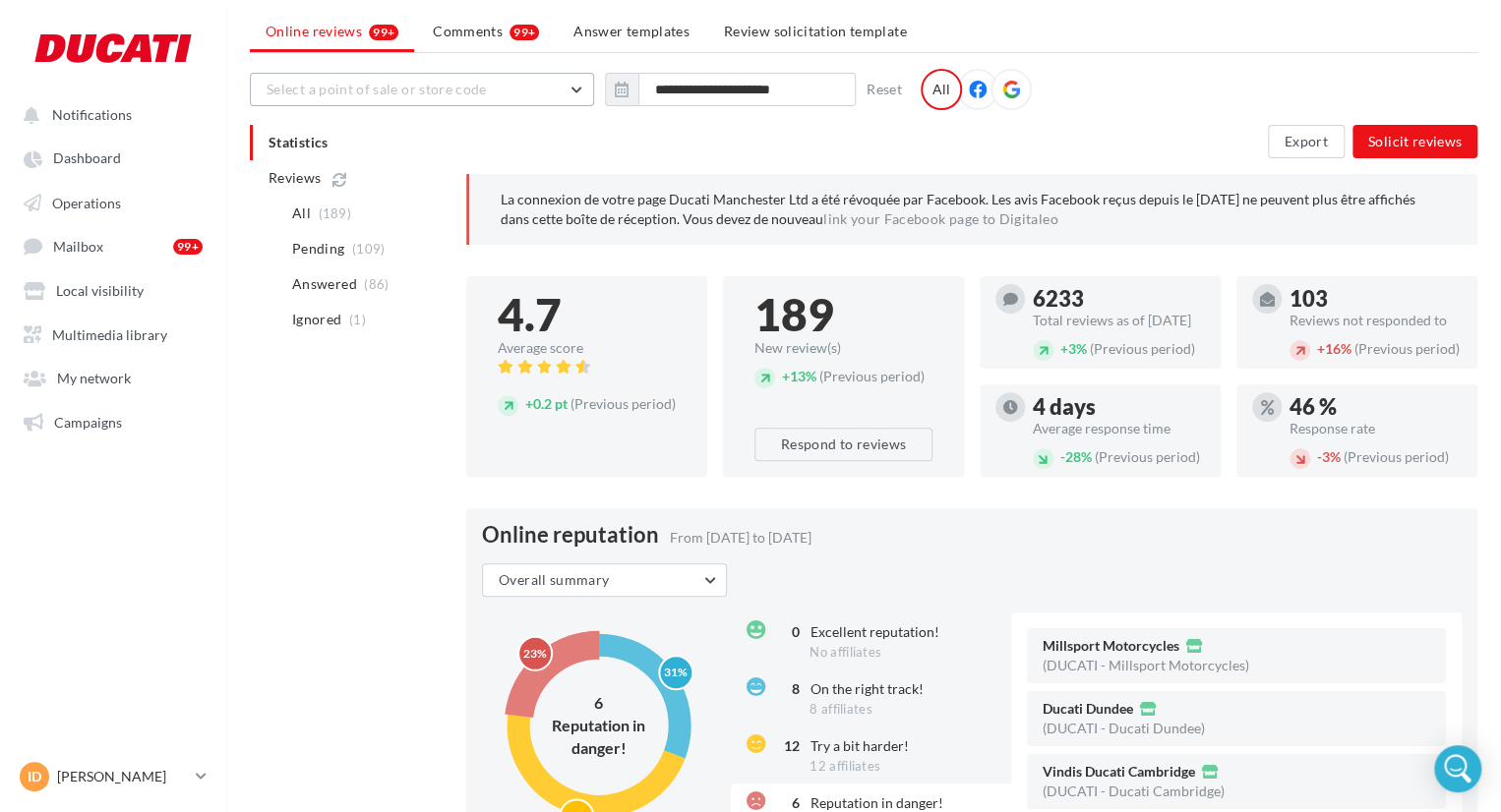
click at [544, 103] on button "Select a point of sale or store code" at bounding box center [422, 90] width 344 height 34
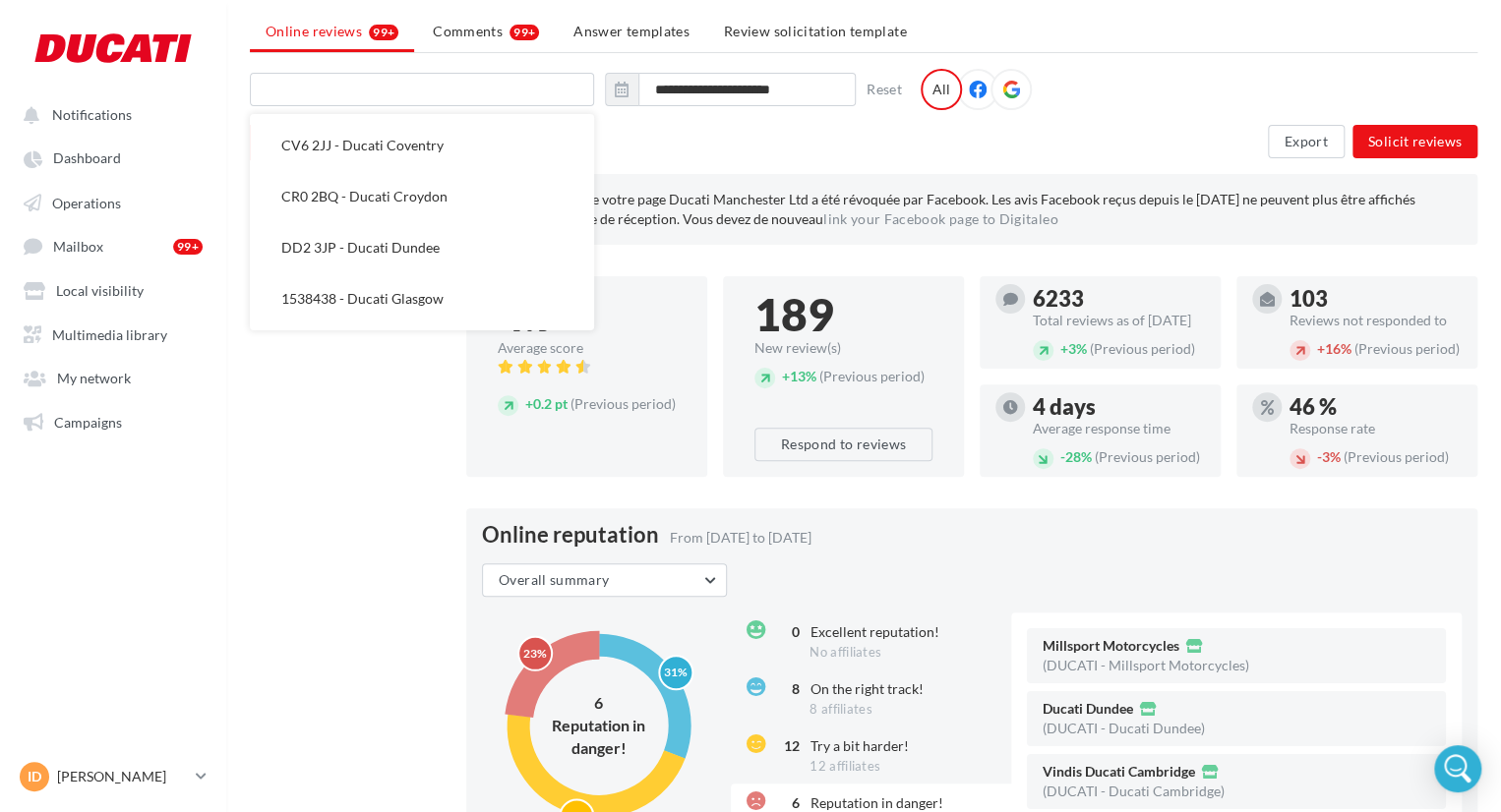
scroll to position [0, 0]
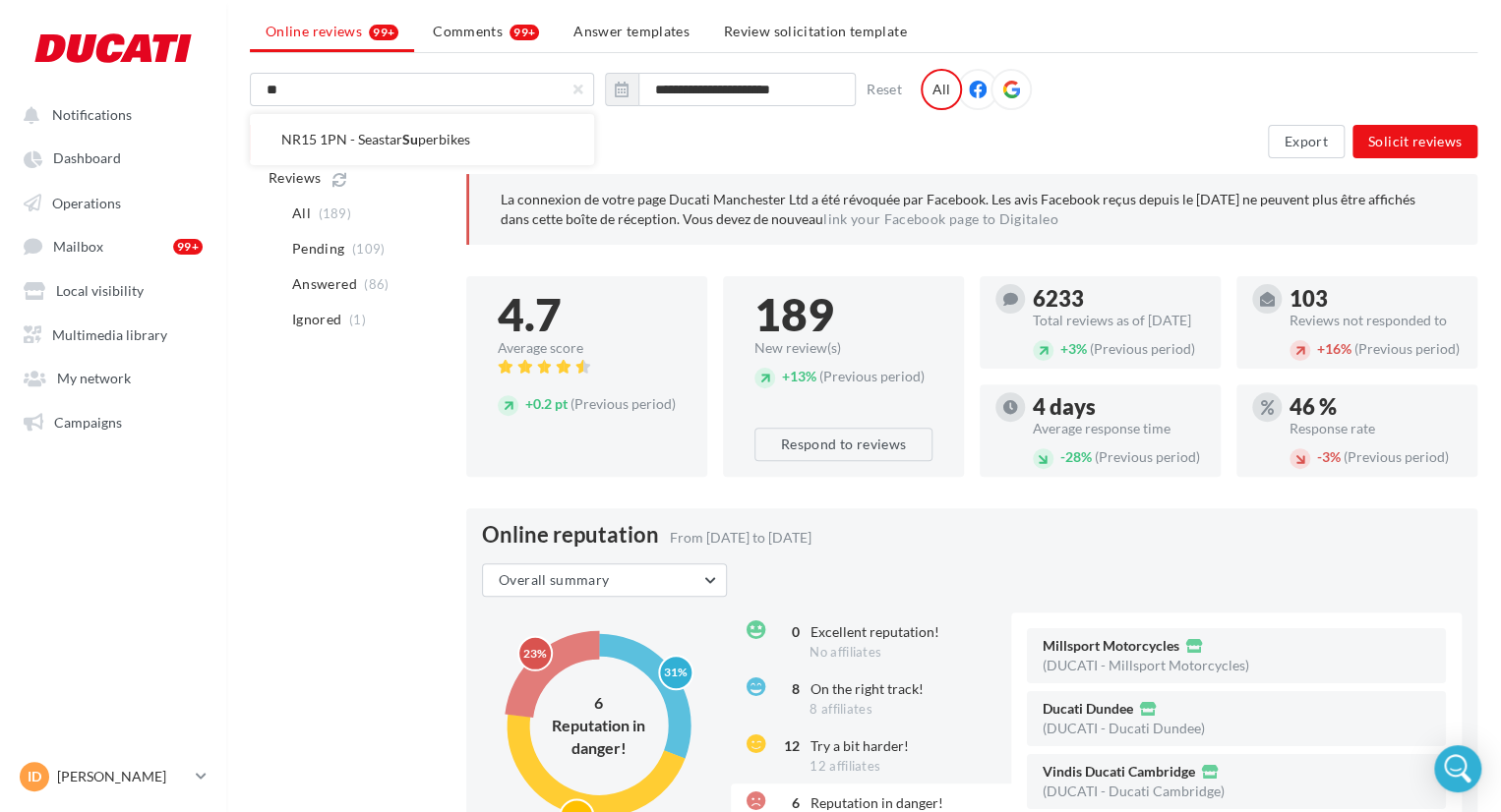
type input "*"
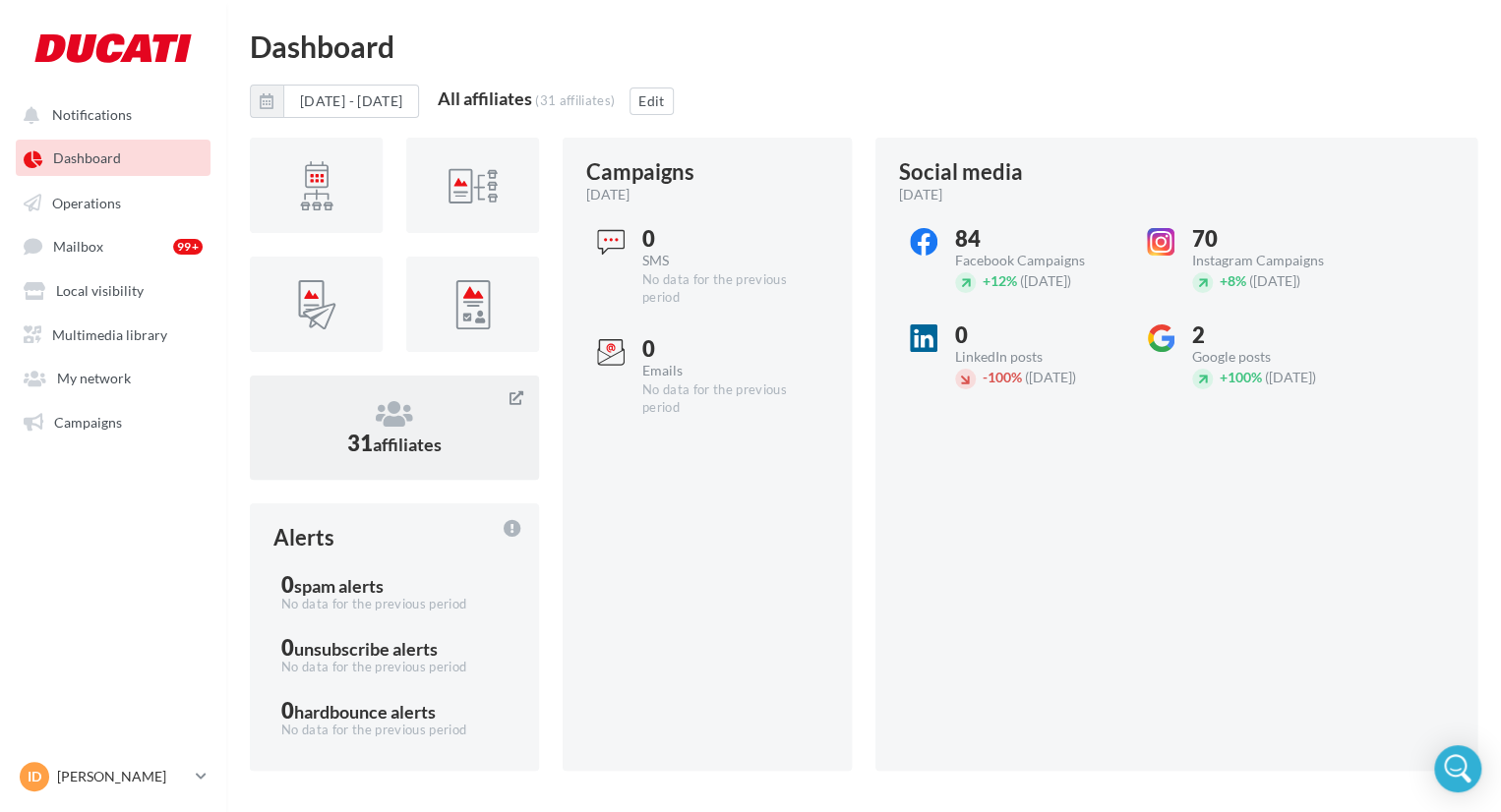
click at [383, 410] on icon at bounding box center [394, 414] width 242 height 30
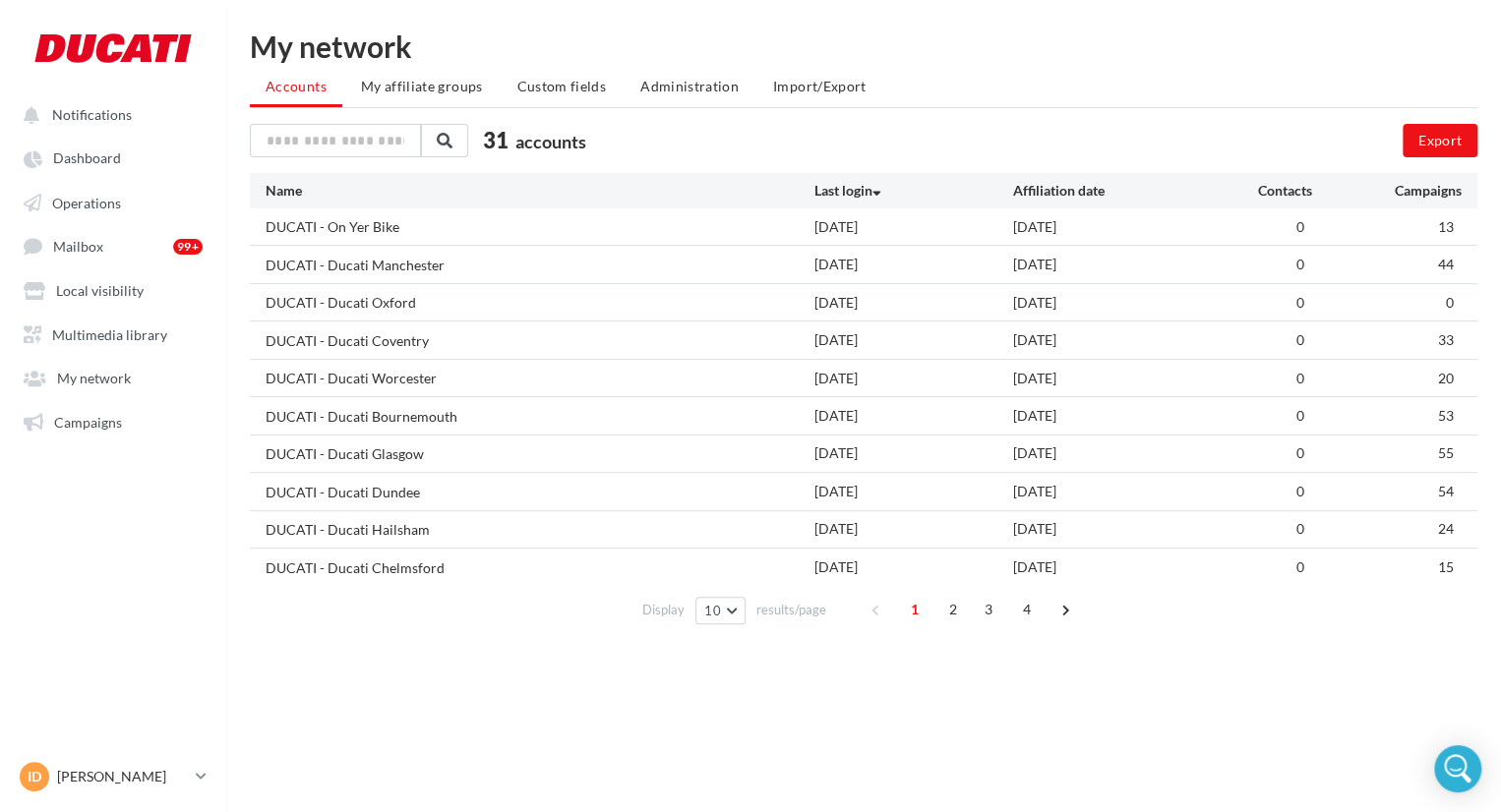
click at [744, 609] on span "2" at bounding box center [954, 610] width 32 height 32
click at [744, 606] on span "3" at bounding box center [989, 610] width 32 height 32
click at [410, 343] on div "DUCATI - Ducati Sunderland" at bounding box center [353, 342] width 176 height 20
click at [299, 340] on div "DUCATI - Ducati Sunderland" at bounding box center [353, 342] width 176 height 20
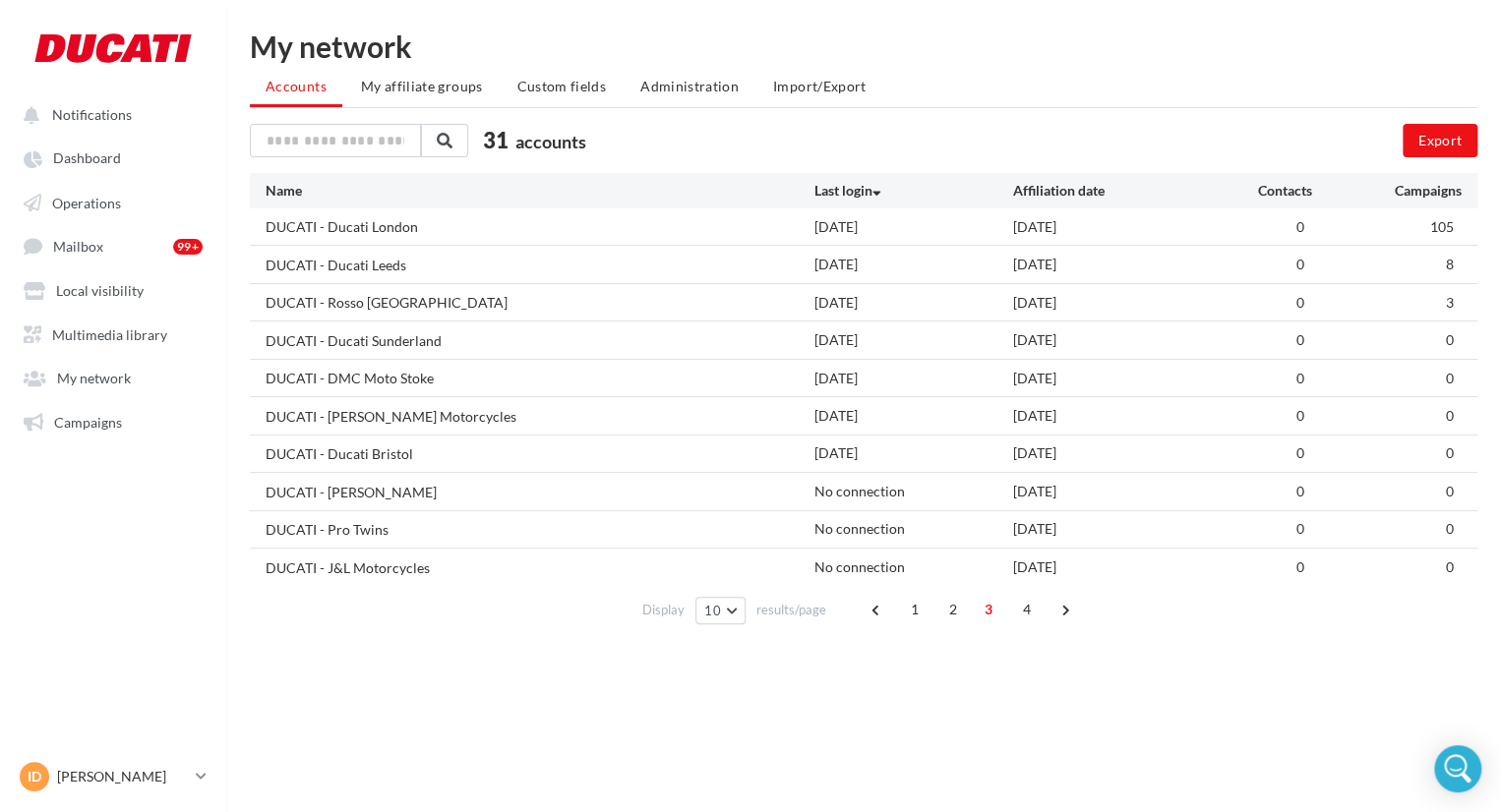
click at [744, 633] on div "Notifications Dashboard Operations Mailbox" at bounding box center [750, 437] width 1501 height 812
click at [102, 208] on span "Operations" at bounding box center [86, 201] width 69 height 17
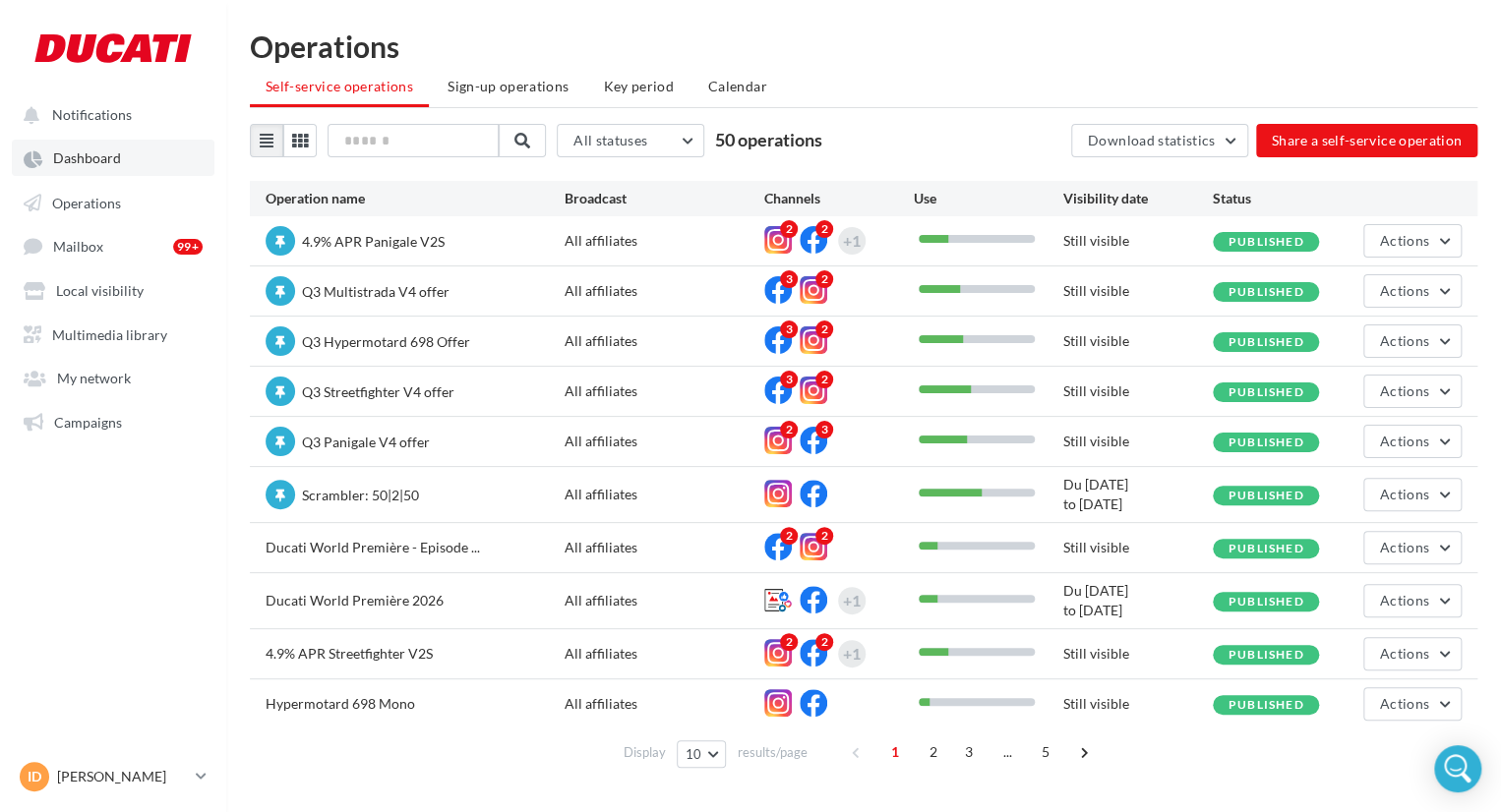
click at [126, 170] on link "Dashboard" at bounding box center [113, 157] width 202 height 36
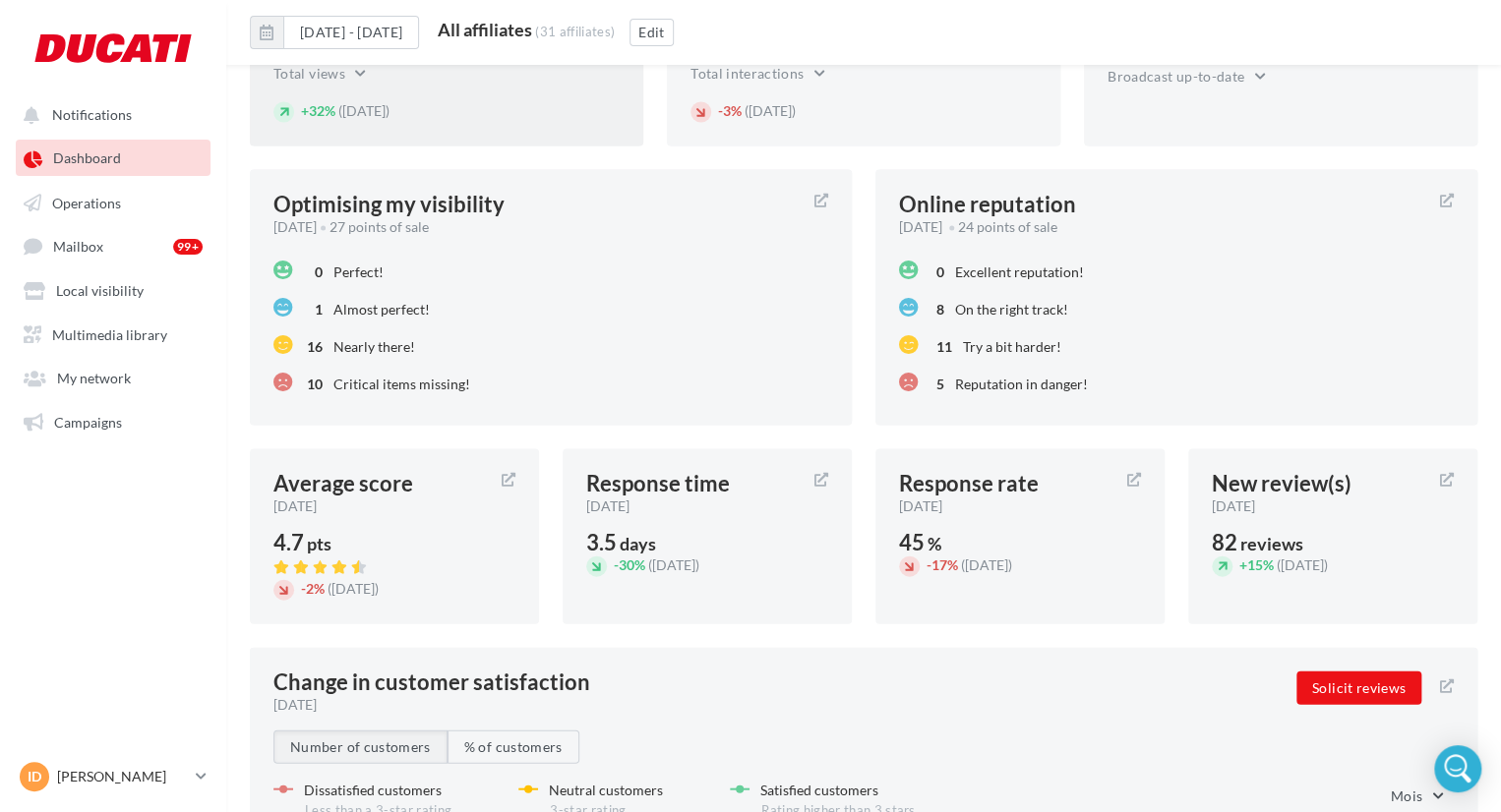
scroll to position [1868, 0]
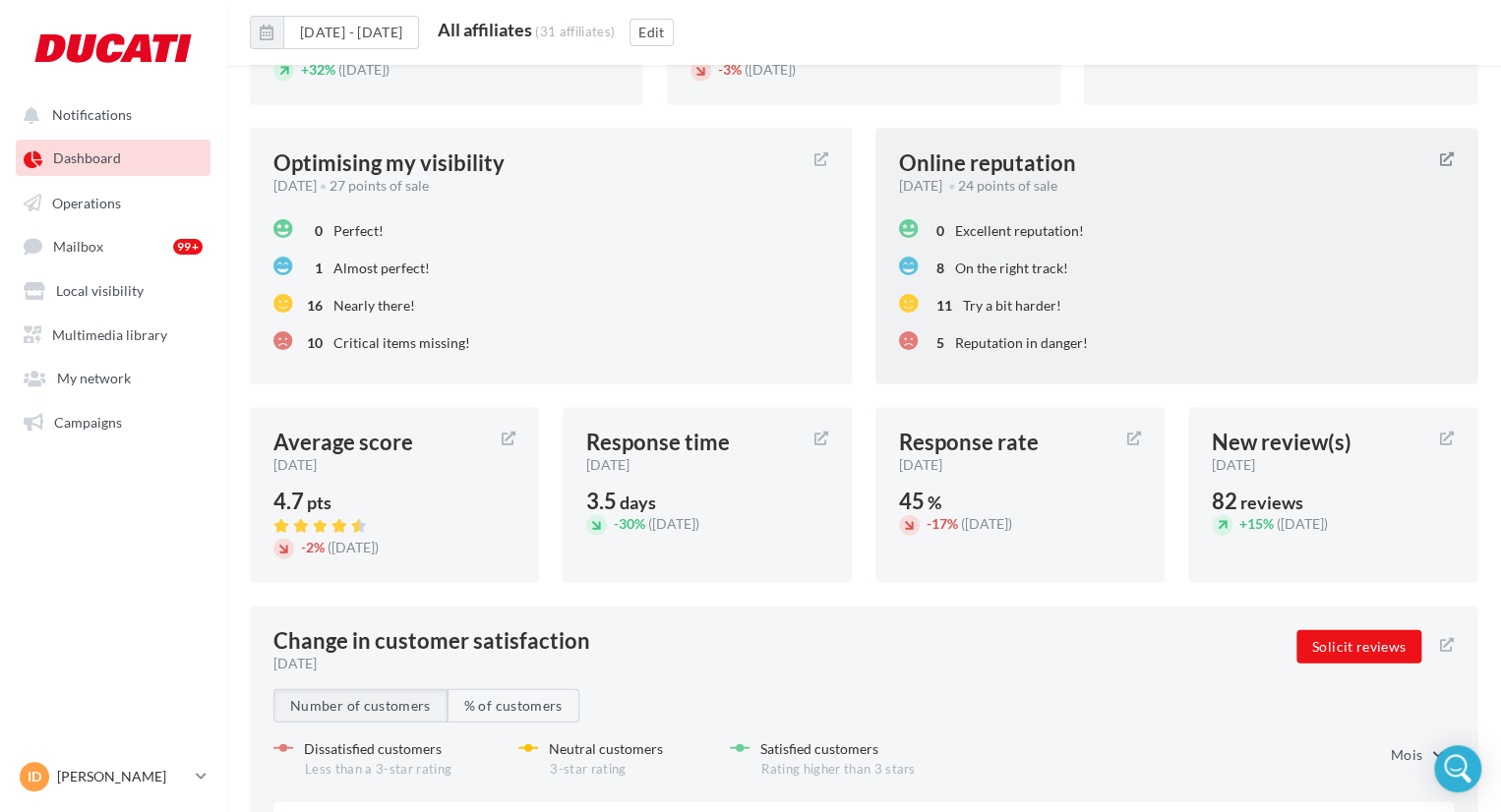
click at [744, 301] on div "11 Try a bit harder!" at bounding box center [1176, 304] width 555 height 38
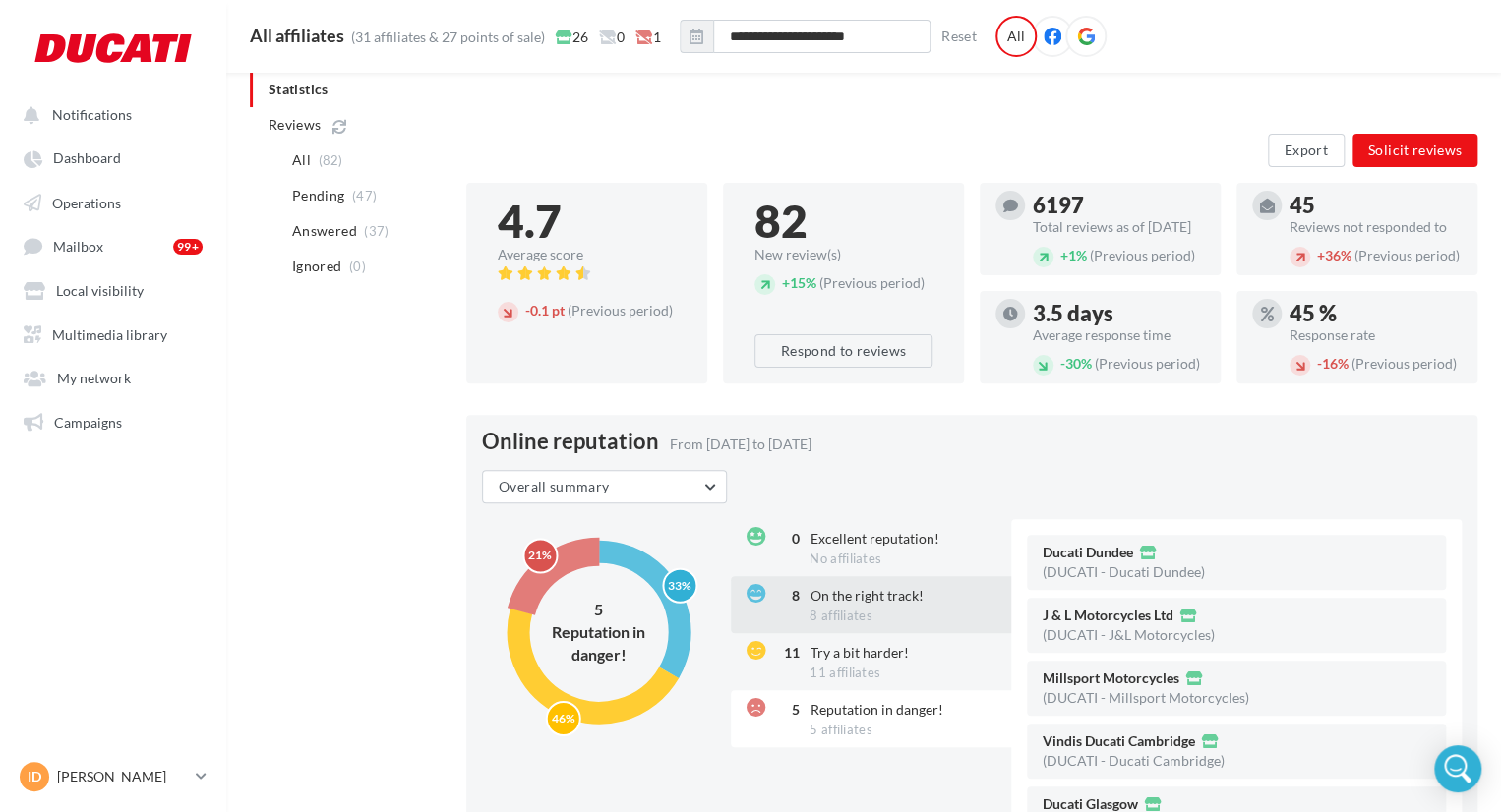
scroll to position [196, 0]
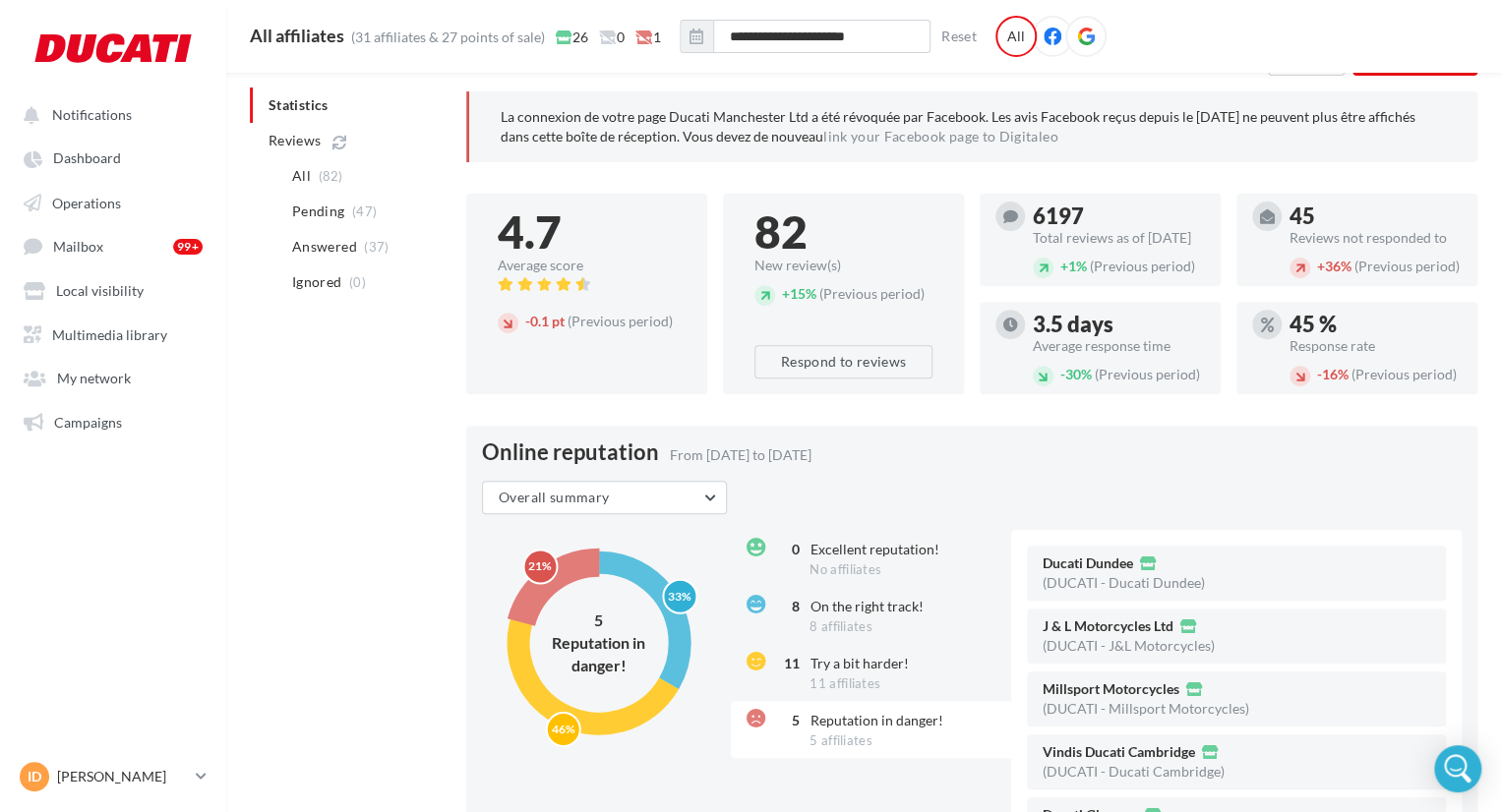
click at [621, 228] on div "4.7" at bounding box center [586, 231] width 178 height 45
click at [531, 236] on div "4.7" at bounding box center [586, 231] width 178 height 45
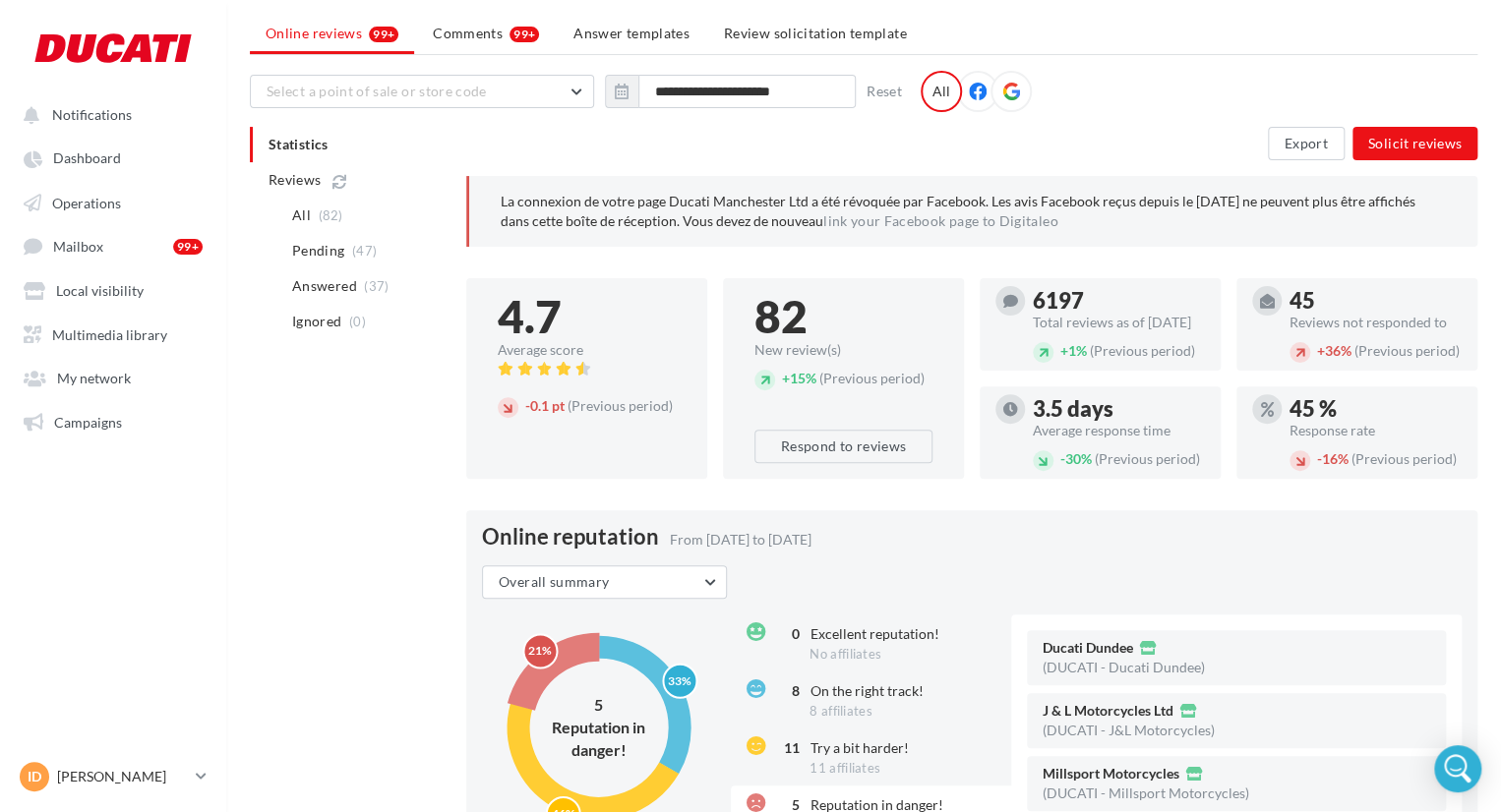
scroll to position [0, 0]
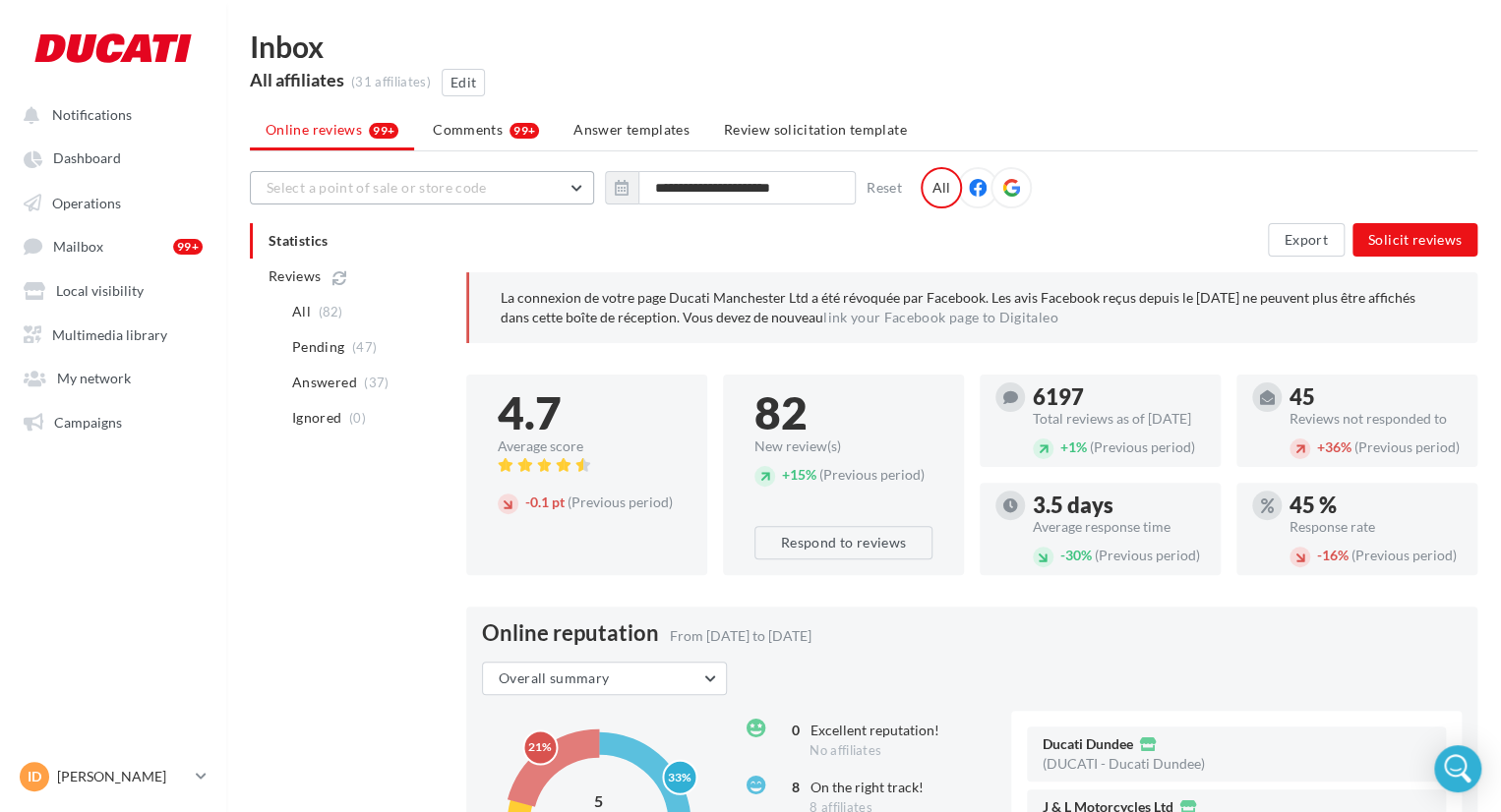
click at [582, 189] on button "Select a point of sale or store code" at bounding box center [422, 188] width 344 height 34
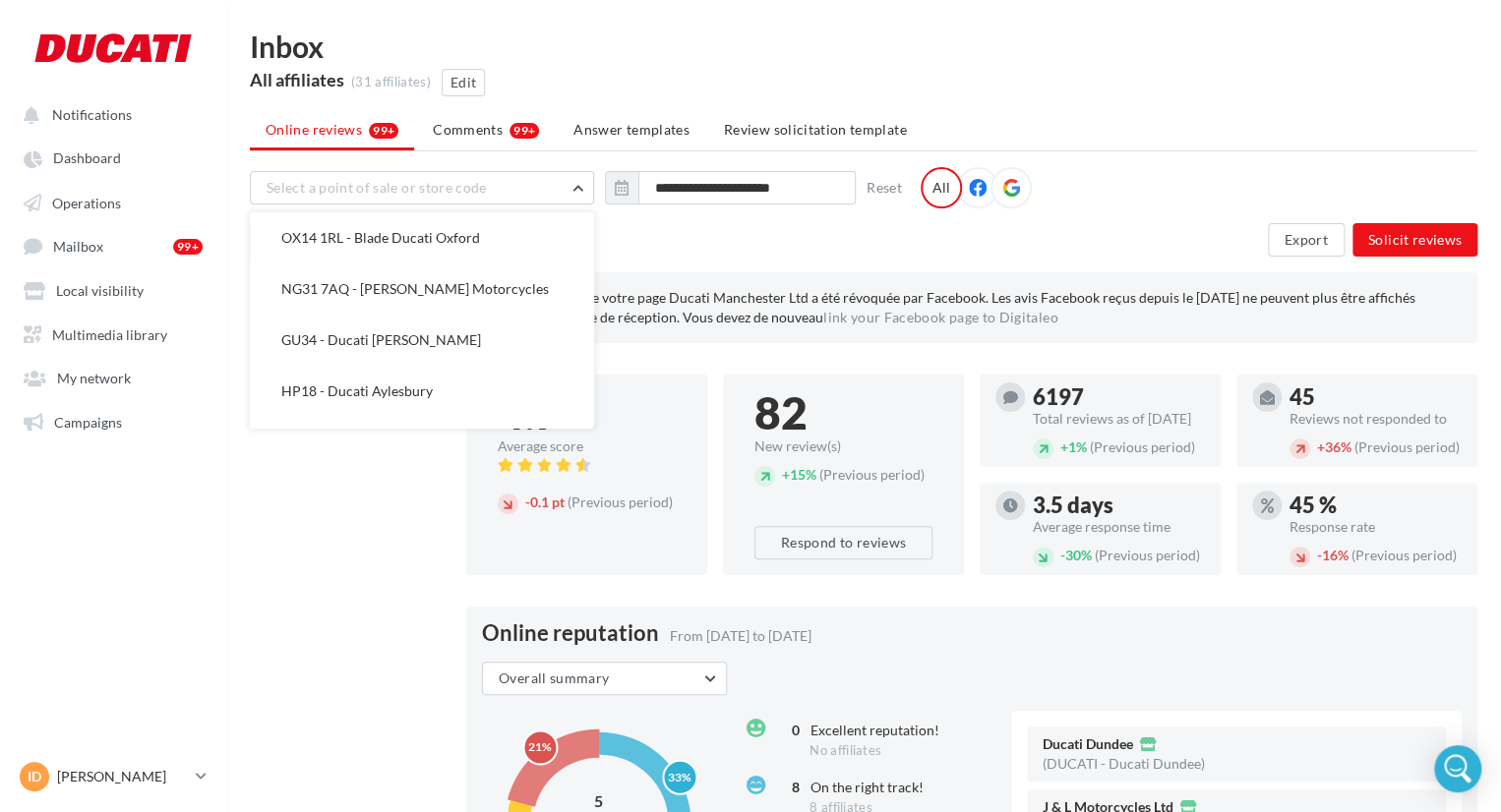
click at [744, 296] on p "La connexion de votre page Ducati Manchester Ltd a été révoquée par Facebook. L…" at bounding box center [973, 307] width 945 height 39
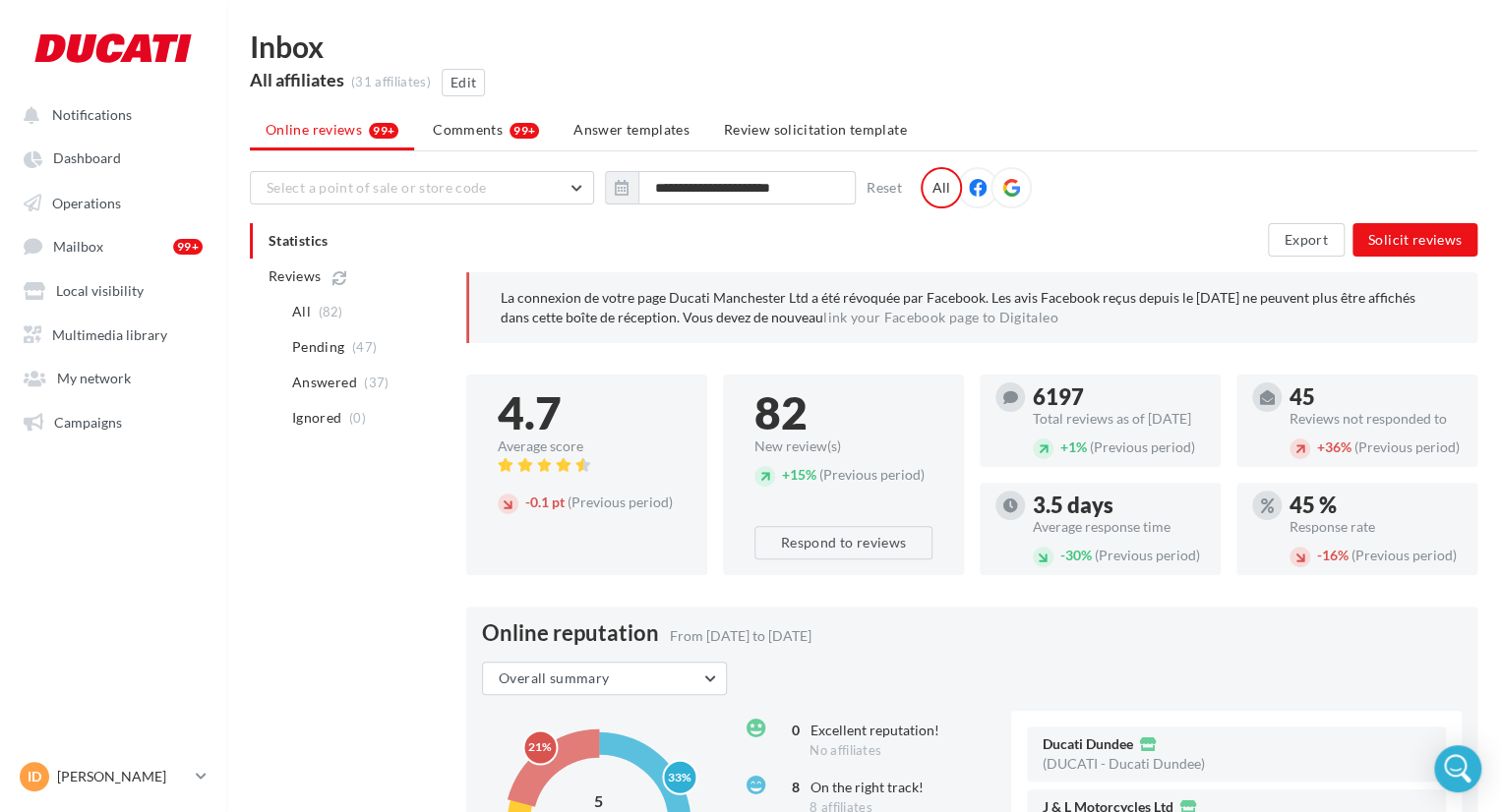
click at [642, 423] on div "4.7" at bounding box center [586, 412] width 178 height 45
click at [639, 423] on div "4.7" at bounding box center [586, 412] width 178 height 45
click at [556, 182] on button "Select a point of sale or store code" at bounding box center [422, 188] width 344 height 34
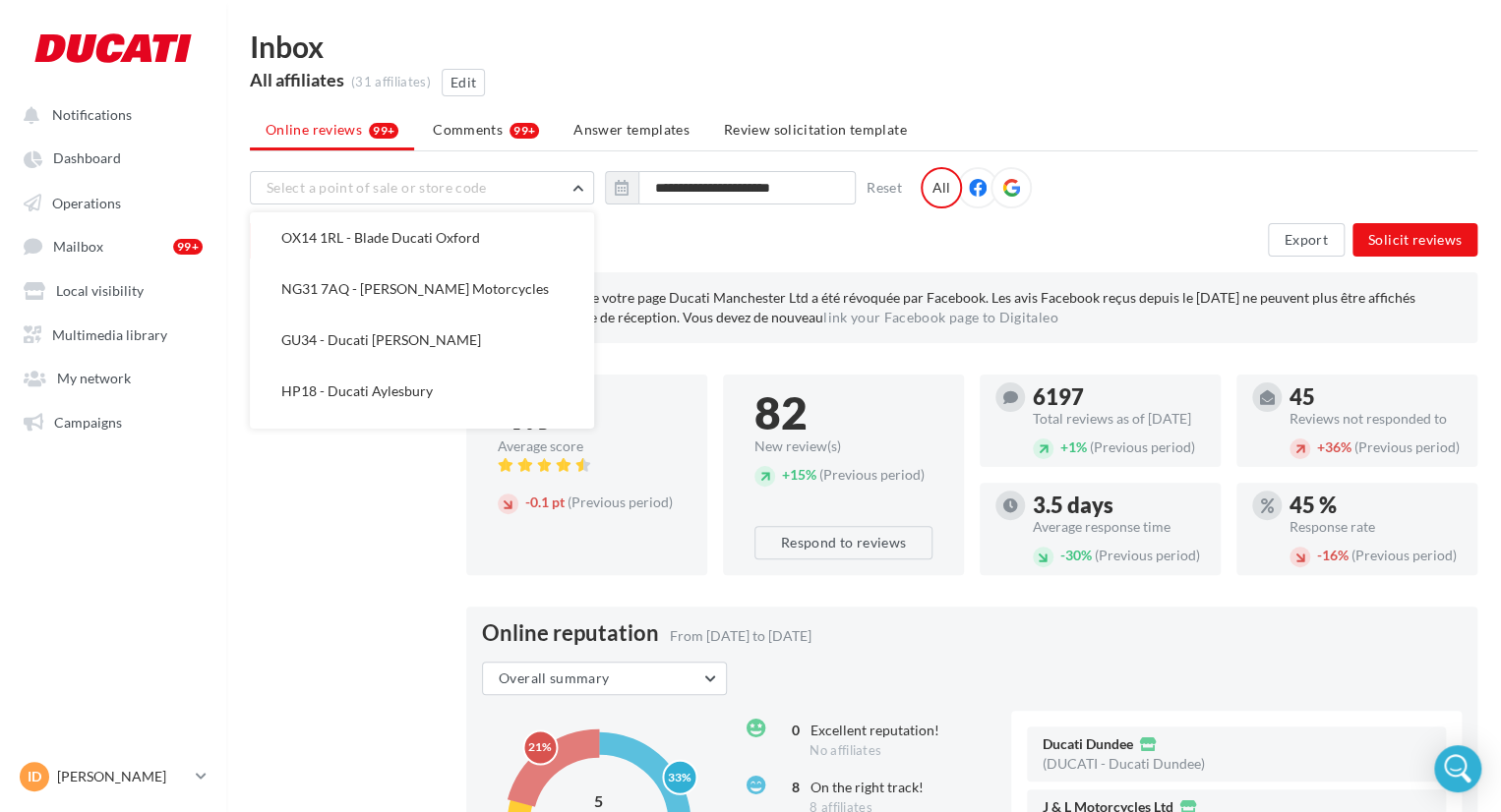
click at [704, 248] on div "Export Solicit reviews" at bounding box center [972, 240] width 1012 height 34
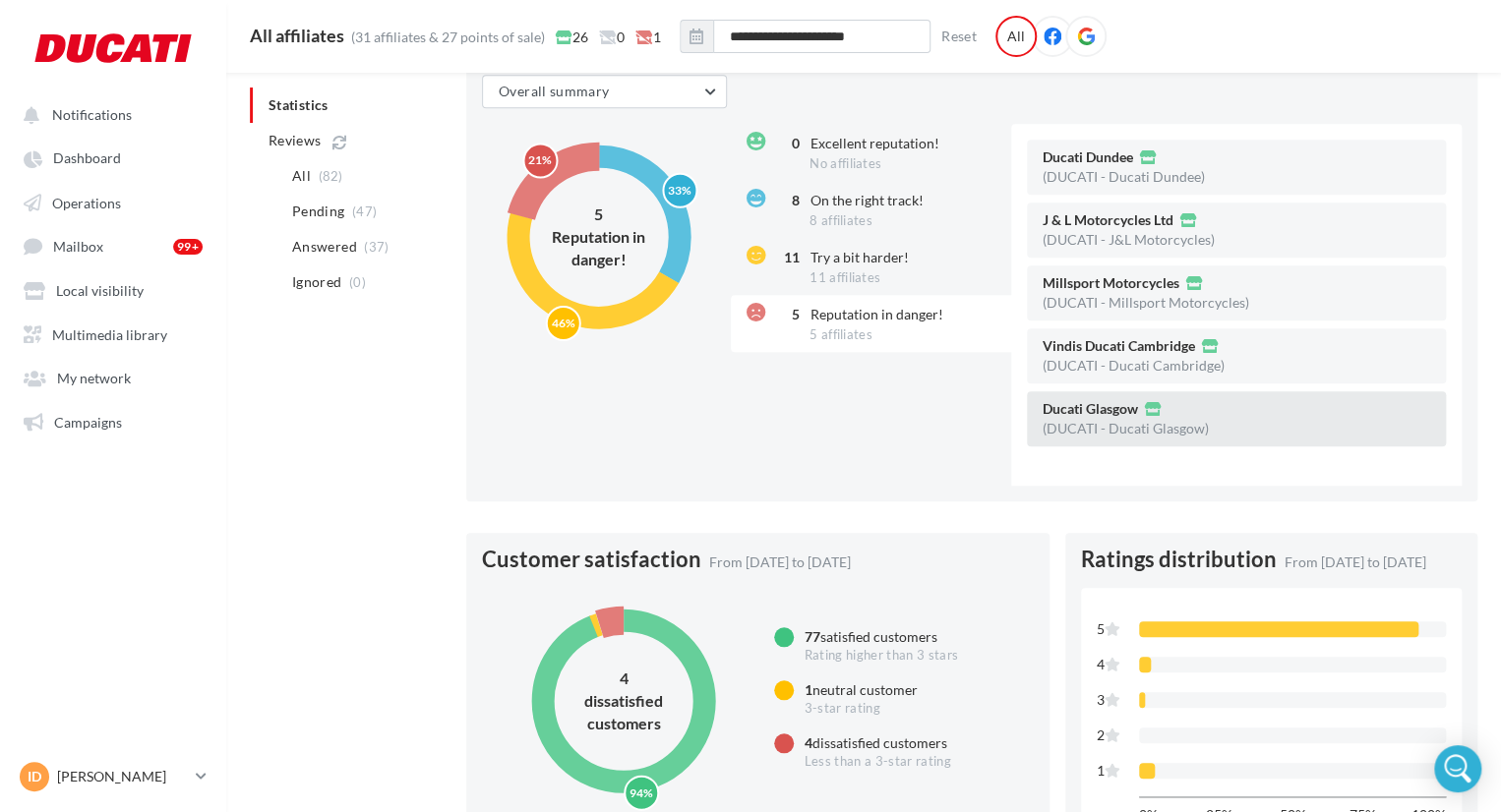
scroll to position [491, 0]
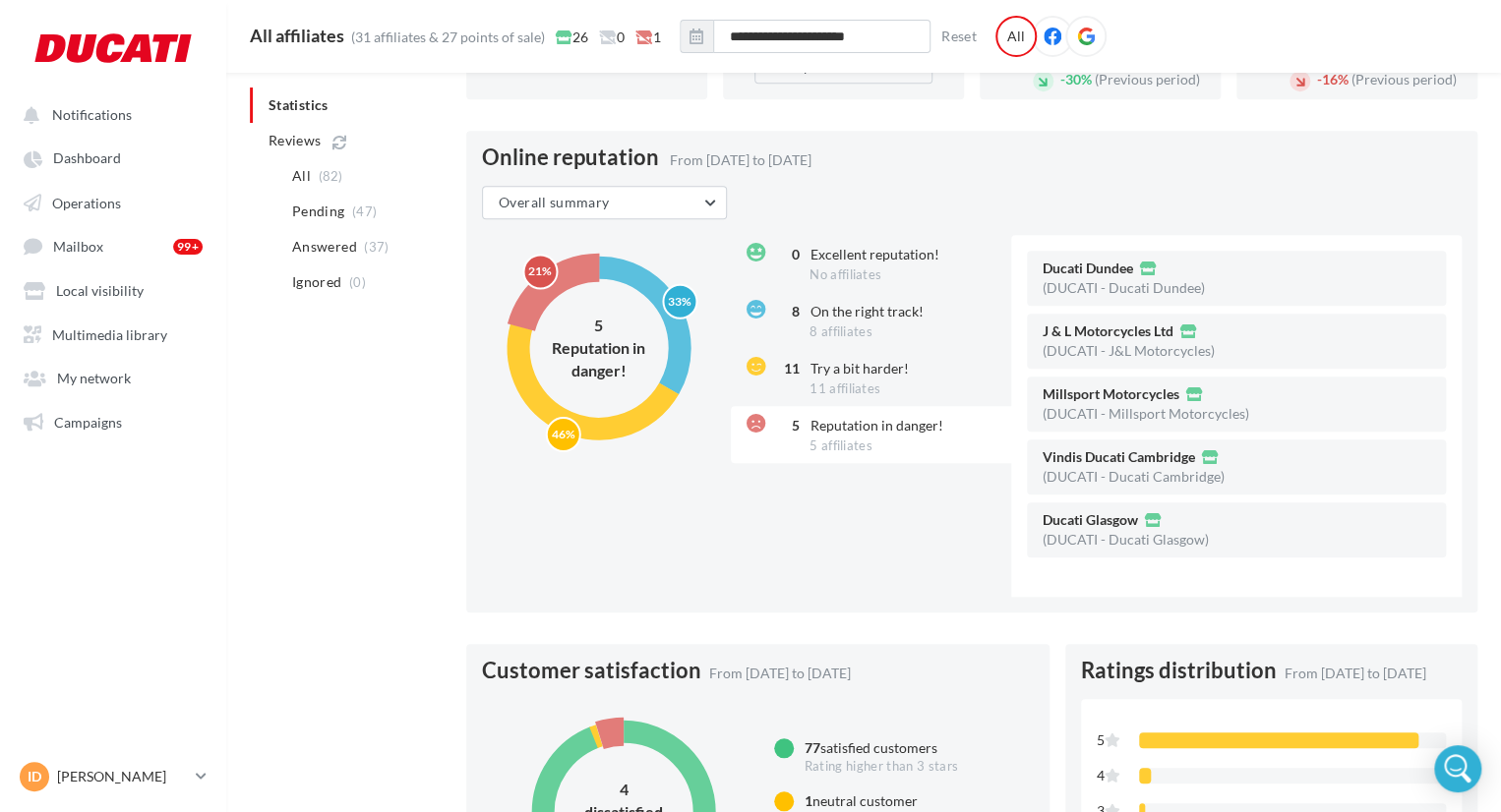
click at [563, 288] on circle at bounding box center [598, 348] width 197 height 197
click at [572, 276] on circle at bounding box center [598, 348] width 197 height 197
click at [644, 300] on circle at bounding box center [599, 348] width 161 height 161
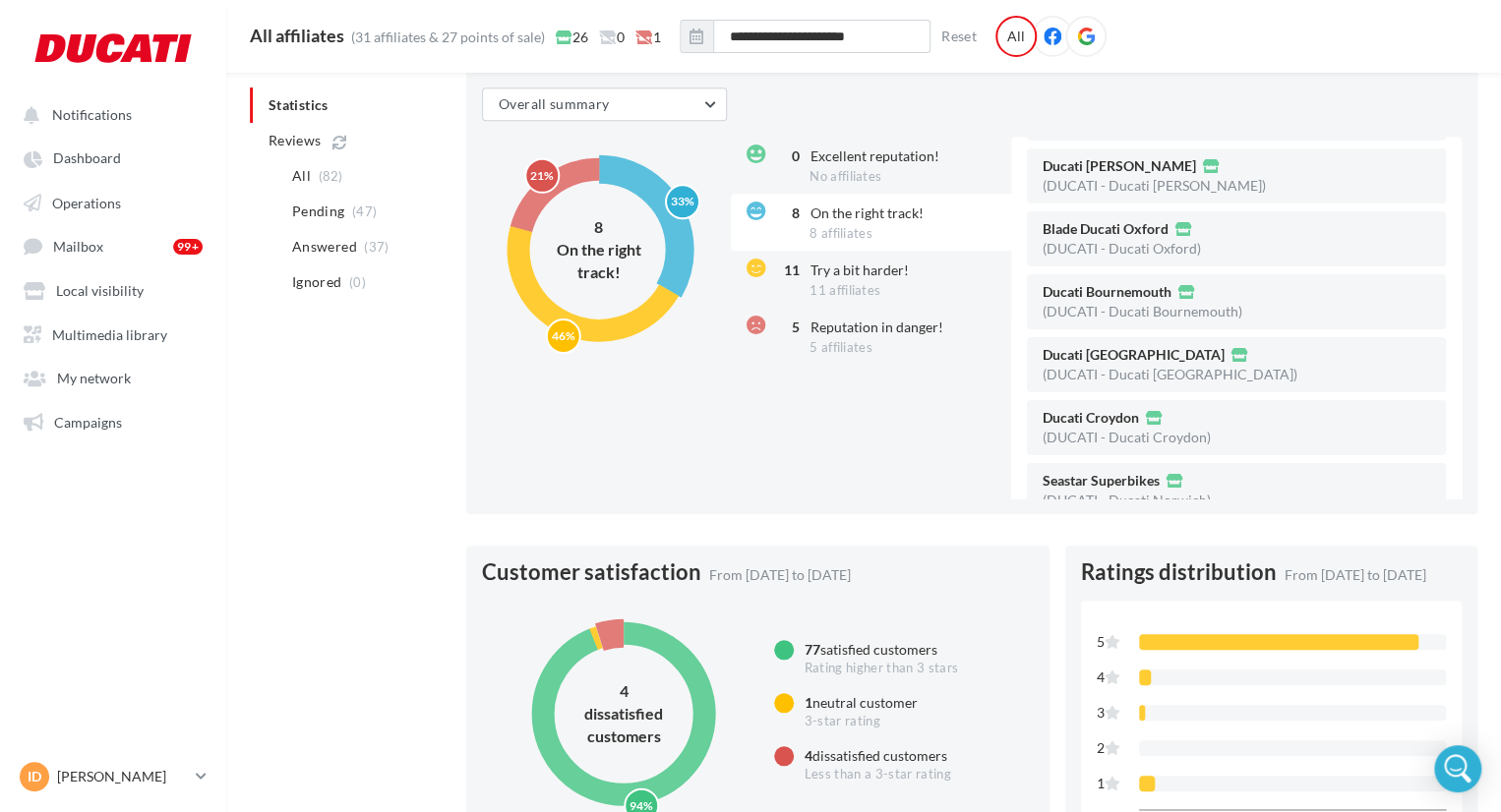
scroll to position [165, 0]
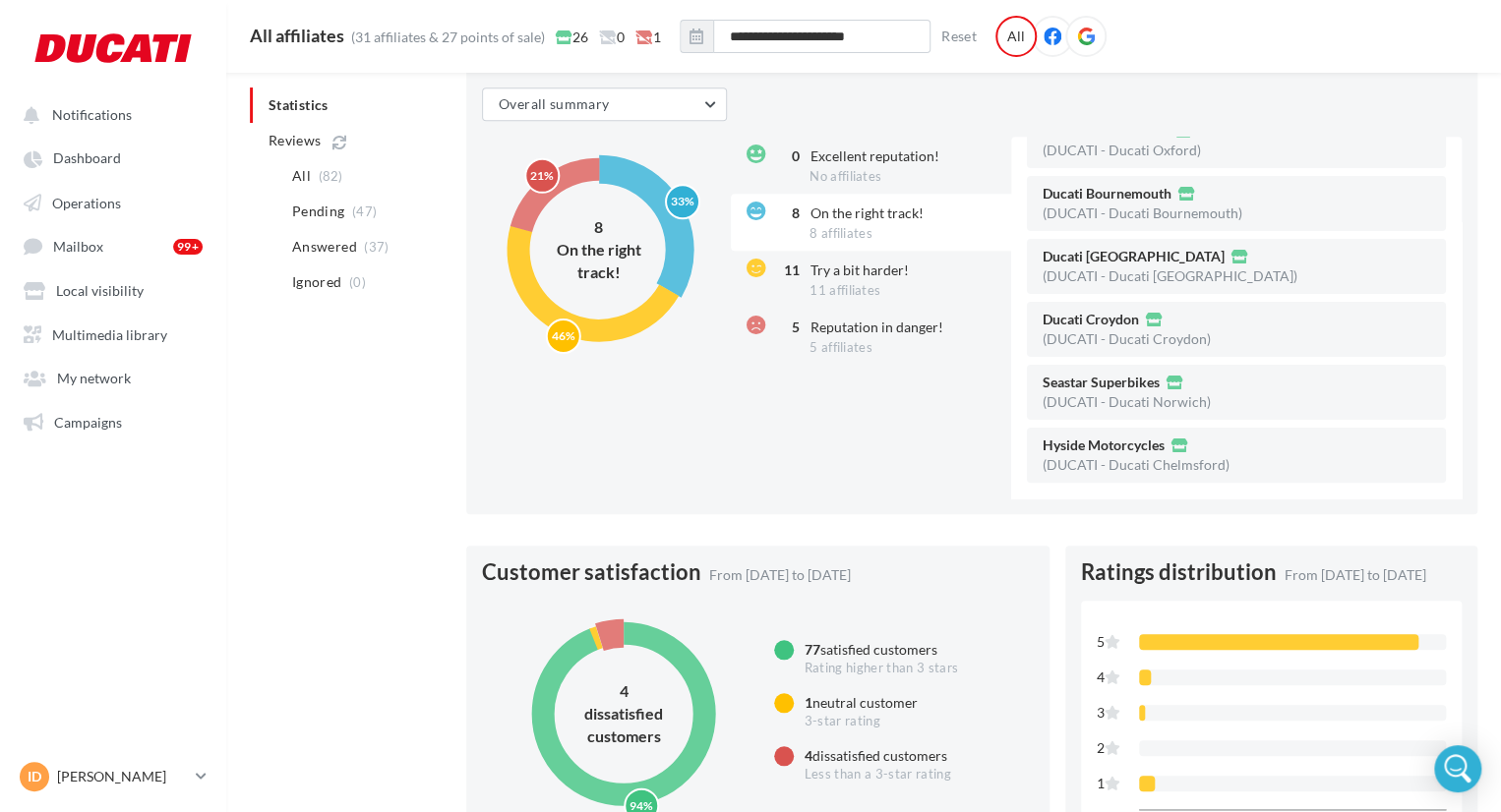
click at [585, 334] on circle at bounding box center [598, 249] width 220 height 220
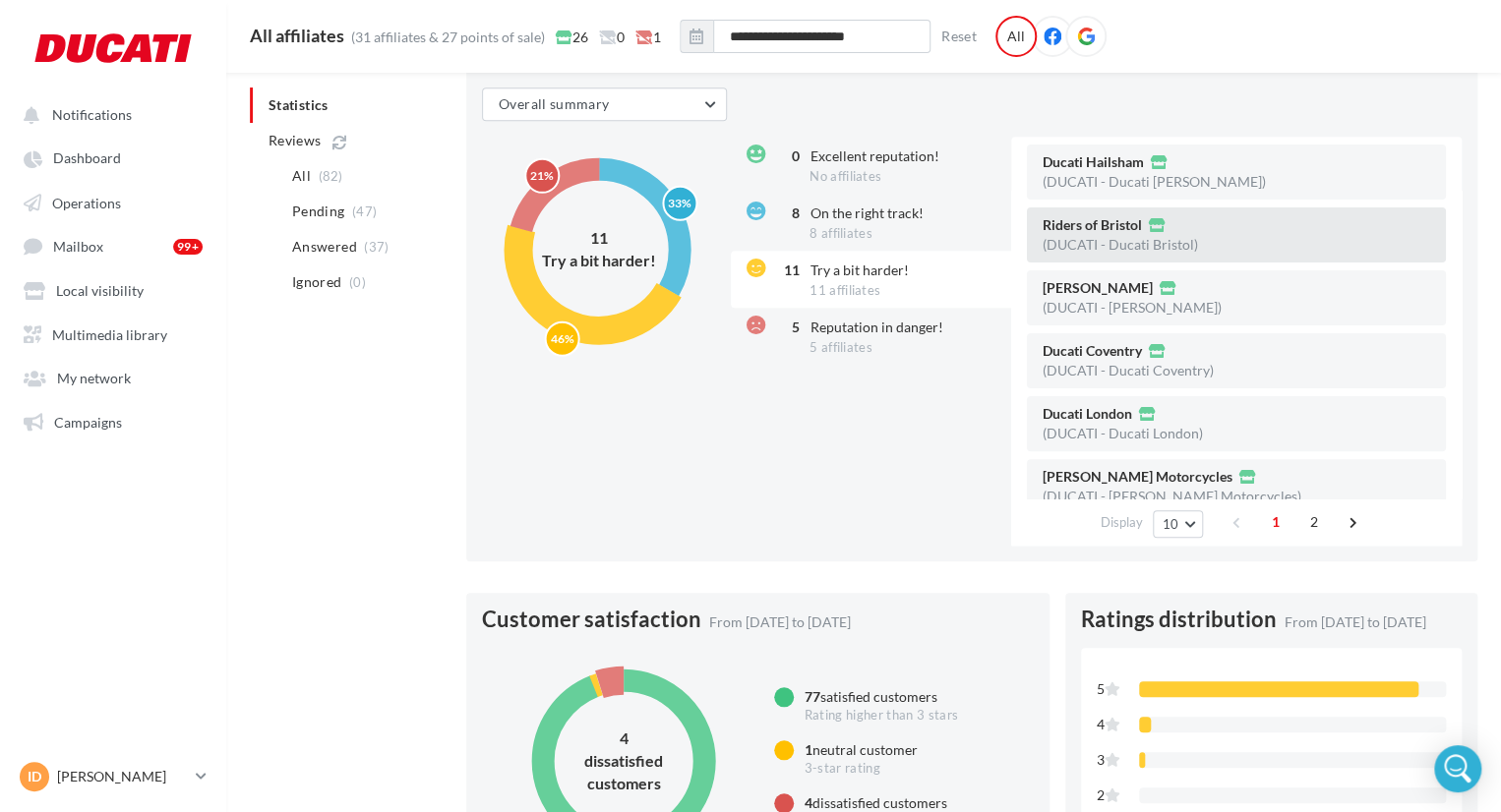
scroll to position [291, 0]
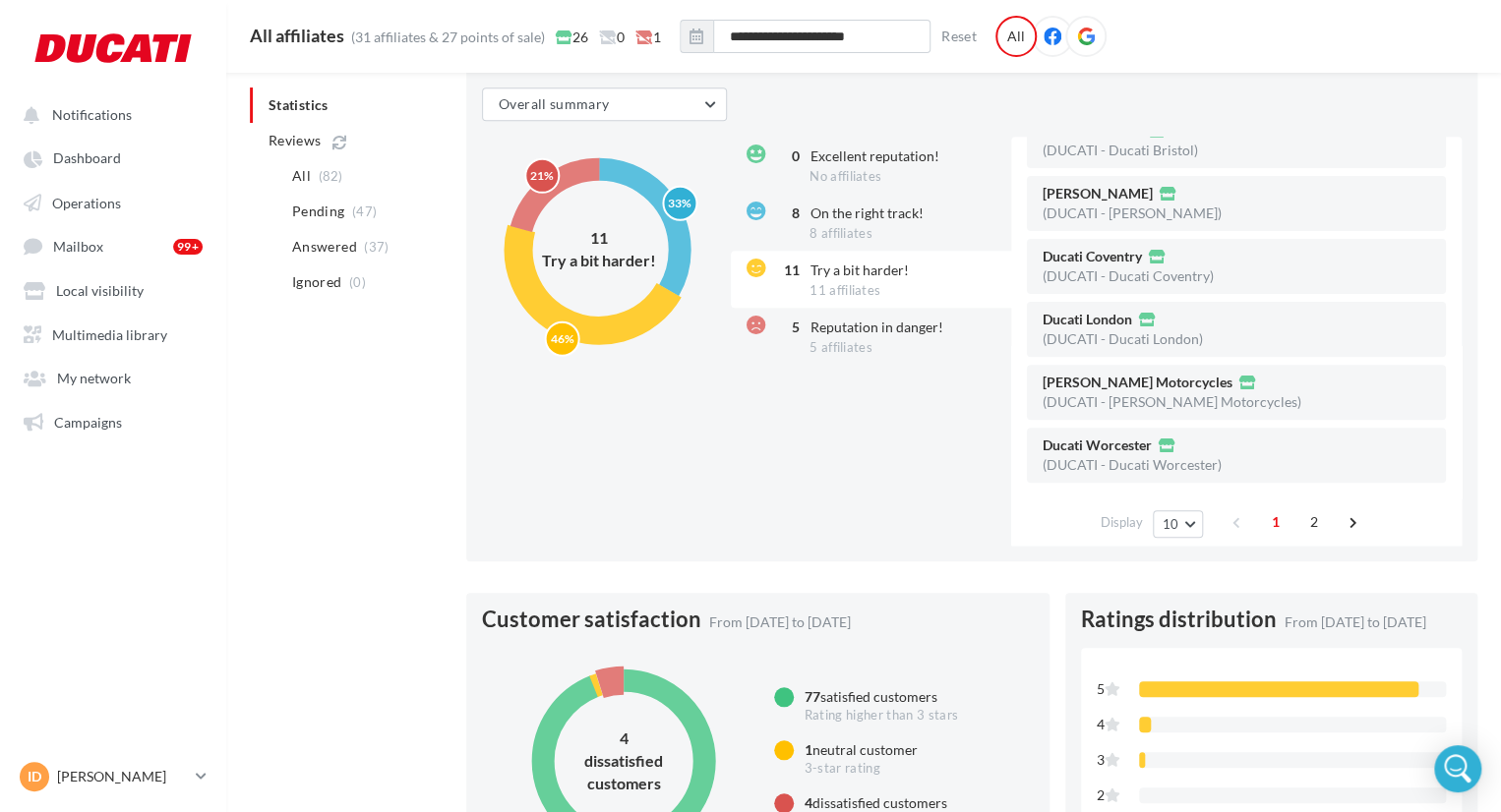
click at [641, 189] on circle at bounding box center [599, 250] width 161 height 161
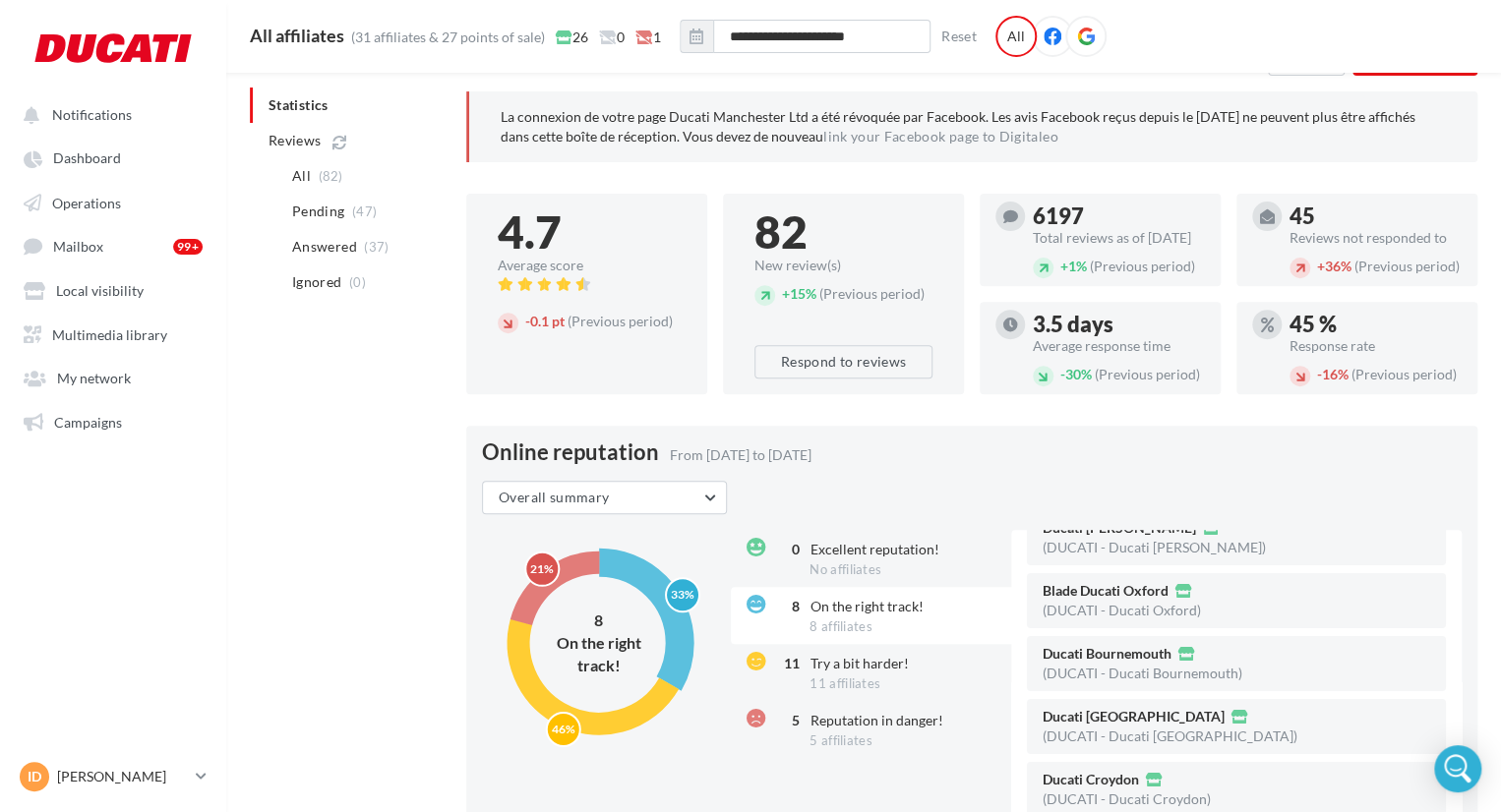
scroll to position [394, 0]
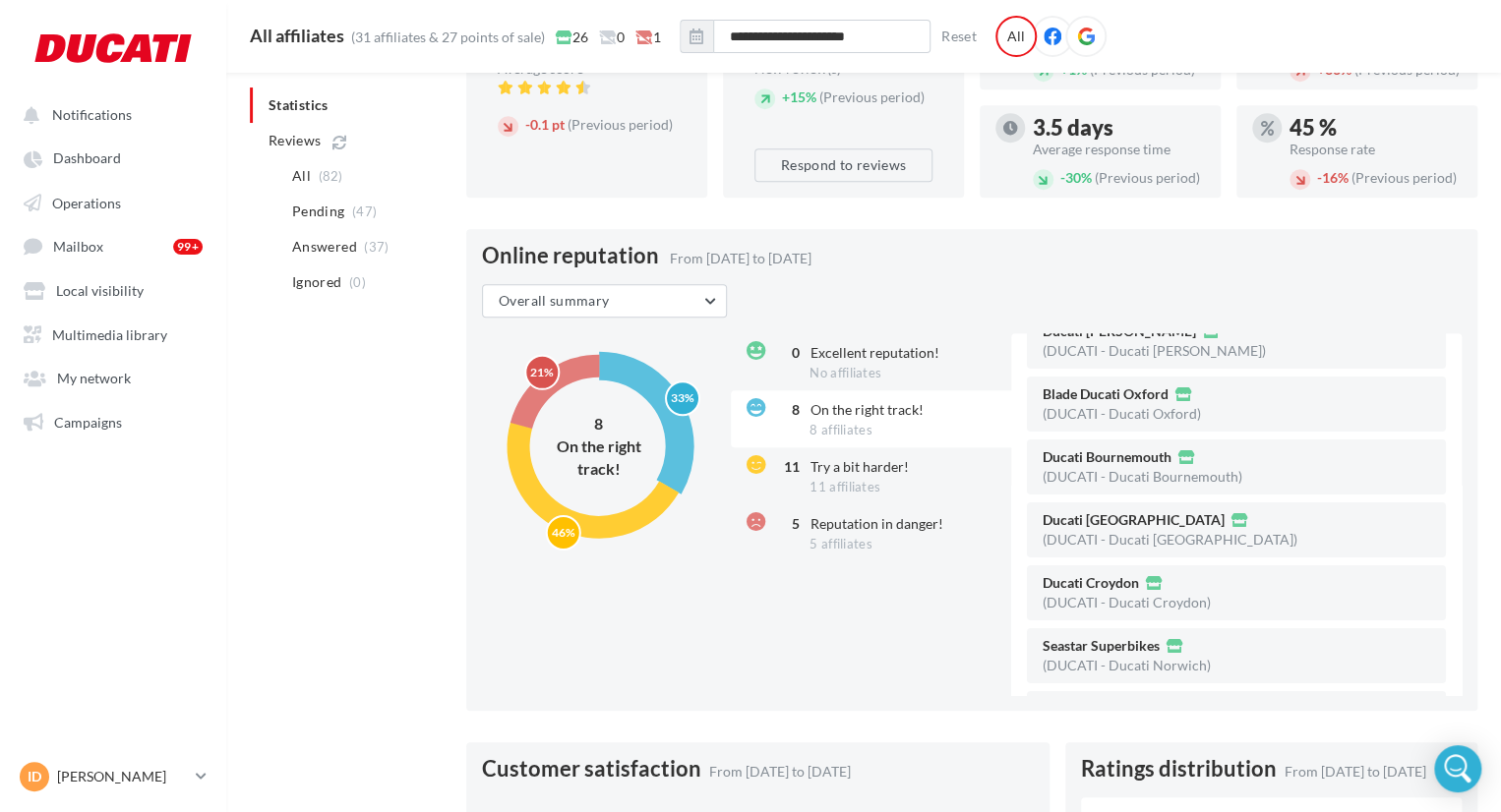
click at [543, 378] on text "21%" at bounding box center [542, 372] width 24 height 15
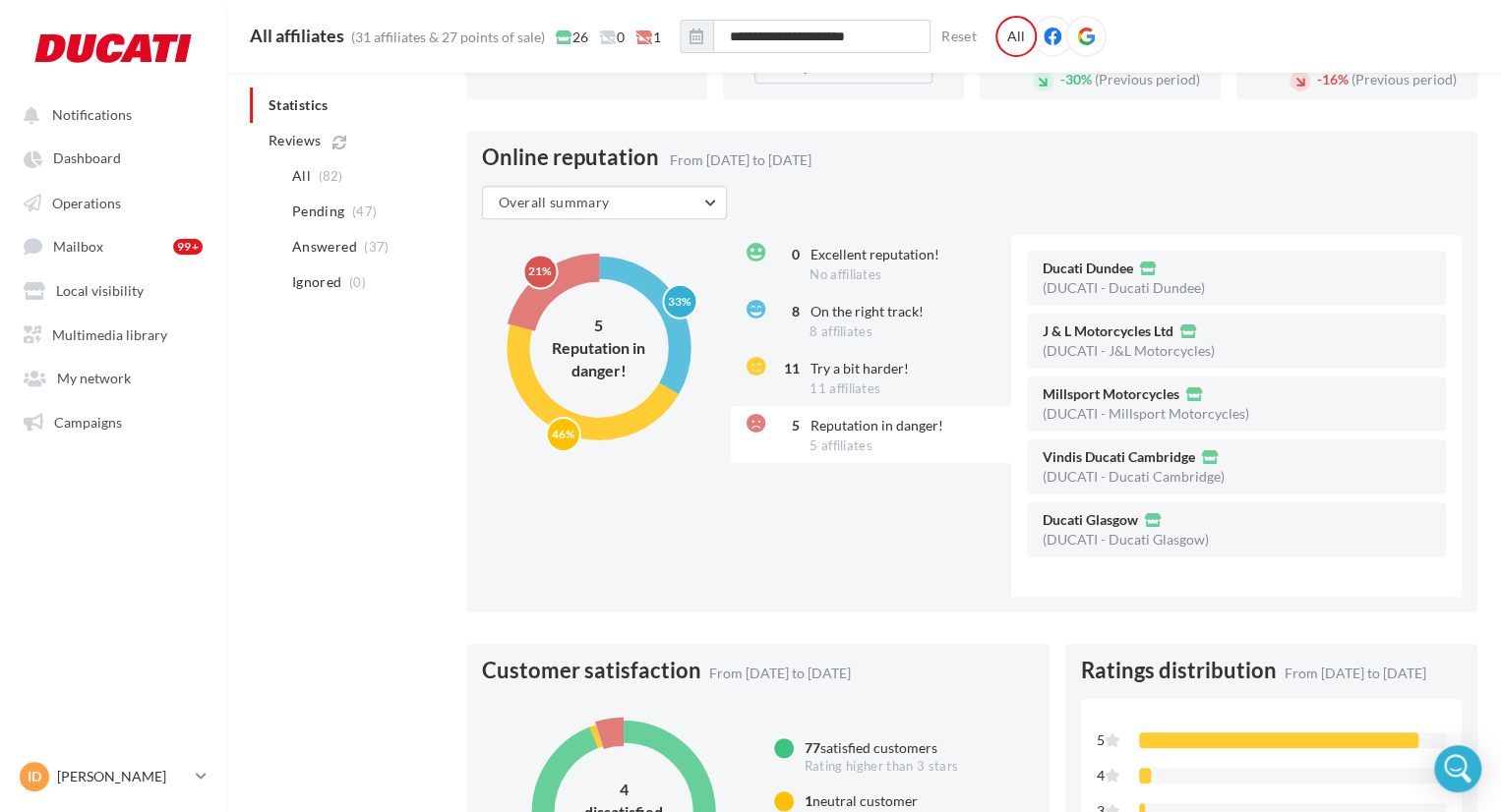
scroll to position [0, 0]
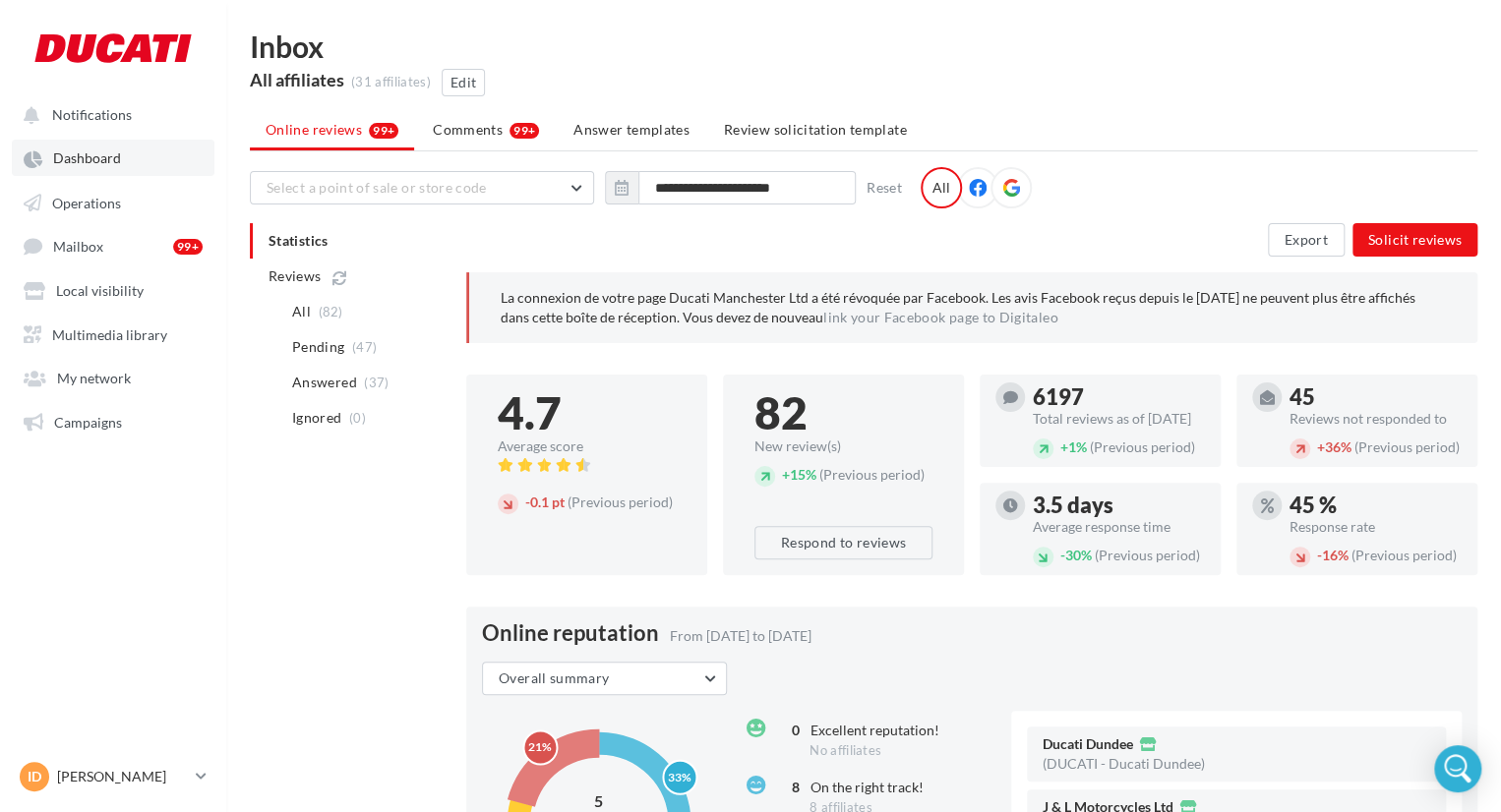
drag, startPoint x: 105, startPoint y: 159, endPoint x: 139, endPoint y: 165, distance: 34.5
click at [104, 159] on span "Dashboard" at bounding box center [87, 158] width 68 height 17
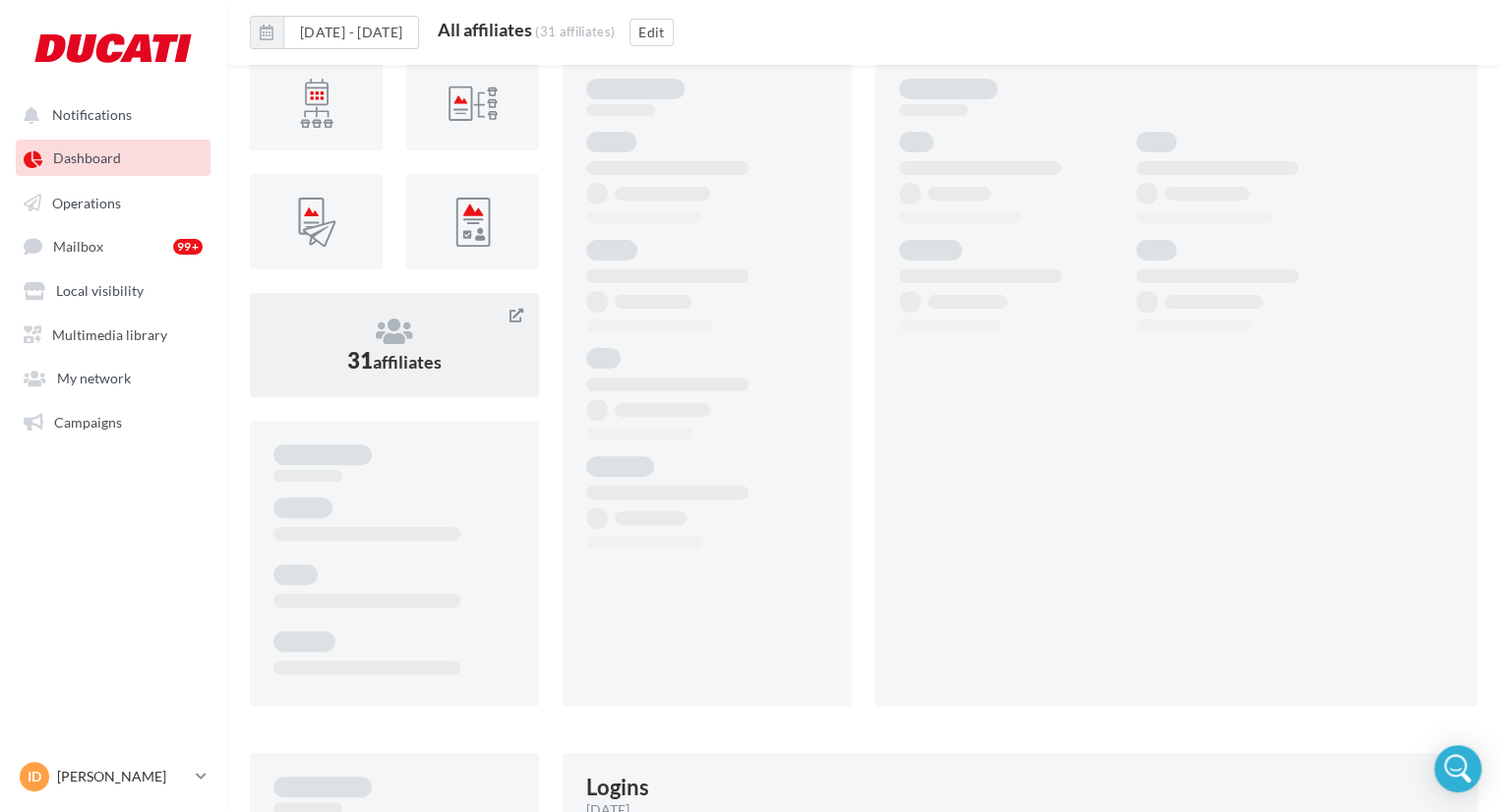
click at [422, 354] on span "affiliates" at bounding box center [407, 362] width 69 height 22
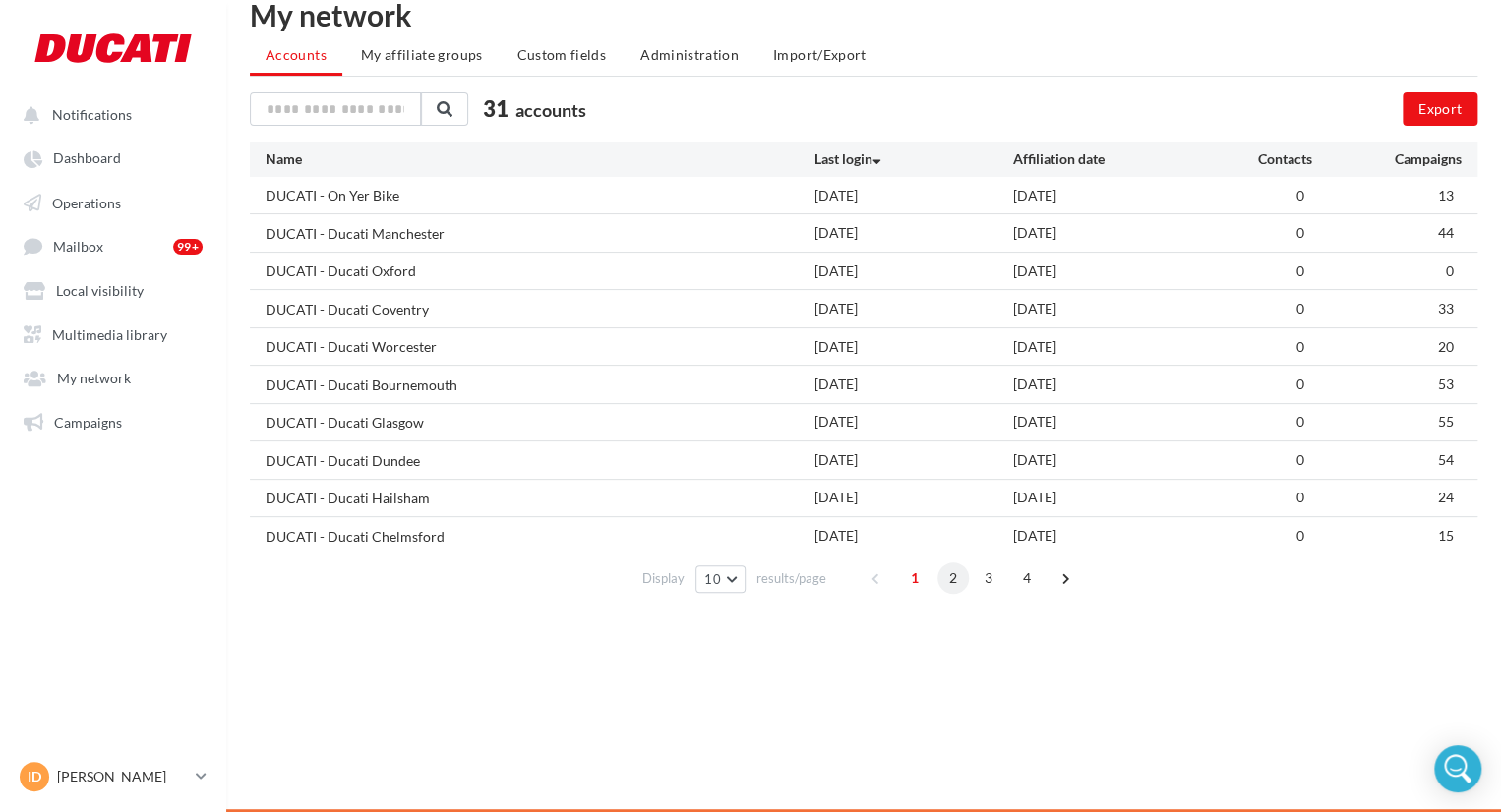
click at [744, 578] on span "2" at bounding box center [954, 579] width 32 height 32
click at [744, 589] on span "3" at bounding box center [989, 579] width 32 height 32
click at [401, 307] on div "DUCATI - Ducati Sunderland" at bounding box center [353, 310] width 176 height 20
click at [744, 576] on span "2" at bounding box center [954, 579] width 32 height 32
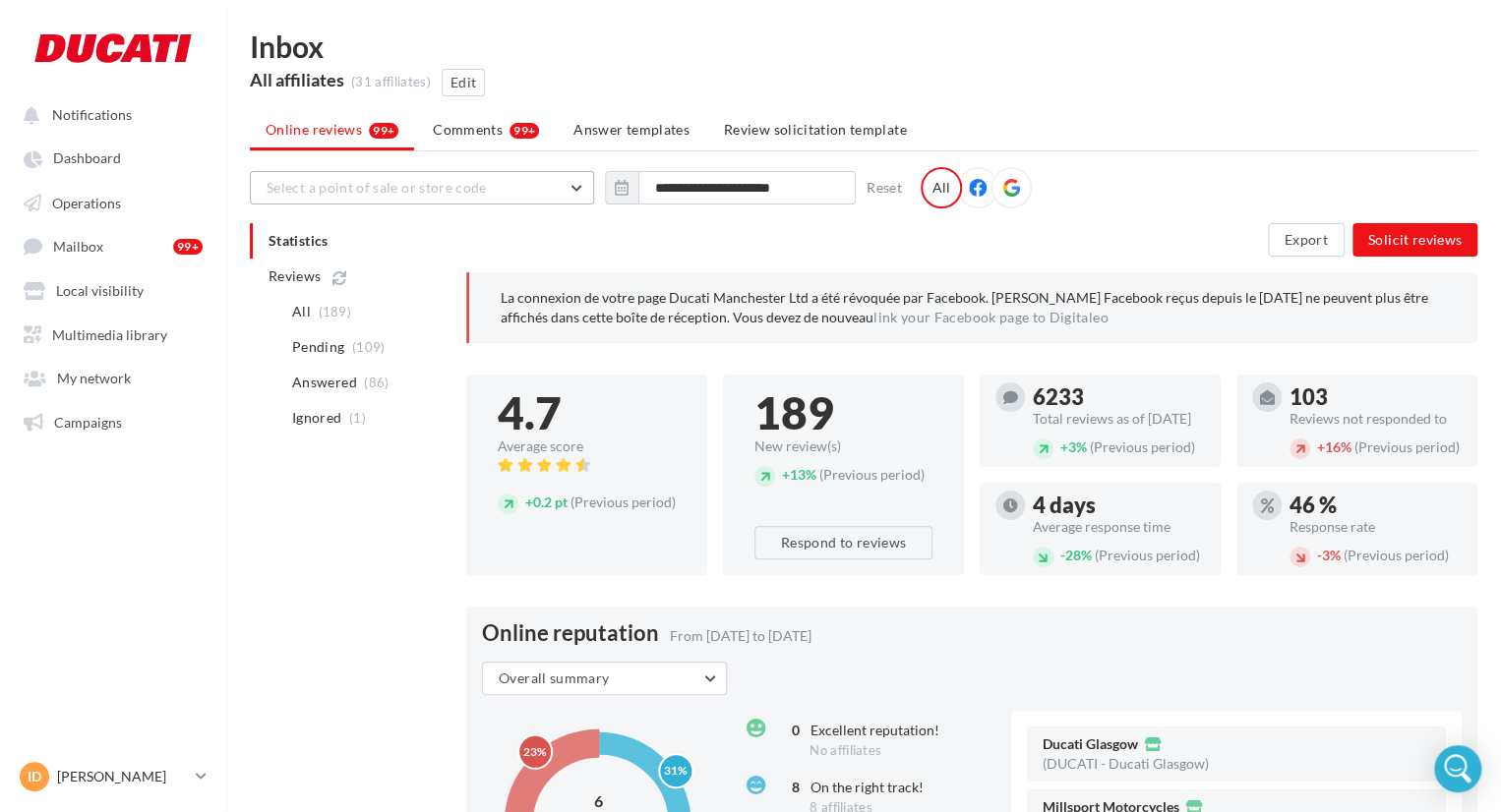
click at [339, 183] on span "Select a point of sale or store code" at bounding box center [376, 187] width 220 height 17
type input "*"
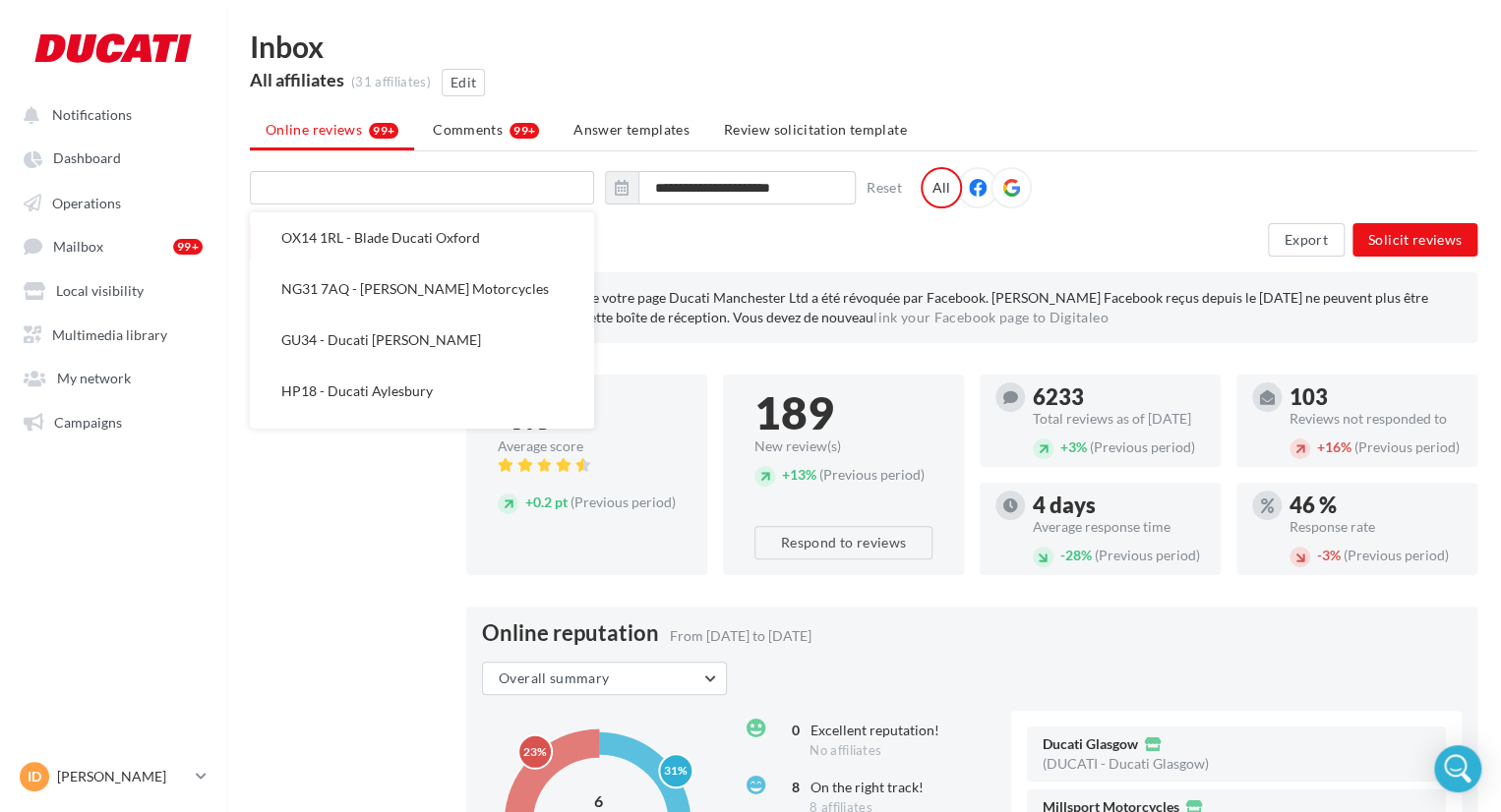
click at [1016, 189] on icon at bounding box center [1012, 188] width 18 height 18
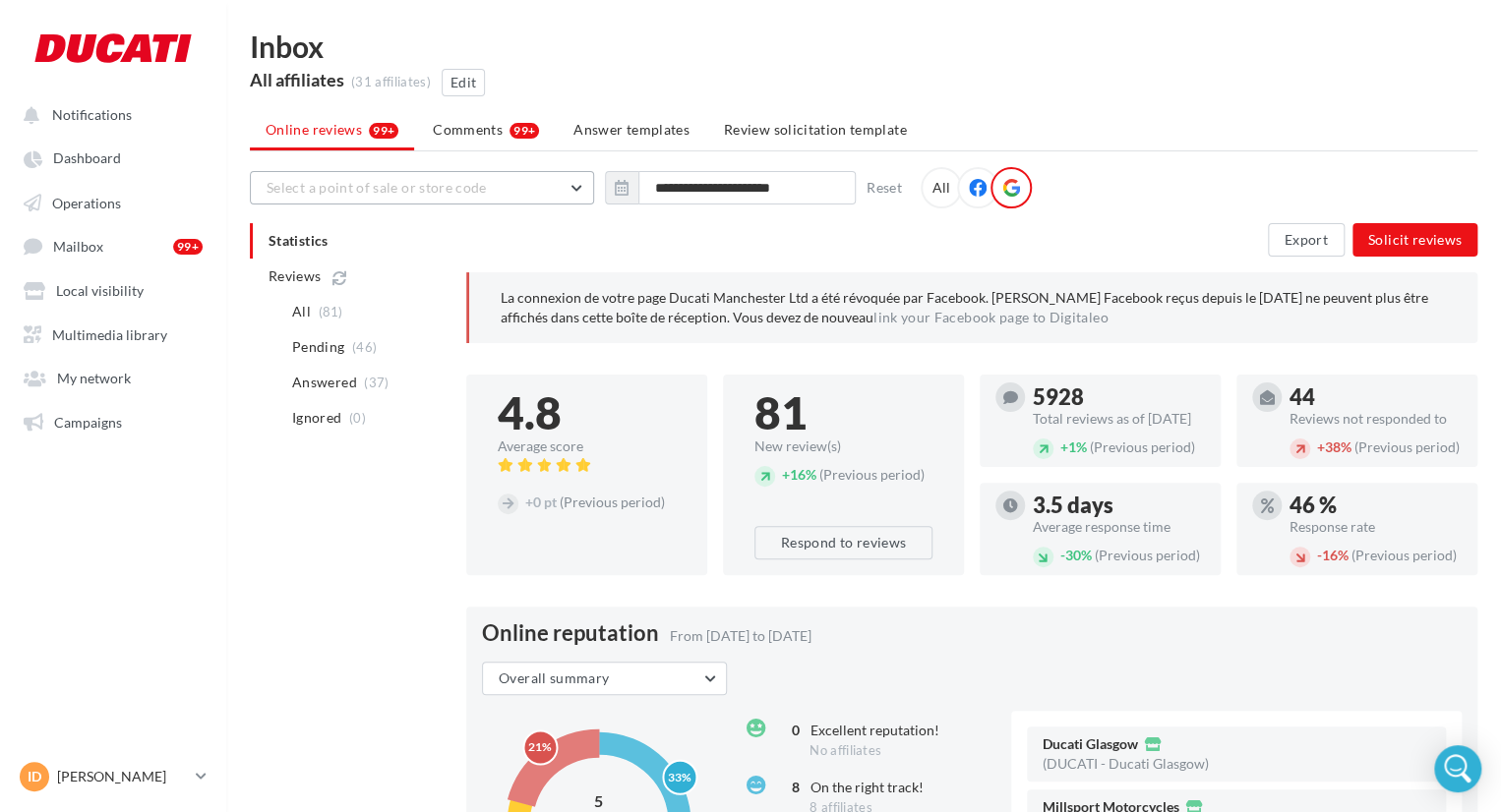
click at [405, 184] on span "Select a point of sale or store code" at bounding box center [376, 187] width 220 height 17
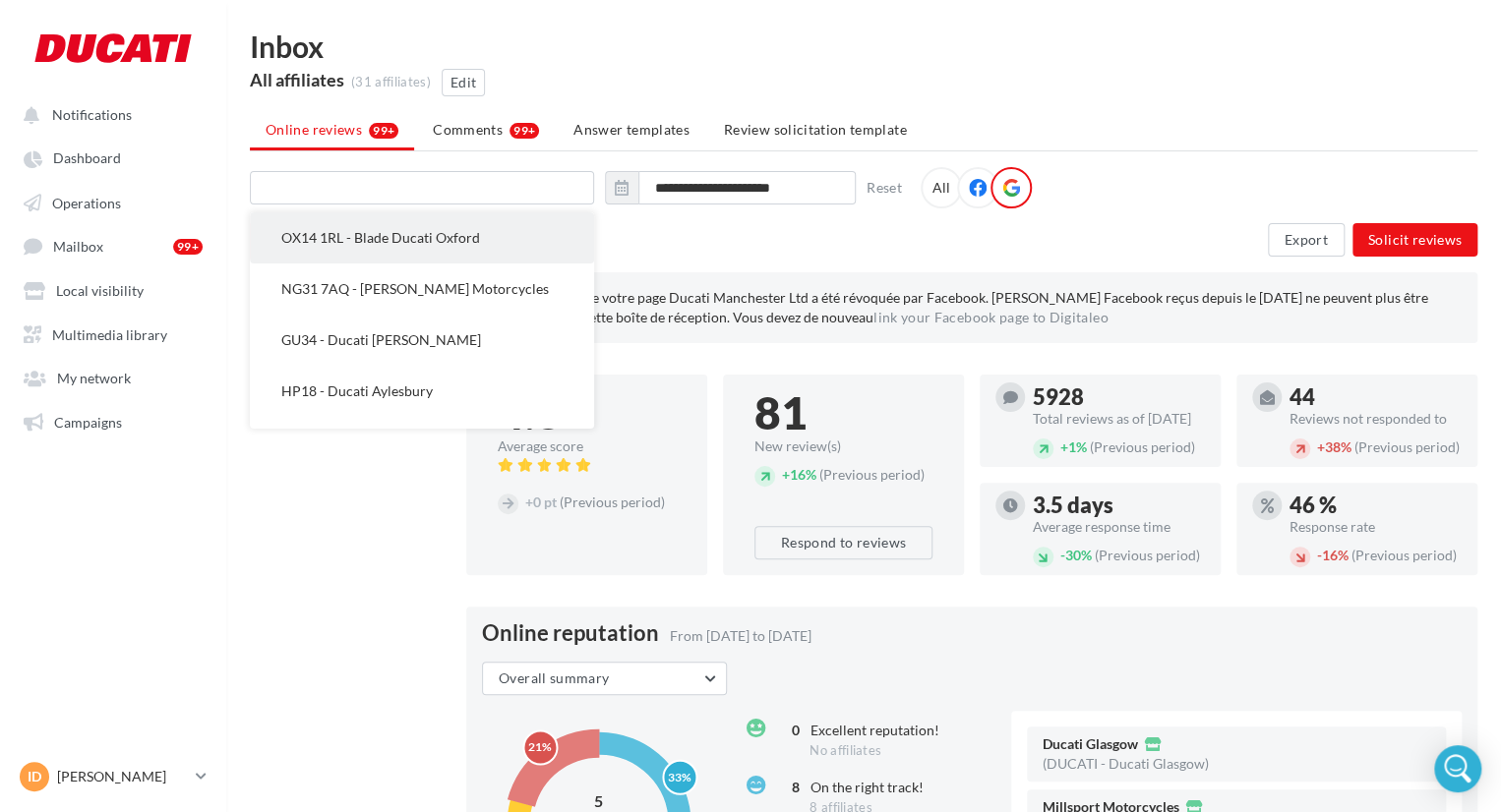
click at [416, 225] on button "OX14 1RL - Blade Ducati Oxford" at bounding box center [422, 237] width 344 height 51
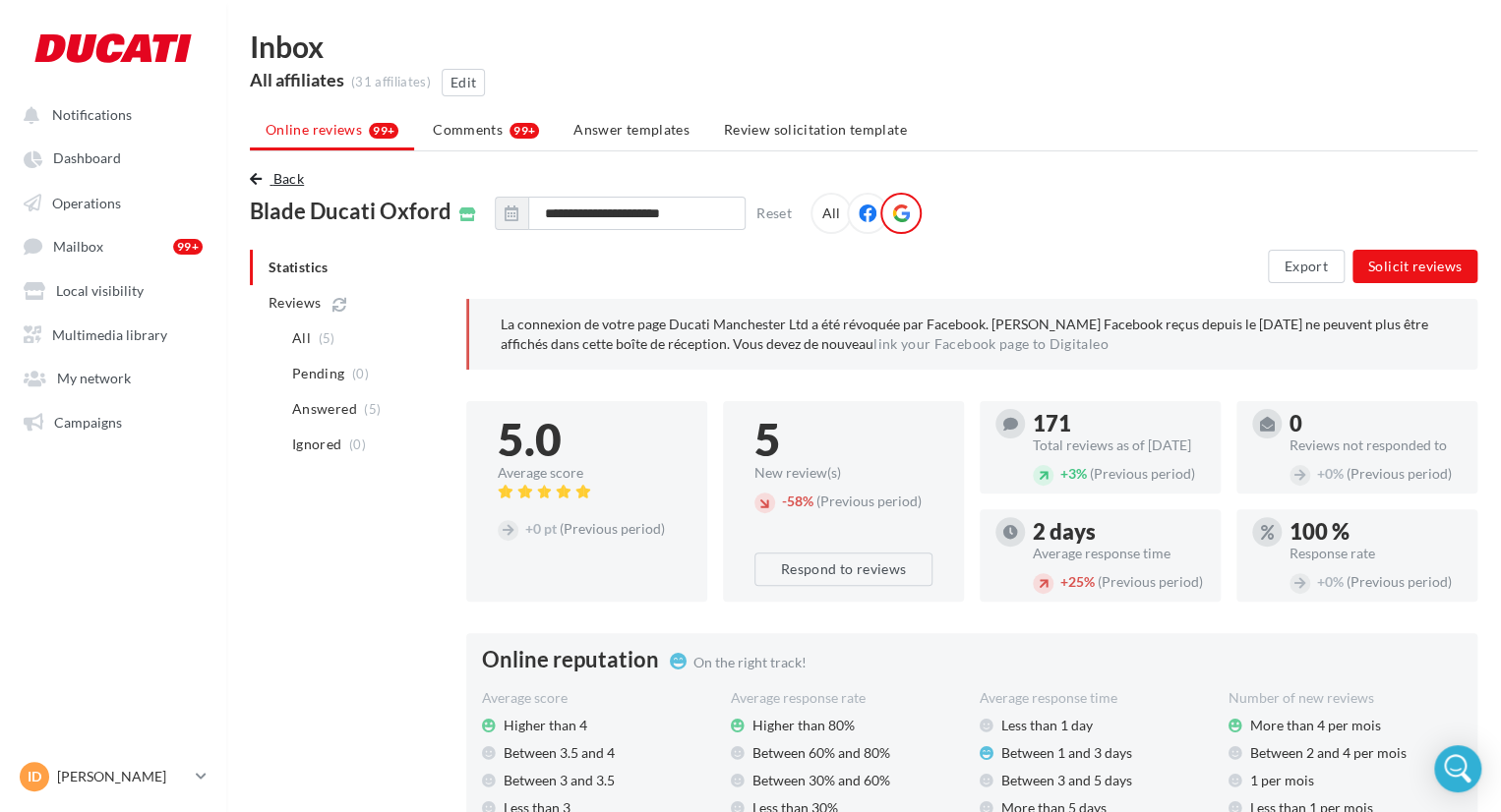
click at [278, 177] on span "Back" at bounding box center [288, 178] width 31 height 17
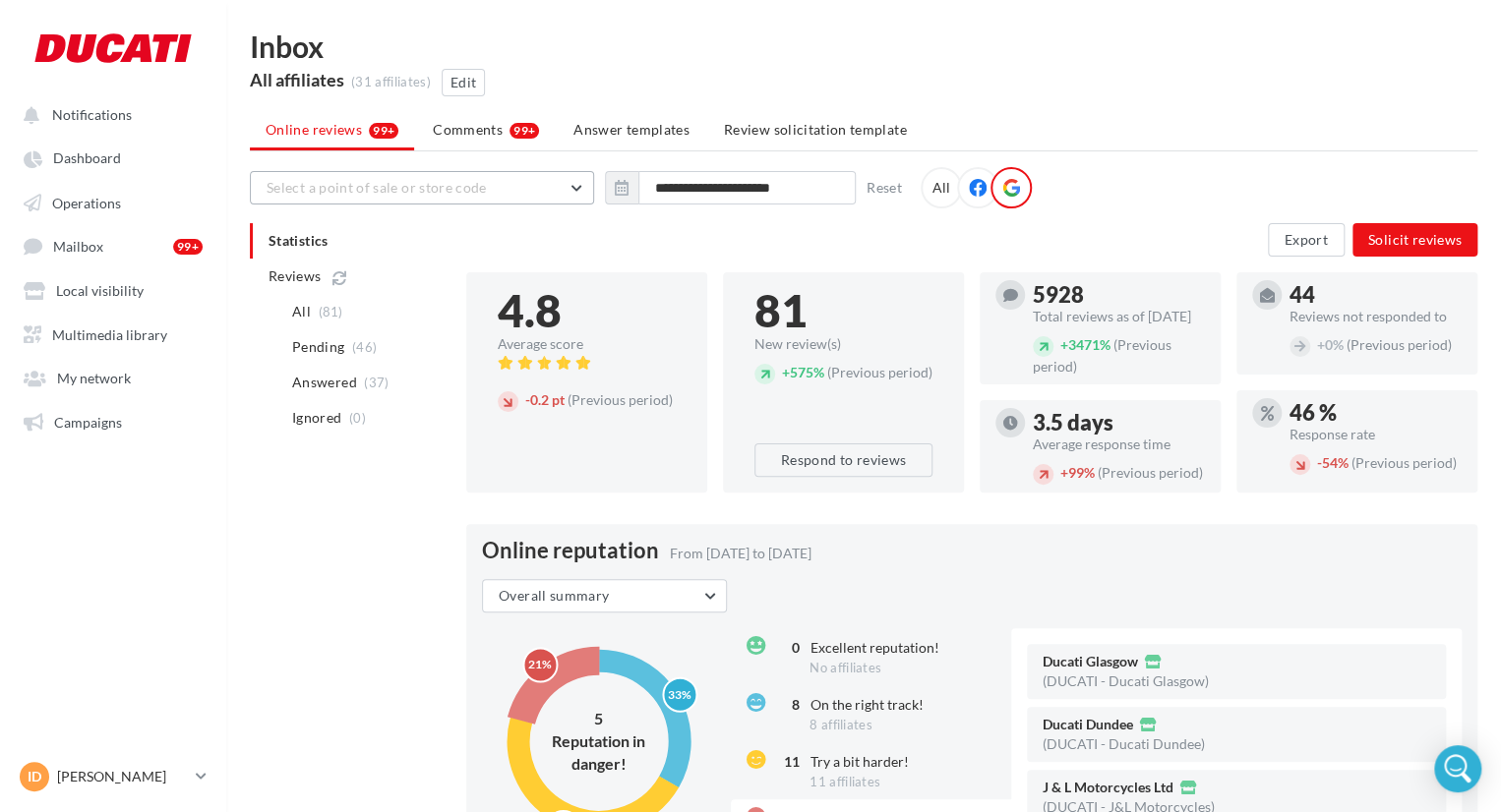
click at [450, 188] on span "Select a point of sale or store code" at bounding box center [376, 187] width 220 height 17
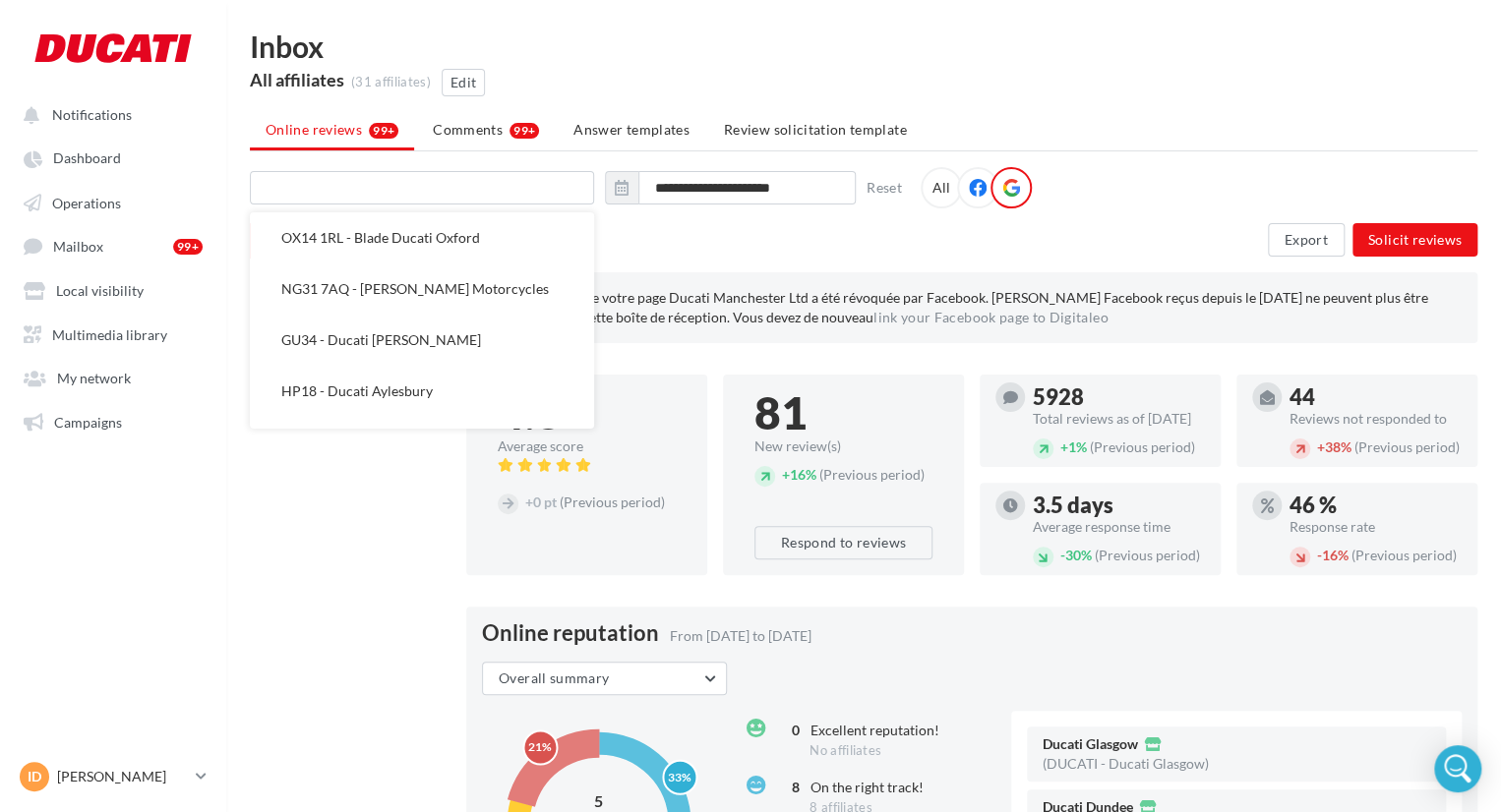
click at [450, 294] on span "NG31 7AQ - [PERSON_NAME] Motorcycles" at bounding box center [415, 288] width 267 height 17
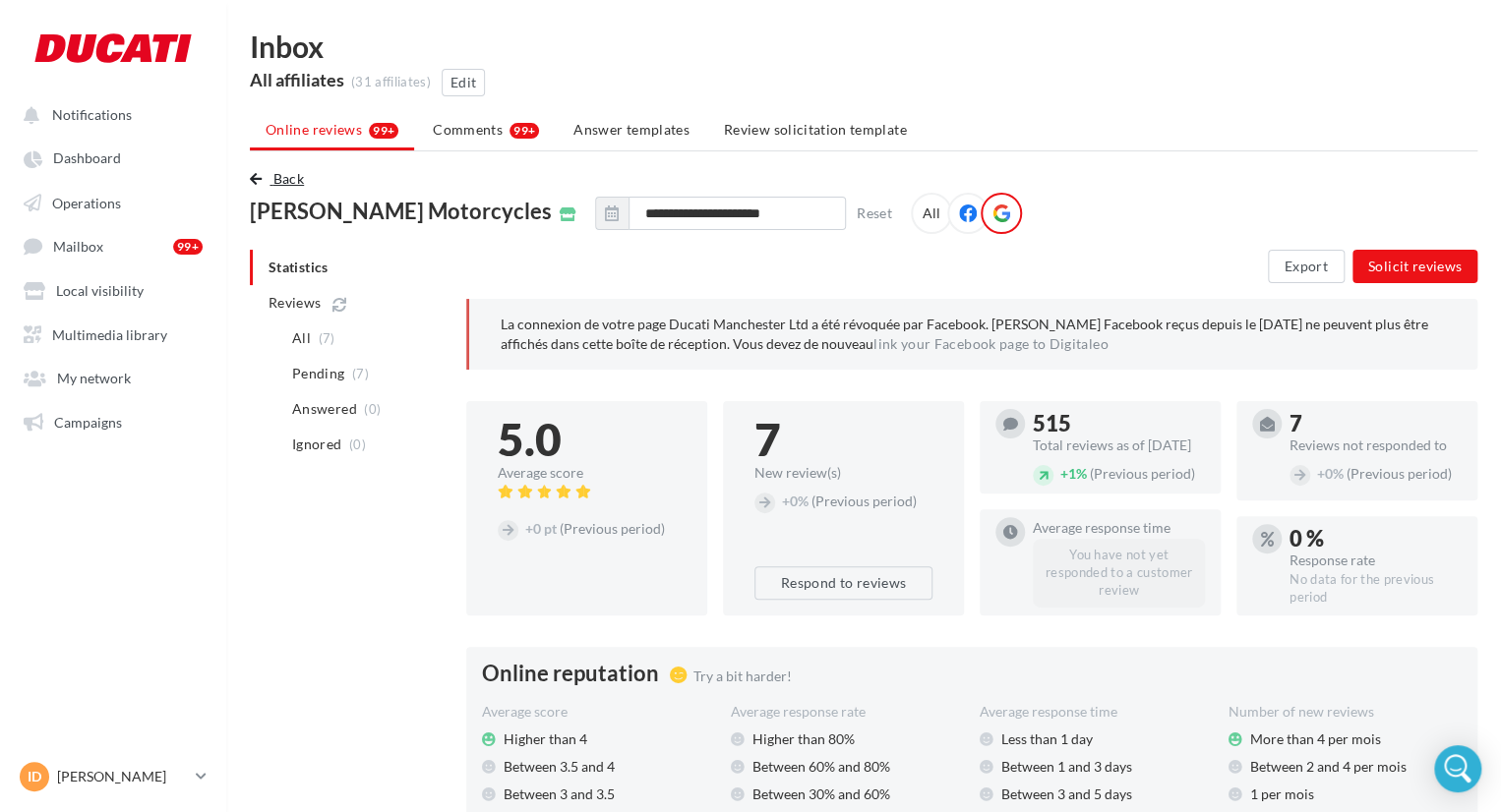
click at [295, 179] on span "Back" at bounding box center [288, 178] width 31 height 17
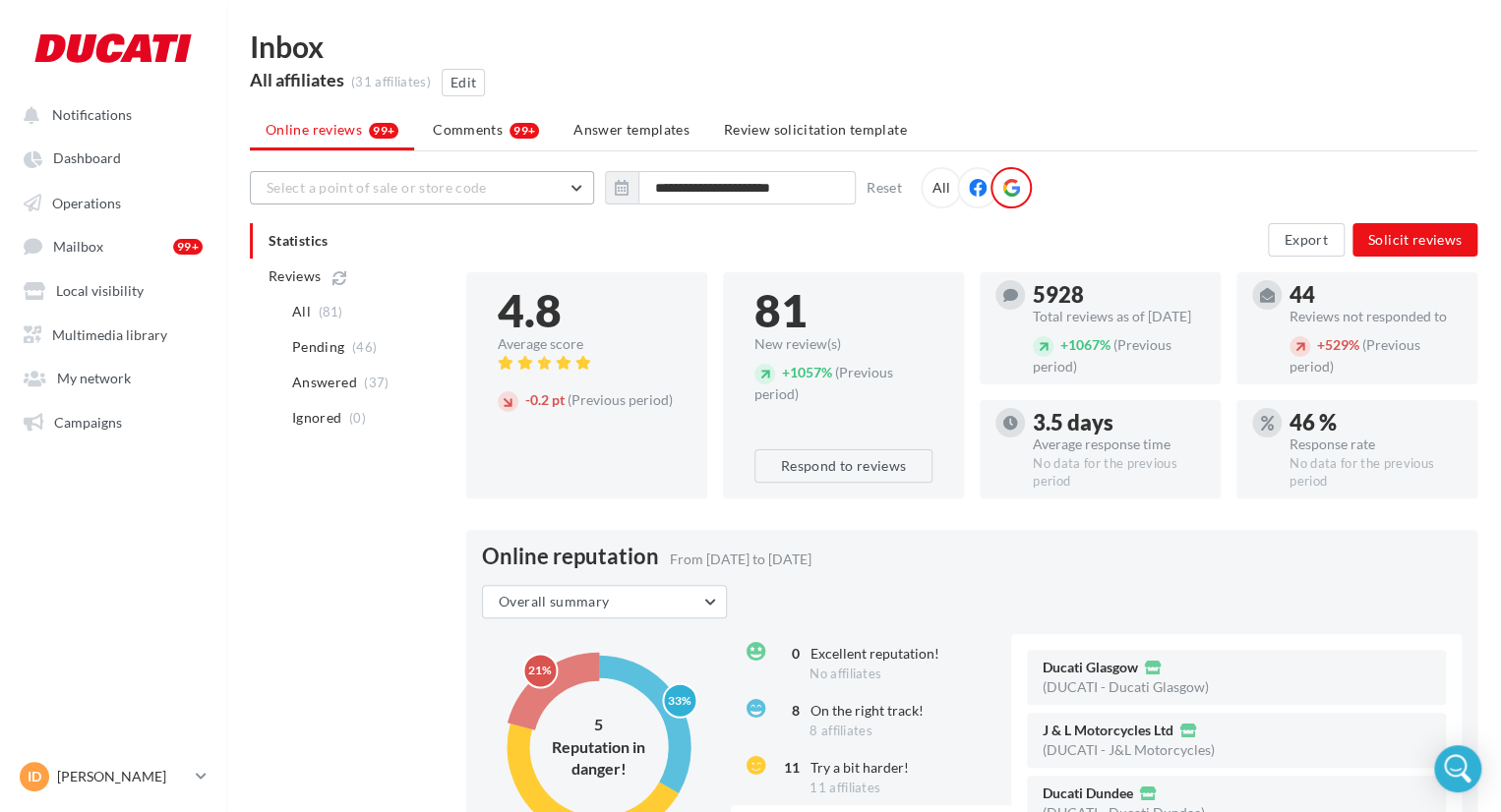
click at [377, 193] on span "Select a point of sale or store code" at bounding box center [376, 187] width 220 height 17
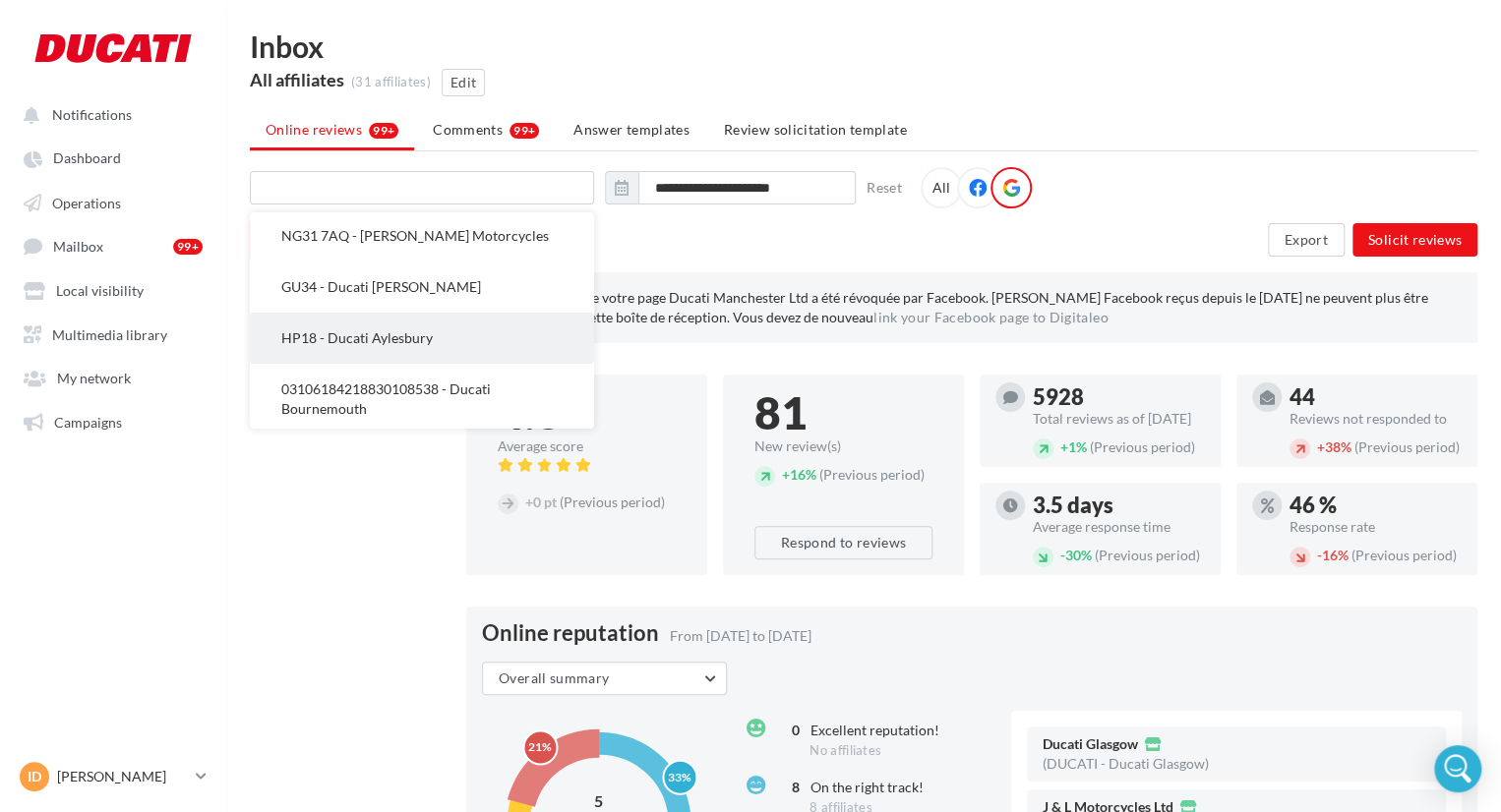
scroll to position [99, 0]
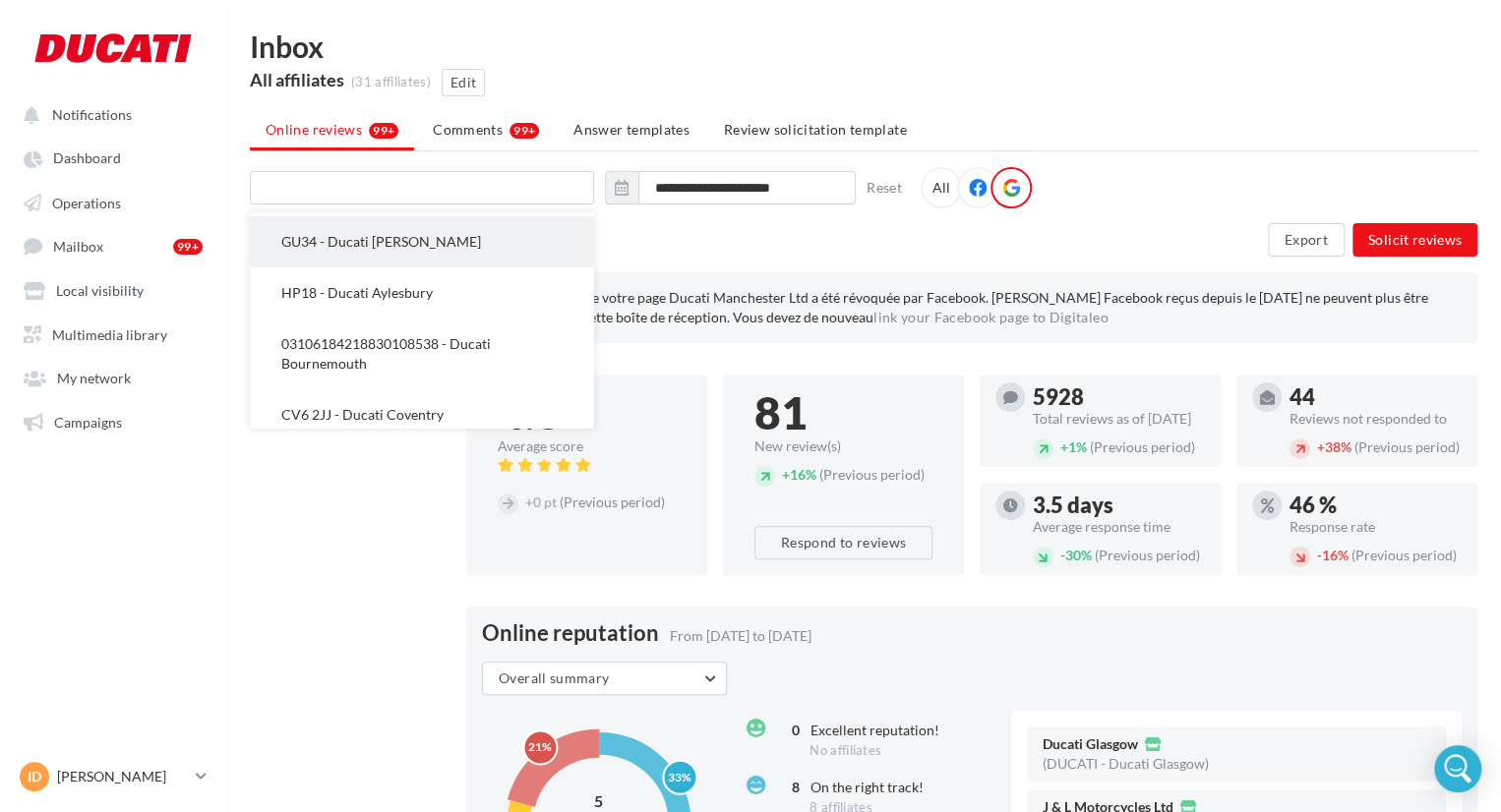
click at [400, 241] on span "GU34 - Ducati [PERSON_NAME]" at bounding box center [381, 241] width 199 height 17
